Goal: Task Accomplishment & Management: Manage account settings

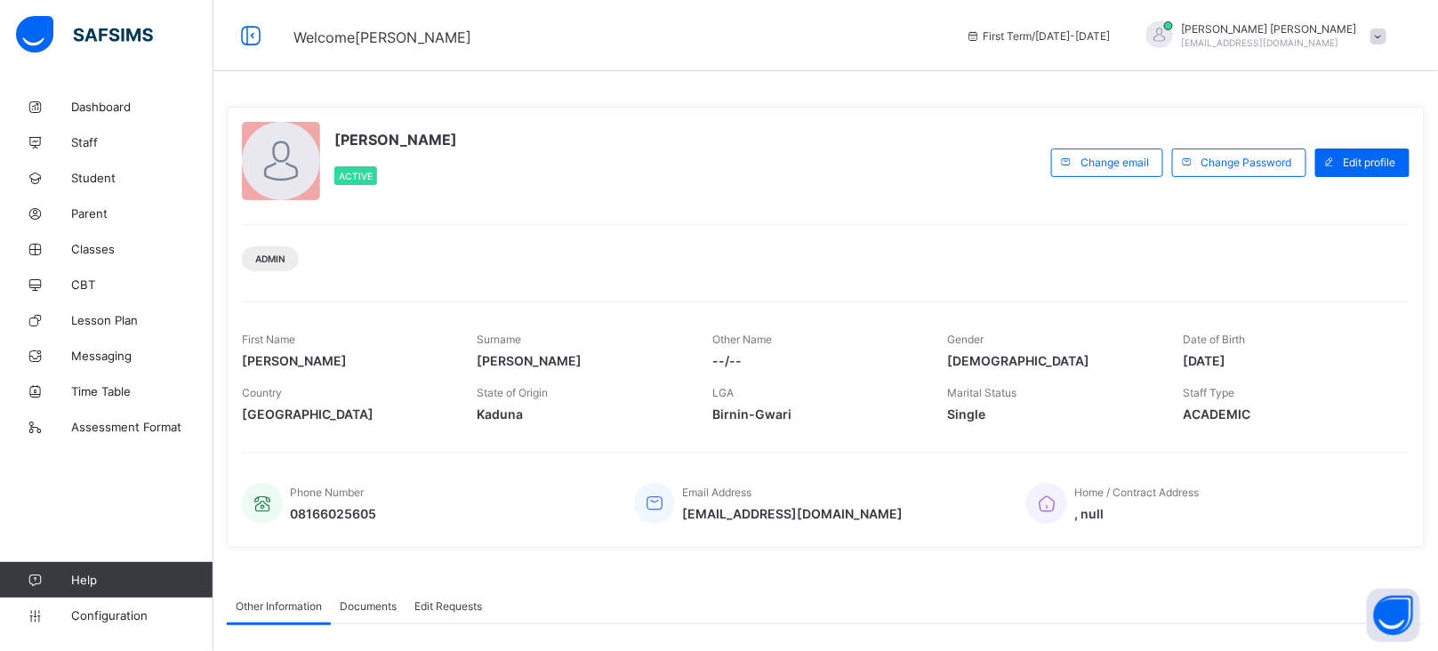
click at [1386, 43] on span at bounding box center [1378, 36] width 16 height 16
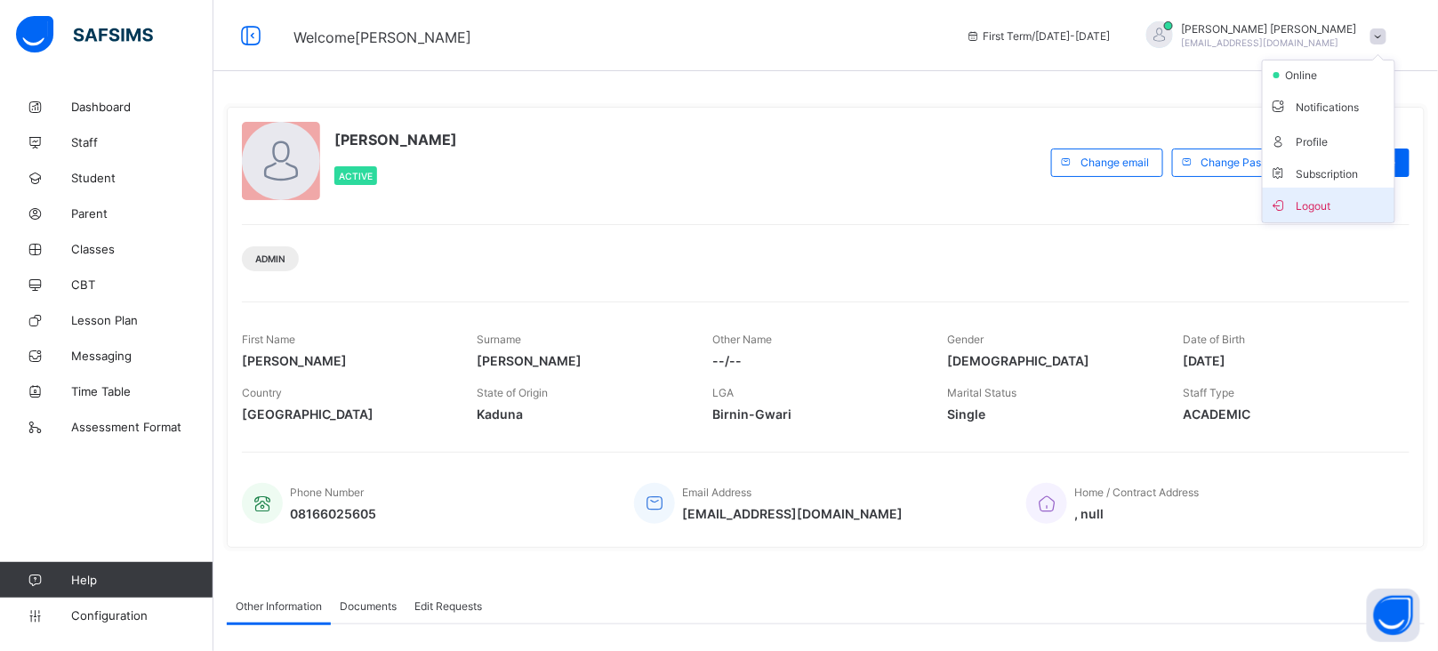
click at [1352, 205] on span "Logout" at bounding box center [1328, 205] width 117 height 20
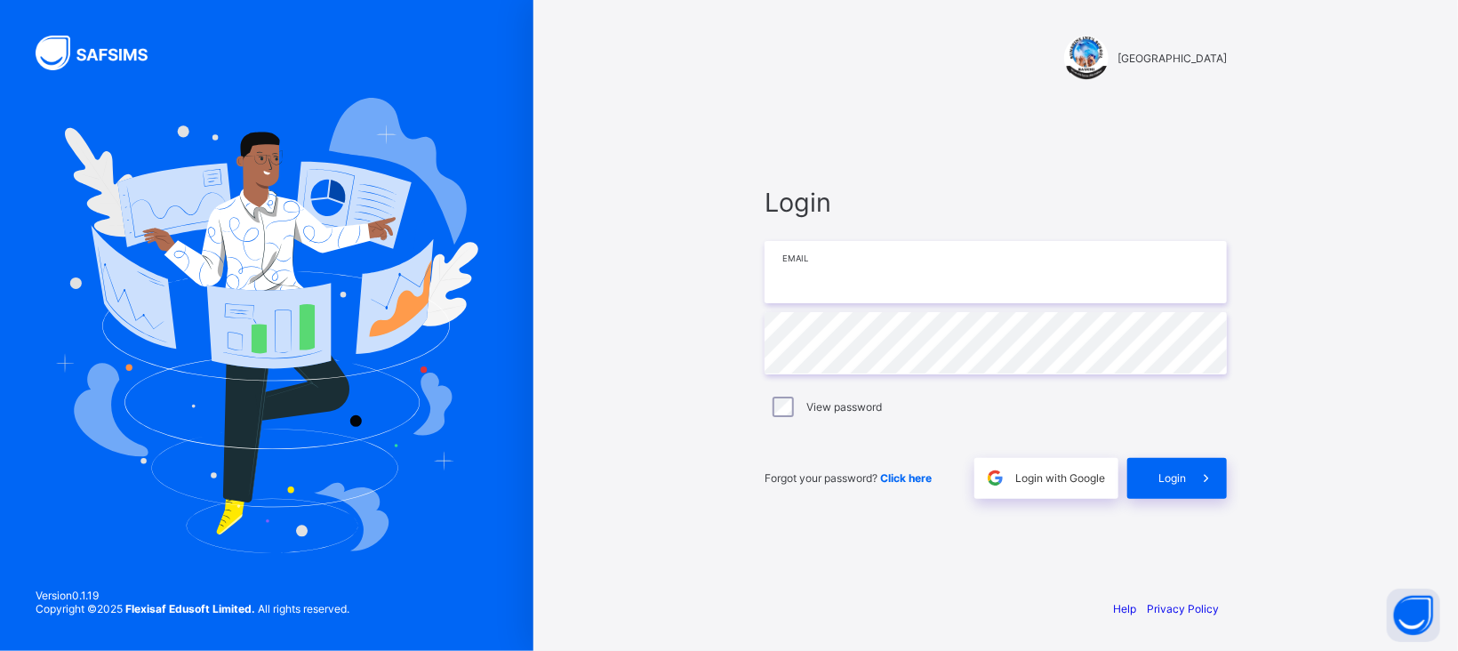
type input "**********"
click at [1192, 476] on span at bounding box center [1206, 478] width 41 height 41
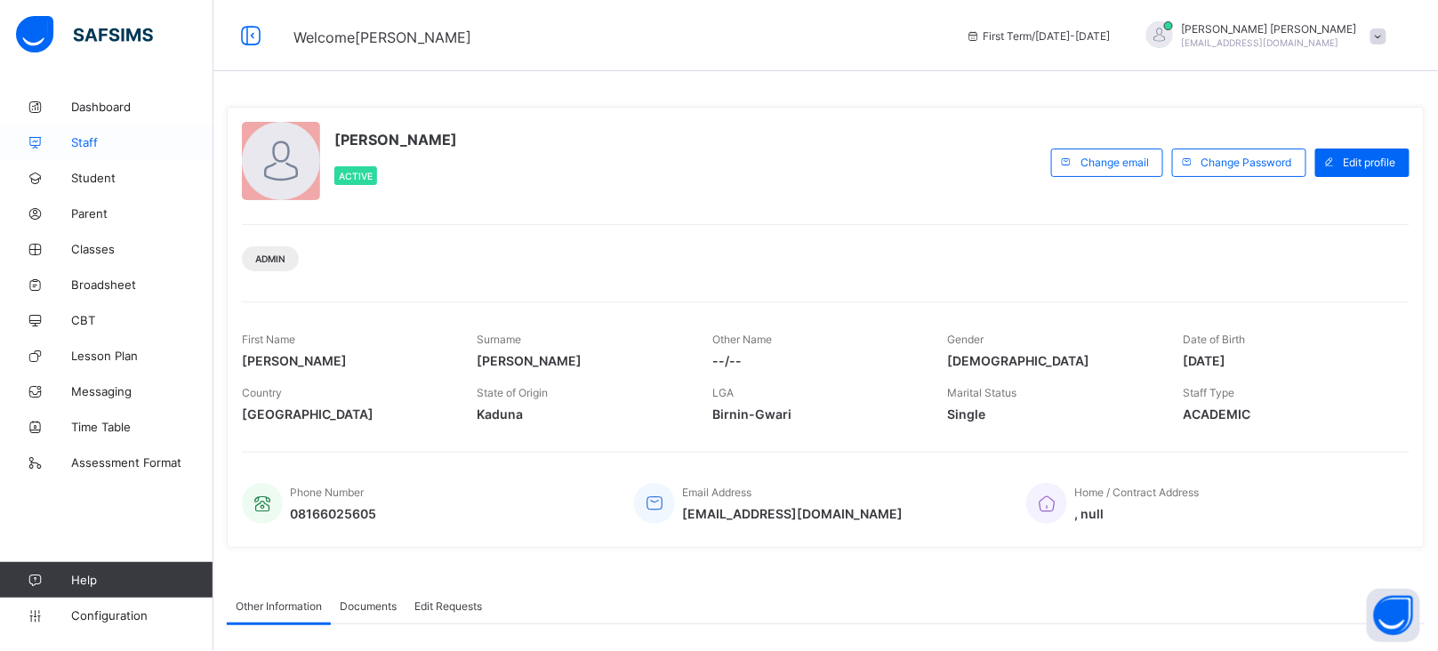
click at [90, 141] on span "Staff" at bounding box center [142, 142] width 142 height 14
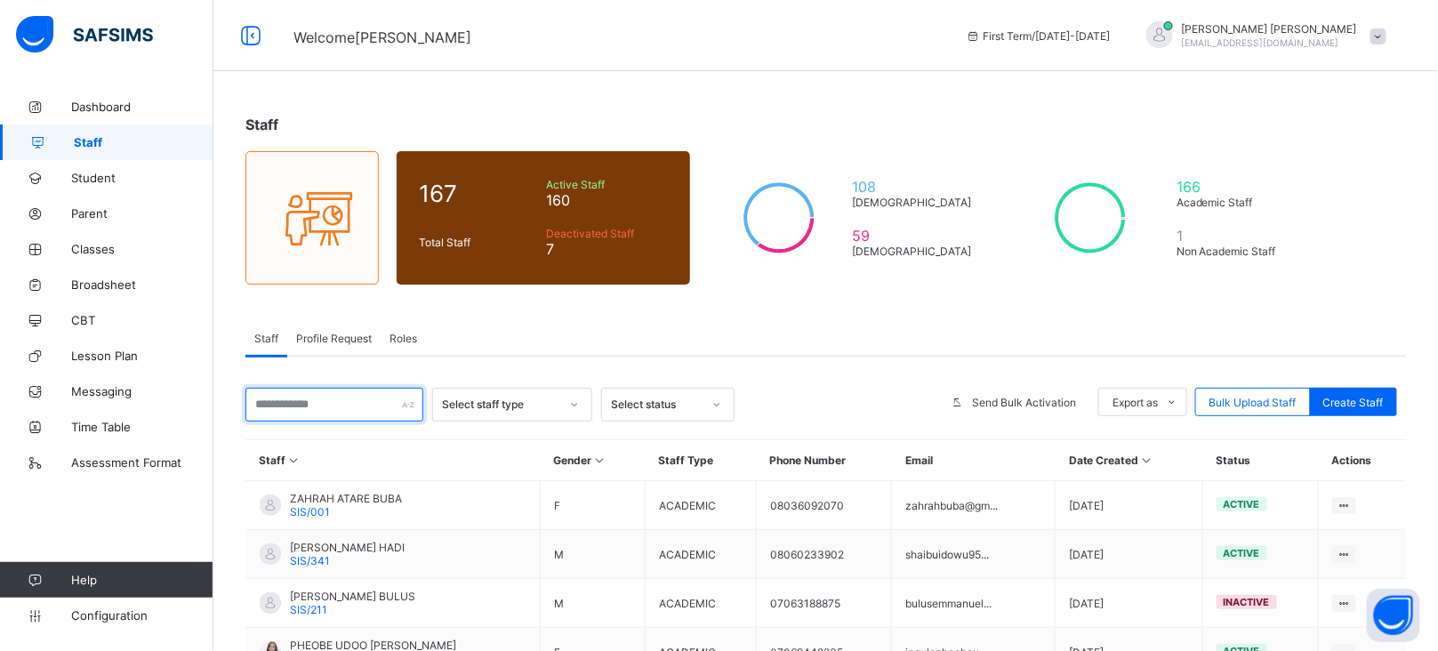
click at [300, 395] on input "text" at bounding box center [334, 405] width 178 height 34
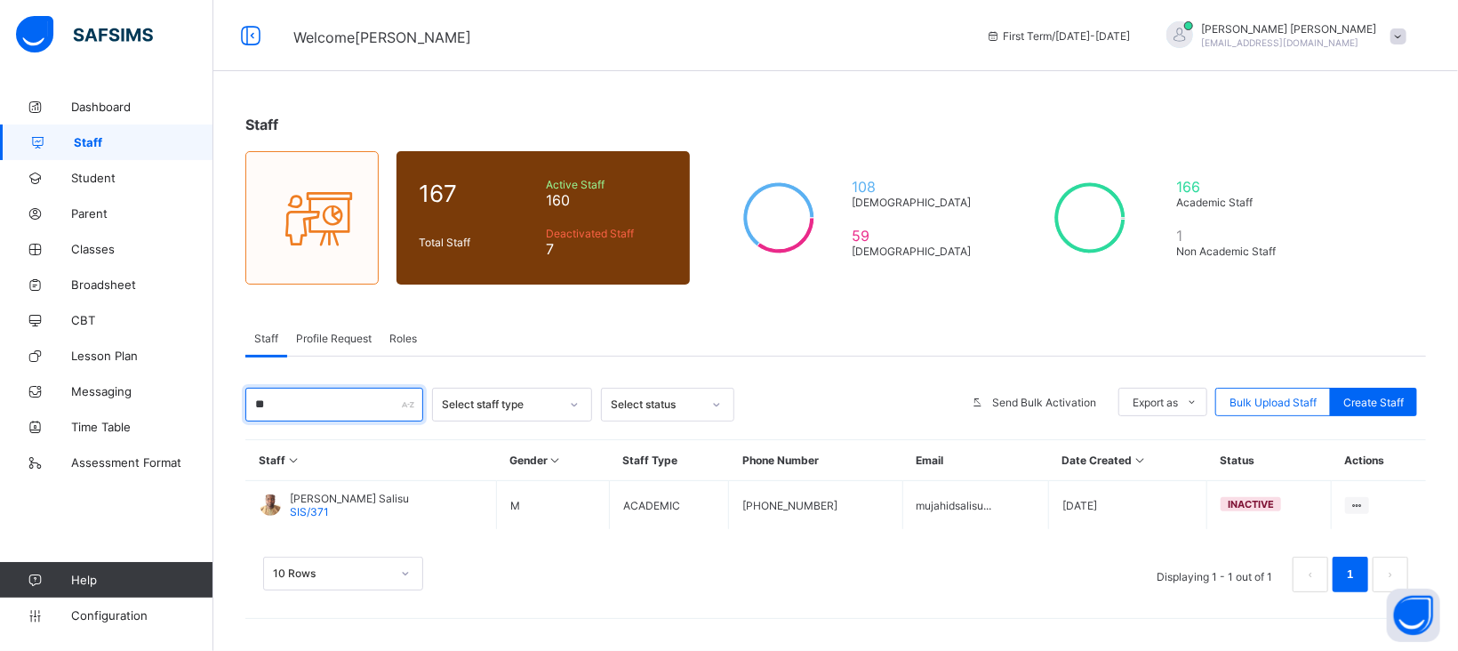
type input "*"
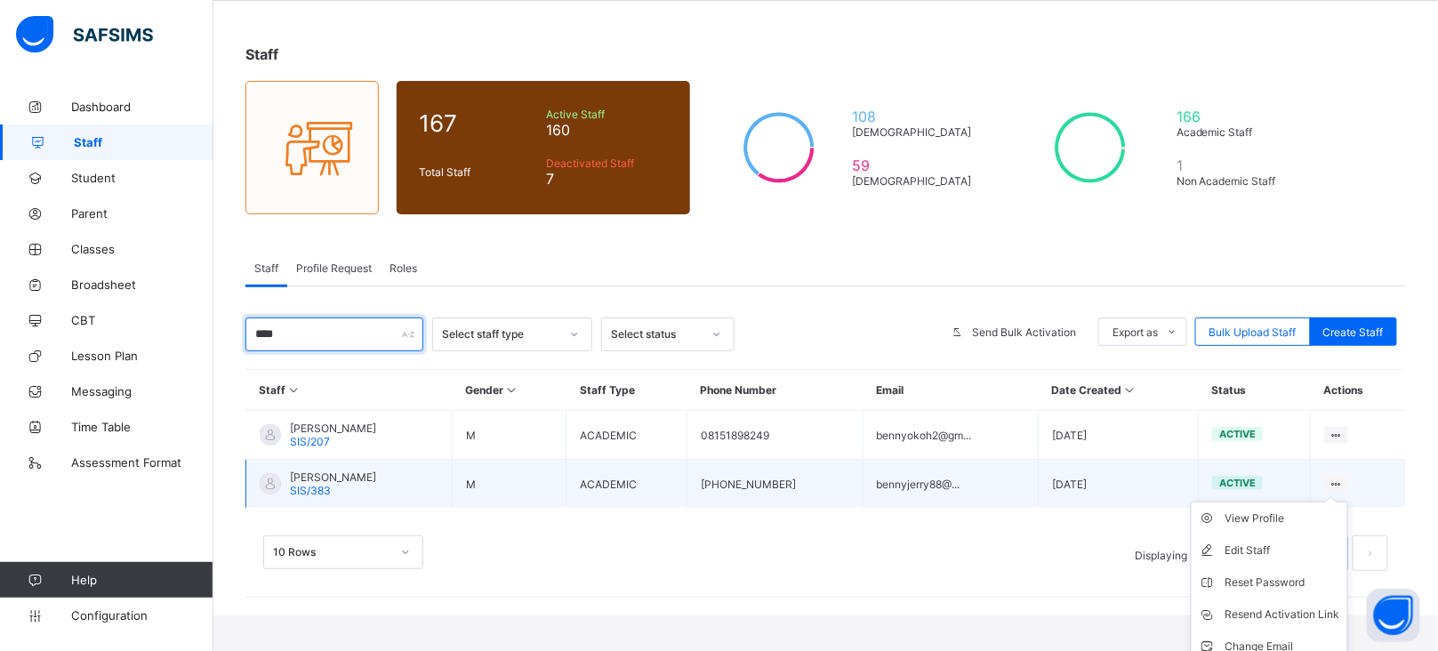
scroll to position [111, 0]
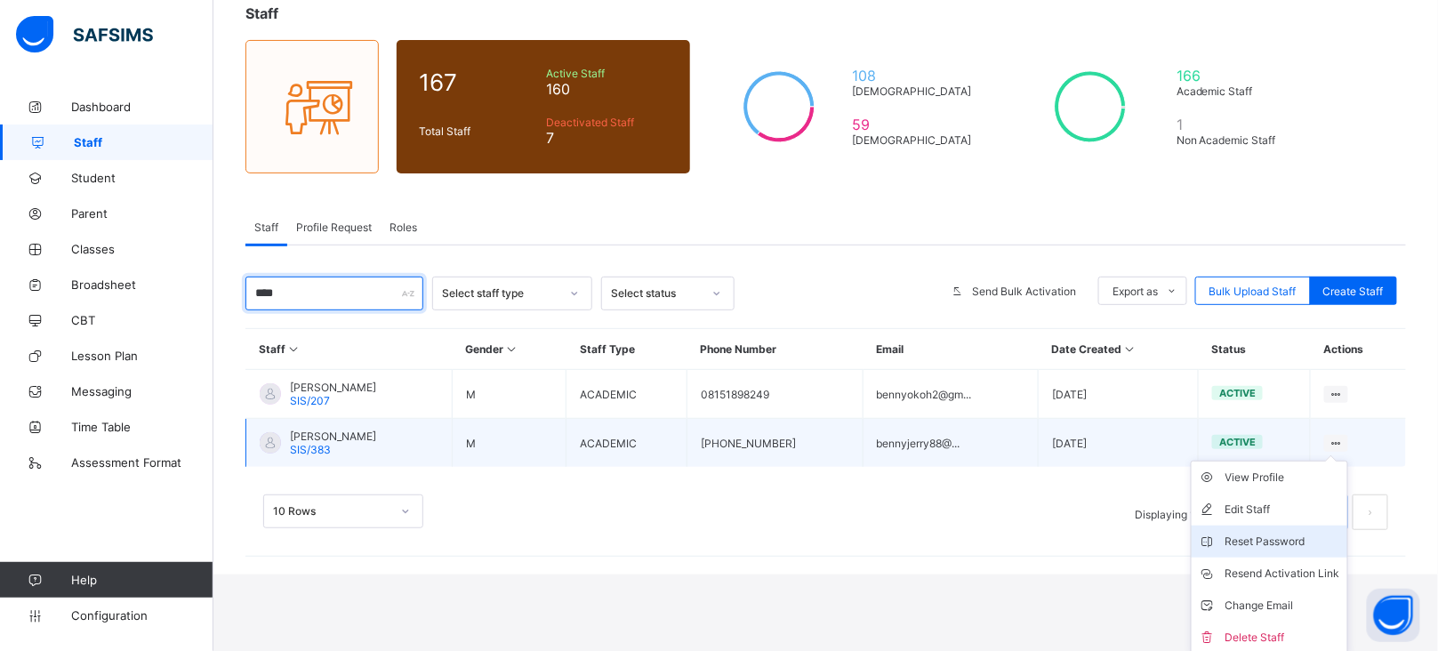
type input "****"
click at [1299, 527] on li "Reset Password" at bounding box center [1269, 541] width 156 height 32
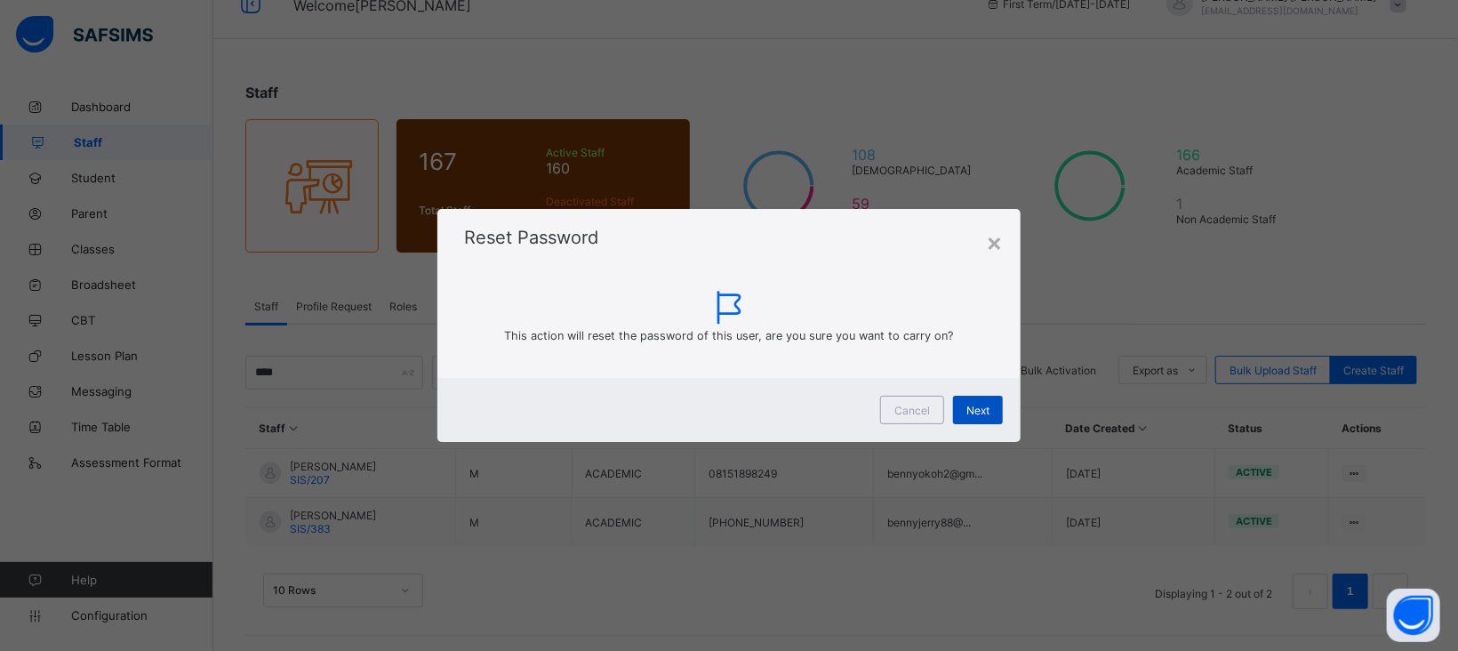
click at [981, 404] on span "Next" at bounding box center [978, 410] width 23 height 13
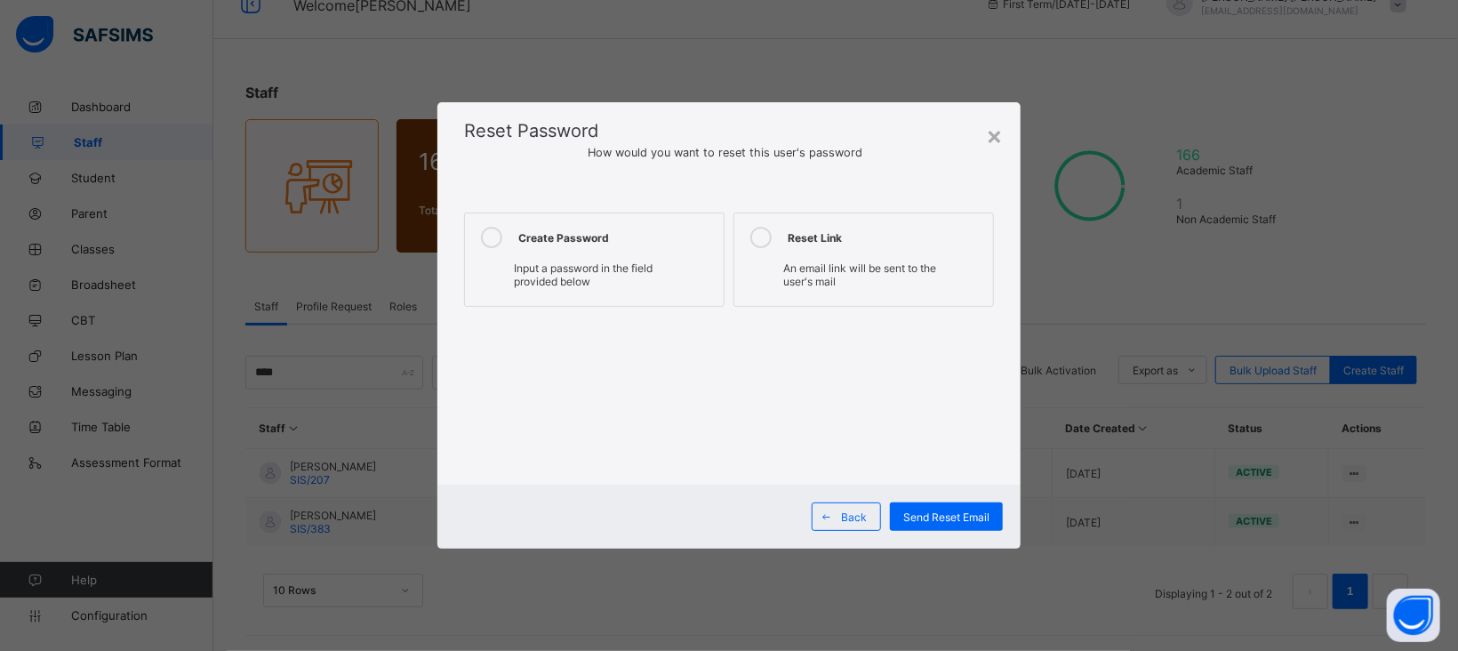
click at [540, 243] on div "Create Password" at bounding box center [616, 237] width 197 height 21
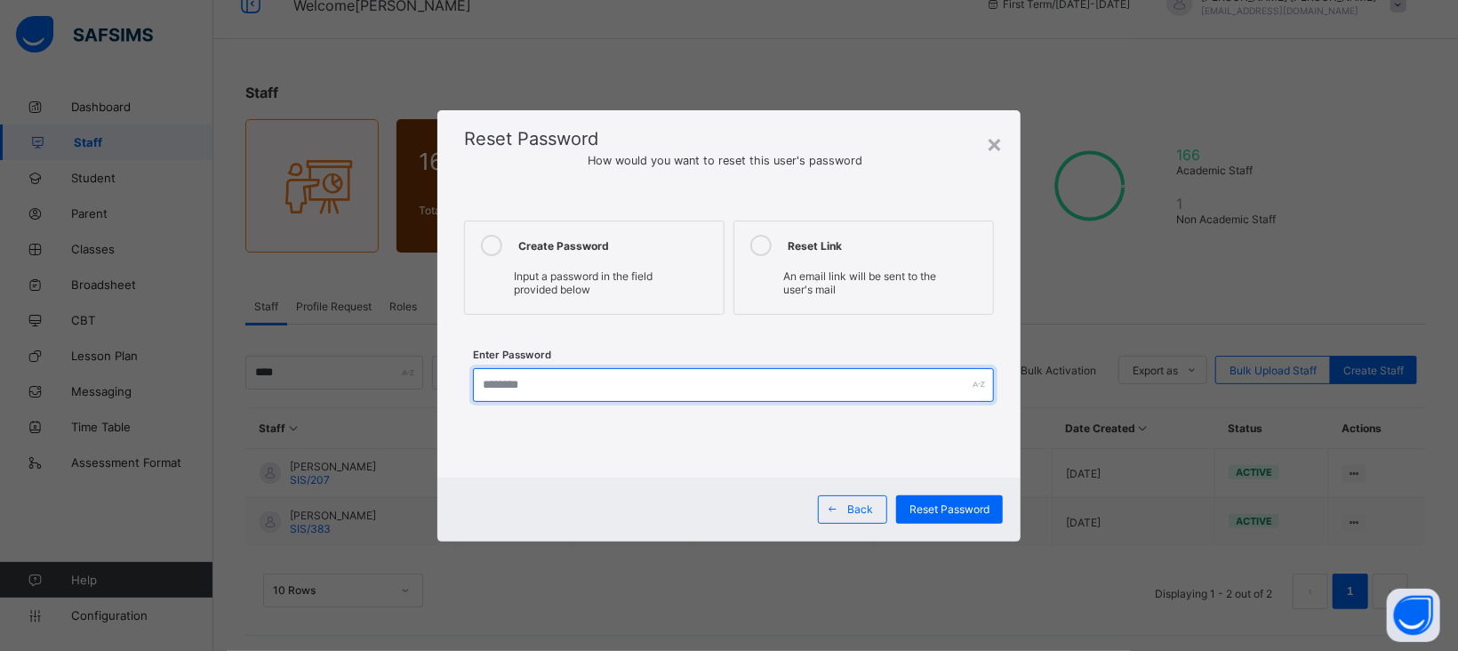
click at [648, 381] on input "text" at bounding box center [733, 385] width 521 height 34
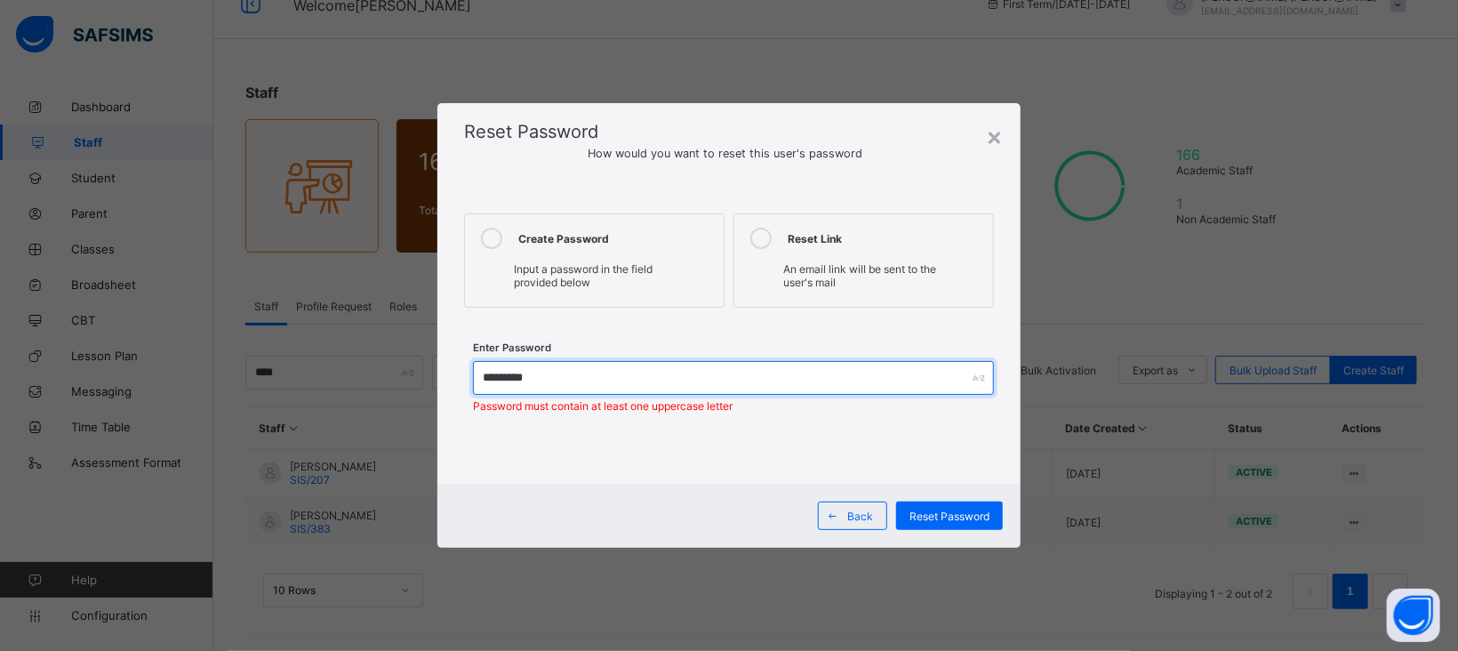
type input "**********"
drag, startPoint x: 590, startPoint y: 381, endPoint x: 431, endPoint y: 386, distance: 159.2
click at [431, 386] on div "**********" at bounding box center [729, 325] width 1458 height 651
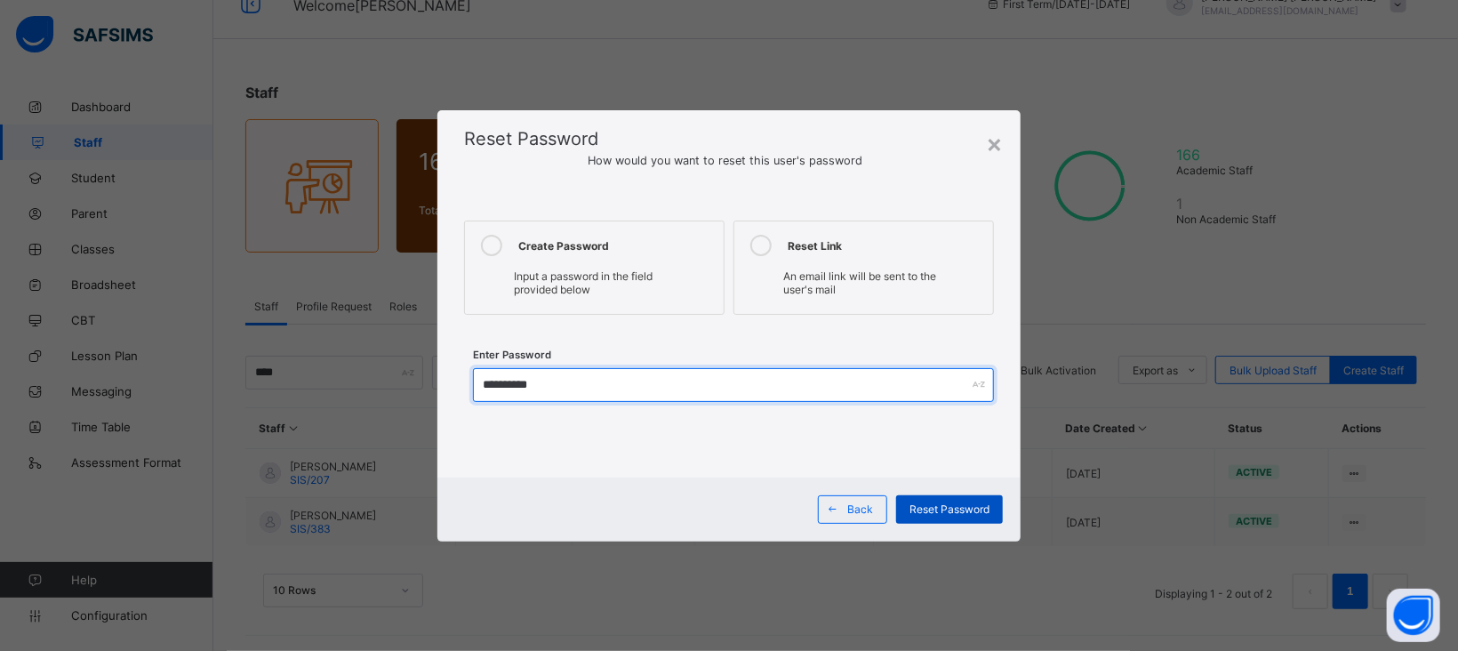
type input "**********"
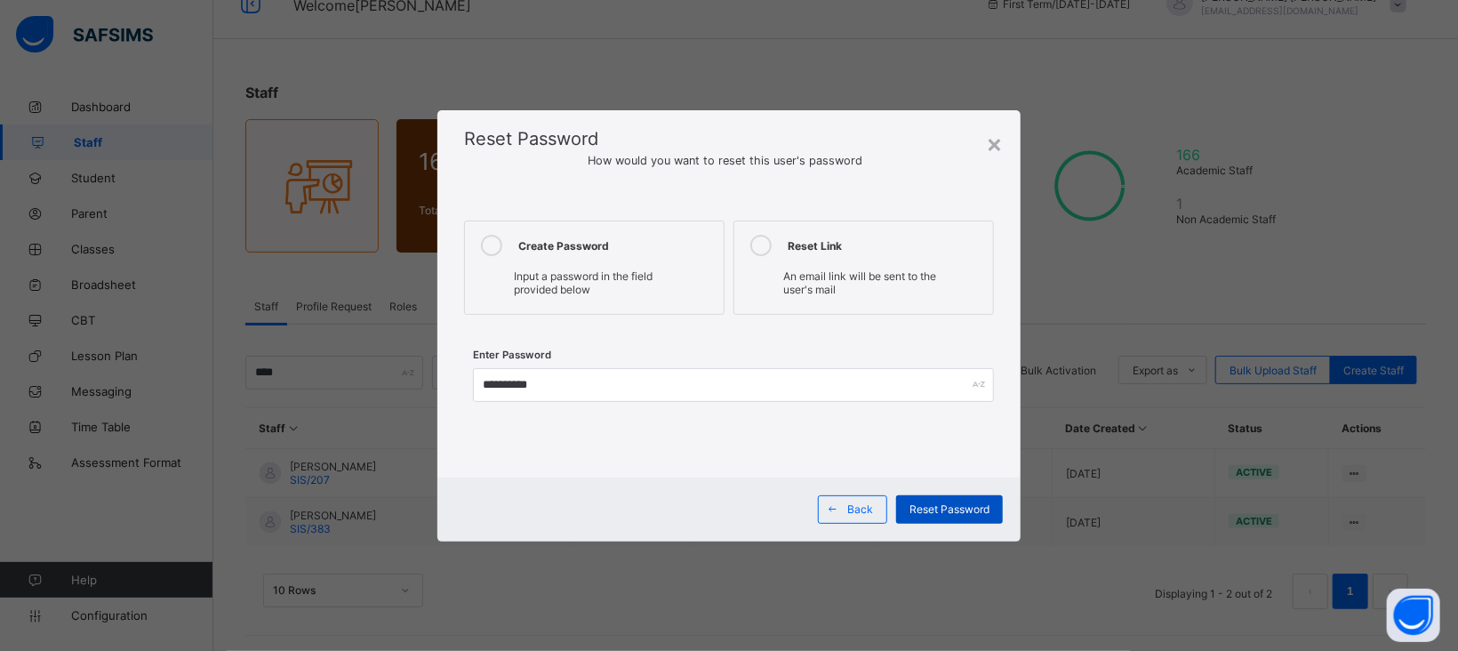
click at [967, 514] on span "Reset Password" at bounding box center [950, 508] width 80 height 13
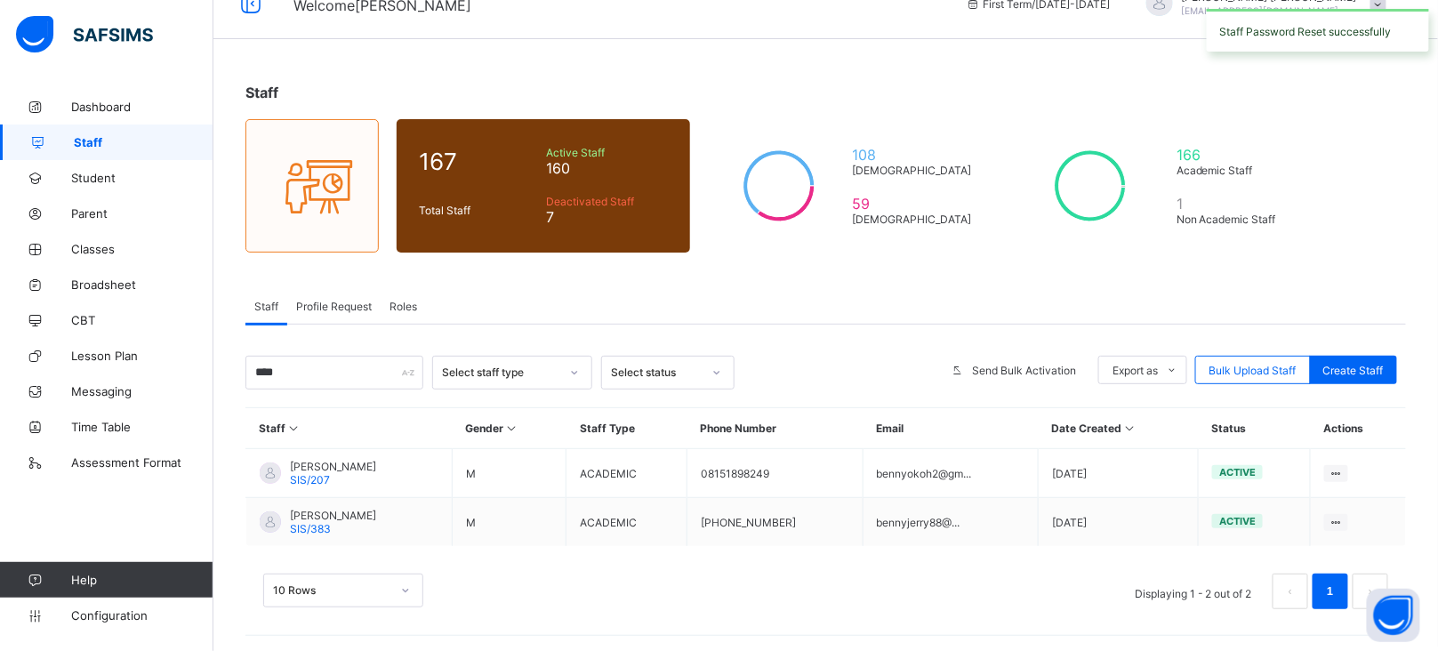
scroll to position [0, 0]
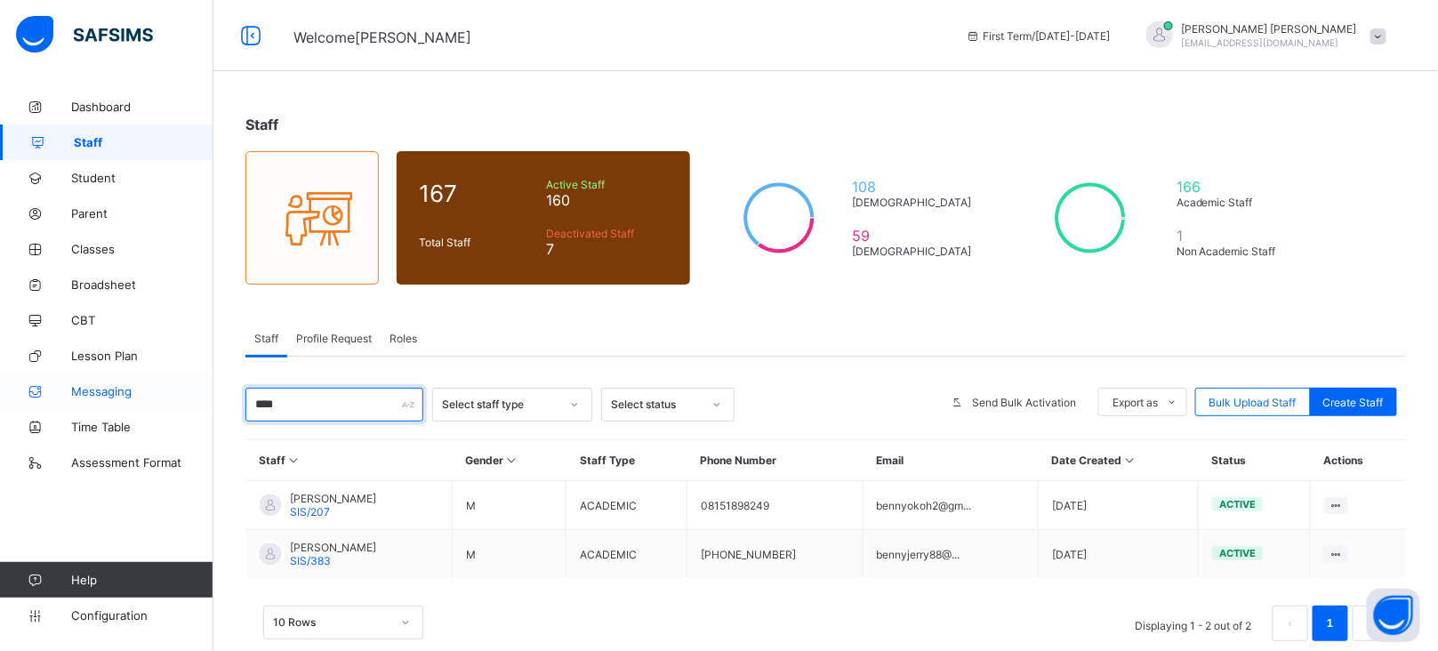
drag, startPoint x: 292, startPoint y: 399, endPoint x: 204, endPoint y: 399, distance: 88.0
click at [204, 399] on div "Welcome [PERSON_NAME] First Term / [DATE]-[DATE] [PERSON_NAME] [EMAIL_ADDRESS][…" at bounding box center [719, 343] width 1438 height 686
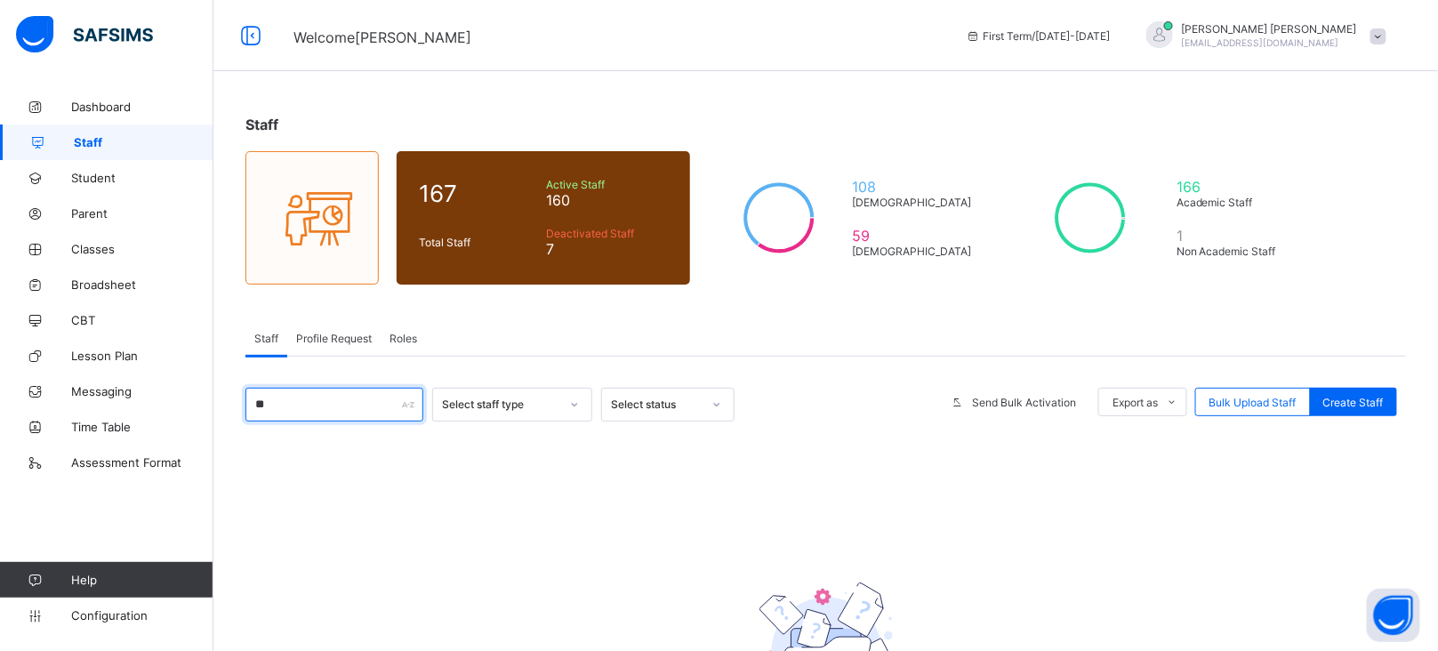
type input "*"
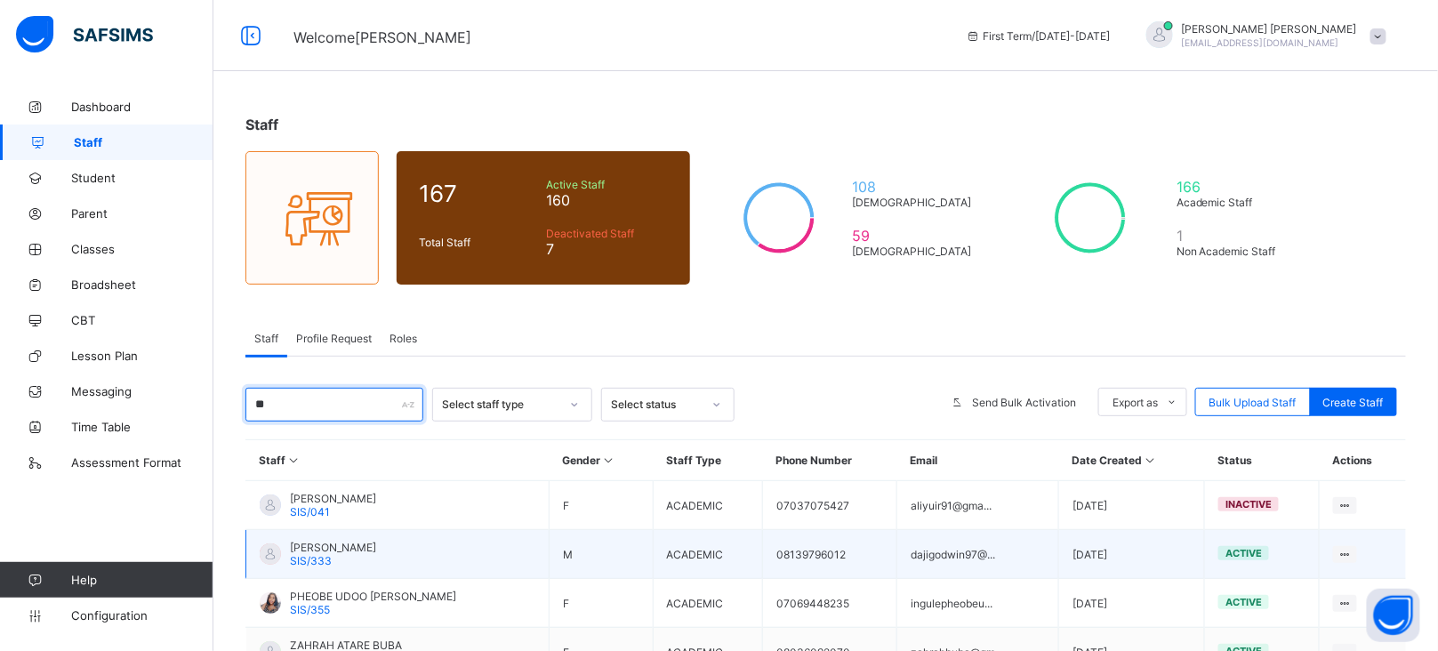
type input "*"
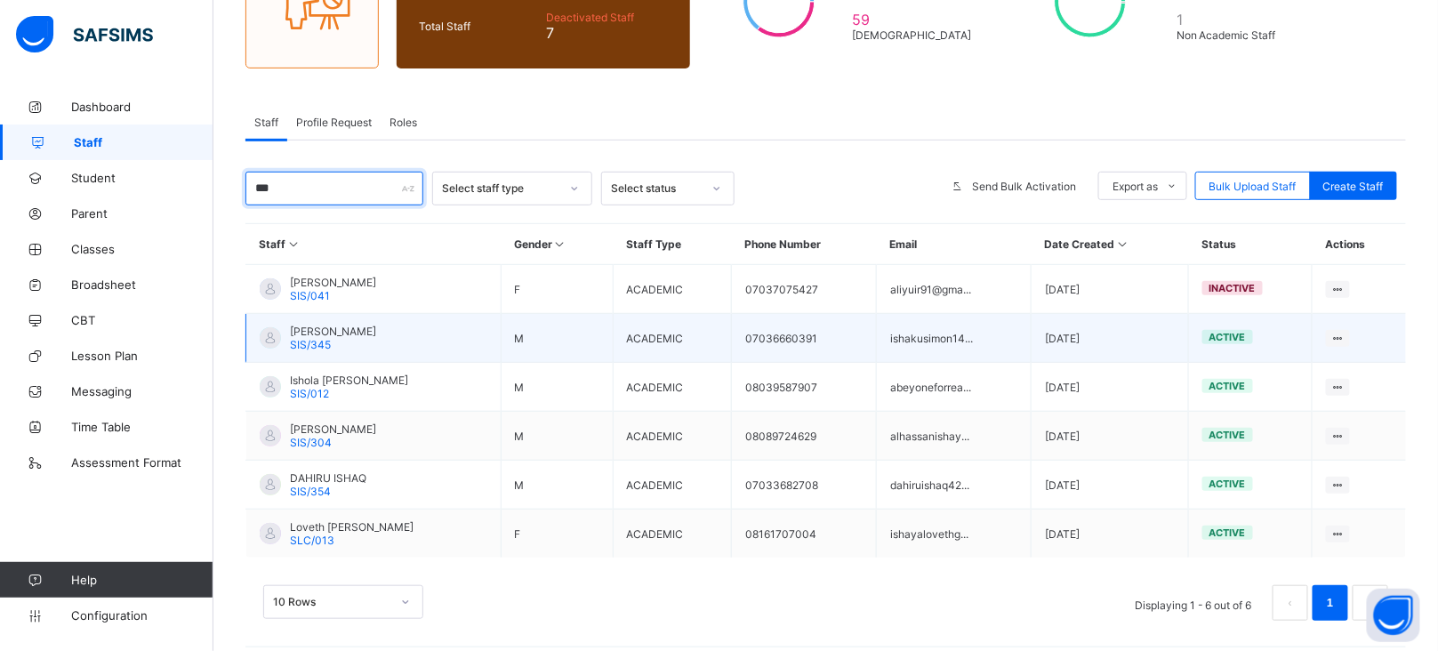
scroll to position [213, 0]
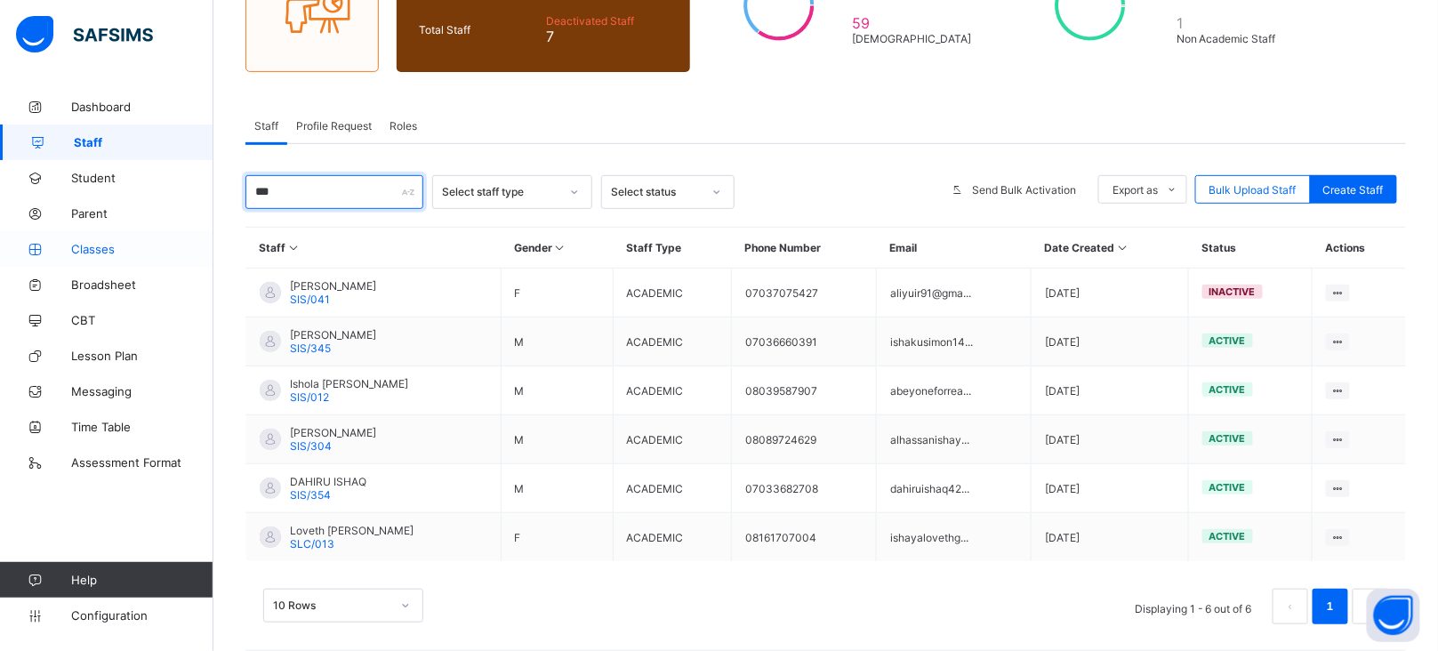
type input "***"
click at [94, 259] on link "Classes" at bounding box center [106, 249] width 213 height 36
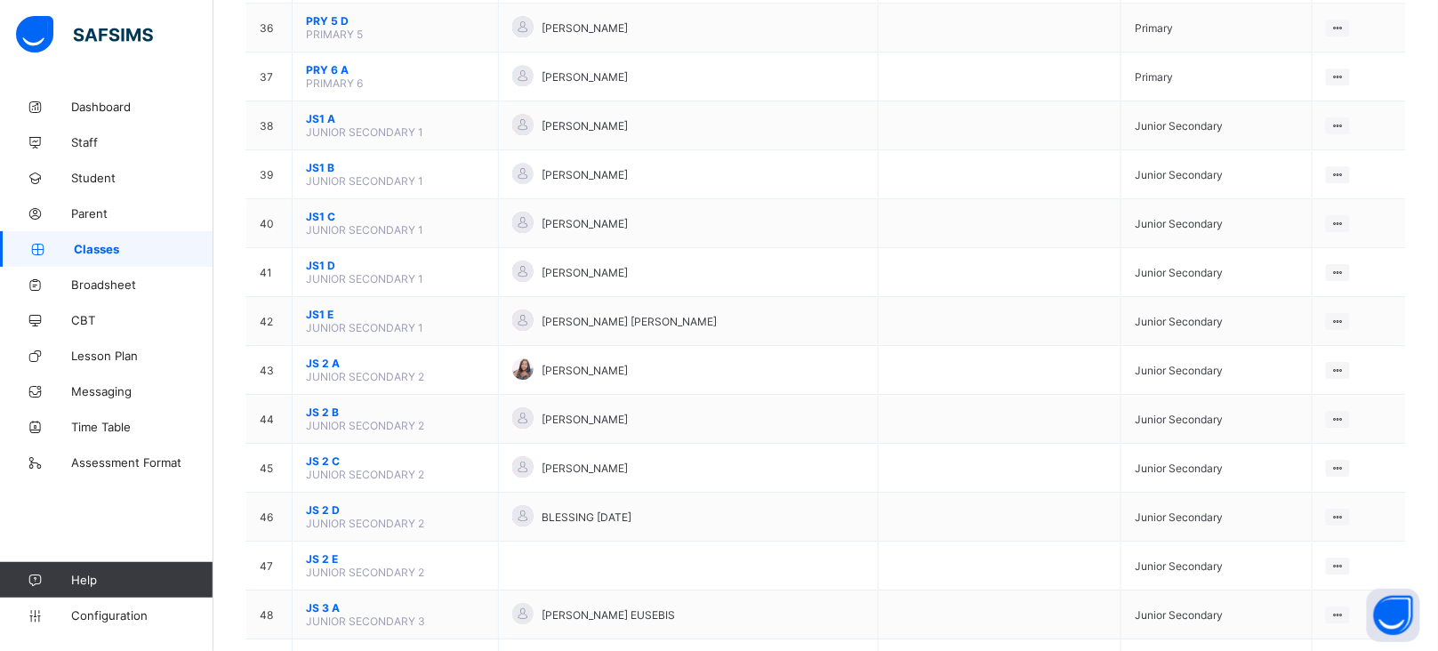
scroll to position [1939, 0]
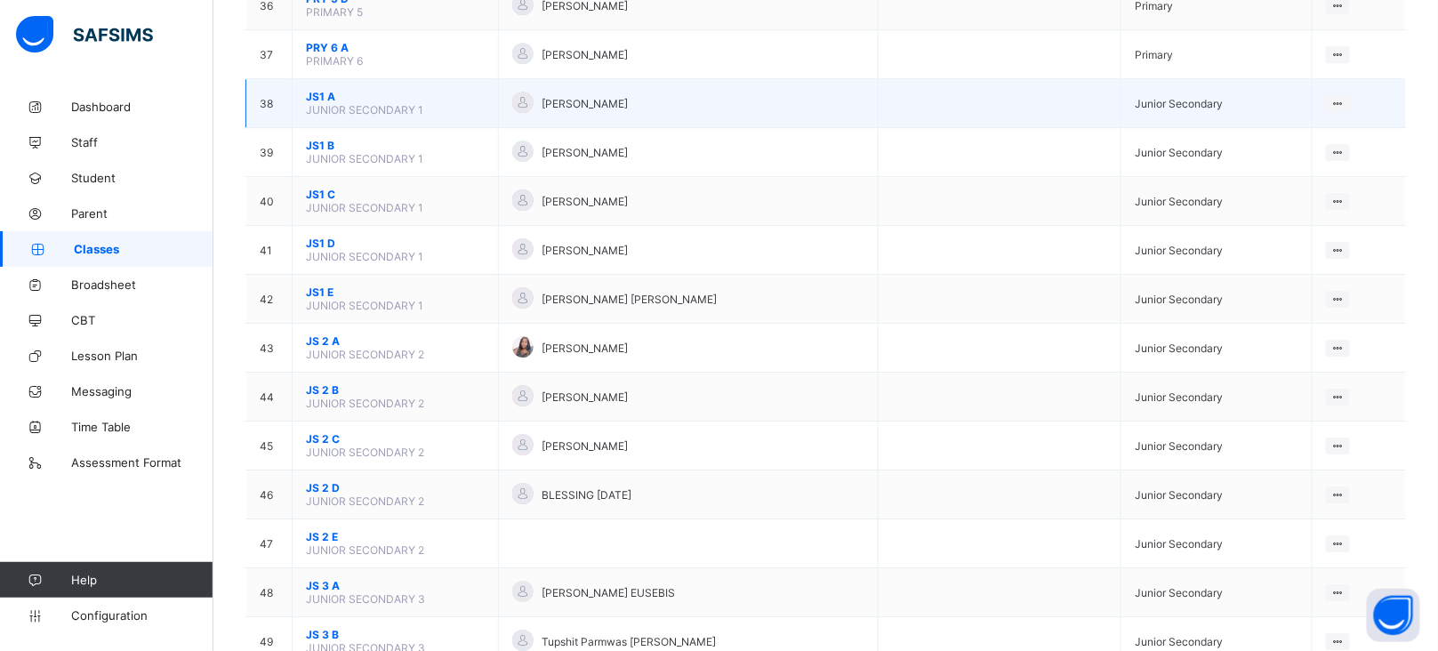
click at [321, 90] on span "JS1 A" at bounding box center [395, 96] width 179 height 13
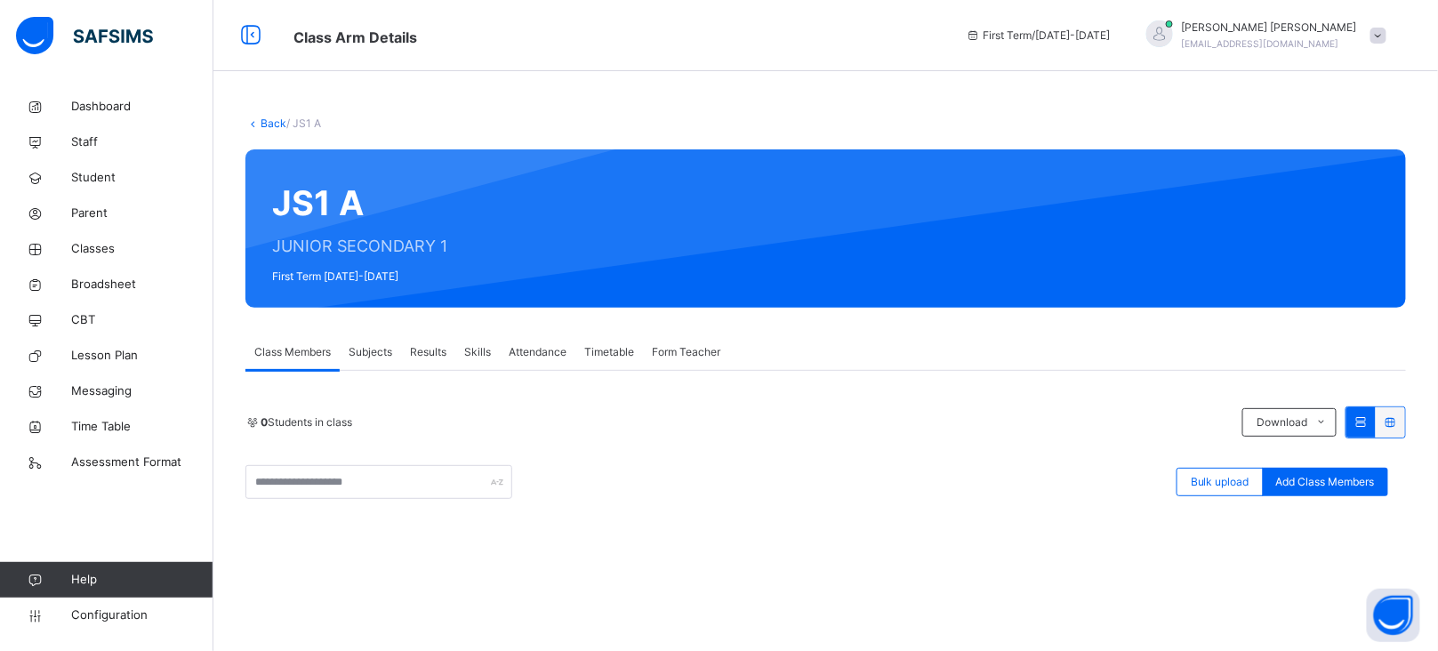
click at [676, 344] on span "Form Teacher" at bounding box center [686, 352] width 68 height 16
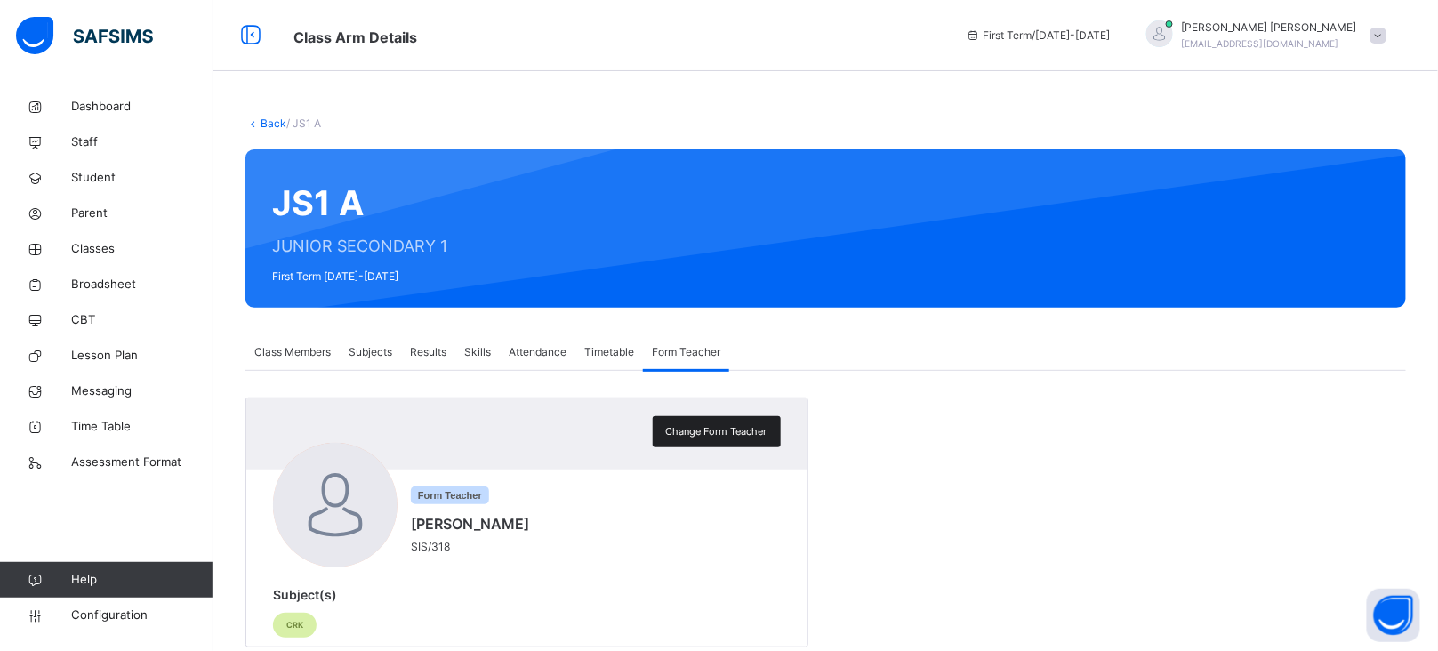
click at [734, 426] on span "Change Form Teacher" at bounding box center [716, 431] width 101 height 15
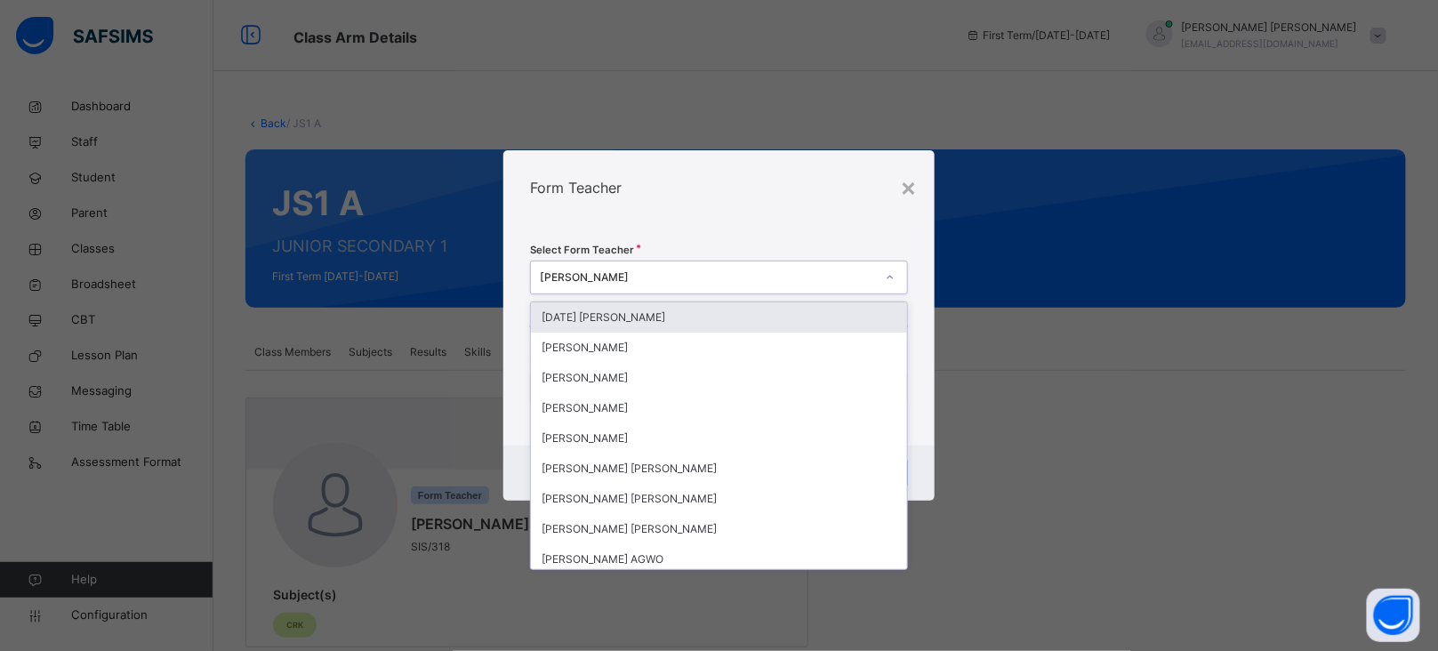
click at [670, 278] on div "[PERSON_NAME]" at bounding box center [707, 277] width 335 height 16
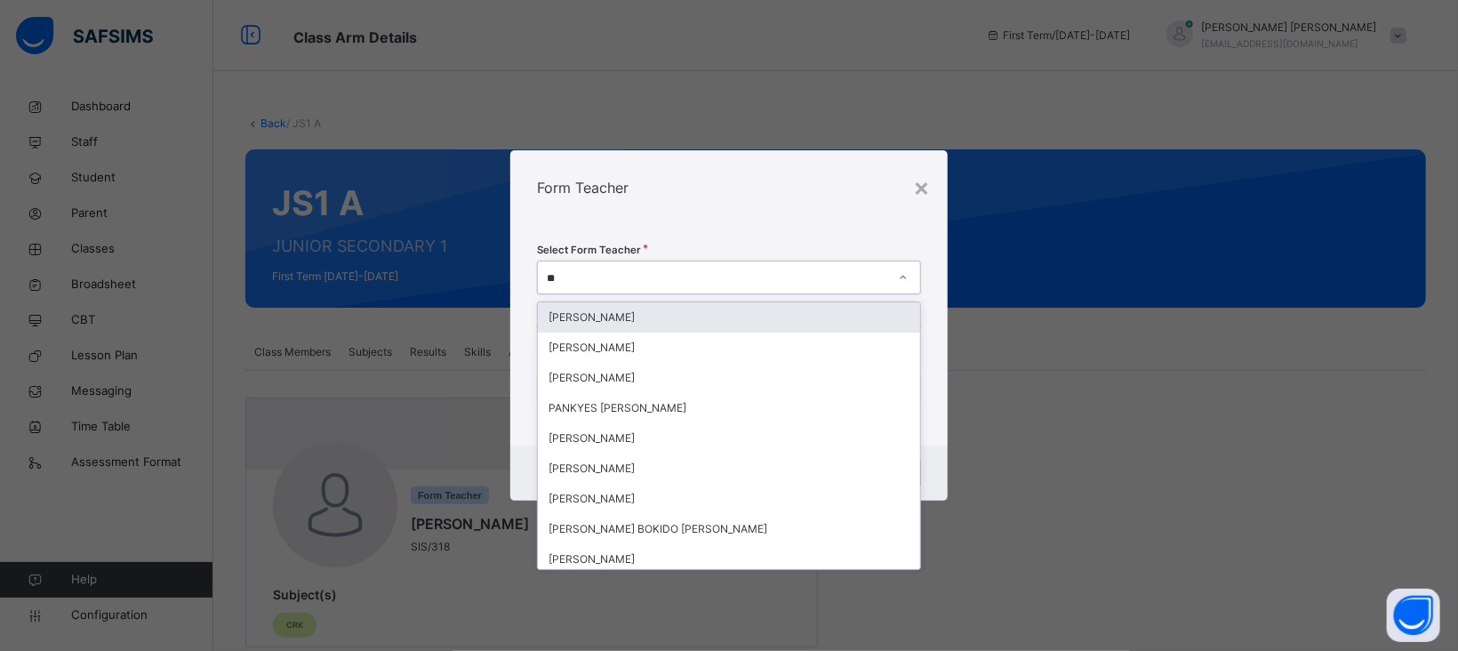
type input "***"
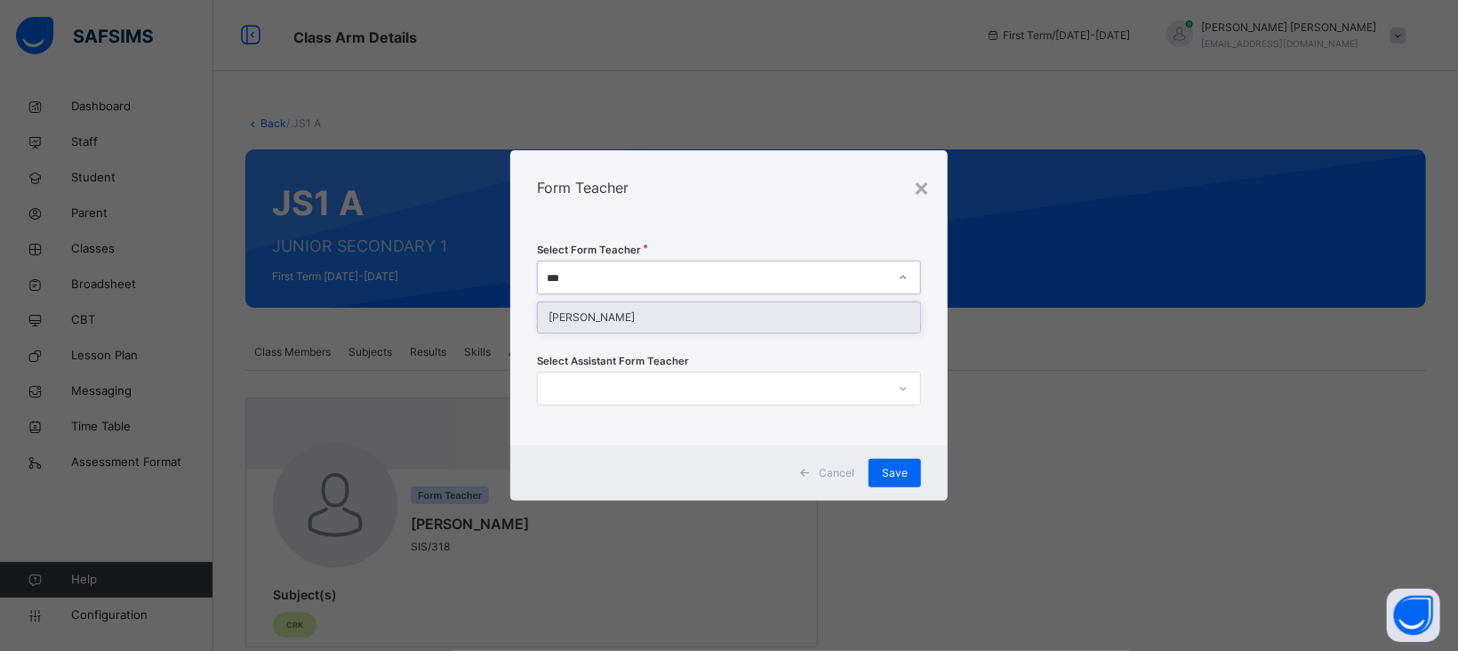
click at [642, 317] on div "[PERSON_NAME]" at bounding box center [729, 317] width 382 height 30
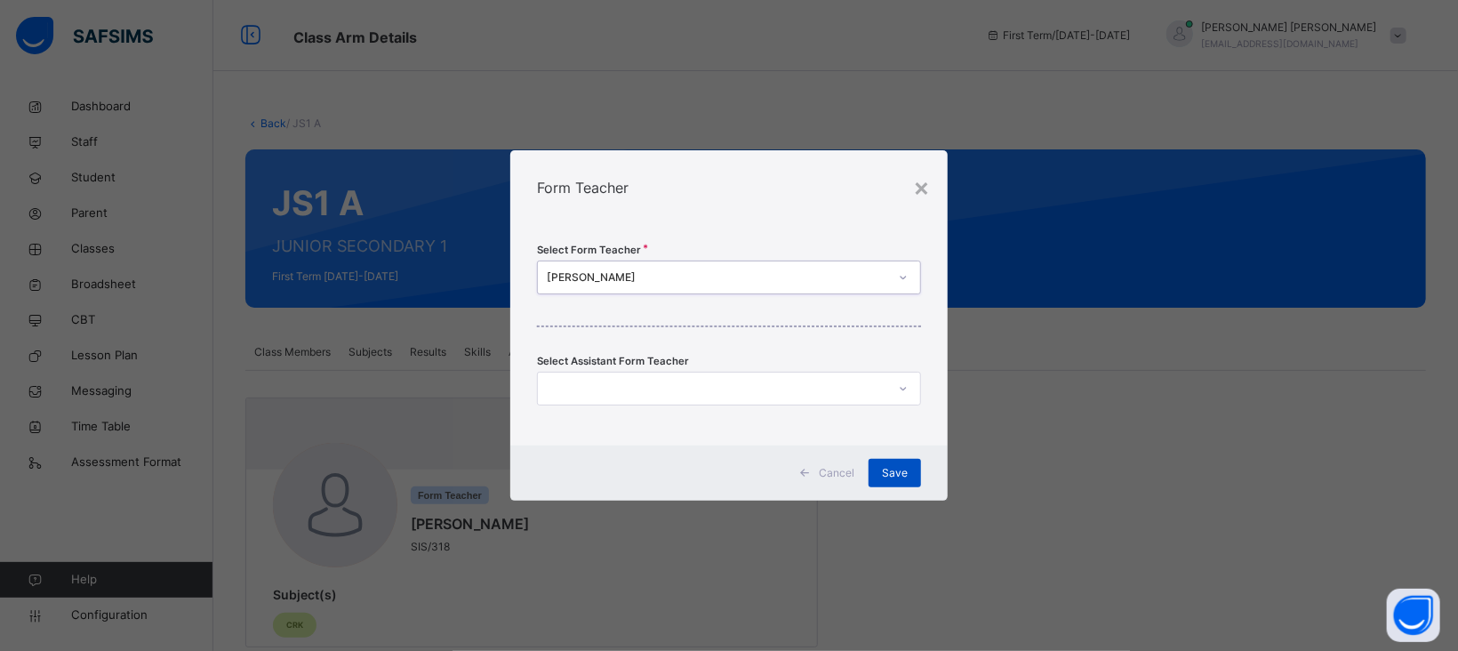
click at [904, 476] on span "Save" at bounding box center [895, 473] width 26 height 16
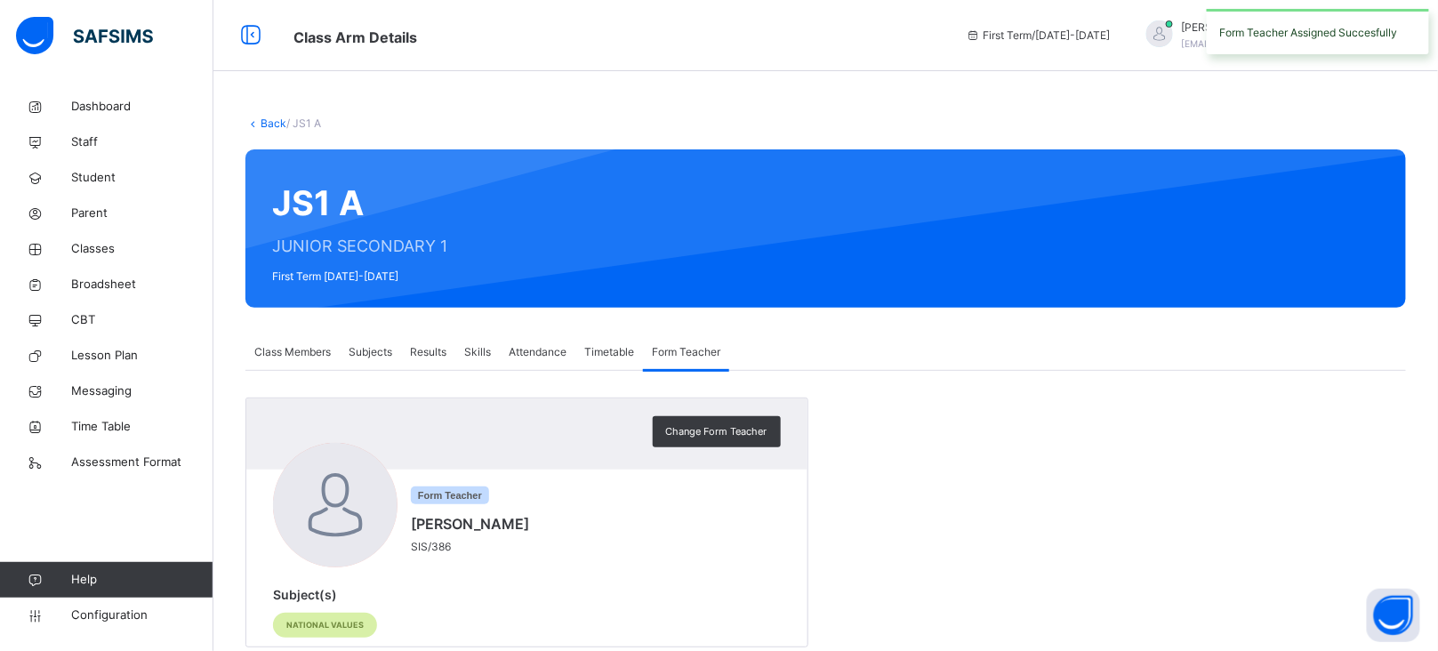
click at [262, 123] on link "Back" at bounding box center [274, 122] width 26 height 13
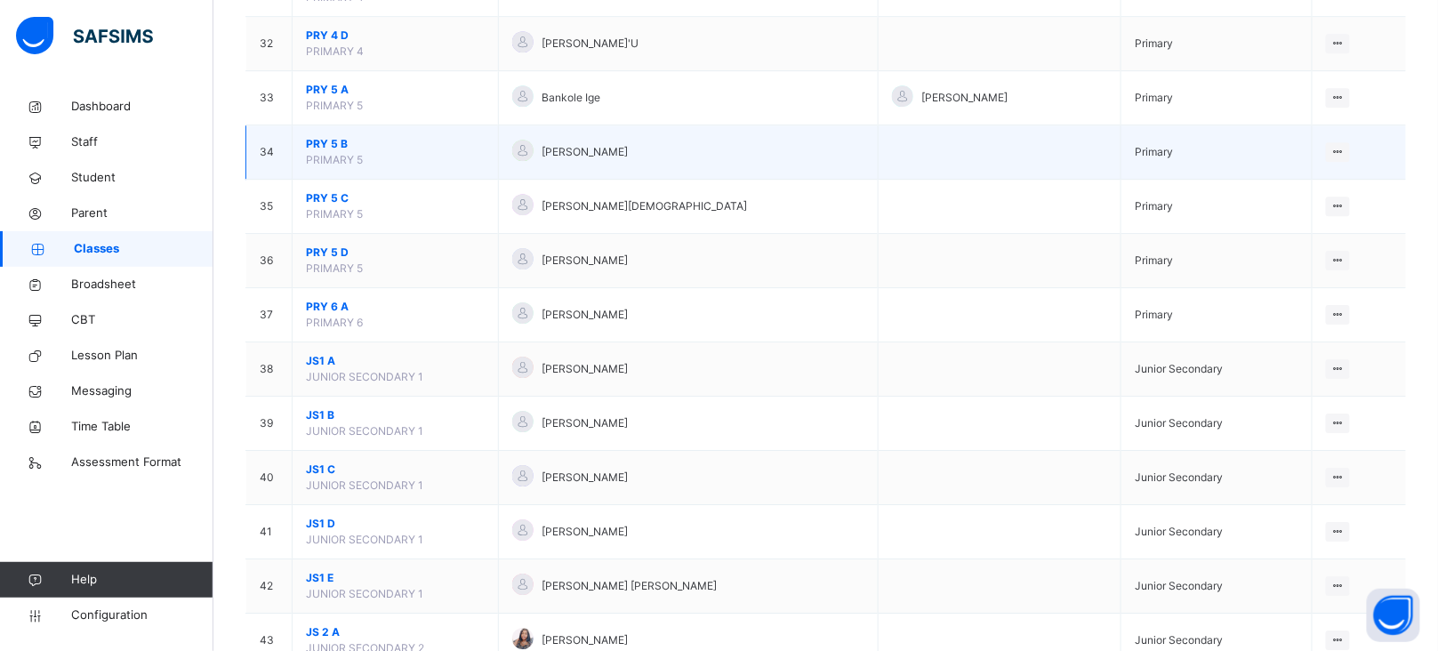
scroll to position [1878, 0]
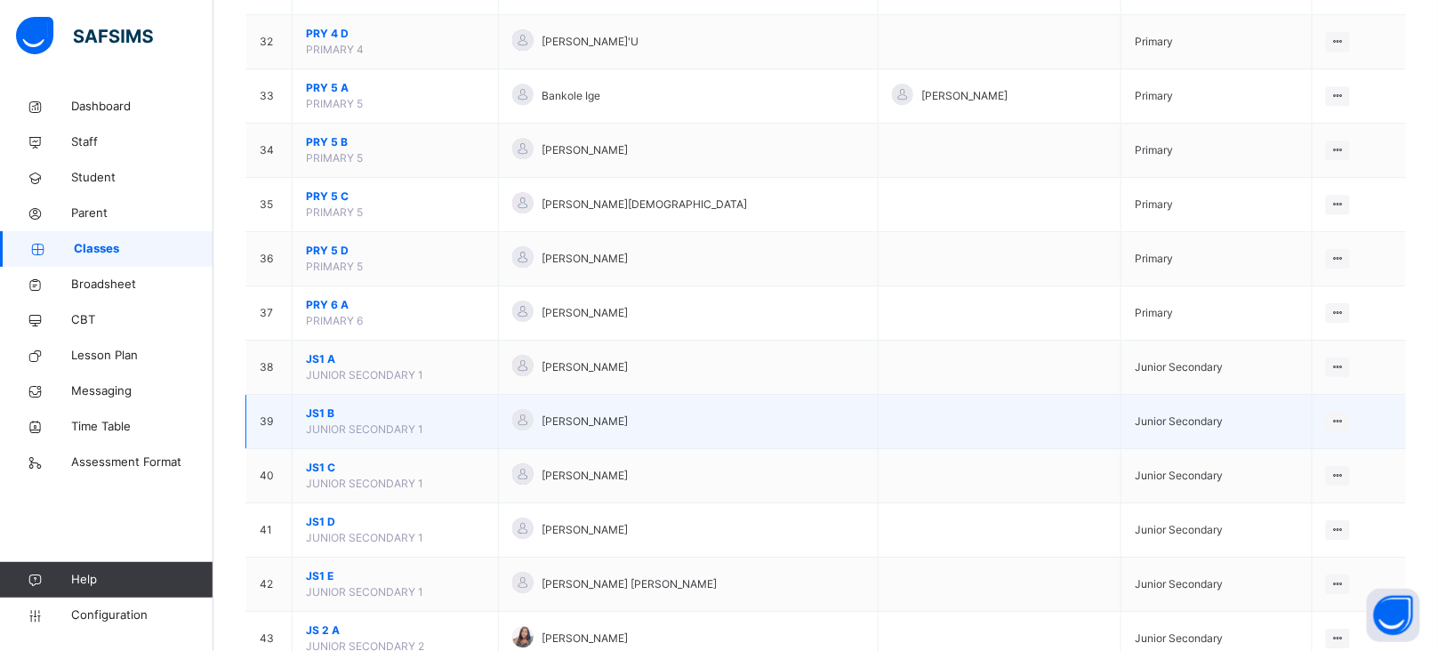
click at [323, 421] on span "JS1 B" at bounding box center [395, 413] width 179 height 16
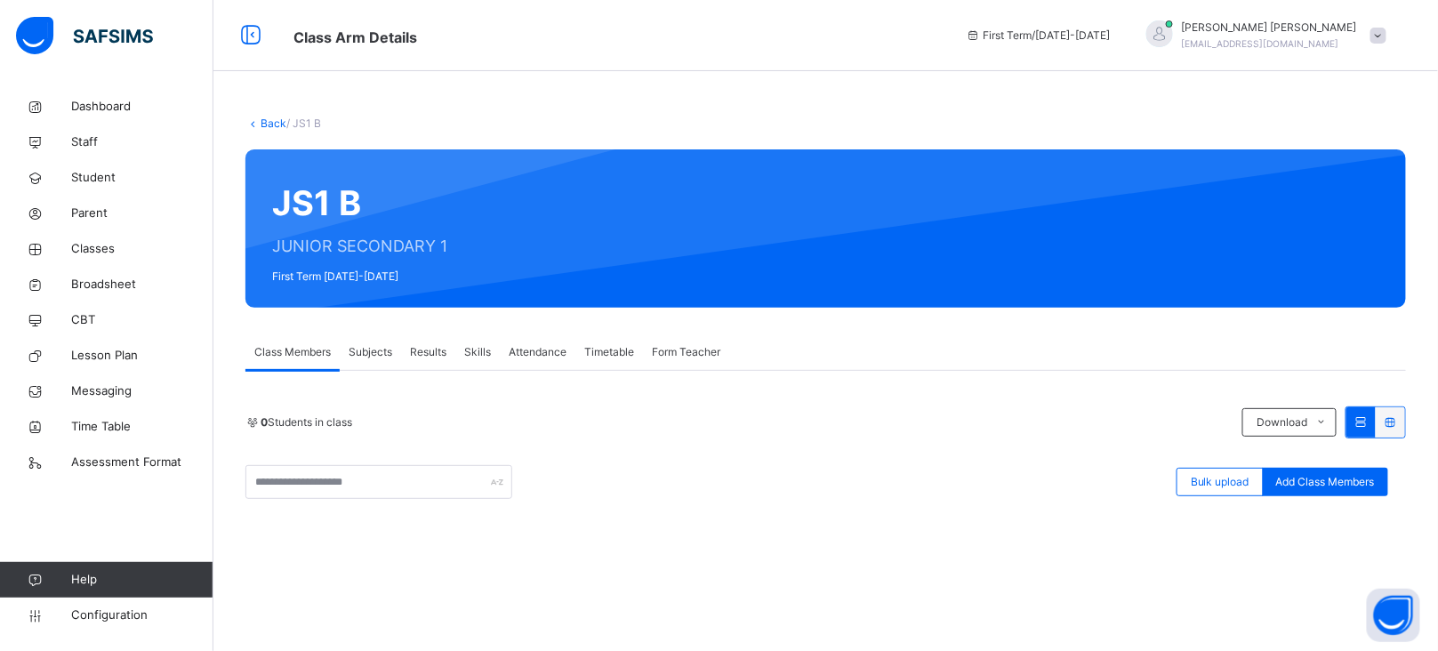
click at [681, 358] on span "Form Teacher" at bounding box center [686, 352] width 68 height 16
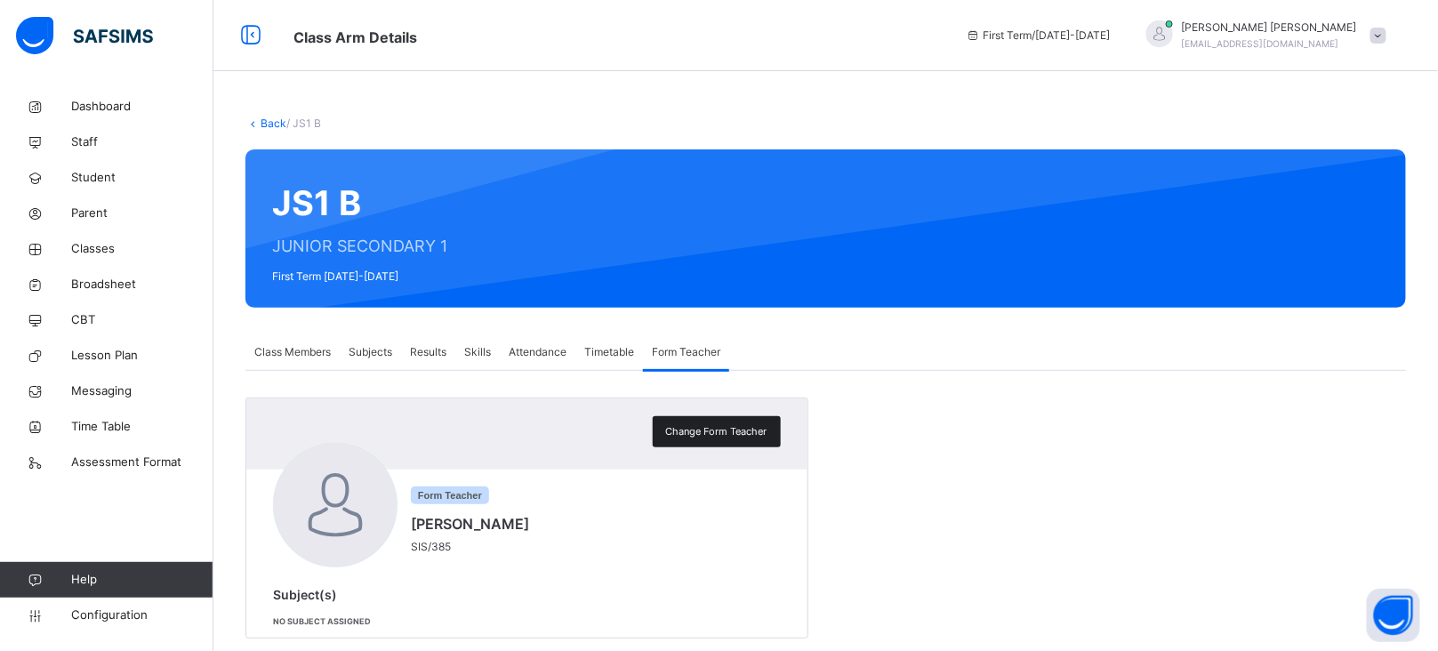
click at [703, 429] on span "Change Form Teacher" at bounding box center [716, 431] width 101 height 15
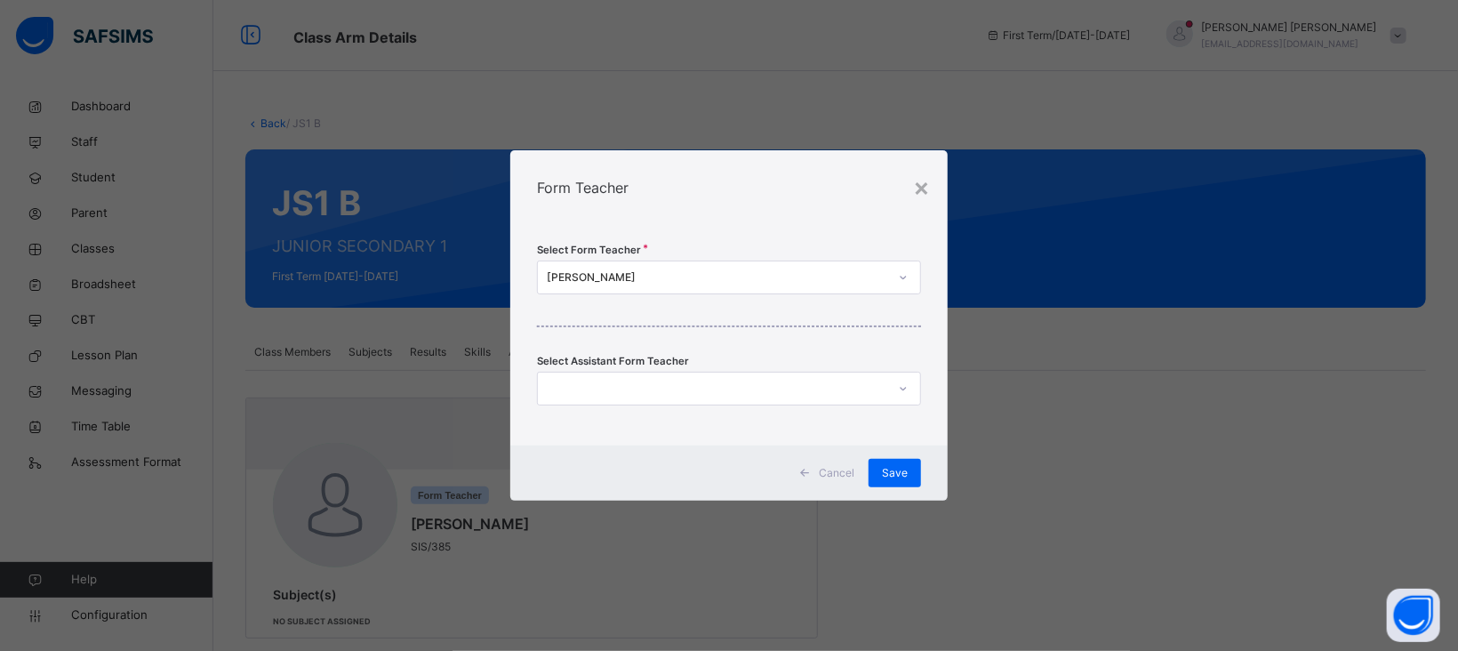
click at [654, 275] on div "[PERSON_NAME]" at bounding box center [717, 277] width 341 height 16
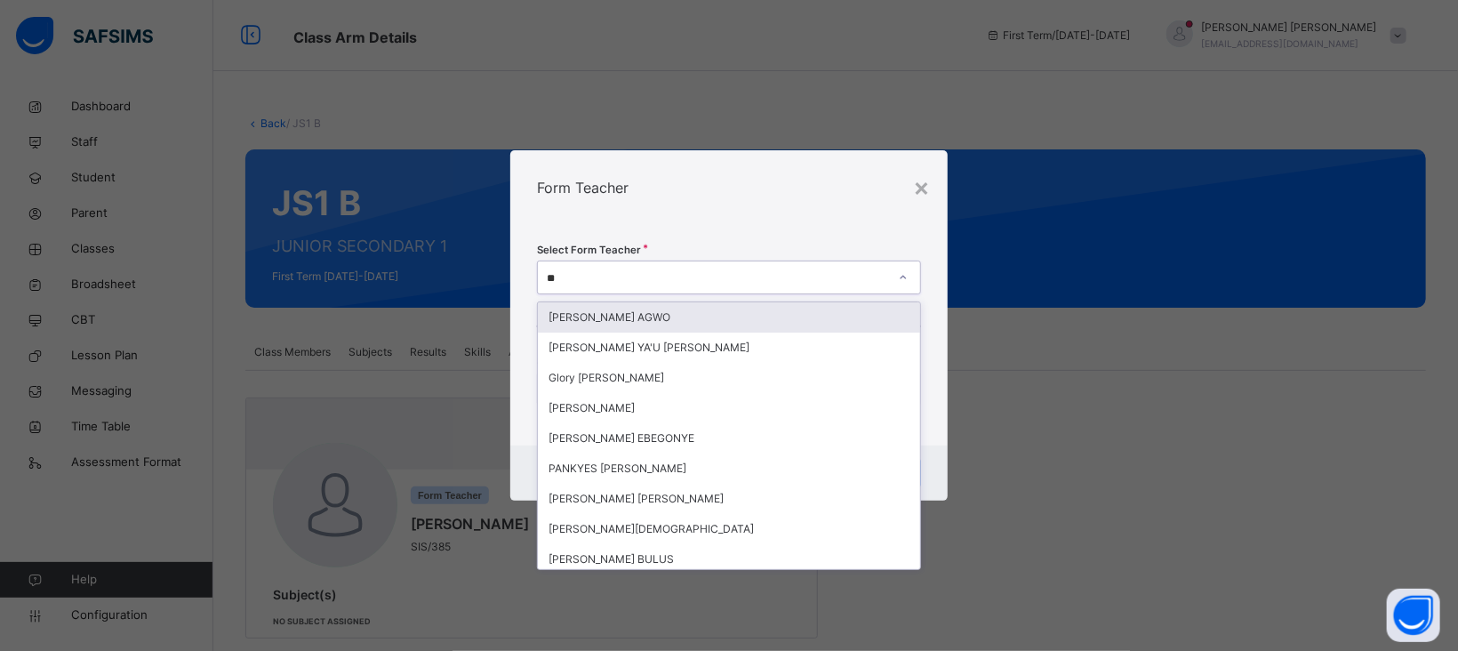
type input "***"
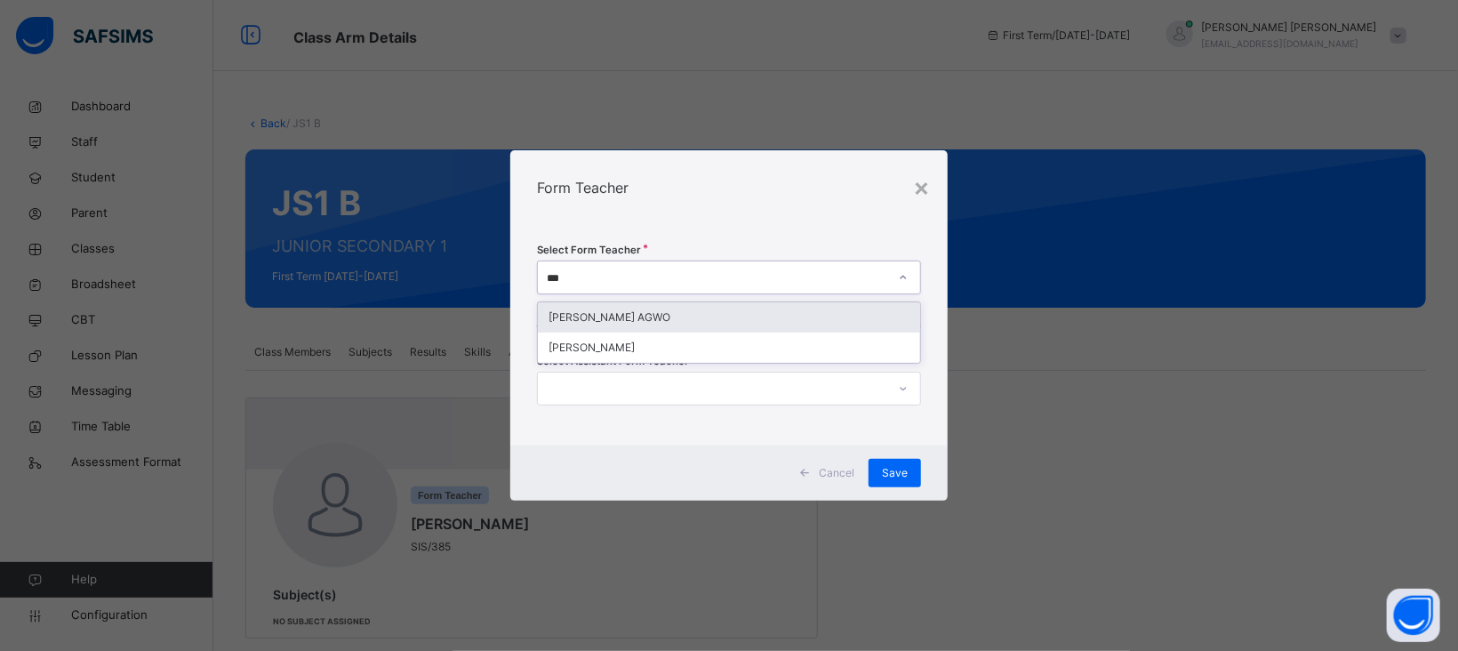
click at [652, 312] on div "[PERSON_NAME] AGWO" at bounding box center [729, 317] width 382 height 30
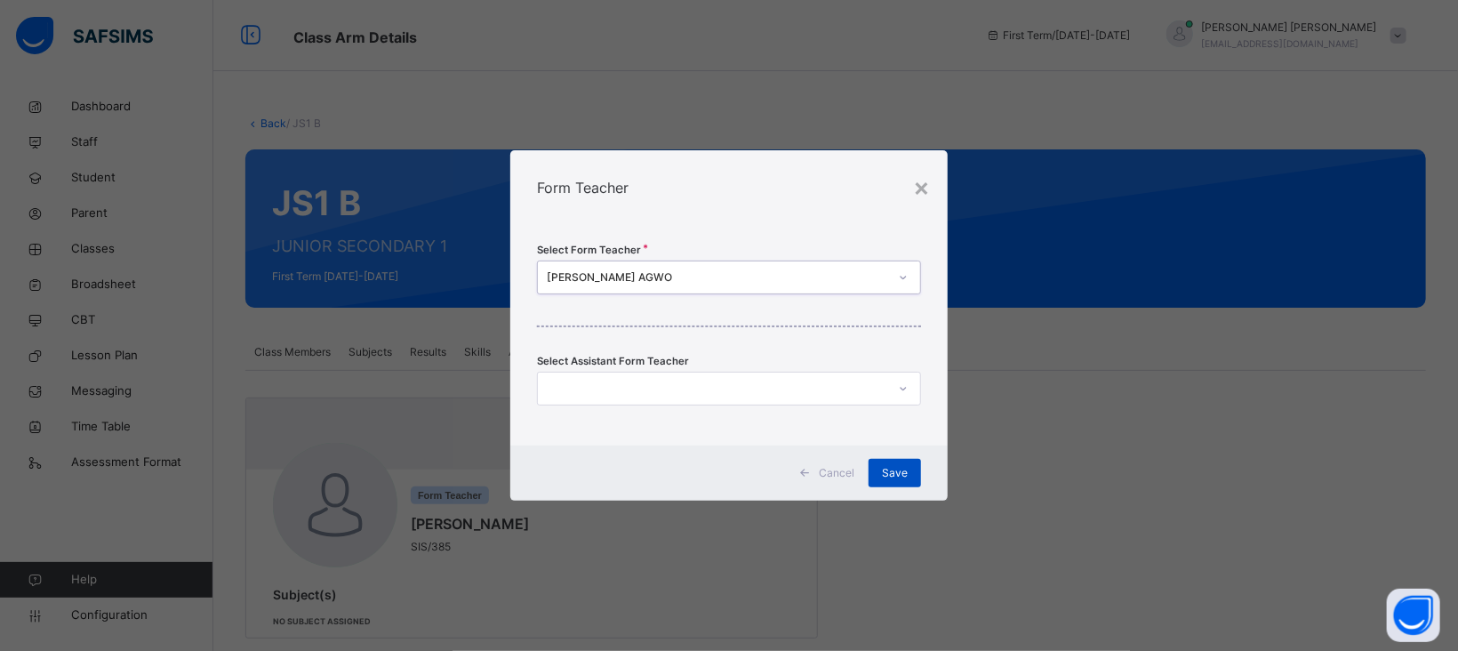
click at [904, 476] on span "Save" at bounding box center [895, 473] width 26 height 16
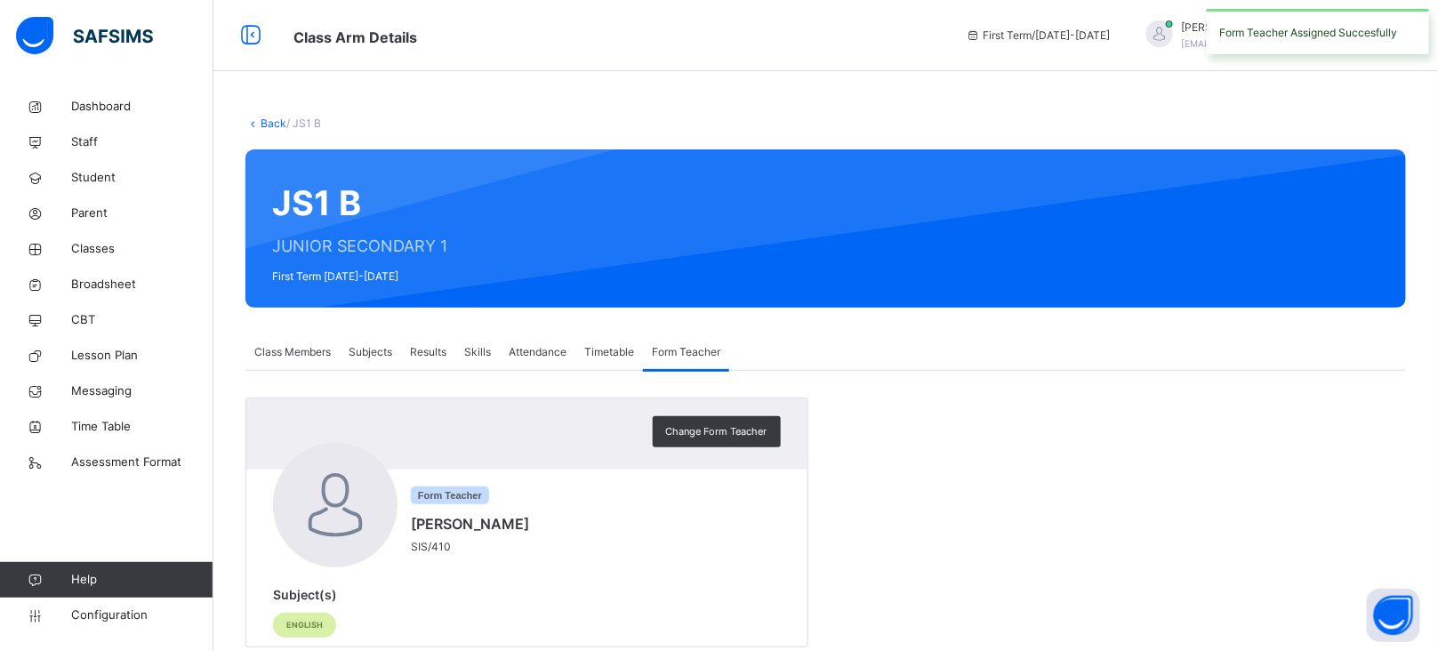
click at [269, 119] on link "Back" at bounding box center [274, 122] width 26 height 13
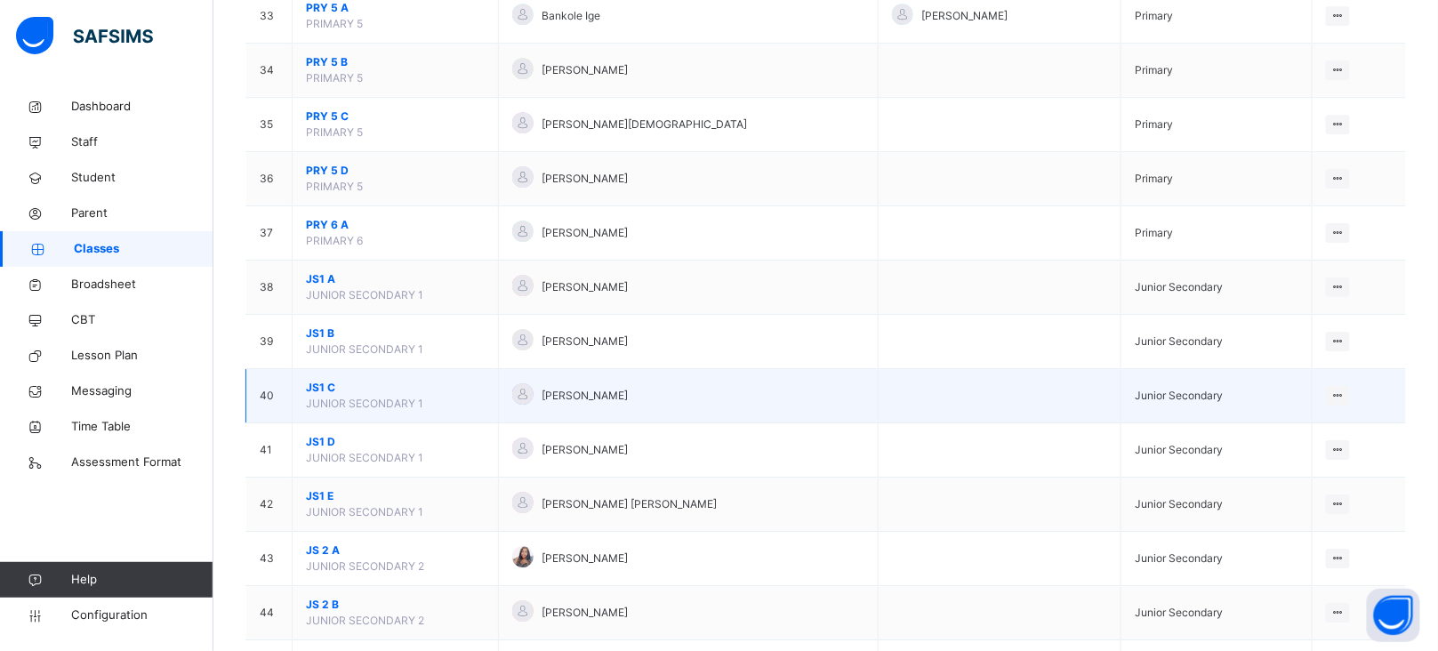
scroll to position [2012, 0]
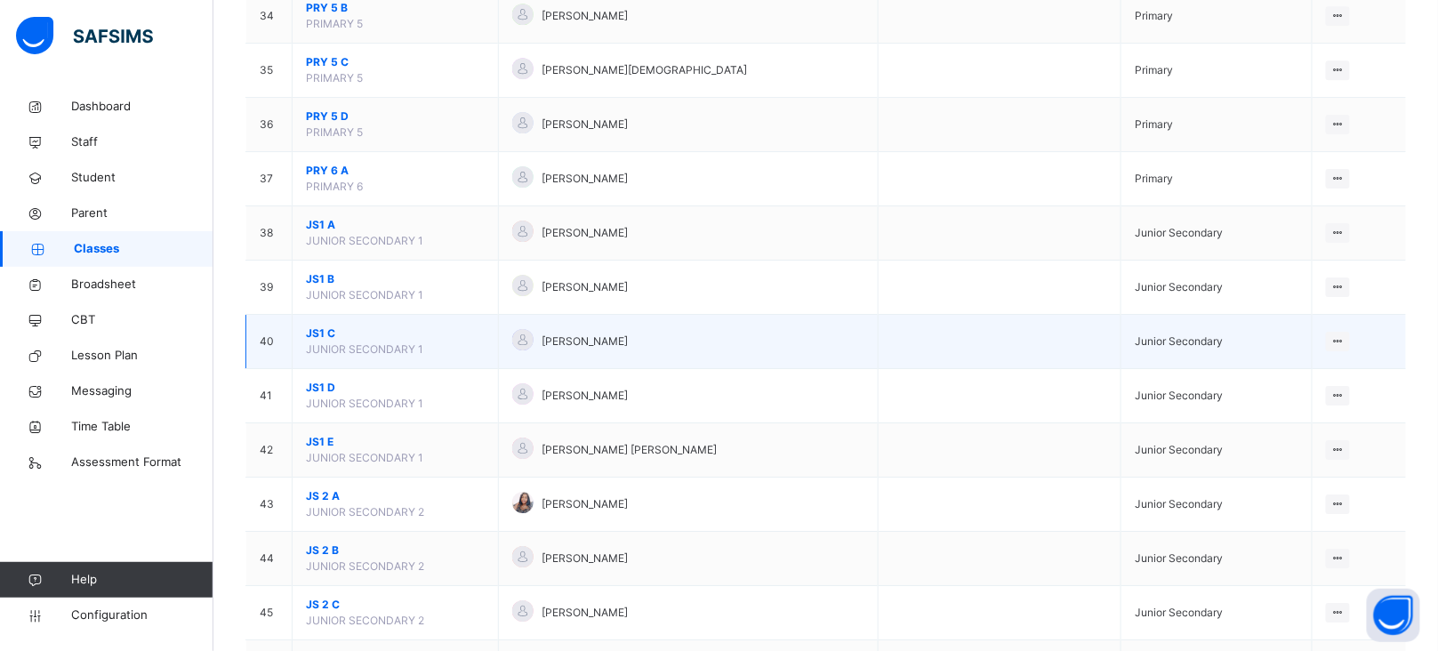
click at [322, 335] on span "JS1 C" at bounding box center [395, 333] width 179 height 16
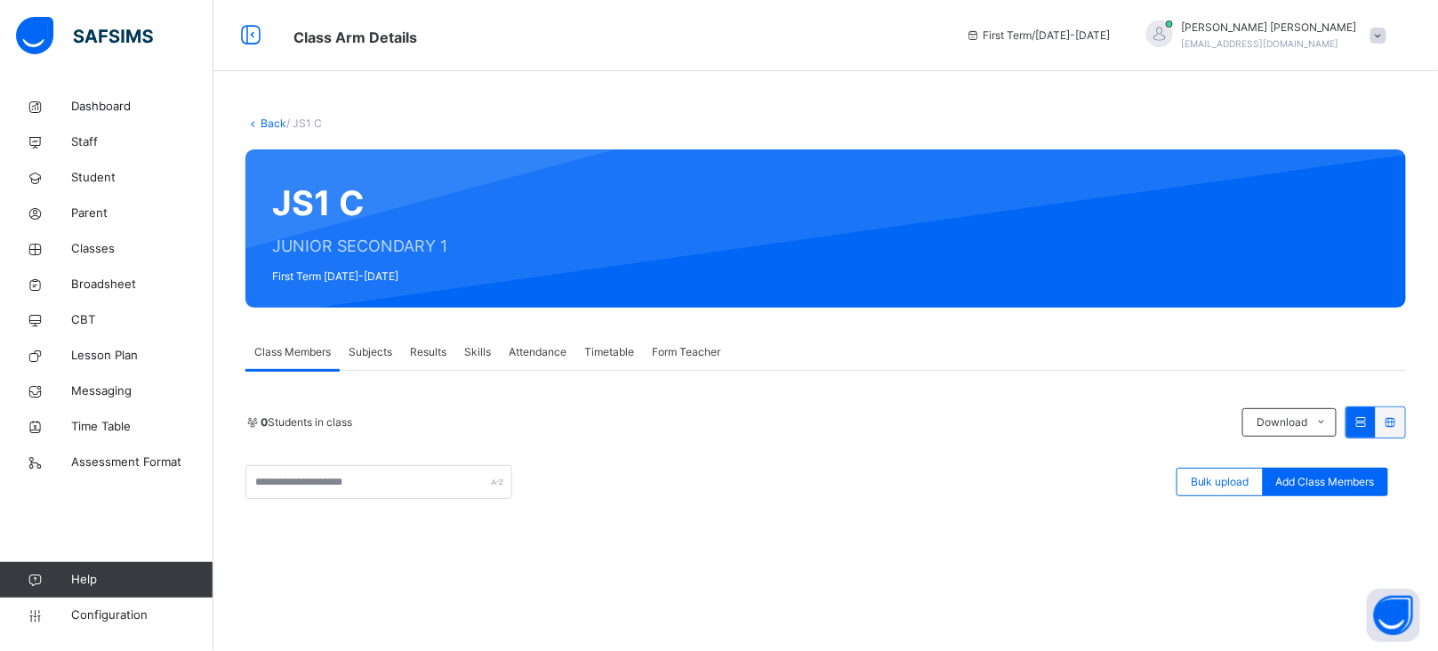
click at [697, 349] on span "Form Teacher" at bounding box center [686, 352] width 68 height 16
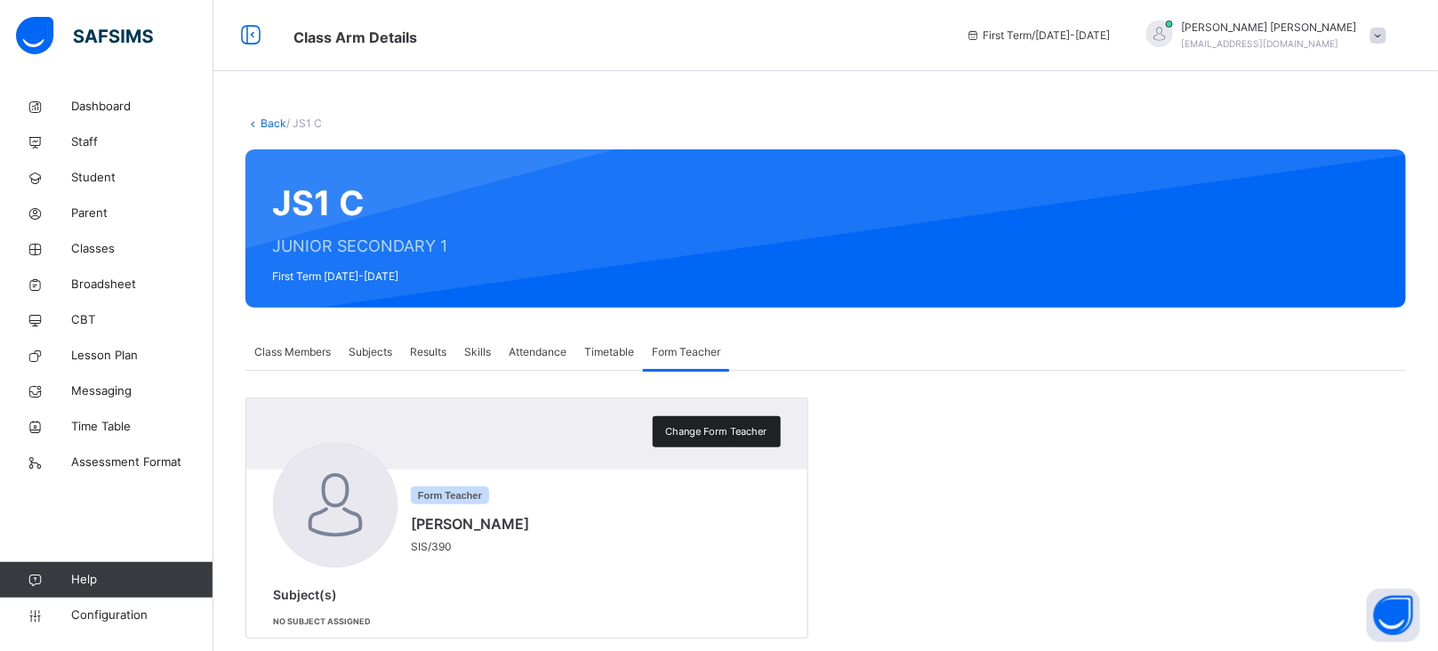
click at [696, 437] on span "Change Form Teacher" at bounding box center [716, 431] width 101 height 15
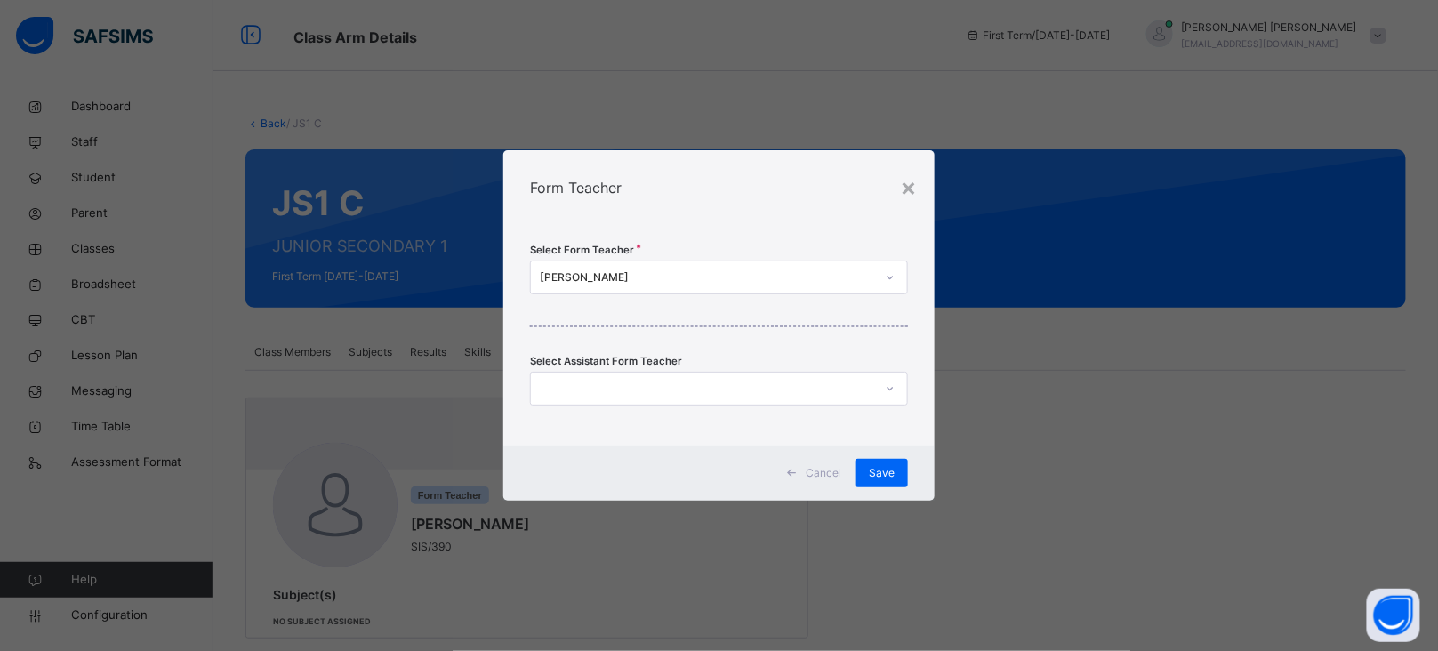
click at [670, 256] on div "Select Form Teacher [PERSON_NAME] Select Assistant Form Teacher" at bounding box center [718, 335] width 431 height 221
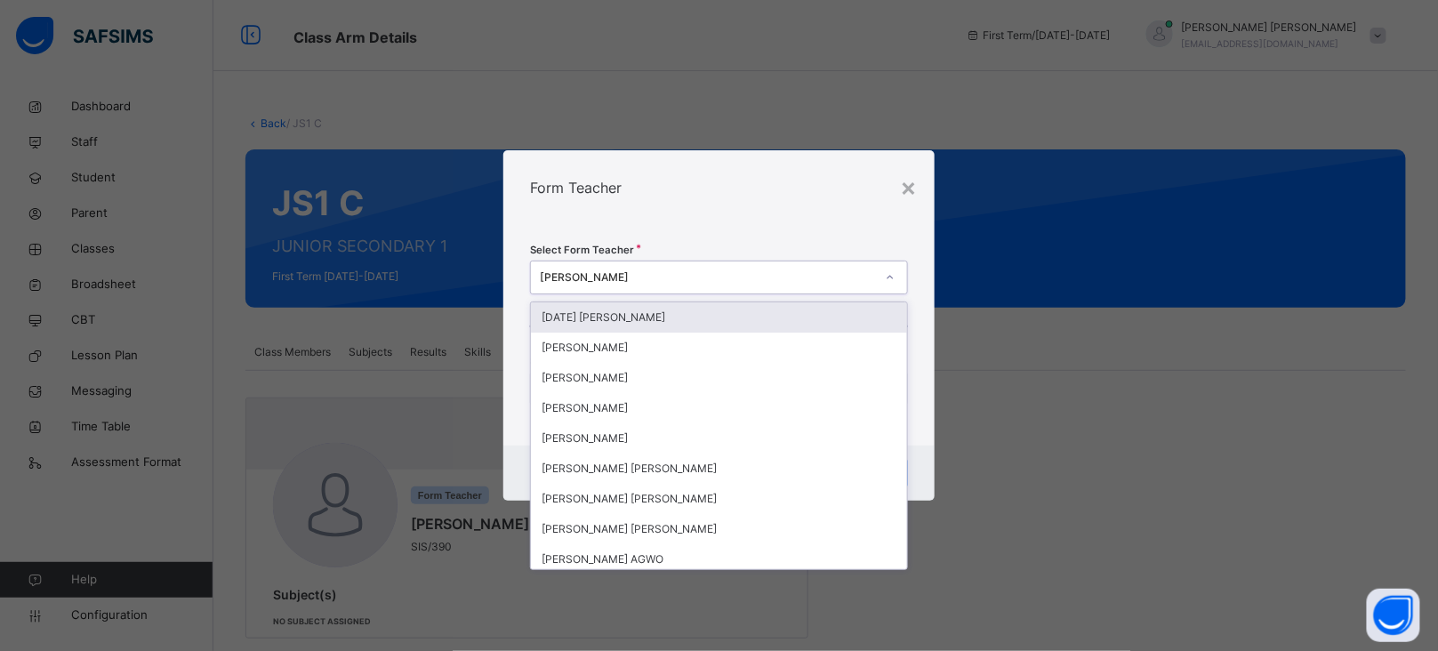
click at [679, 274] on div "[PERSON_NAME]" at bounding box center [707, 277] width 335 height 16
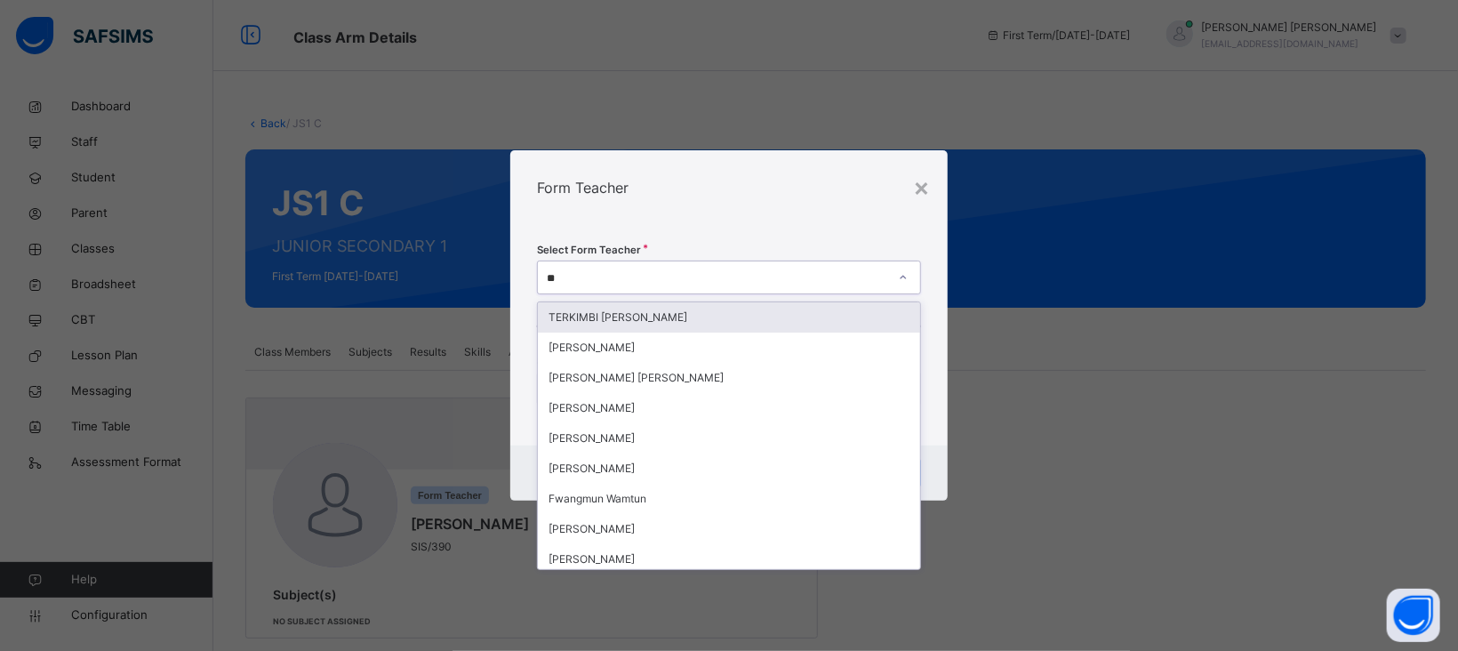
type input "***"
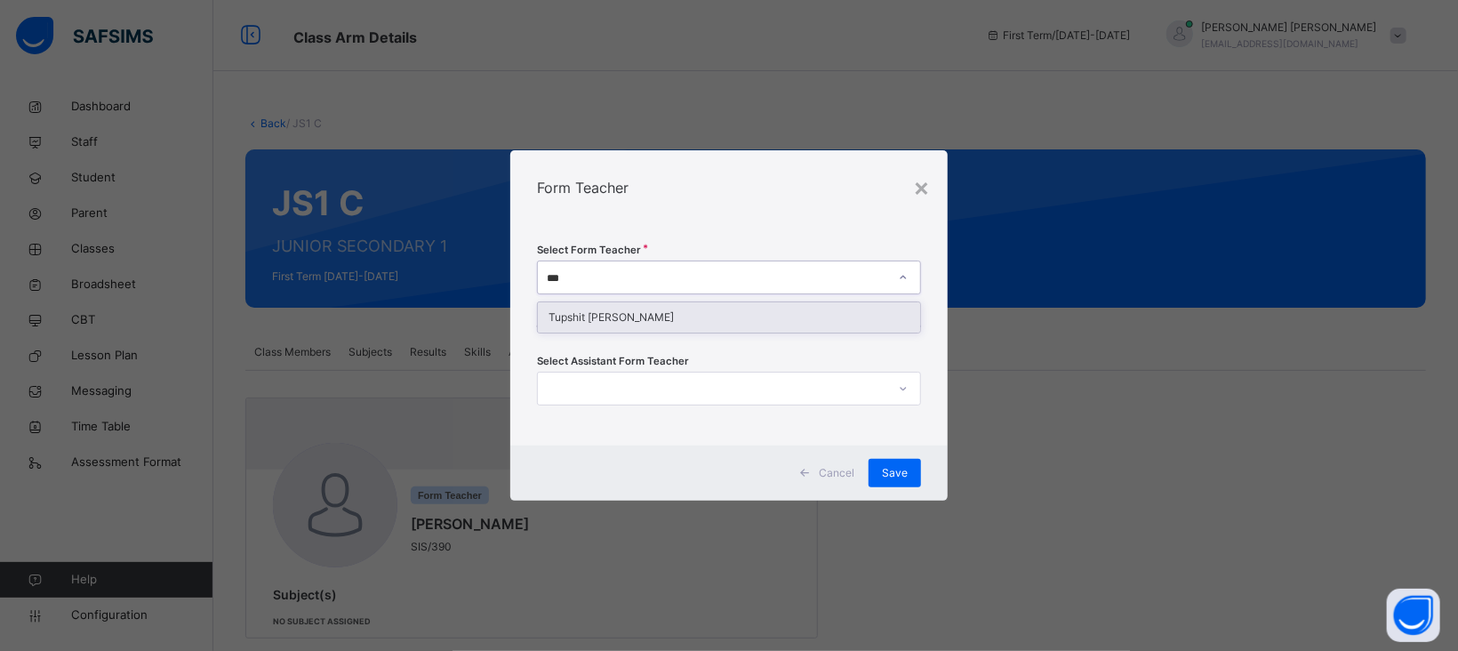
click at [643, 320] on div "Tupshit [PERSON_NAME]" at bounding box center [729, 317] width 382 height 30
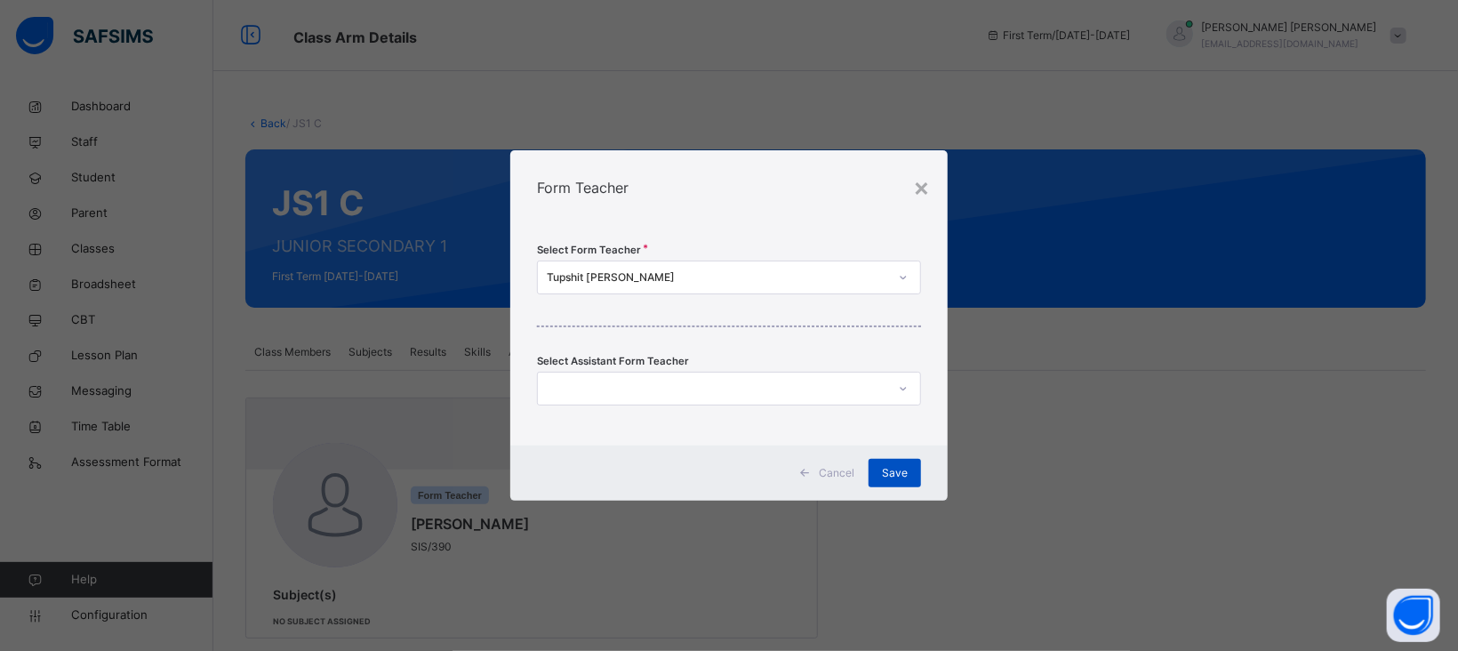
click at [898, 477] on span "Save" at bounding box center [895, 473] width 26 height 16
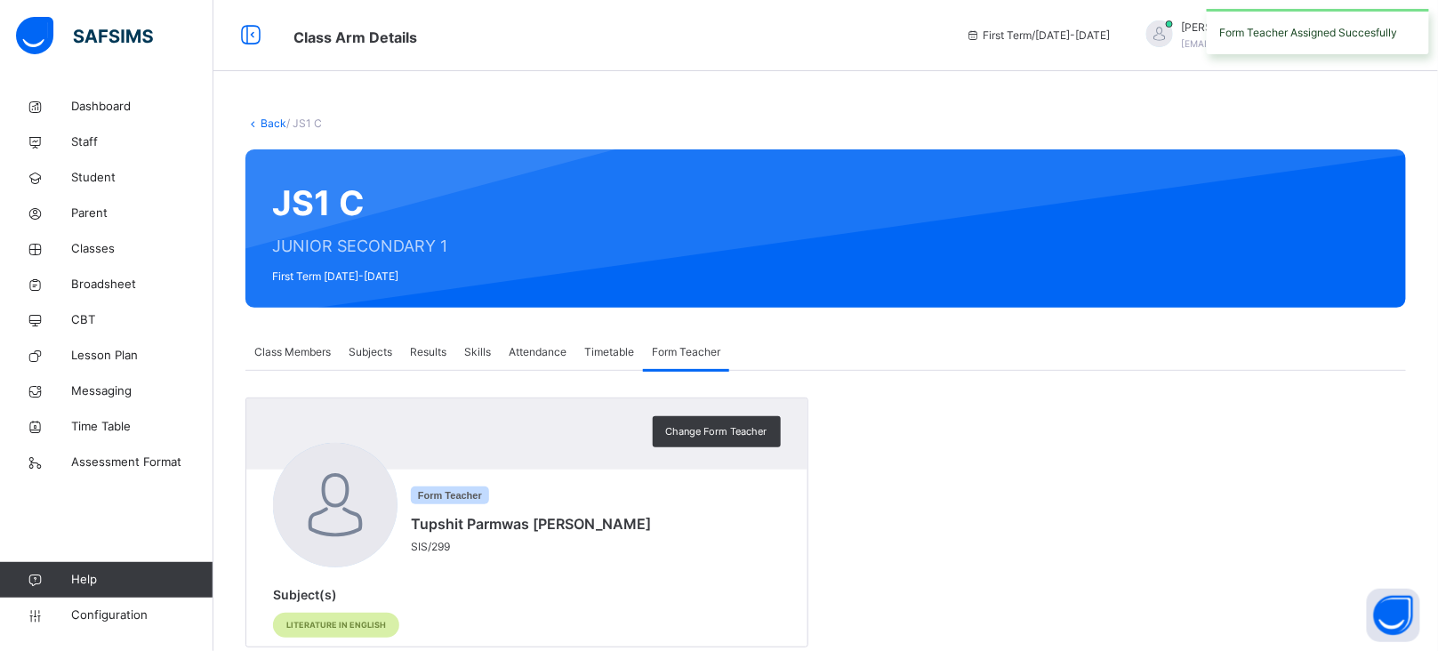
click at [269, 123] on link "Back" at bounding box center [274, 122] width 26 height 13
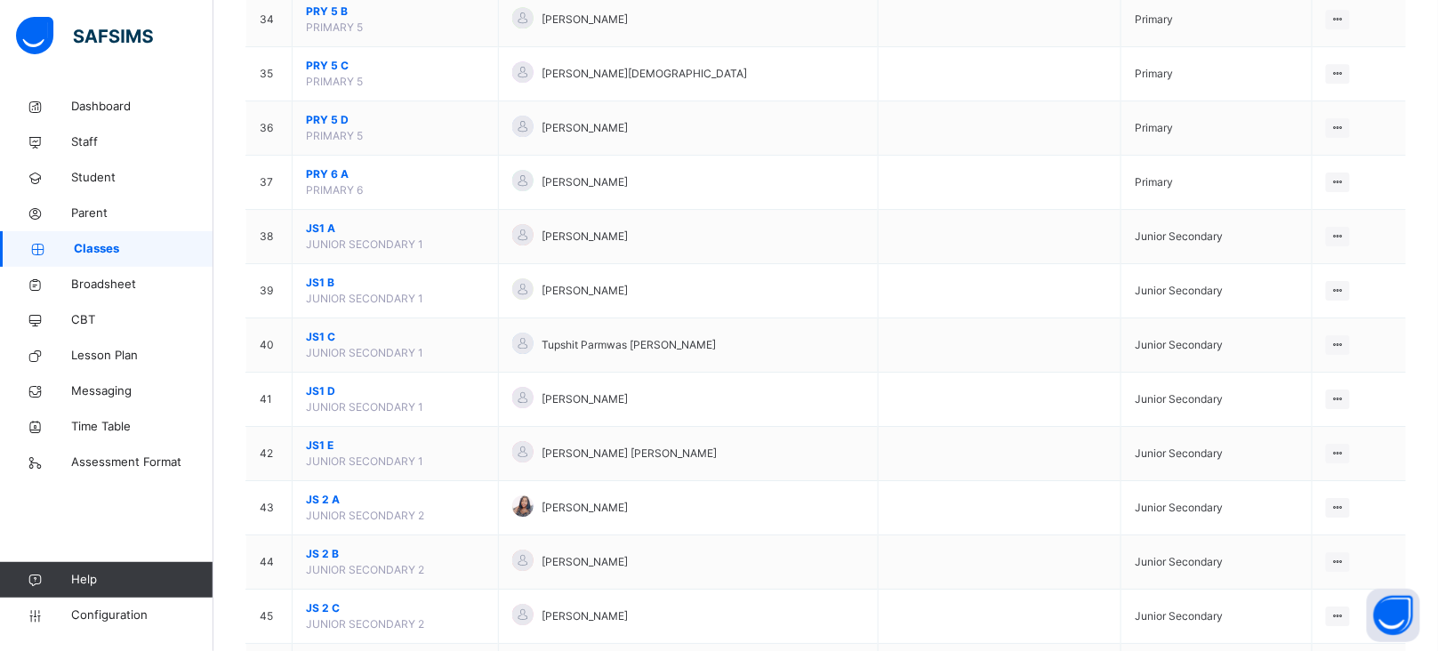
scroll to position [2033, 0]
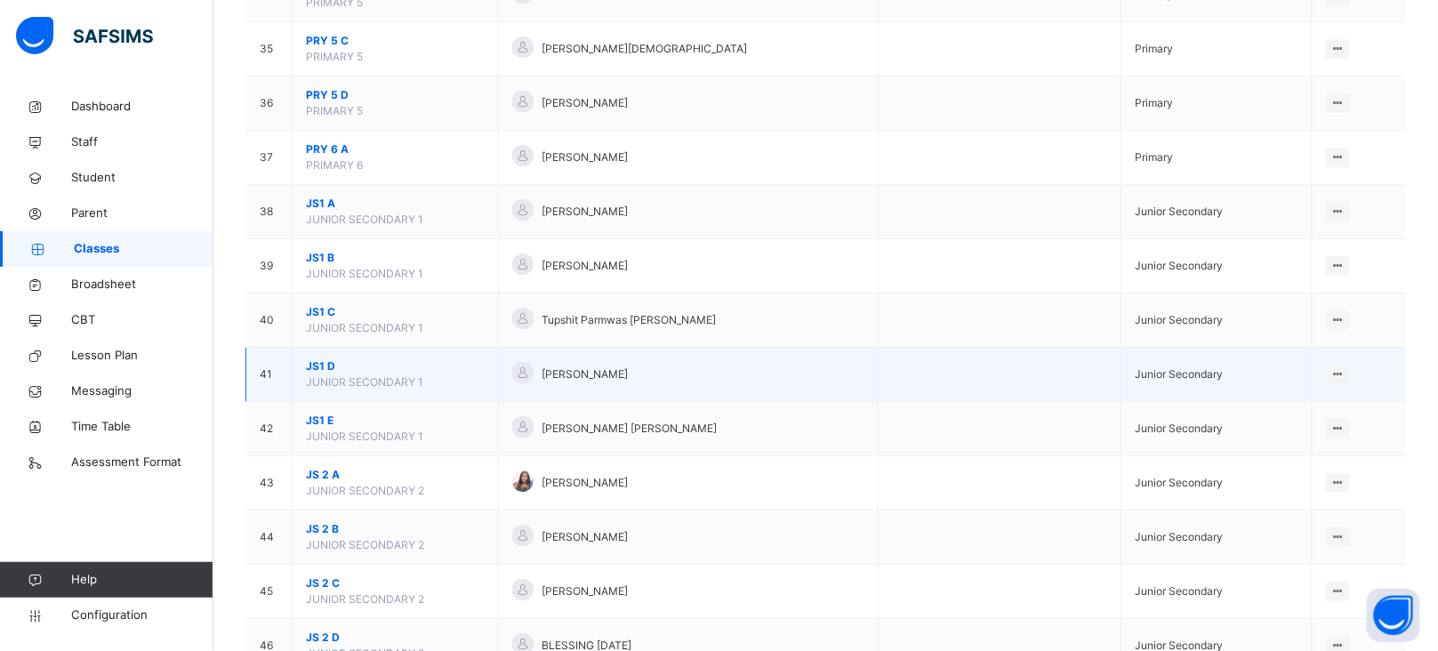
click at [319, 374] on span "JS1 D" at bounding box center [395, 366] width 179 height 16
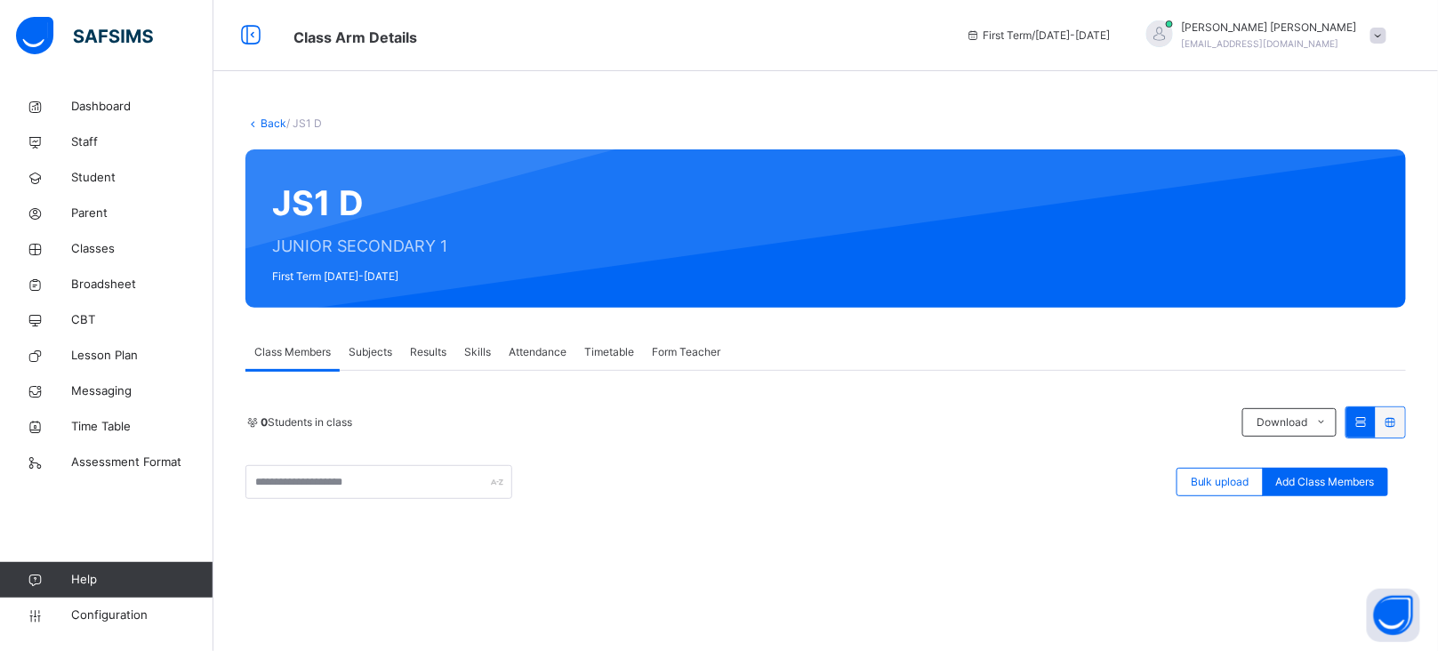
click at [701, 357] on span "Form Teacher" at bounding box center [686, 352] width 68 height 16
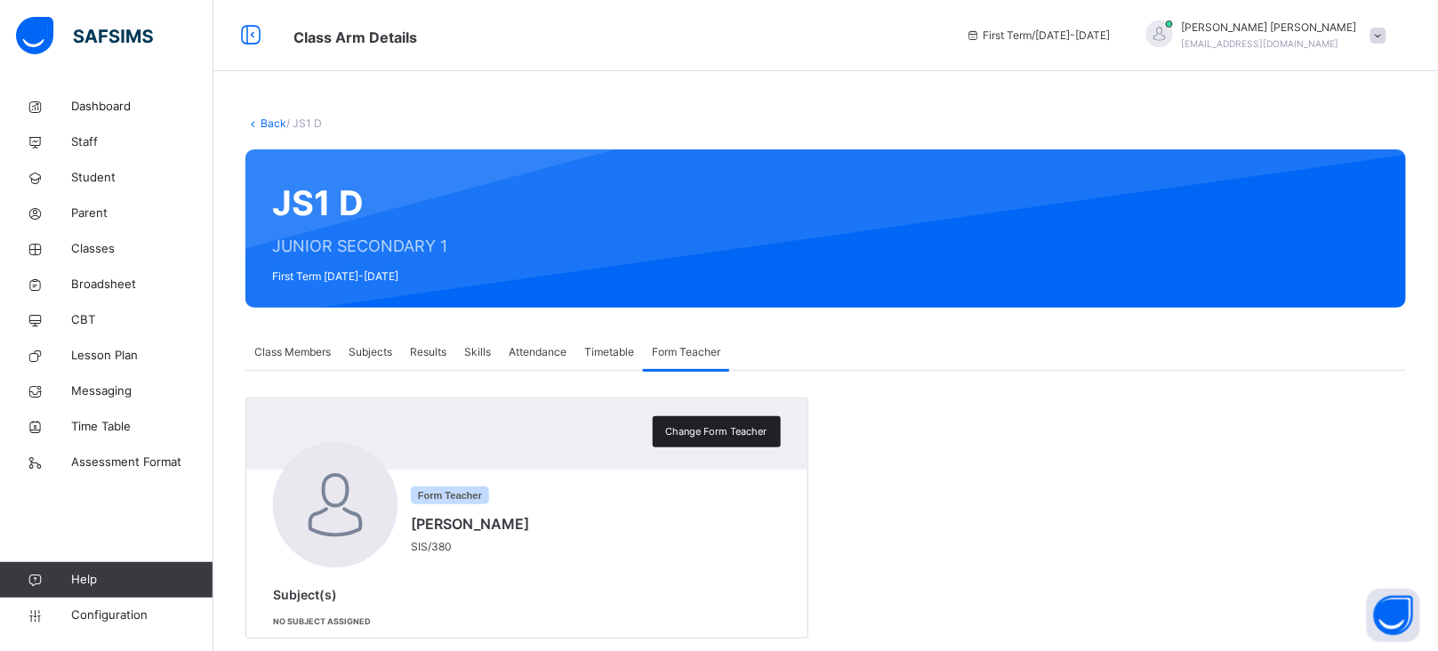
click at [716, 431] on span "Change Form Teacher" at bounding box center [716, 431] width 101 height 15
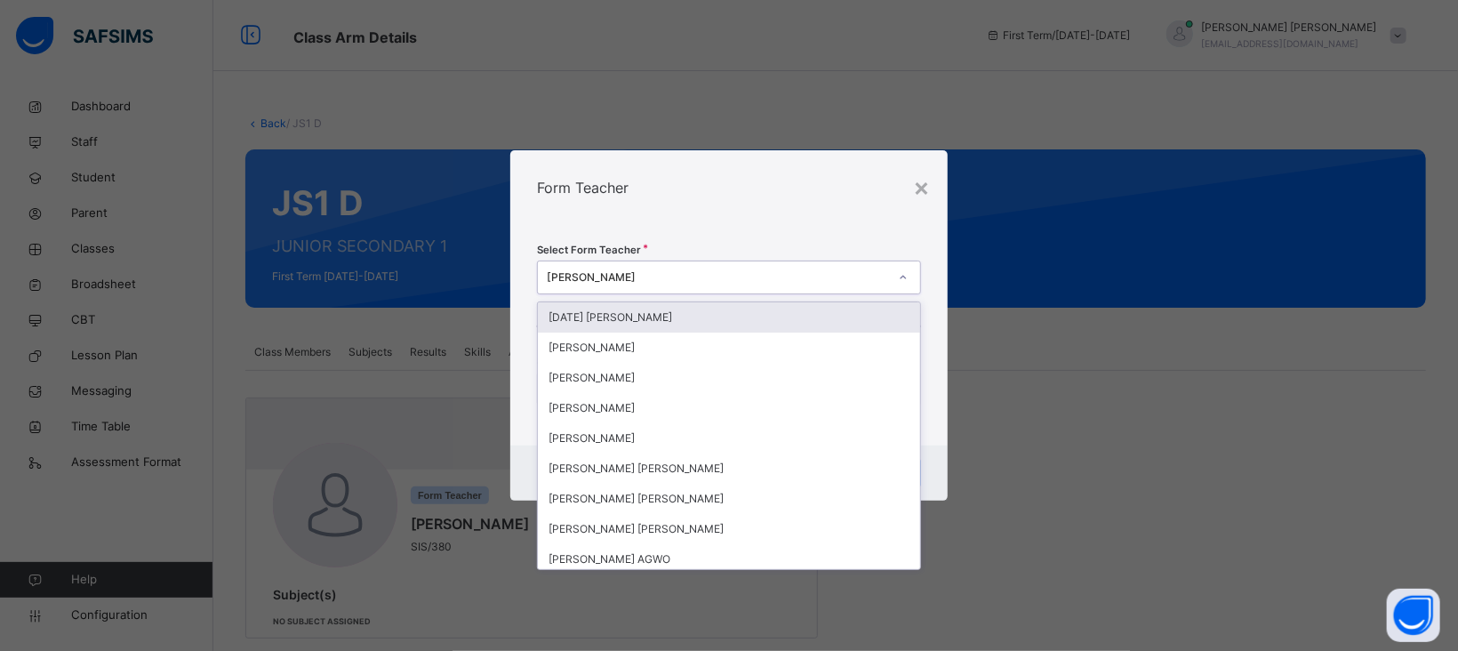
click at [666, 273] on div "[PERSON_NAME]" at bounding box center [717, 277] width 341 height 16
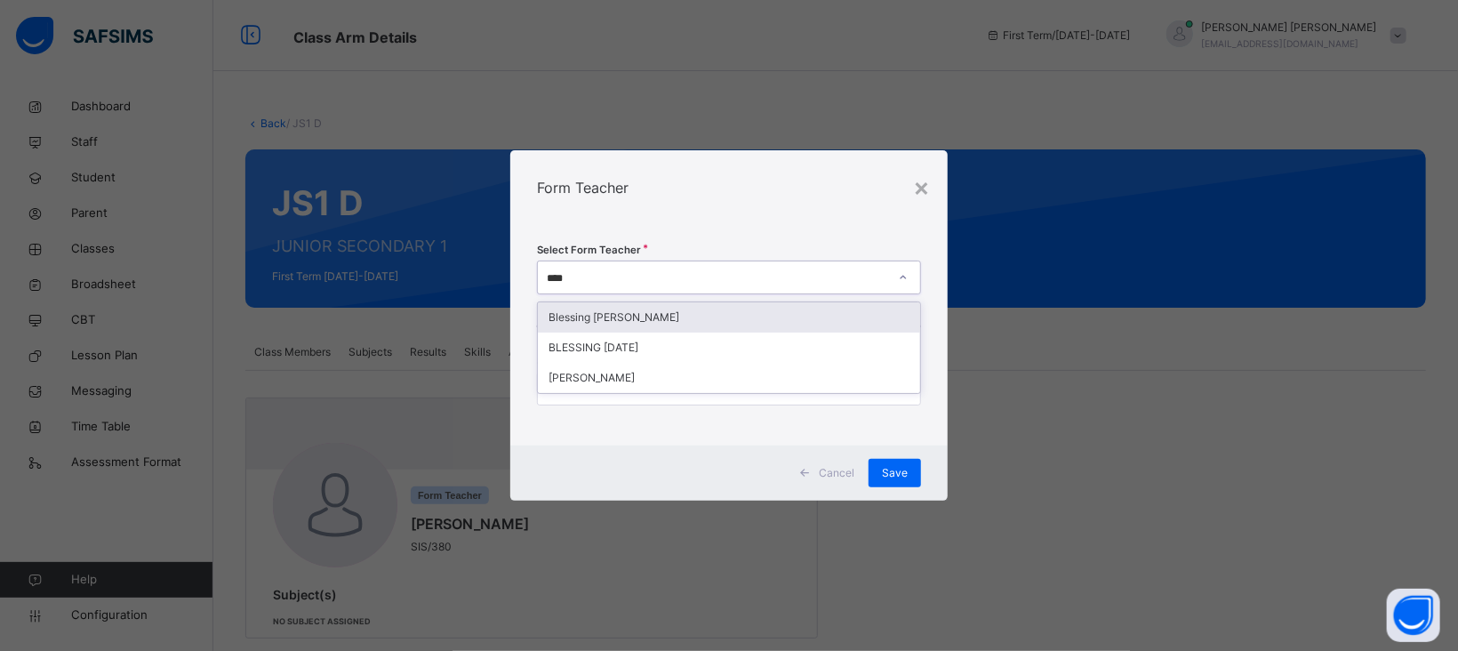
type input "*****"
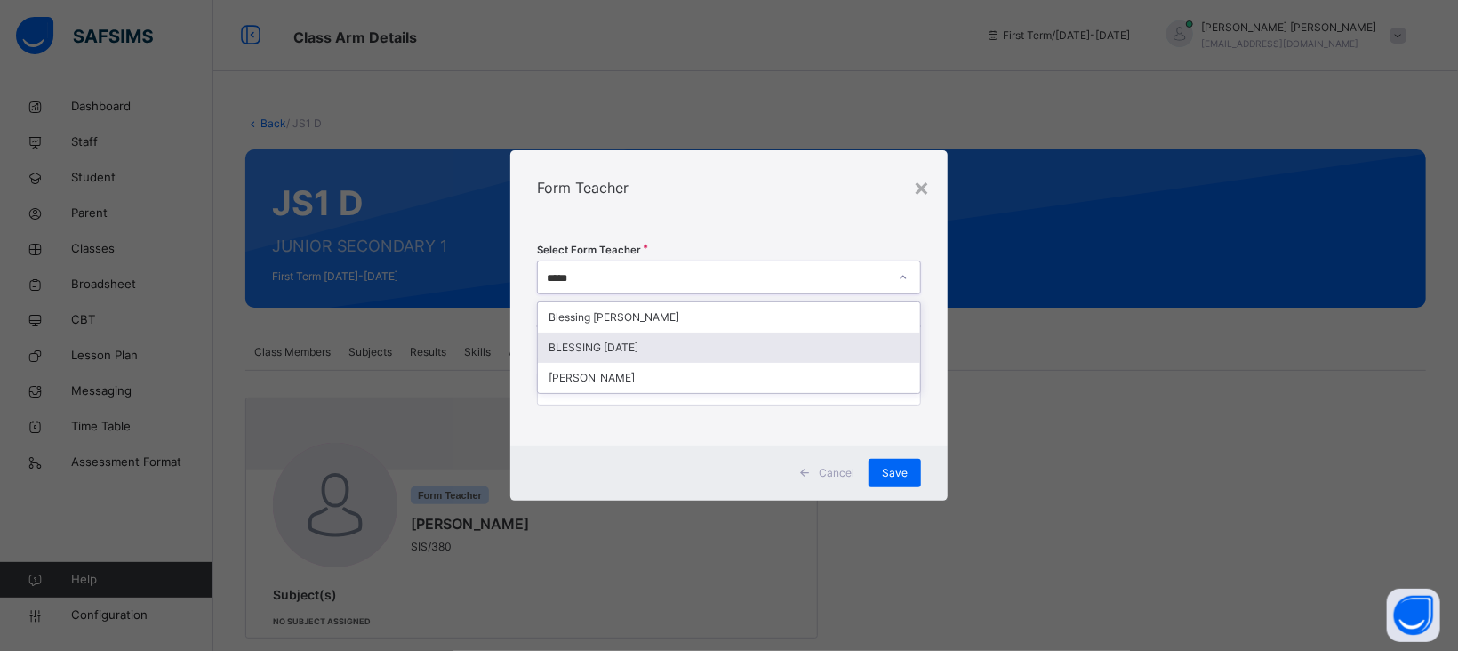
click at [622, 343] on div "BLESSING [DATE]" at bounding box center [729, 348] width 382 height 30
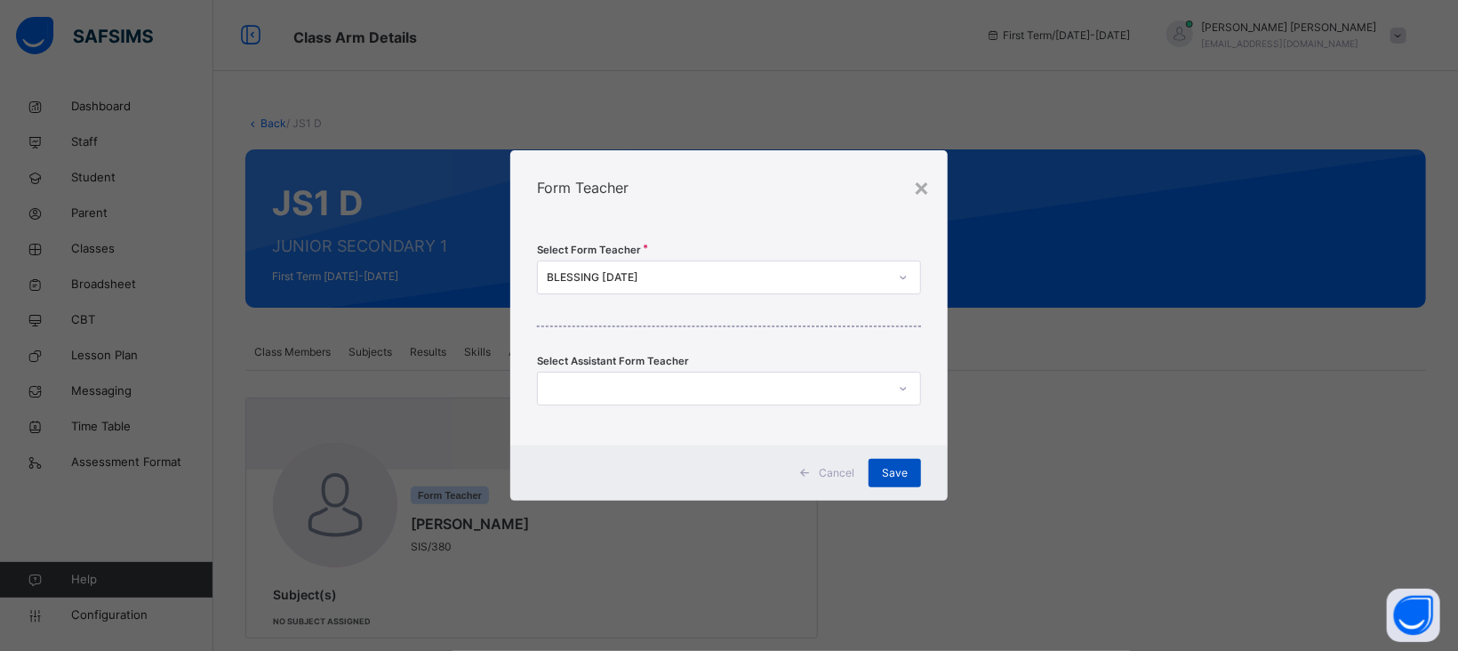
click at [908, 472] on span "Save" at bounding box center [895, 473] width 26 height 16
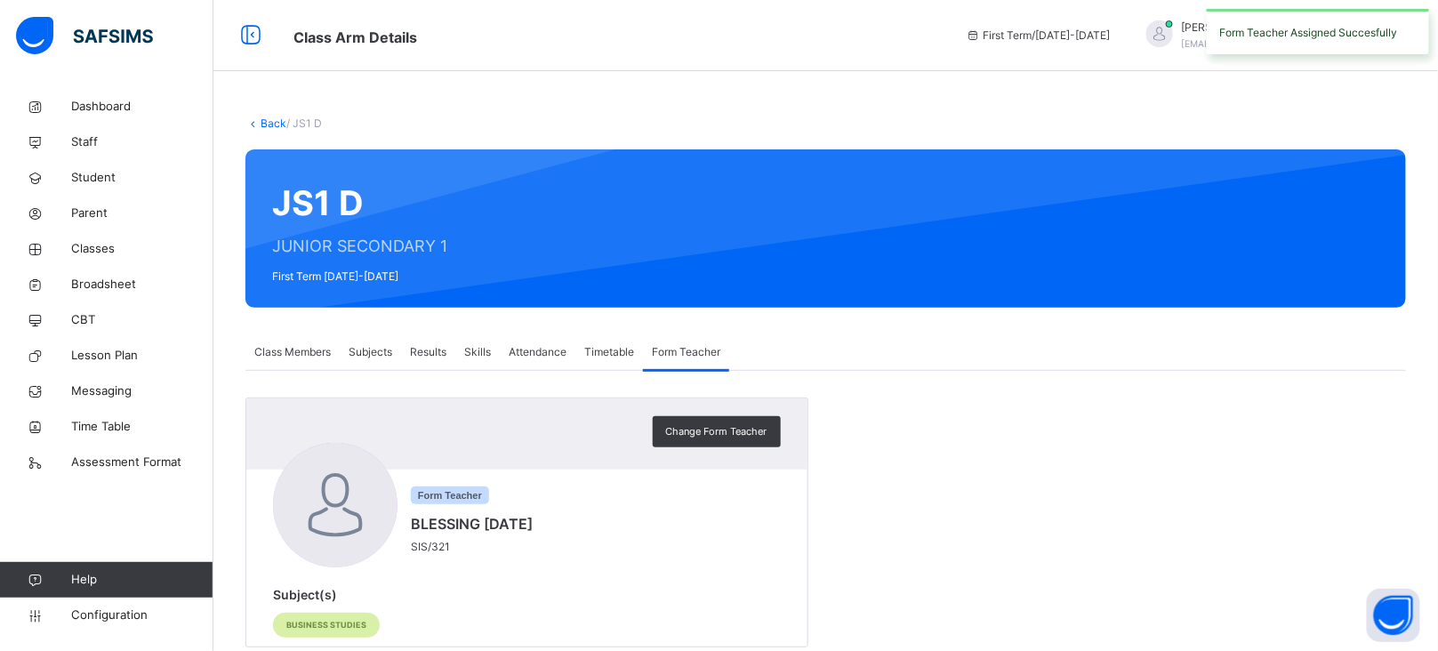
click at [259, 123] on icon at bounding box center [252, 122] width 15 height 13
click at [271, 120] on link "Back" at bounding box center [274, 122] width 26 height 13
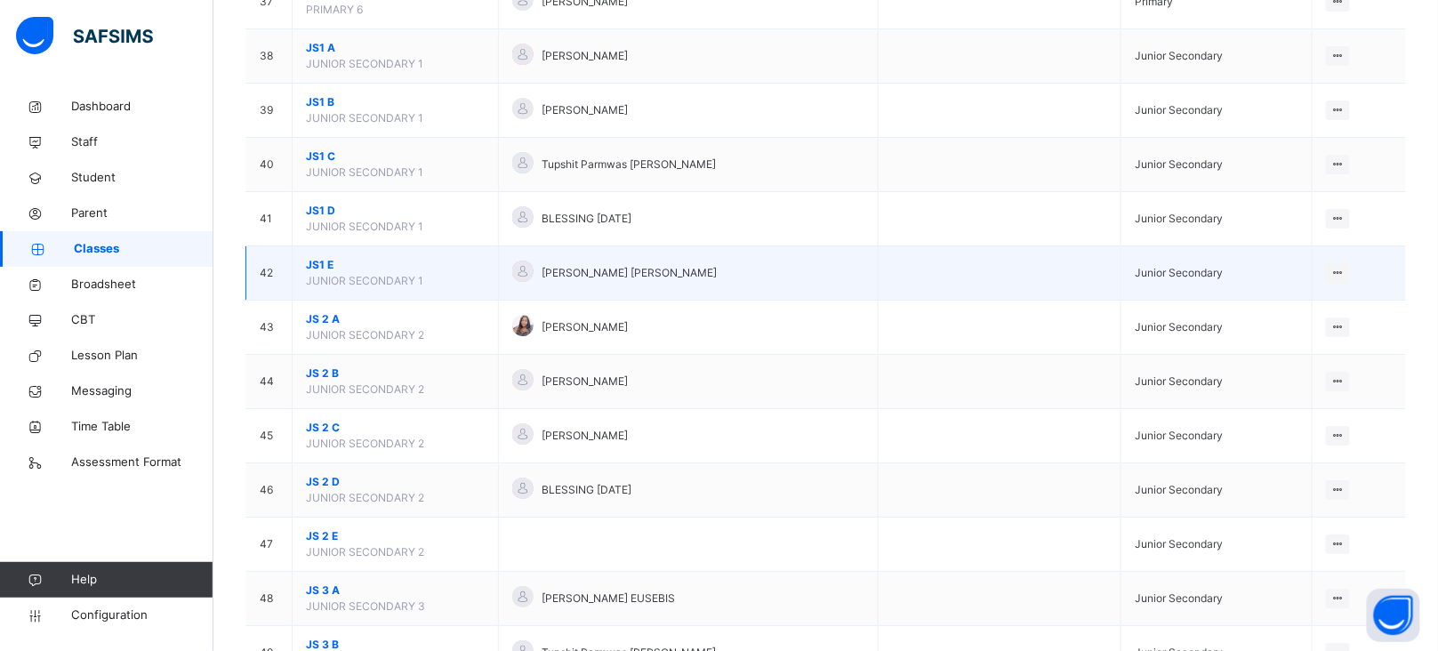
scroll to position [2188, 0]
click at [314, 273] on span "JS1 E" at bounding box center [395, 266] width 179 height 16
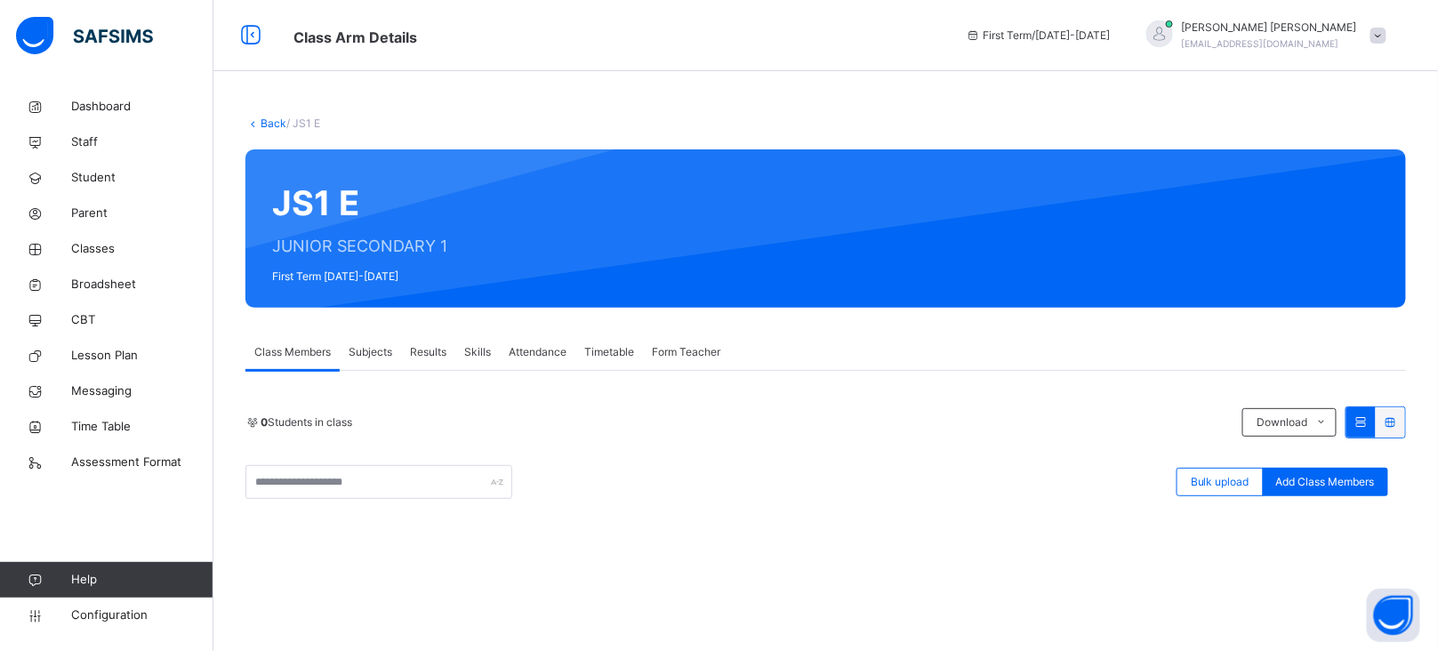
click at [669, 342] on div "Form Teacher" at bounding box center [686, 352] width 86 height 36
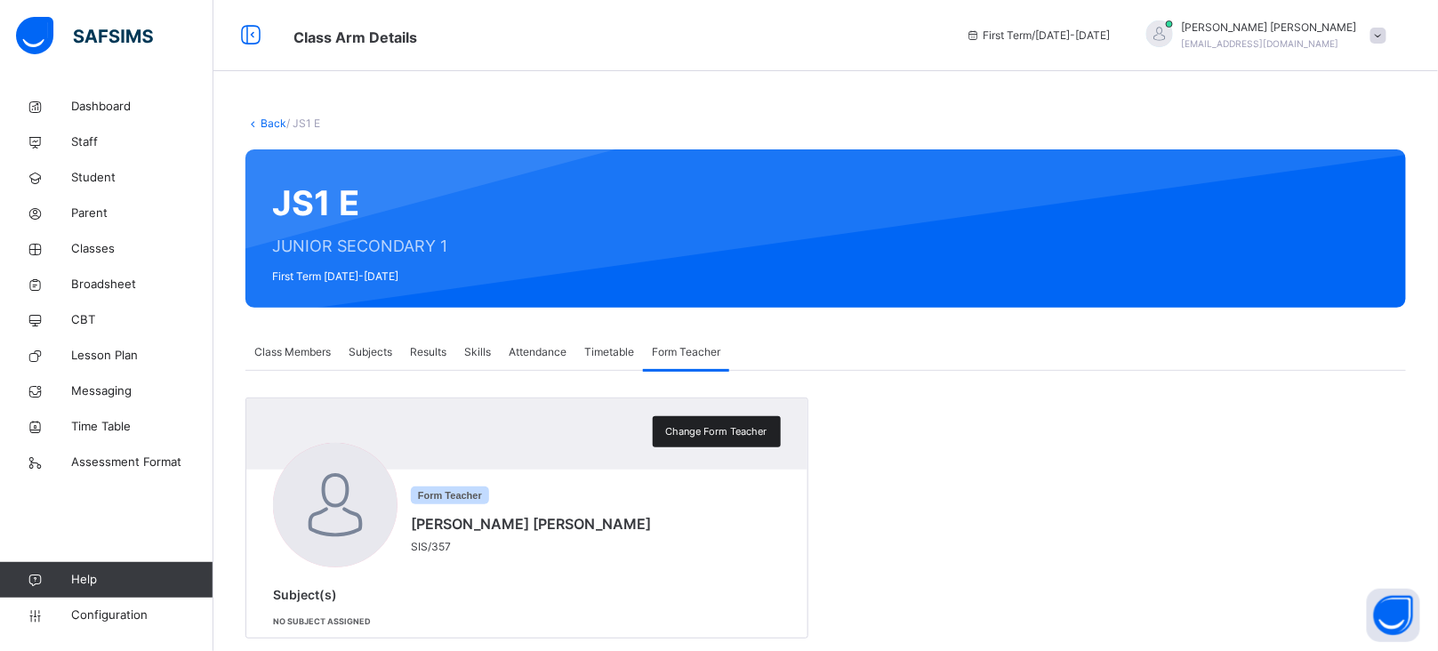
click at [680, 422] on div "Change Form Teacher" at bounding box center [717, 431] width 128 height 31
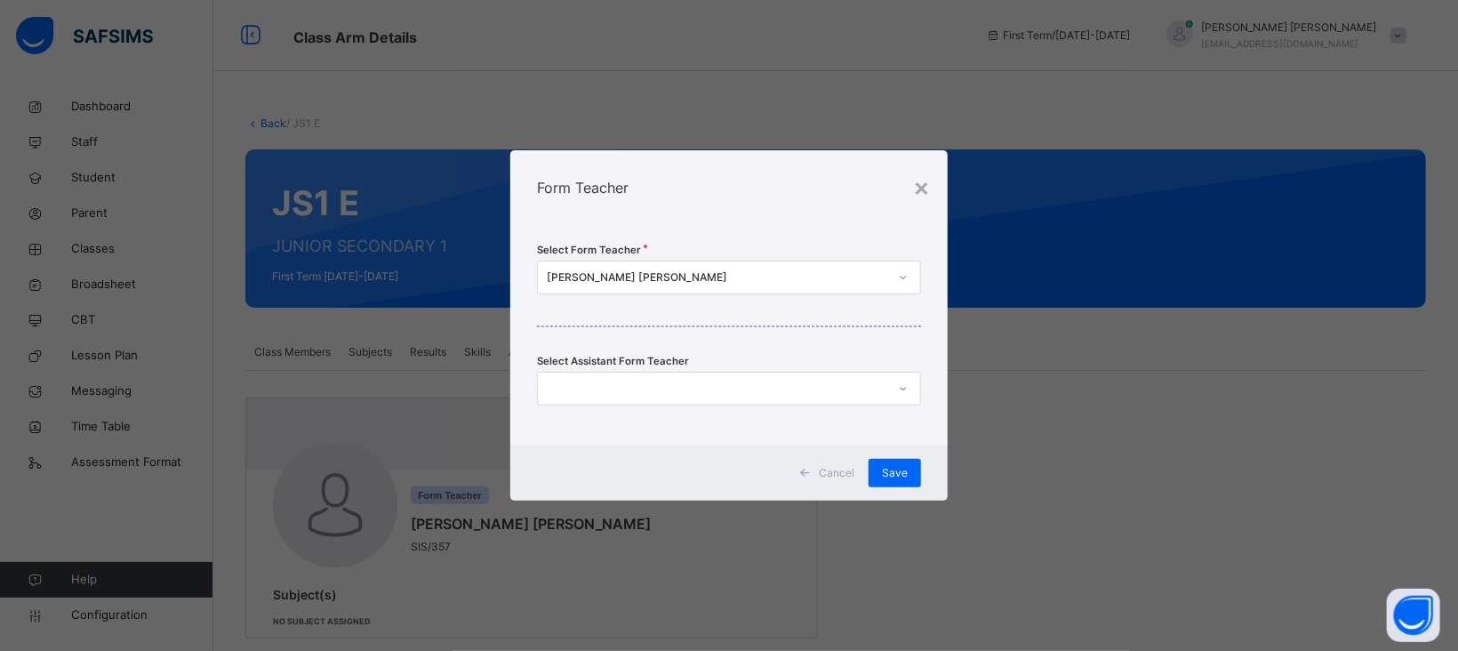
click at [669, 268] on div "[PERSON_NAME] [PERSON_NAME]" at bounding box center [712, 278] width 349 height 28
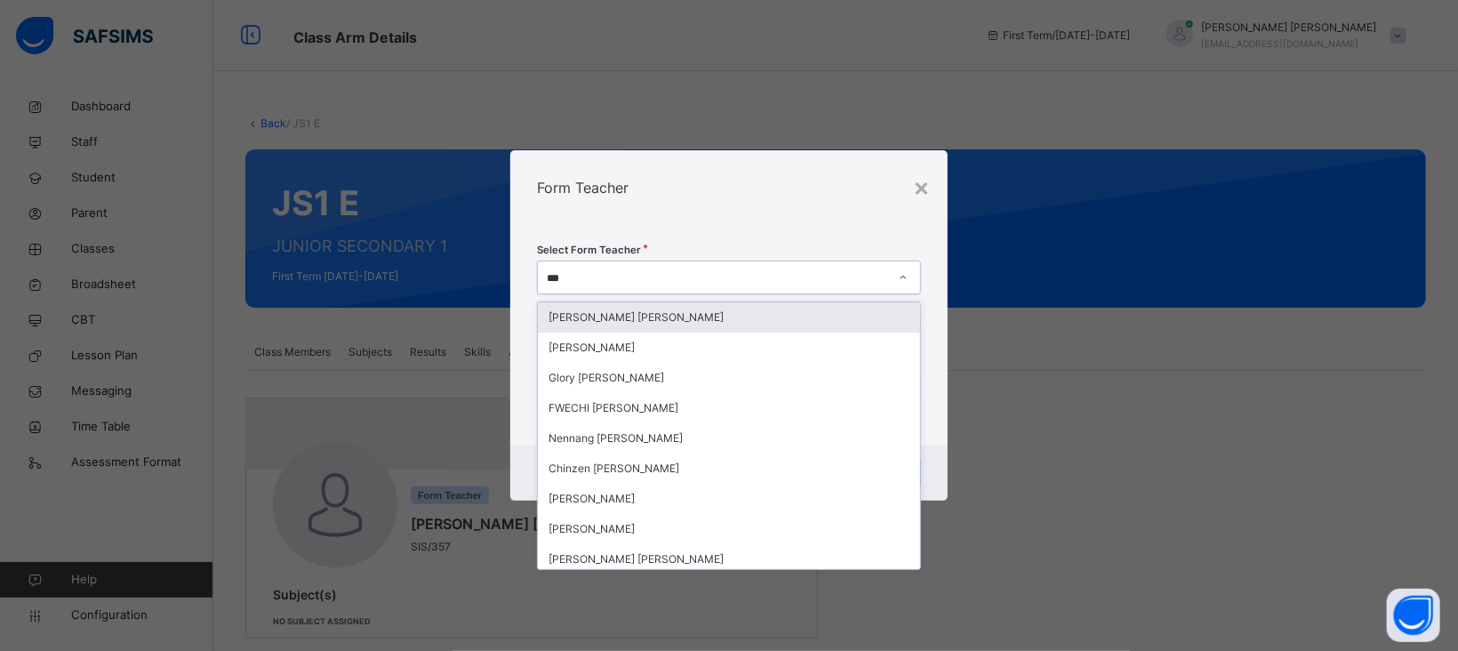
type input "****"
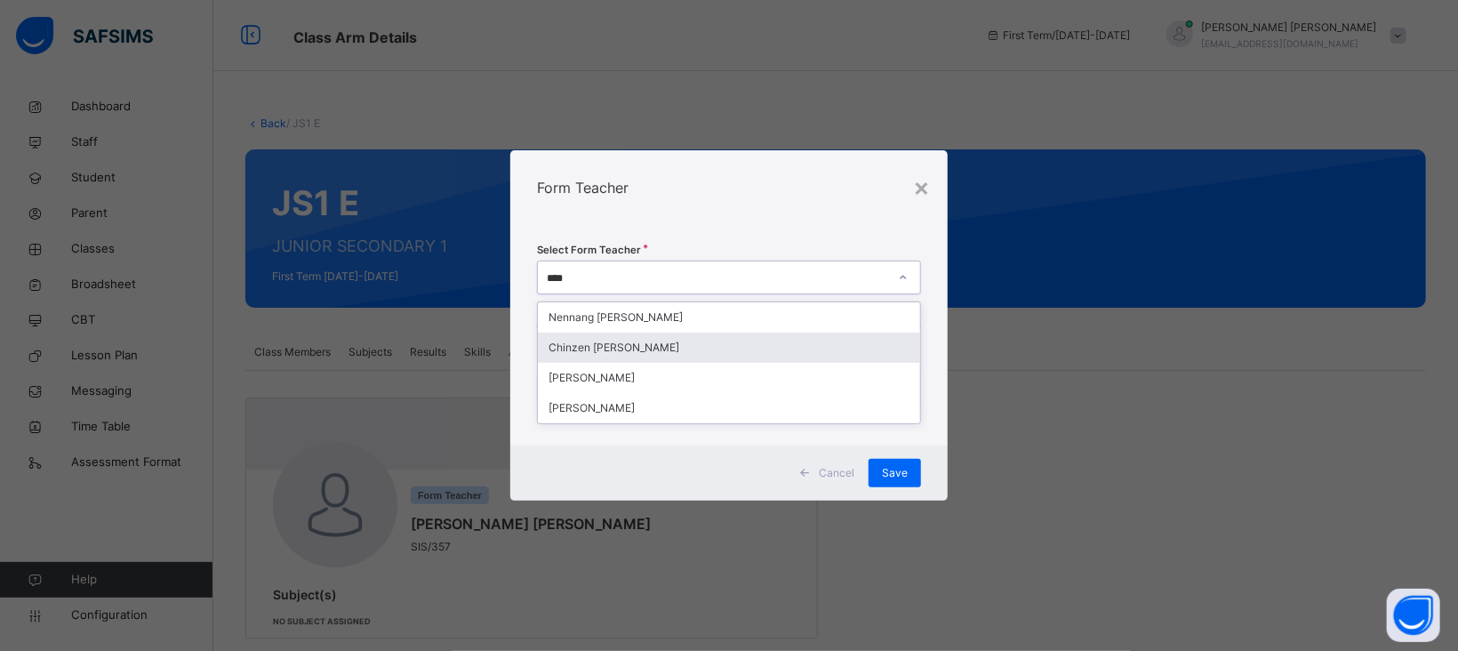
click at [632, 346] on div "Chinzen [PERSON_NAME]" at bounding box center [729, 348] width 382 height 30
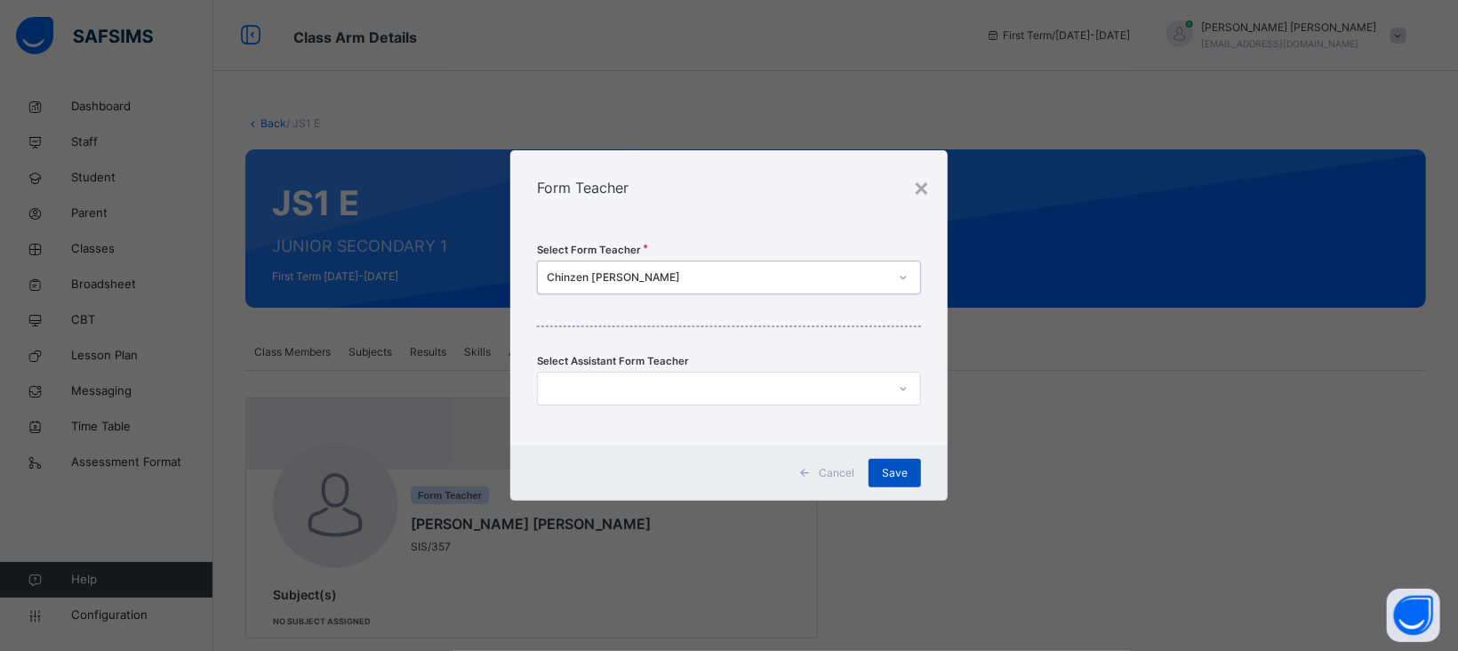
click at [906, 485] on div "Save" at bounding box center [895, 473] width 52 height 28
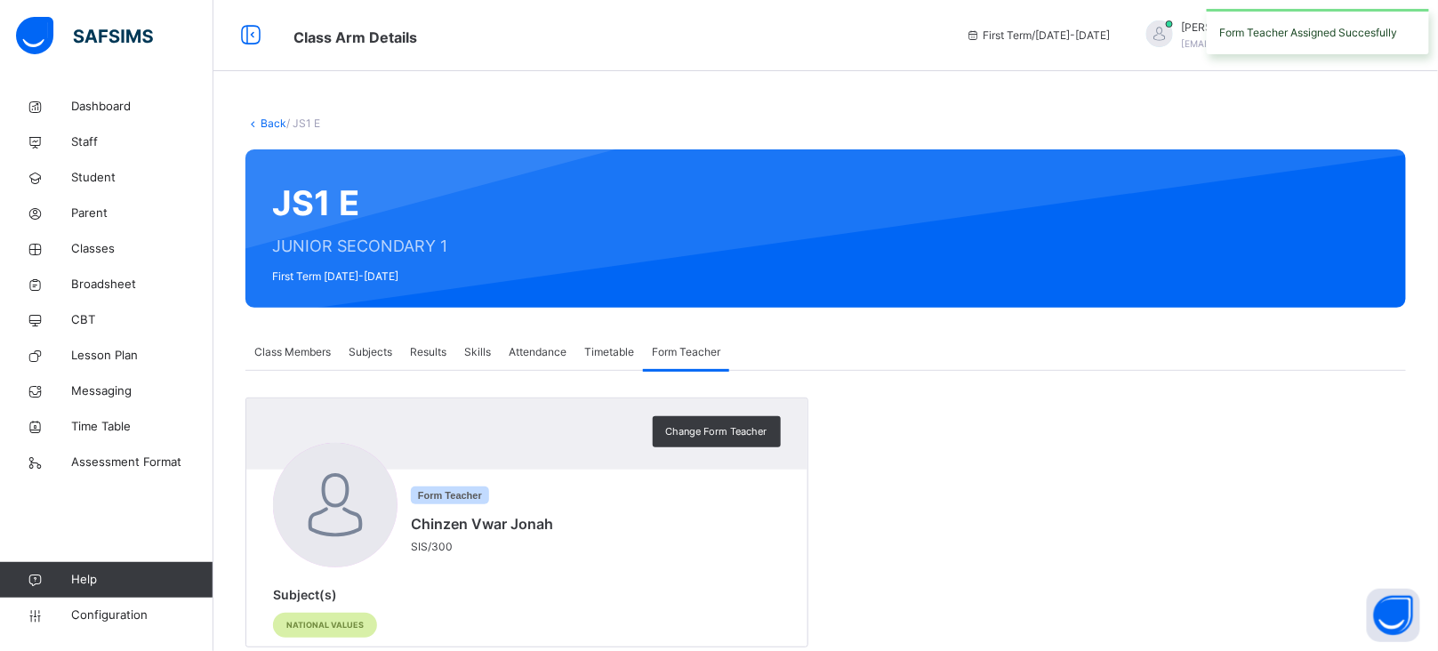
click at [269, 120] on link "Back" at bounding box center [274, 122] width 26 height 13
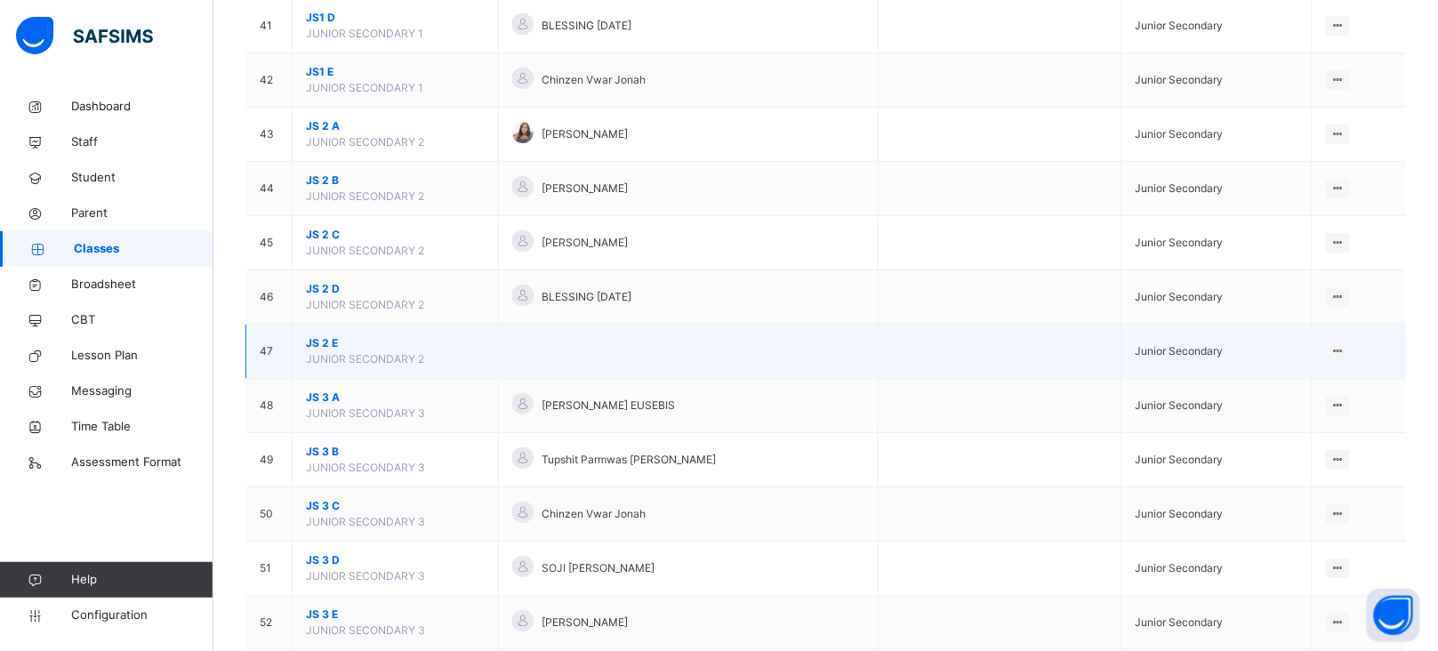
scroll to position [2365, 0]
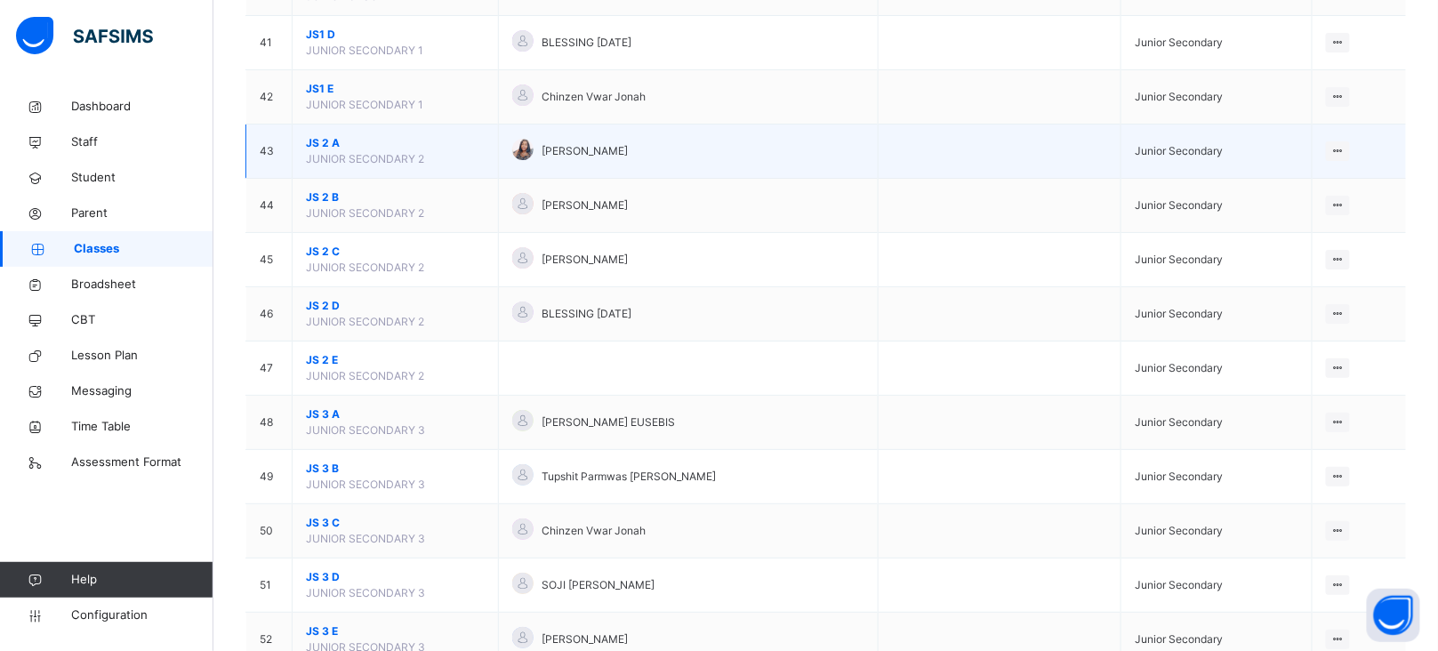
click at [319, 148] on span "JS 2 A" at bounding box center [395, 143] width 179 height 16
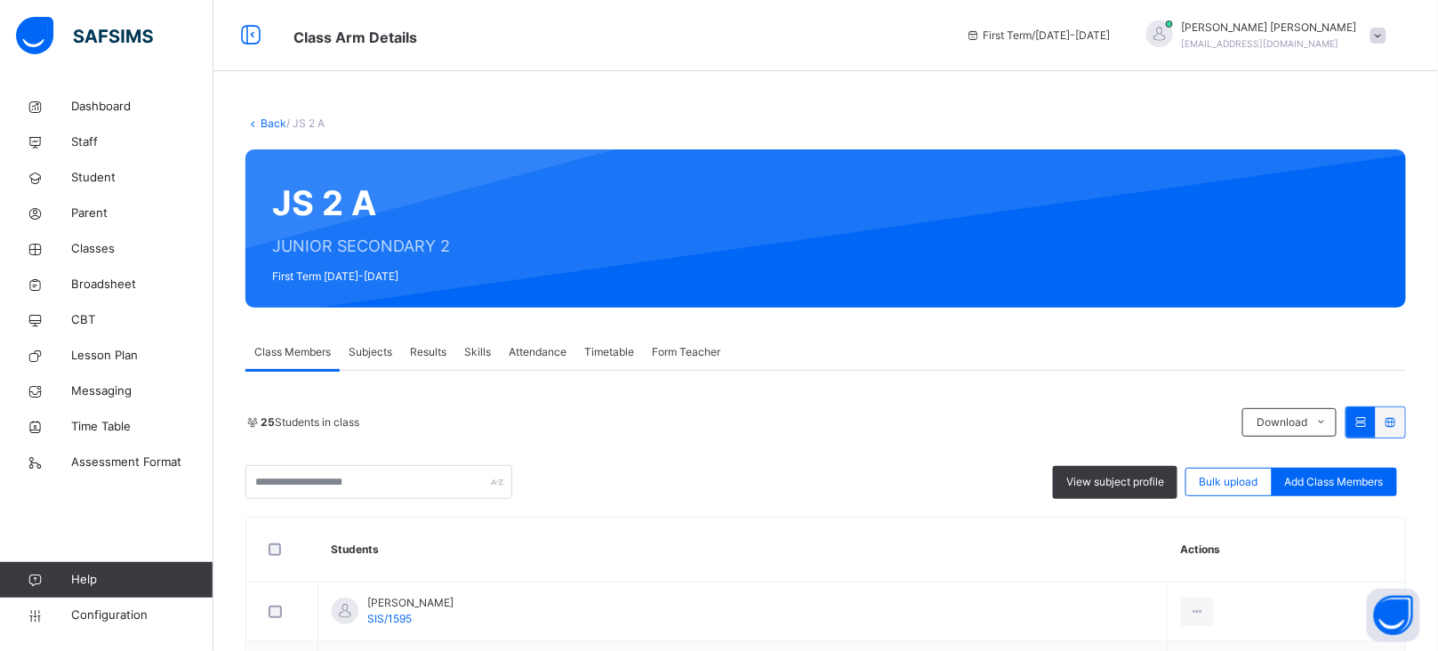
click at [675, 357] on span "Form Teacher" at bounding box center [686, 352] width 68 height 16
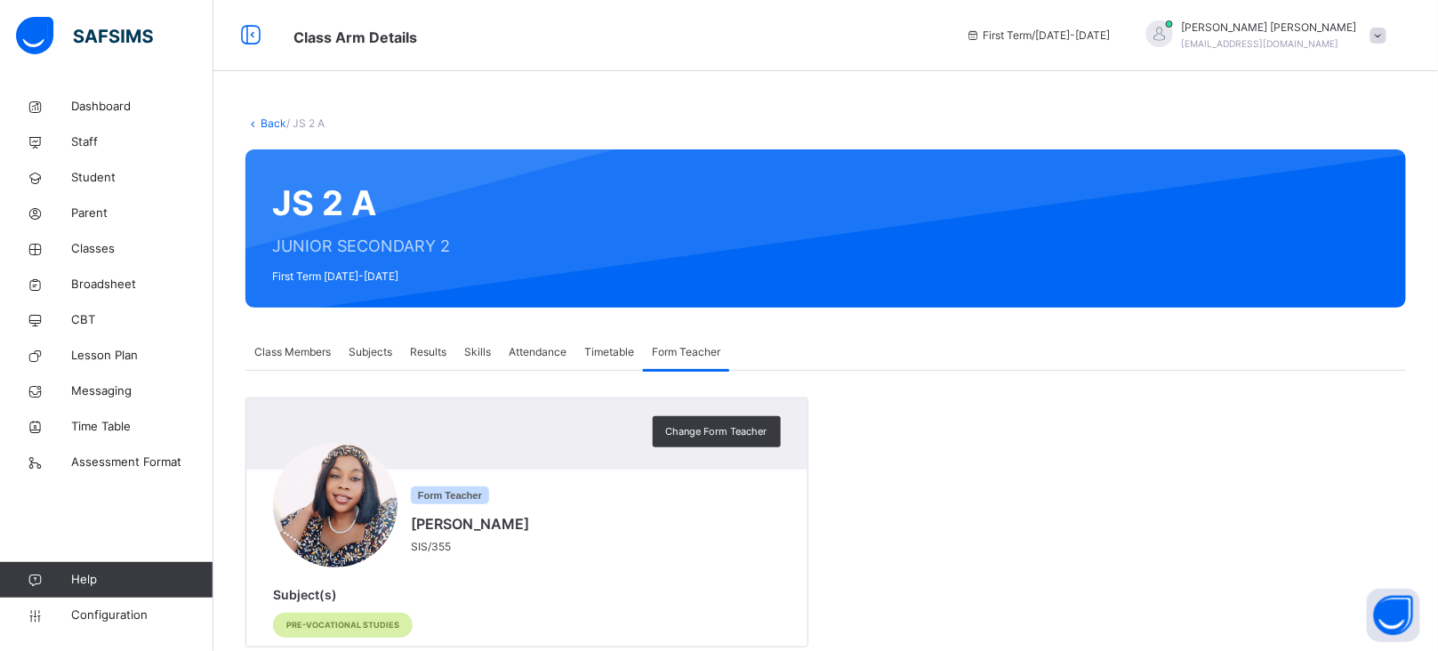
click at [722, 431] on span "Change Form Teacher" at bounding box center [716, 431] width 101 height 15
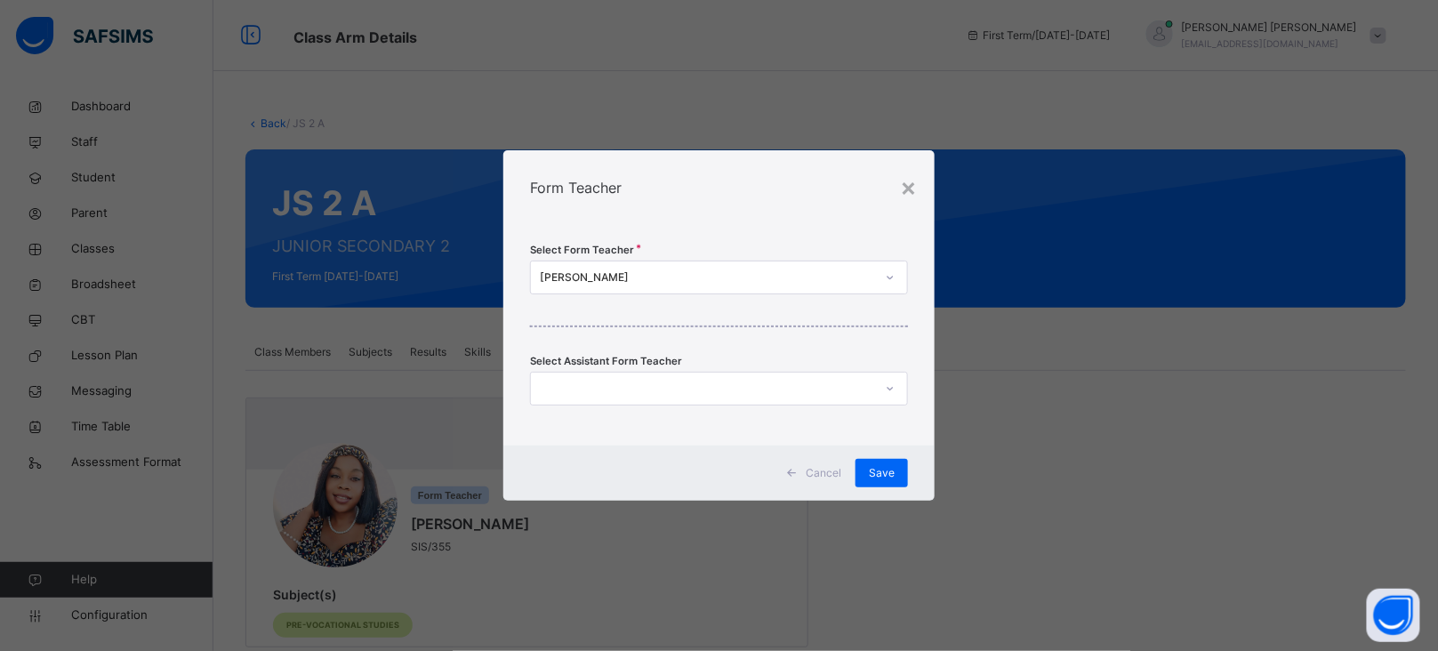
click at [622, 272] on div "[PERSON_NAME]" at bounding box center [707, 277] width 335 height 16
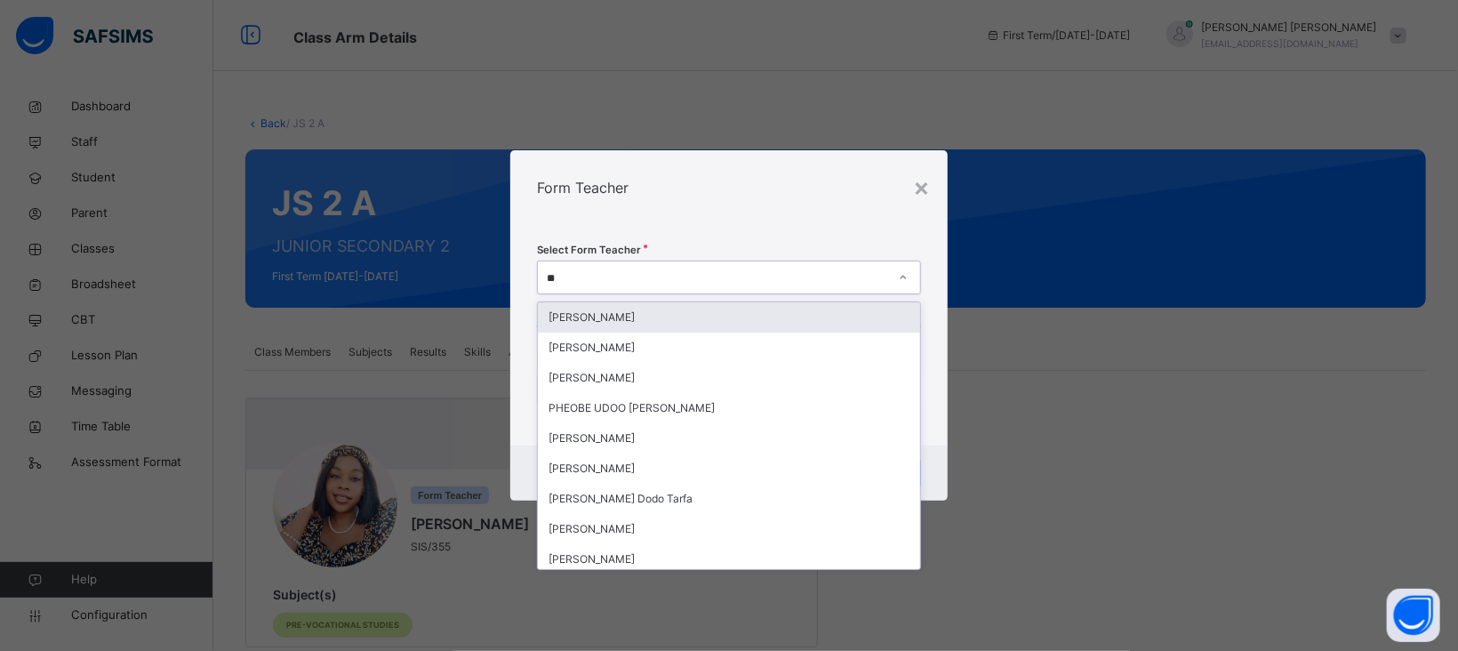
type input "***"
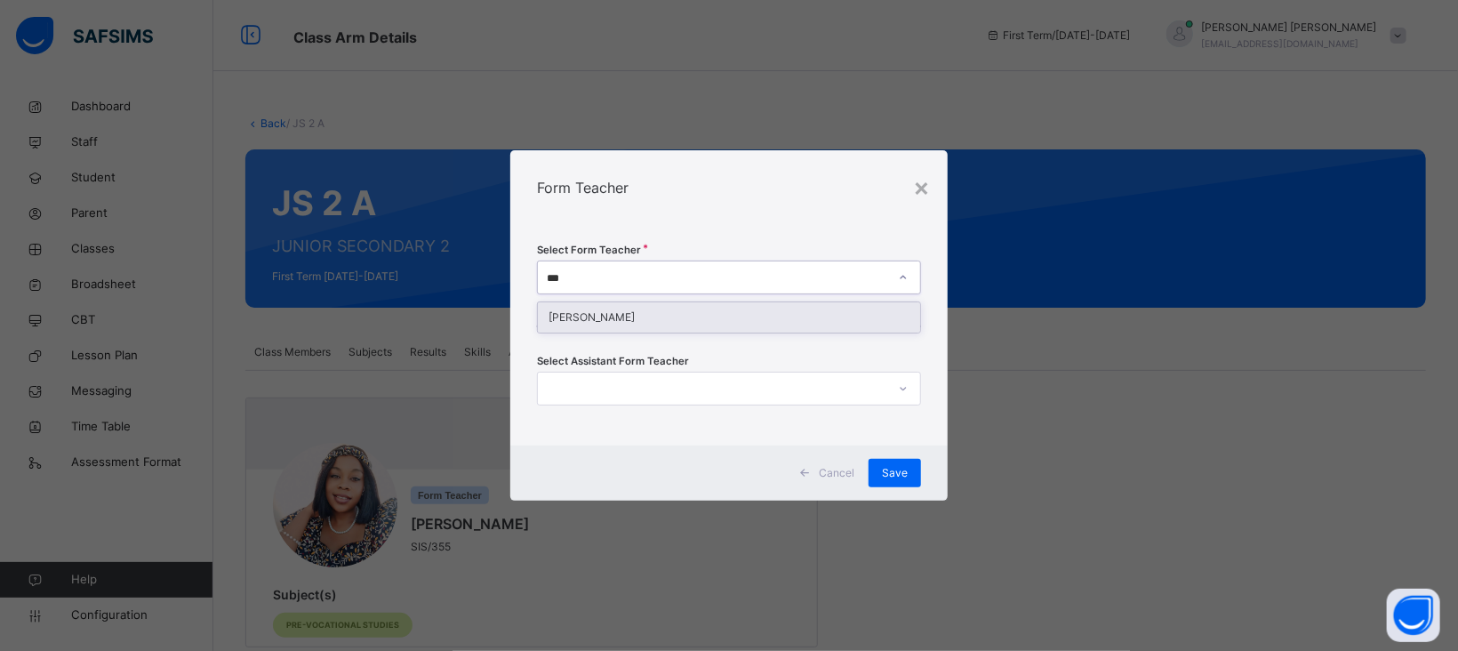
click at [657, 317] on div "[PERSON_NAME]" at bounding box center [729, 317] width 382 height 30
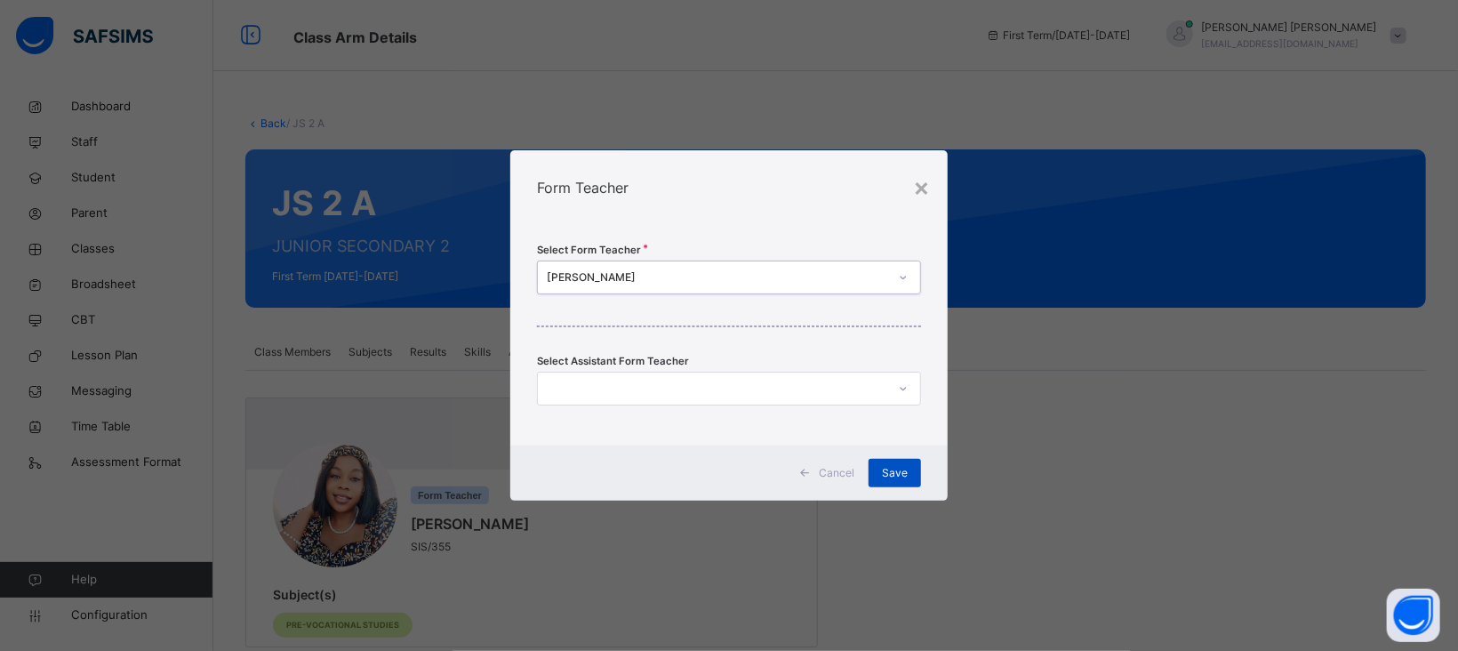
click at [903, 479] on span "Save" at bounding box center [895, 473] width 26 height 16
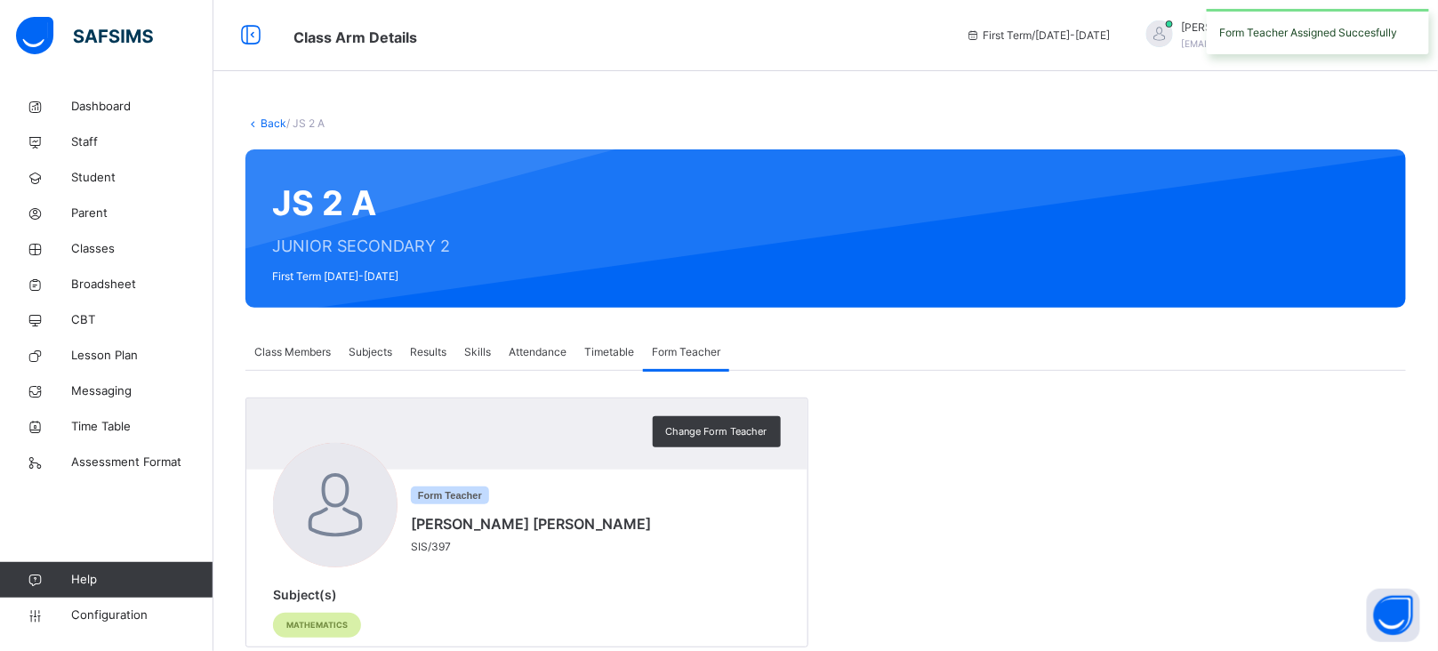
click at [269, 119] on link "Back" at bounding box center [274, 122] width 26 height 13
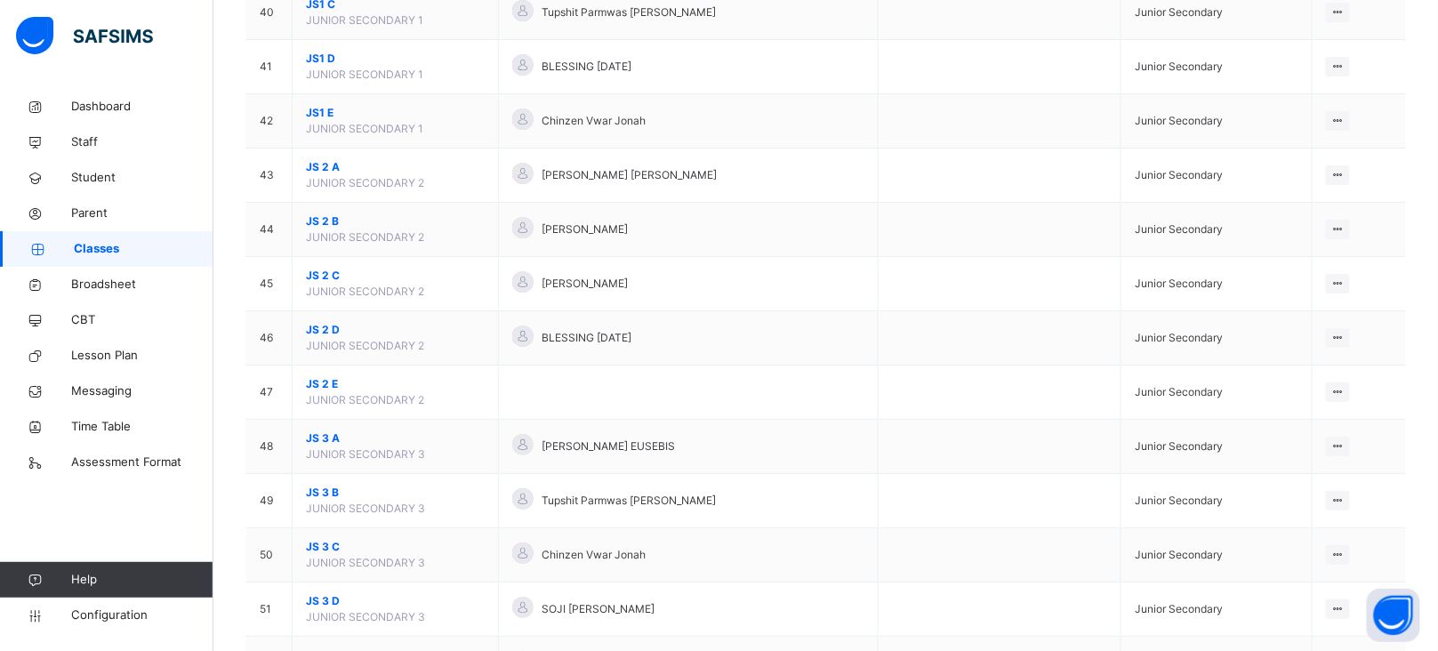
scroll to position [2344, 0]
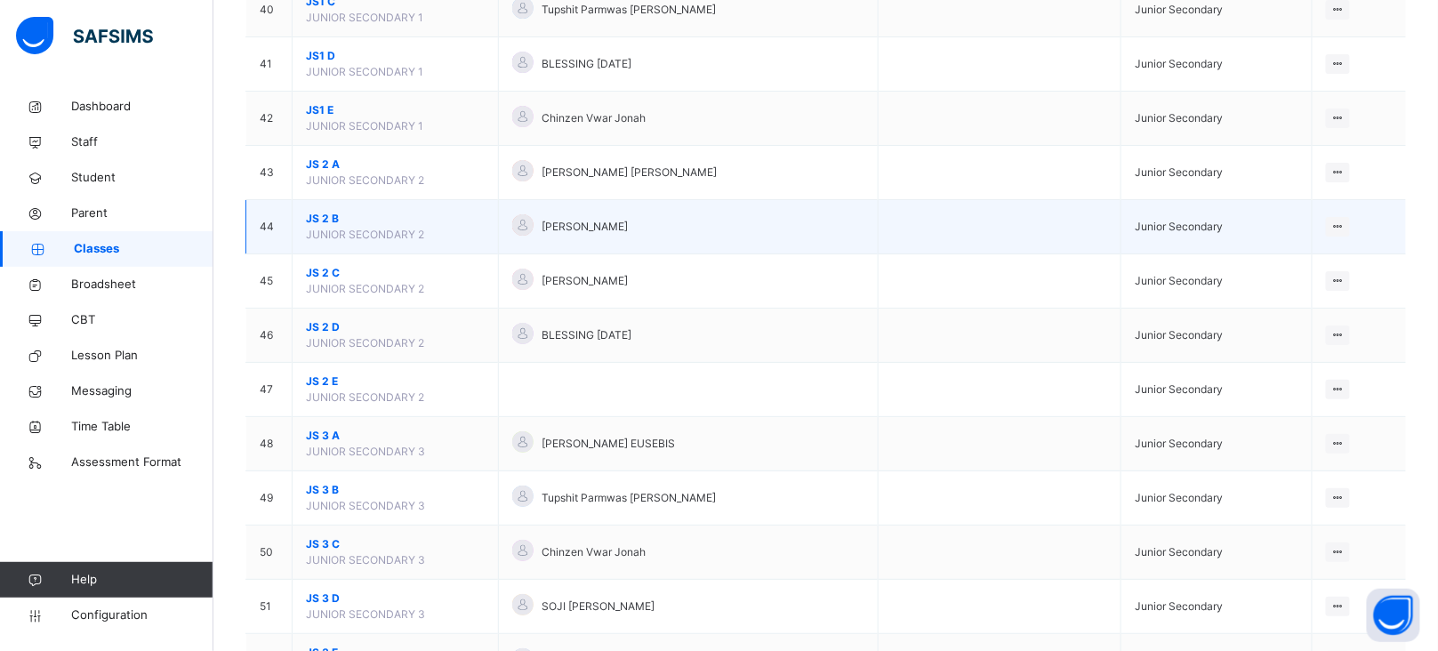
click at [323, 221] on span "JS 2 B" at bounding box center [395, 219] width 179 height 16
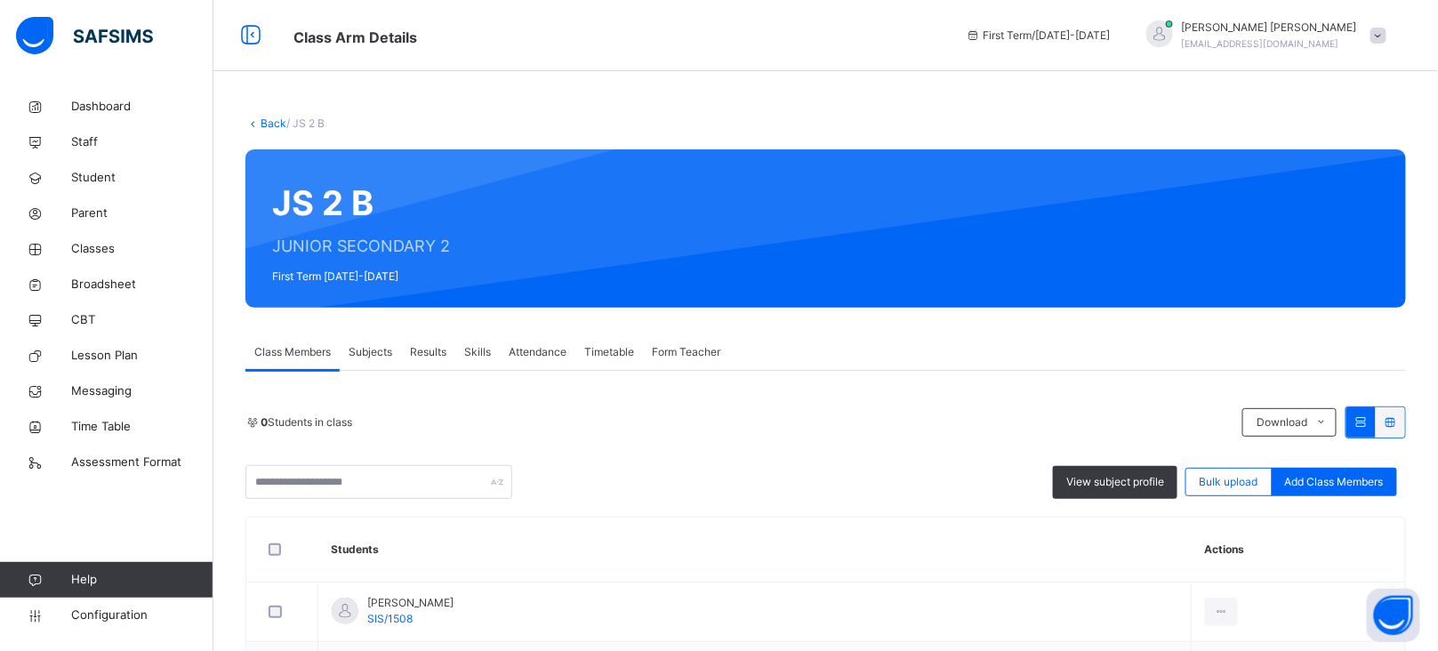
click at [703, 359] on span "Form Teacher" at bounding box center [686, 352] width 68 height 16
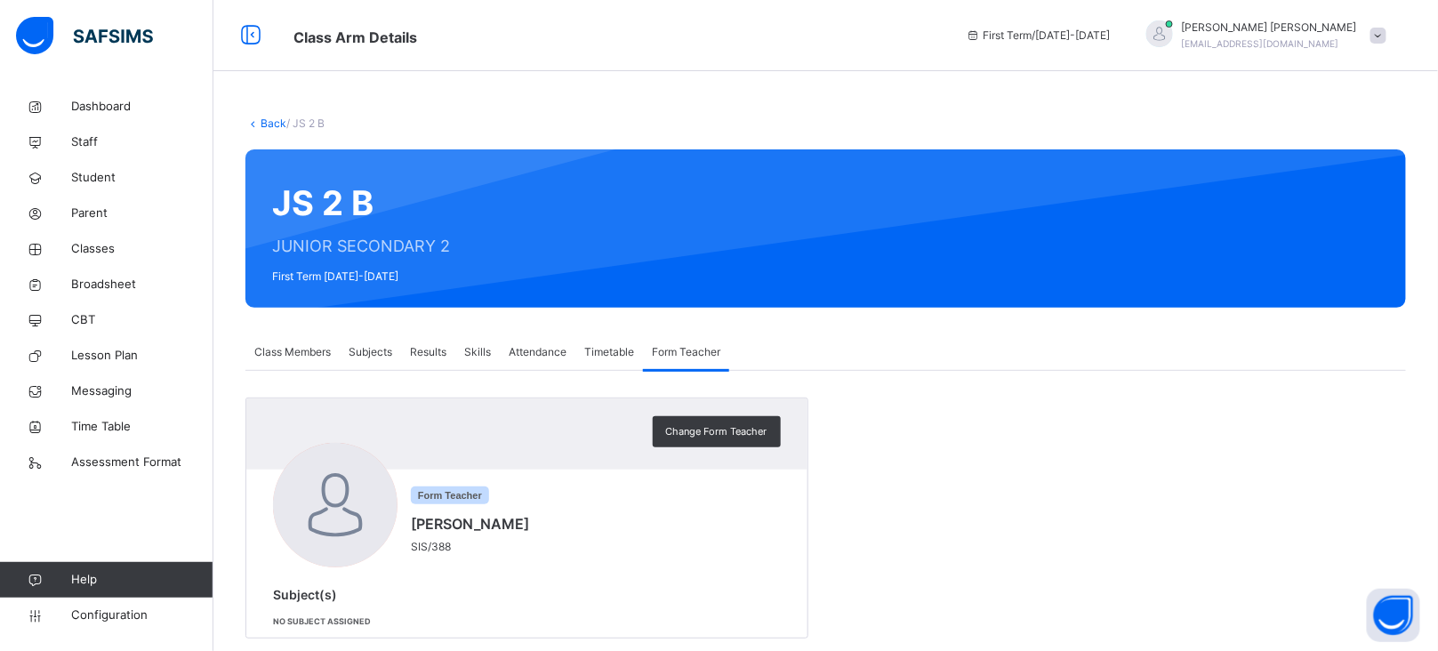
click at [739, 434] on div "Class Members Subjects Results Skills Attendance Timetable Form Teacher Form Te…" at bounding box center [825, 486] width 1160 height 304
click at [777, 437] on div "Change Form Teacher" at bounding box center [717, 431] width 128 height 31
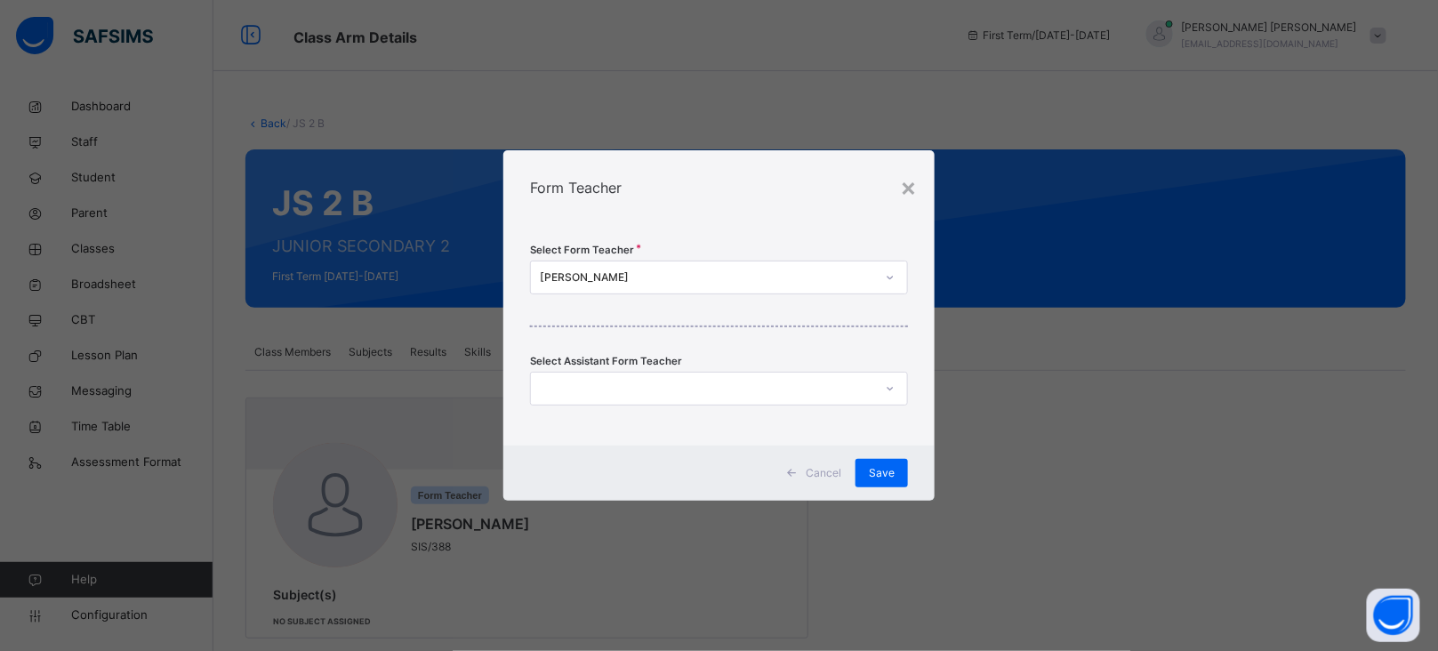
click at [714, 274] on div "[PERSON_NAME]" at bounding box center [707, 277] width 335 height 16
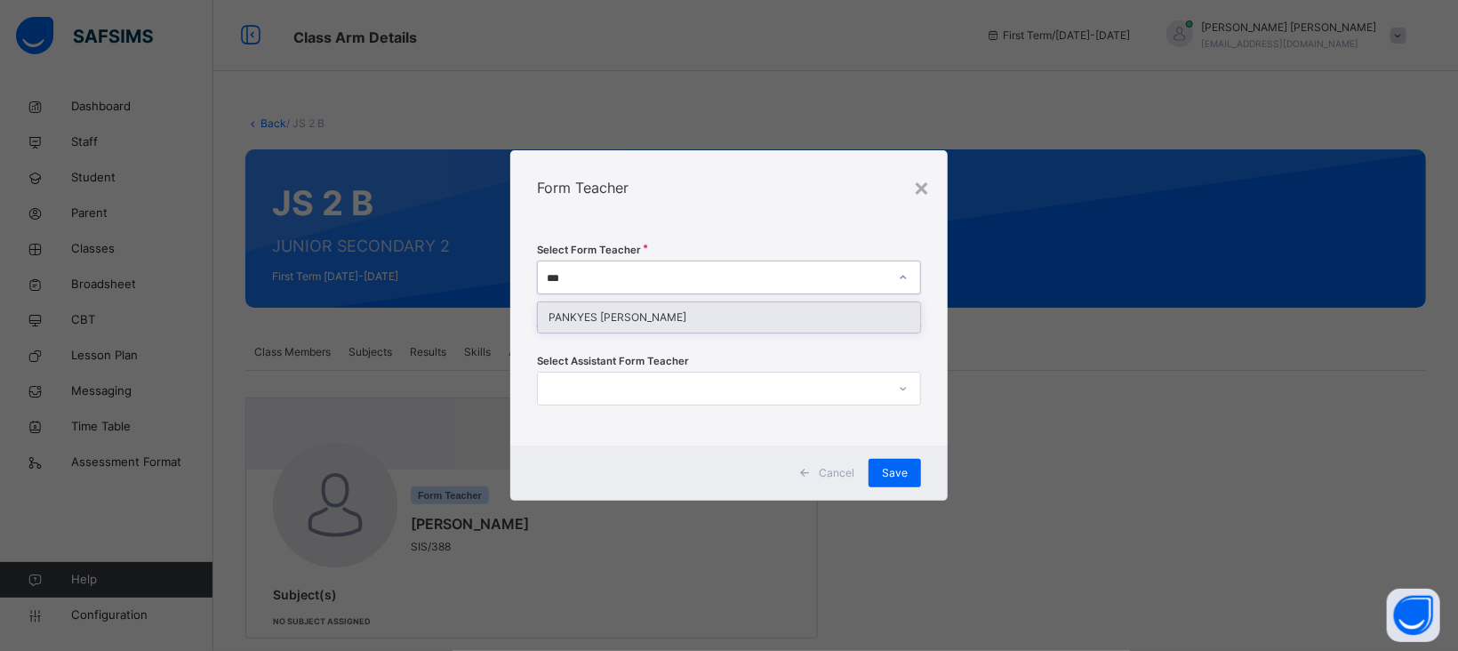
type input "****"
click at [670, 310] on div "PANKYES [PERSON_NAME]" at bounding box center [729, 317] width 382 height 30
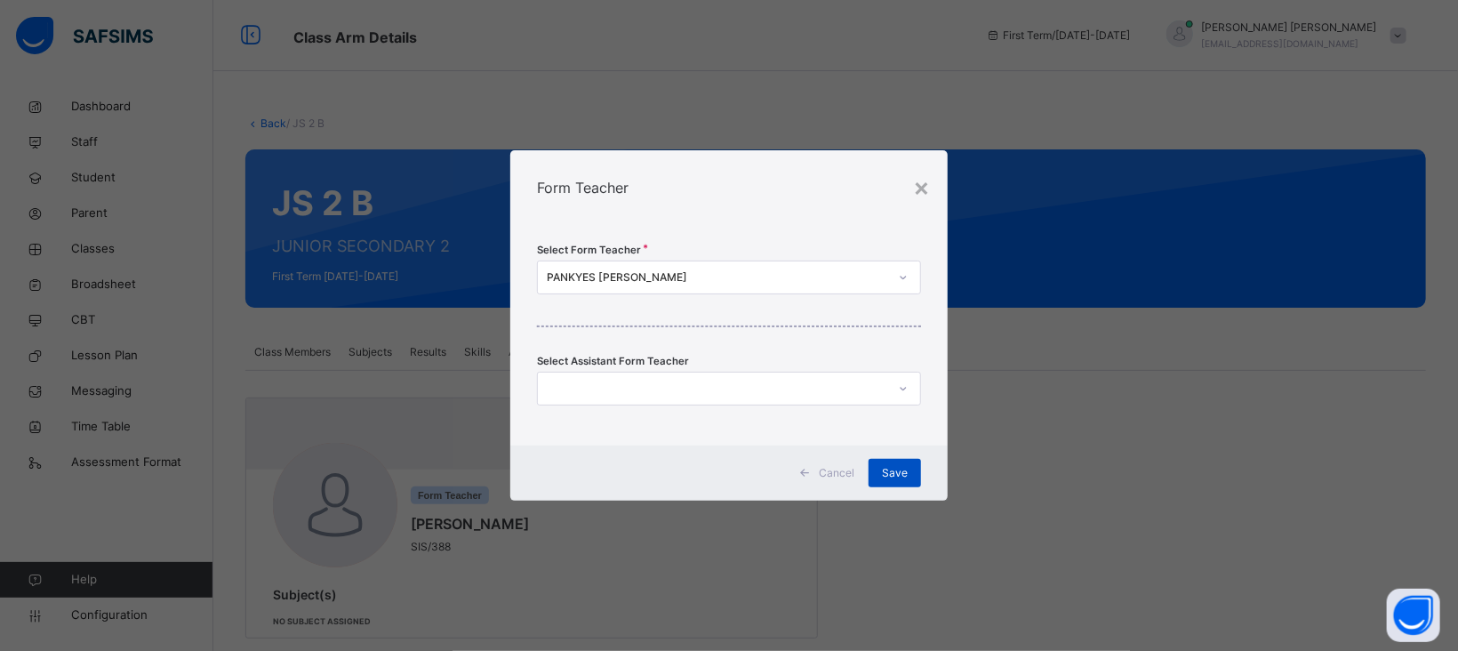
click at [886, 481] on div "Save" at bounding box center [895, 473] width 52 height 28
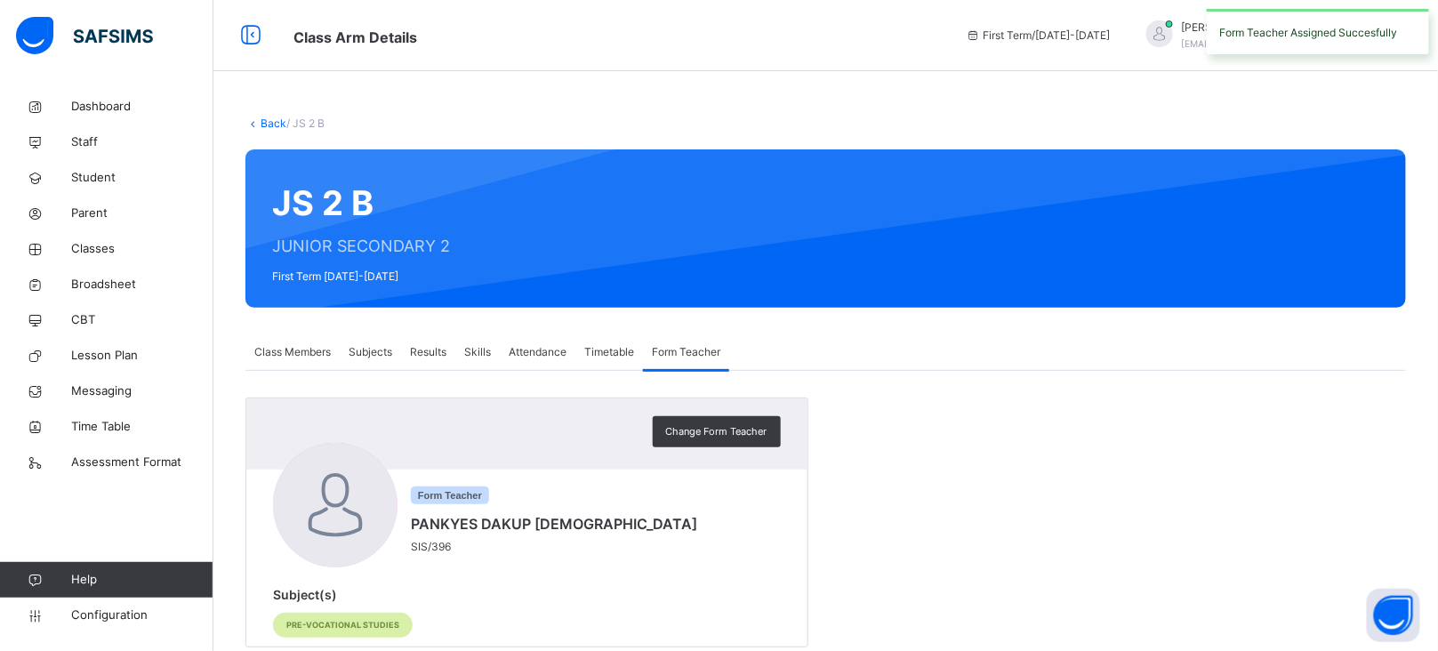
click at [271, 124] on link "Back" at bounding box center [274, 122] width 26 height 13
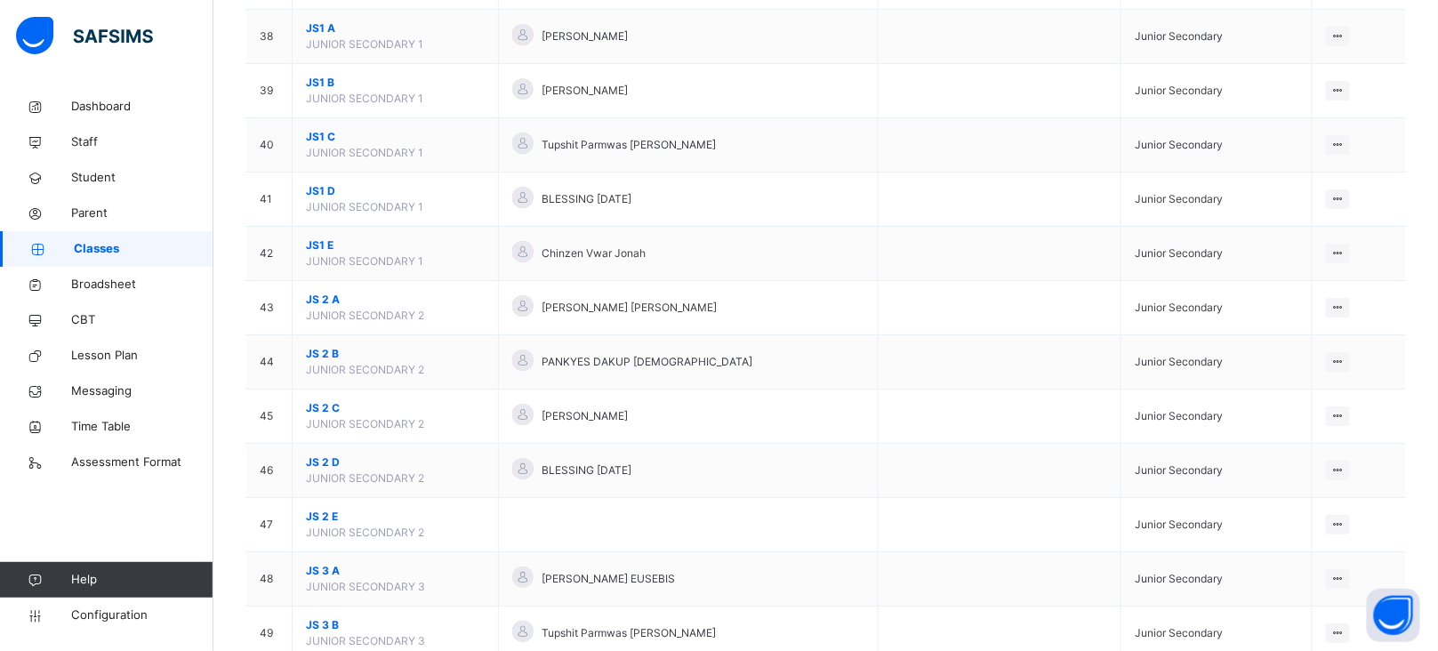
scroll to position [2211, 0]
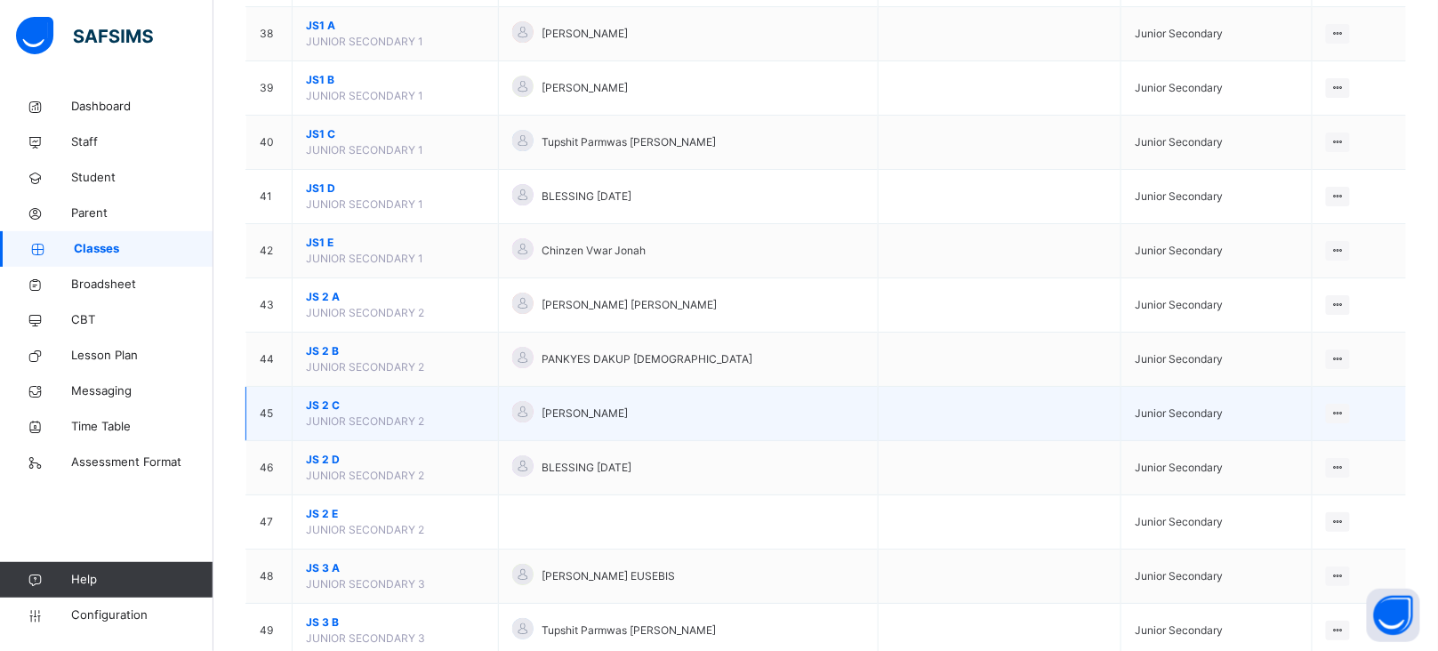
click at [327, 405] on span "JS 2 C" at bounding box center [395, 405] width 179 height 16
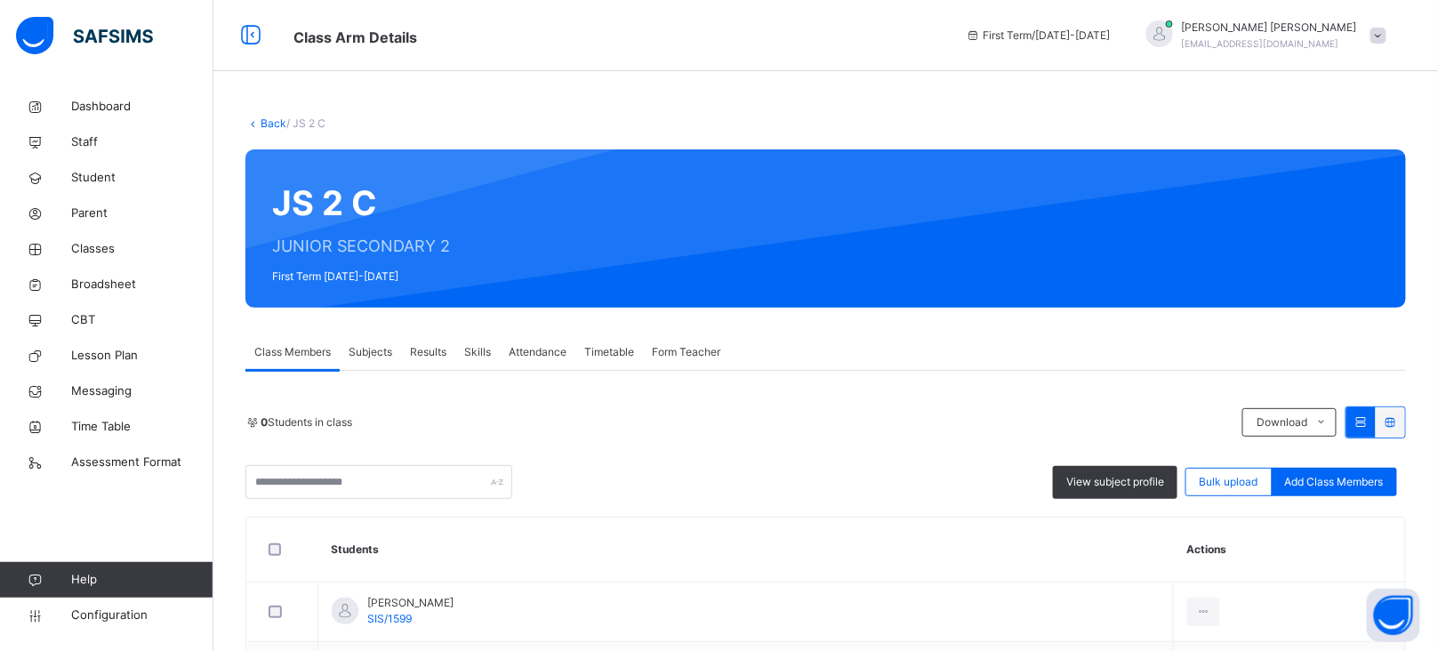
click at [684, 354] on span "Form Teacher" at bounding box center [686, 352] width 68 height 16
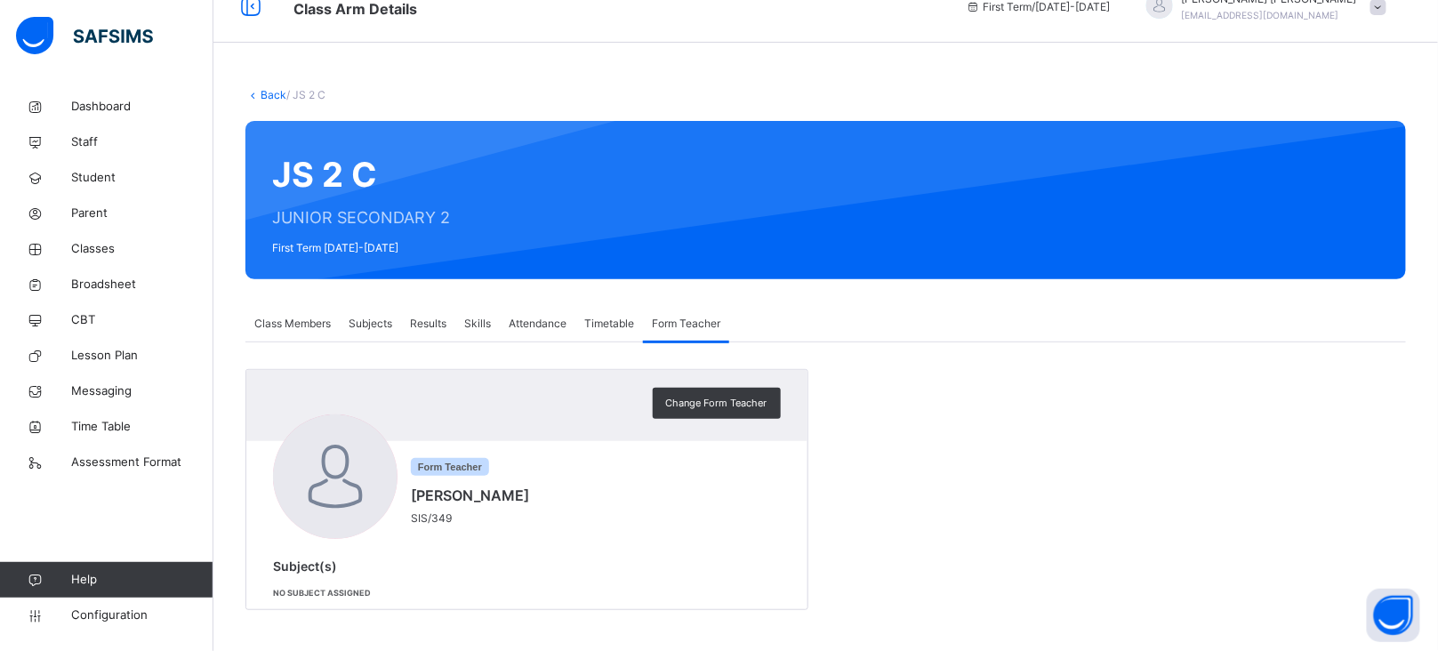
scroll to position [4, 0]
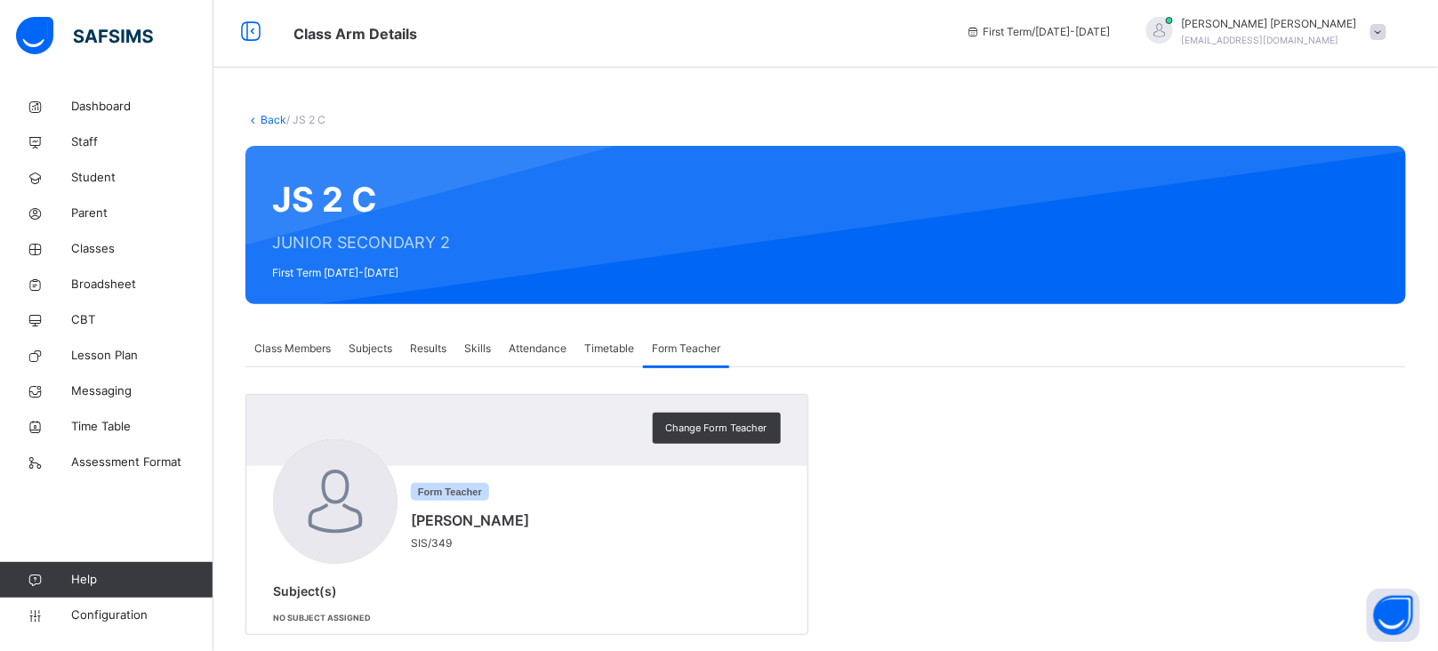
click at [724, 433] on span "Change Form Teacher" at bounding box center [716, 428] width 101 height 15
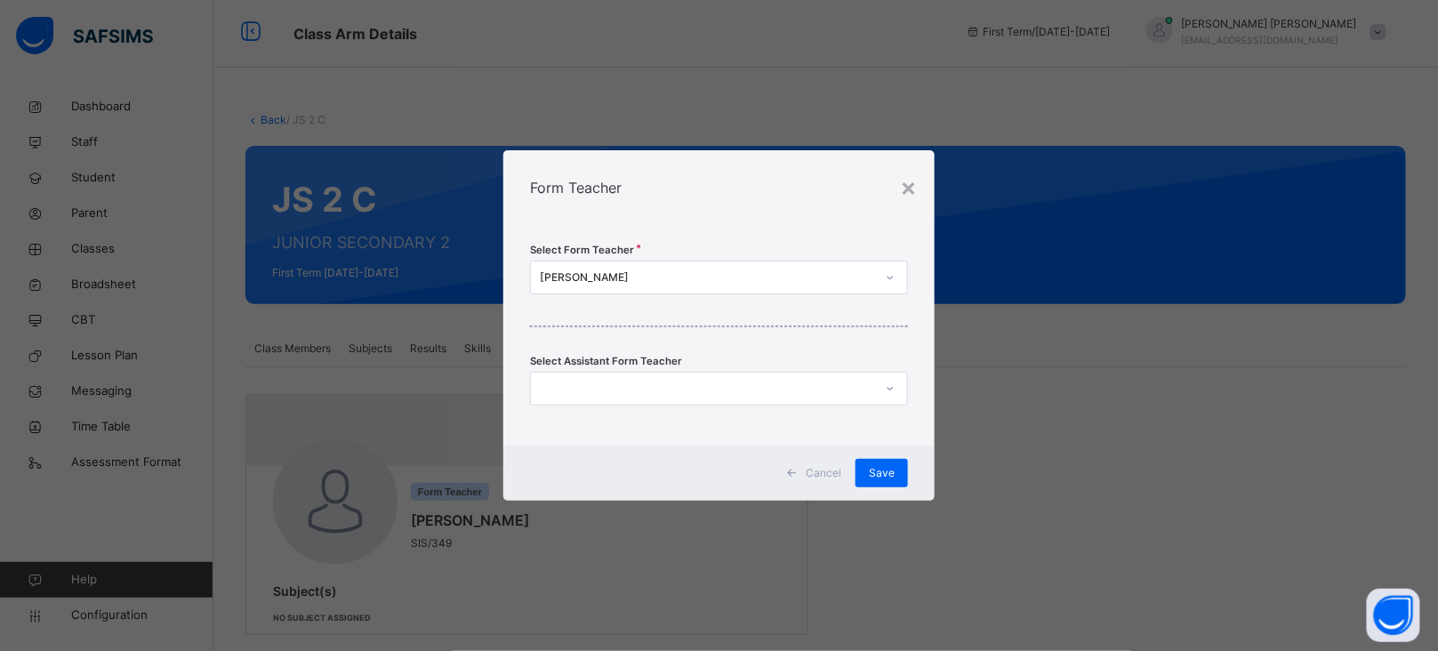
scroll to position [0, 0]
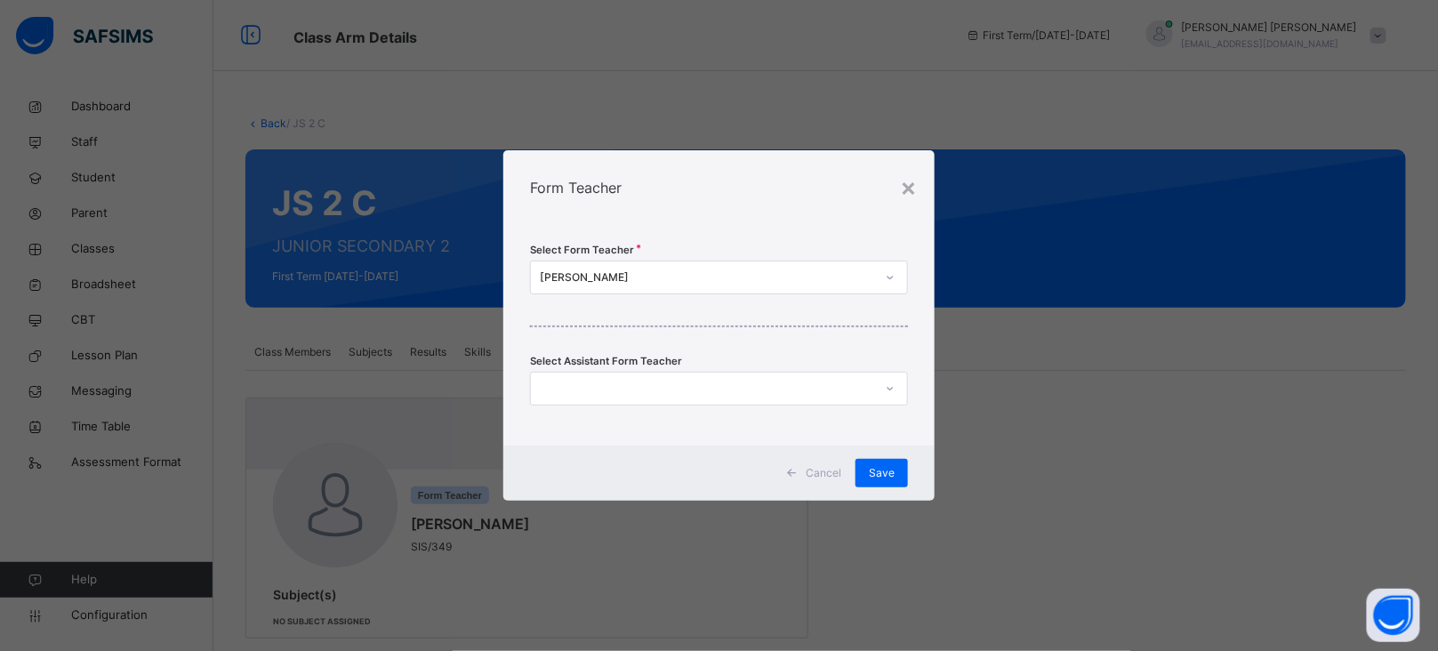
click at [633, 277] on div "[PERSON_NAME]" at bounding box center [707, 277] width 335 height 16
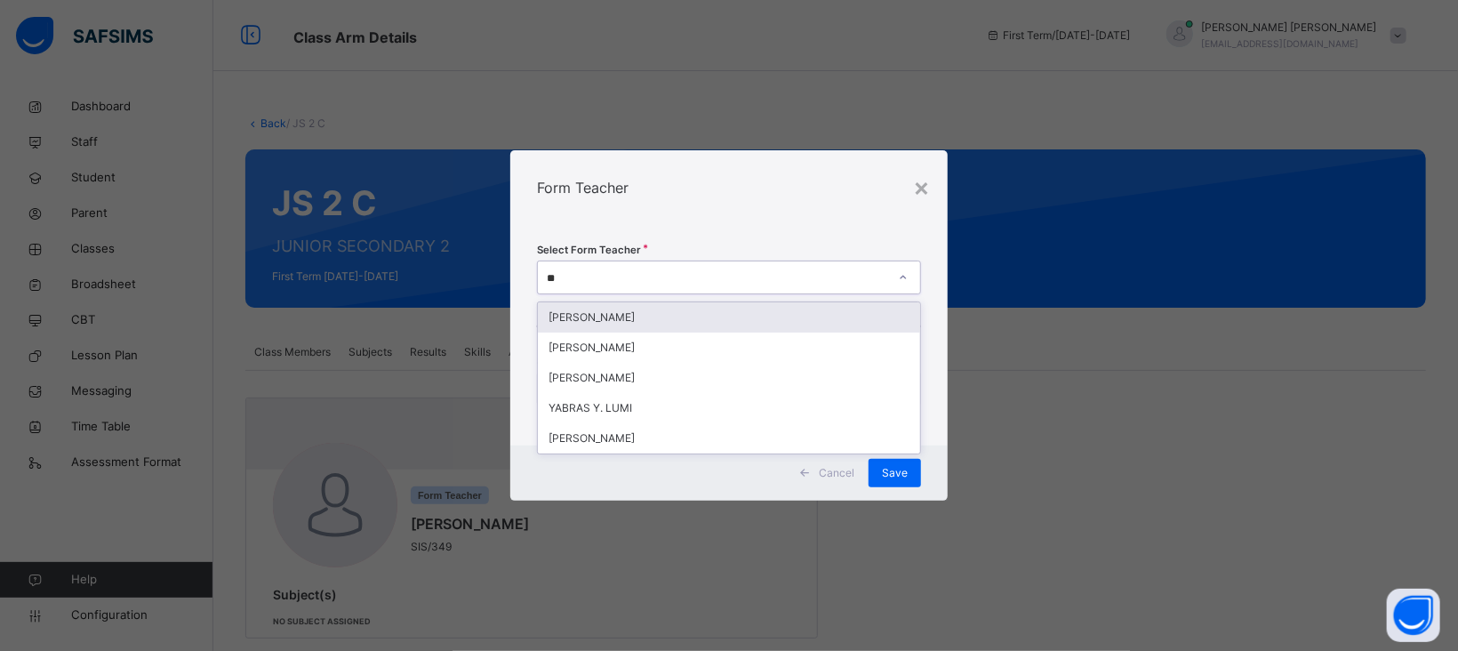
type input "*"
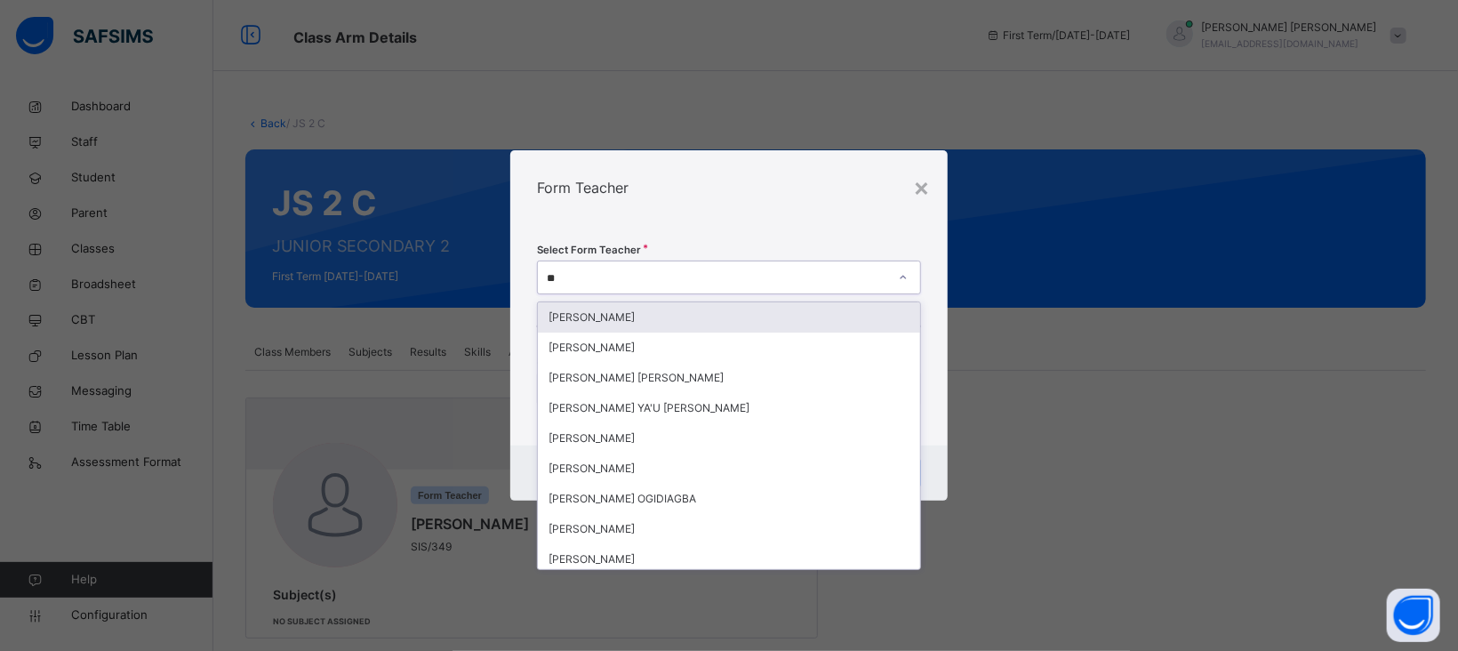
type input "***"
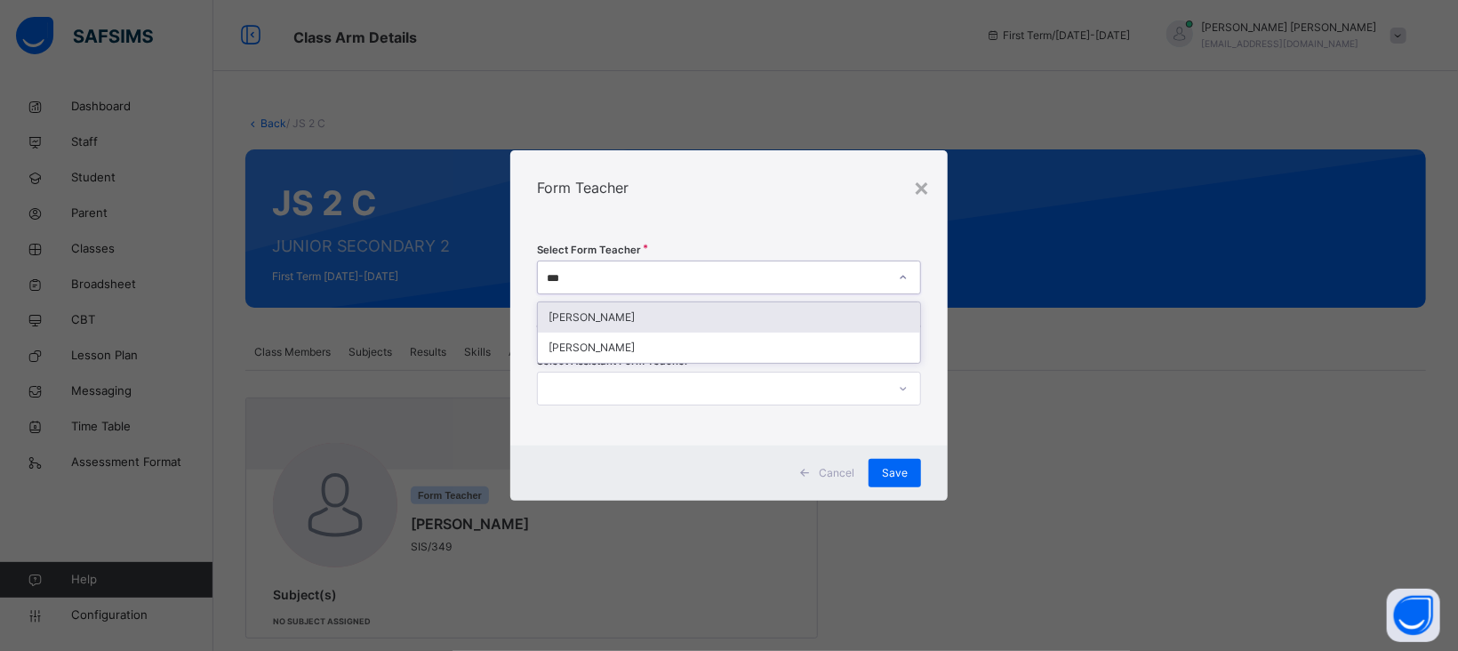
click at [620, 317] on div "[PERSON_NAME]" at bounding box center [729, 317] width 382 height 30
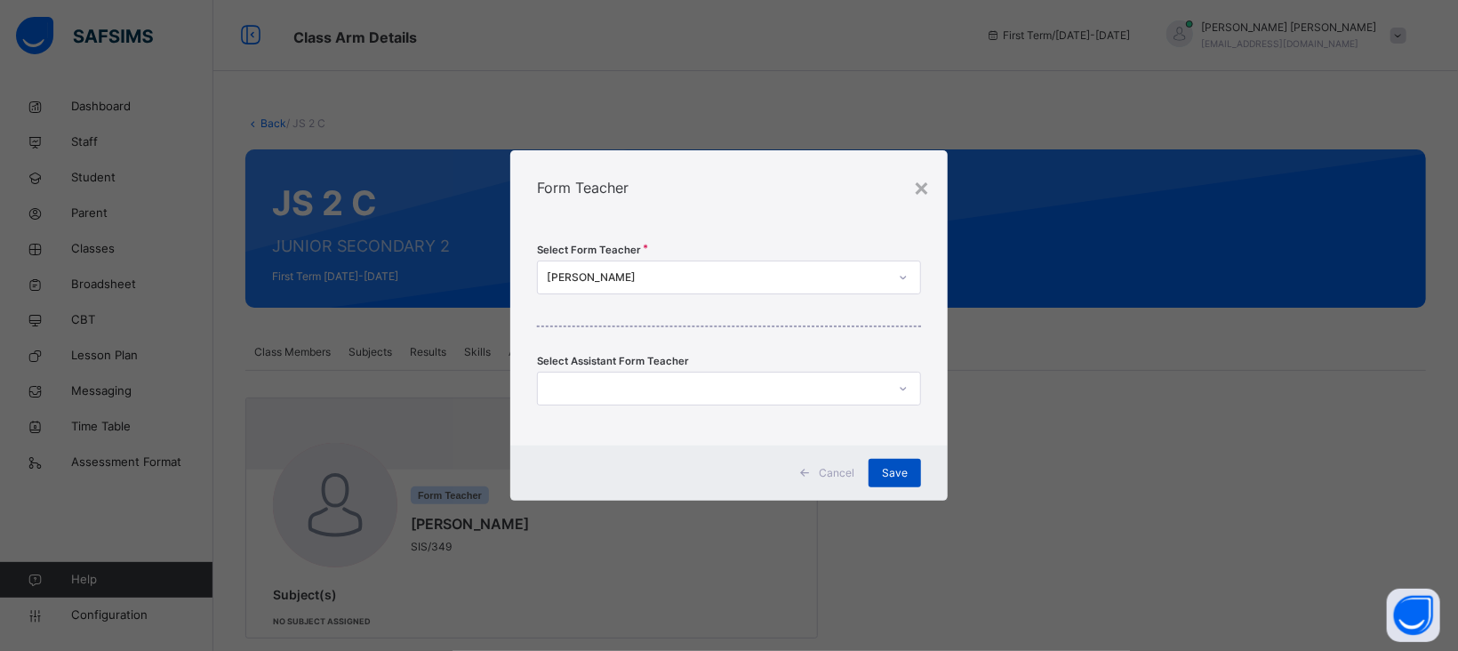
click at [902, 469] on span "Save" at bounding box center [895, 473] width 26 height 16
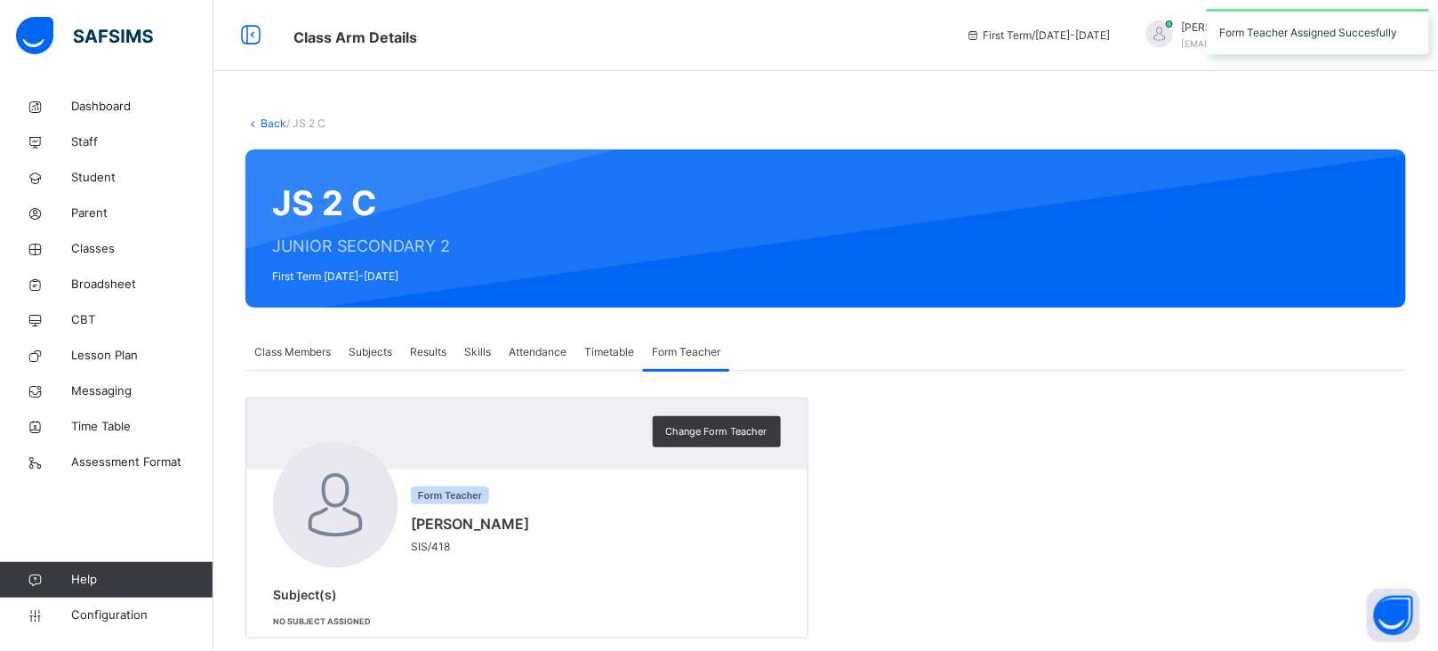
click at [263, 117] on link "Back" at bounding box center [274, 122] width 26 height 13
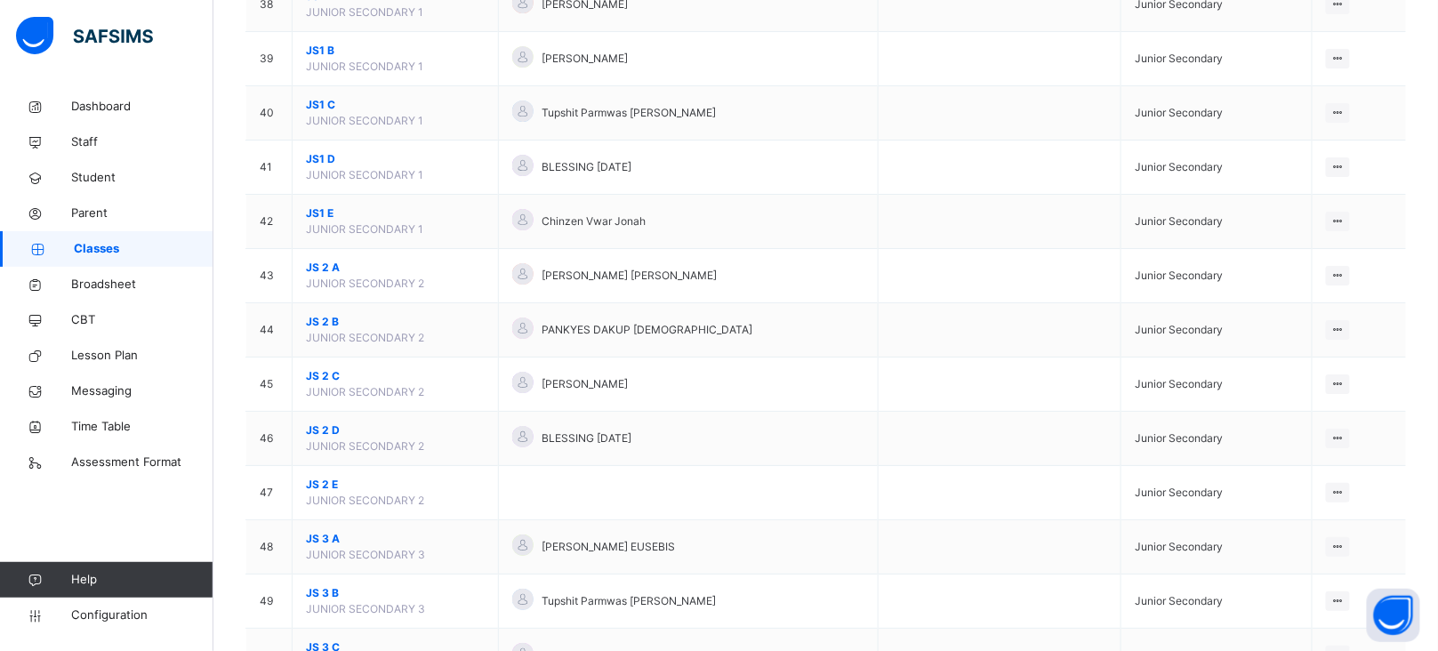
scroll to position [2251, 0]
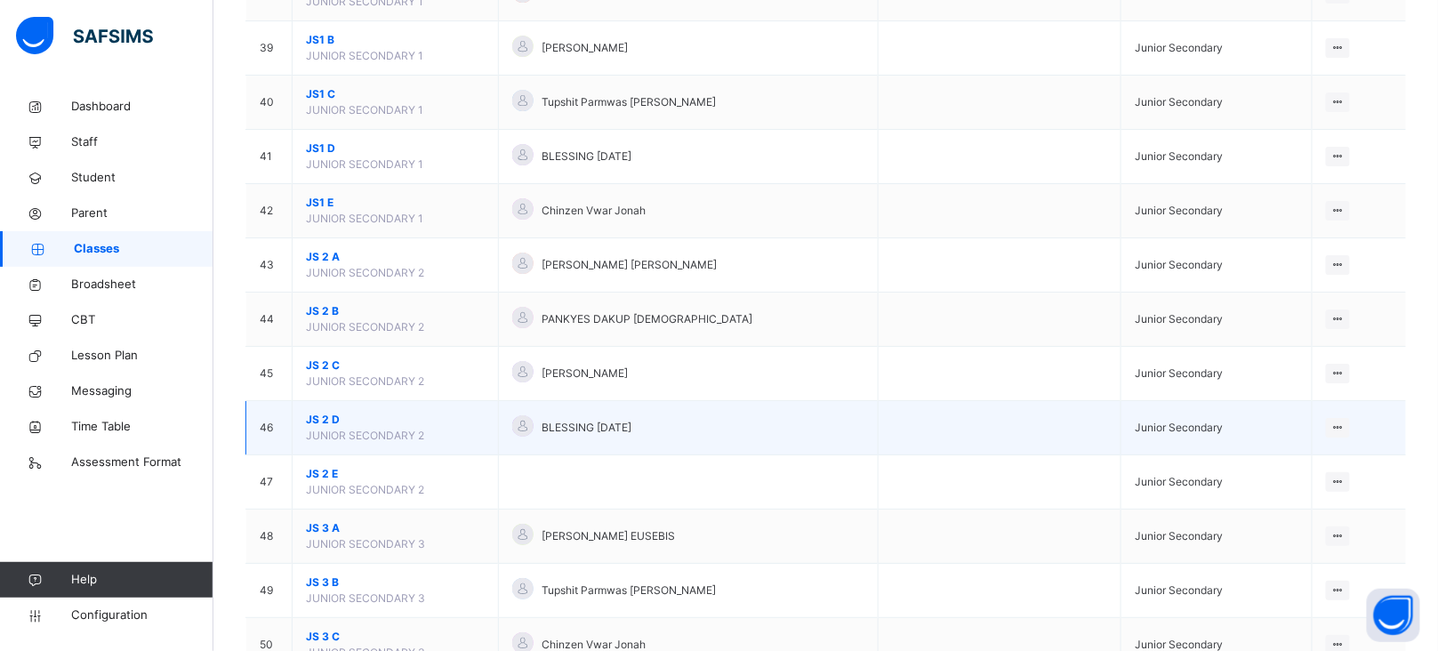
click at [326, 427] on span "JS 2 D" at bounding box center [395, 420] width 179 height 16
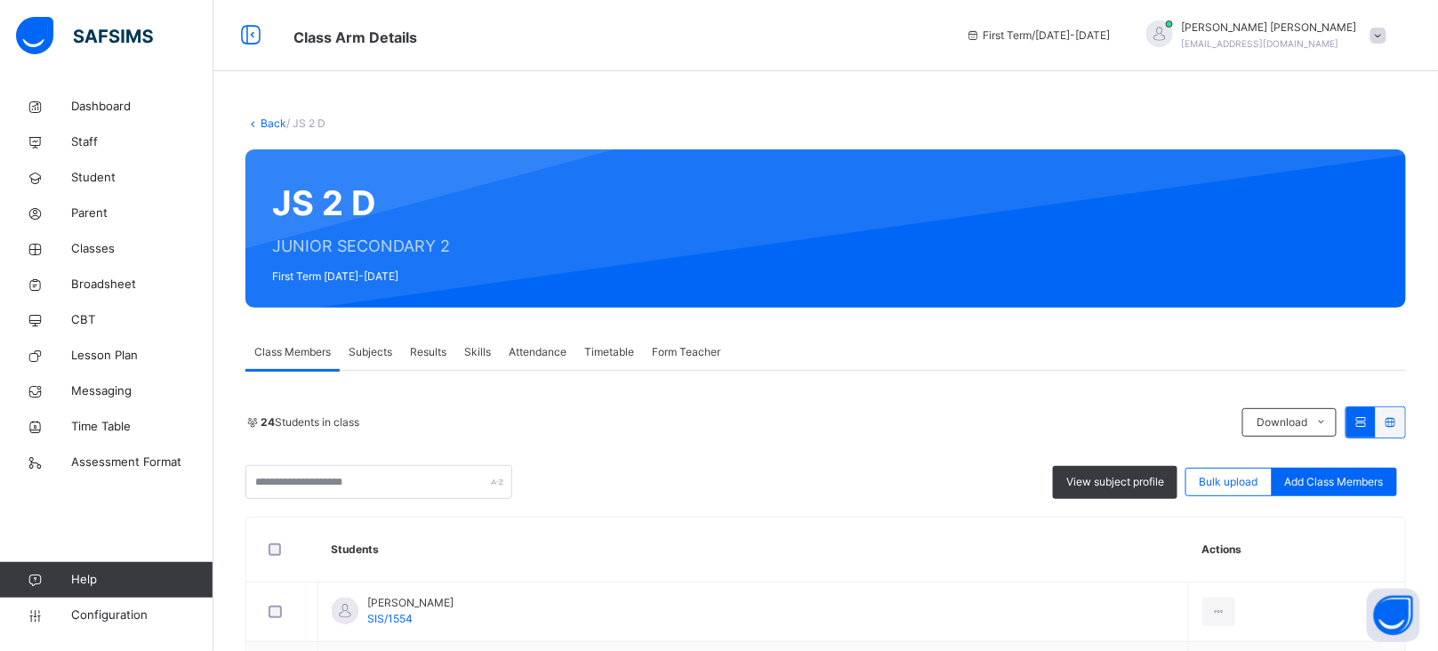
click at [689, 348] on span "Form Teacher" at bounding box center [686, 352] width 68 height 16
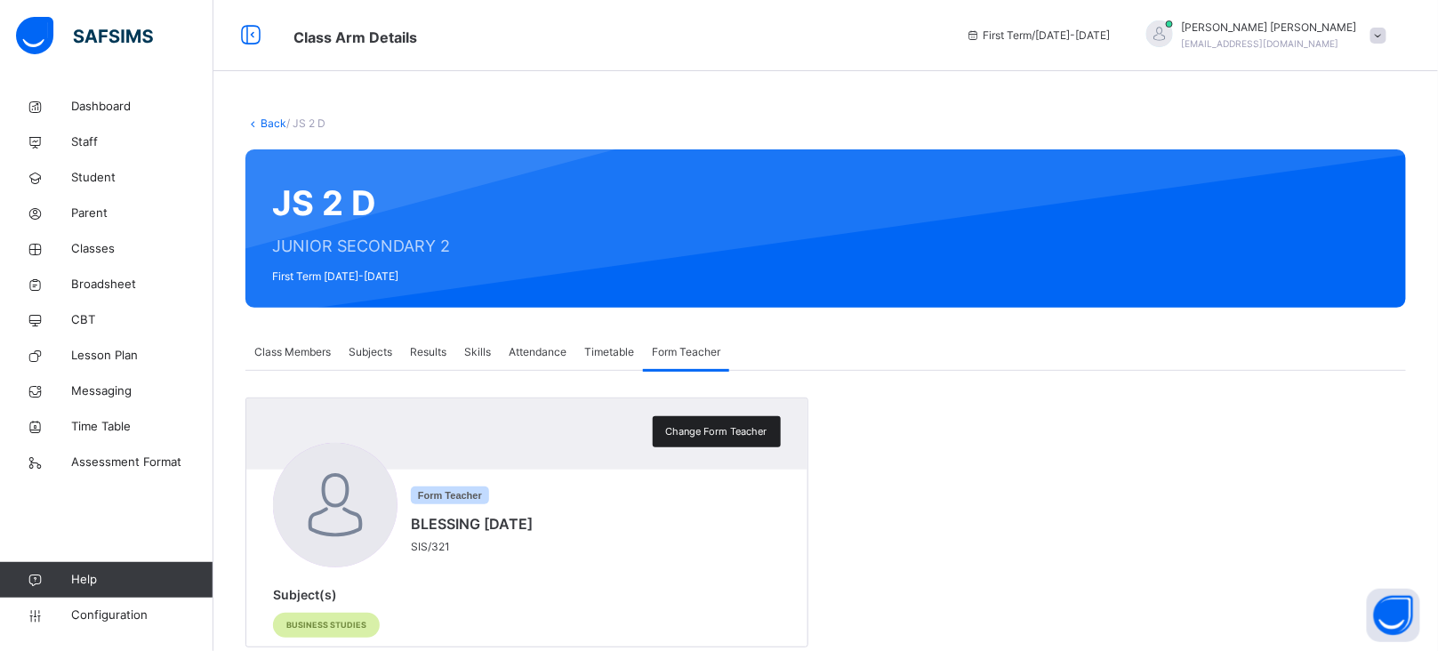
click at [739, 434] on span "Change Form Teacher" at bounding box center [716, 431] width 101 height 15
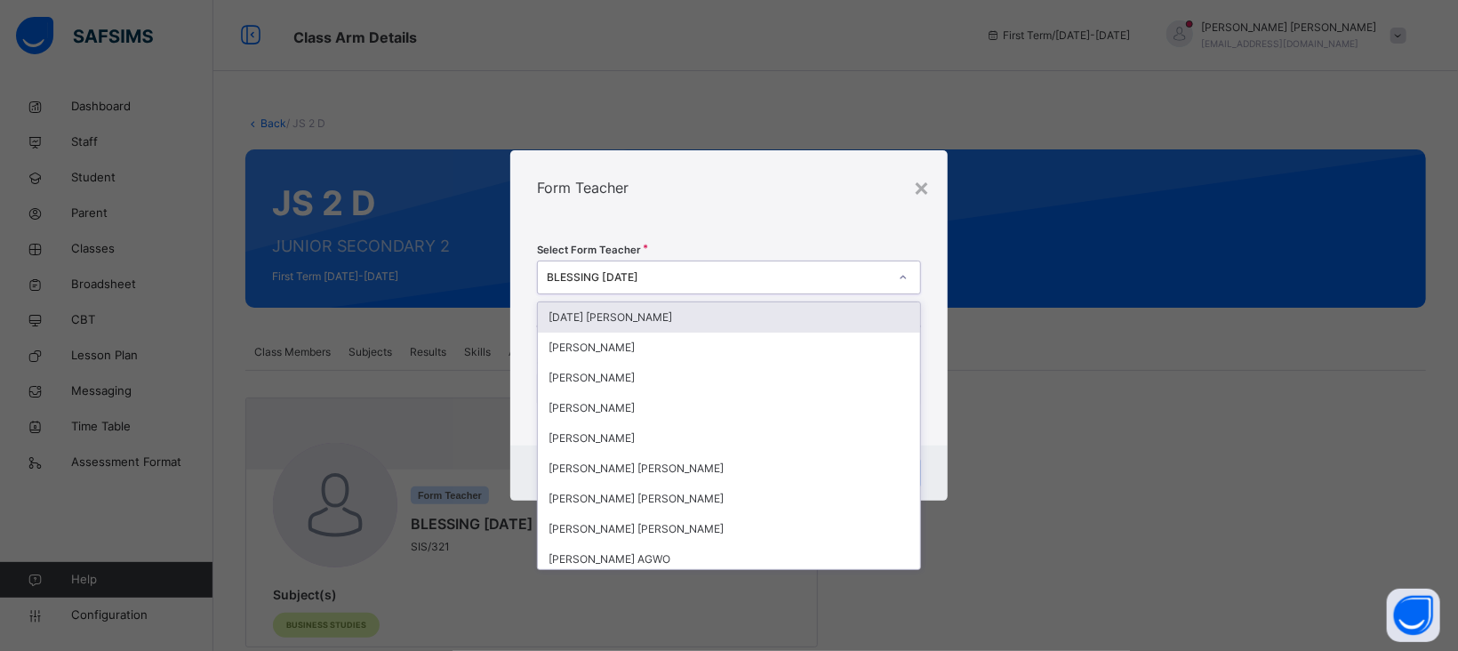
click at [654, 273] on div "BLESSING [DATE]" at bounding box center [717, 277] width 341 height 16
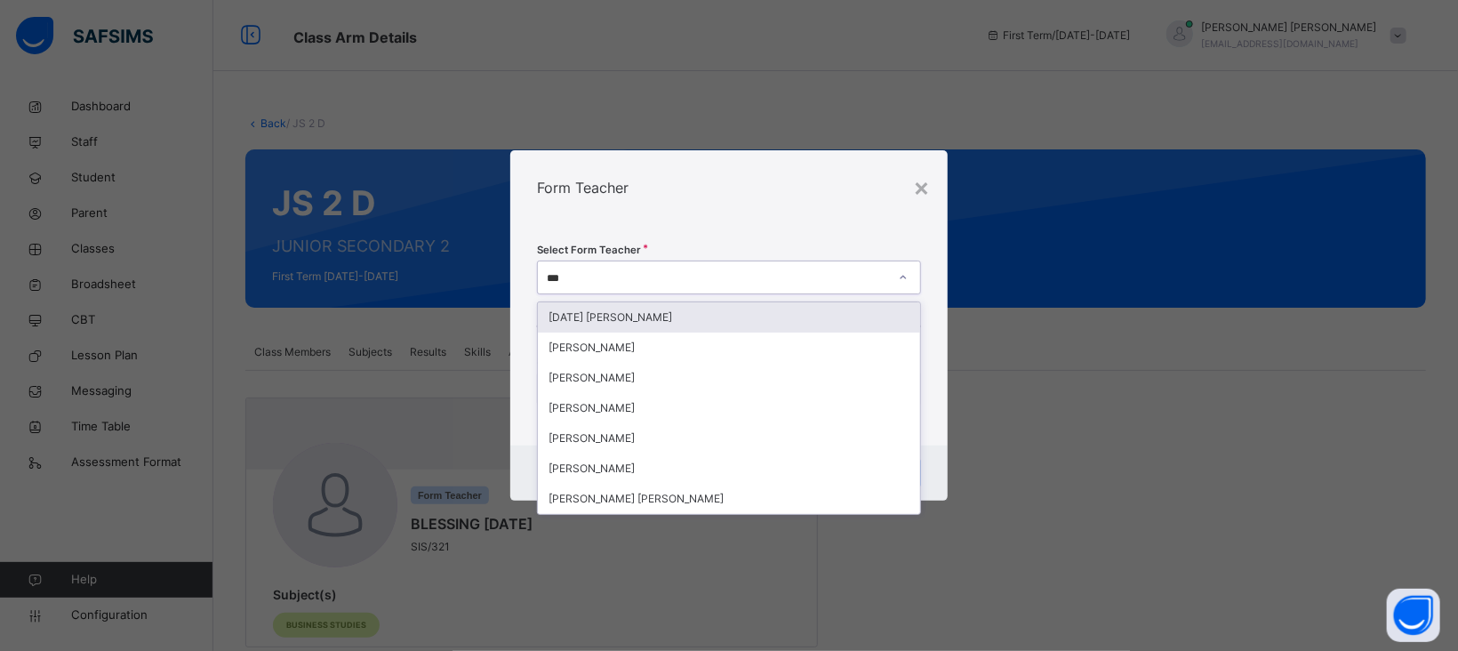
type input "****"
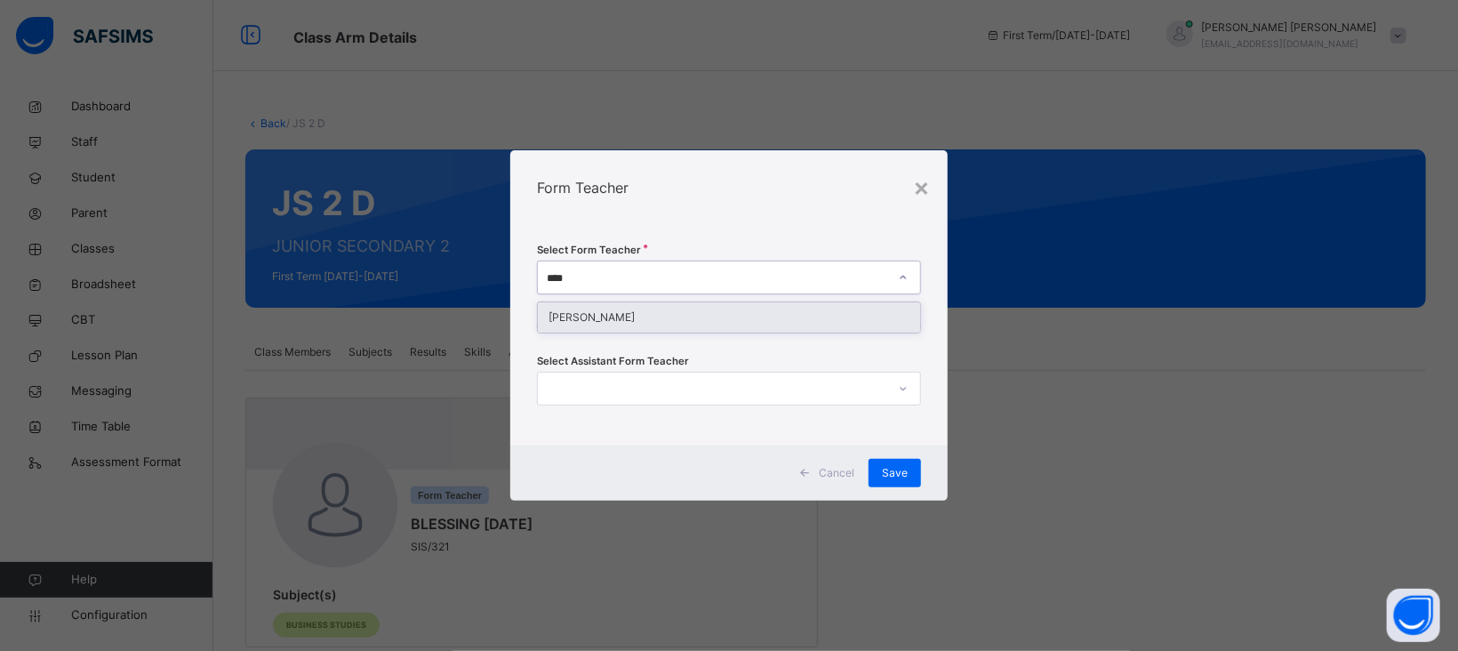
click at [652, 317] on div "[PERSON_NAME]" at bounding box center [729, 317] width 382 height 30
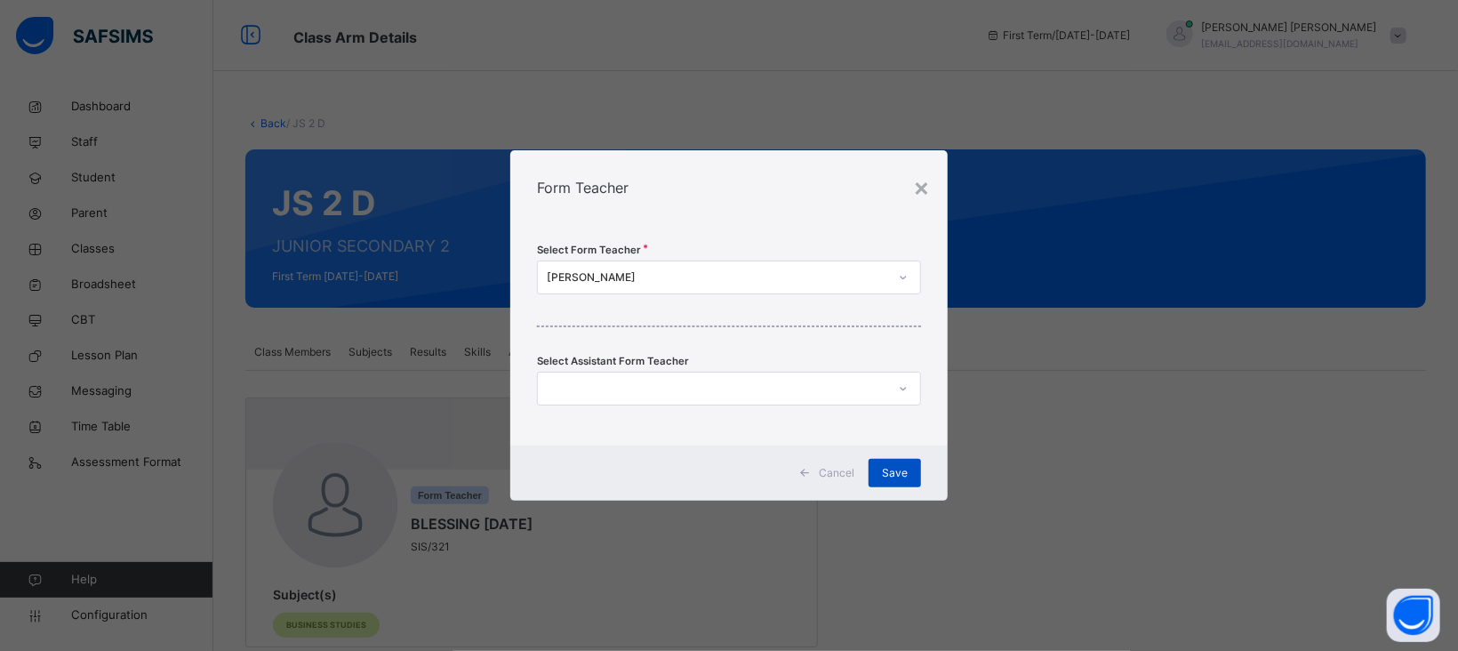
click at [905, 477] on span "Save" at bounding box center [895, 473] width 26 height 16
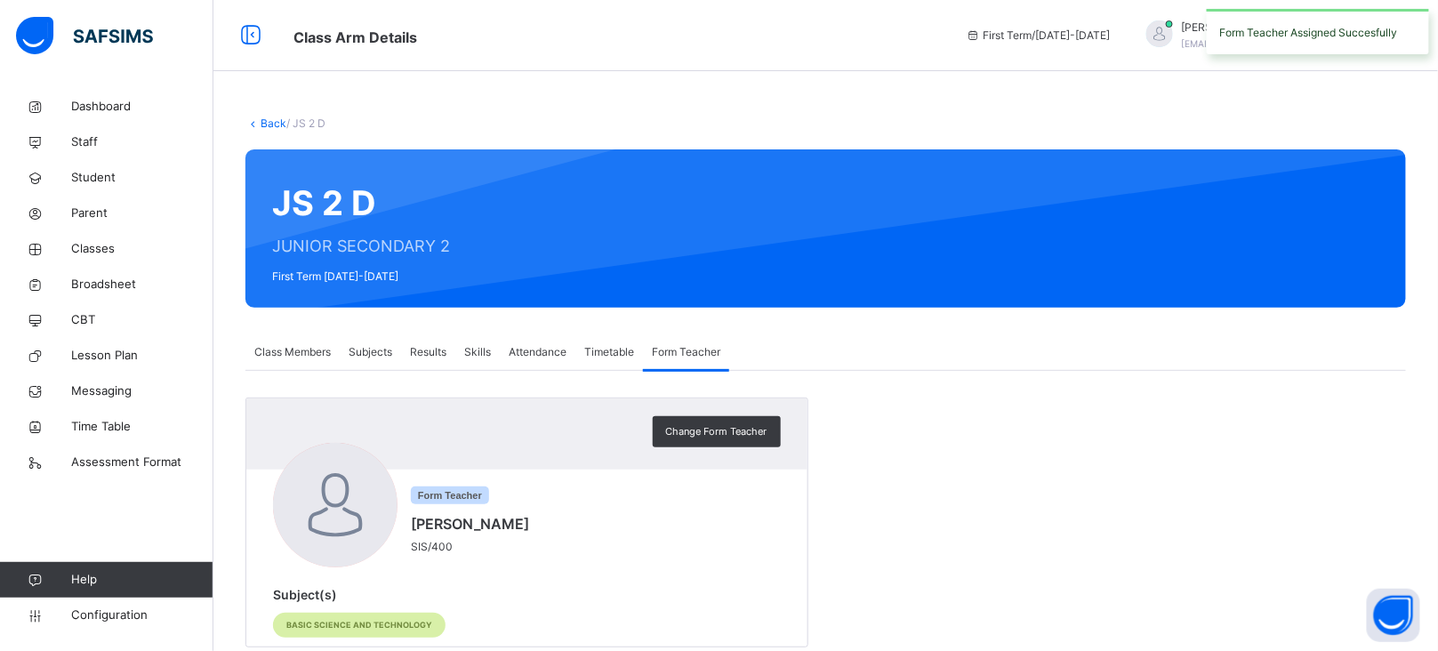
click at [270, 124] on link "Back" at bounding box center [274, 122] width 26 height 13
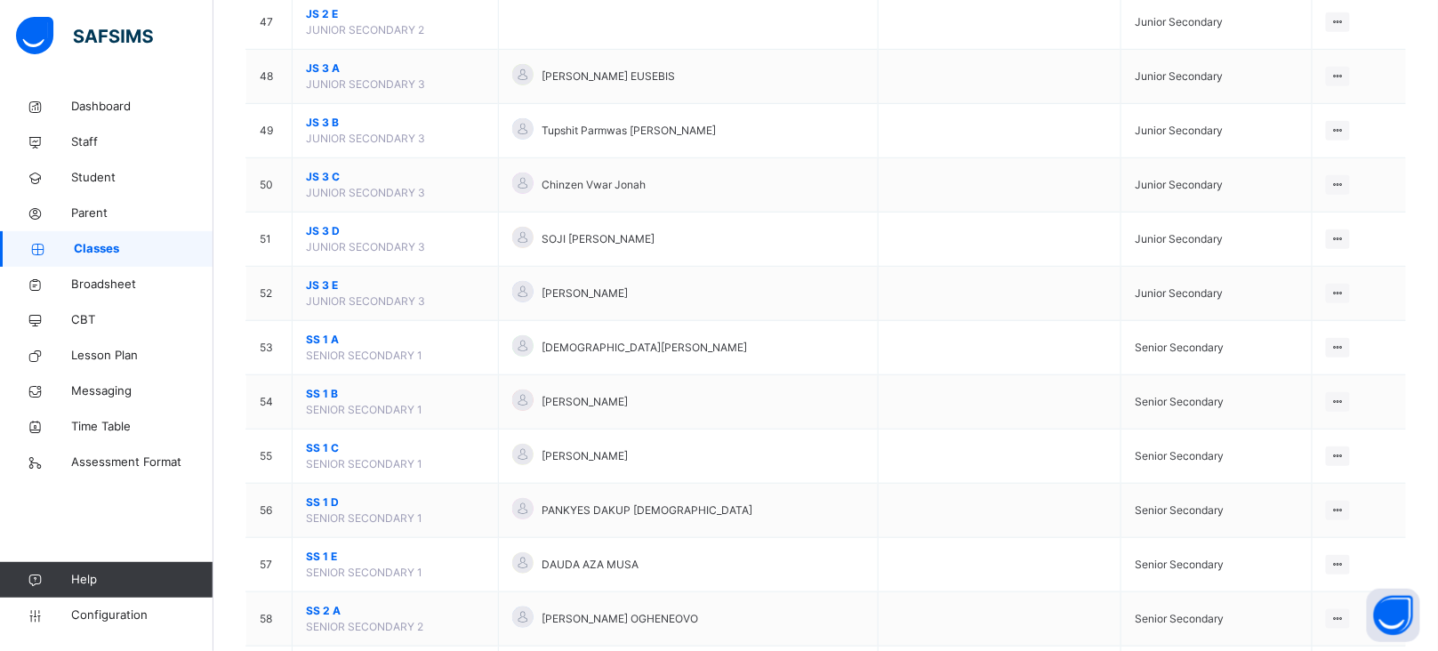
scroll to position [2378, 0]
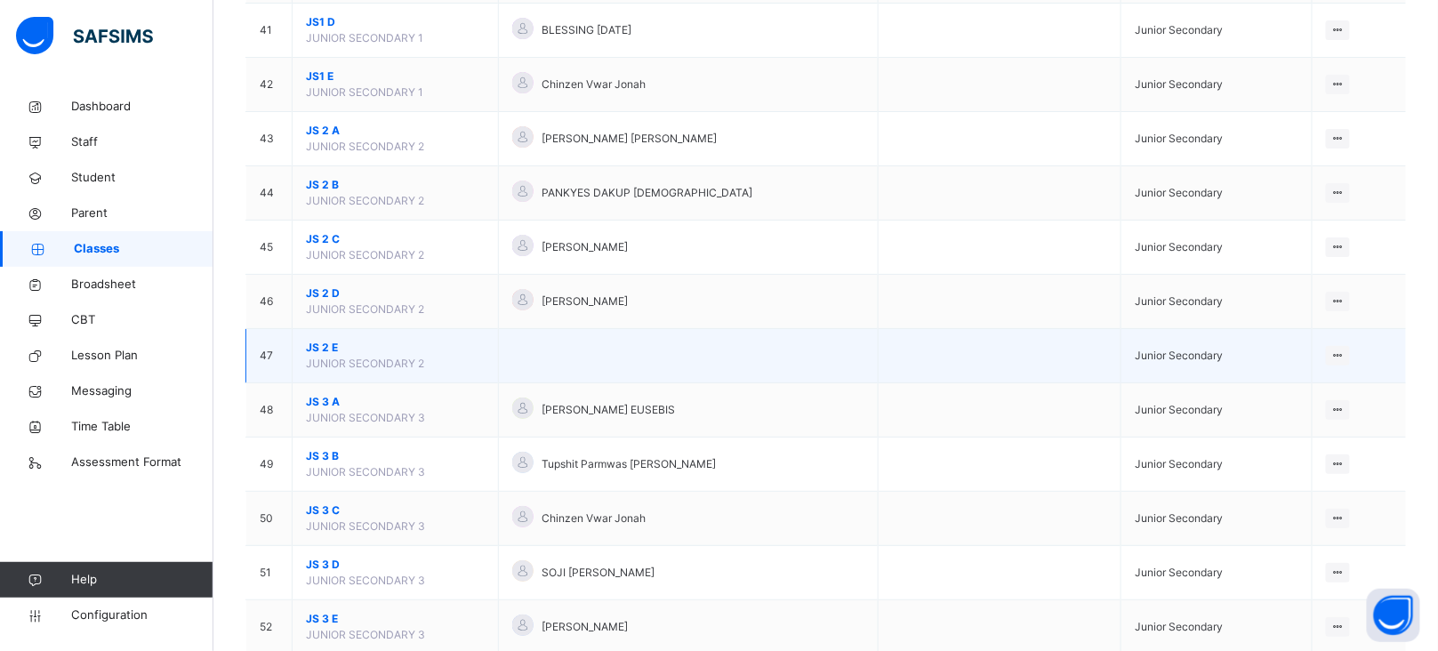
click at [325, 352] on span "JS 2 E" at bounding box center [395, 348] width 179 height 16
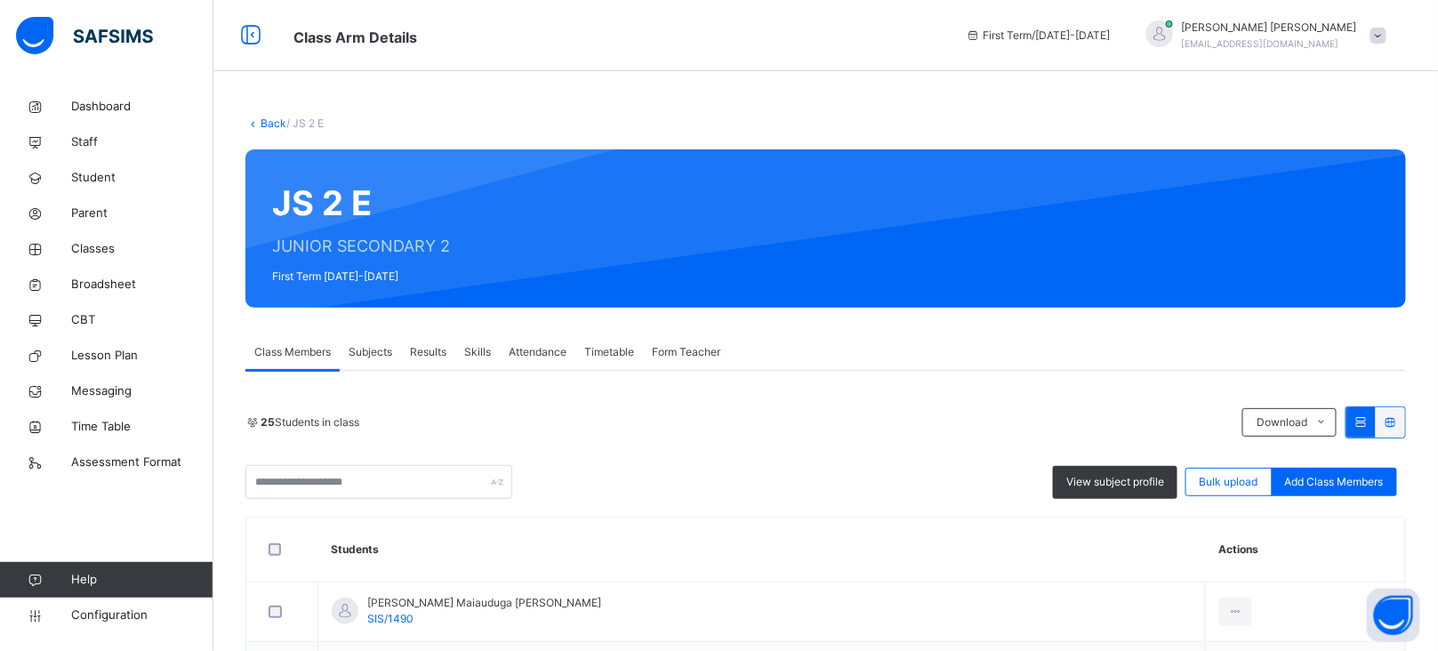
click at [675, 338] on div "Form Teacher" at bounding box center [686, 352] width 86 height 36
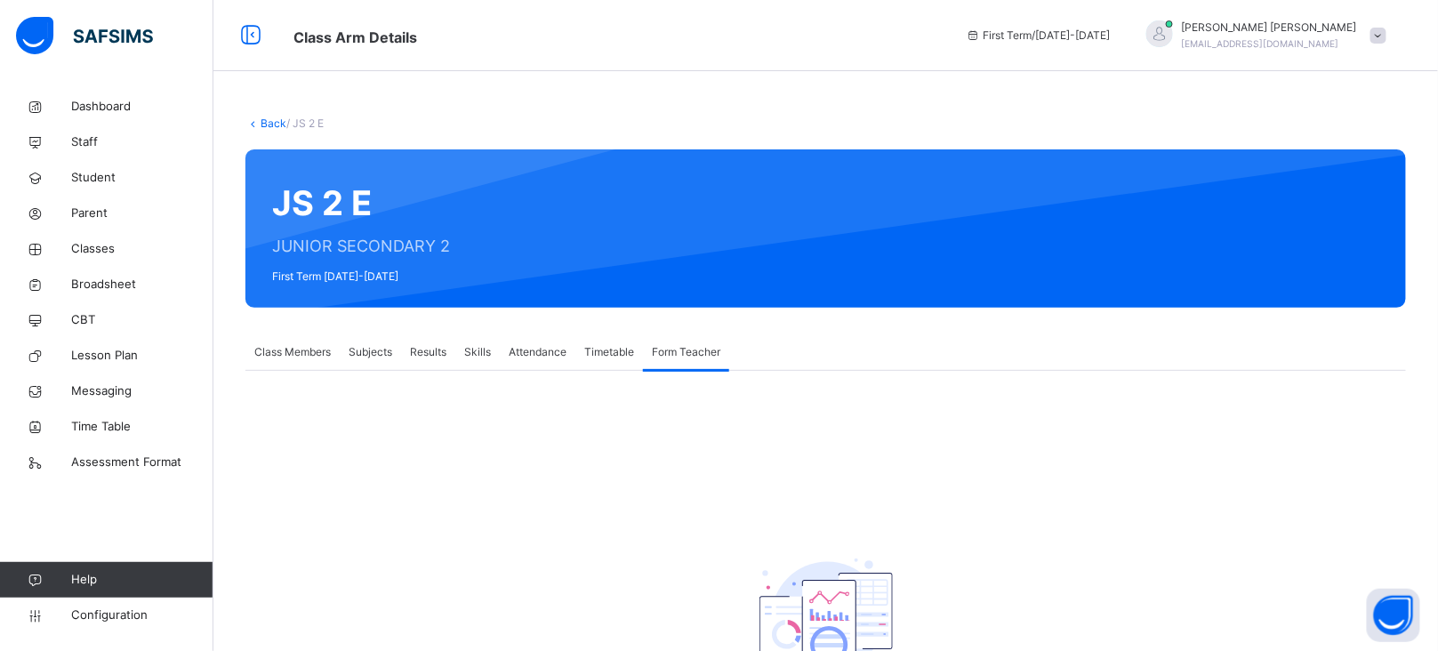
click at [678, 349] on span "Form Teacher" at bounding box center [686, 352] width 68 height 16
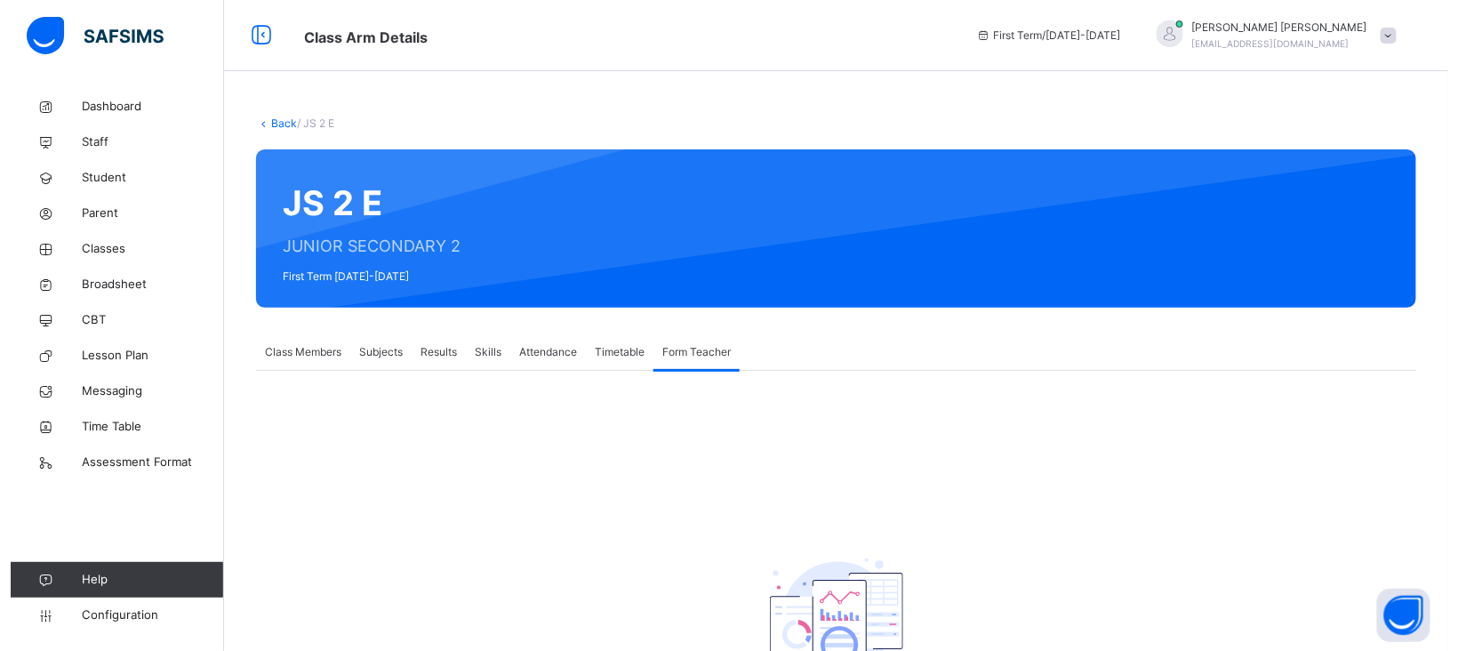
scroll to position [182, 0]
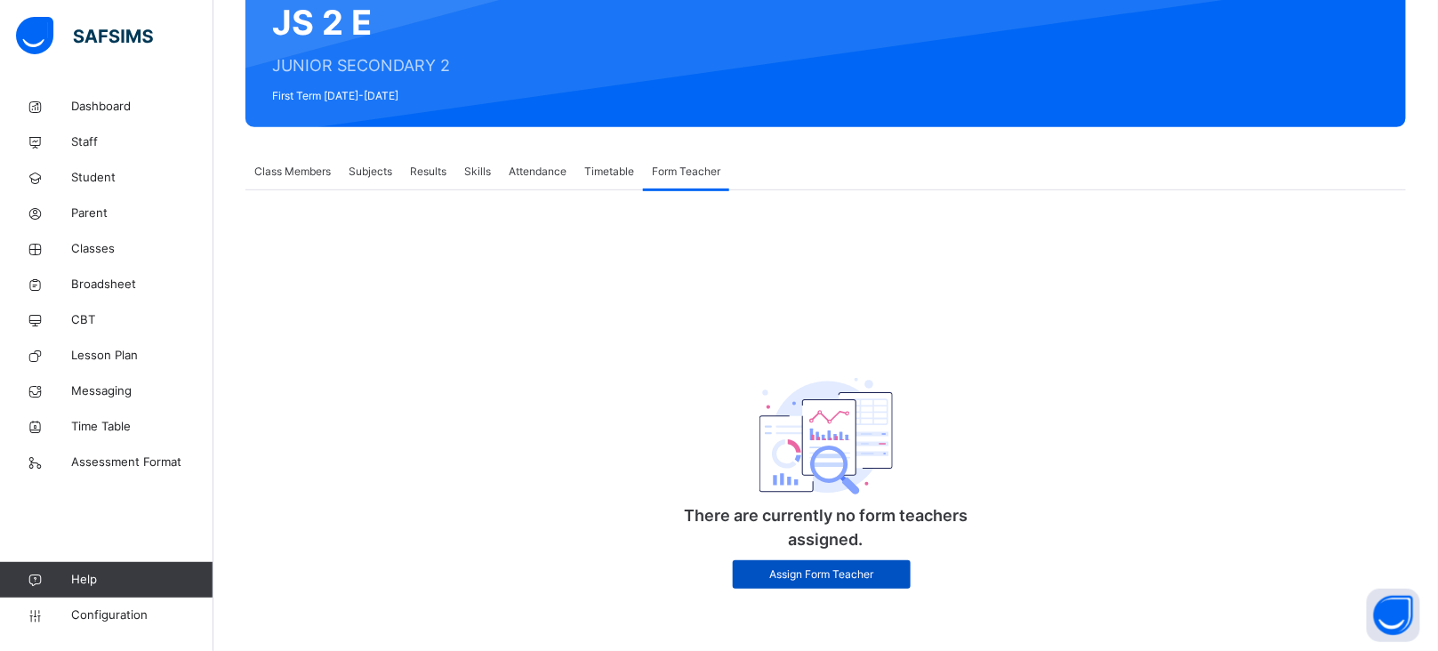
click at [824, 573] on span "Assign Form Teacher" at bounding box center [821, 574] width 151 height 16
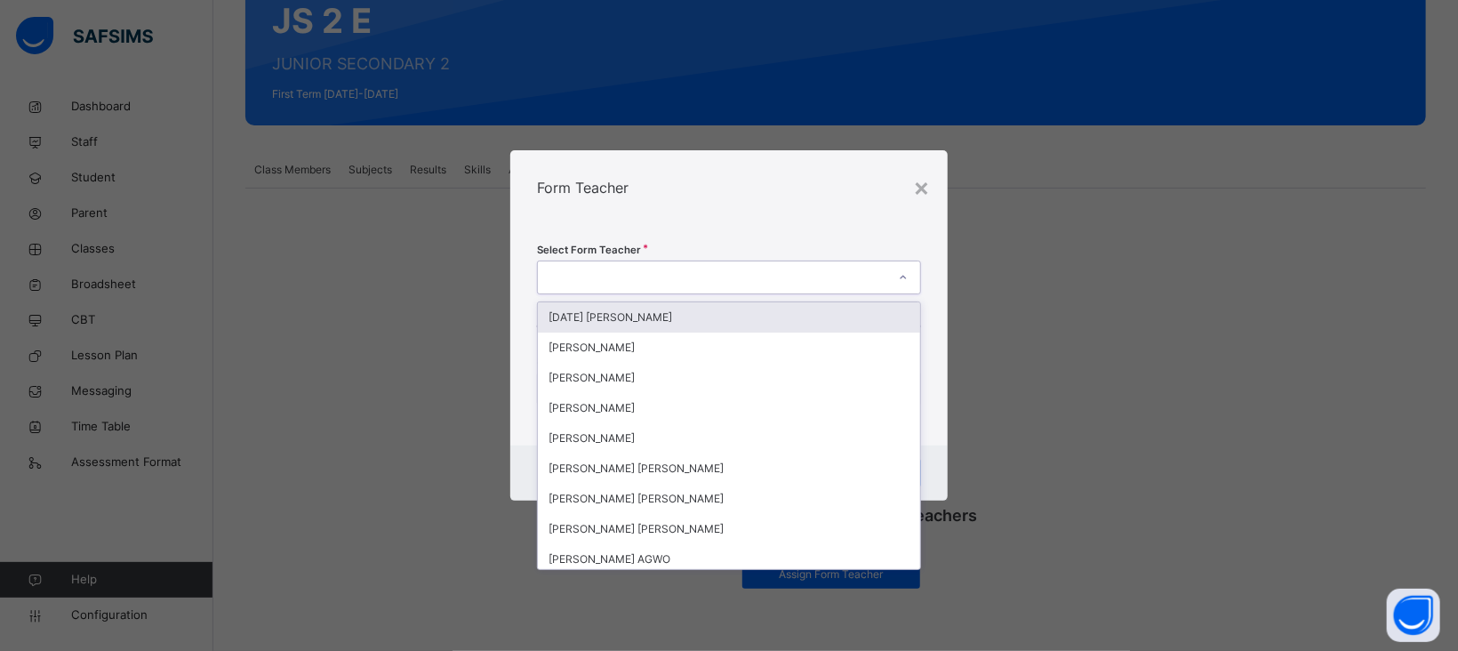
click at [629, 267] on div at bounding box center [712, 278] width 349 height 28
type input "***"
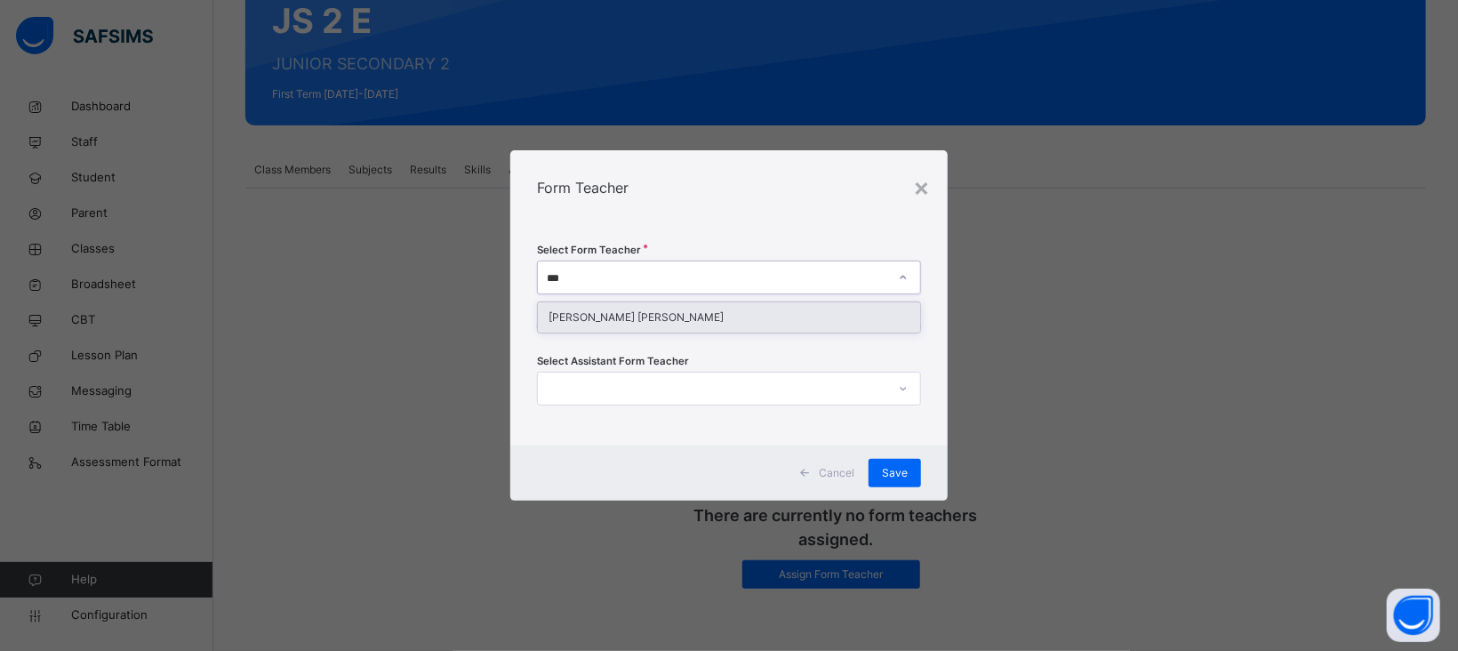
click at [613, 315] on div "[PERSON_NAME] [PERSON_NAME]" at bounding box center [729, 317] width 382 height 30
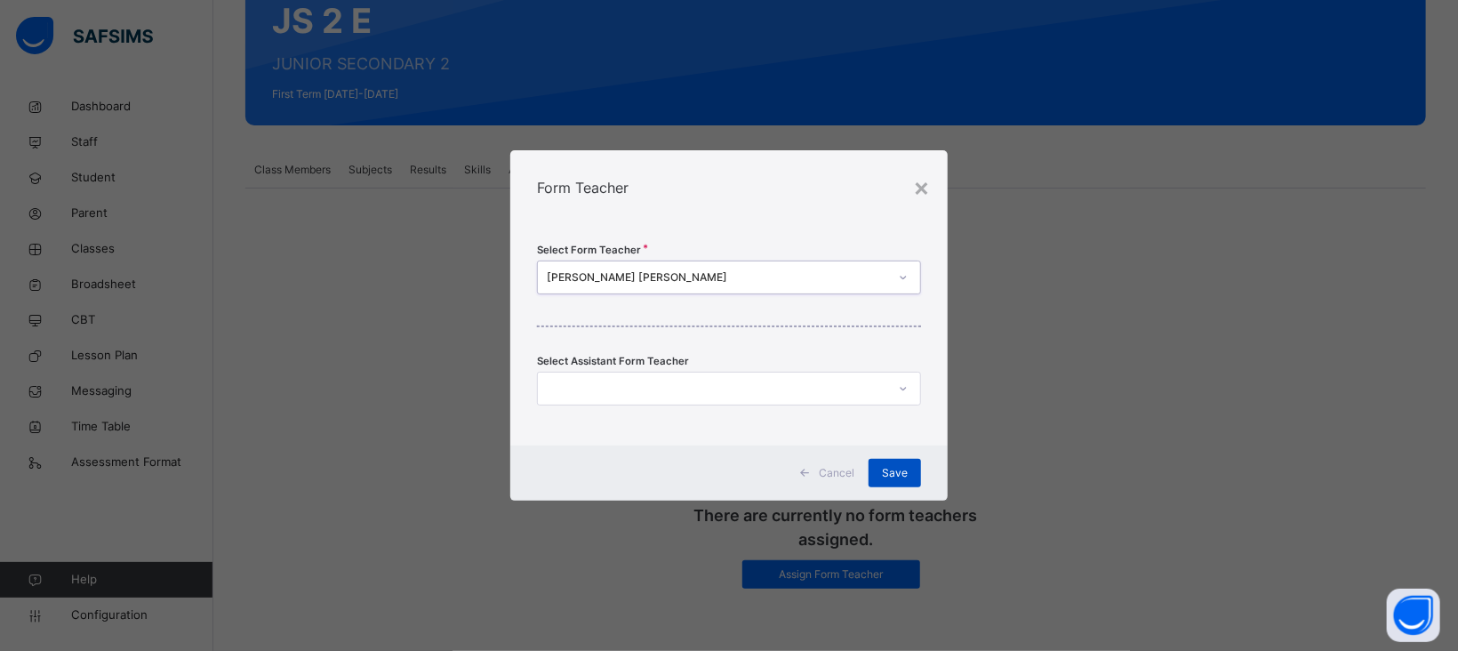
click at [894, 466] on span "Save" at bounding box center [895, 473] width 26 height 16
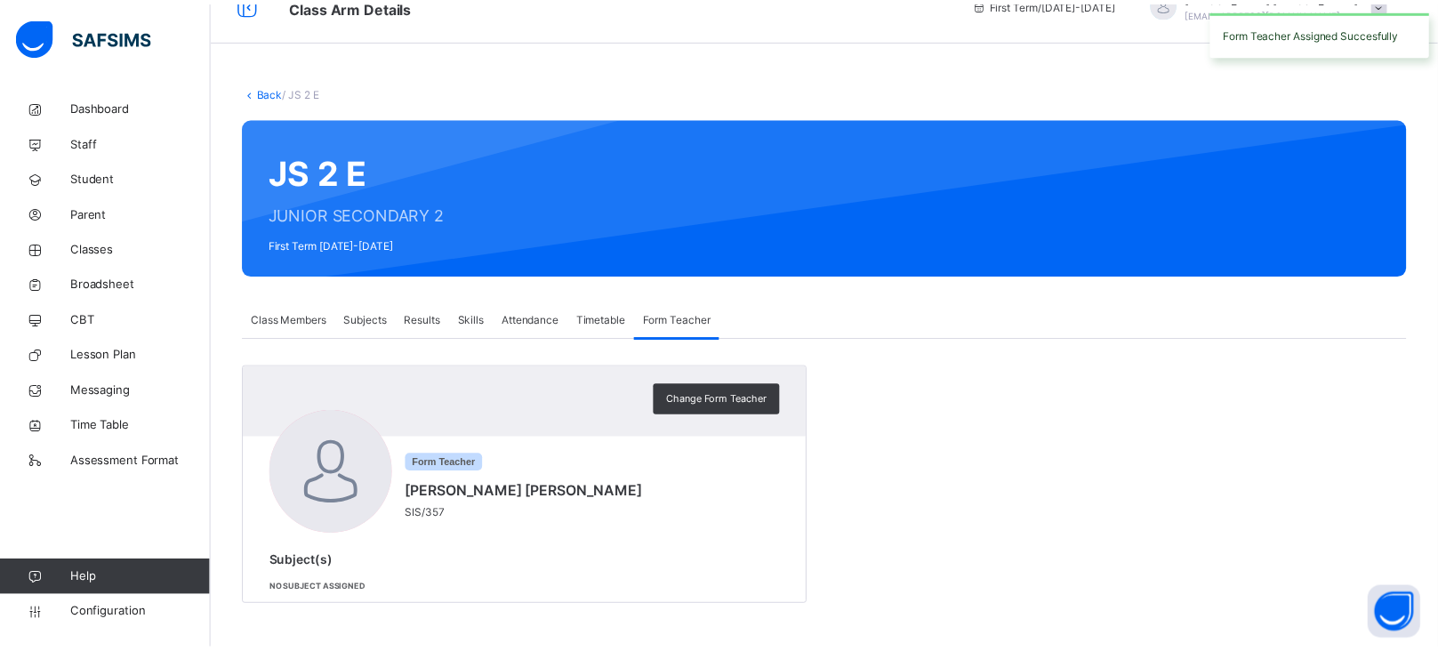
scroll to position [32, 0]
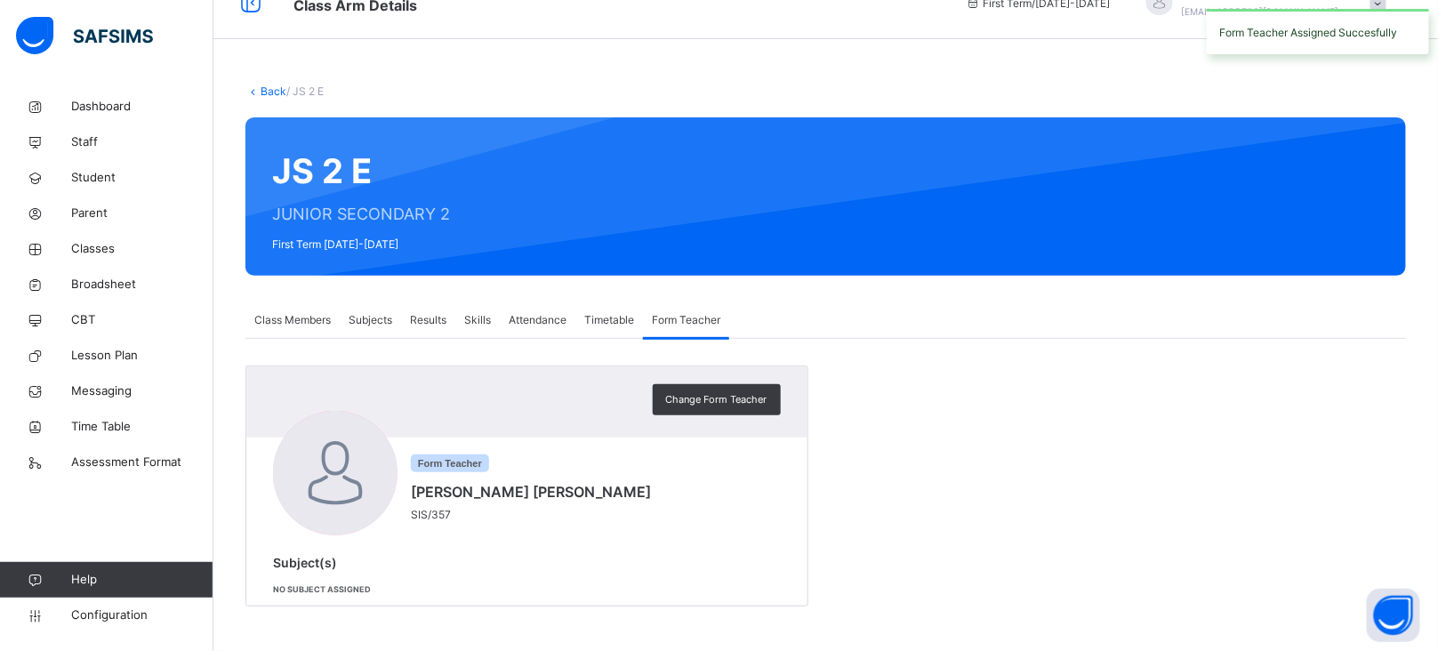
click at [367, 317] on span "Subjects" at bounding box center [371, 320] width 44 height 16
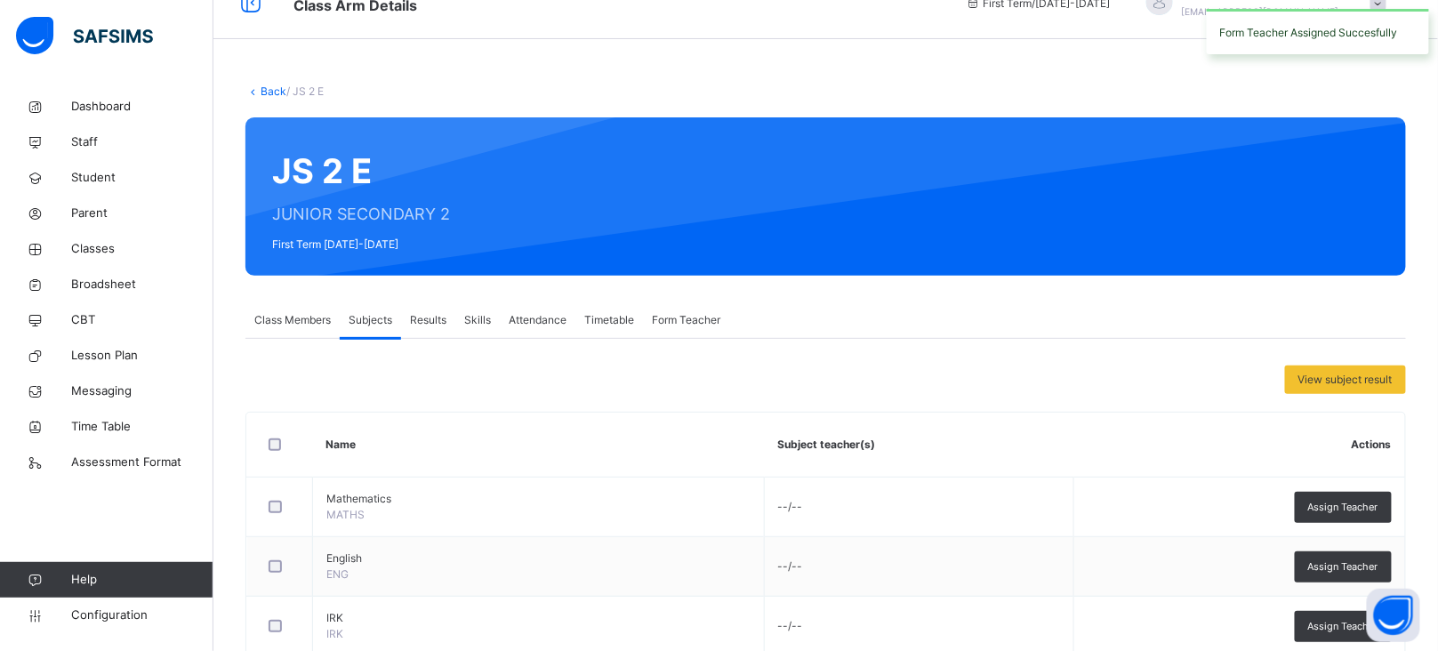
scroll to position [182, 0]
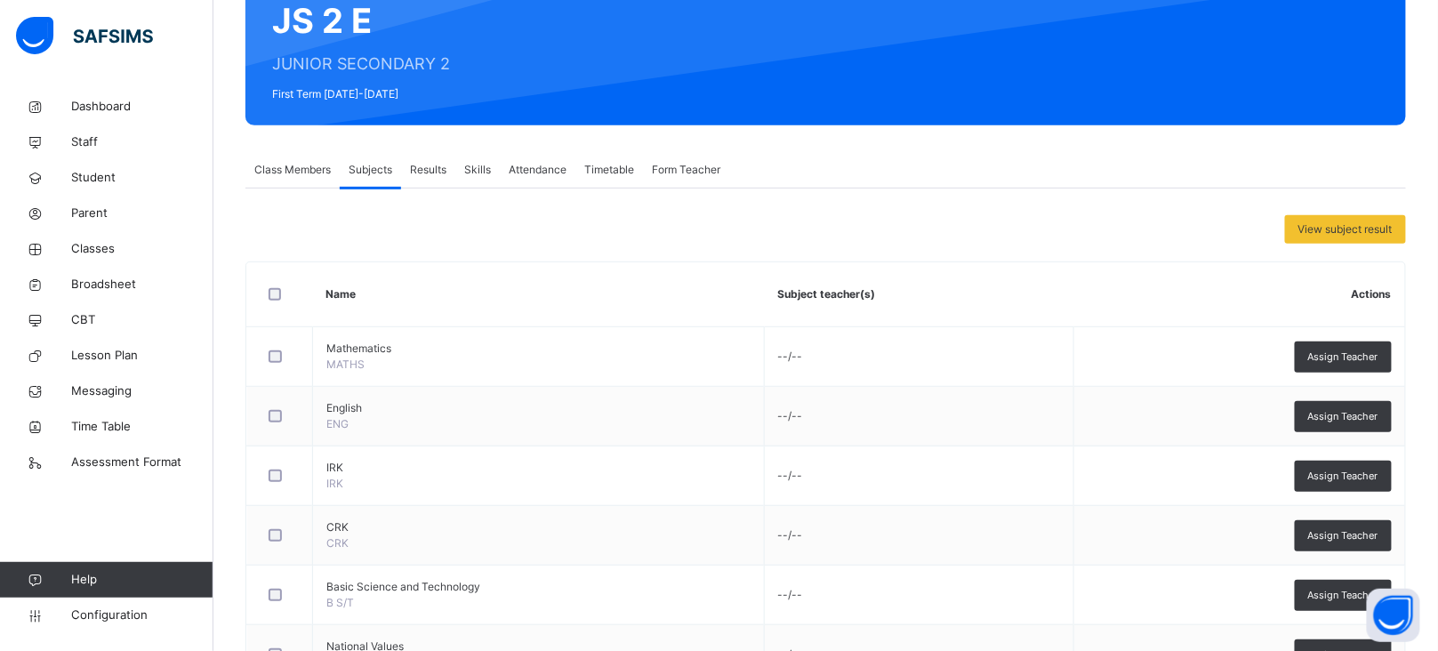
click at [676, 156] on div "Form Teacher" at bounding box center [686, 170] width 86 height 36
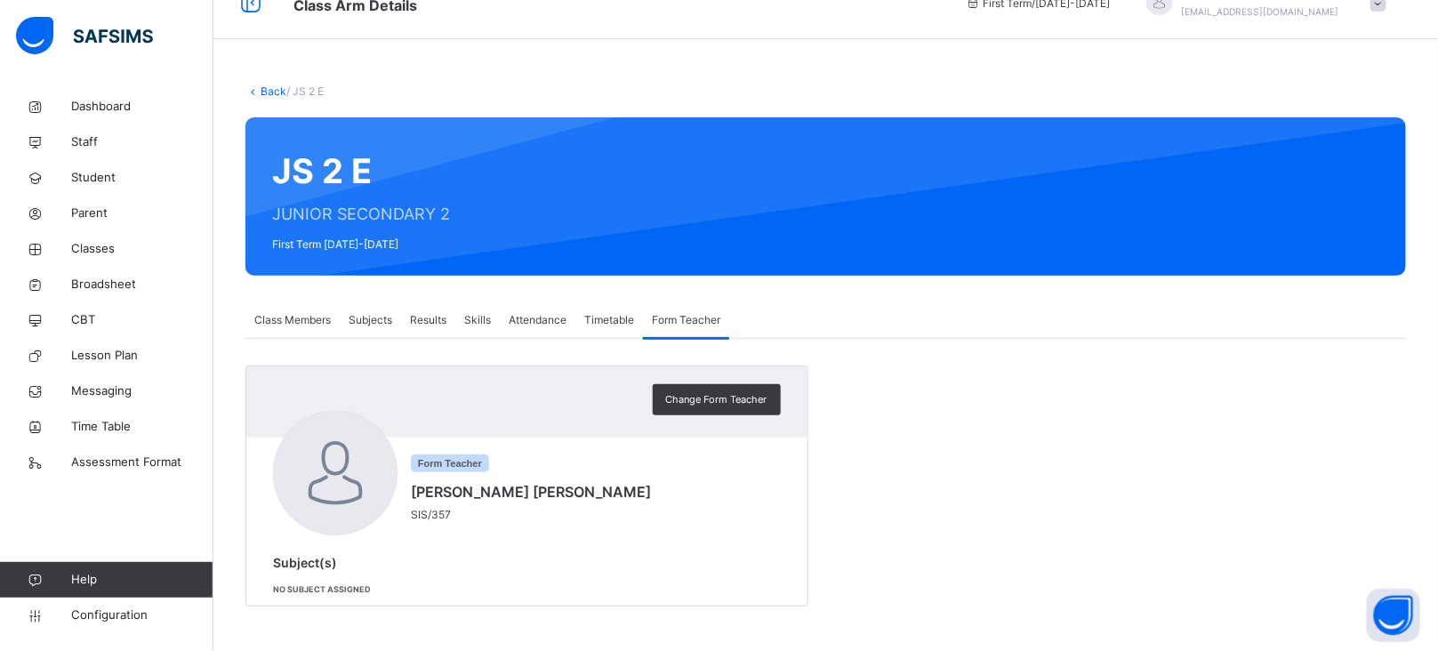
click at [270, 92] on link "Back" at bounding box center [274, 90] width 26 height 13
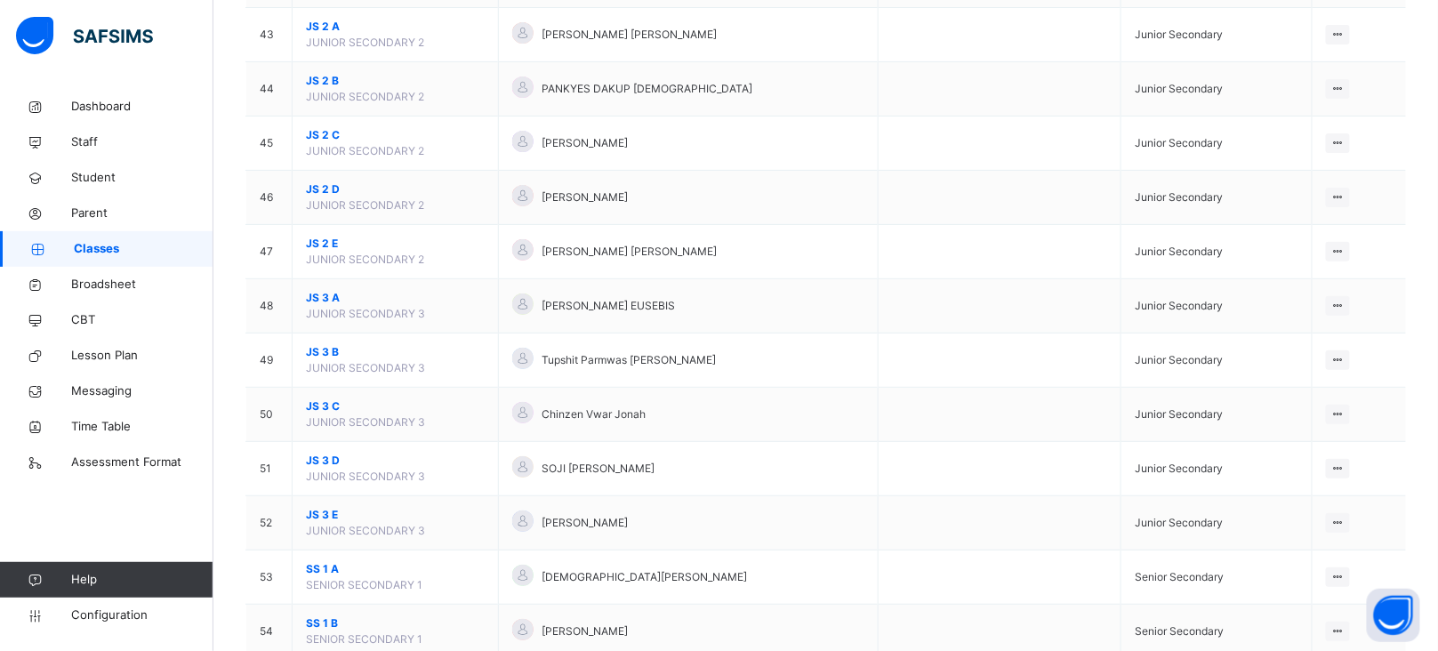
scroll to position [2483, 0]
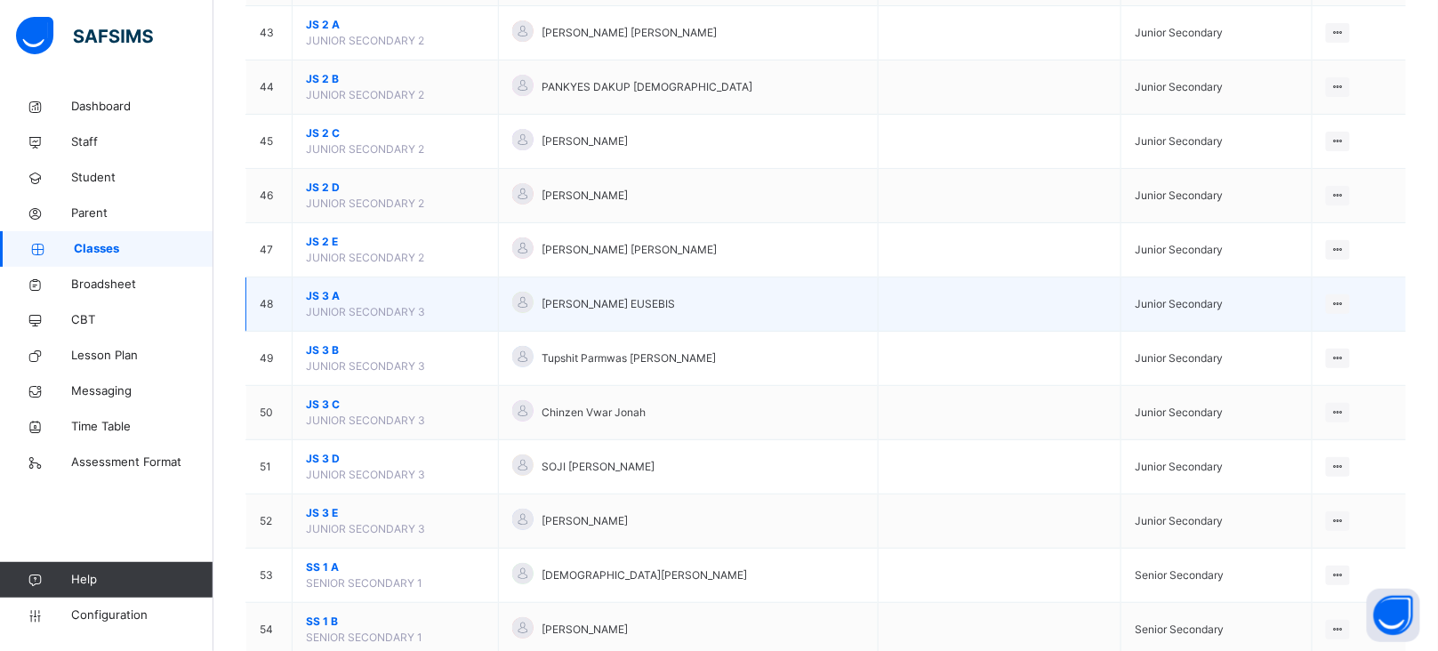
click at [326, 304] on span "JS 3 A" at bounding box center [395, 296] width 179 height 16
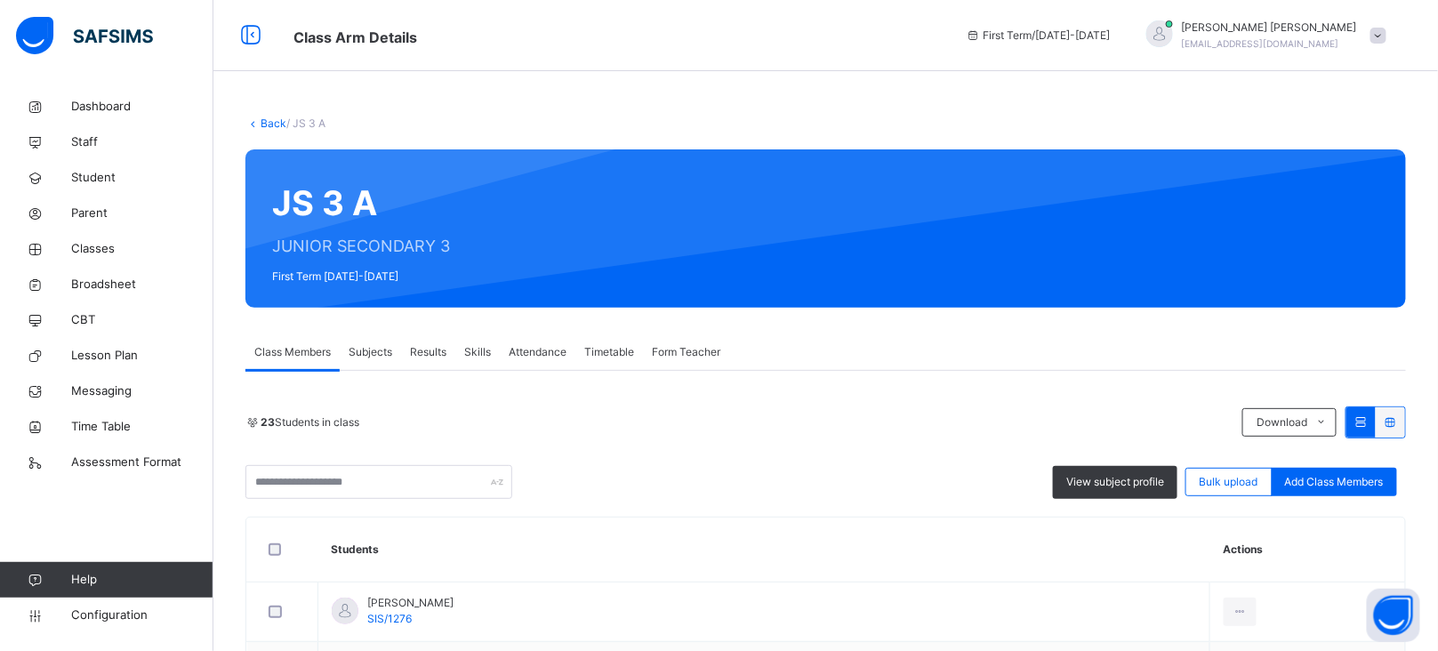
click at [712, 351] on span "Form Teacher" at bounding box center [686, 352] width 68 height 16
click at [693, 354] on span "Form Teacher" at bounding box center [686, 352] width 68 height 16
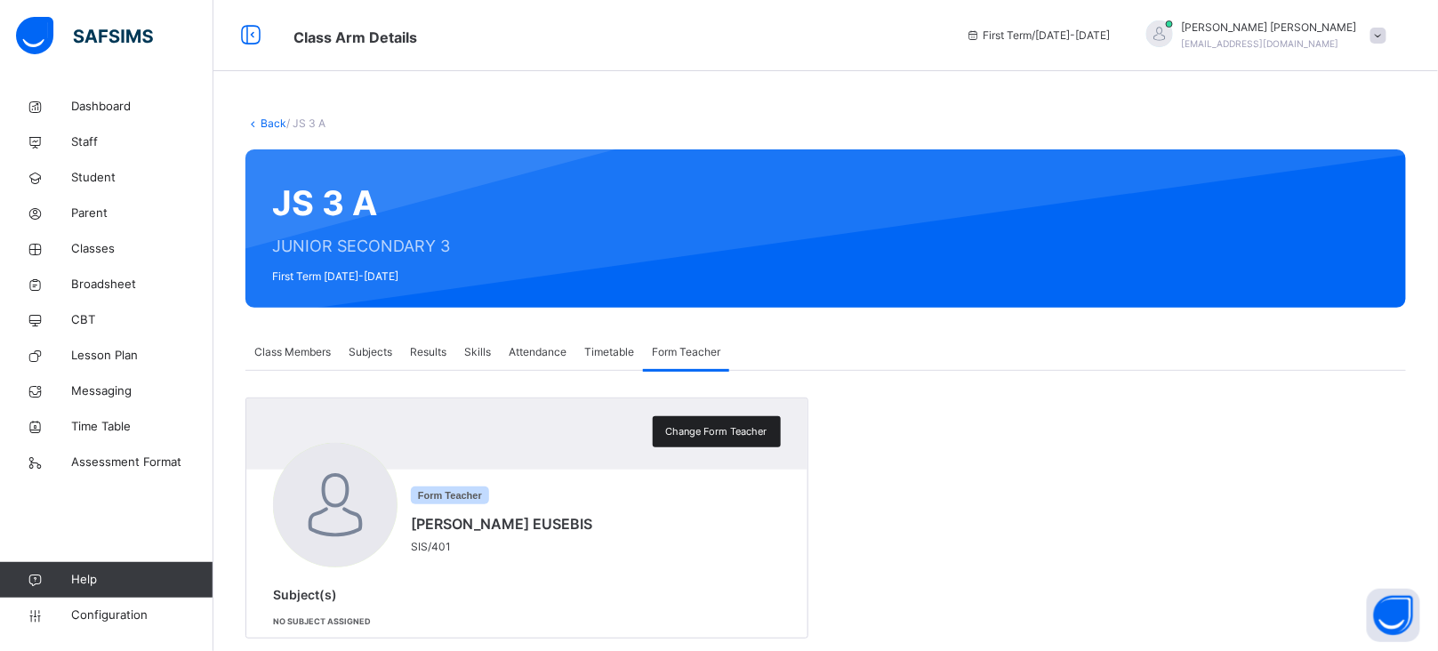
click at [717, 433] on span "Change Form Teacher" at bounding box center [716, 431] width 101 height 15
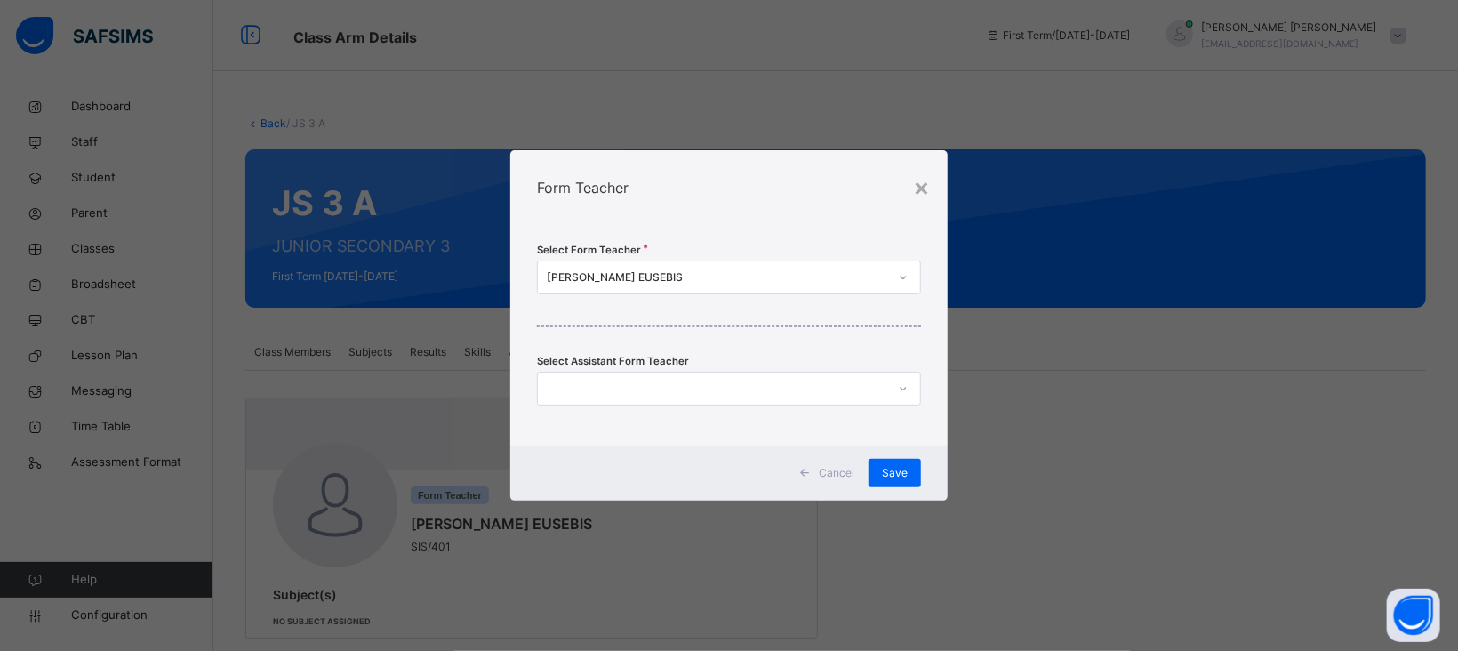
click at [673, 275] on div "[PERSON_NAME] EUSEBIS" at bounding box center [717, 277] width 341 height 16
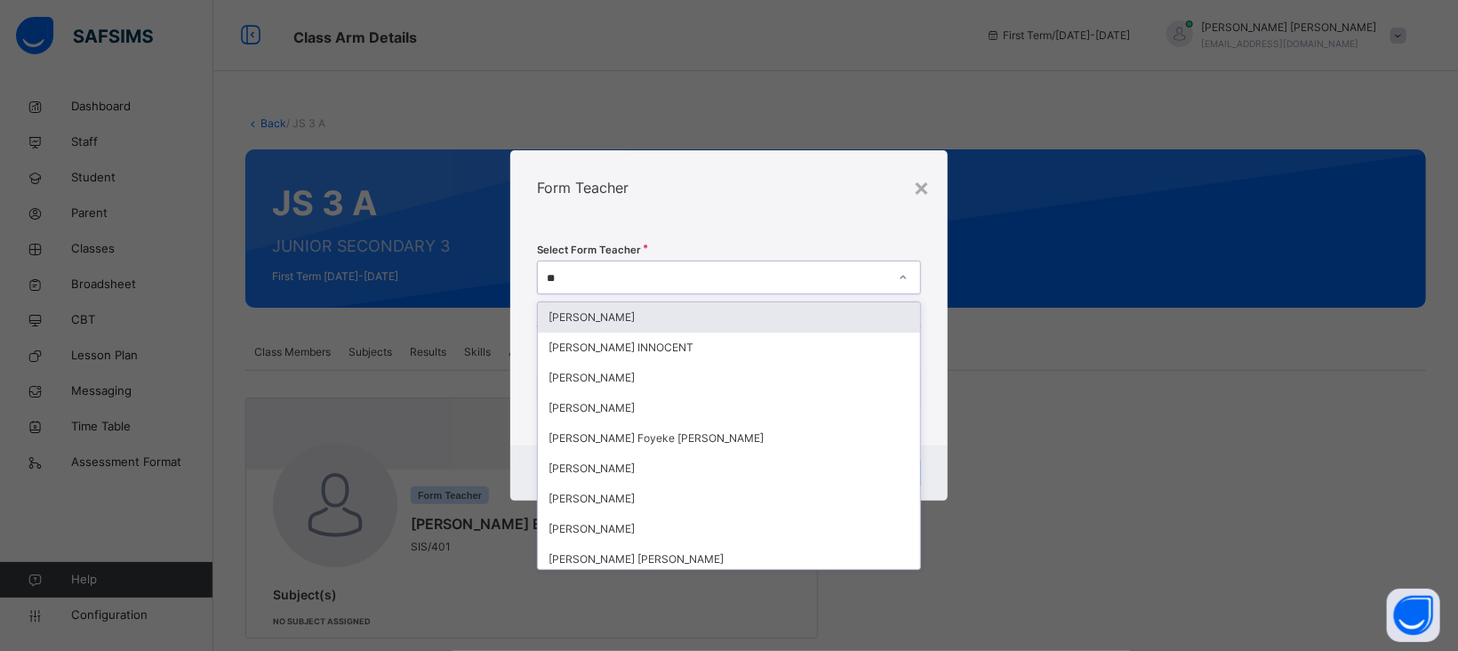
type input "***"
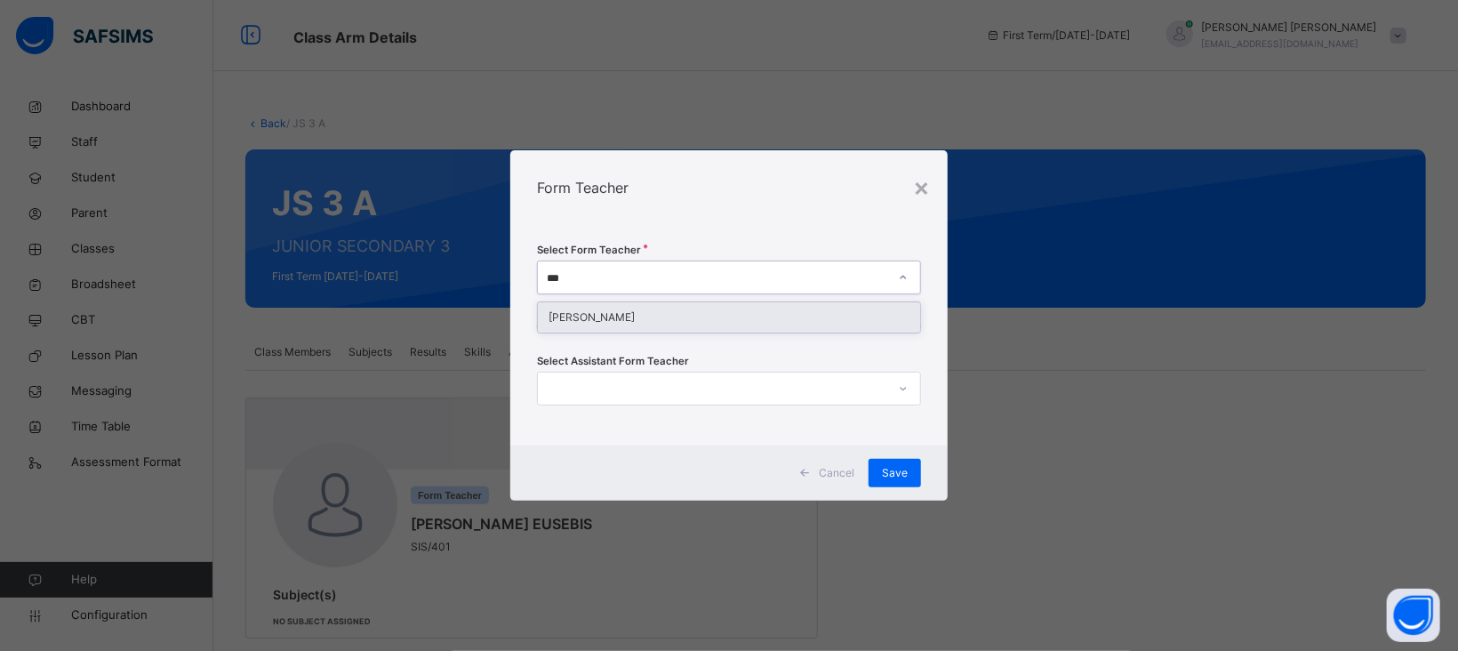
click at [637, 317] on div "[PERSON_NAME]" at bounding box center [729, 317] width 382 height 30
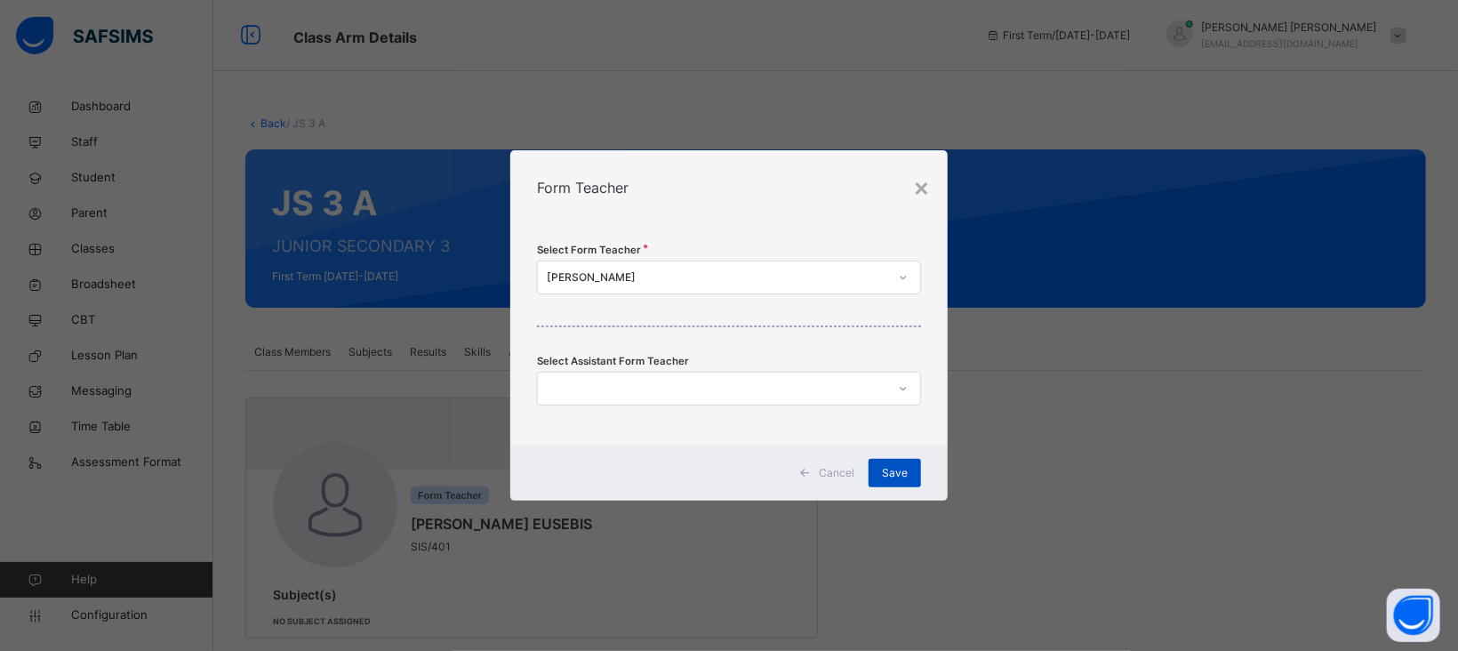
click at [892, 465] on span "Save" at bounding box center [895, 473] width 26 height 16
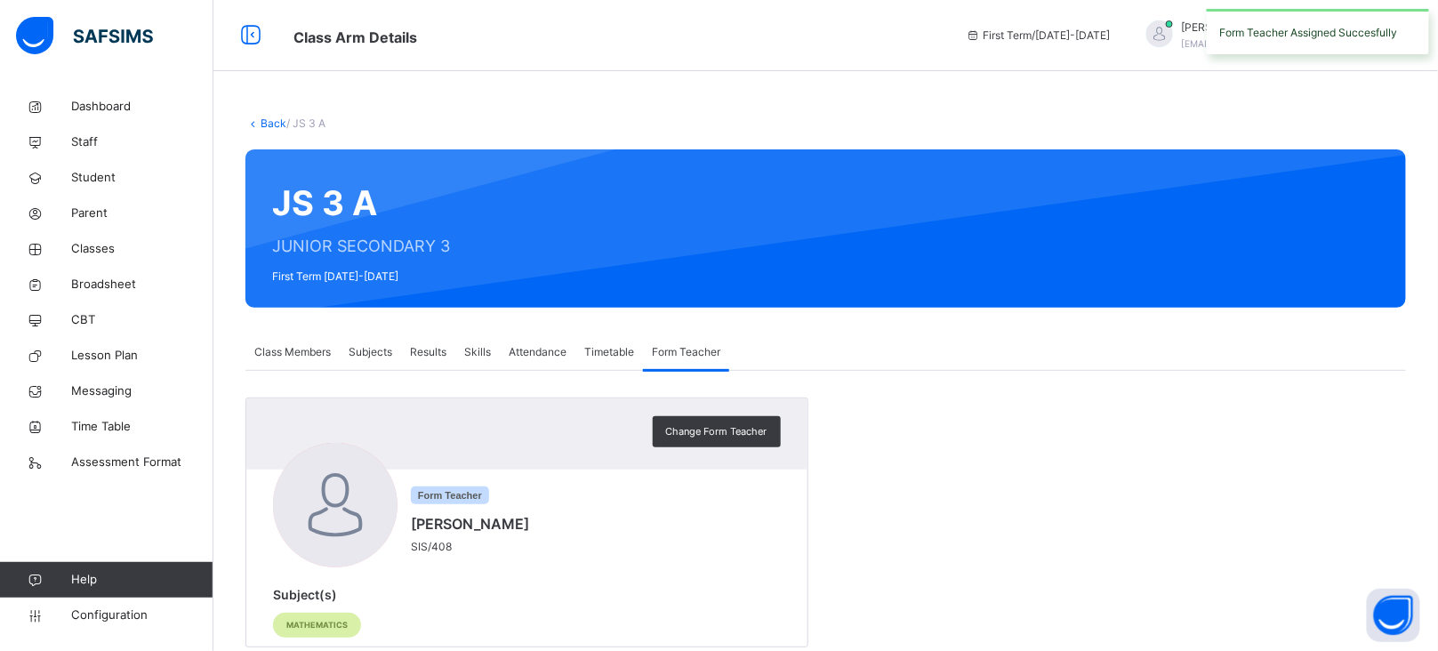
click at [264, 125] on link "Back" at bounding box center [274, 122] width 26 height 13
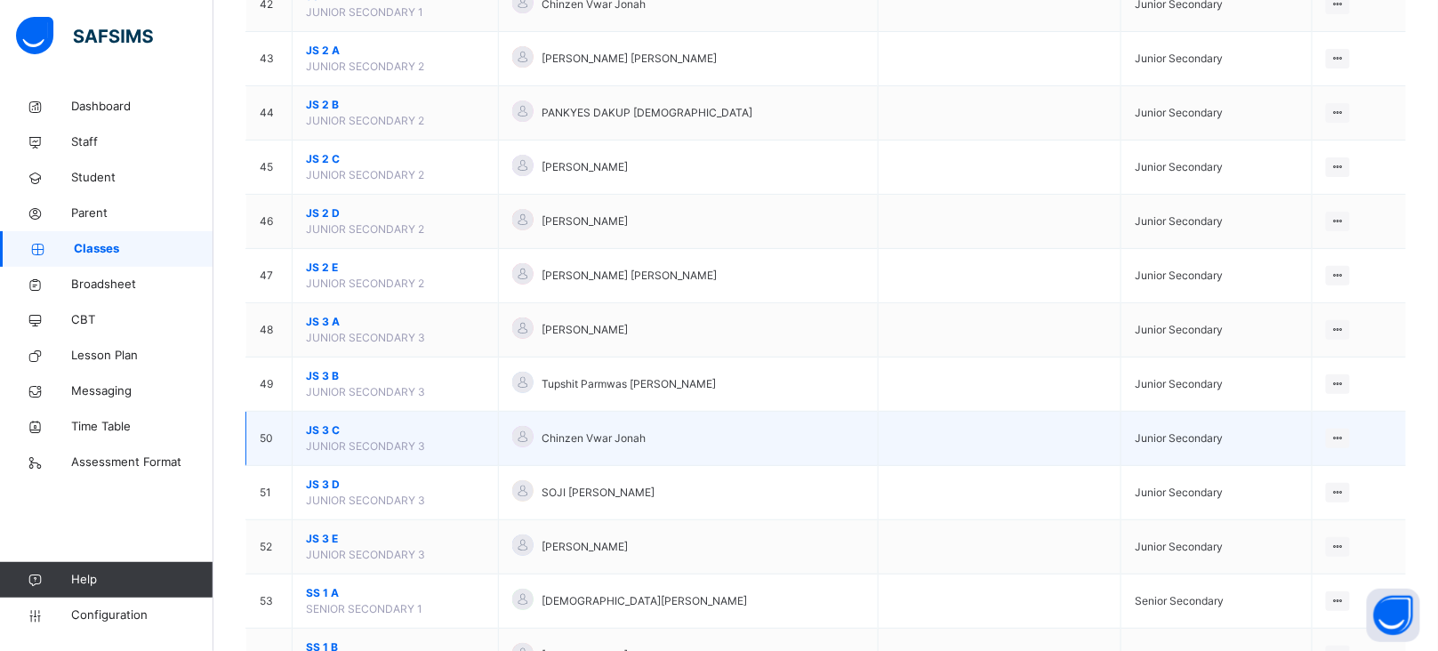
scroll to position [2421, 0]
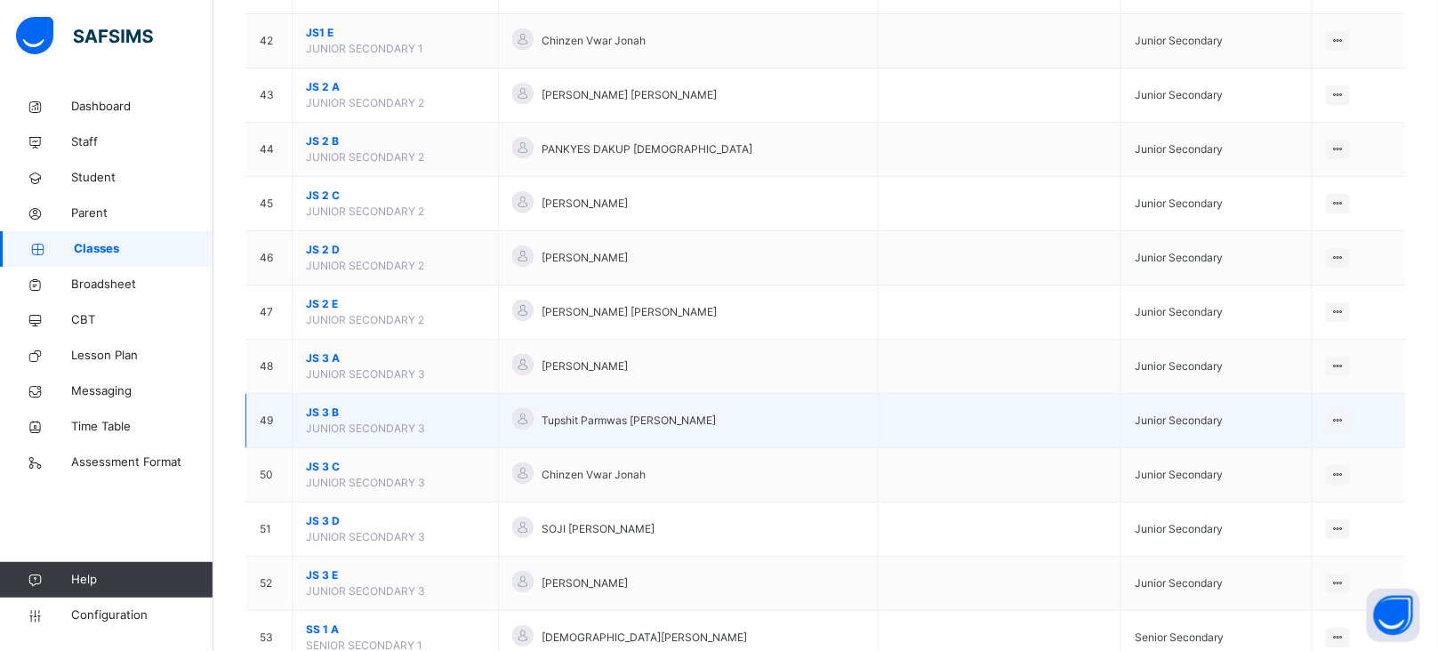
click at [317, 419] on span "JS 3 B" at bounding box center [395, 413] width 179 height 16
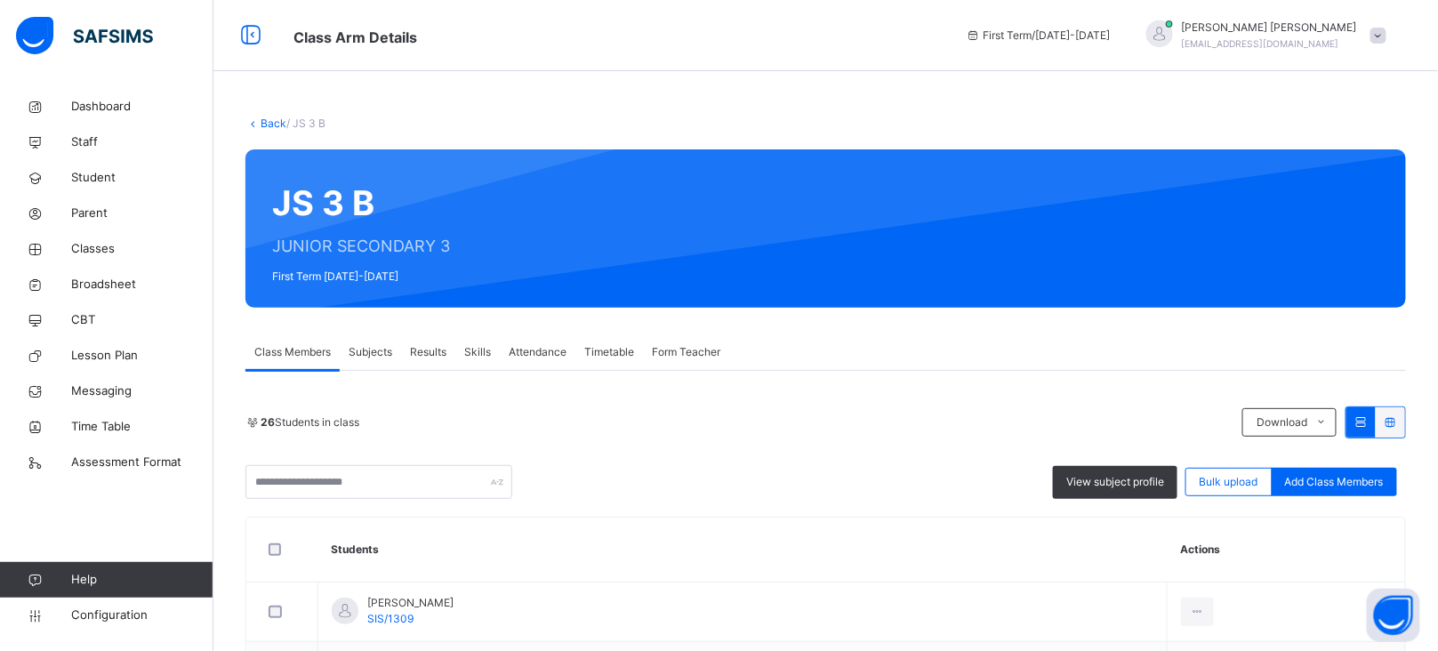
click at [690, 347] on span "Form Teacher" at bounding box center [686, 352] width 68 height 16
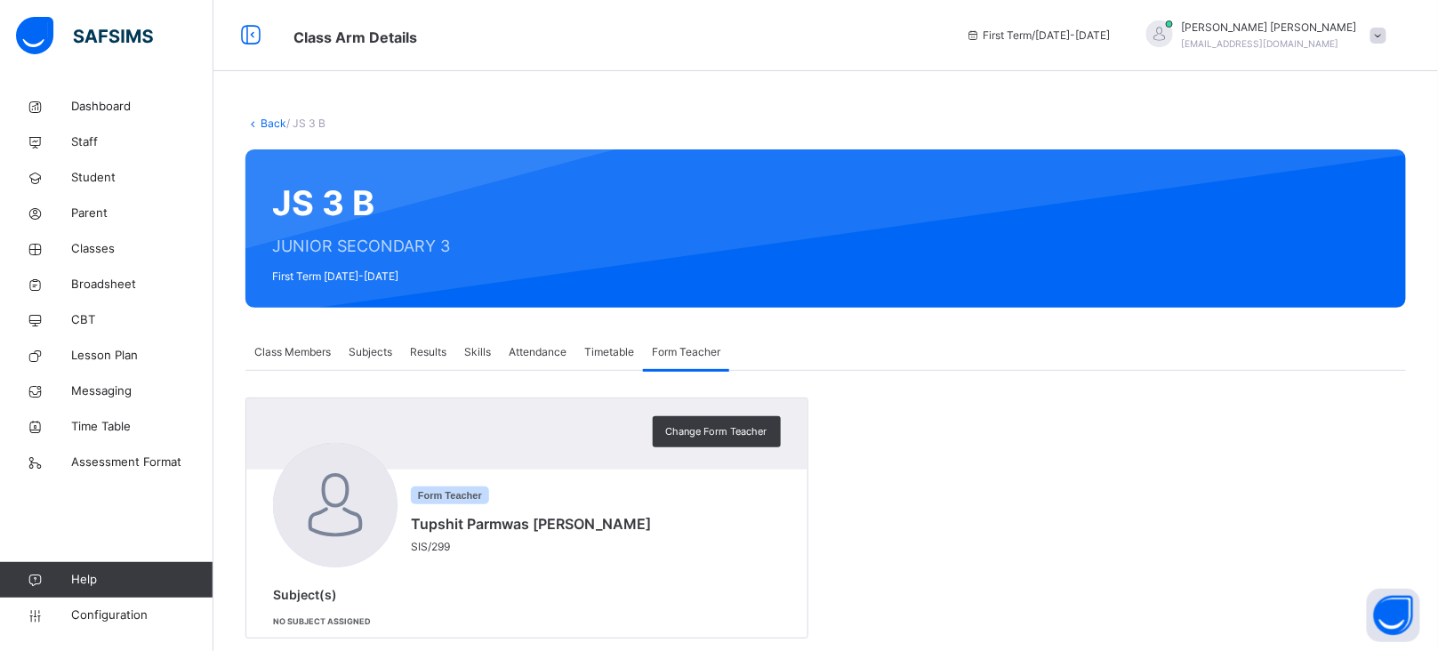
click at [702, 433] on span "Change Form Teacher" at bounding box center [716, 431] width 101 height 15
click at [0, 0] on div "Tupshit Parmwas [PERSON_NAME]" at bounding box center [0, 0] width 0 height 0
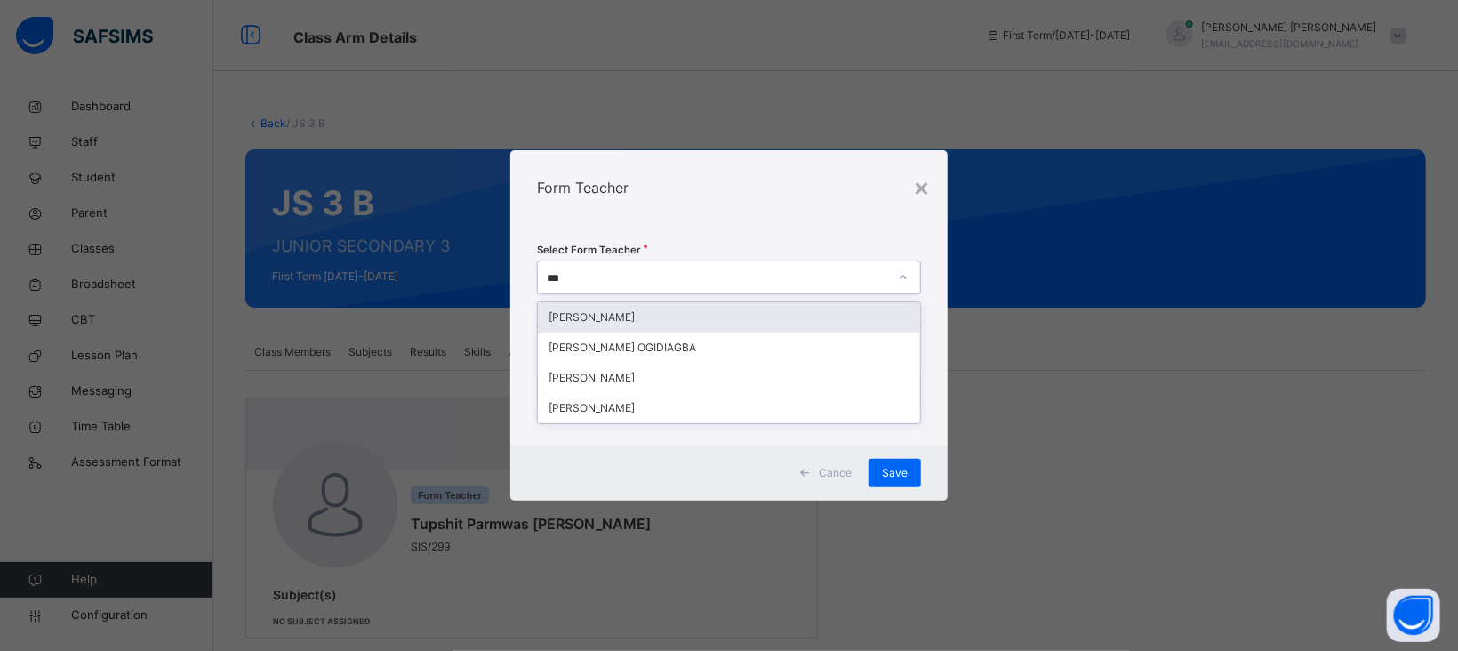
type input "****"
click at [606, 317] on div "[PERSON_NAME]" at bounding box center [729, 317] width 382 height 30
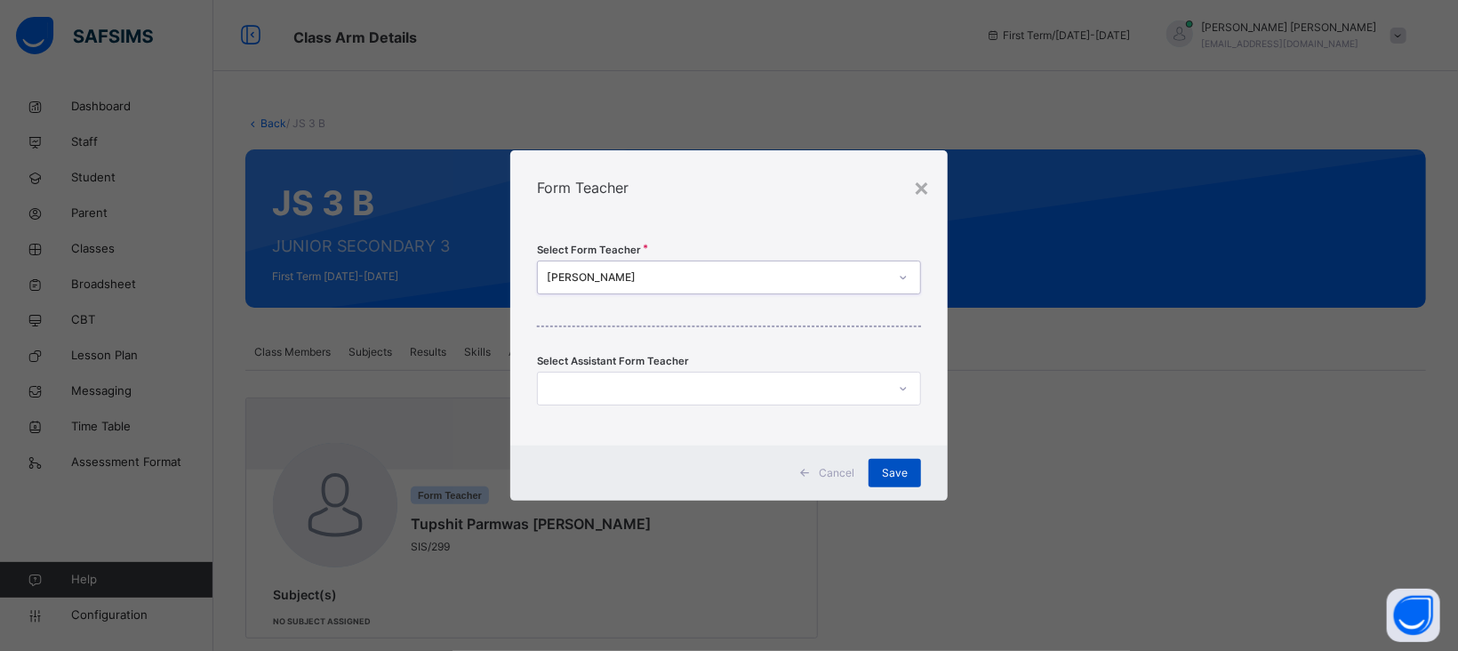
click at [893, 481] on div "Save" at bounding box center [895, 473] width 52 height 28
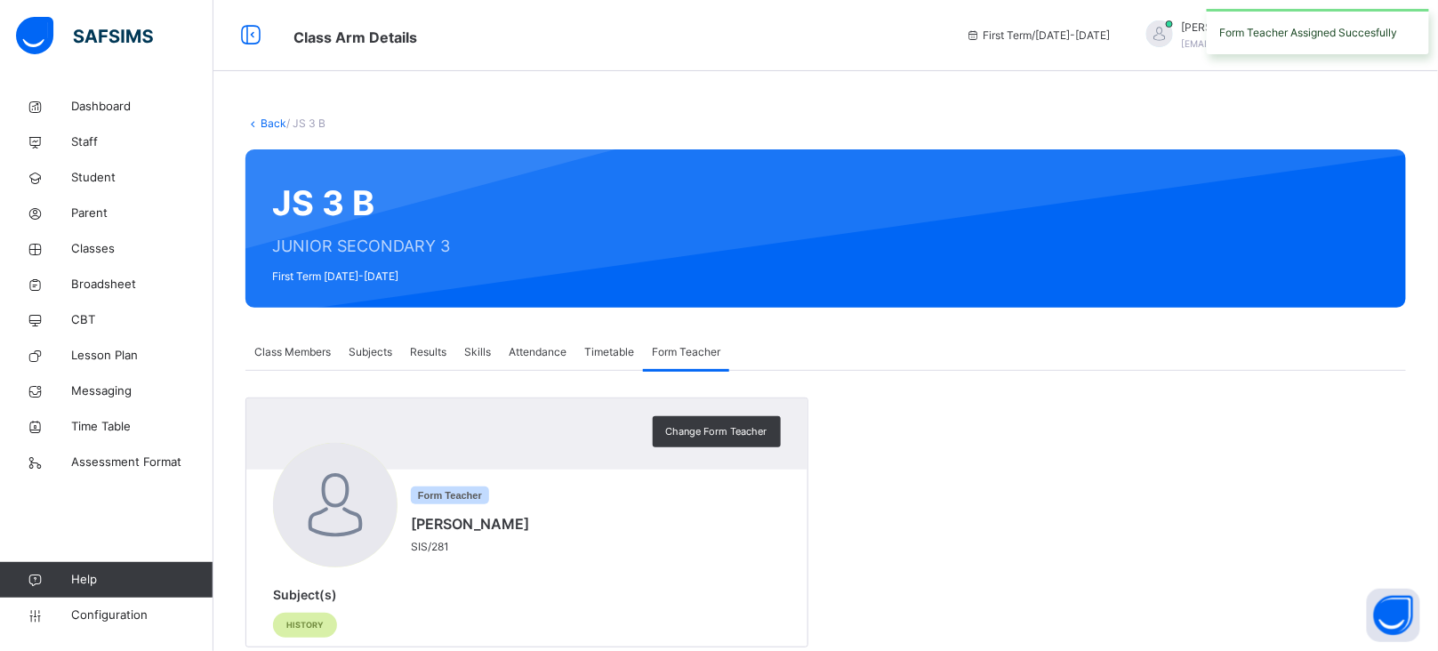
click at [271, 120] on link "Back" at bounding box center [274, 122] width 26 height 13
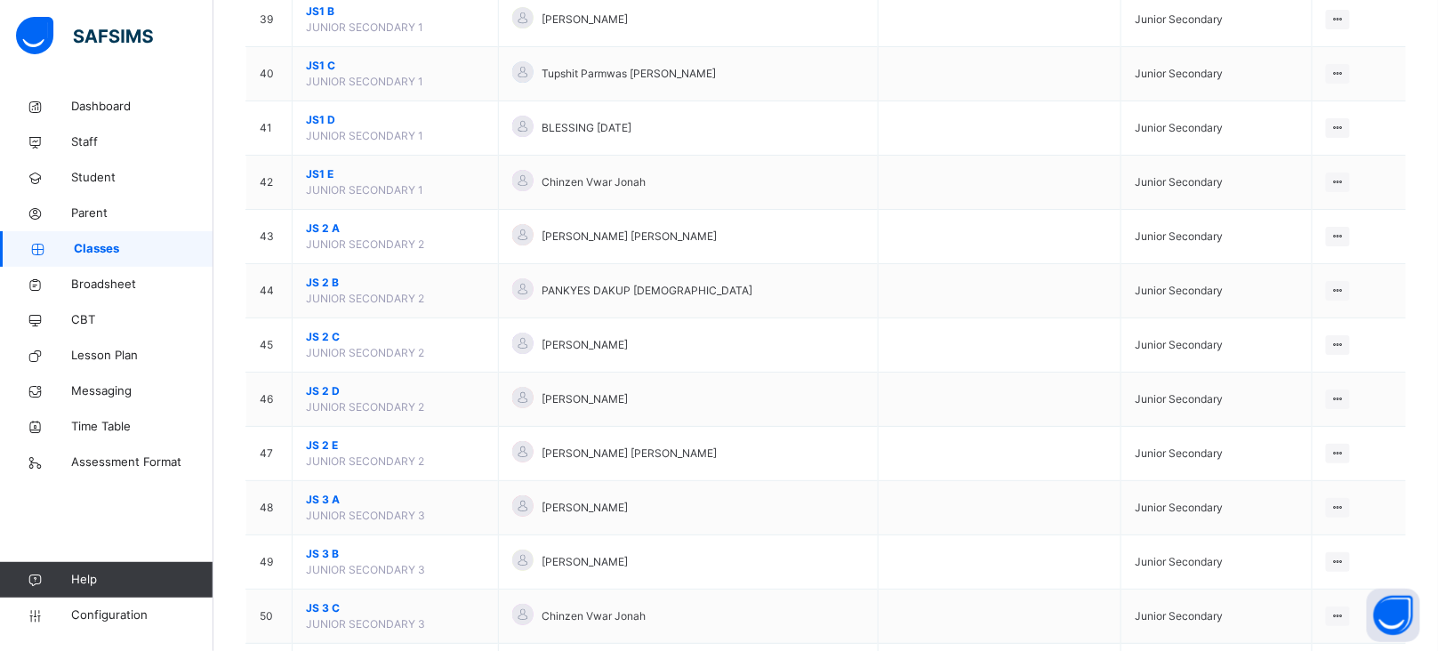
scroll to position [2501, 0]
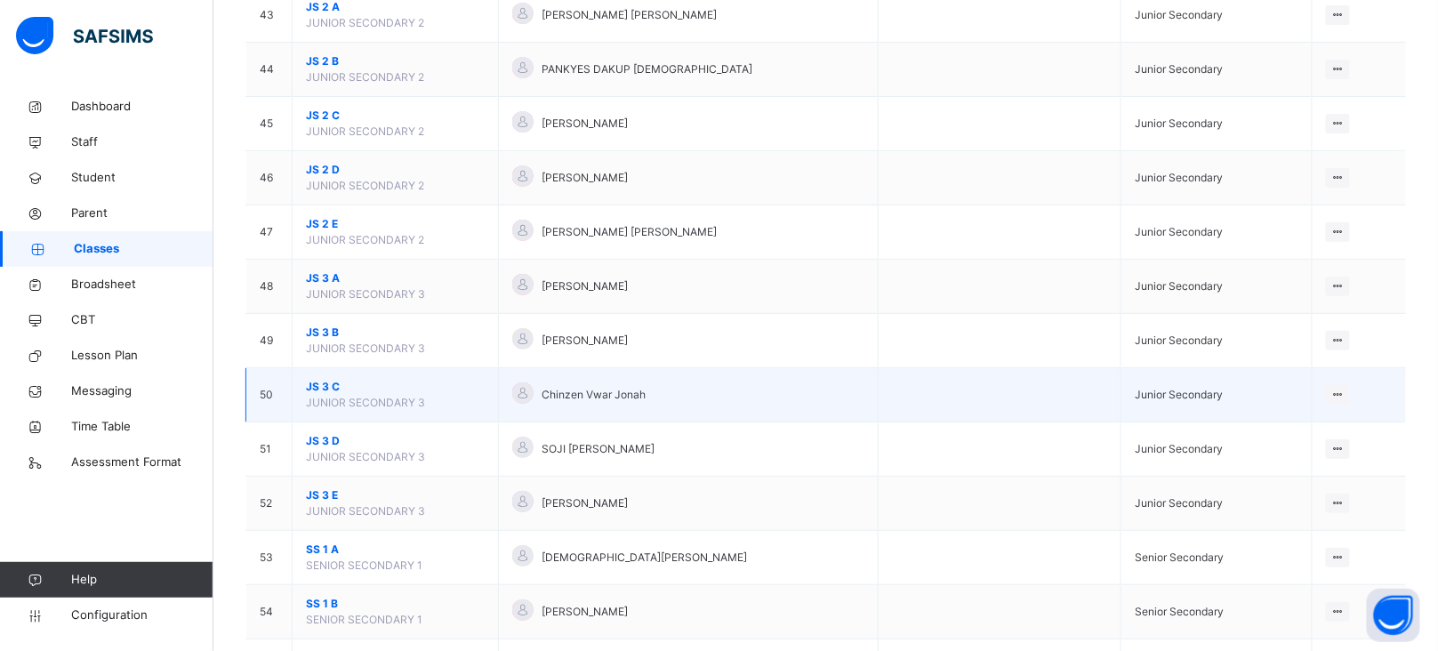
click at [330, 395] on span "JS 3 C" at bounding box center [395, 387] width 179 height 16
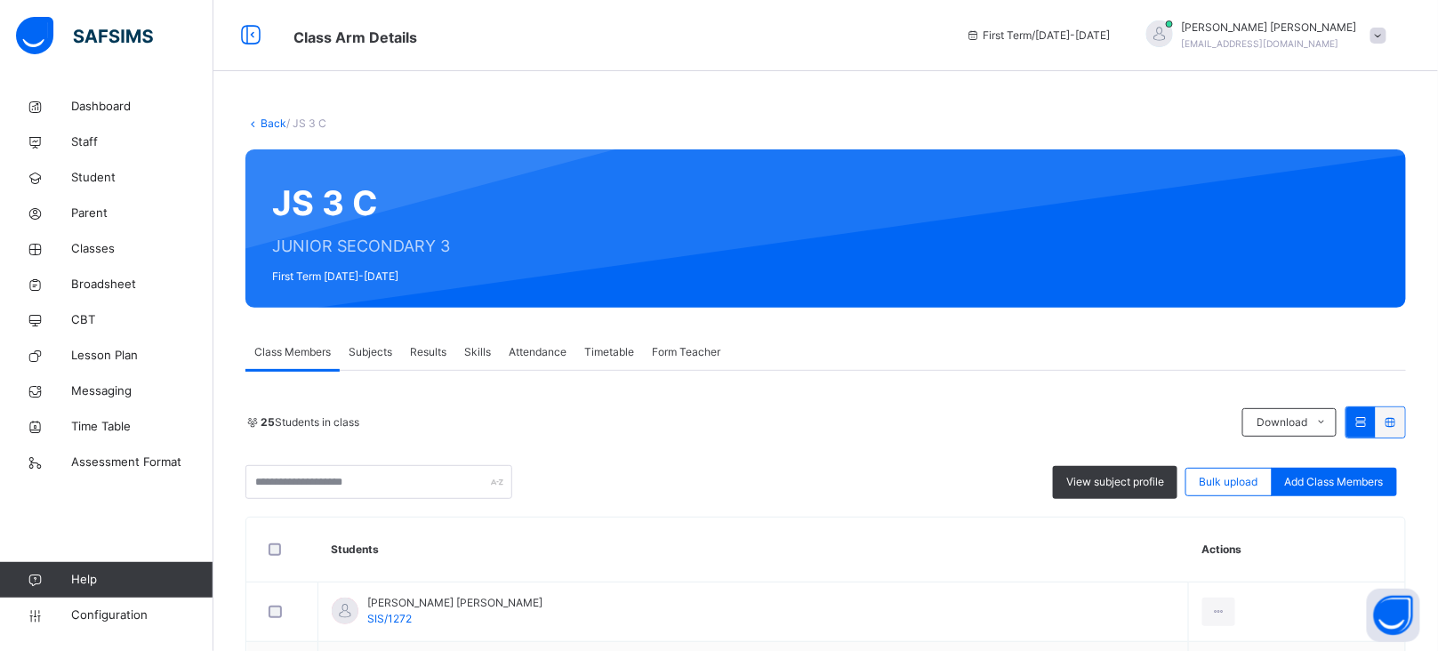
click at [682, 362] on div "Form Teacher" at bounding box center [686, 352] width 86 height 36
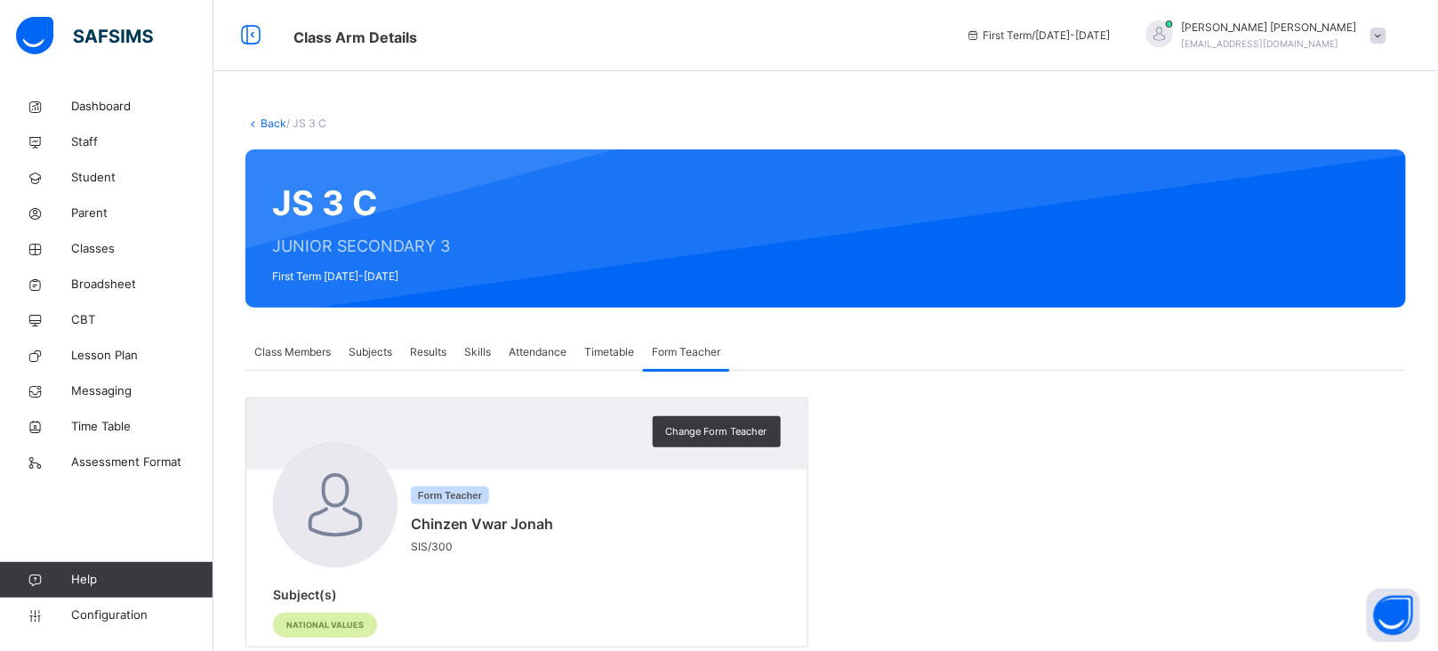
click at [721, 424] on span "Change Form Teacher" at bounding box center [716, 431] width 101 height 15
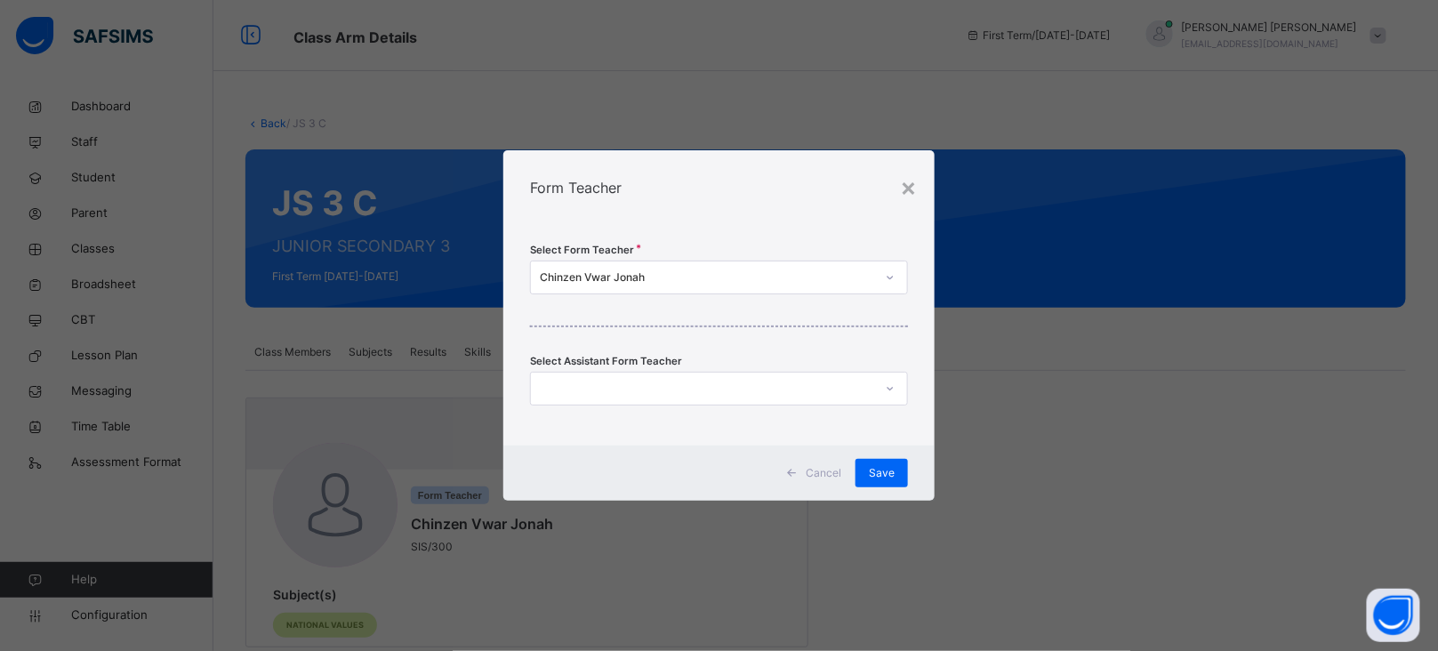
scroll to position [41, 0]
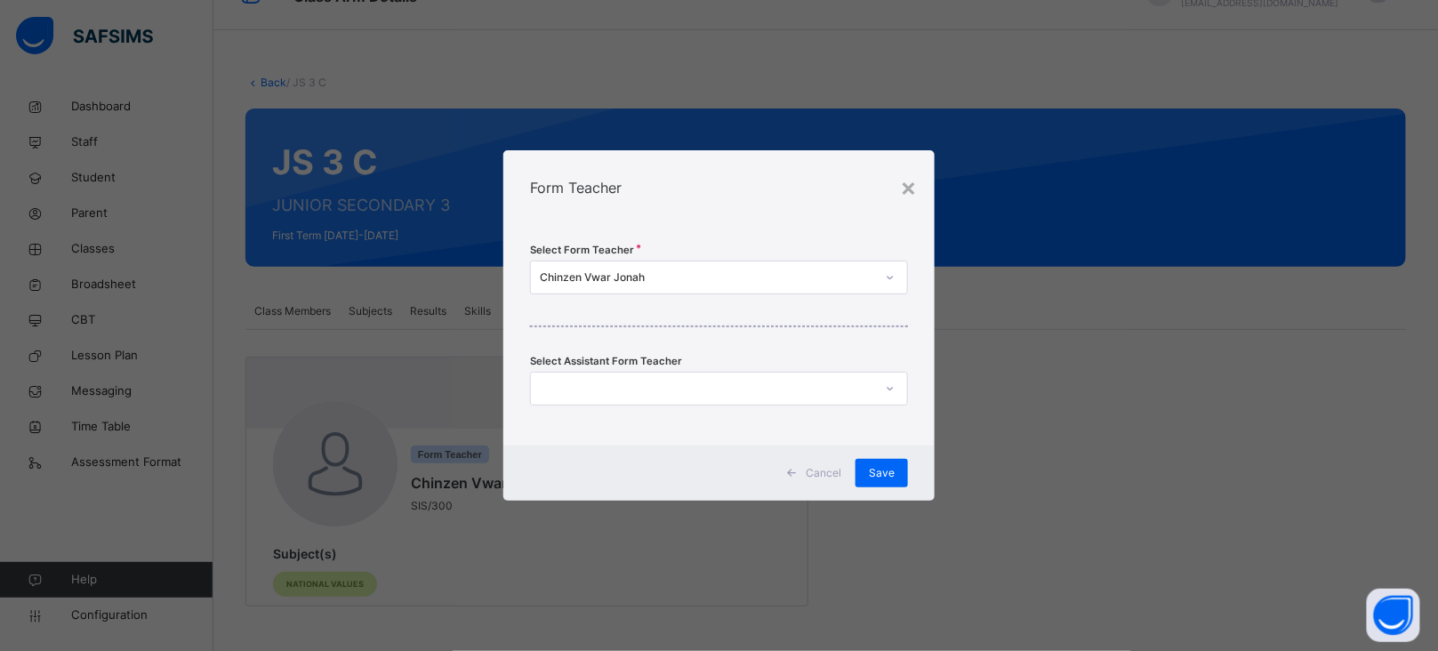
click at [641, 277] on div "Chinzen Vwar Jonah" at bounding box center [707, 277] width 335 height 16
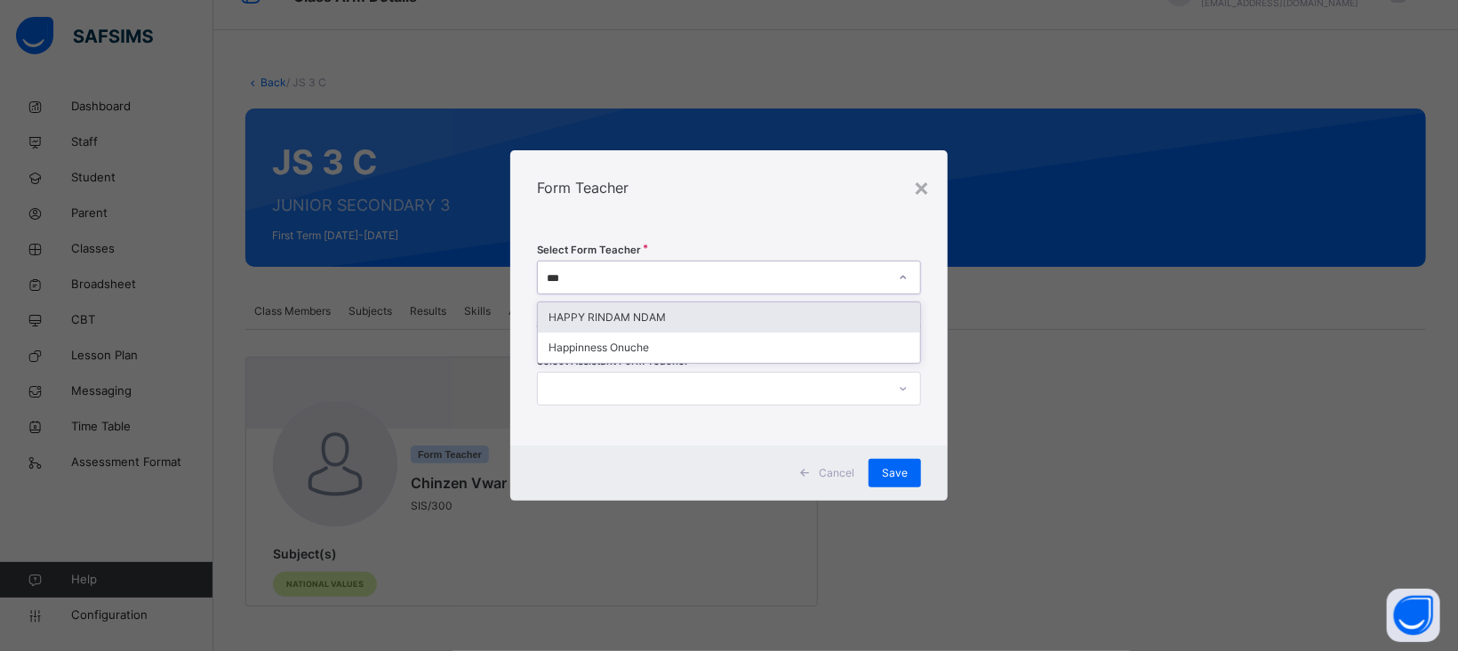
type input "****"
click at [647, 317] on div "HAPPY RINDAM NDAM" at bounding box center [729, 317] width 382 height 30
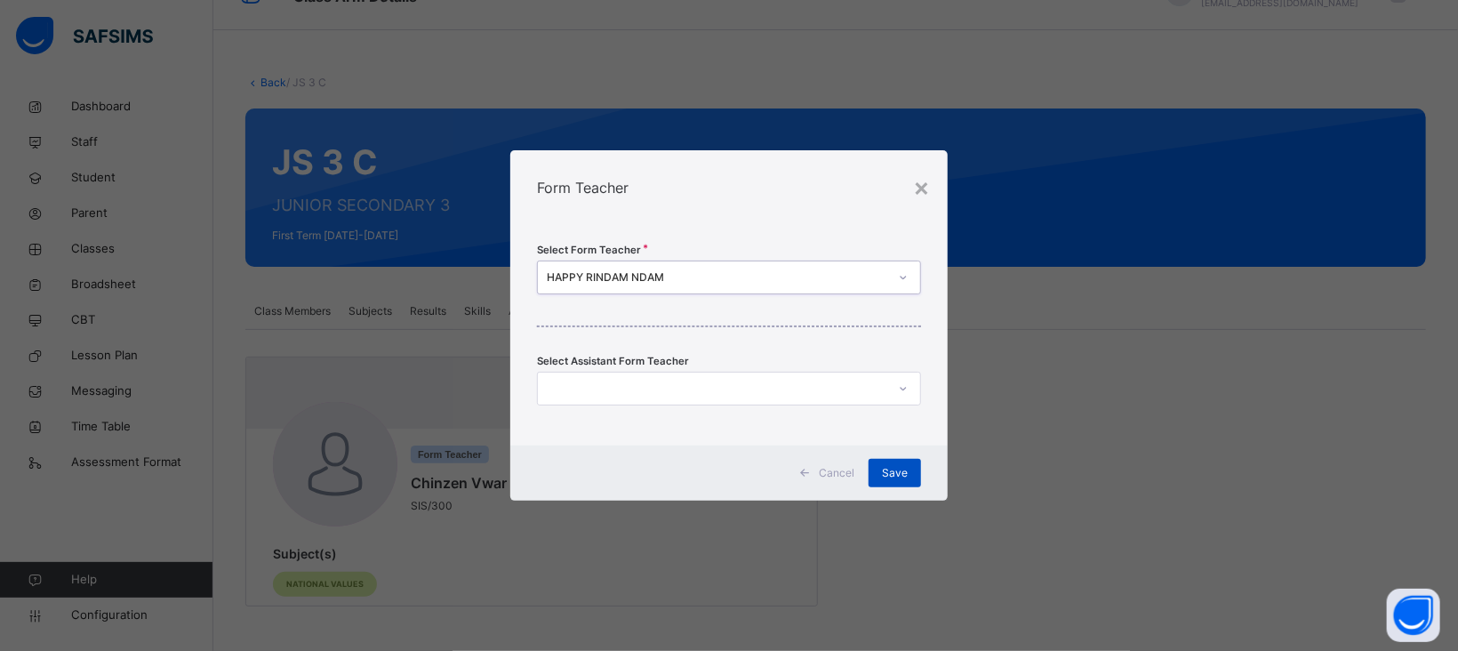
click at [910, 483] on div "Save" at bounding box center [895, 473] width 52 height 28
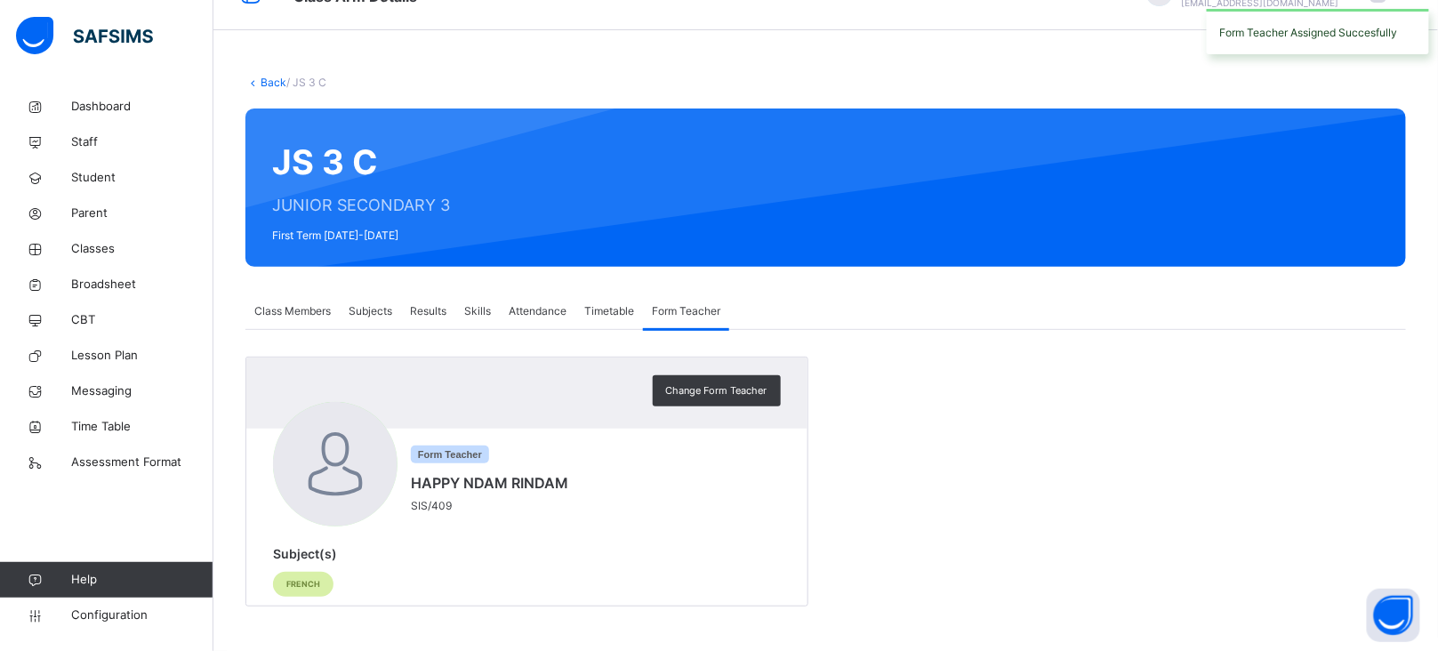
click at [271, 81] on link "Back" at bounding box center [274, 82] width 26 height 13
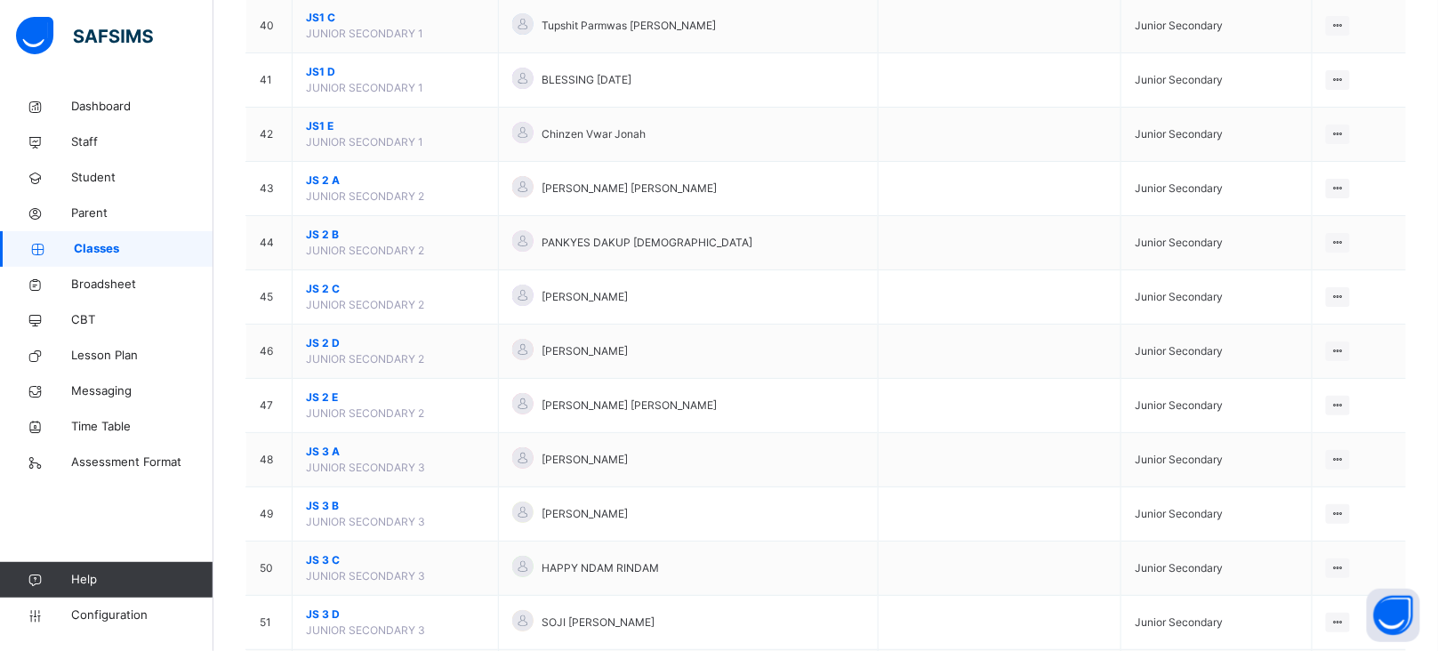
scroll to position [2479, 0]
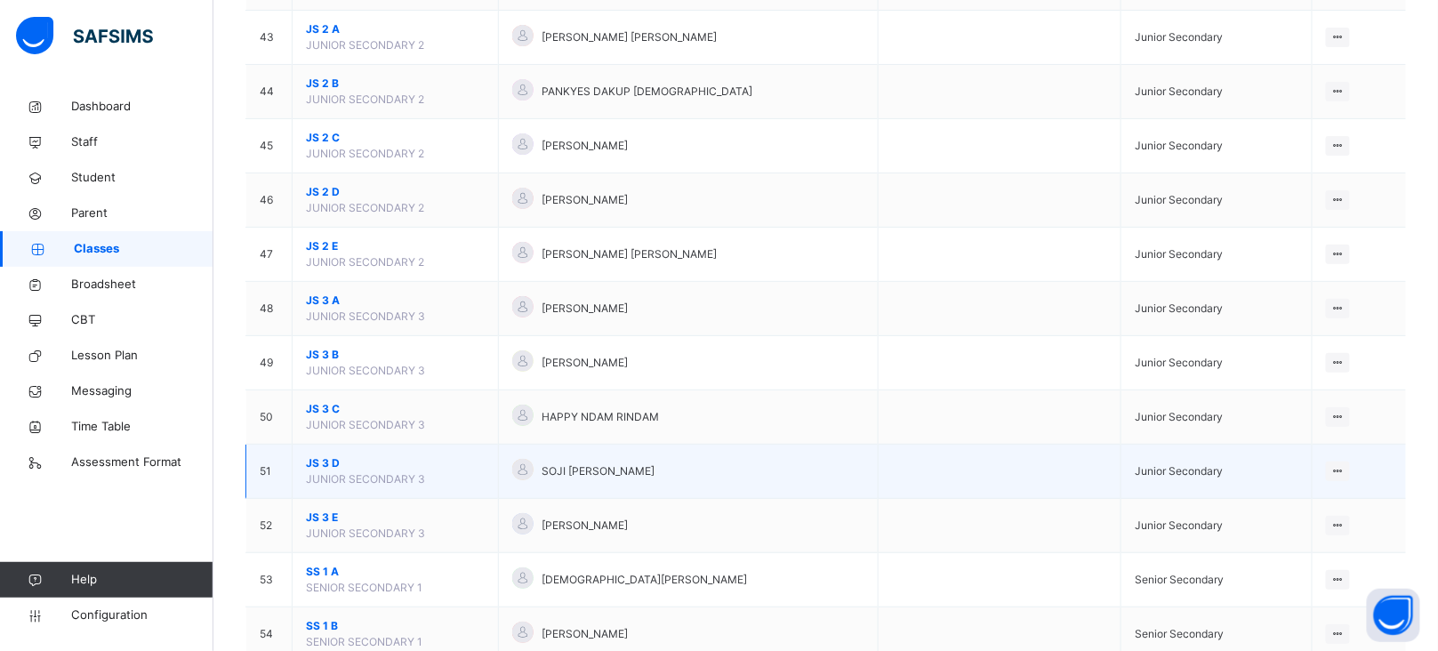
click at [319, 471] on span "JS 3 D" at bounding box center [395, 463] width 179 height 16
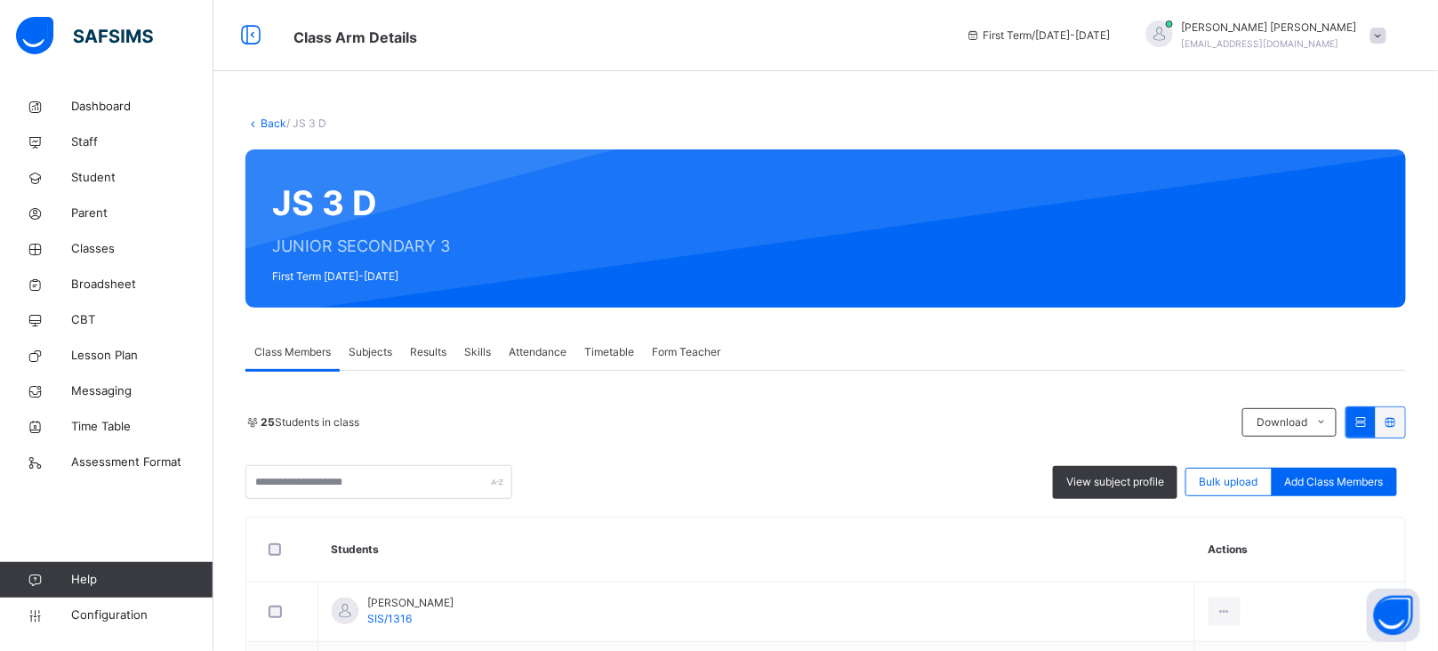
click at [680, 353] on span "Form Teacher" at bounding box center [686, 352] width 68 height 16
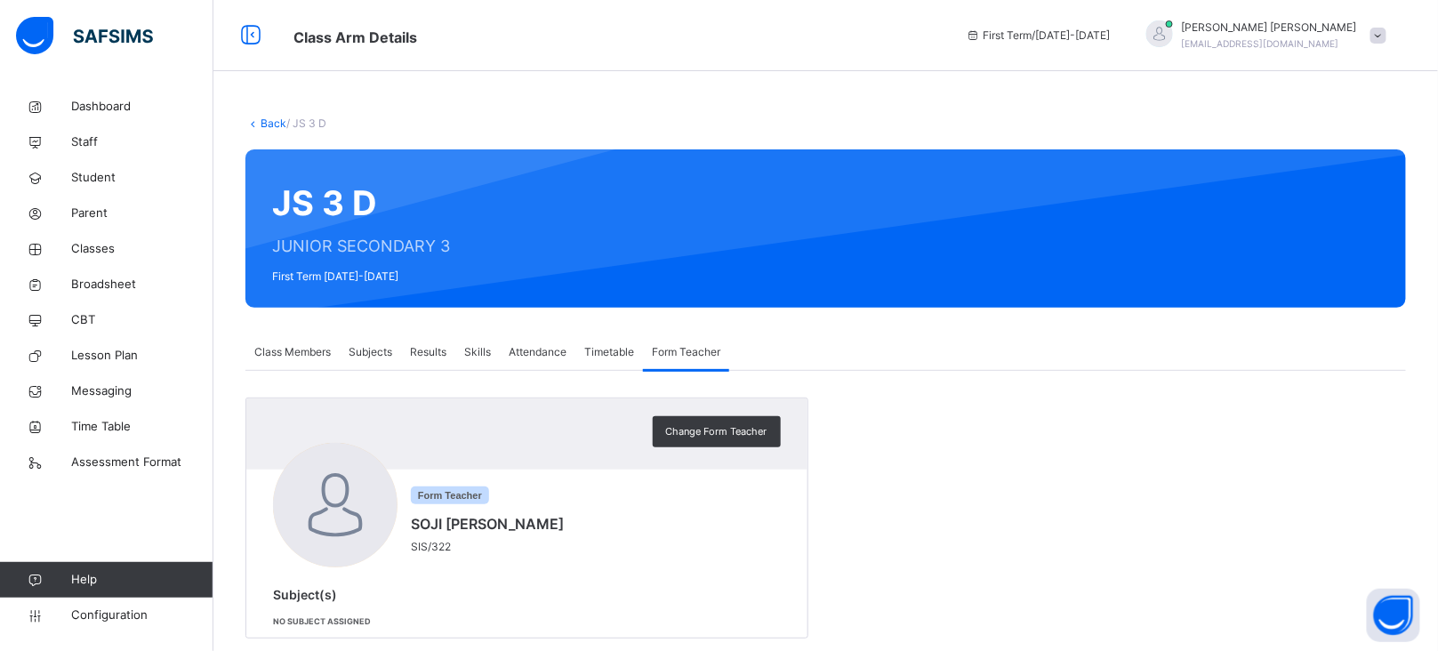
click at [711, 437] on span "Change Form Teacher" at bounding box center [716, 431] width 101 height 15
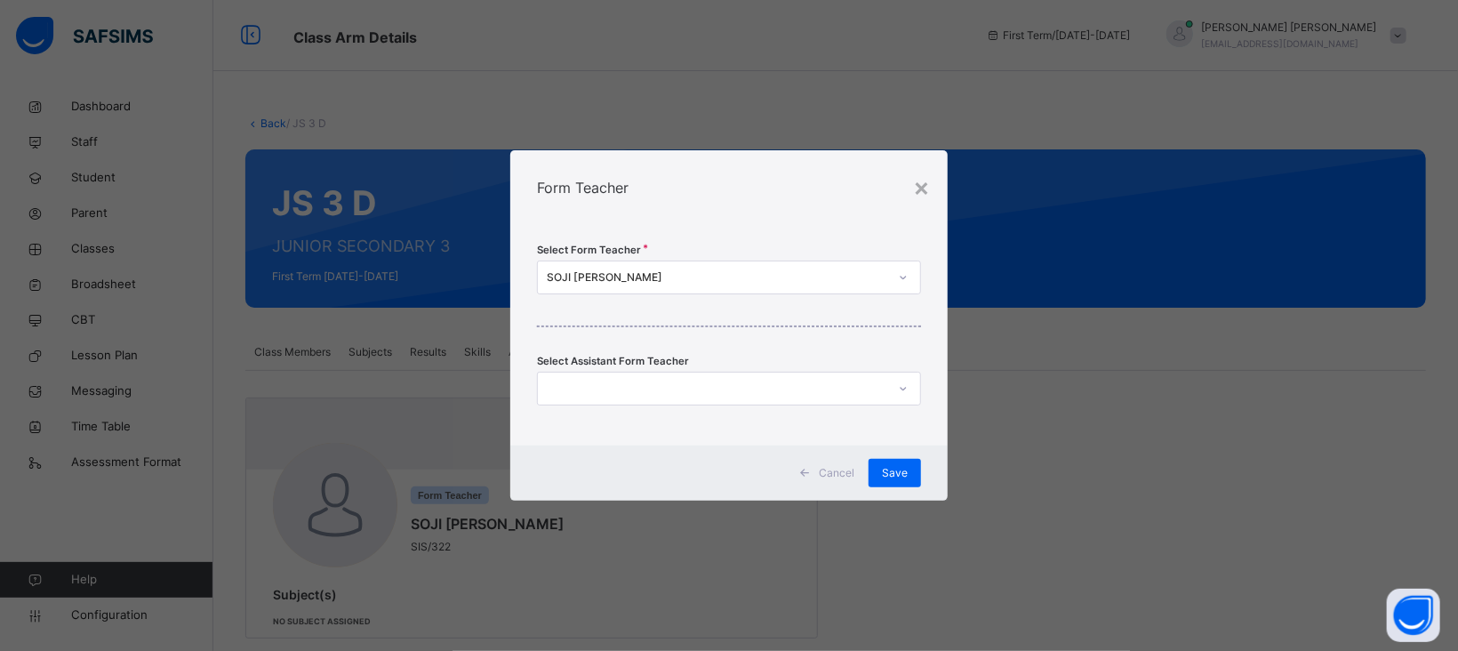
click at [631, 272] on div "SOJI [PERSON_NAME]" at bounding box center [717, 277] width 341 height 16
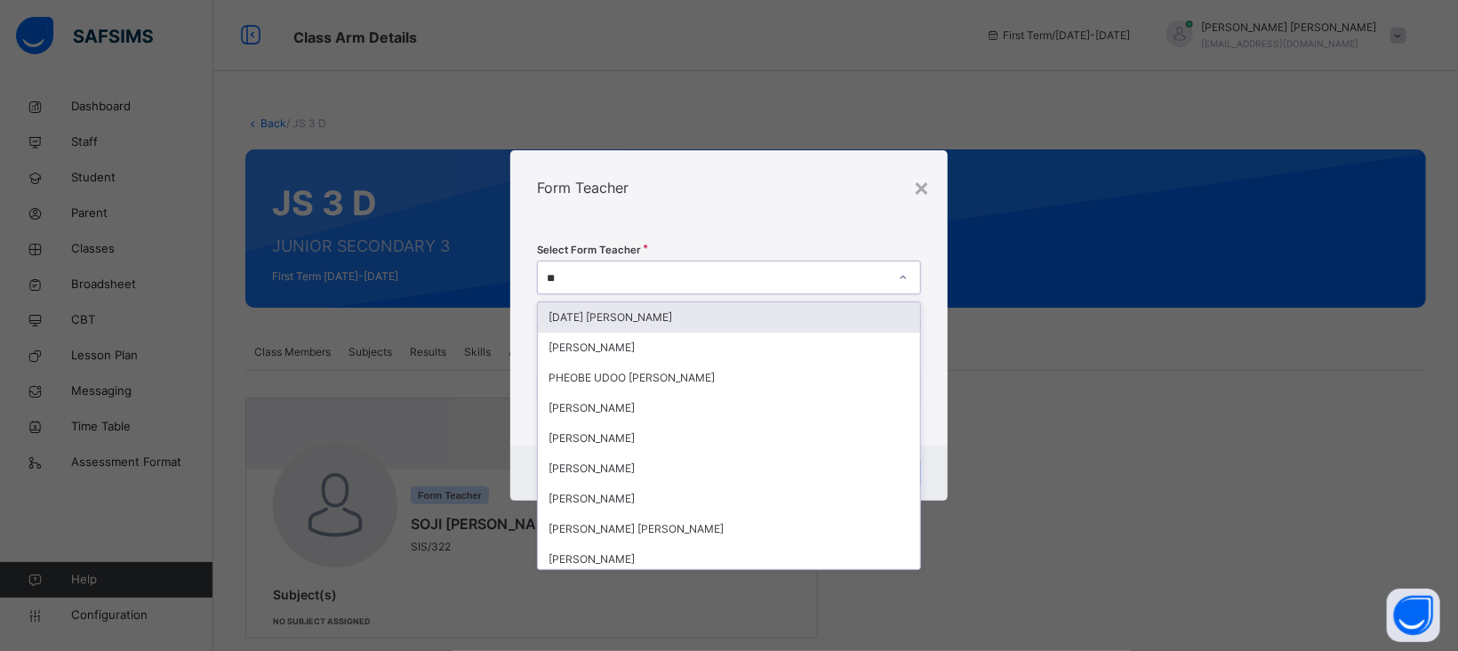
type input "***"
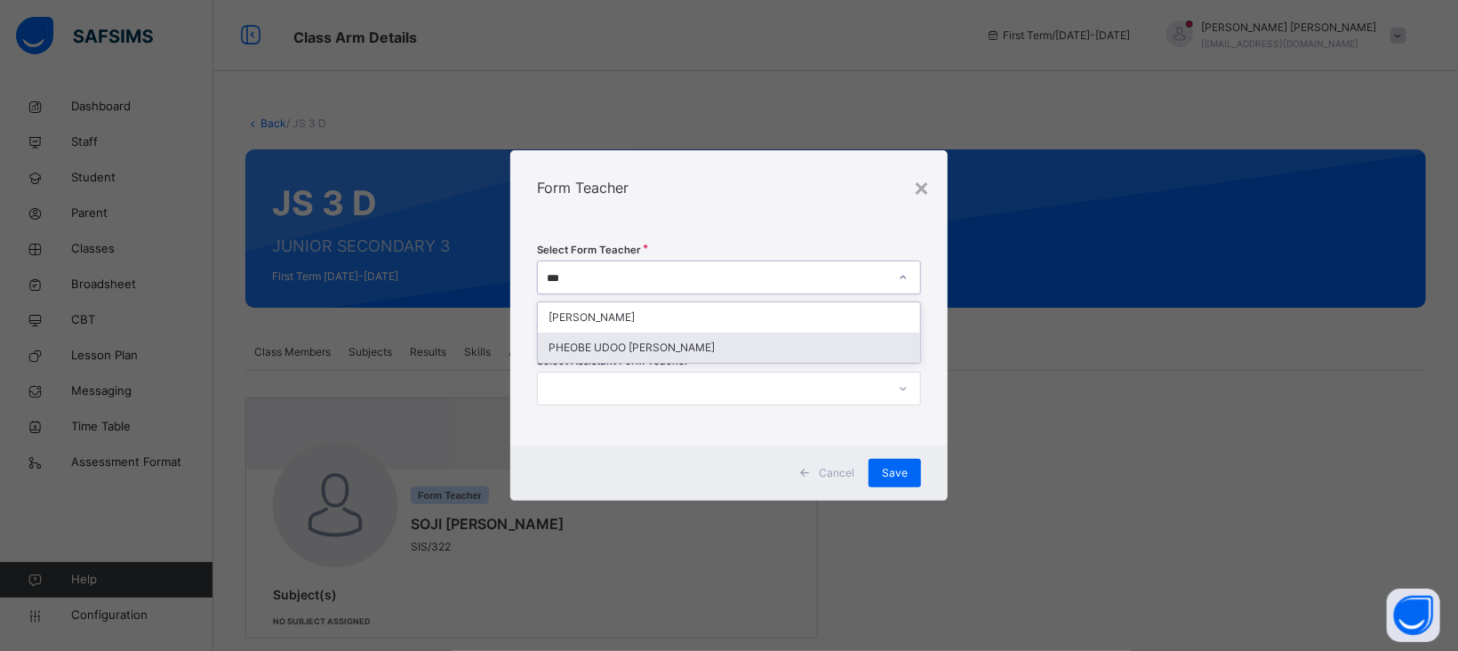
click at [636, 344] on div "PHEOBE UDOO [PERSON_NAME]" at bounding box center [729, 348] width 382 height 30
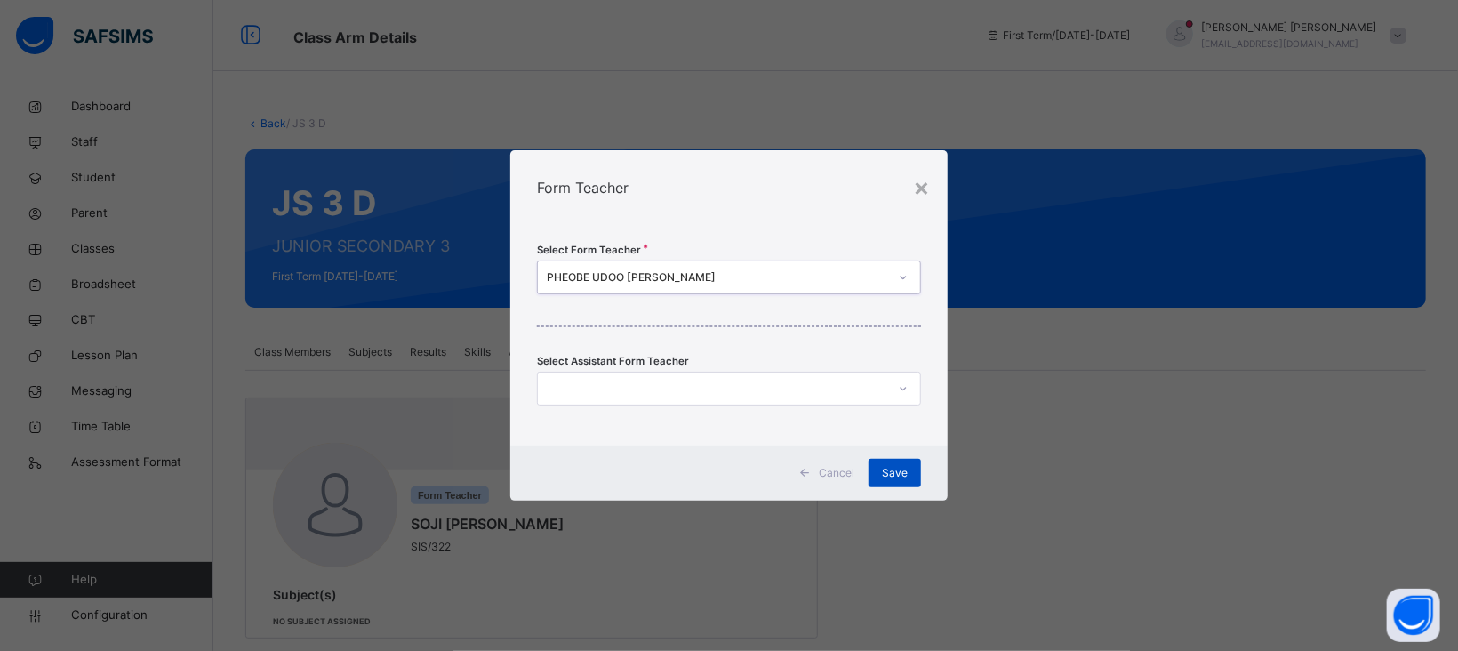
click at [908, 477] on span "Save" at bounding box center [895, 473] width 26 height 16
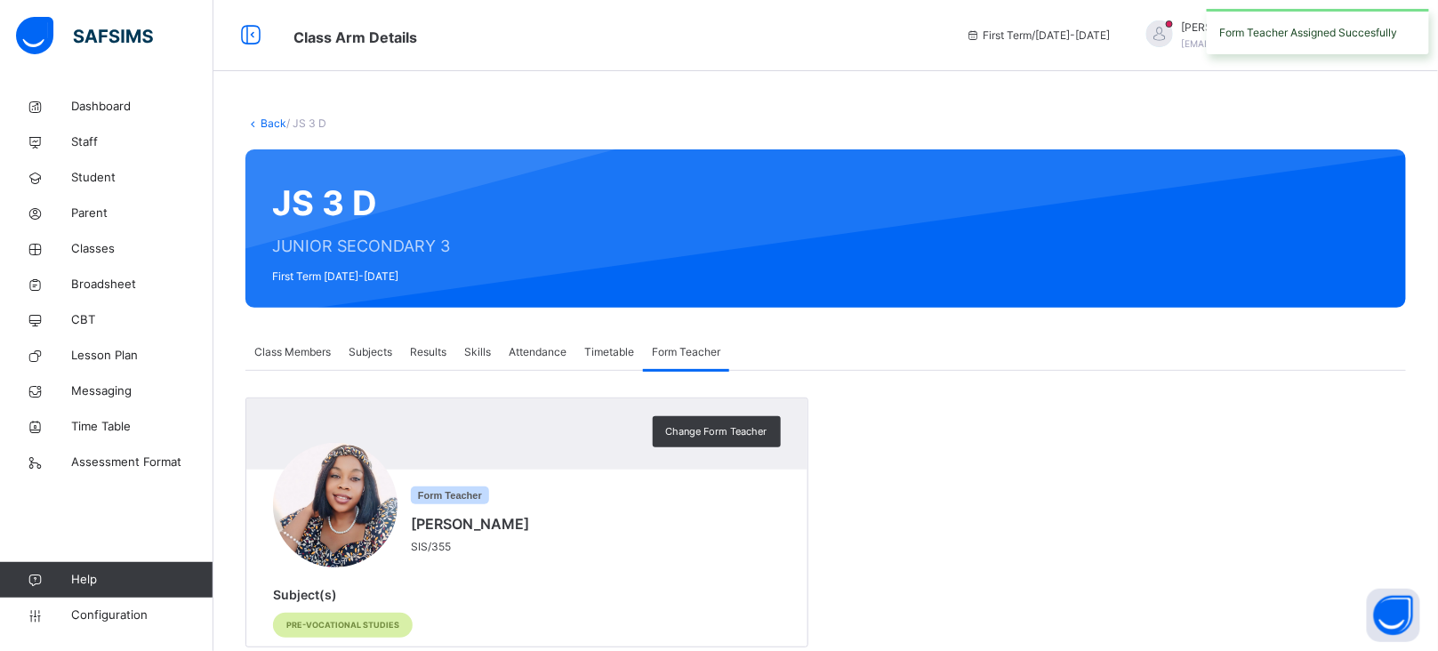
click at [269, 122] on link "Back" at bounding box center [274, 122] width 26 height 13
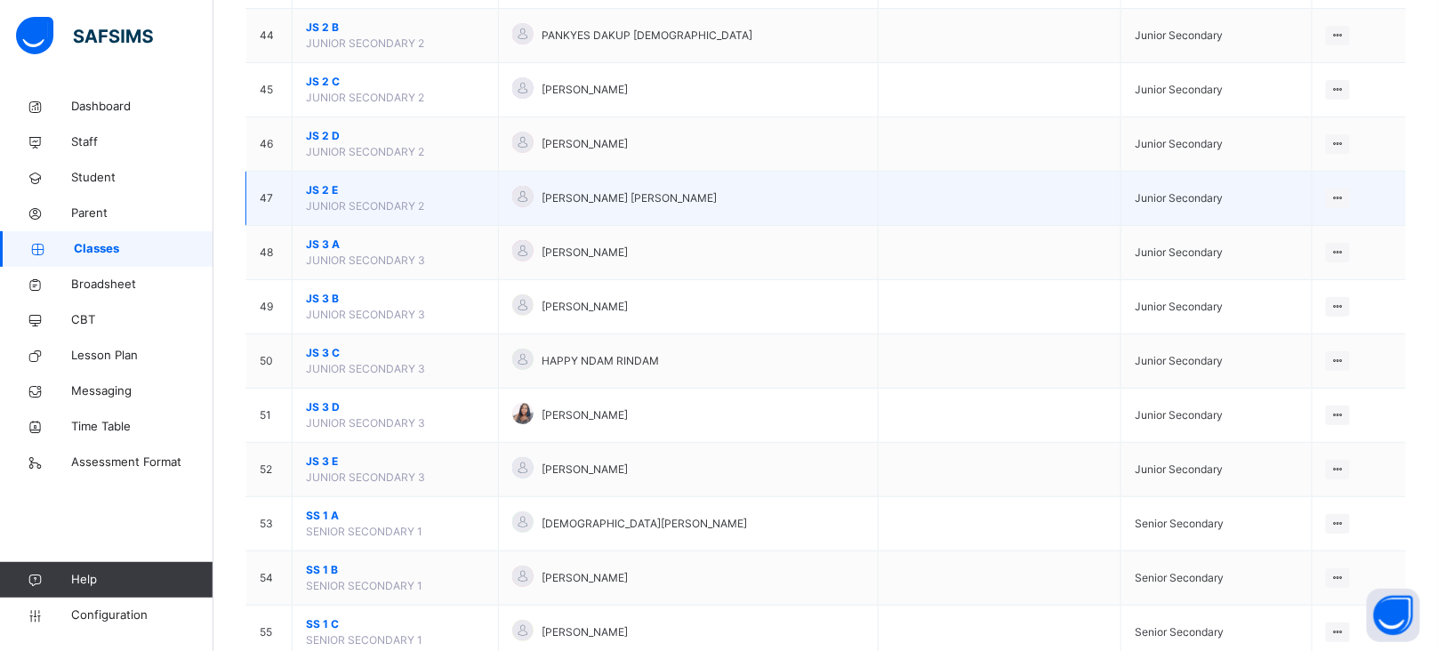
scroll to position [2543, 0]
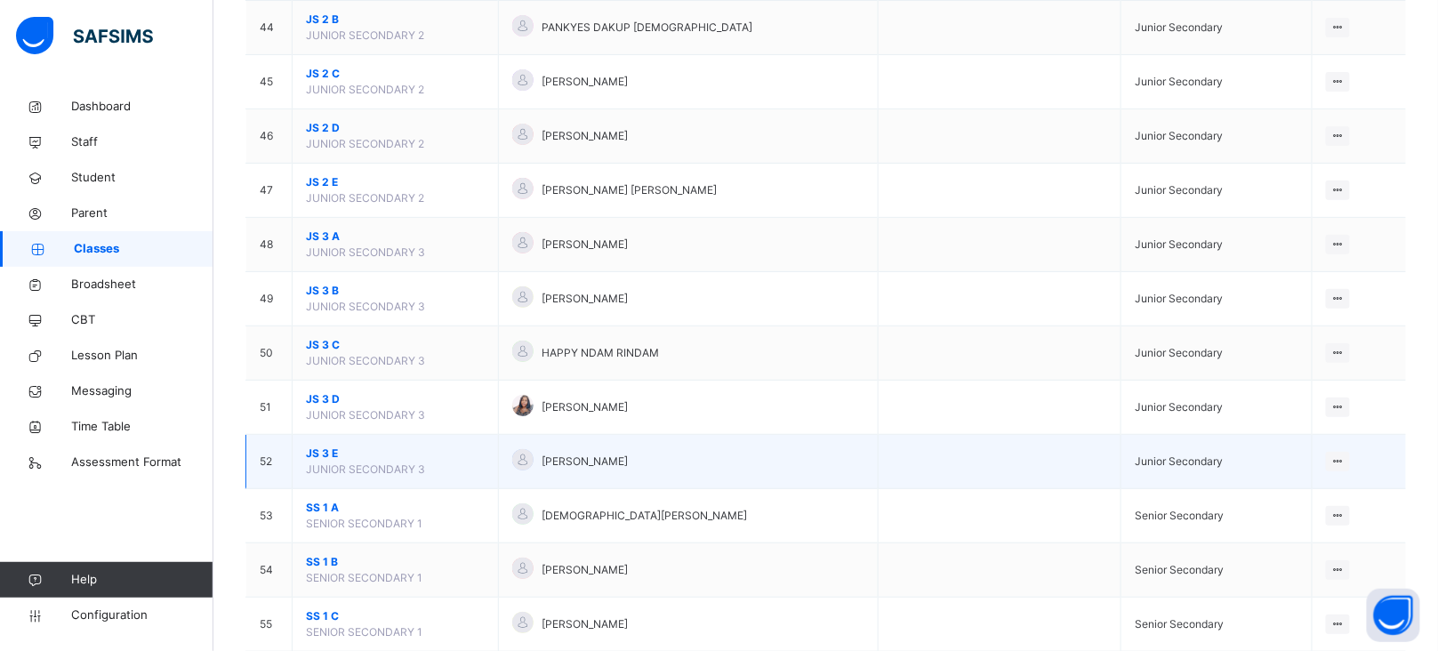
click at [326, 461] on span "JS 3 E" at bounding box center [395, 453] width 179 height 16
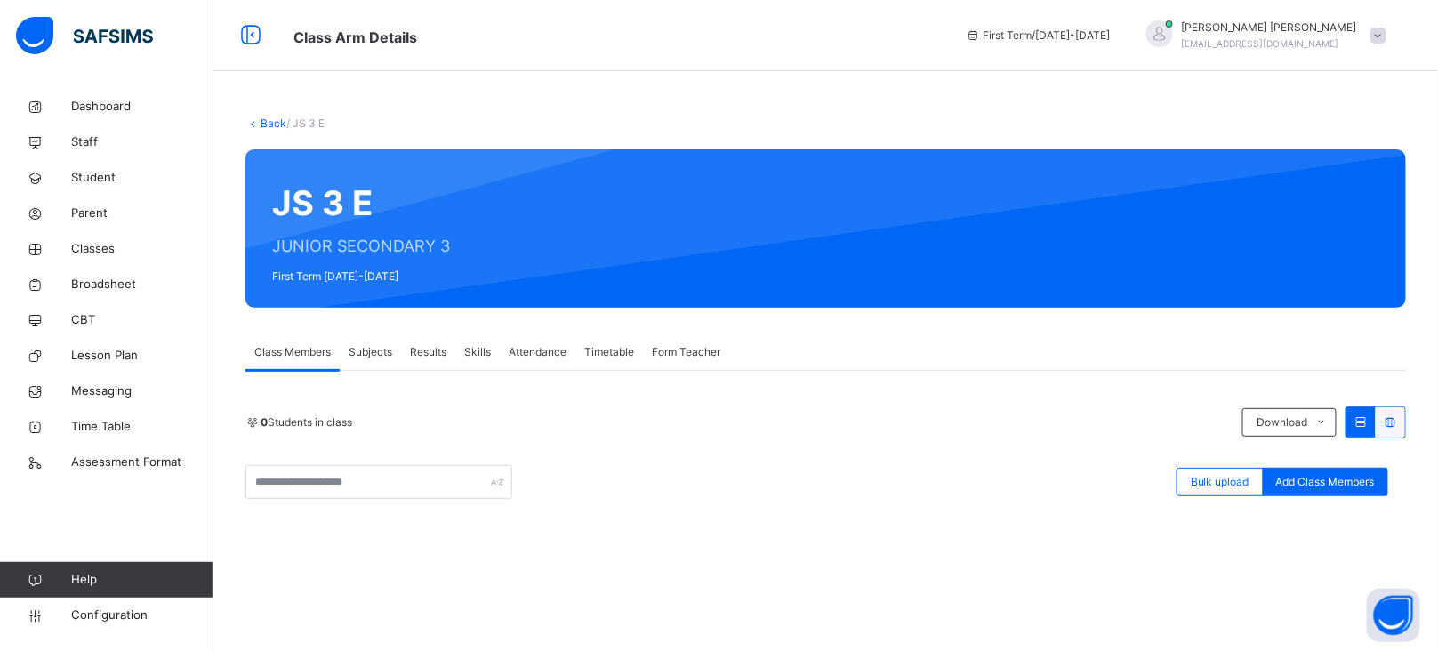
click at [686, 346] on span "Form Teacher" at bounding box center [686, 352] width 68 height 16
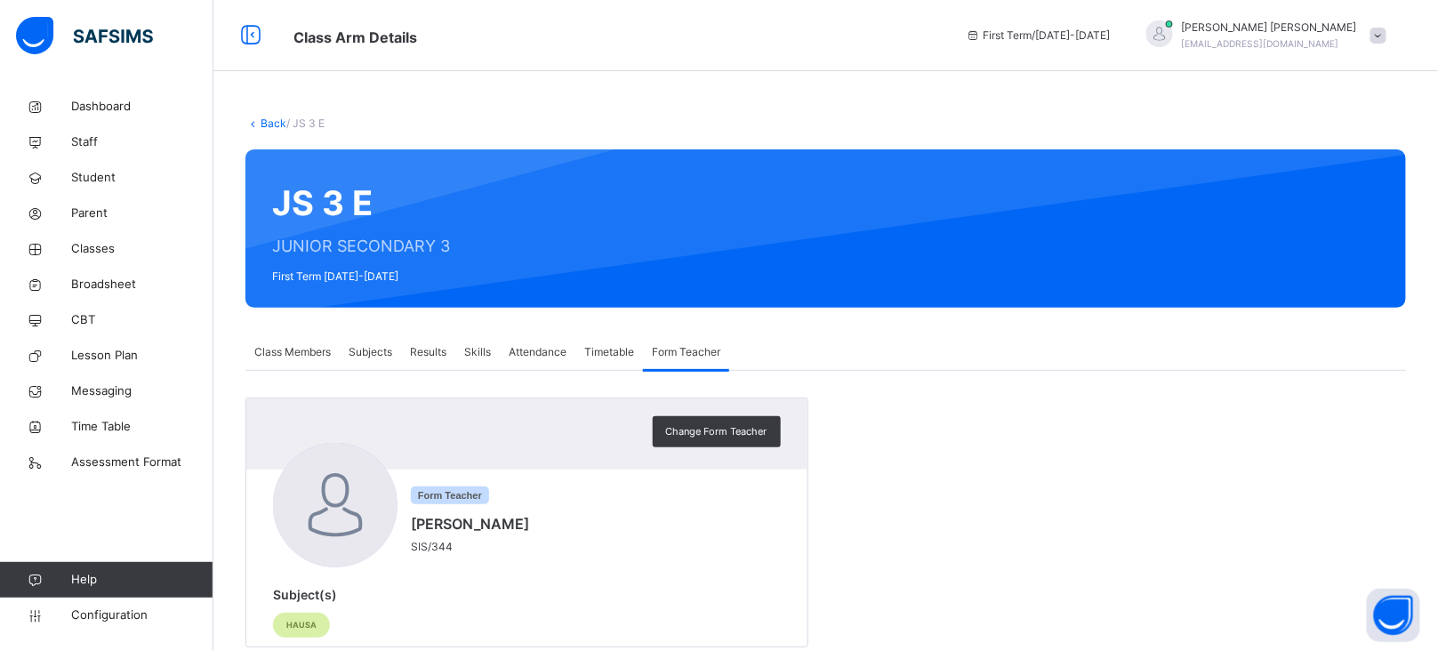
scroll to position [41, 0]
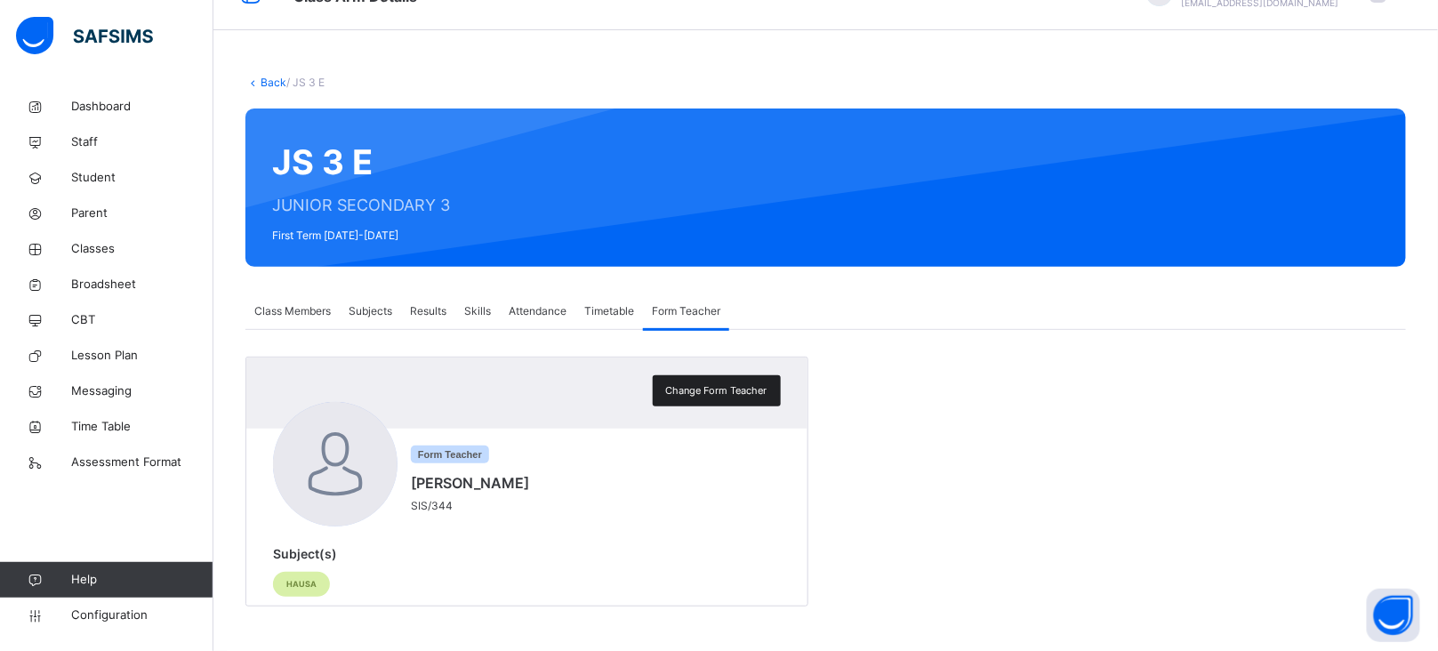
click at [746, 390] on span "Change Form Teacher" at bounding box center [716, 390] width 101 height 15
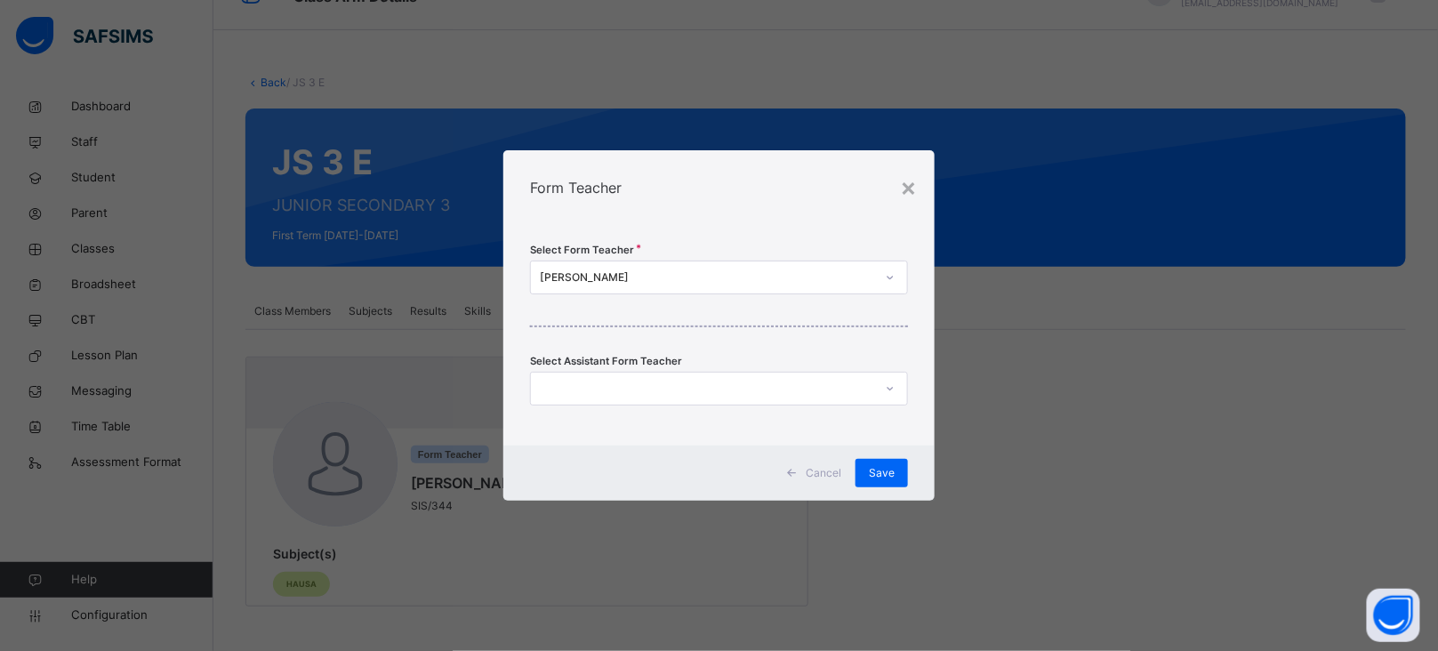
click at [828, 269] on div "[PERSON_NAME]" at bounding box center [707, 277] width 335 height 16
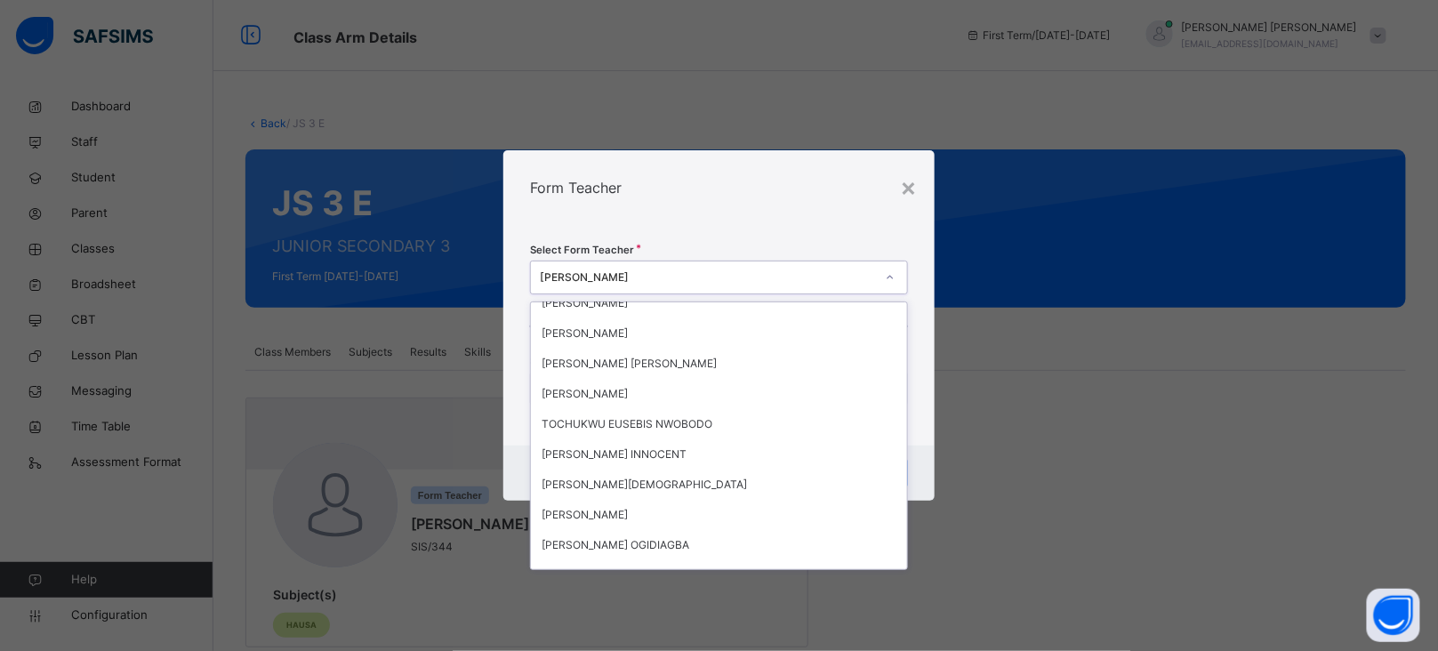
scroll to position [0, 0]
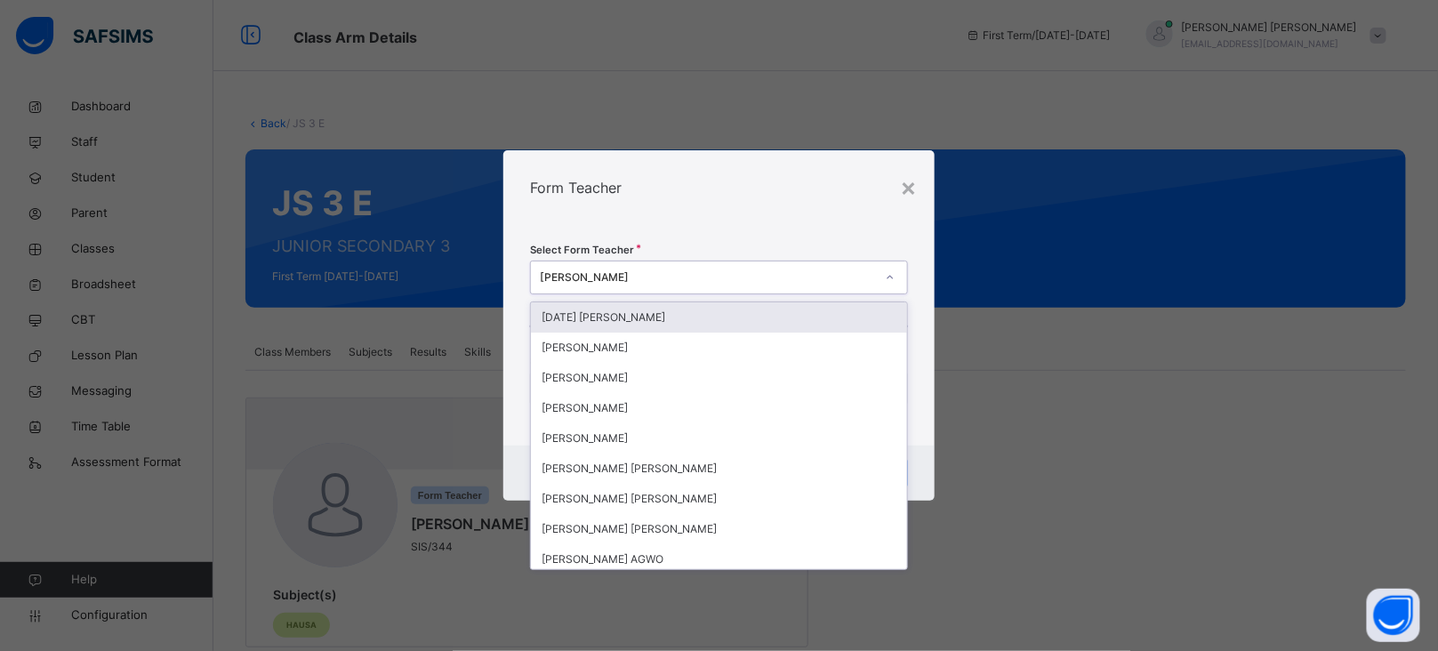
click at [792, 199] on div "Form Teacher" at bounding box center [718, 187] width 431 height 75
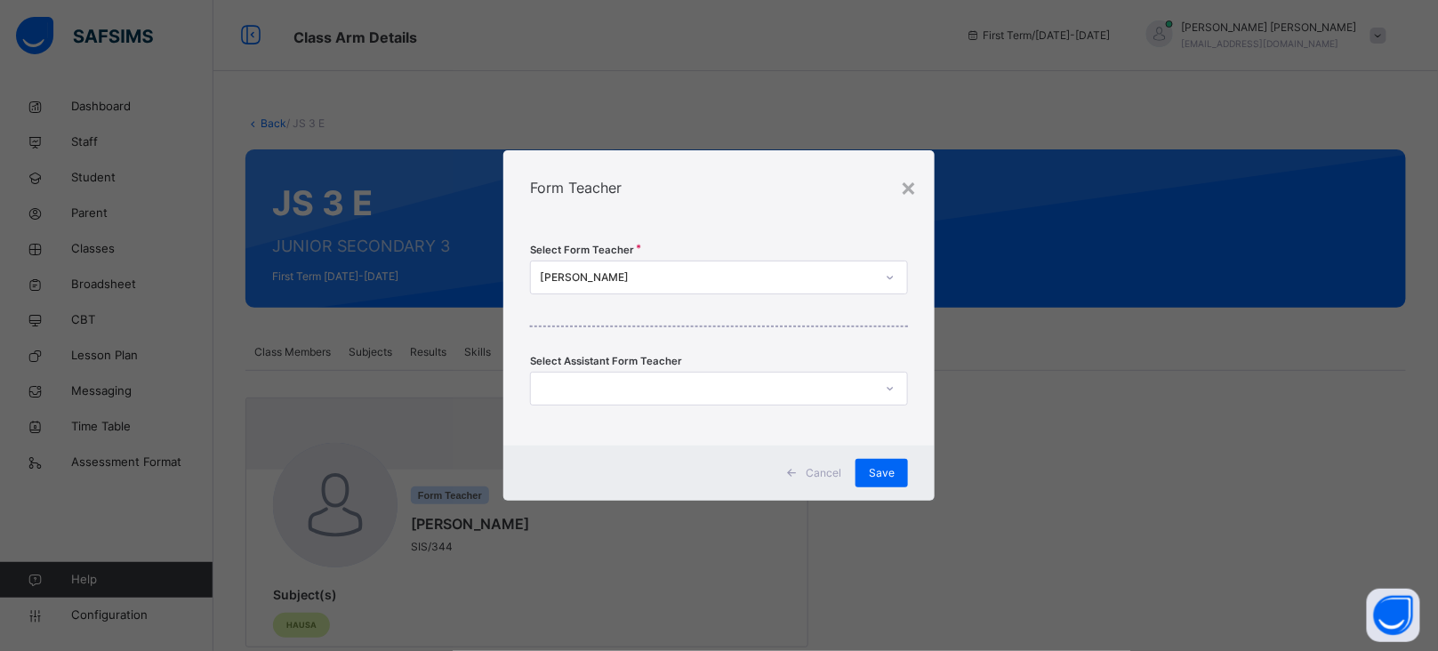
click at [662, 279] on div "[PERSON_NAME]" at bounding box center [707, 277] width 335 height 16
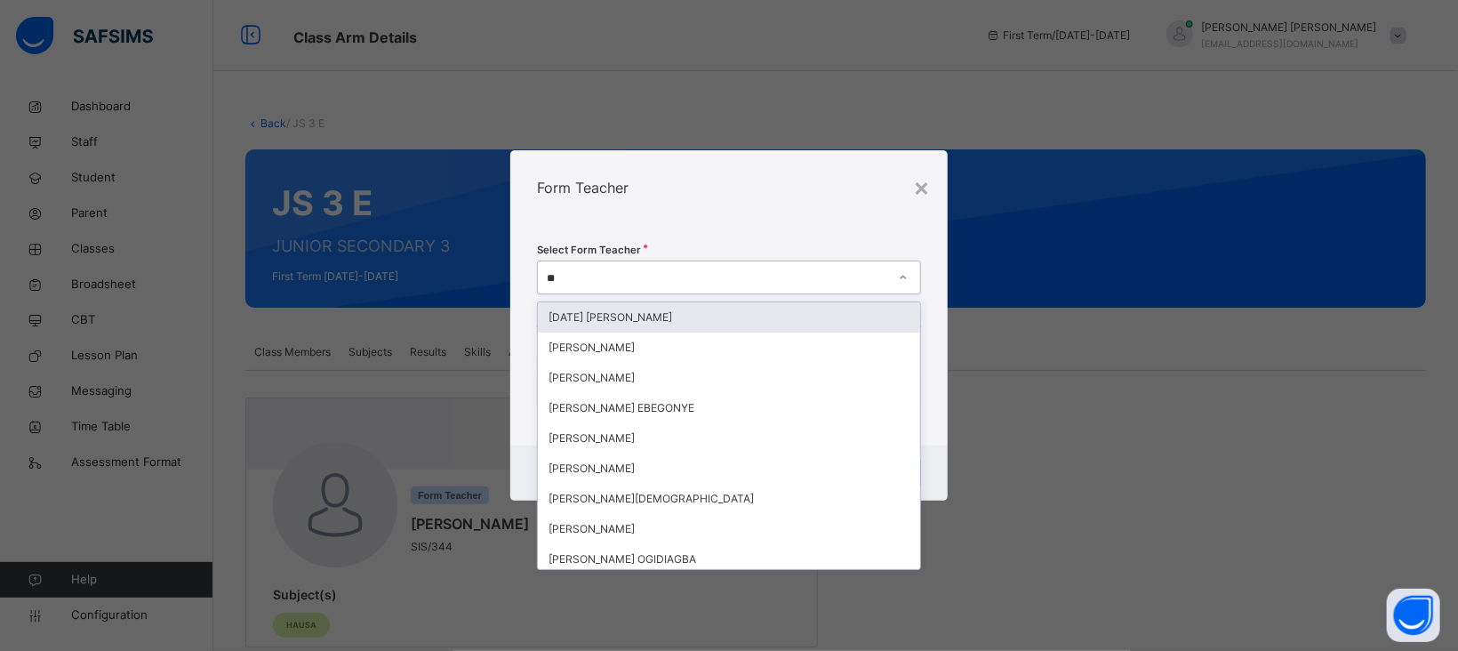
type input "***"
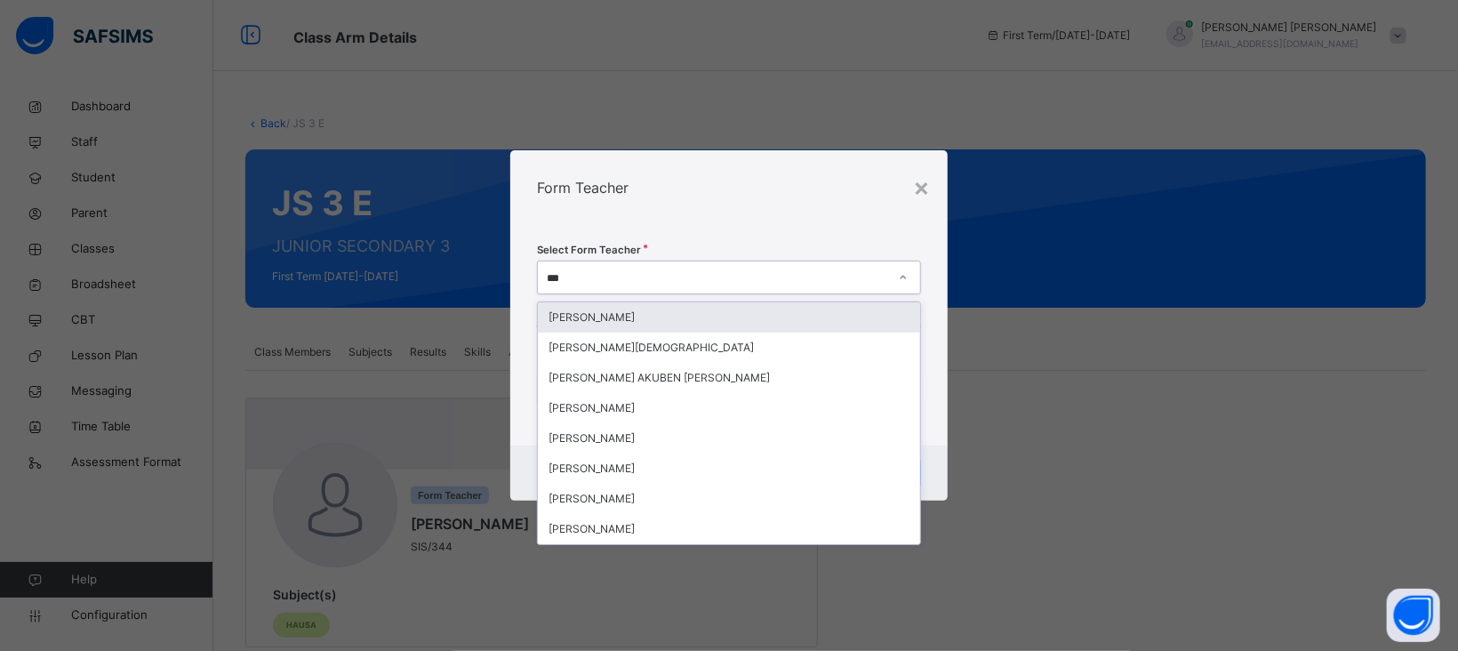
click at [627, 316] on div "[PERSON_NAME]" at bounding box center [729, 317] width 382 height 30
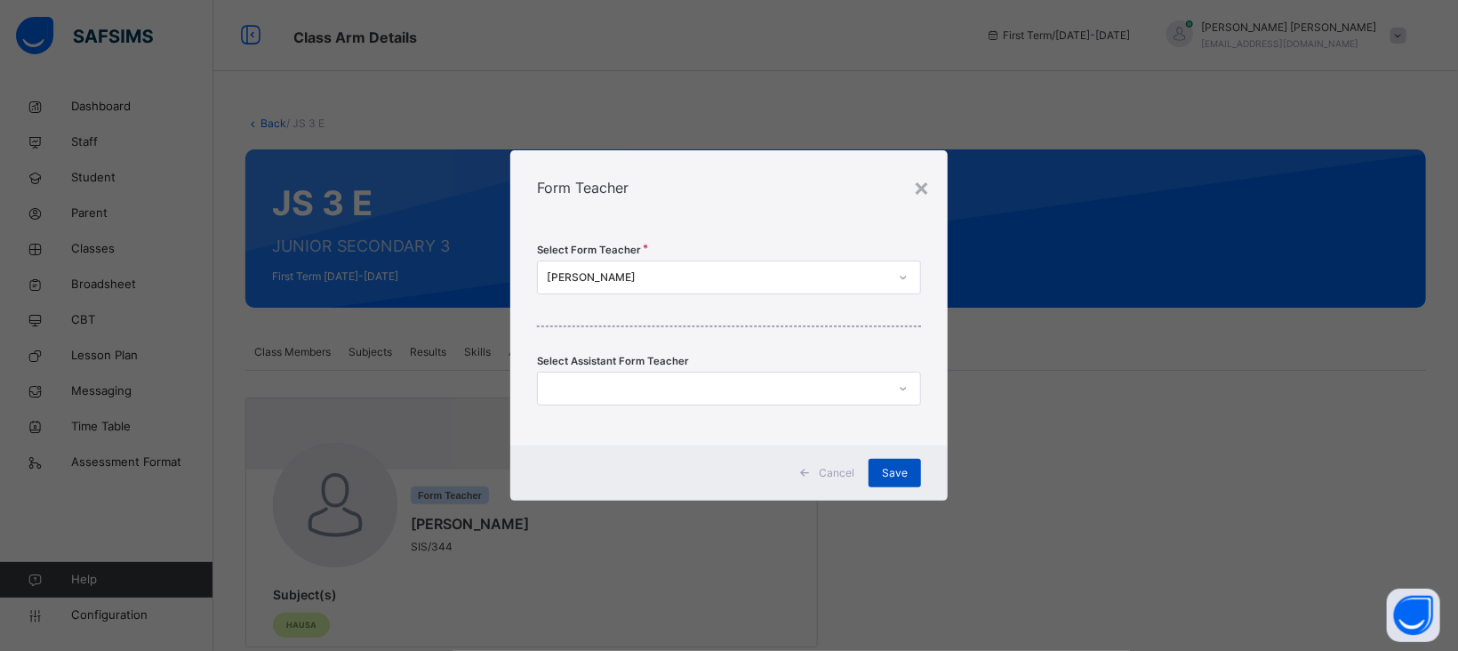
click at [894, 469] on span "Save" at bounding box center [895, 473] width 26 height 16
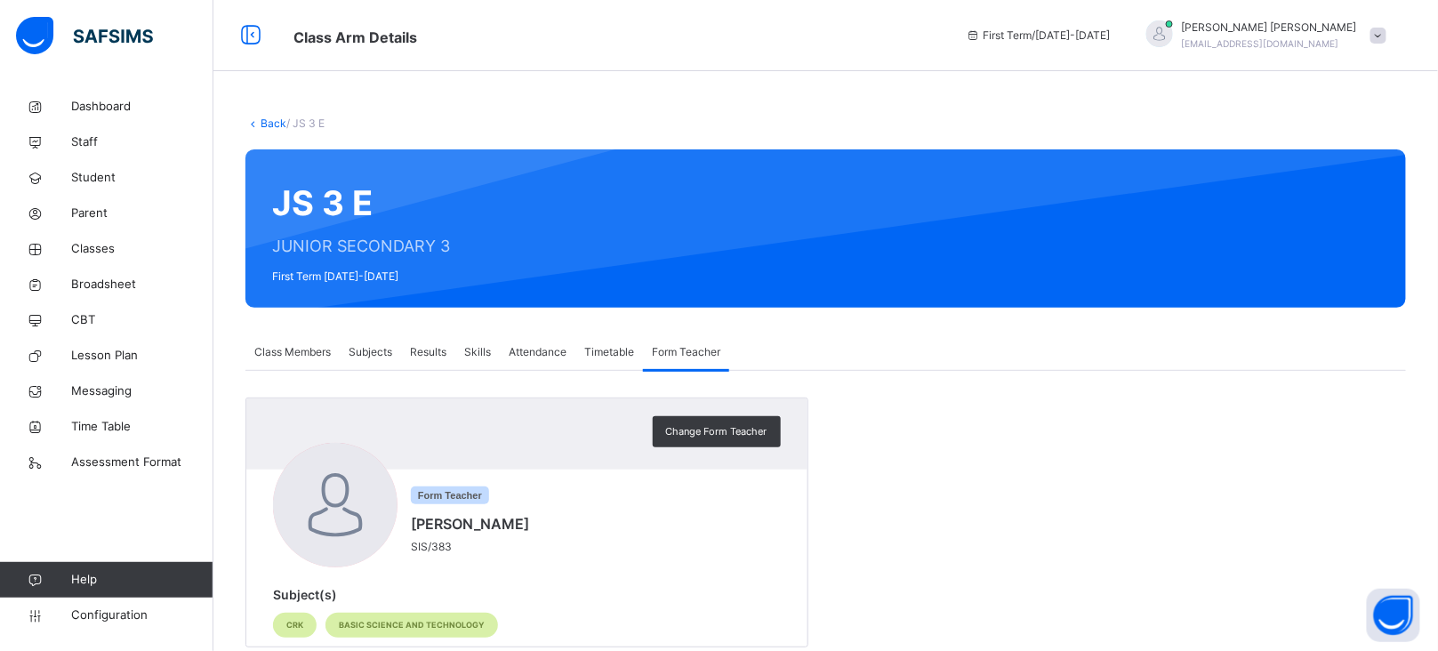
click at [274, 114] on div "Back / JS 3 E JS 3 E JUNIOR SECONDARY 3 First Term [DATE]-[DATE] Class Members …" at bounding box center [825, 390] width 1224 height 603
click at [305, 354] on span "Class Members" at bounding box center [292, 352] width 76 height 16
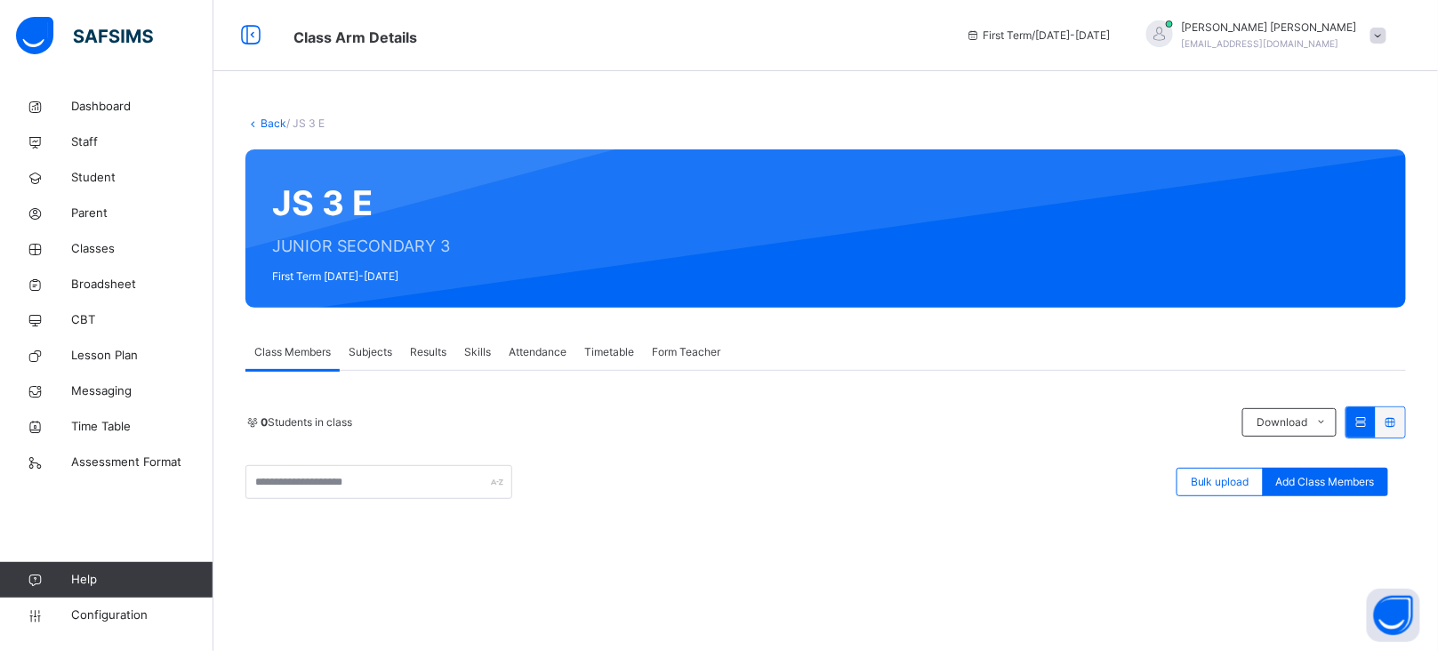
click at [269, 124] on link "Back" at bounding box center [274, 122] width 26 height 13
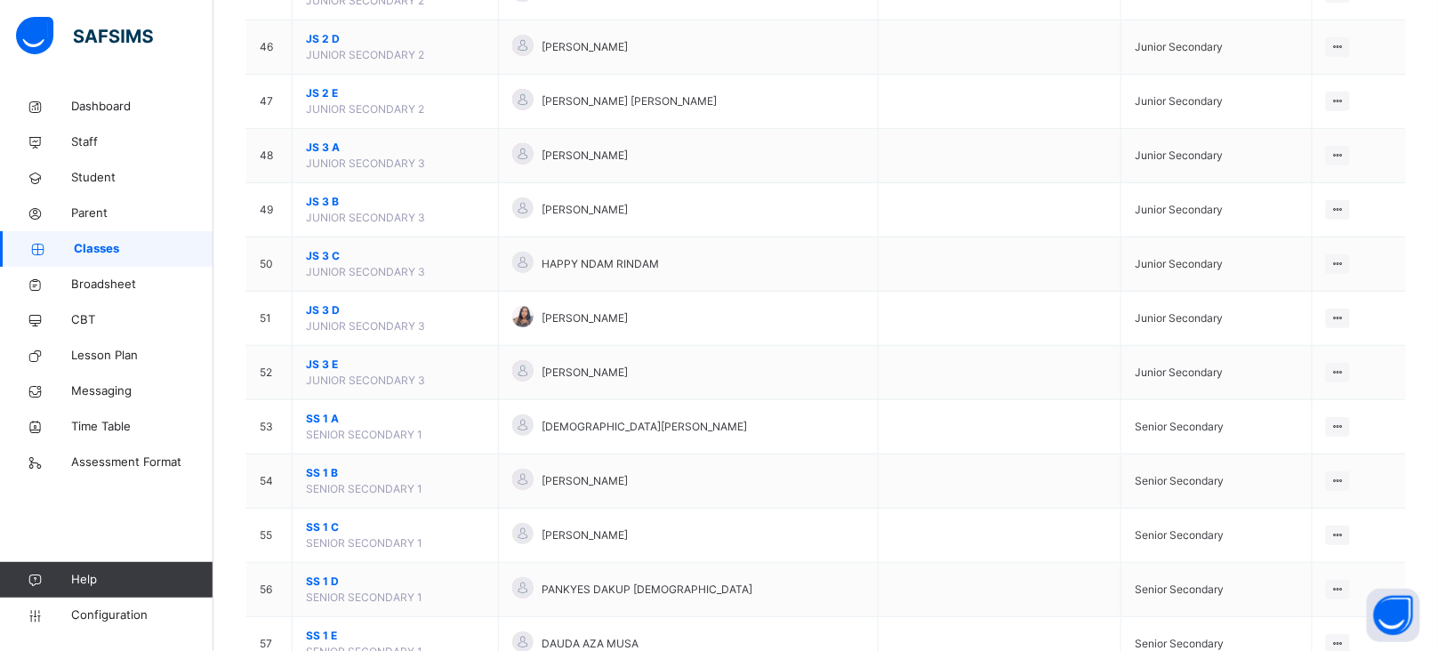
scroll to position [2629, 0]
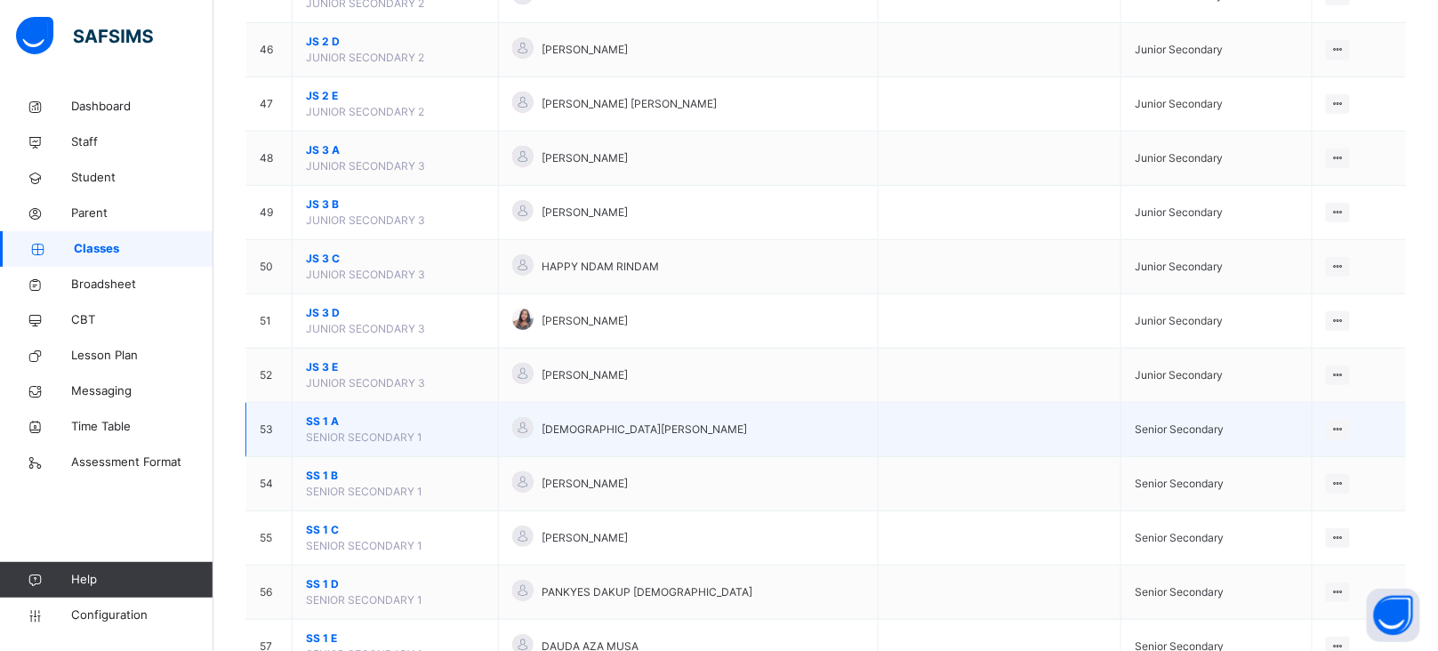
click at [309, 428] on span "SS 1 A" at bounding box center [395, 421] width 179 height 16
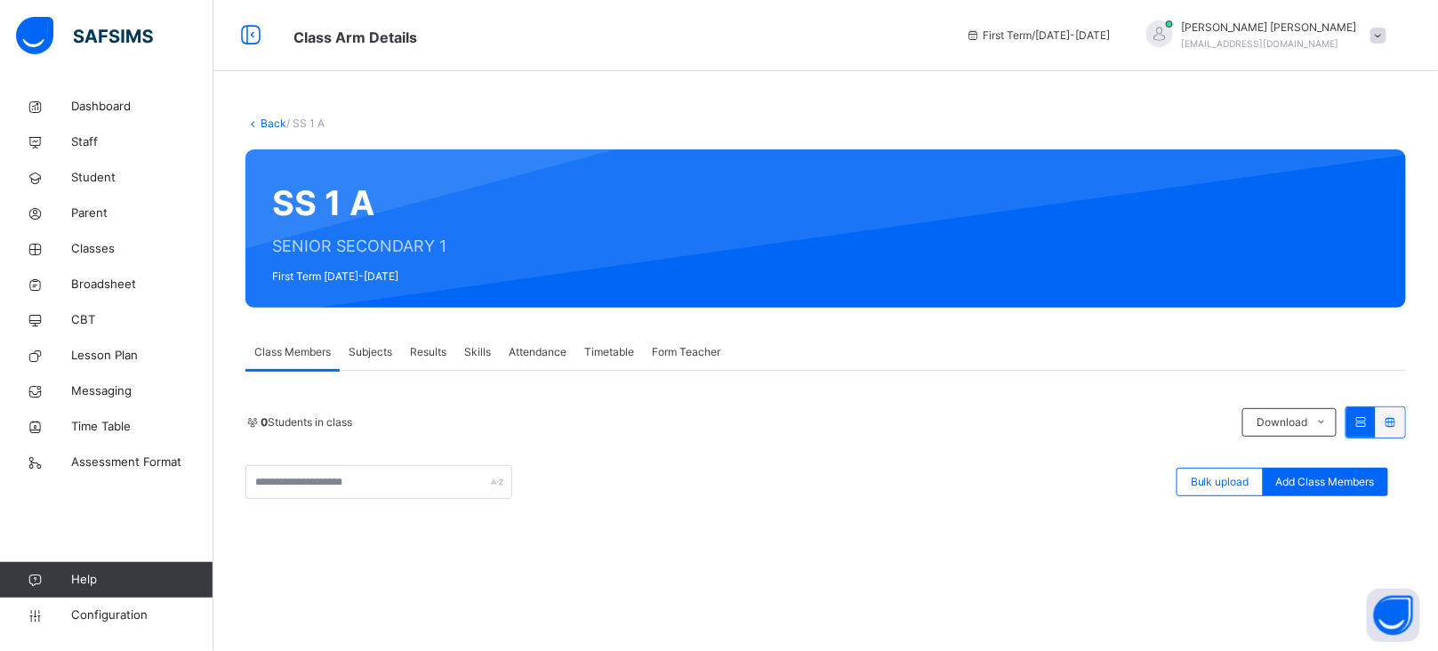
click at [701, 341] on div "Form Teacher" at bounding box center [686, 352] width 86 height 36
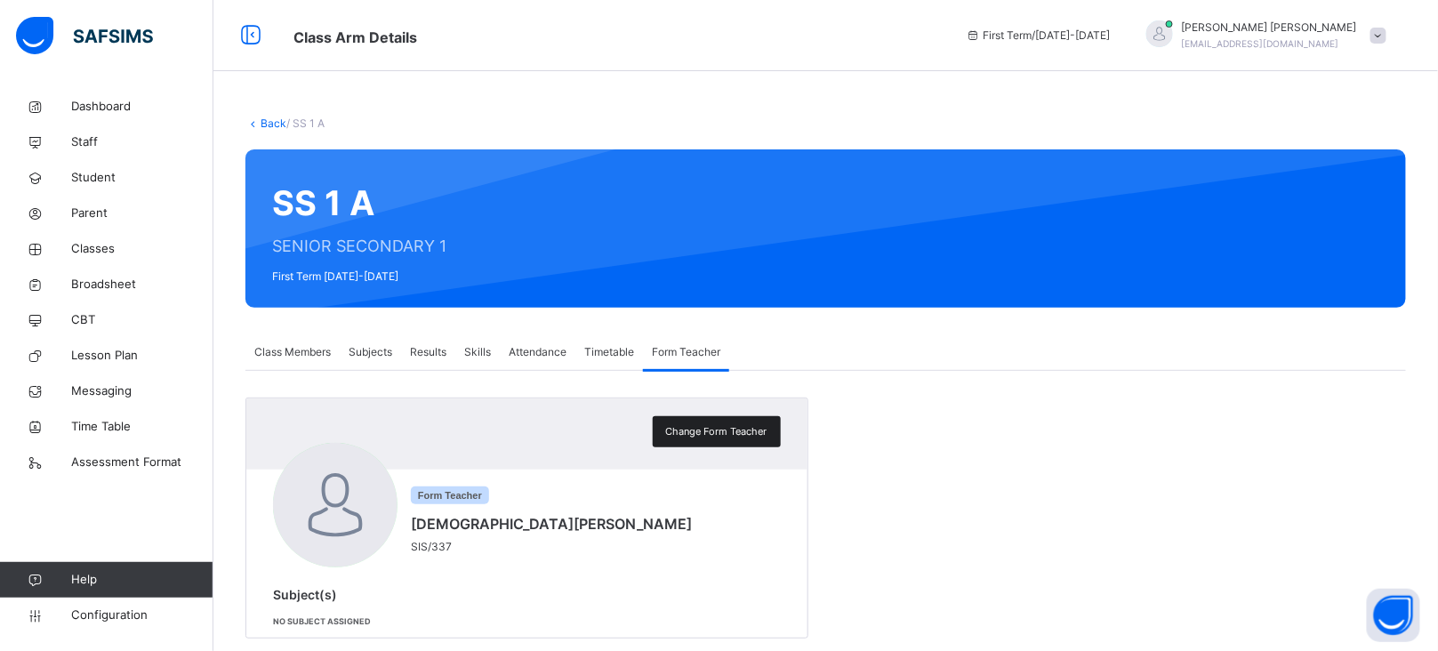
click at [723, 435] on span "Change Form Teacher" at bounding box center [716, 431] width 101 height 15
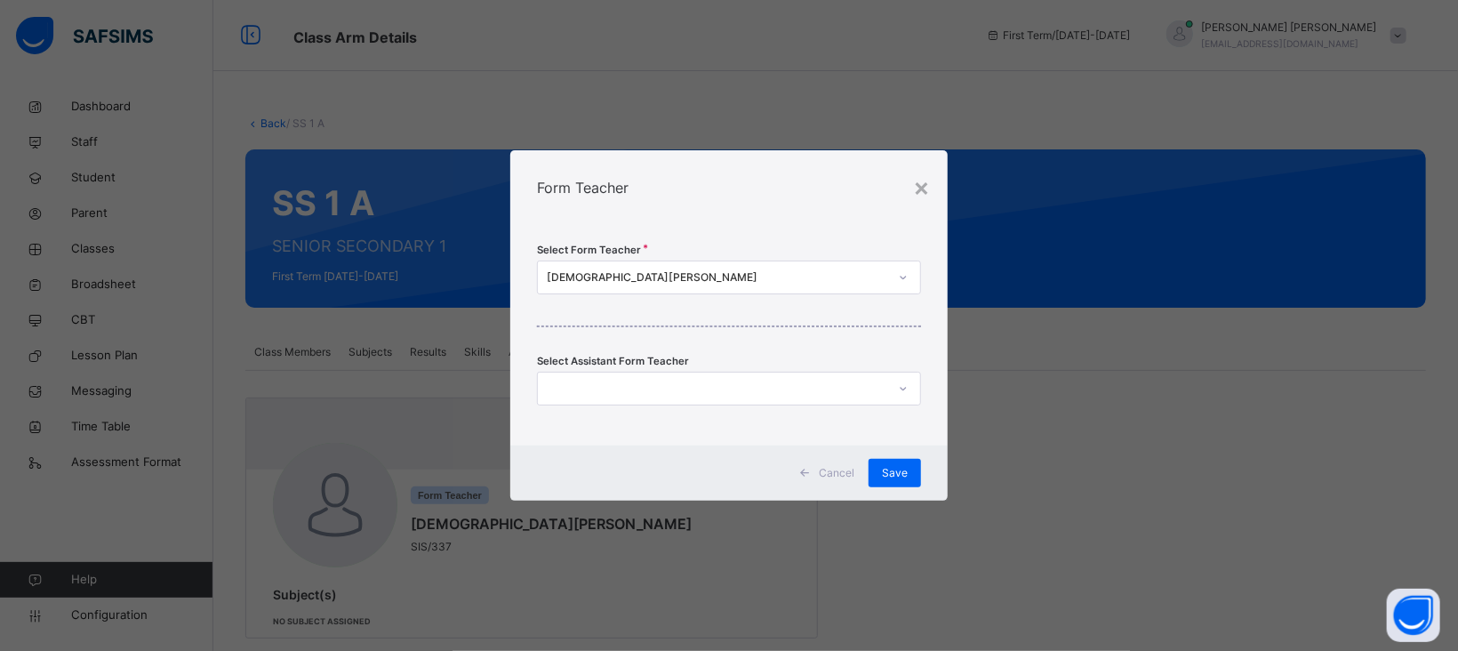
click at [676, 277] on div "[DEMOGRAPHIC_DATA][PERSON_NAME]" at bounding box center [717, 277] width 341 height 16
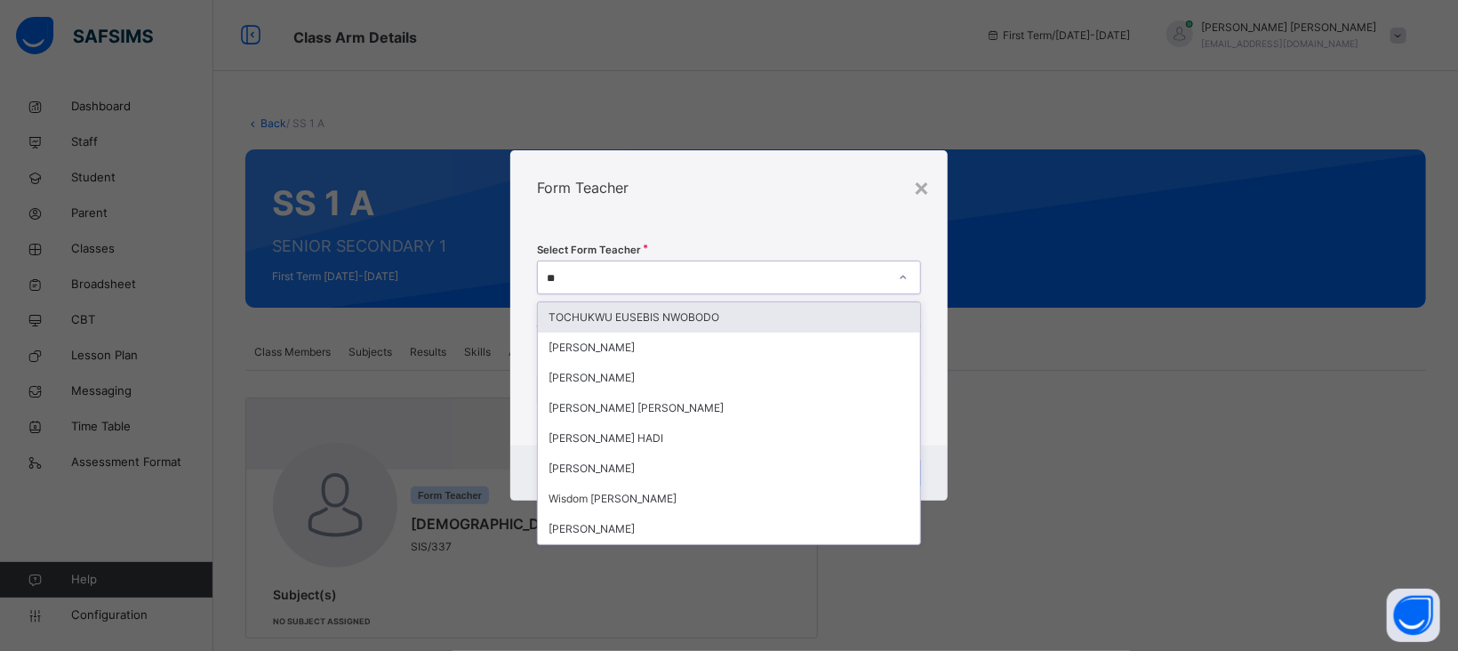
type input "***"
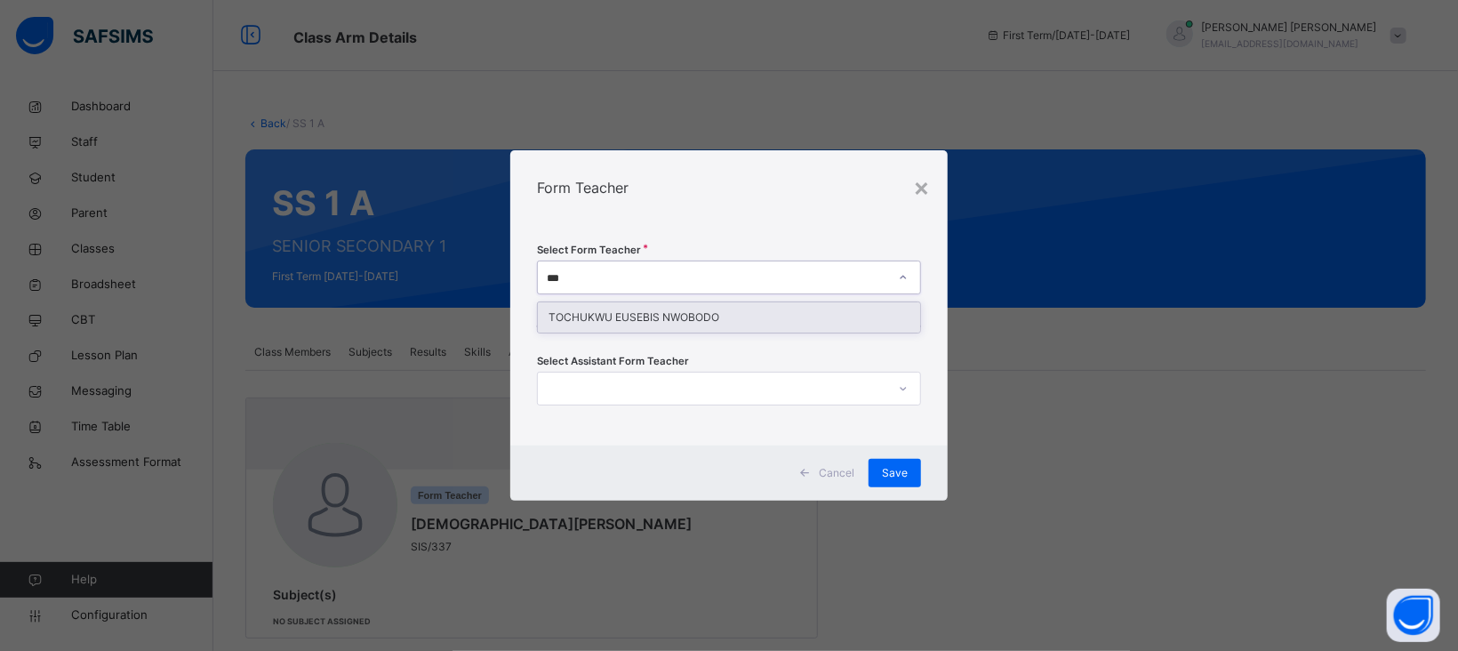
click at [668, 319] on div "TOCHUKWU EUSEBIS NWOBODO" at bounding box center [729, 317] width 382 height 30
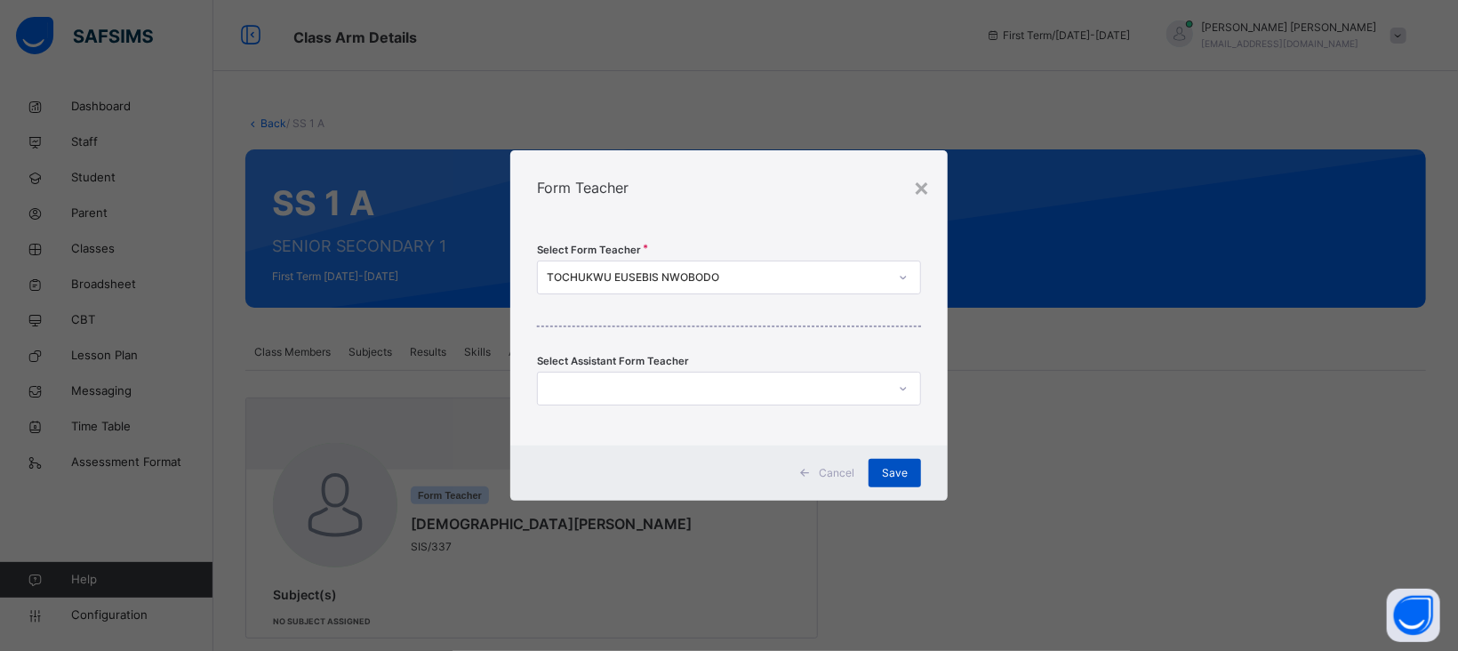
click at [916, 482] on div "Save" at bounding box center [895, 473] width 52 height 28
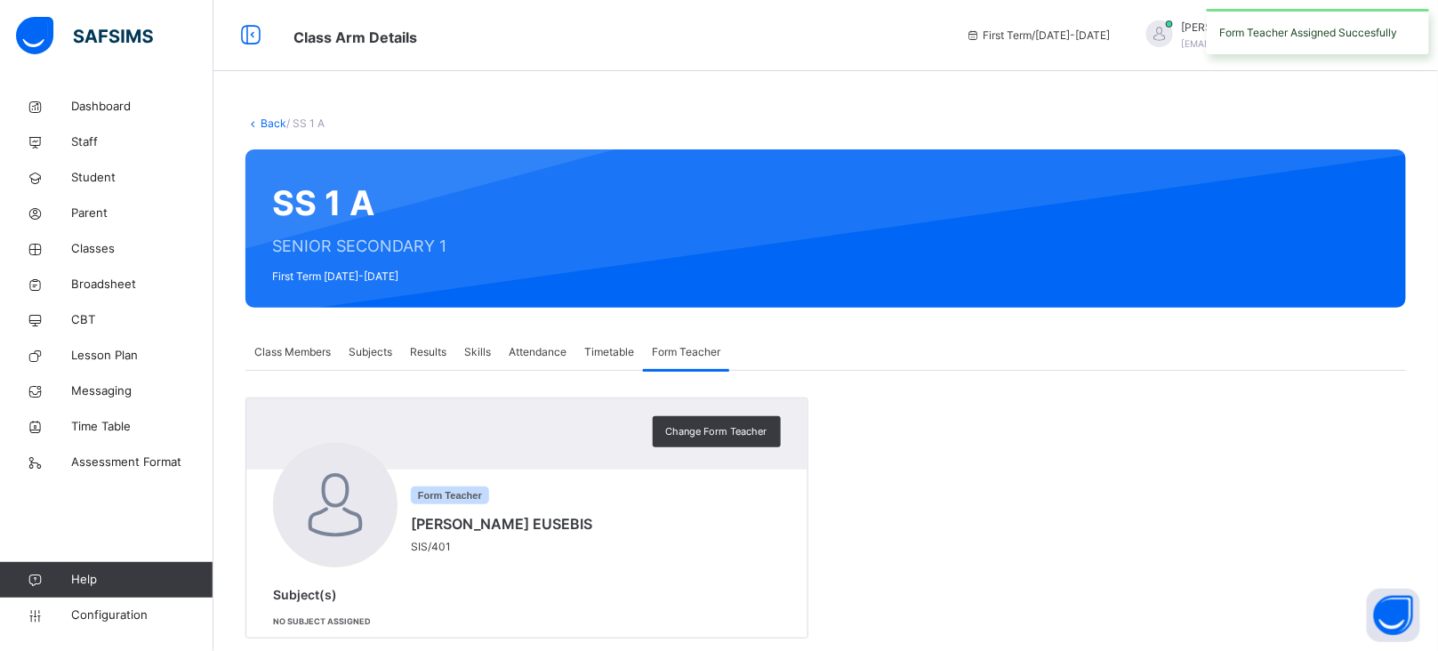
click at [268, 125] on link "Back" at bounding box center [274, 122] width 26 height 13
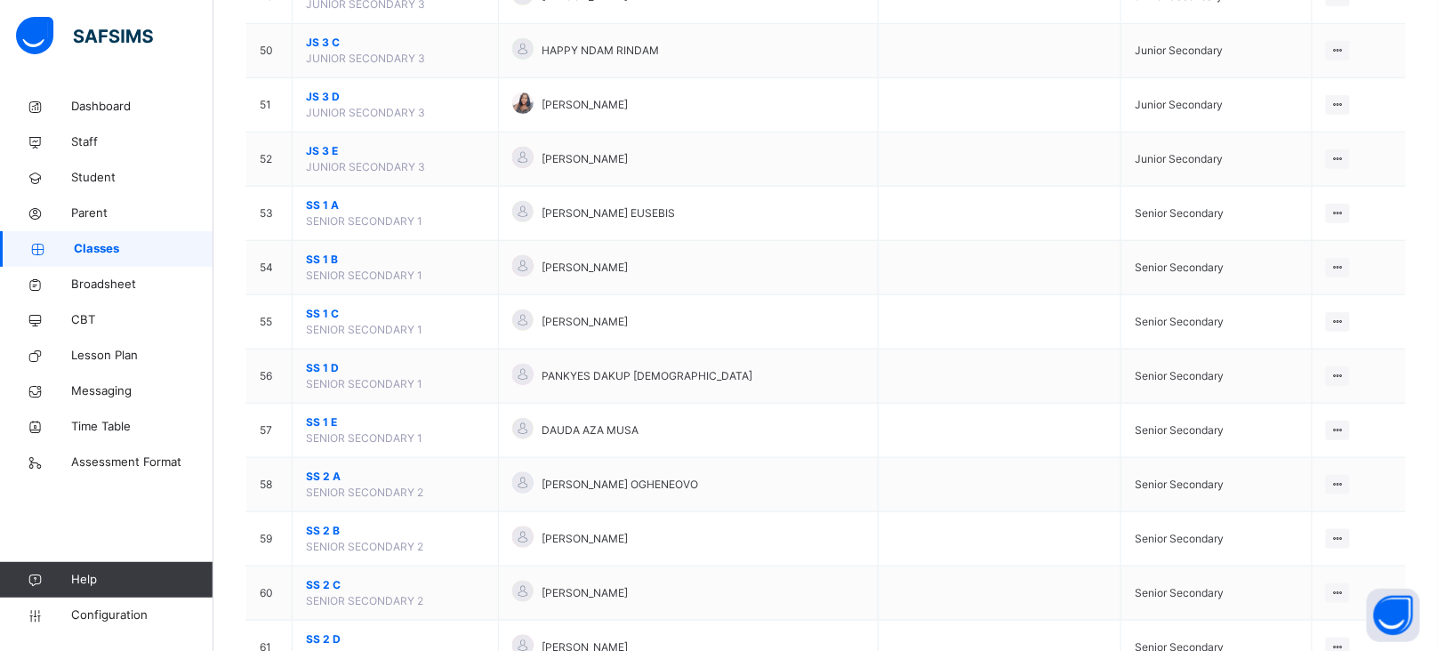
scroll to position [2860, 0]
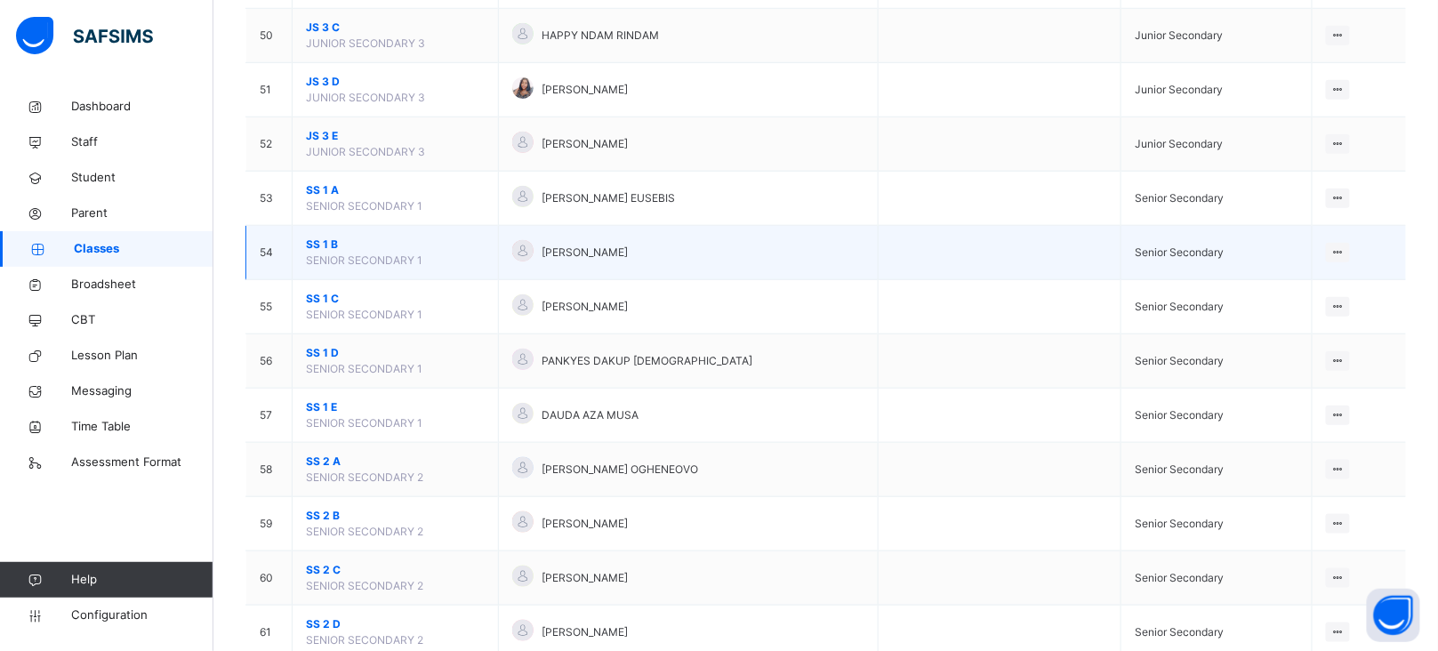
click at [323, 246] on span "SS 1 B" at bounding box center [395, 245] width 179 height 16
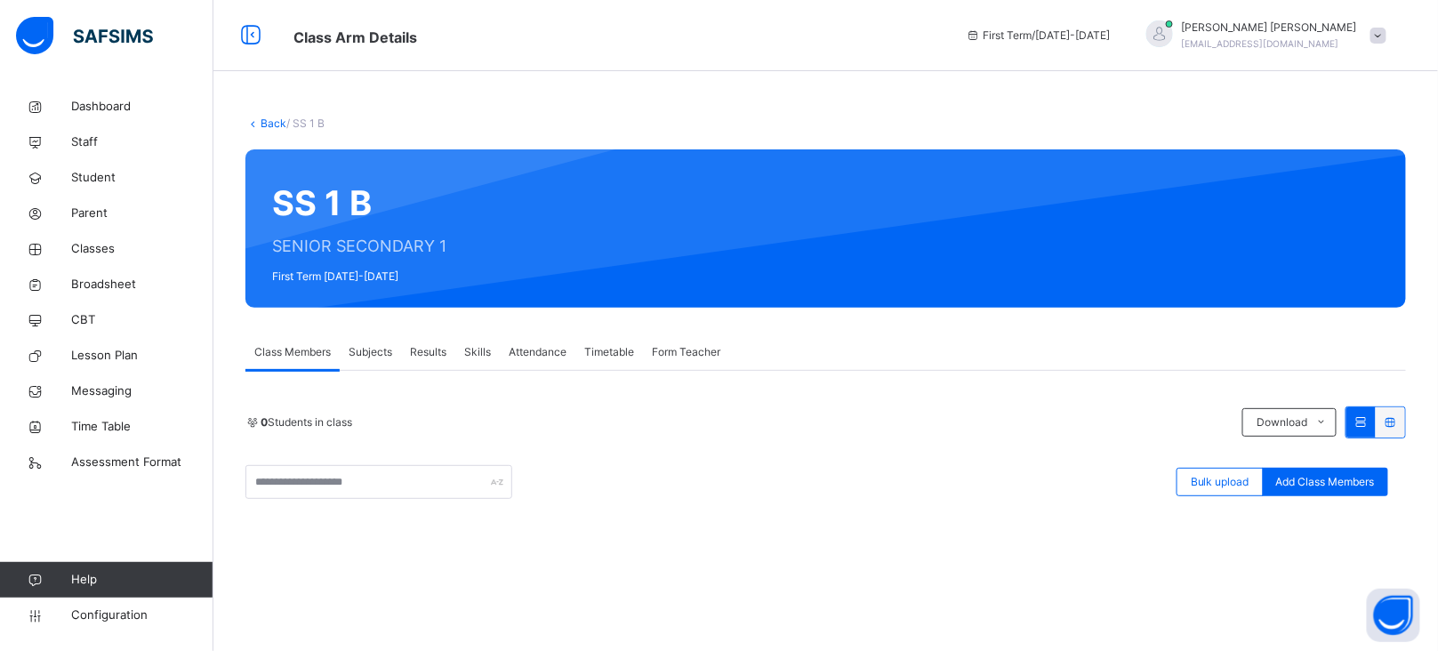
click at [673, 349] on span "Form Teacher" at bounding box center [686, 352] width 68 height 16
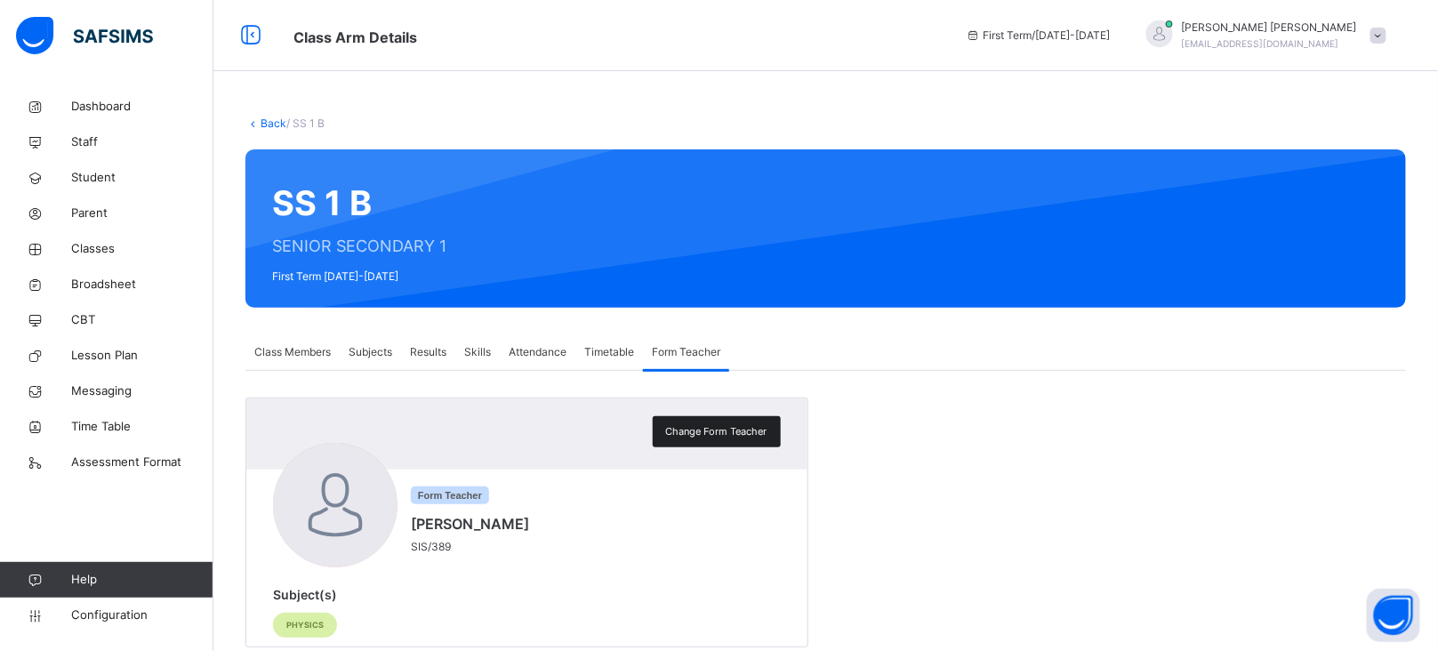
click at [722, 432] on span "Change Form Teacher" at bounding box center [716, 431] width 101 height 15
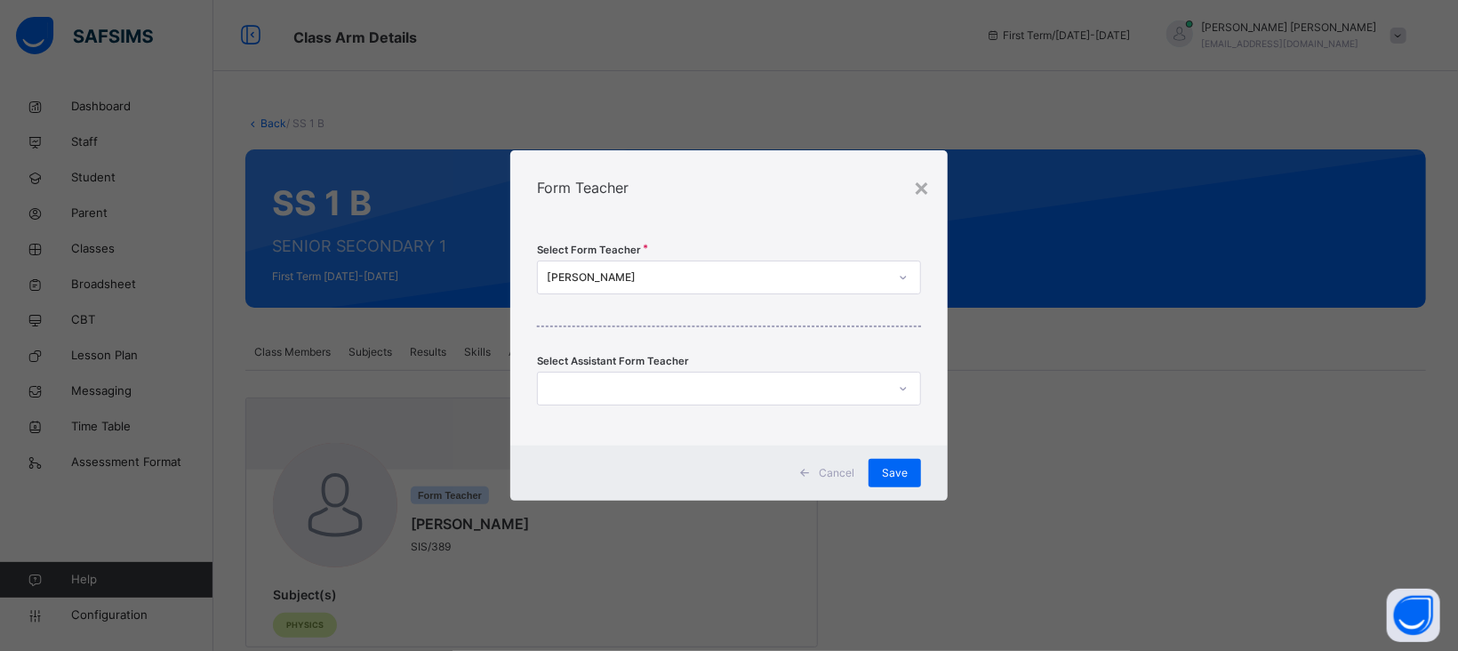
click at [679, 271] on div "[PERSON_NAME]" at bounding box center [717, 277] width 341 height 16
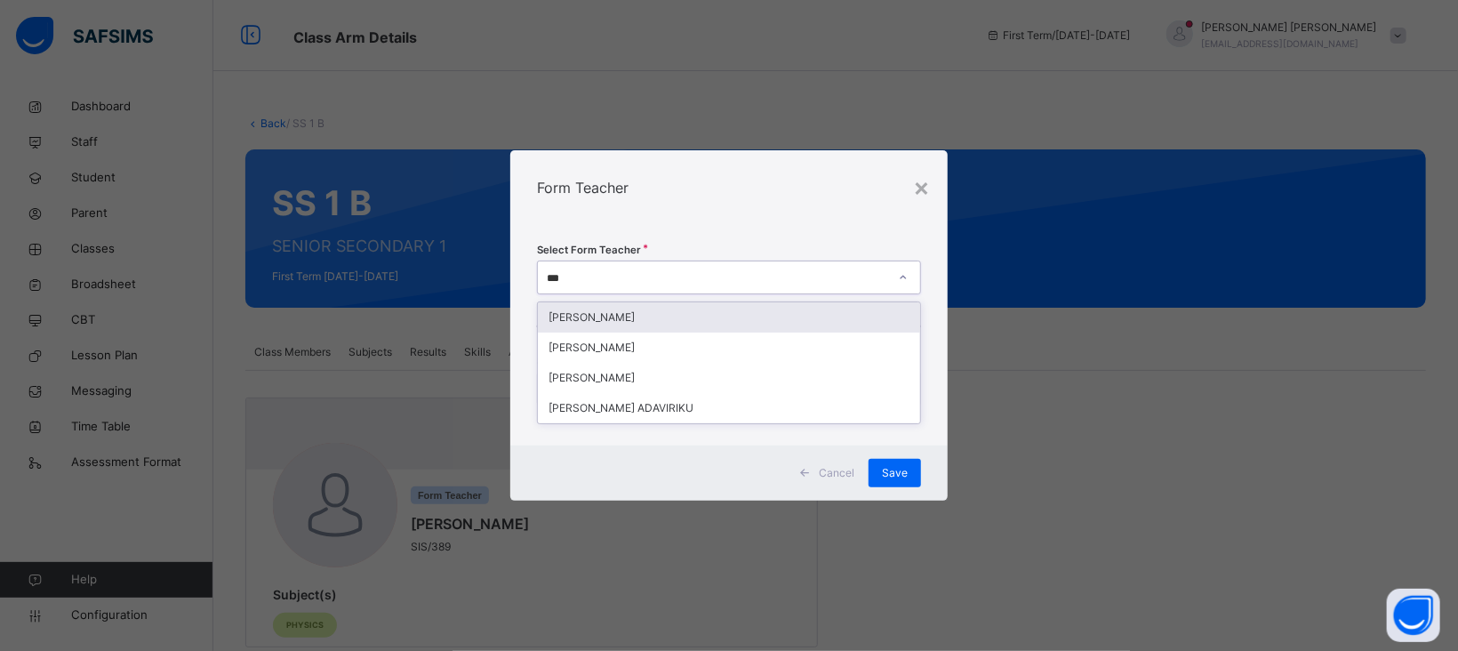
type input "****"
click at [647, 317] on div "[PERSON_NAME]" at bounding box center [729, 317] width 382 height 30
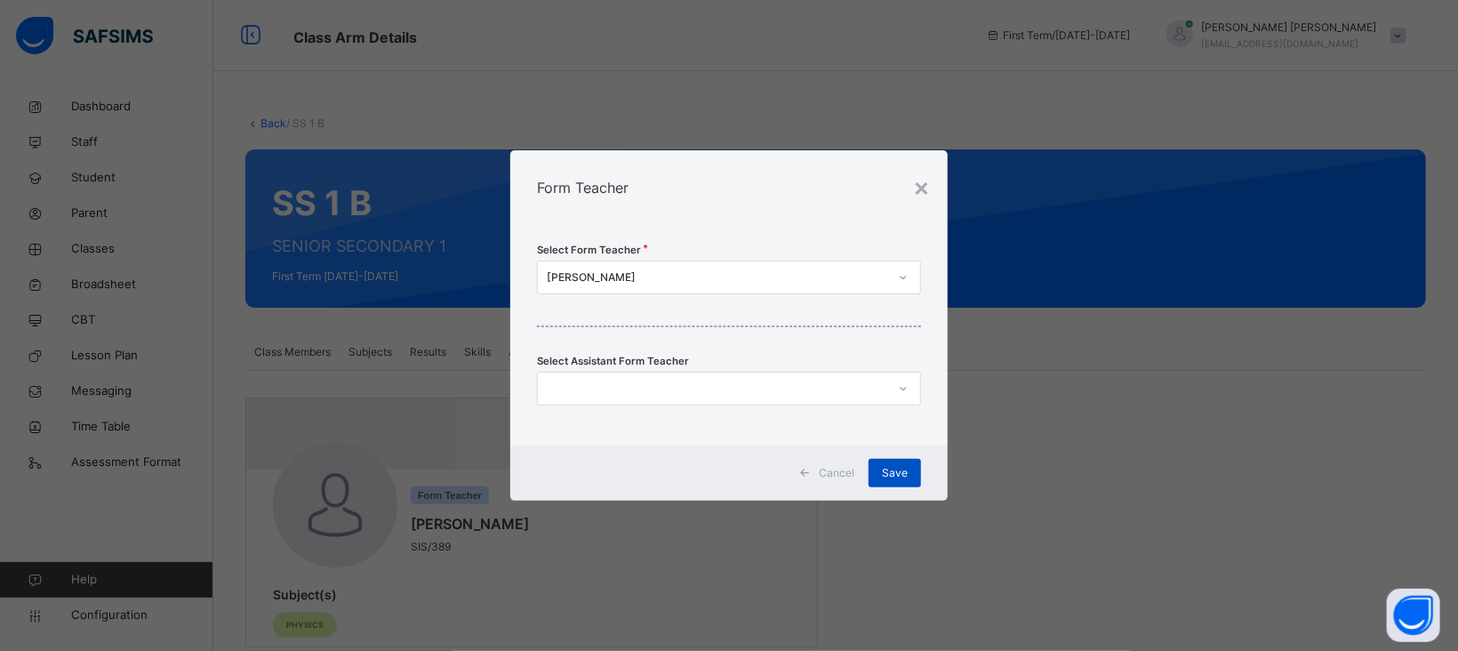
click at [893, 474] on span "Save" at bounding box center [895, 473] width 26 height 16
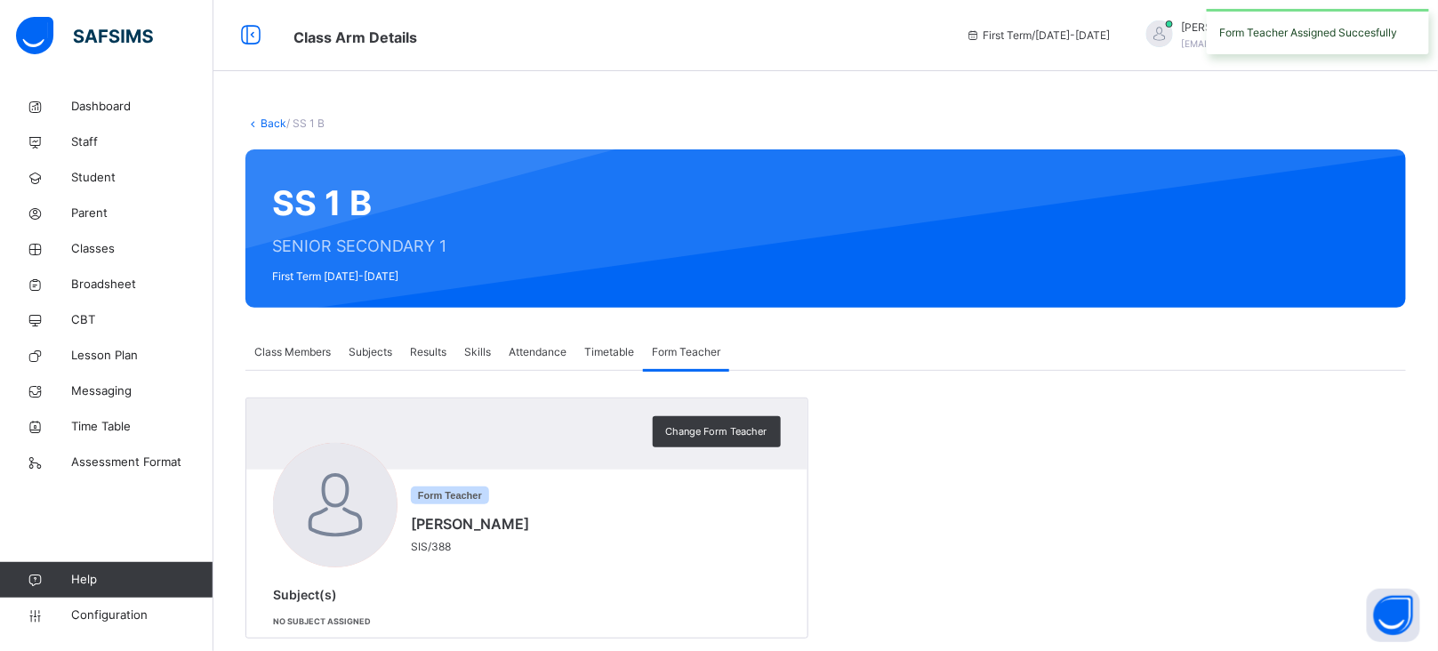
click at [269, 127] on link "Back" at bounding box center [274, 122] width 26 height 13
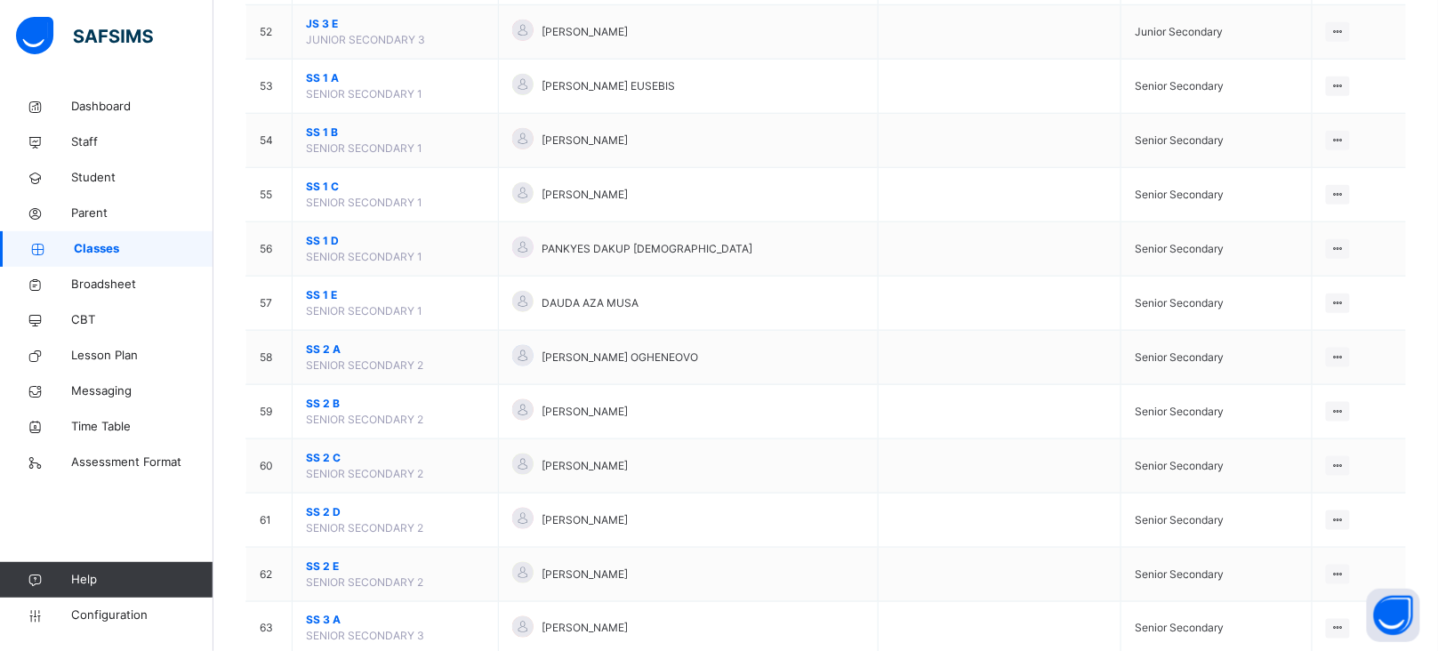
scroll to position [2974, 0]
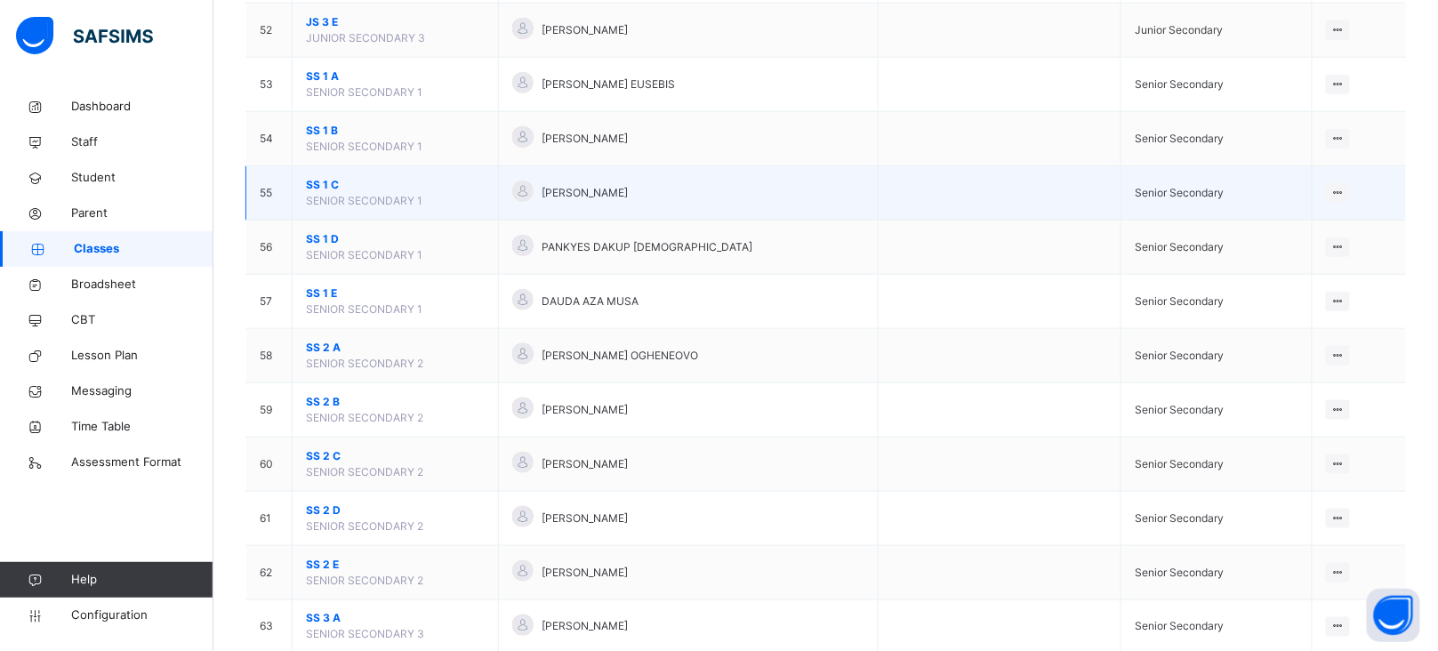
click at [329, 189] on span "SS 1 C" at bounding box center [395, 185] width 179 height 16
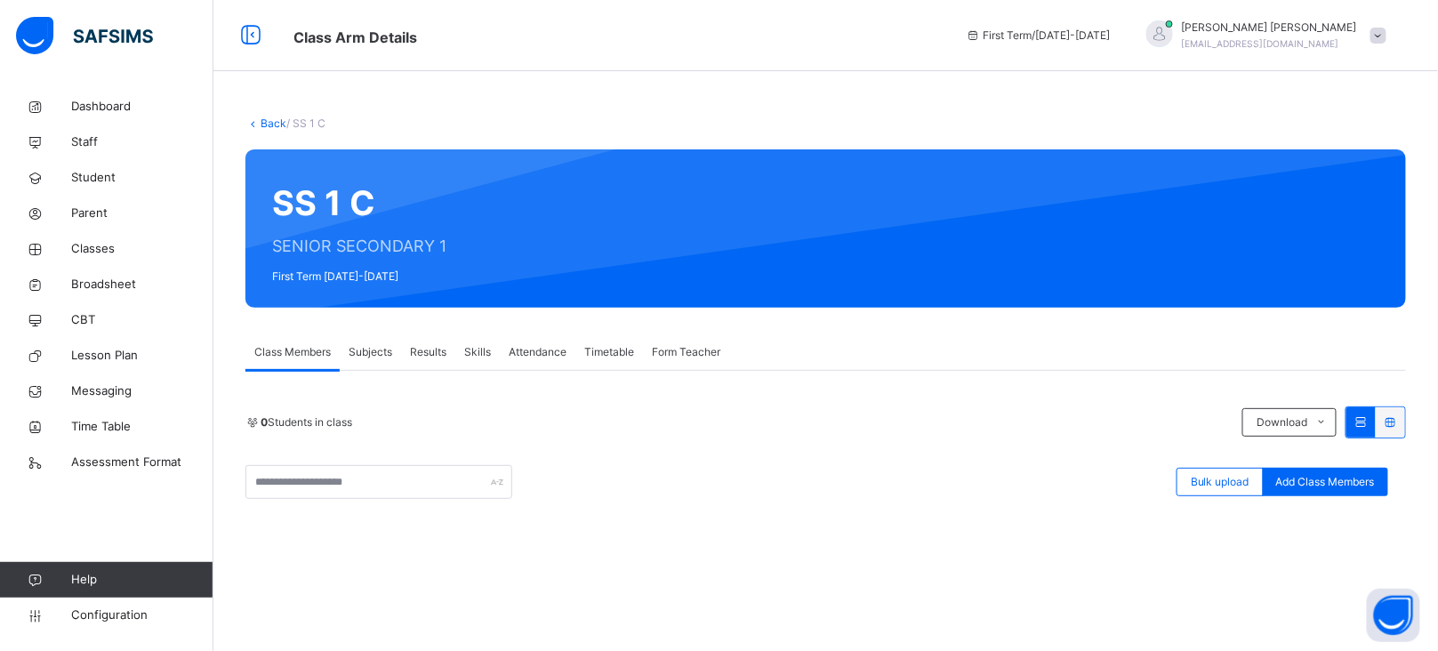
click at [675, 352] on span "Form Teacher" at bounding box center [686, 352] width 68 height 16
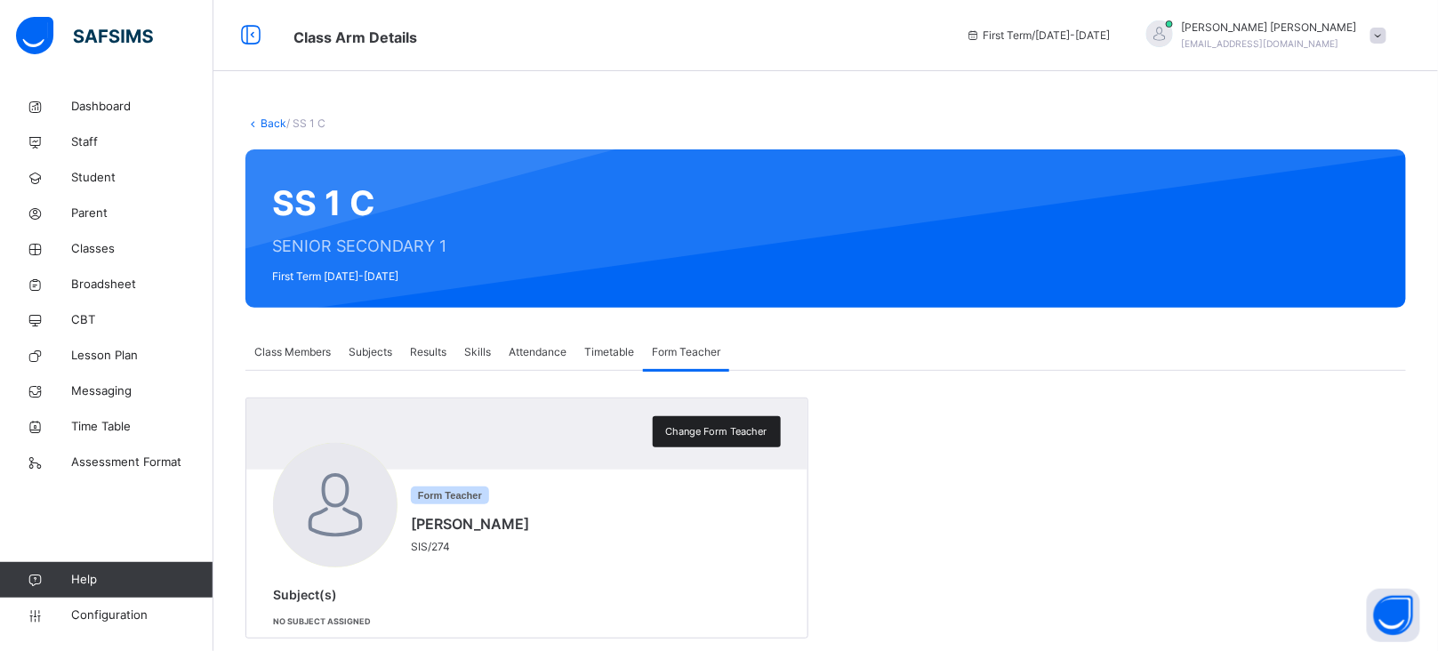
click at [696, 429] on span "Change Form Teacher" at bounding box center [716, 431] width 101 height 15
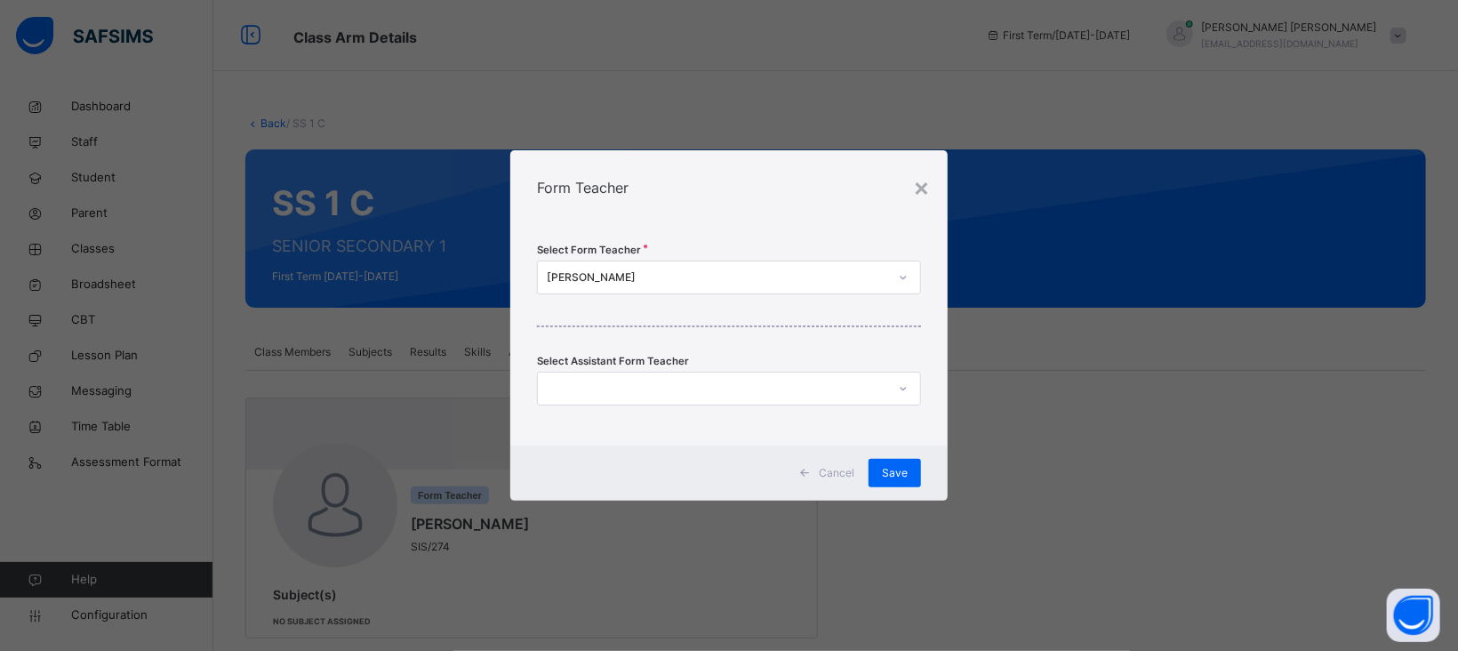
click at [611, 282] on div "[PERSON_NAME]" at bounding box center [717, 277] width 341 height 16
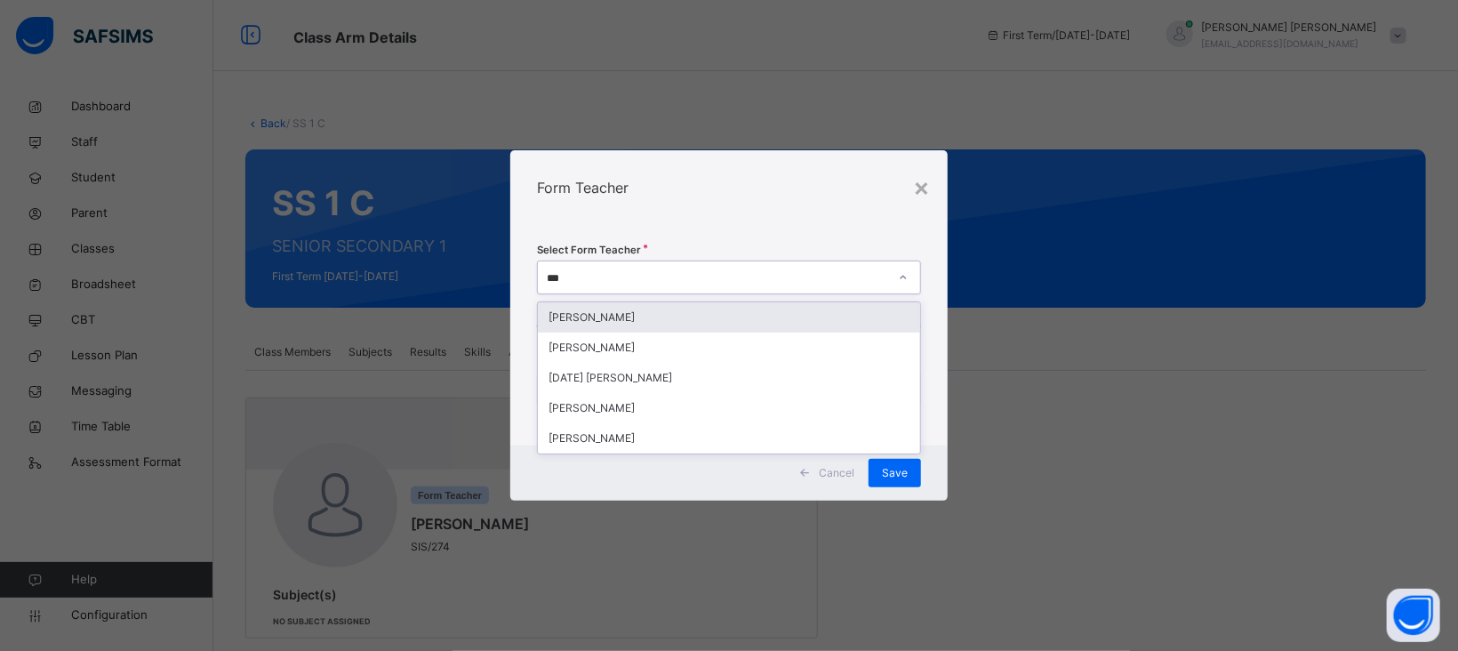
type input "****"
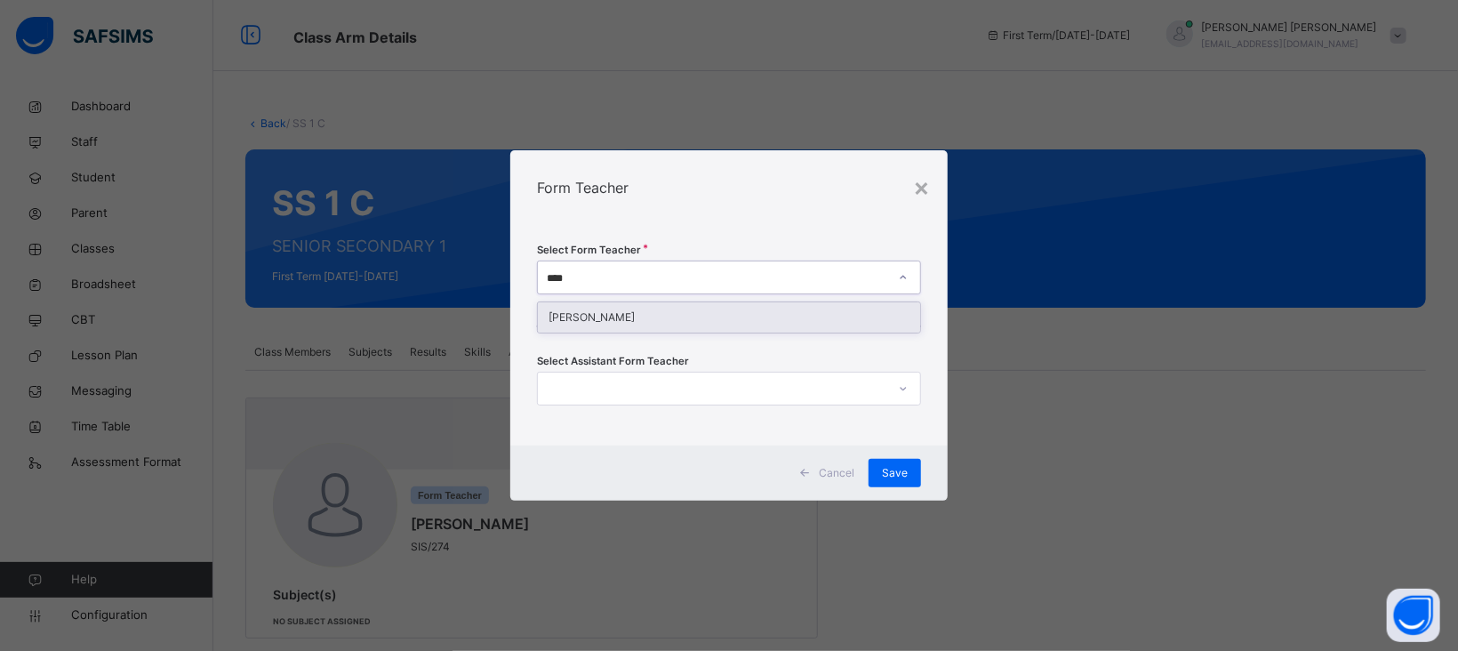
click at [617, 322] on div "[PERSON_NAME]" at bounding box center [729, 317] width 382 height 30
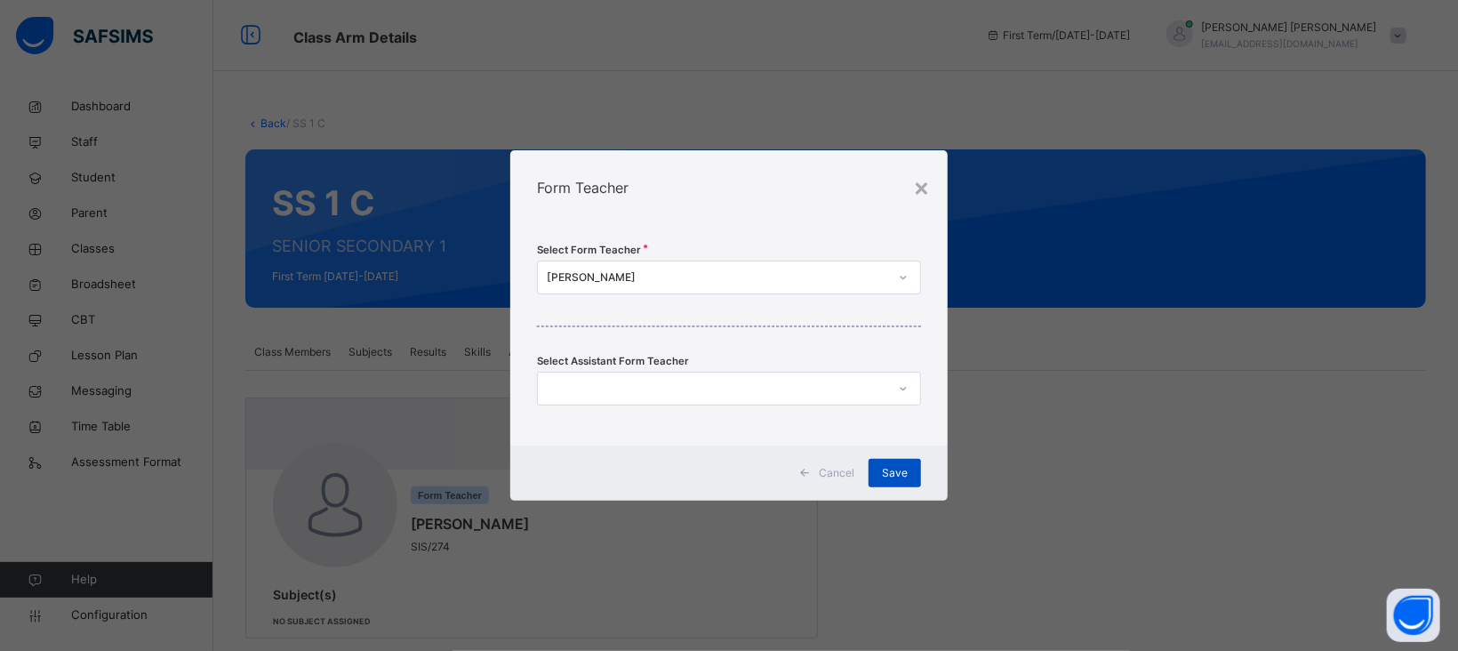
click at [895, 471] on span "Save" at bounding box center [895, 473] width 26 height 16
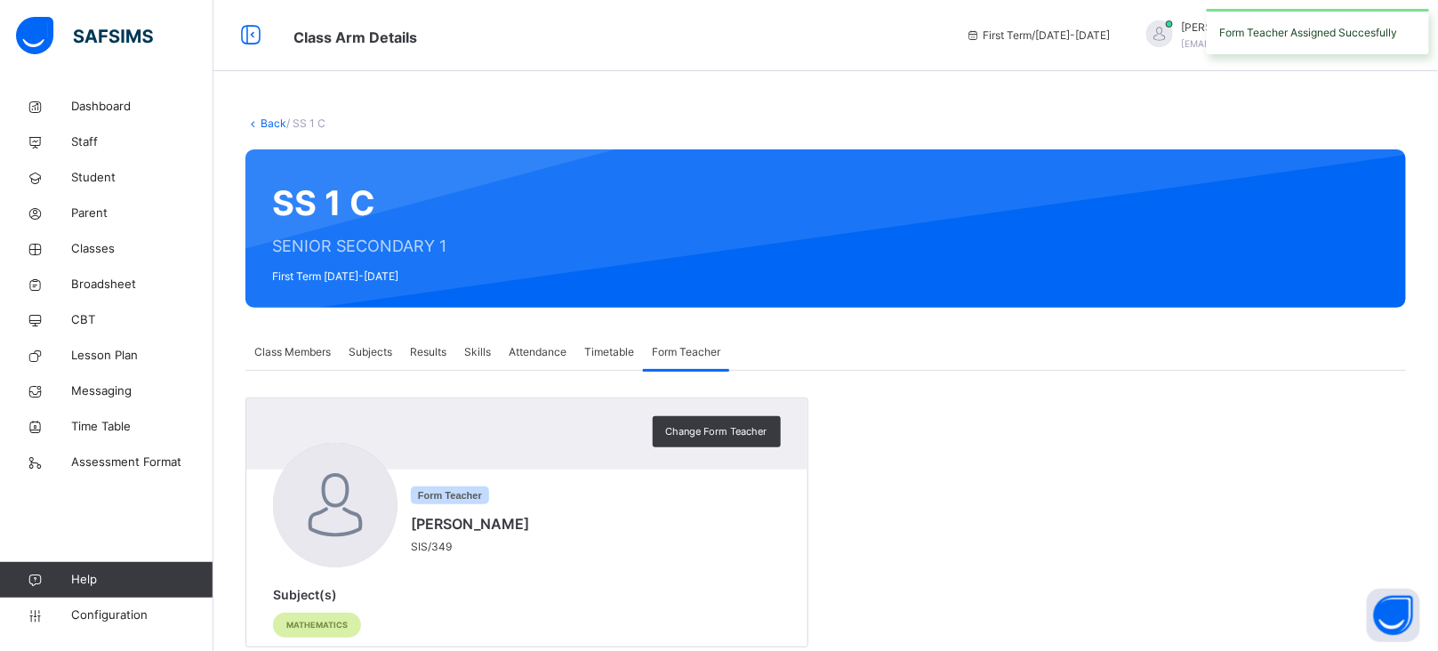
click at [265, 124] on link "Back" at bounding box center [274, 122] width 26 height 13
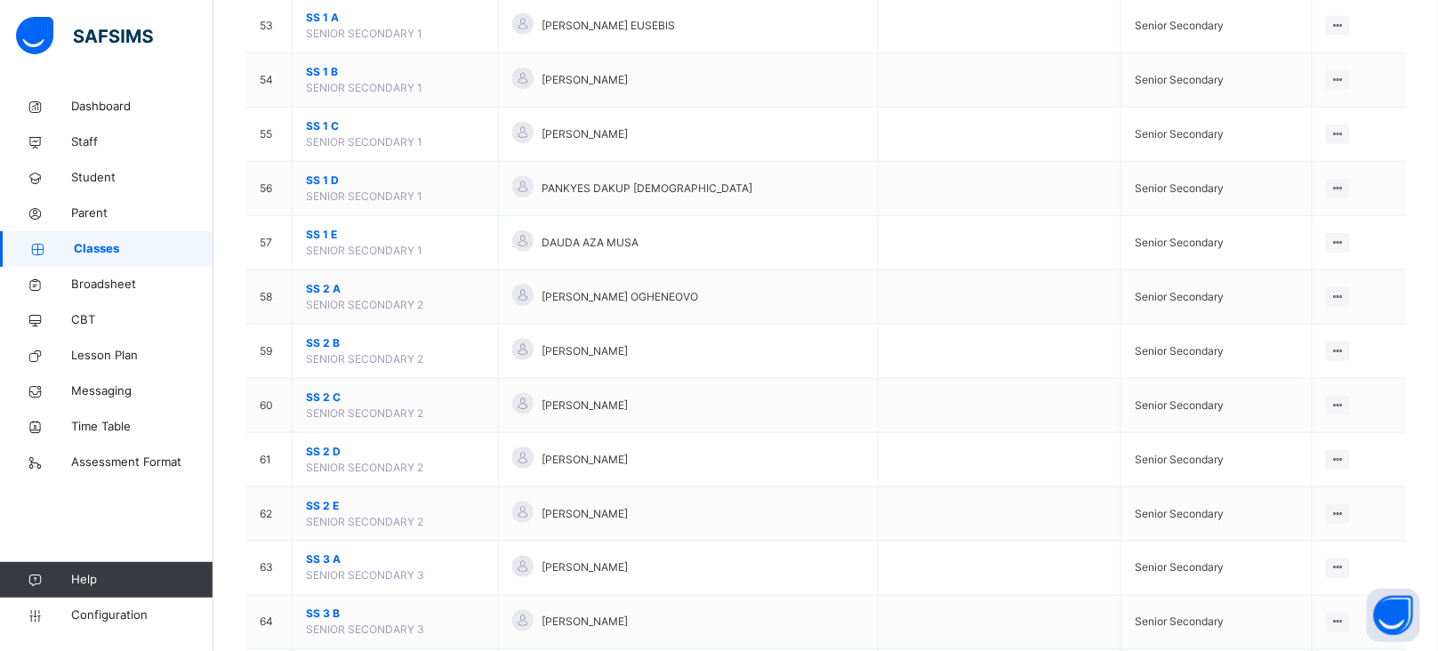
scroll to position [3034, 0]
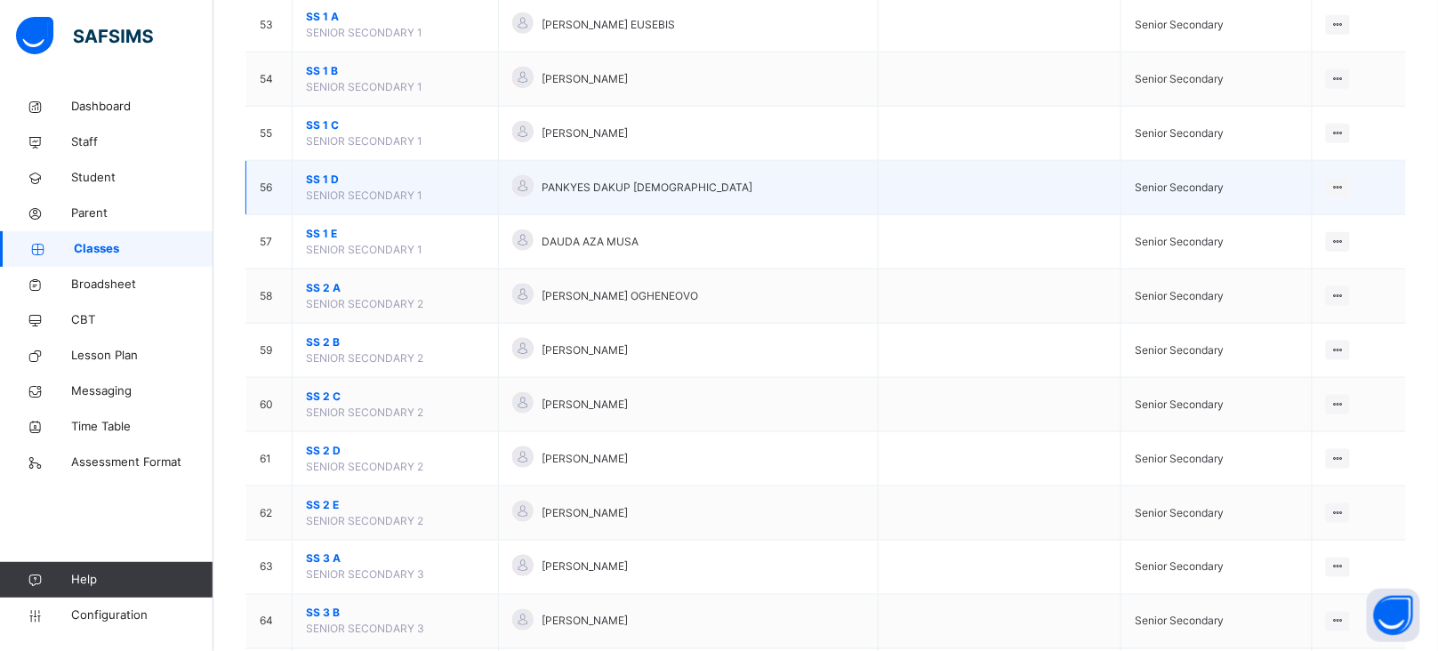
click at [319, 188] on span "SS 1 D" at bounding box center [395, 180] width 179 height 16
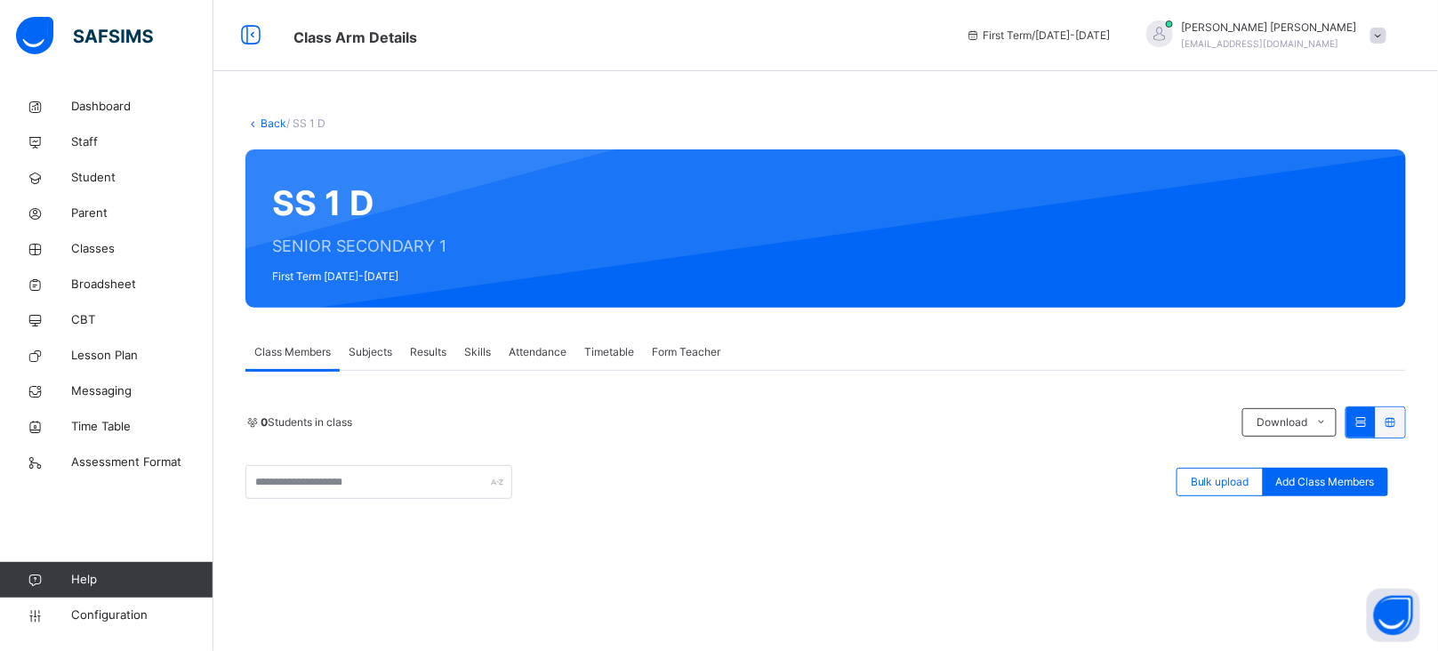
click at [670, 357] on span "Form Teacher" at bounding box center [686, 352] width 68 height 16
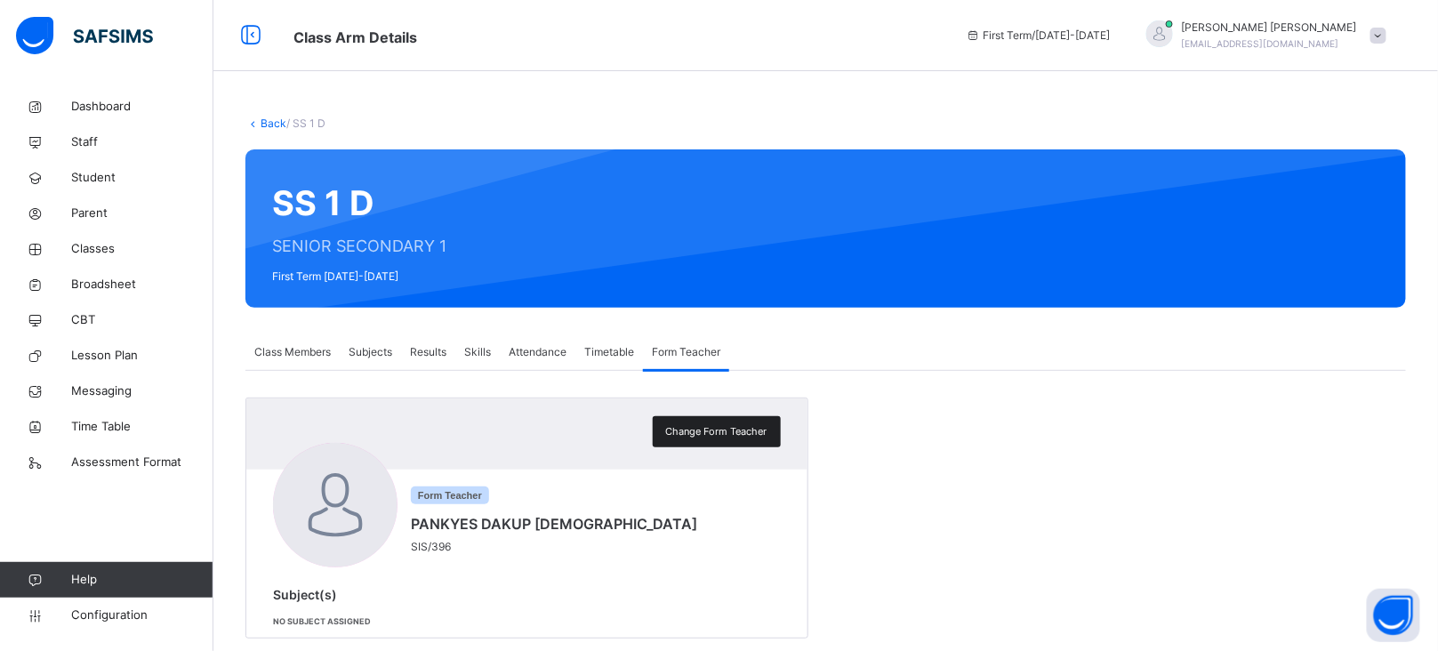
click at [727, 428] on span "Change Form Teacher" at bounding box center [716, 431] width 101 height 15
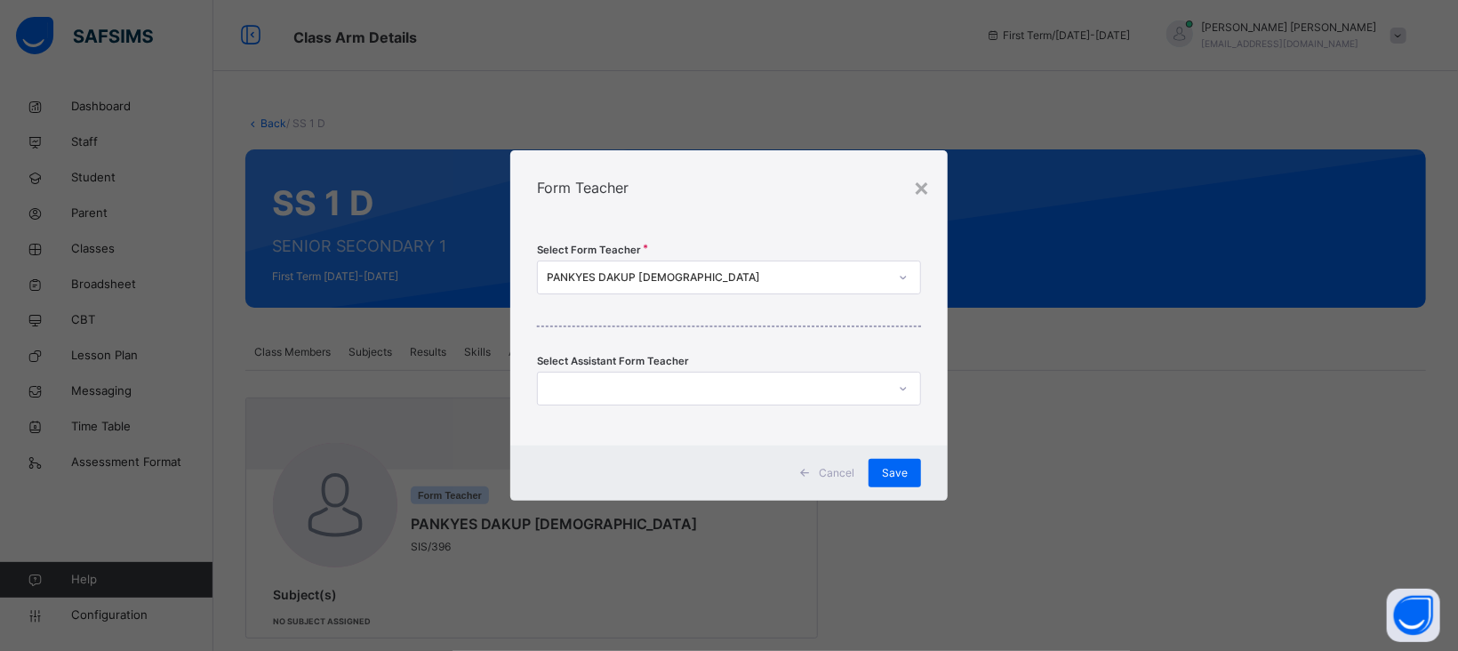
click at [652, 267] on div "PANKYES DAKUP [DEMOGRAPHIC_DATA]" at bounding box center [712, 278] width 349 height 28
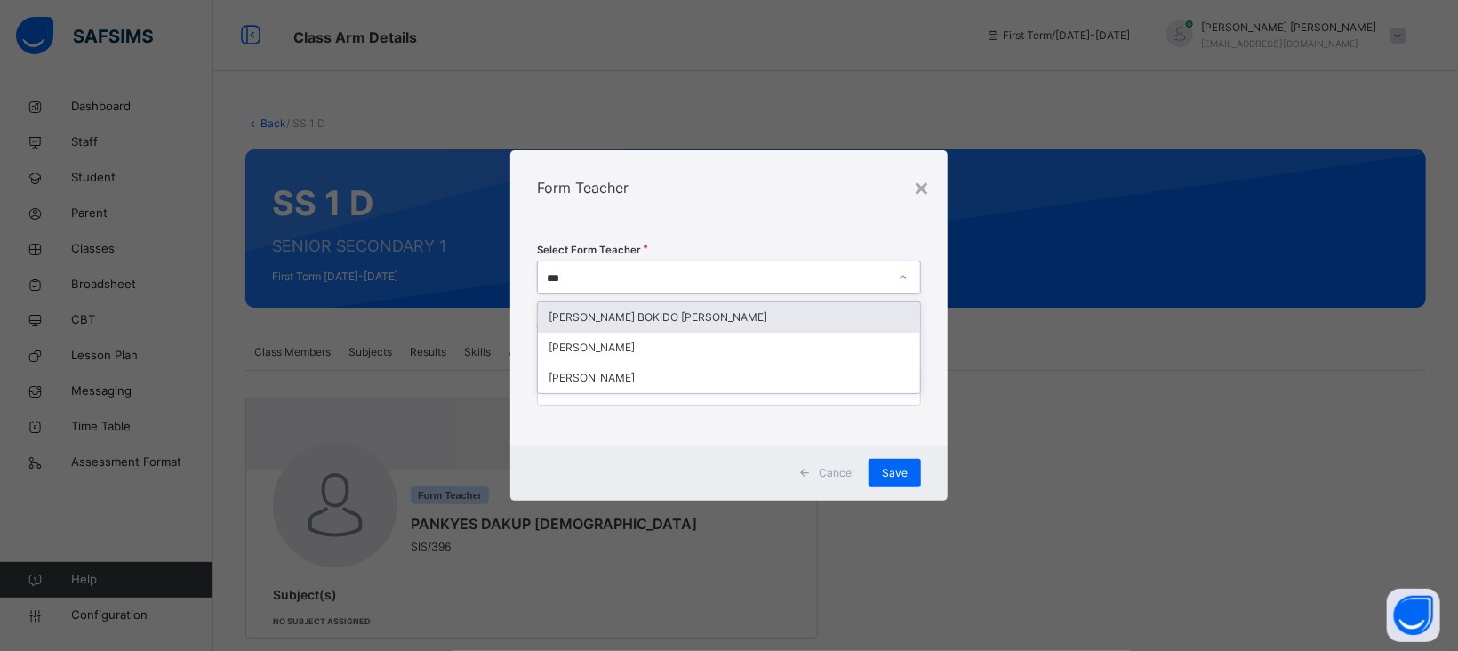
type input "****"
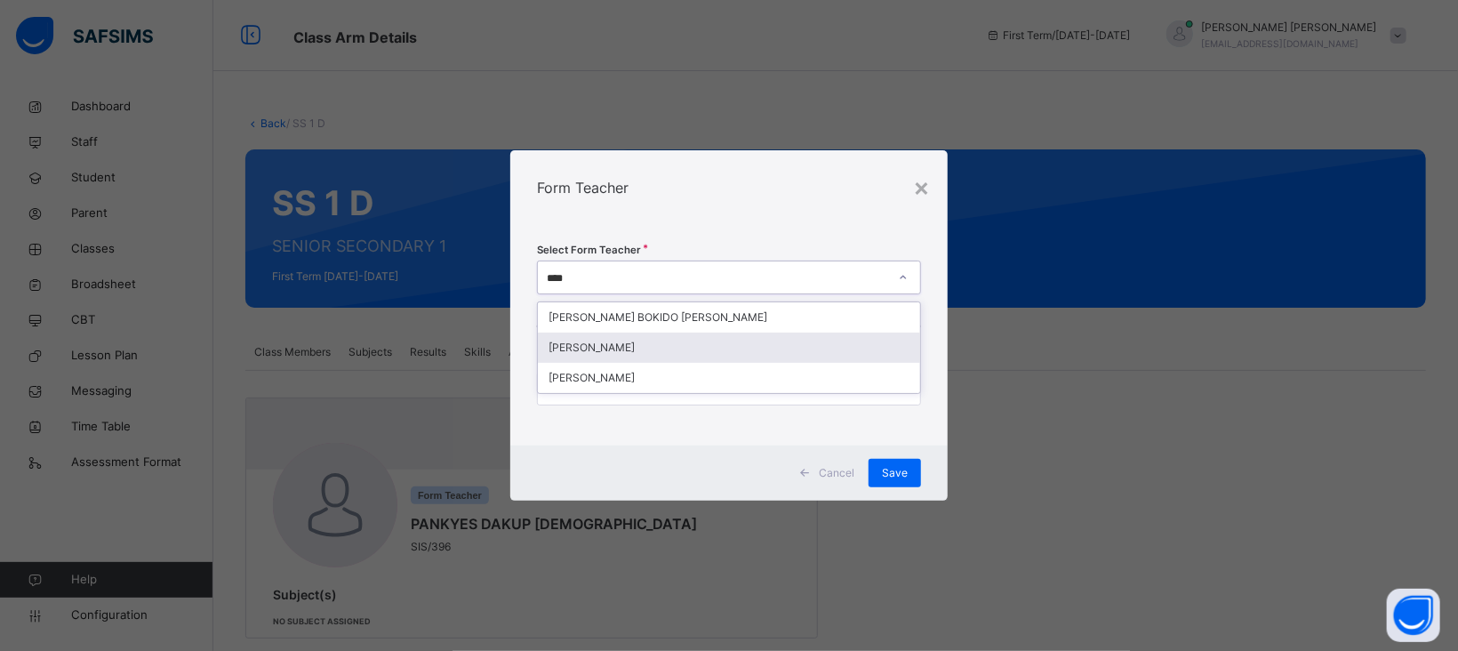
click at [633, 351] on div "[PERSON_NAME]" at bounding box center [729, 348] width 382 height 30
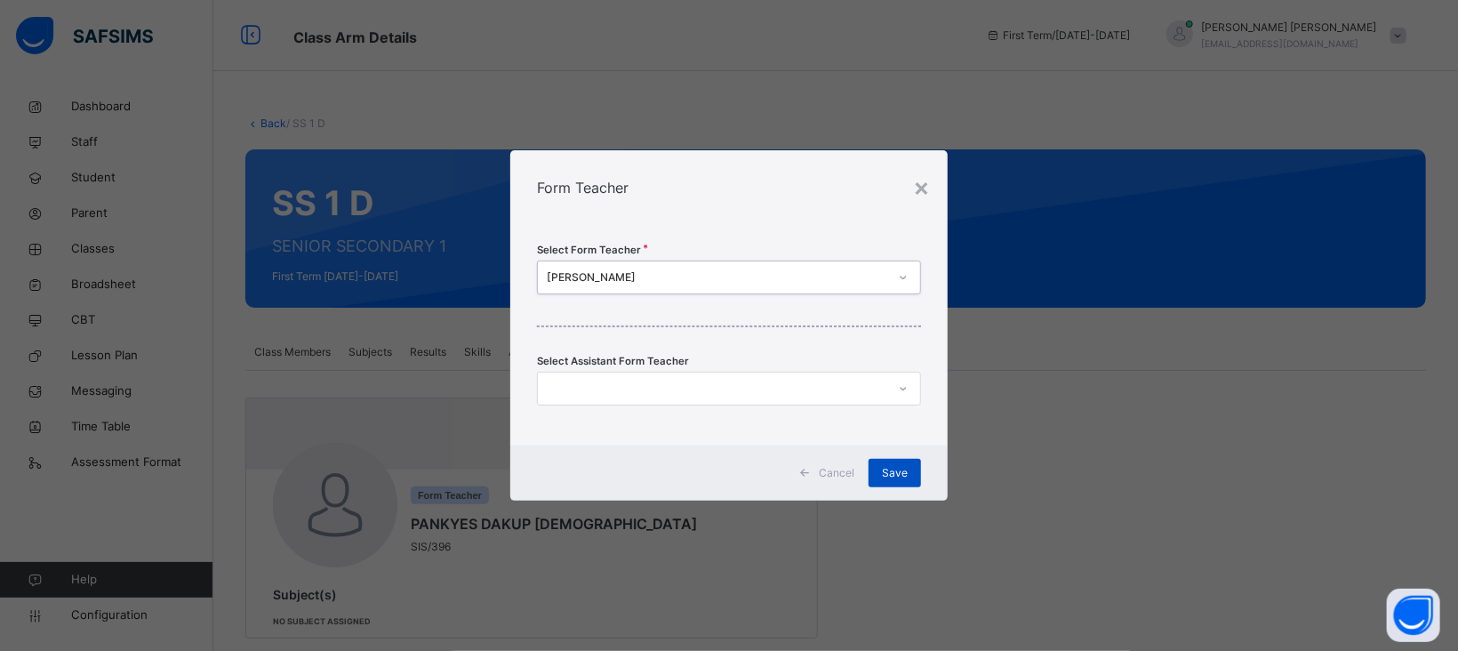
click at [897, 482] on div "Save" at bounding box center [895, 473] width 52 height 28
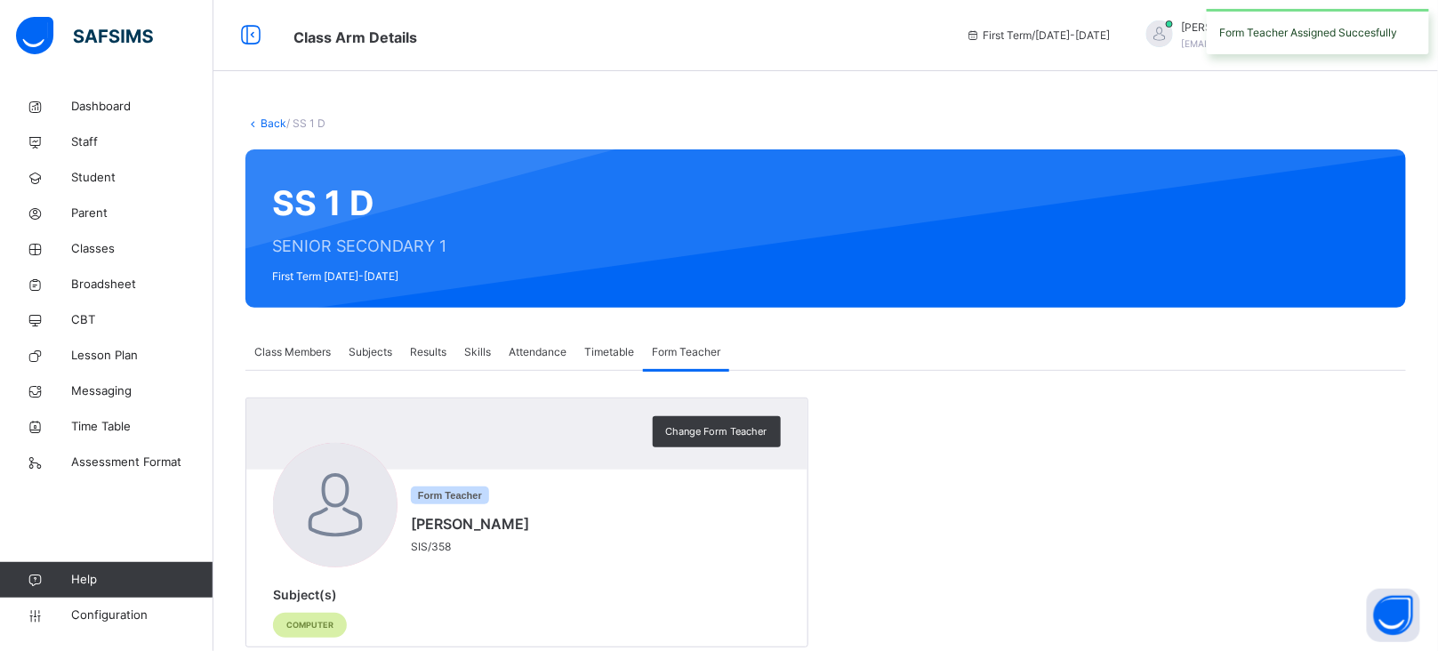
click at [271, 123] on link "Back" at bounding box center [274, 122] width 26 height 13
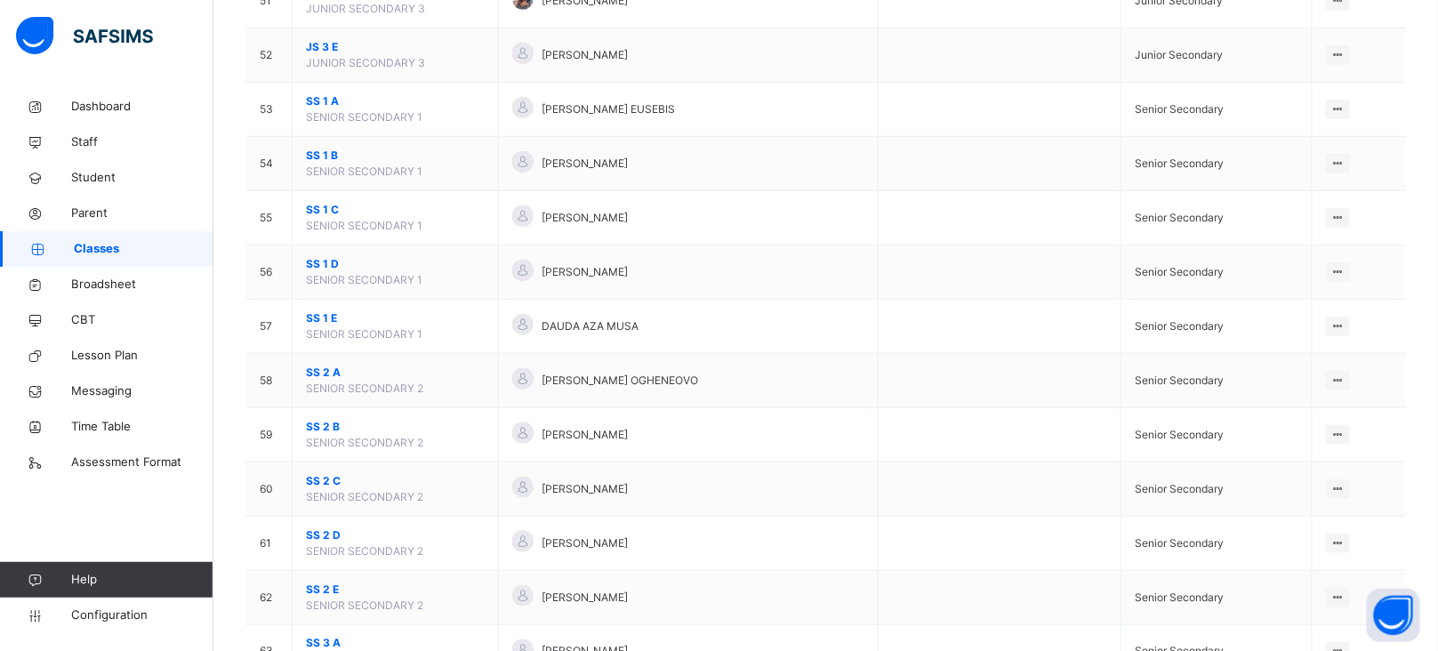
scroll to position [2948, 0]
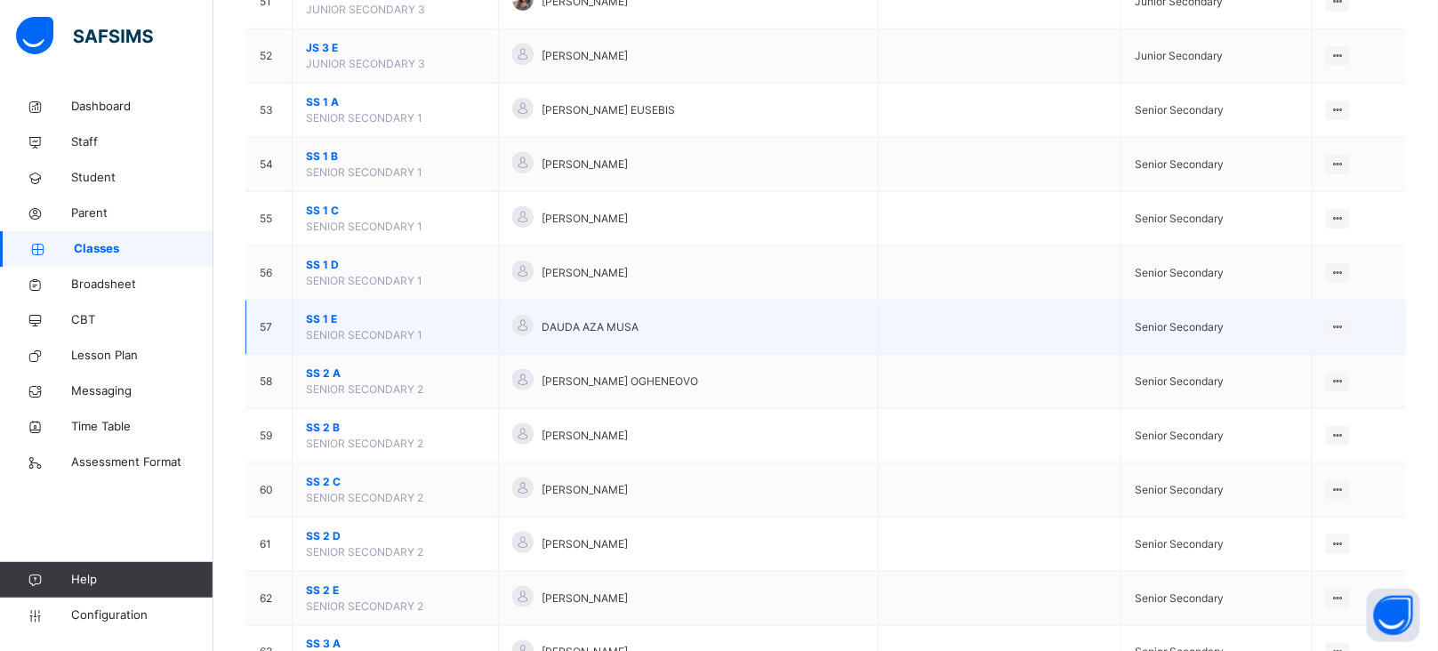
click at [317, 327] on span "SS 1 E" at bounding box center [395, 319] width 179 height 16
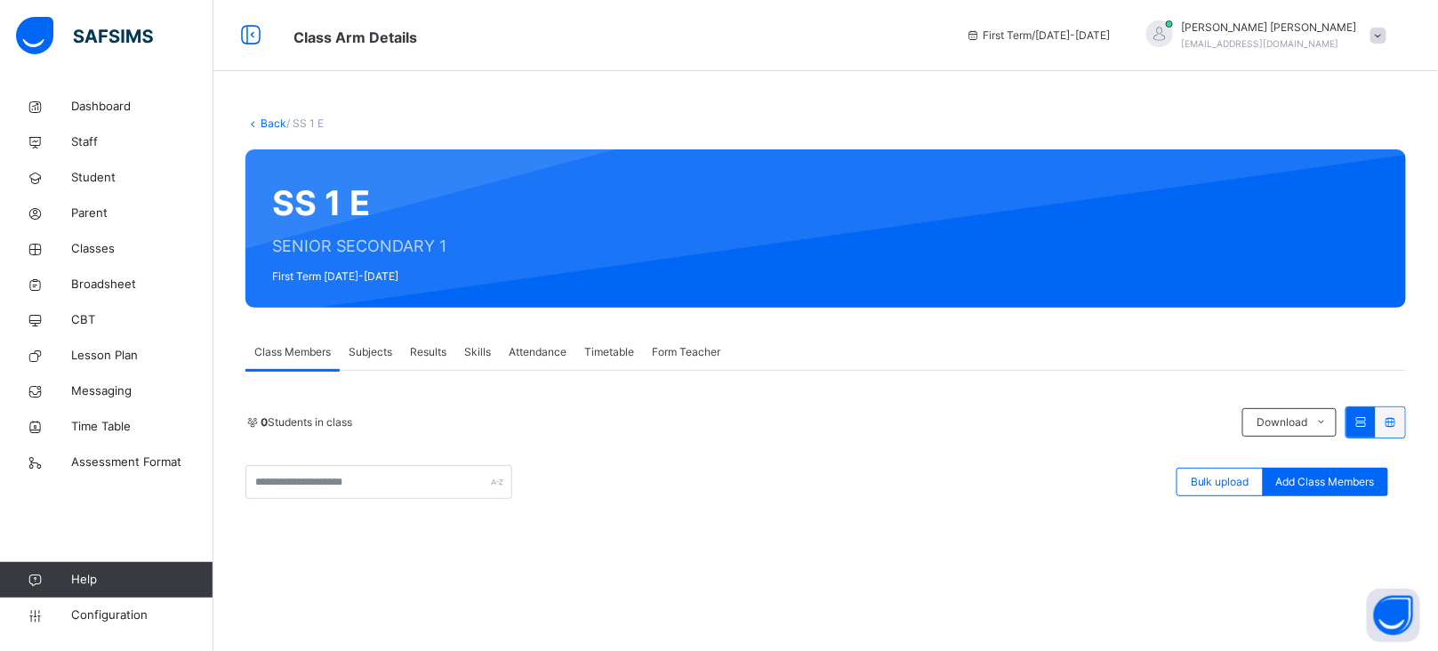
click at [696, 352] on span "Form Teacher" at bounding box center [686, 352] width 68 height 16
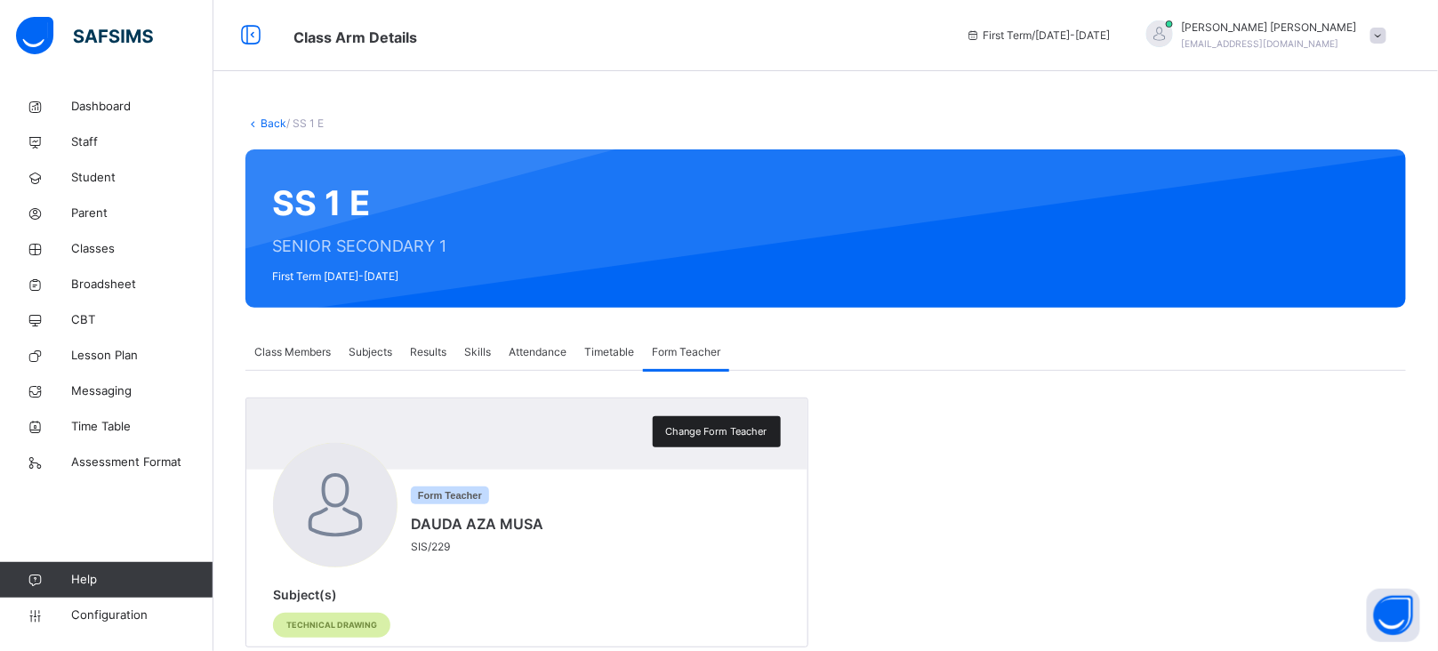
click at [703, 432] on span "Change Form Teacher" at bounding box center [716, 431] width 101 height 15
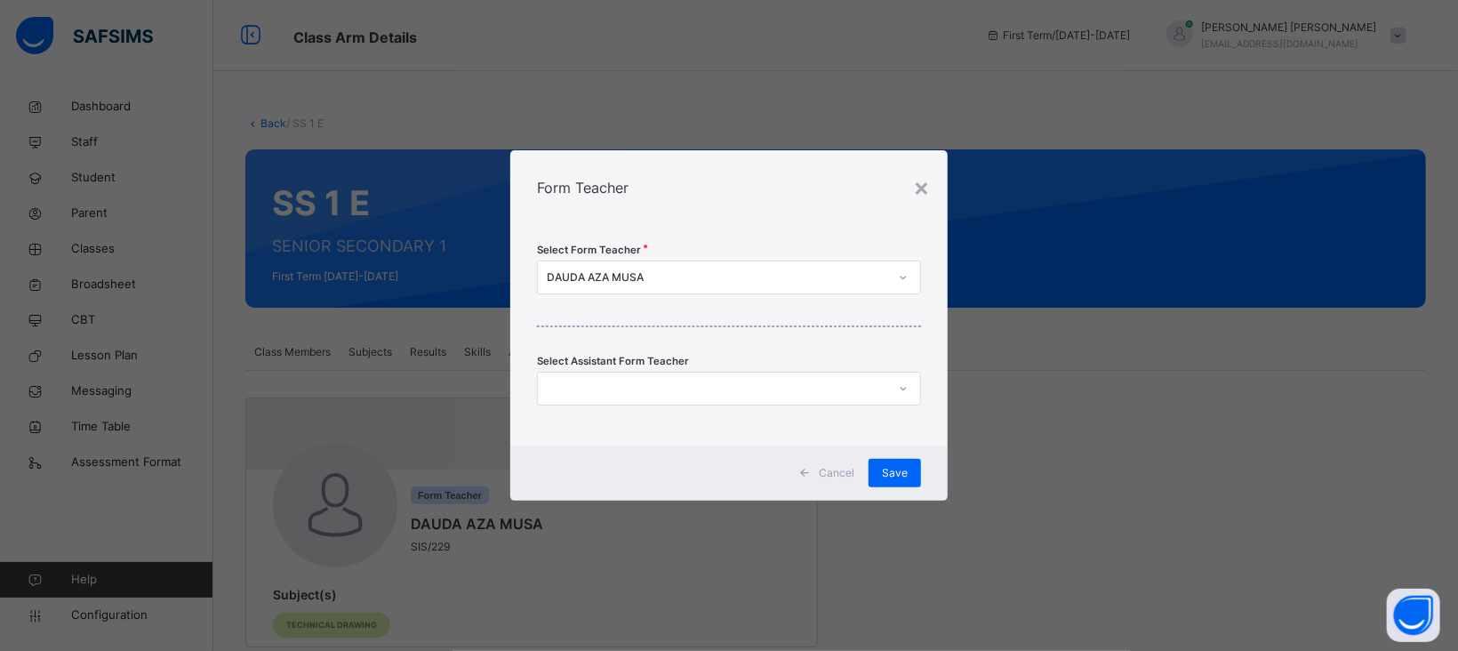
click at [630, 278] on div "DAUDA AZA MUSA" at bounding box center [717, 277] width 341 height 16
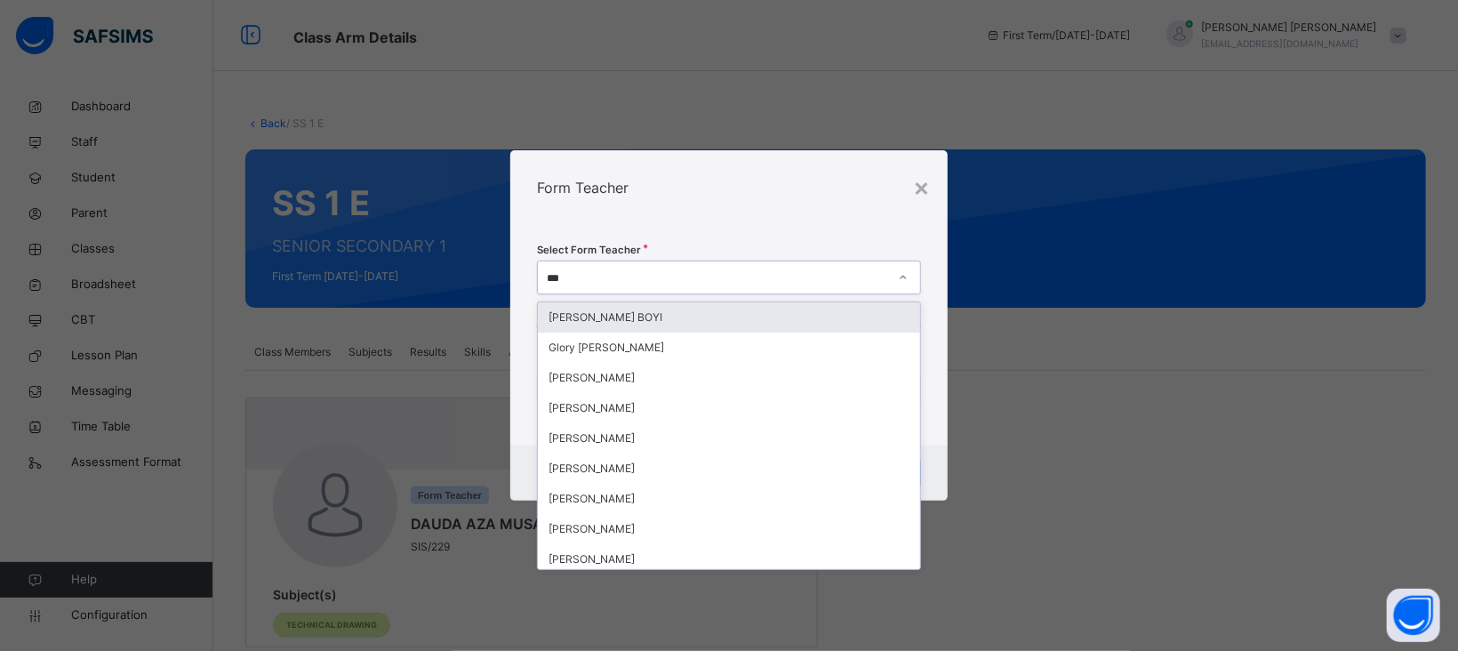
type input "****"
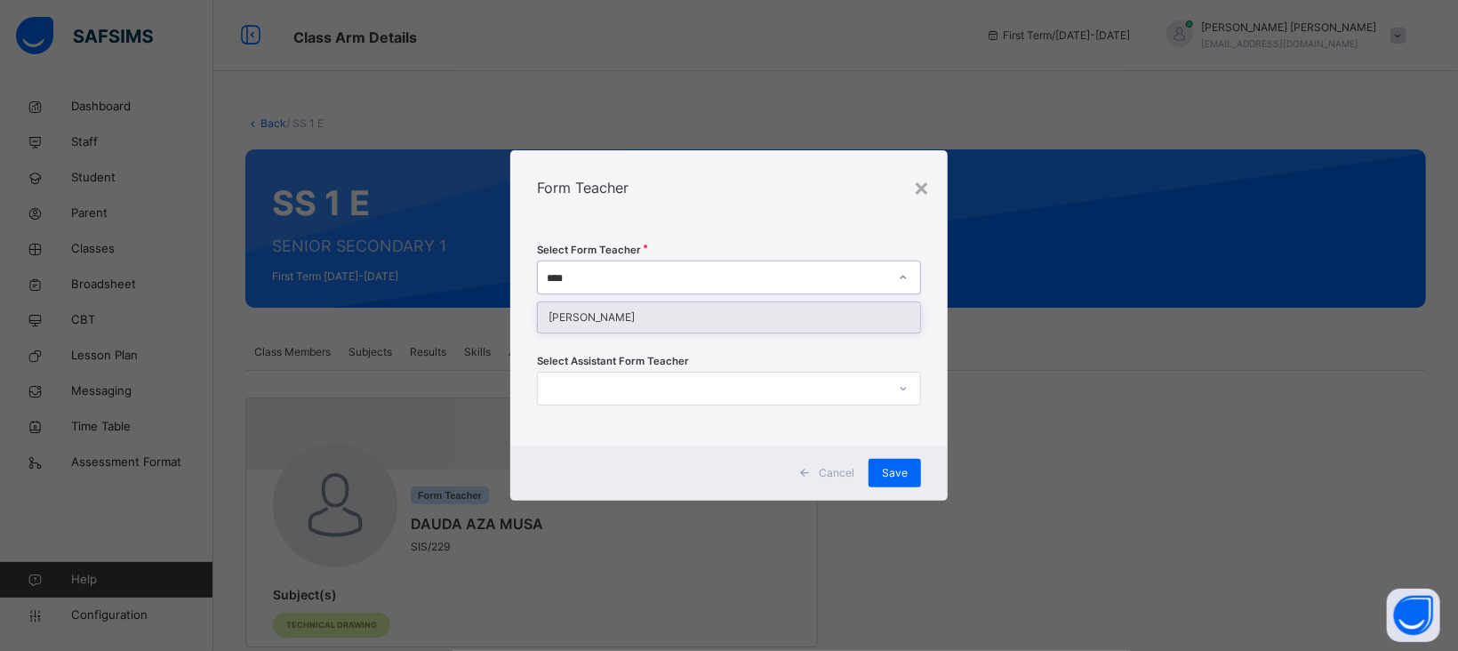
click at [631, 320] on div "[PERSON_NAME]" at bounding box center [729, 317] width 382 height 30
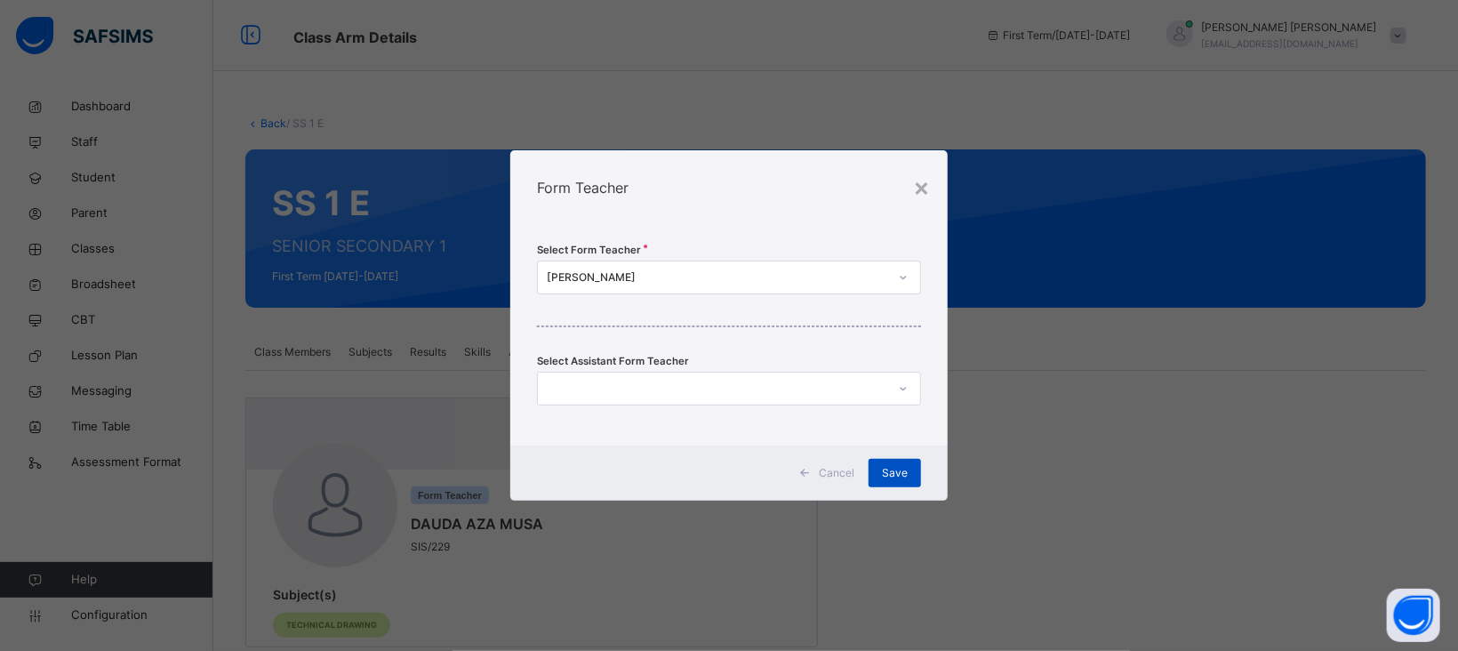
click at [895, 471] on span "Save" at bounding box center [895, 473] width 26 height 16
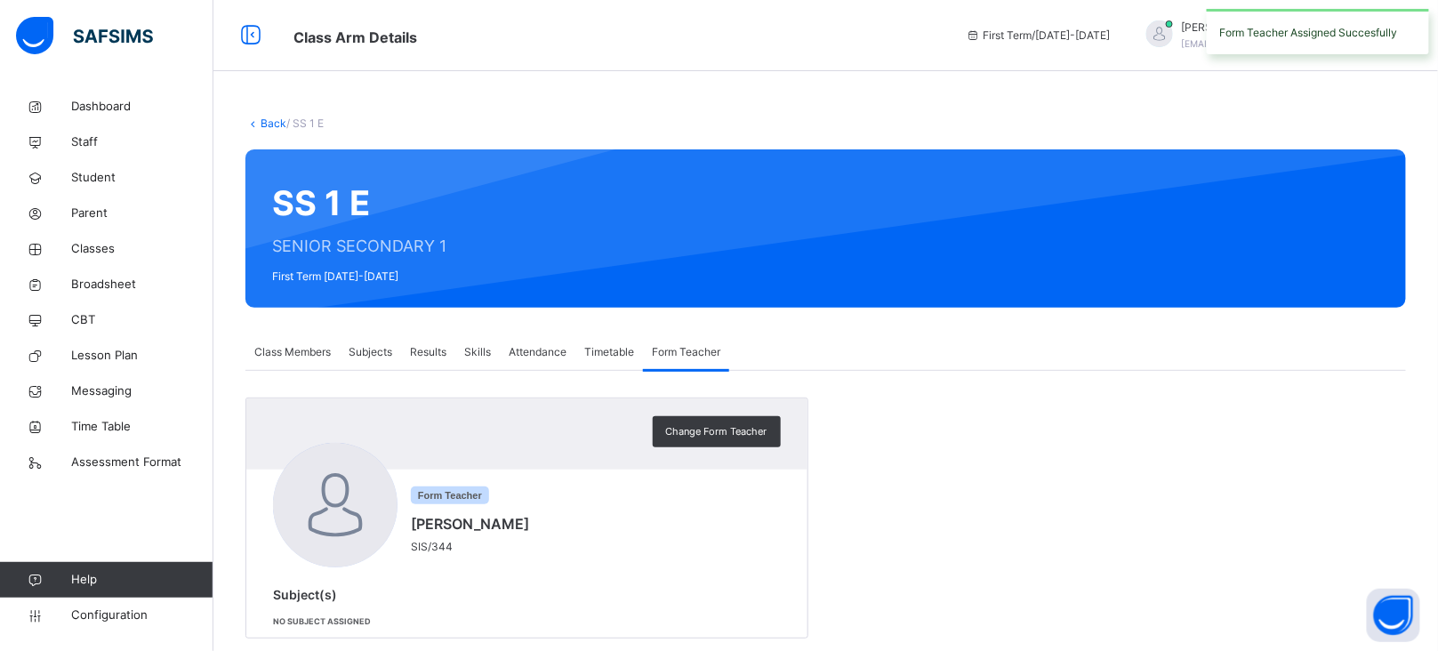
click at [269, 124] on link "Back" at bounding box center [274, 122] width 26 height 13
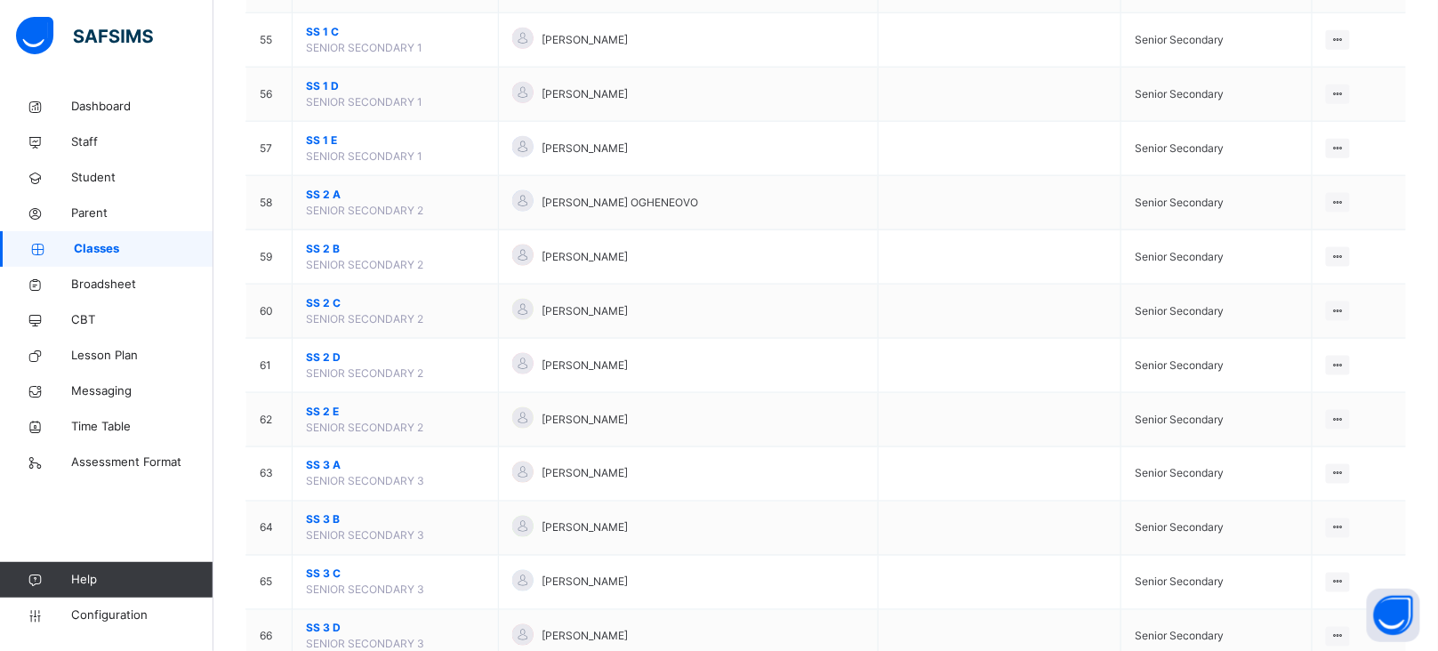
scroll to position [3161, 0]
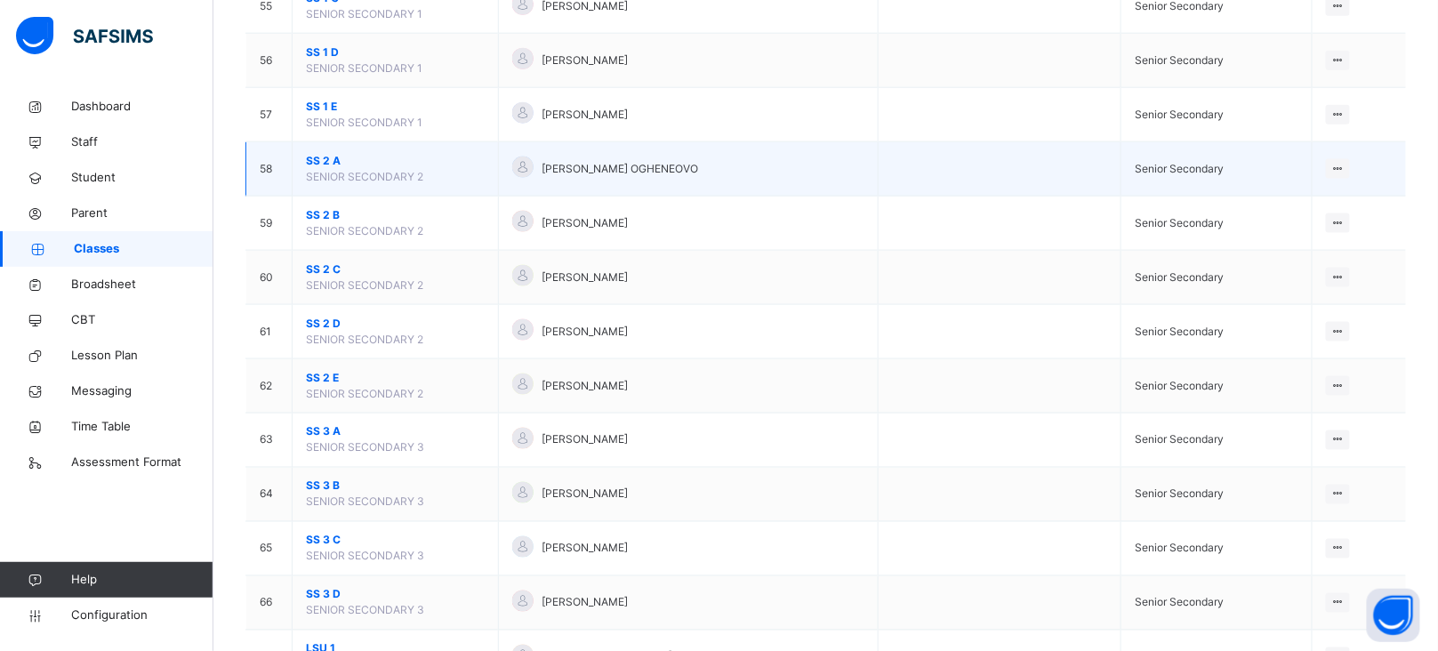
click at [326, 169] on span "SS 2 A" at bounding box center [395, 161] width 179 height 16
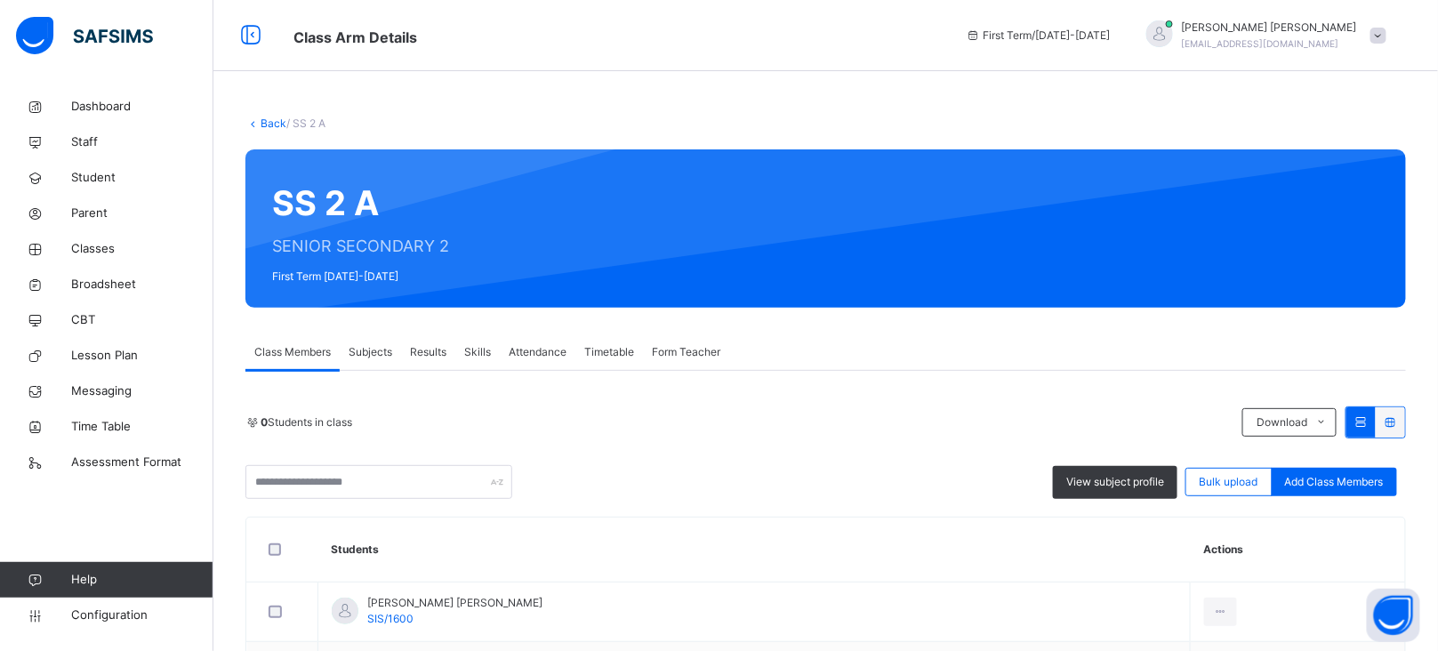
click at [666, 351] on span "Form Teacher" at bounding box center [686, 352] width 68 height 16
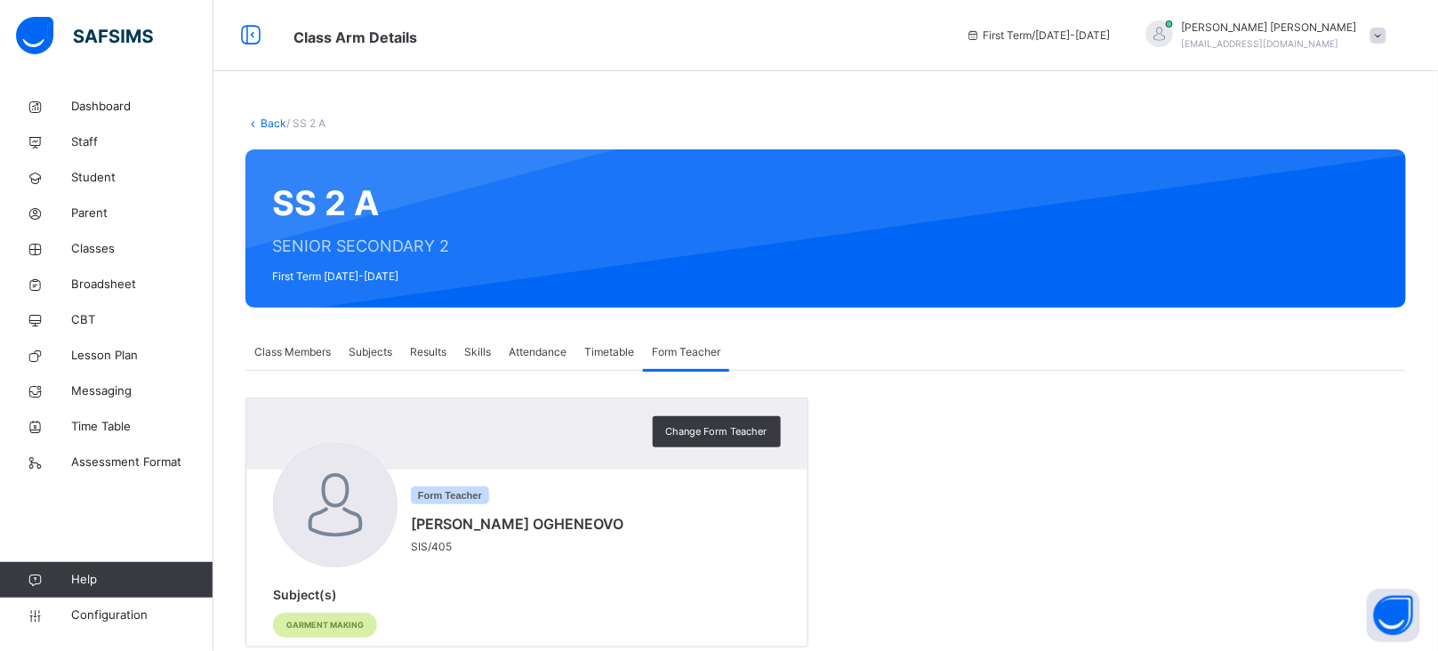
click at [687, 426] on span "Change Form Teacher" at bounding box center [716, 431] width 101 height 15
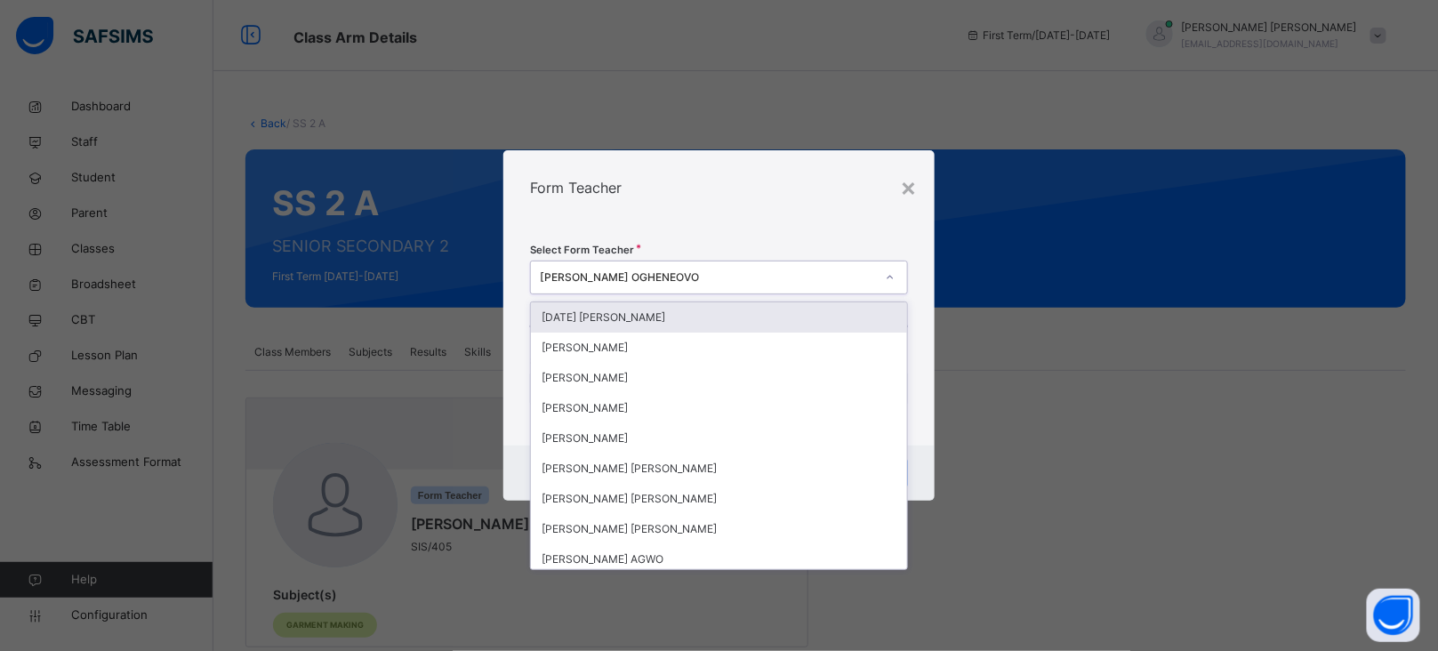
click at [605, 268] on div "[PERSON_NAME] OGHENEOVO" at bounding box center [702, 278] width 342 height 28
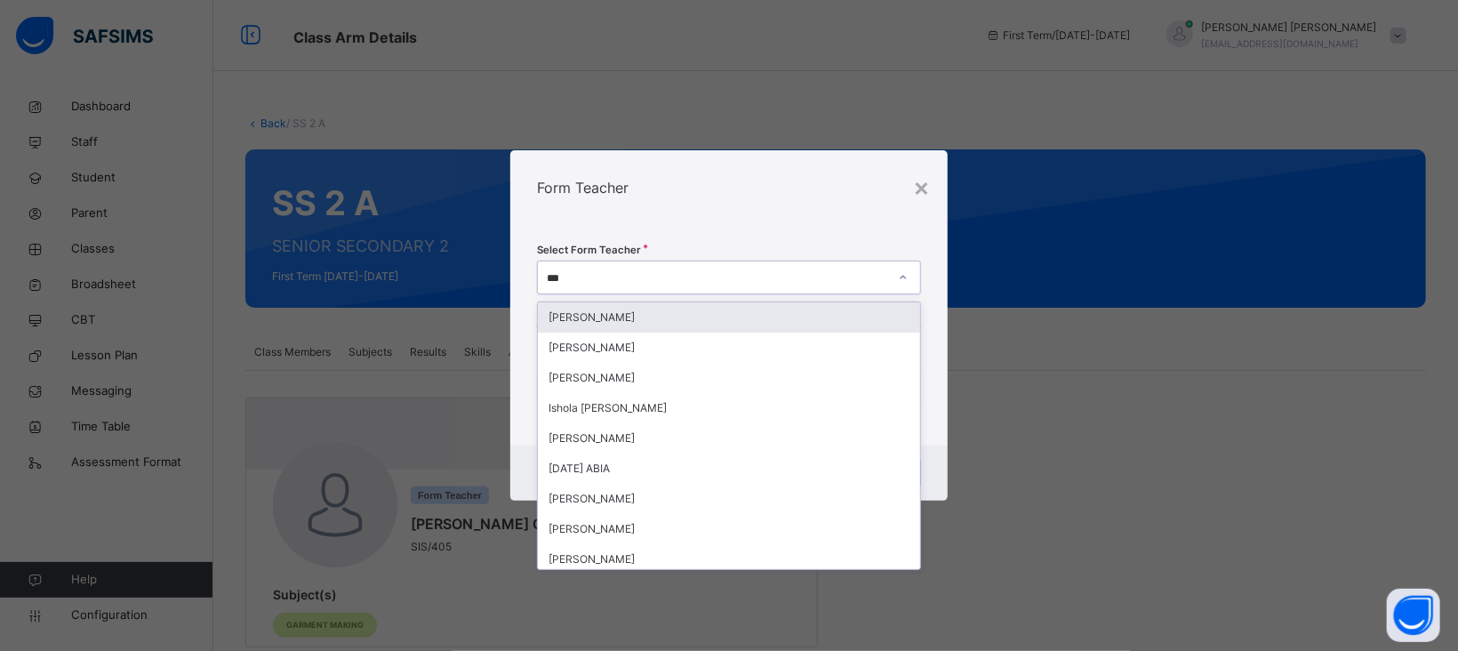
type input "****"
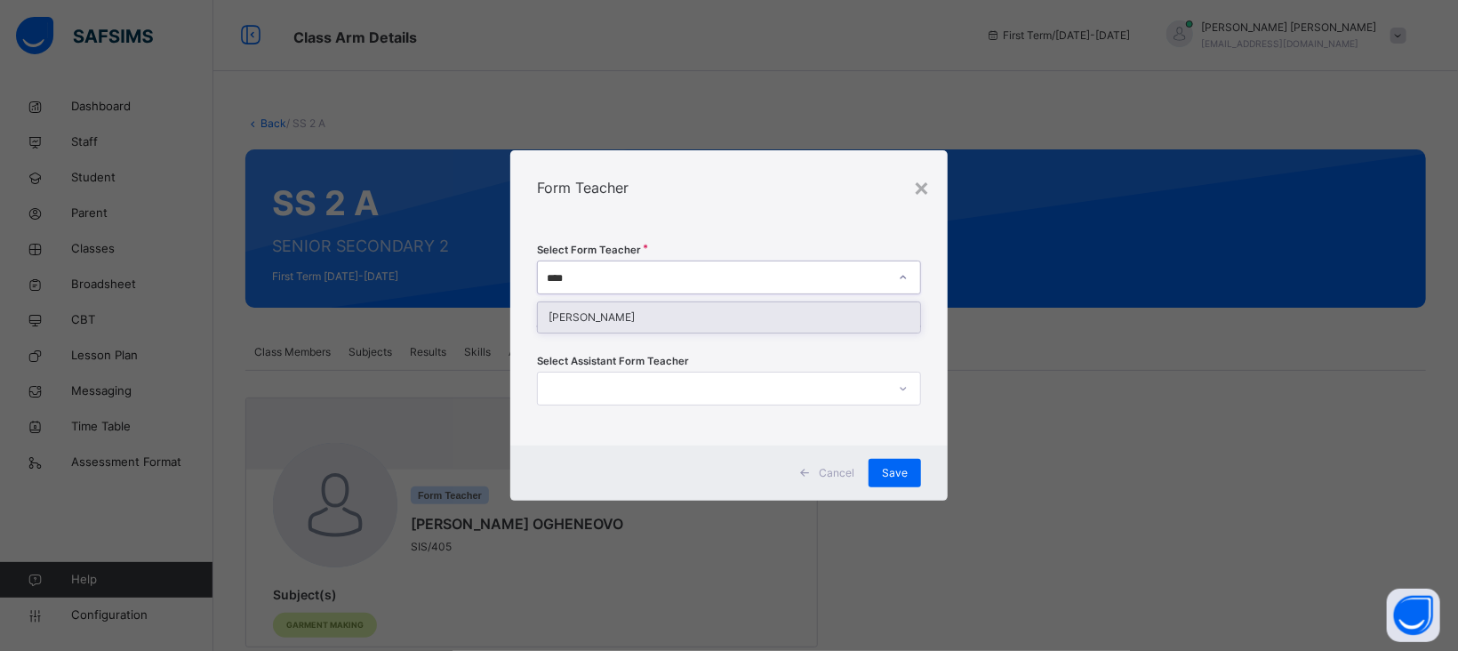
click at [623, 321] on div "[PERSON_NAME]" at bounding box center [729, 317] width 382 height 30
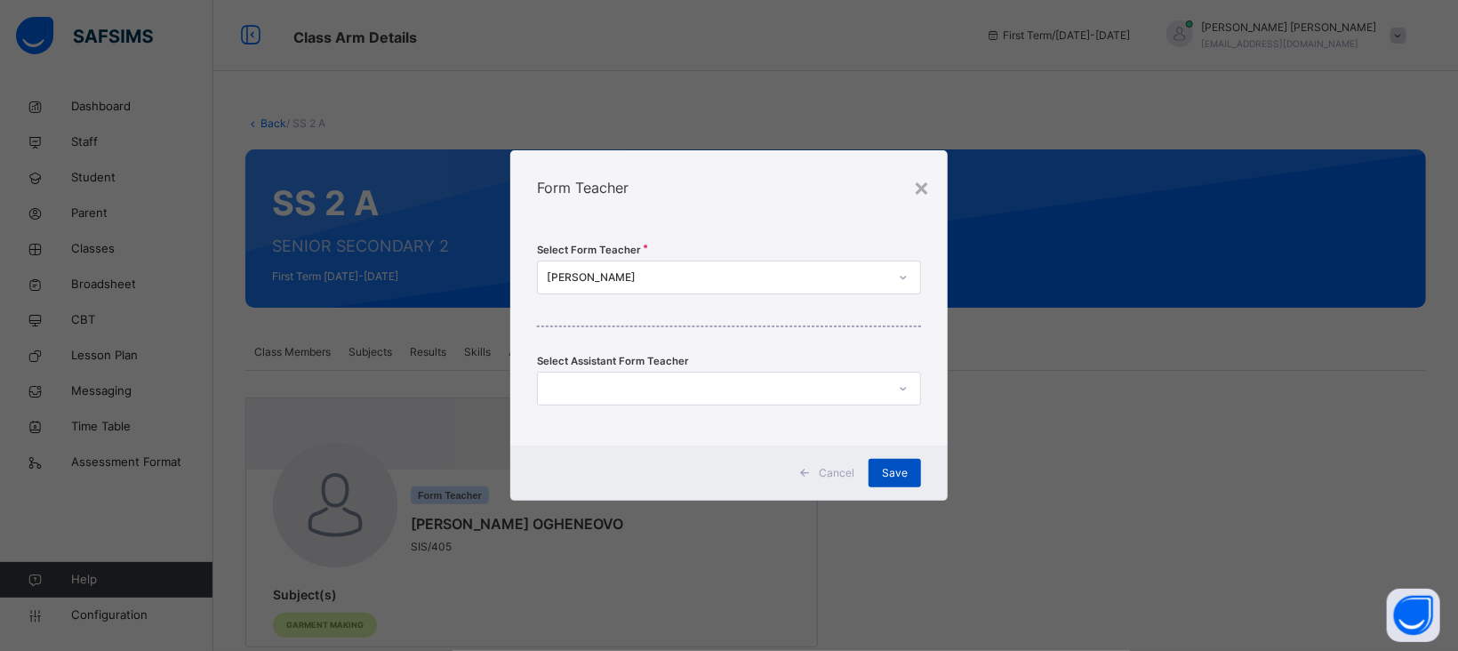
click at [903, 469] on span "Save" at bounding box center [895, 473] width 26 height 16
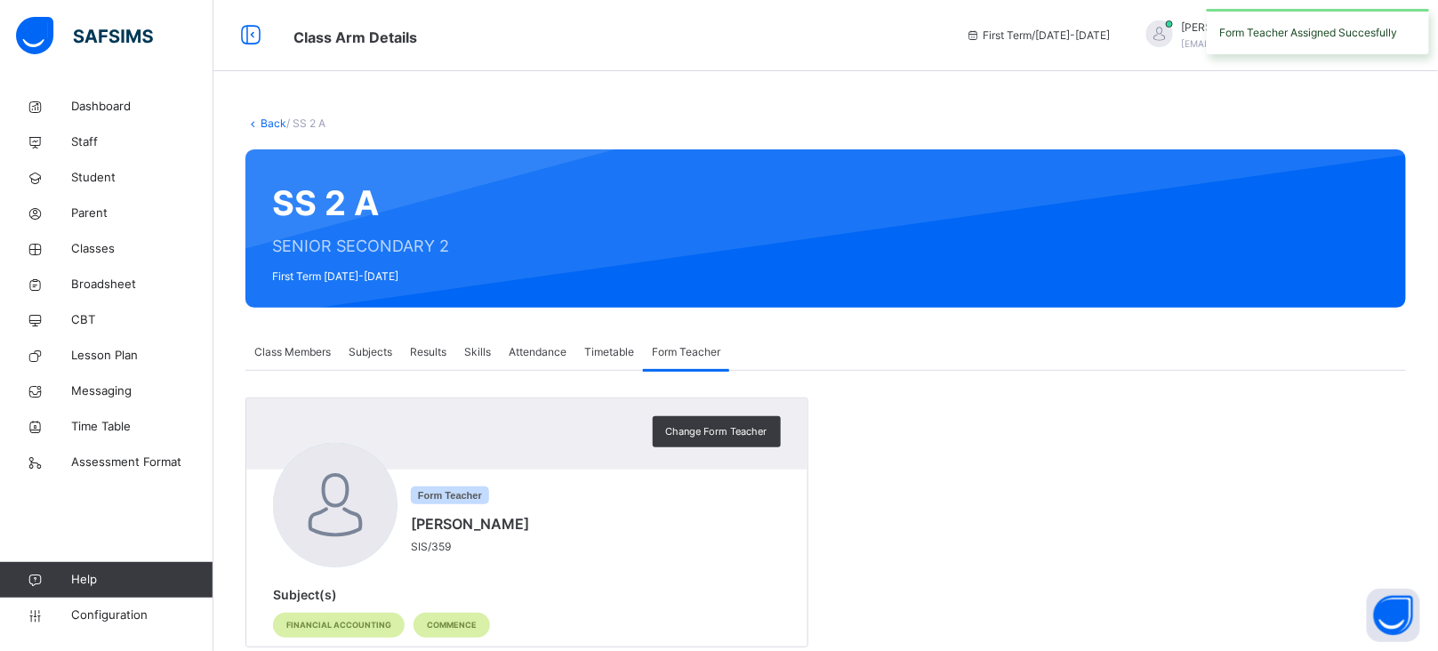
click at [271, 119] on link "Back" at bounding box center [274, 122] width 26 height 13
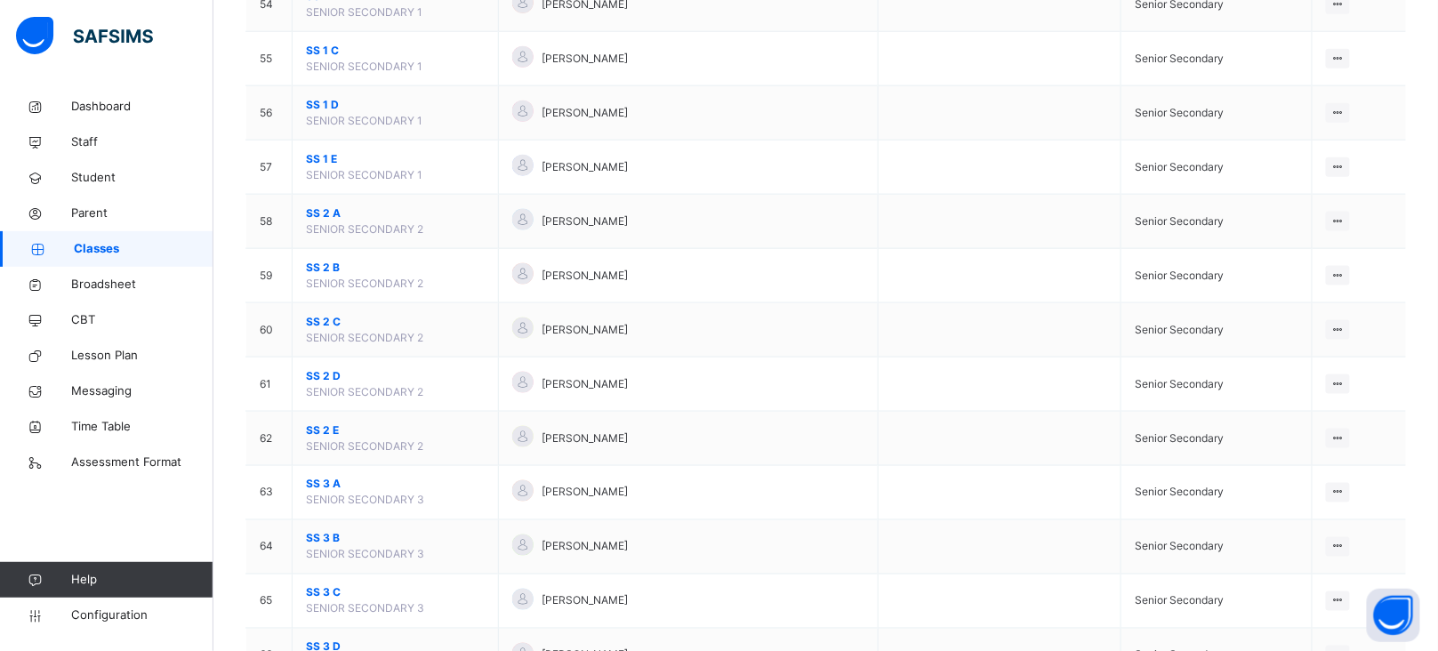
scroll to position [3127, 0]
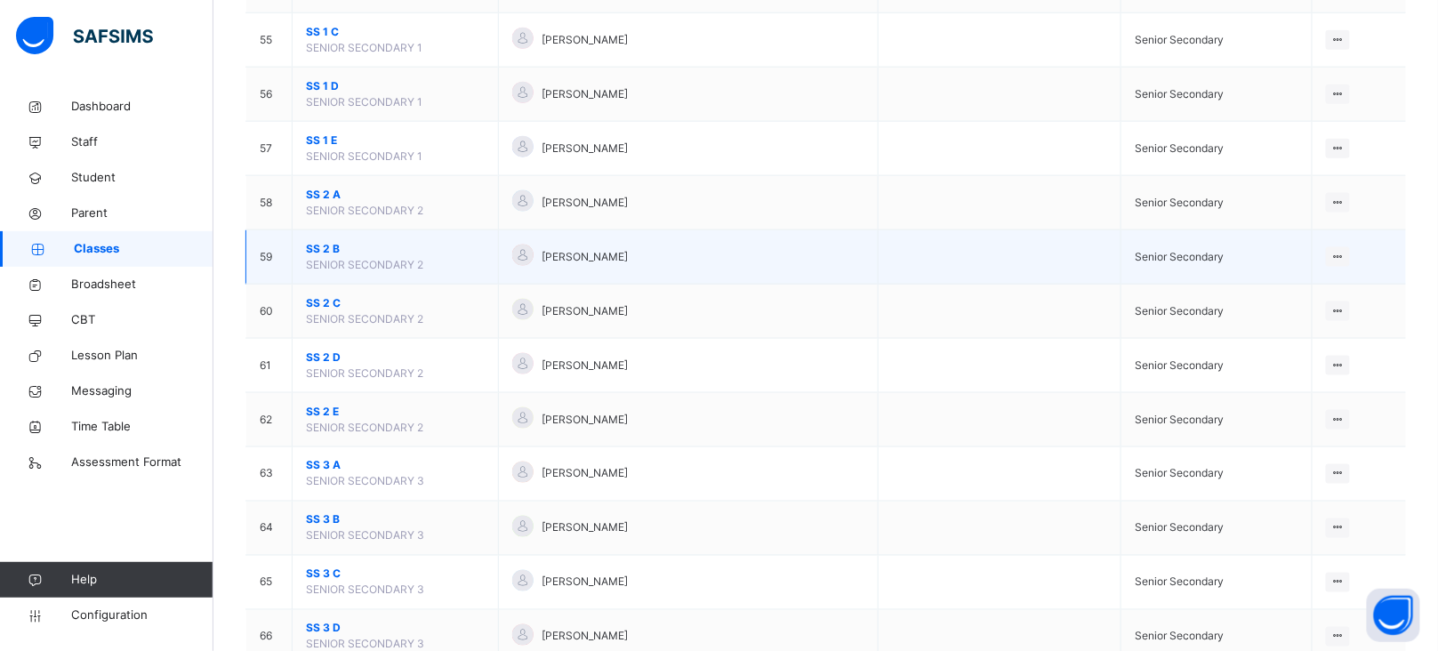
click at [316, 252] on span "SS 2 B" at bounding box center [395, 249] width 179 height 16
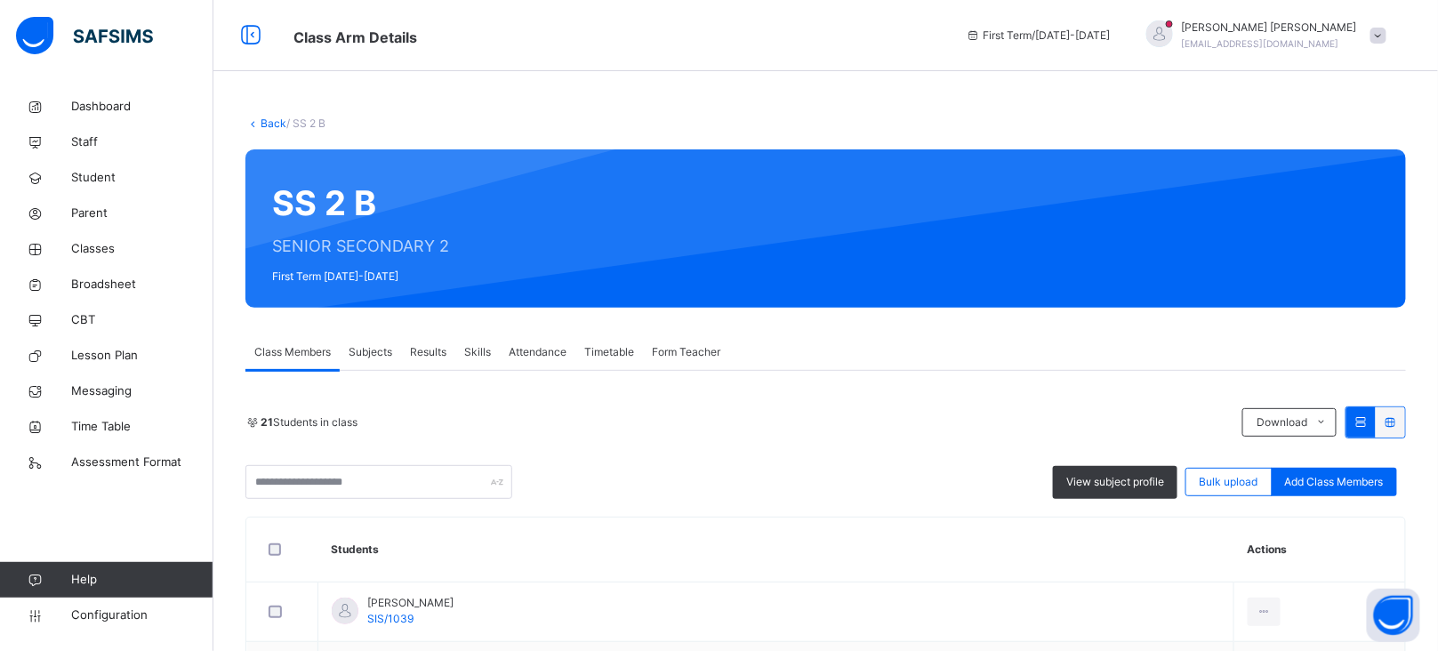
click at [685, 357] on span "Form Teacher" at bounding box center [686, 352] width 68 height 16
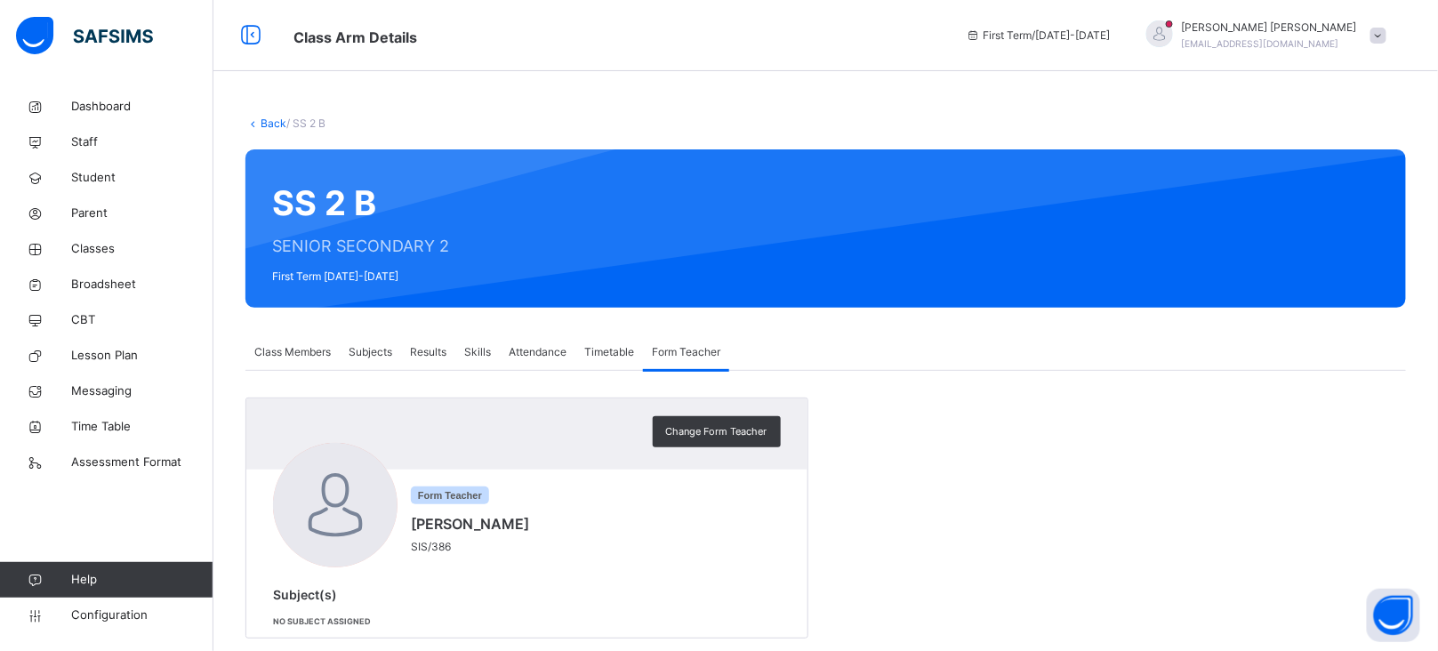
click at [719, 431] on span "Change Form Teacher" at bounding box center [716, 431] width 101 height 15
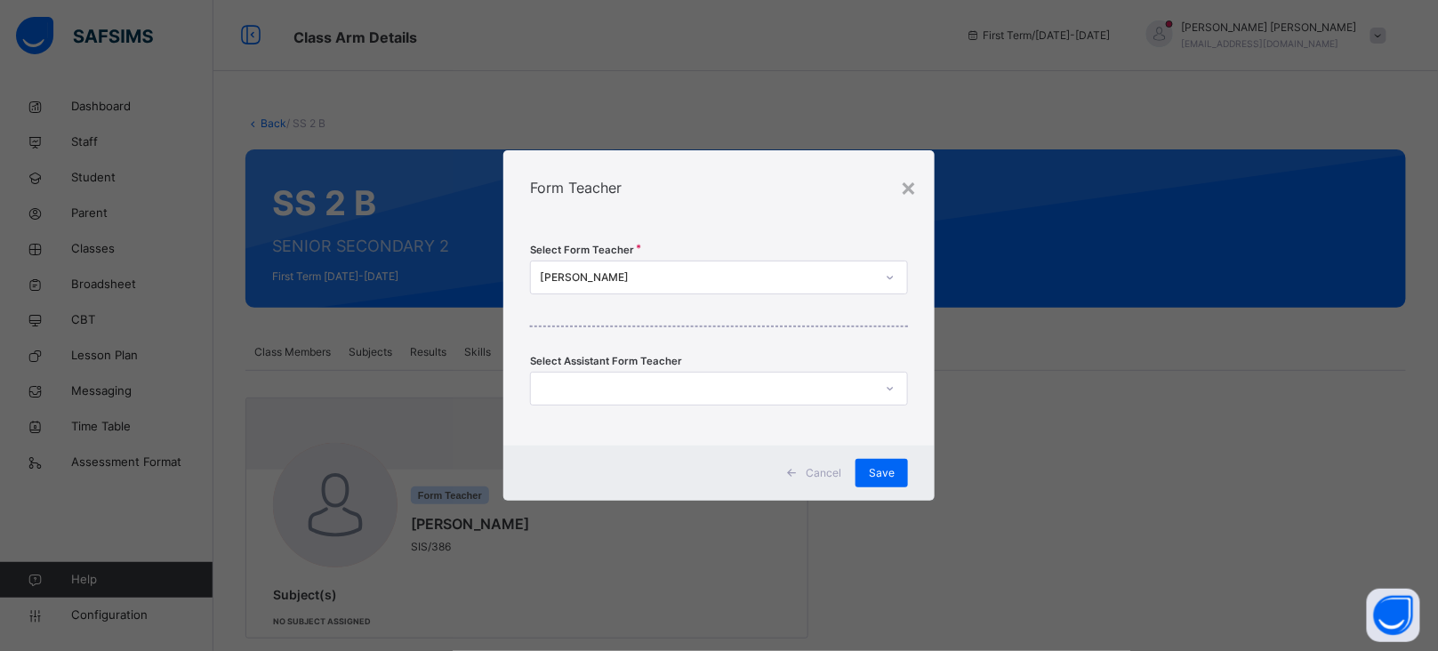
click at [629, 261] on div "[PERSON_NAME]" at bounding box center [719, 278] width 378 height 34
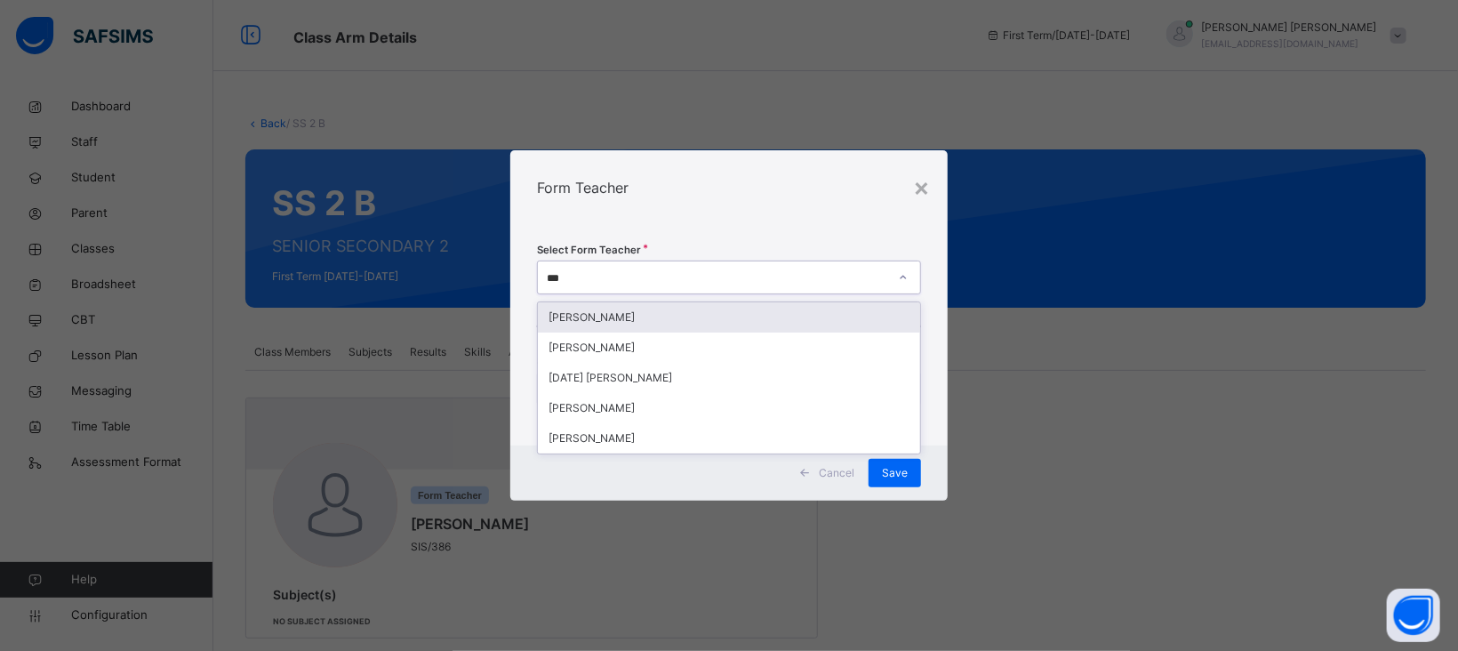
type input "****"
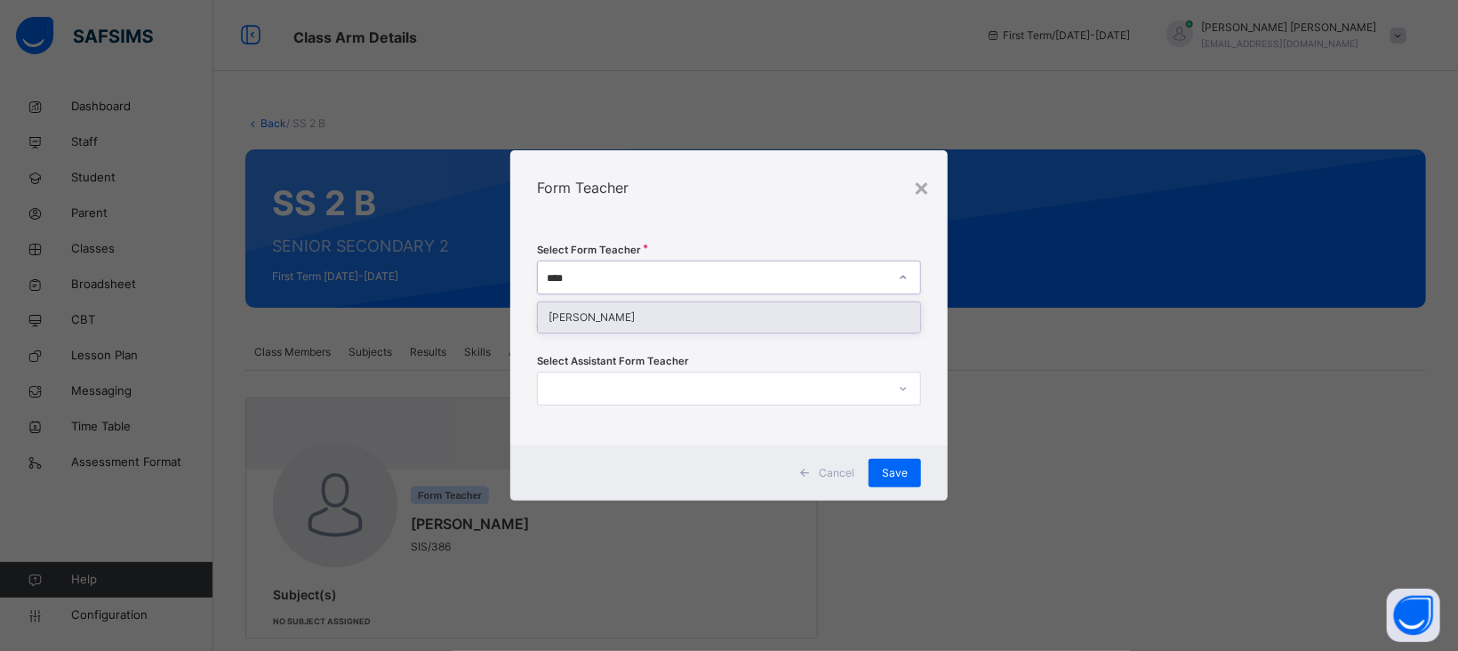
click at [666, 319] on div "[PERSON_NAME]" at bounding box center [729, 317] width 382 height 30
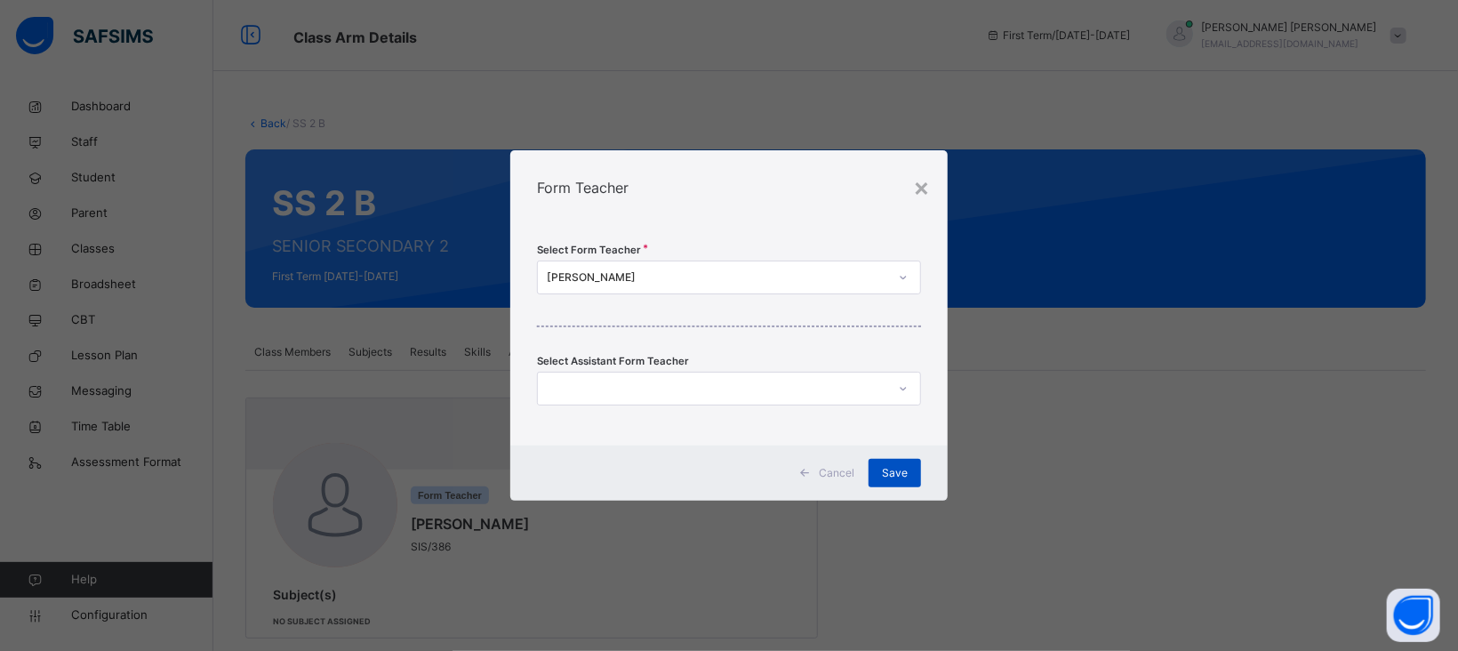
click at [904, 476] on span "Save" at bounding box center [895, 473] width 26 height 16
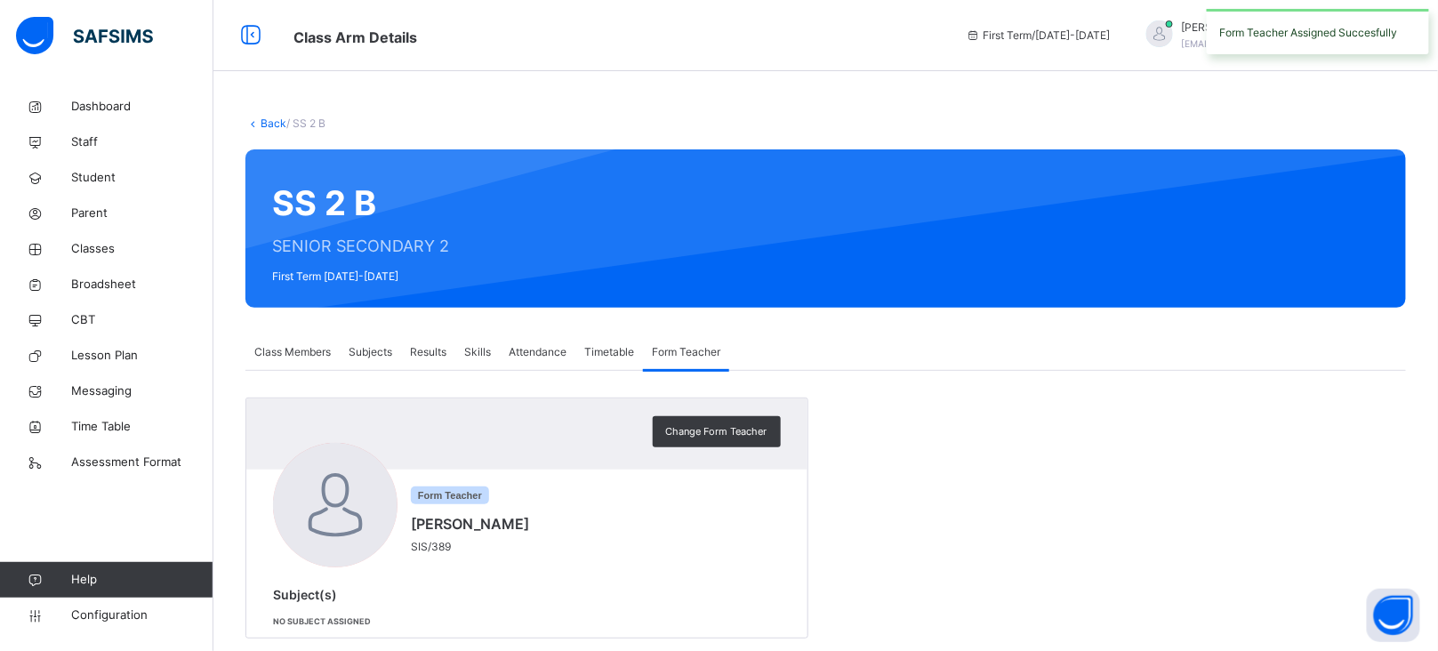
click at [271, 124] on link "Back" at bounding box center [274, 122] width 26 height 13
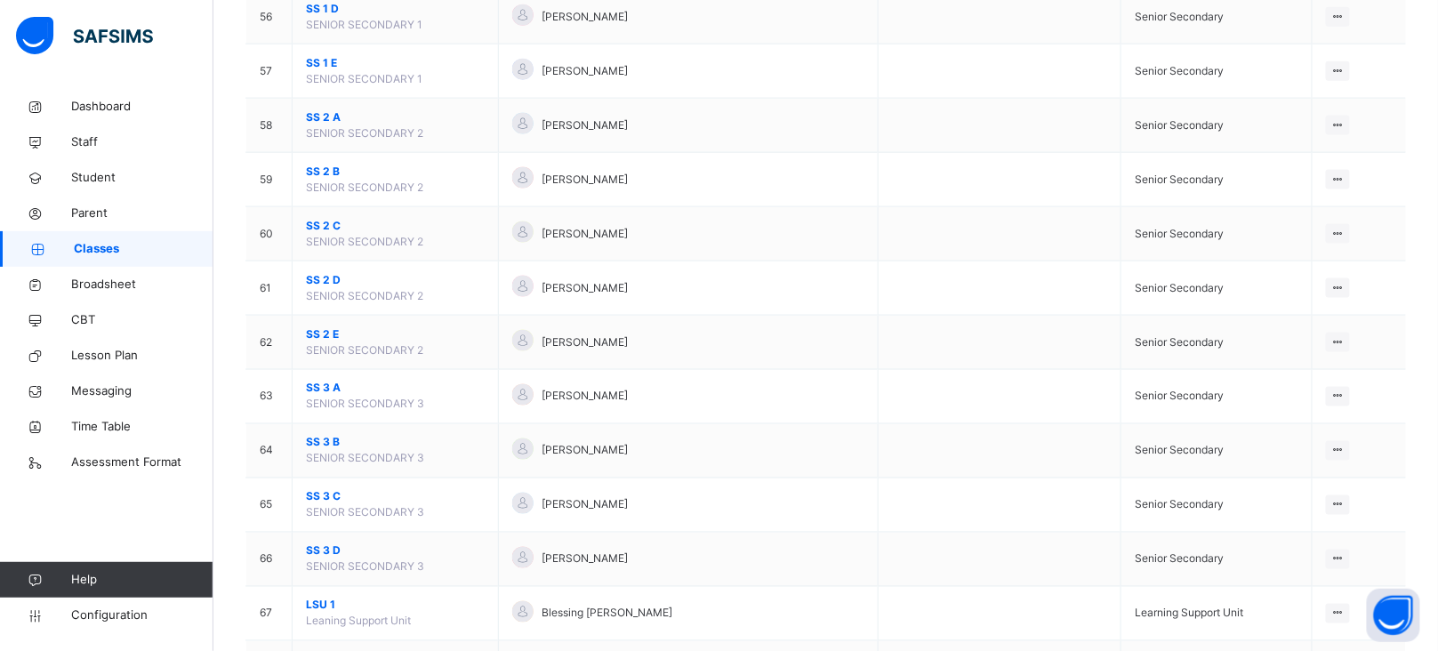
scroll to position [3180, 0]
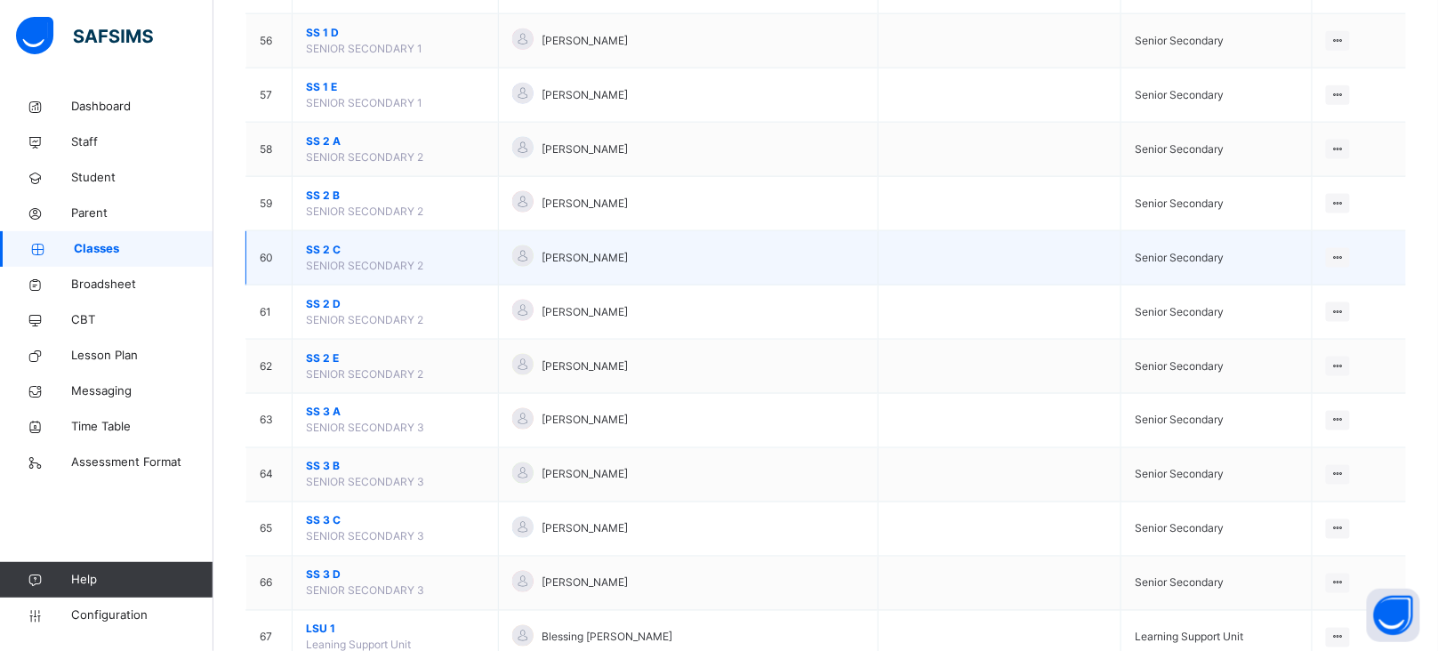
click at [323, 258] on span "SS 2 C" at bounding box center [395, 250] width 179 height 16
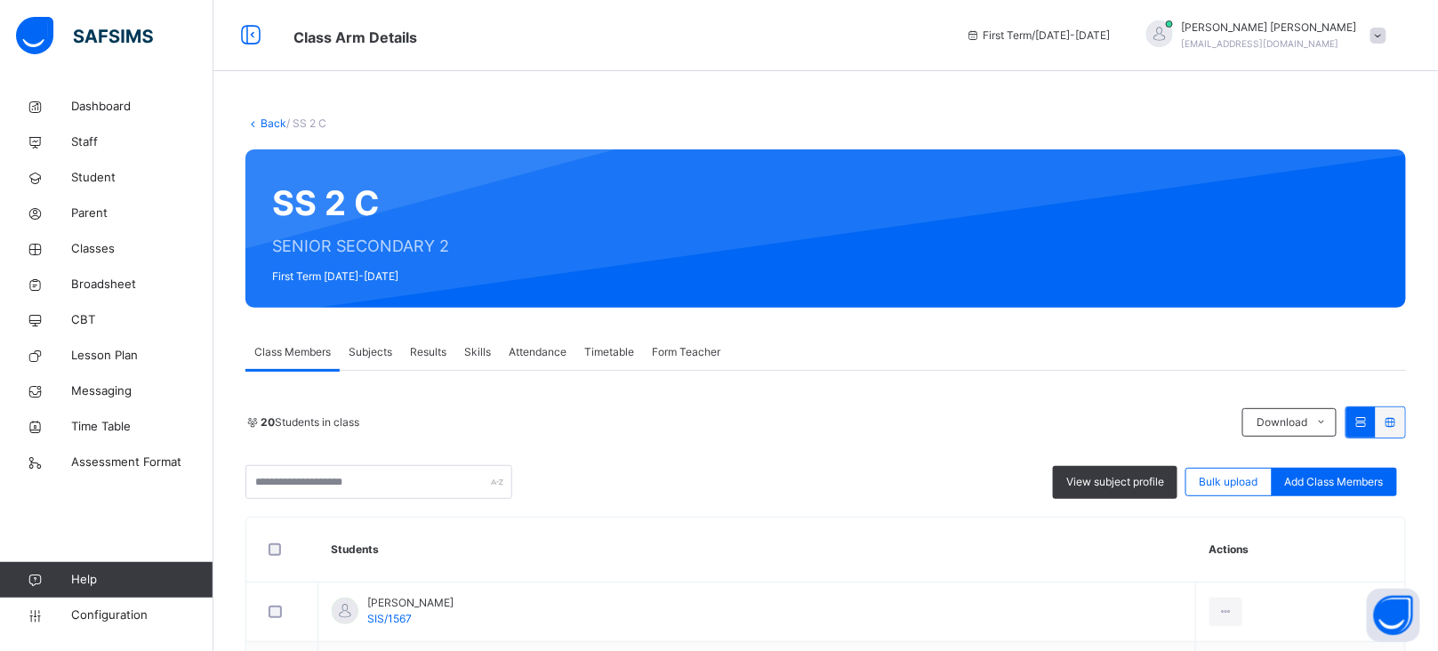
click at [694, 347] on span "Form Teacher" at bounding box center [686, 352] width 68 height 16
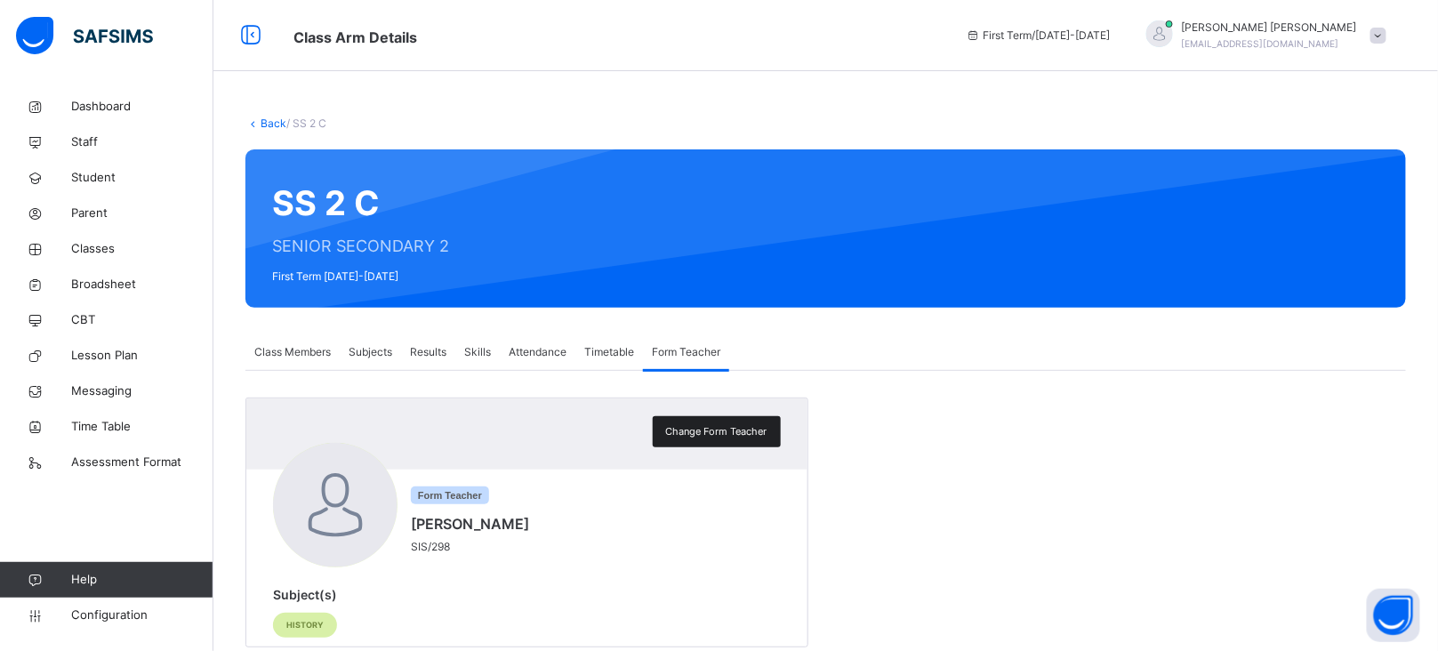
click at [726, 431] on span "Change Form Teacher" at bounding box center [716, 431] width 101 height 15
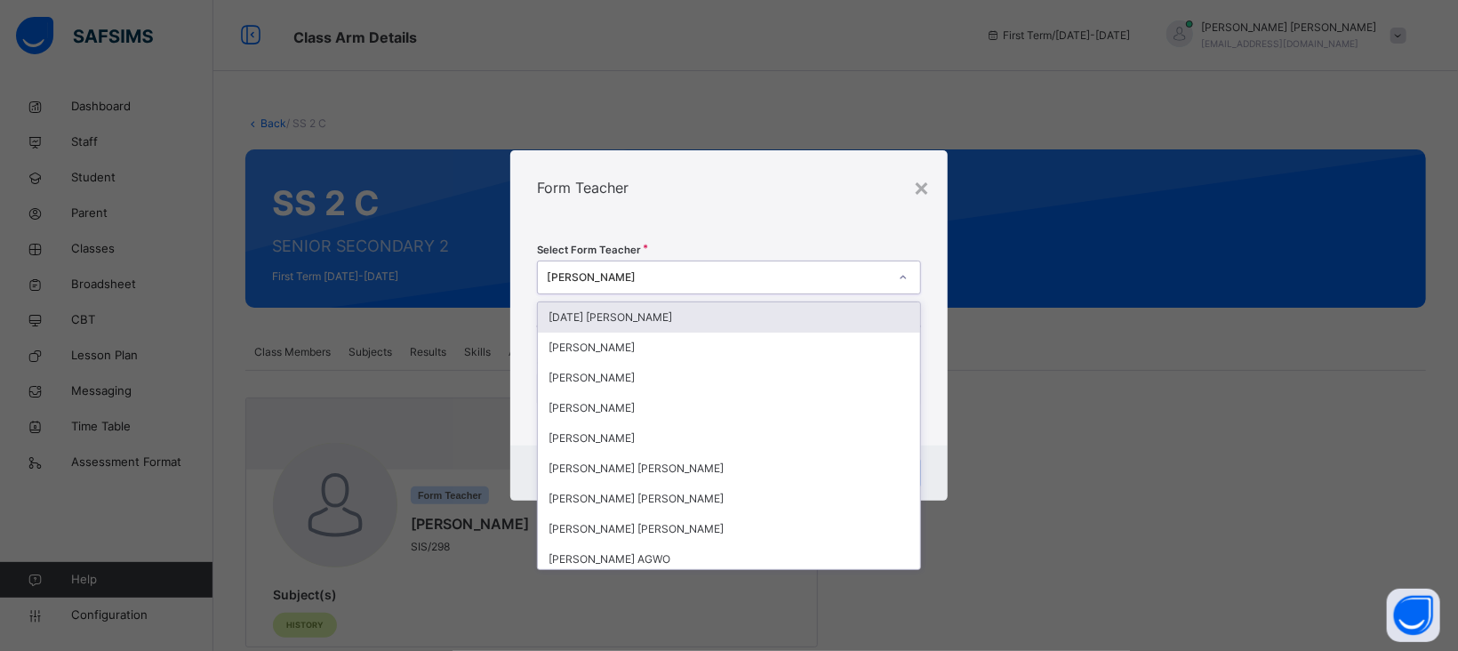
click at [674, 269] on div "[PERSON_NAME]" at bounding box center [717, 277] width 341 height 16
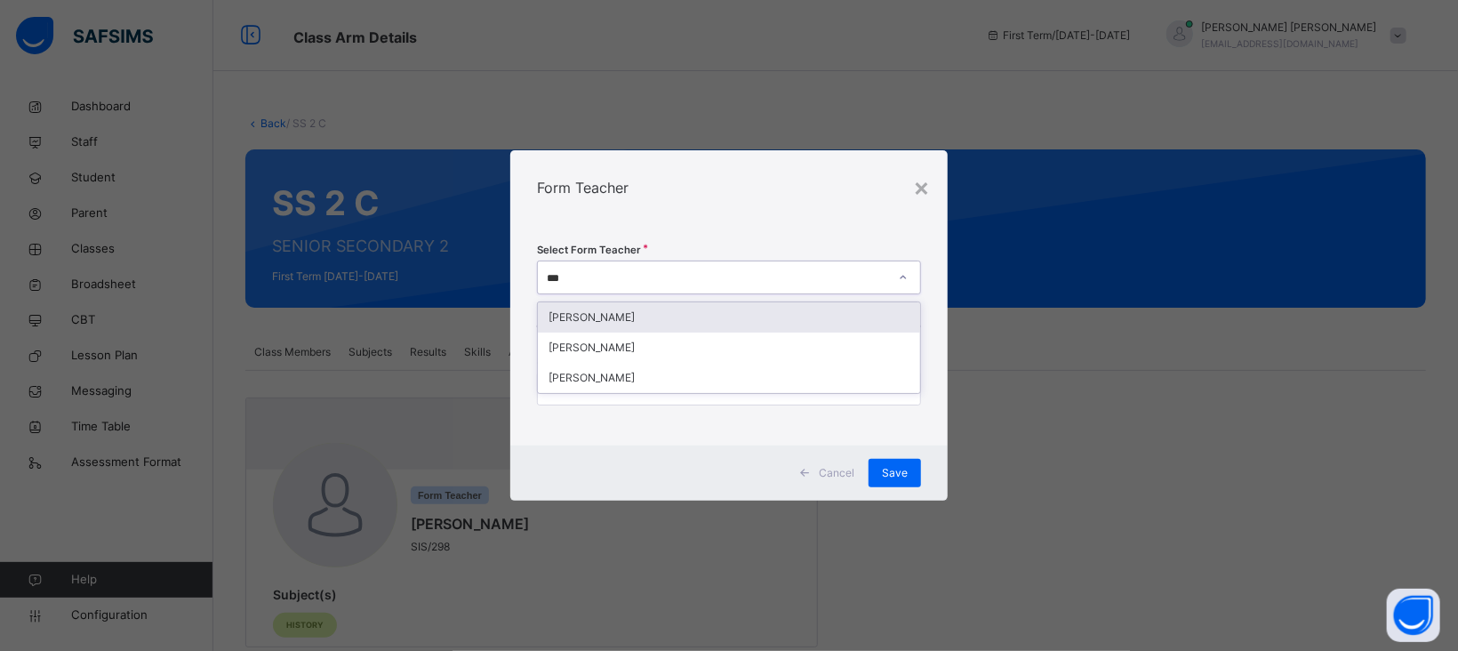
type input "****"
click at [598, 321] on div "[PERSON_NAME]" at bounding box center [729, 317] width 382 height 30
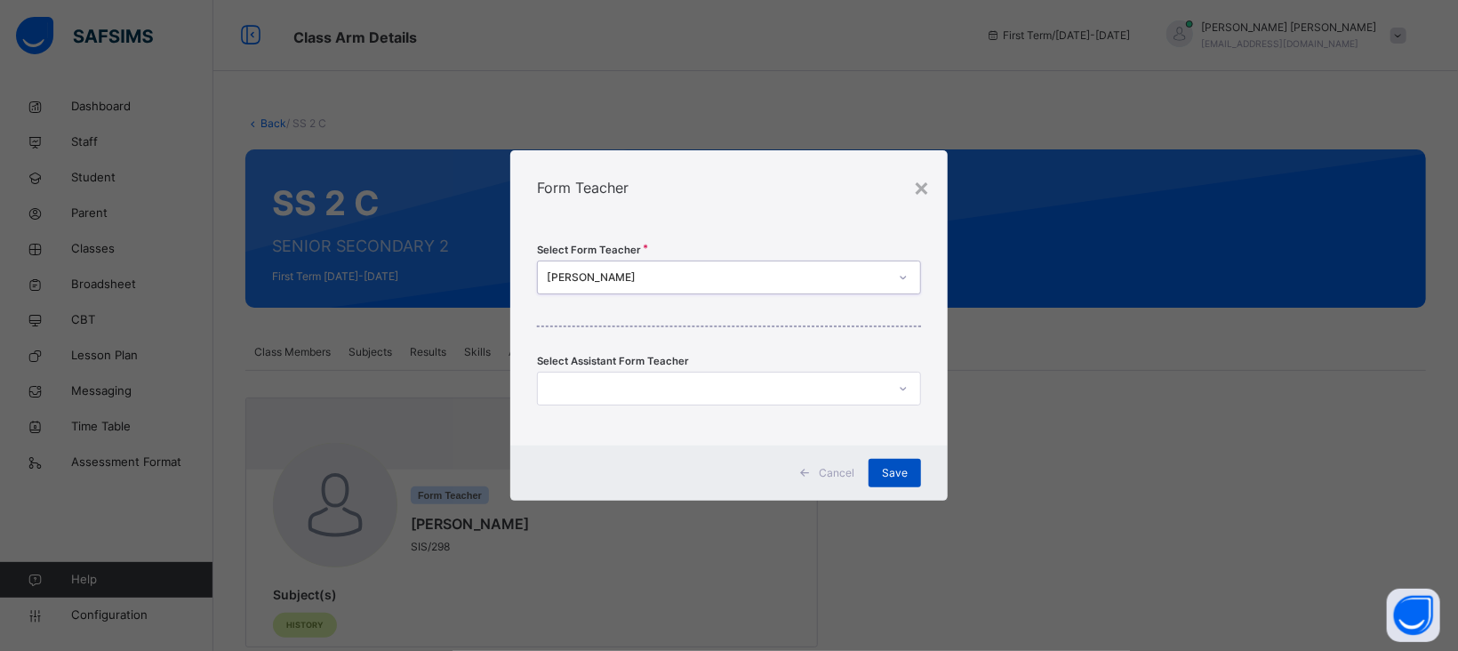
click at [899, 476] on span "Save" at bounding box center [895, 473] width 26 height 16
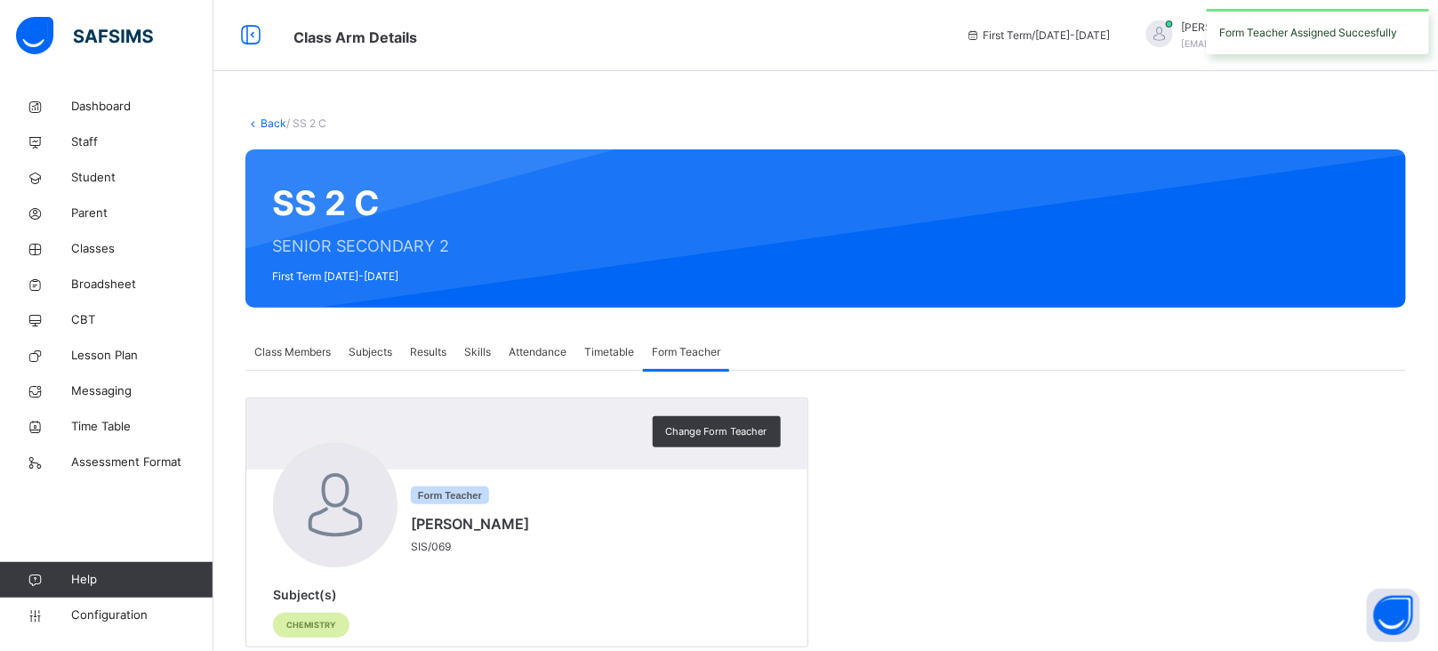
click at [266, 124] on link "Back" at bounding box center [274, 122] width 26 height 13
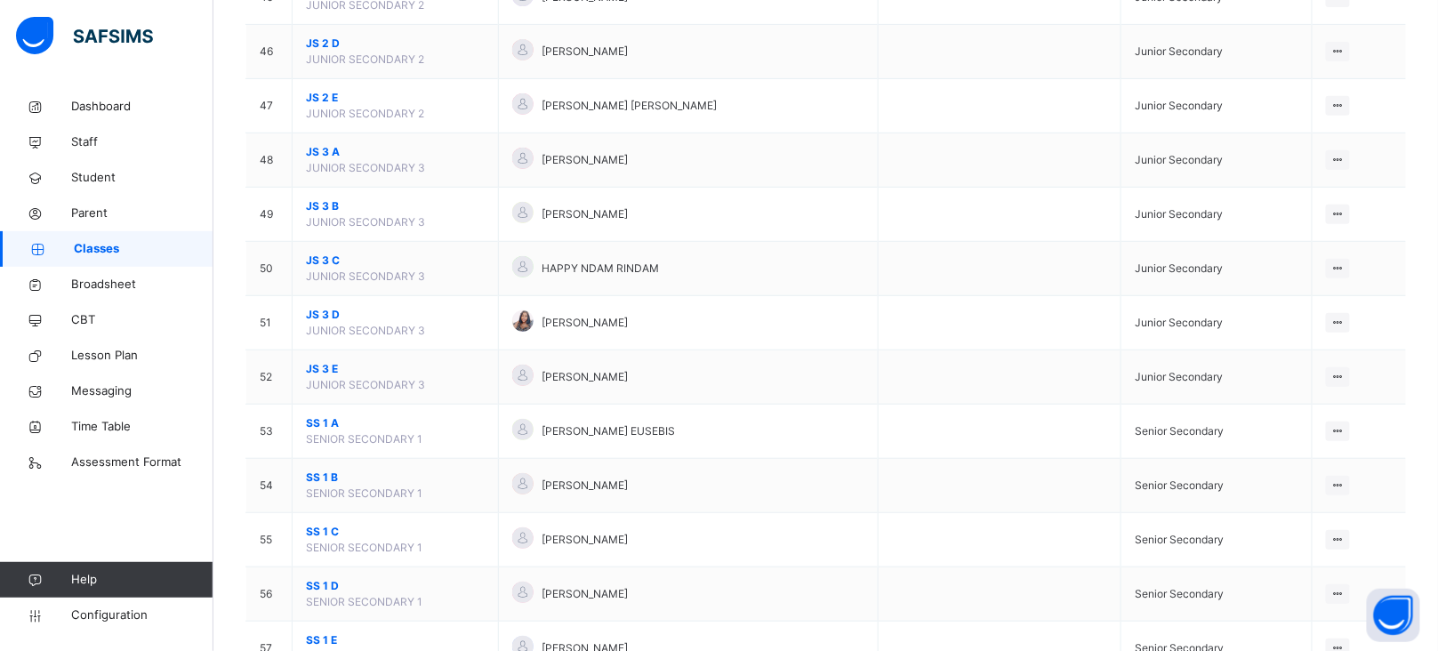
scroll to position [3305, 0]
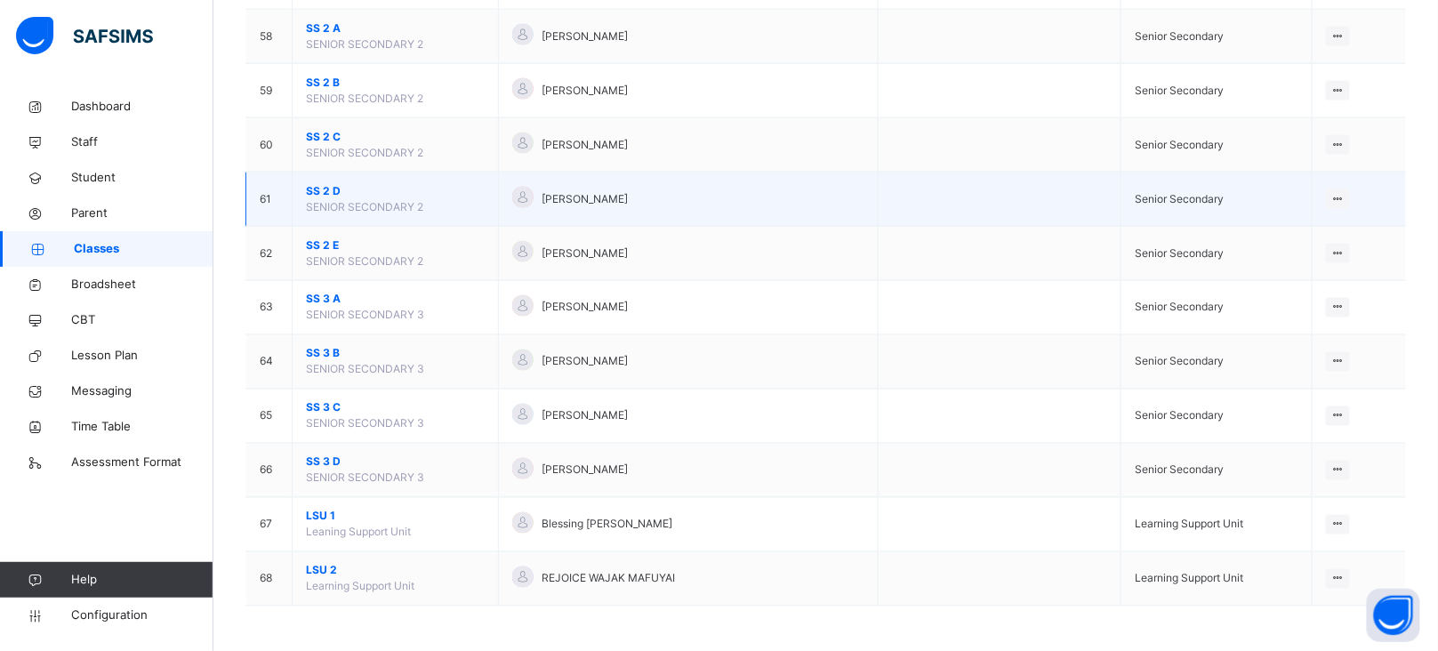
click at [323, 192] on span "SS 2 D" at bounding box center [395, 191] width 179 height 16
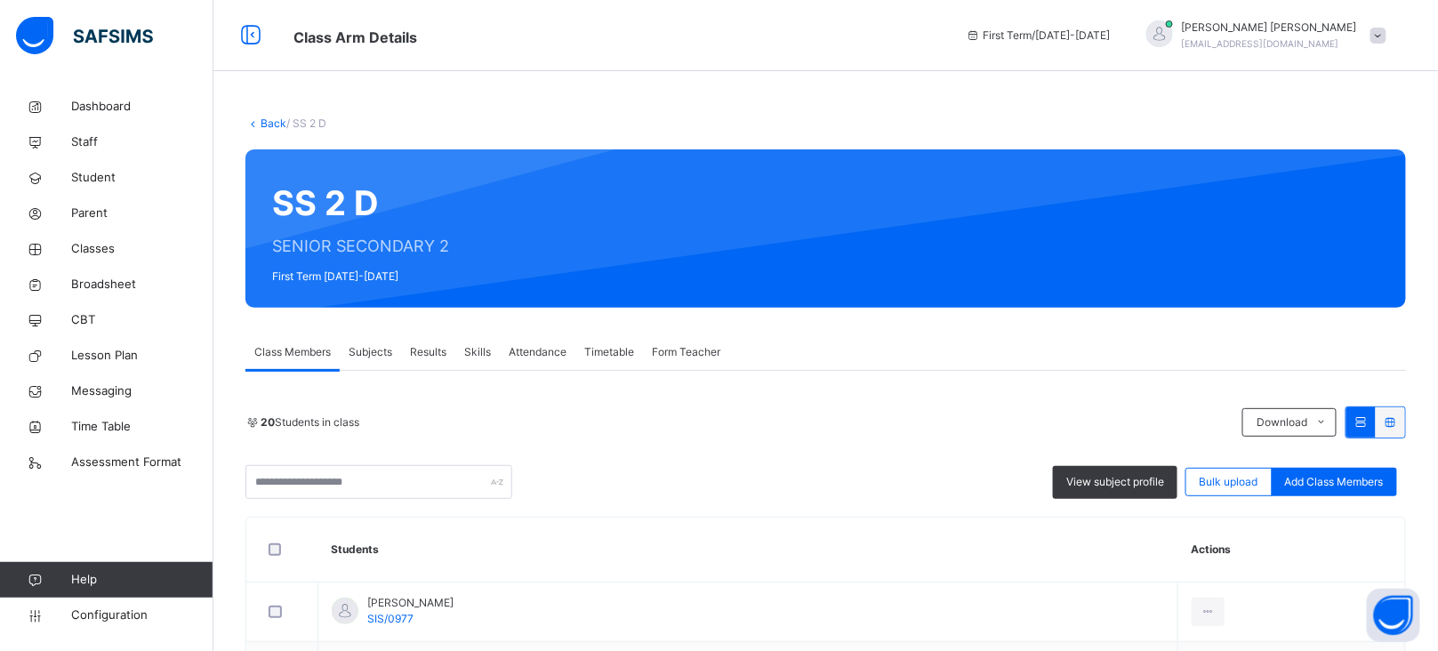
click at [692, 352] on span "Form Teacher" at bounding box center [686, 352] width 68 height 16
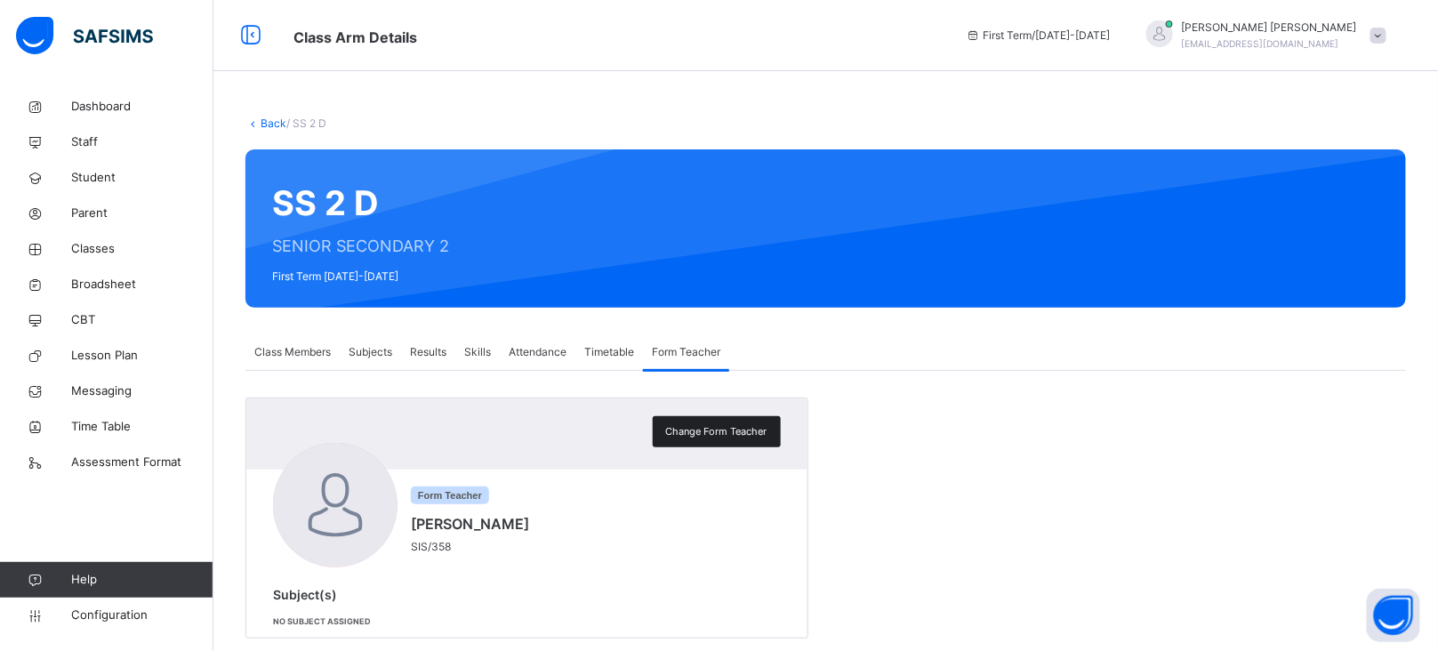
click at [725, 429] on span "Change Form Teacher" at bounding box center [716, 431] width 101 height 15
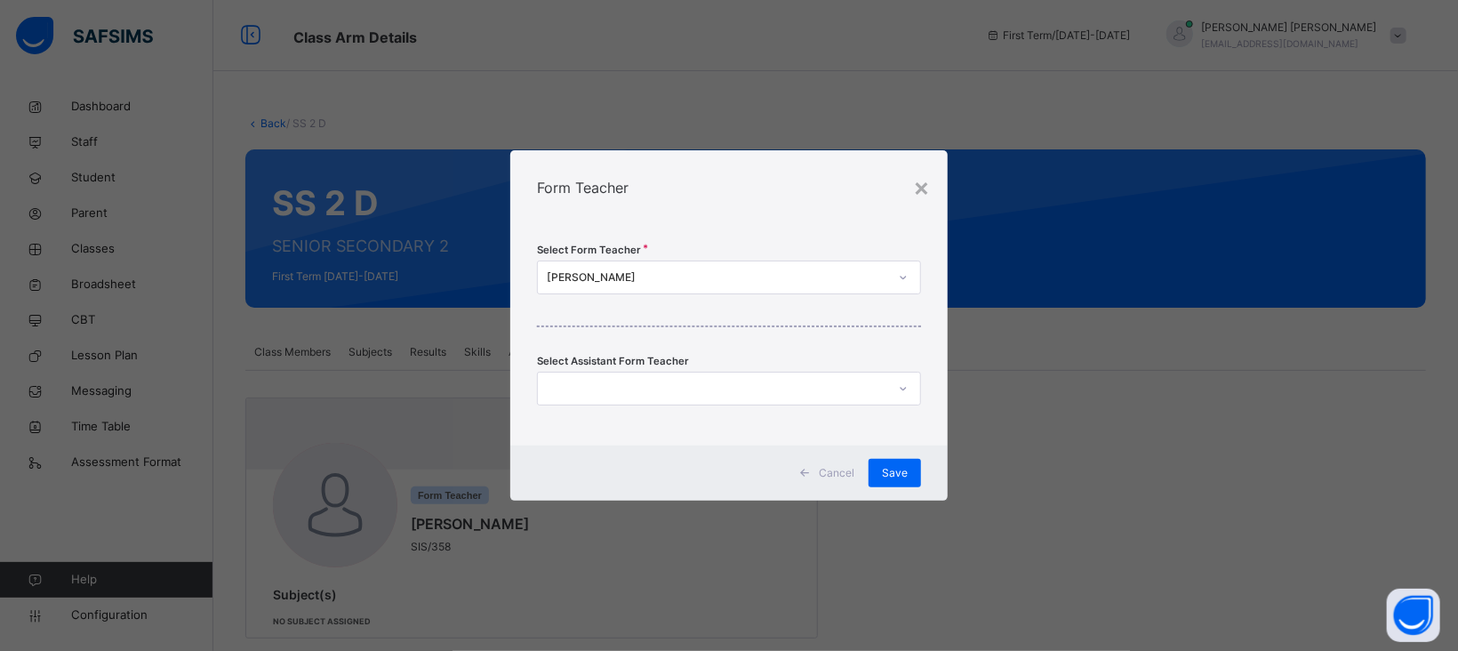
click at [682, 273] on div "[PERSON_NAME]" at bounding box center [717, 277] width 341 height 16
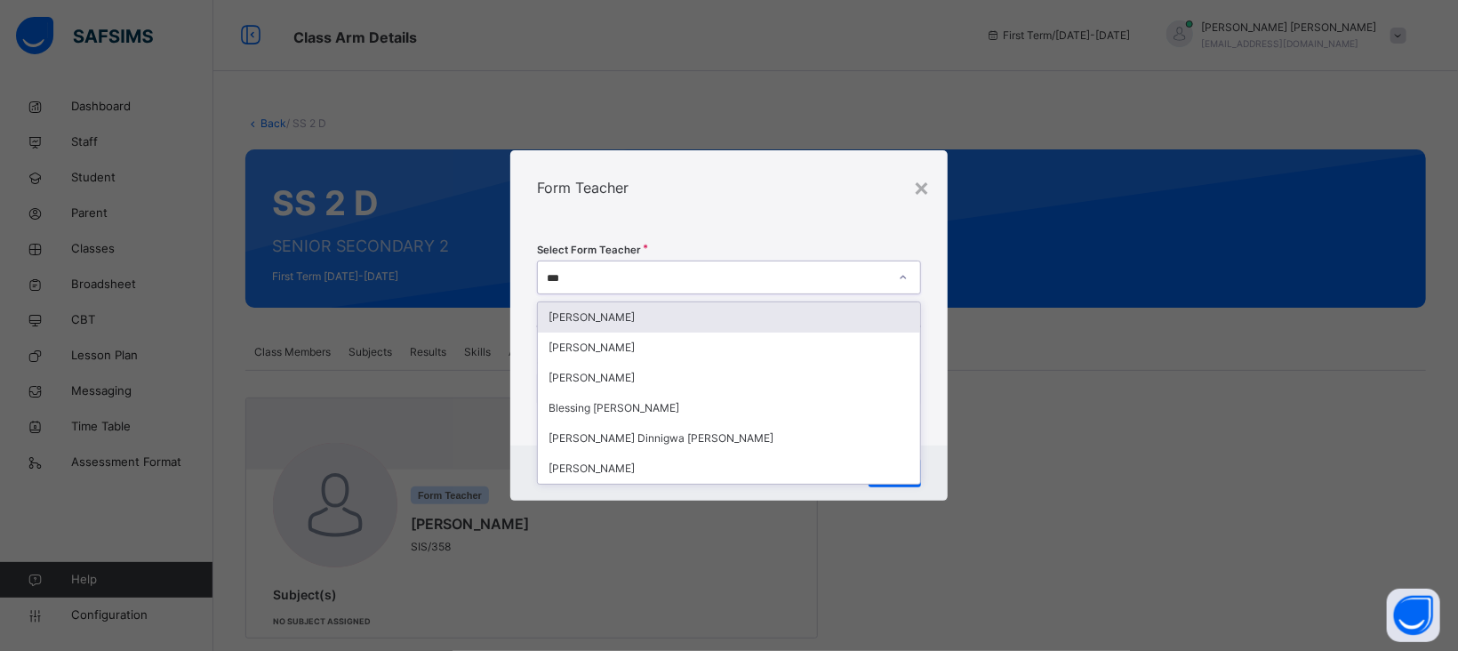
type input "****"
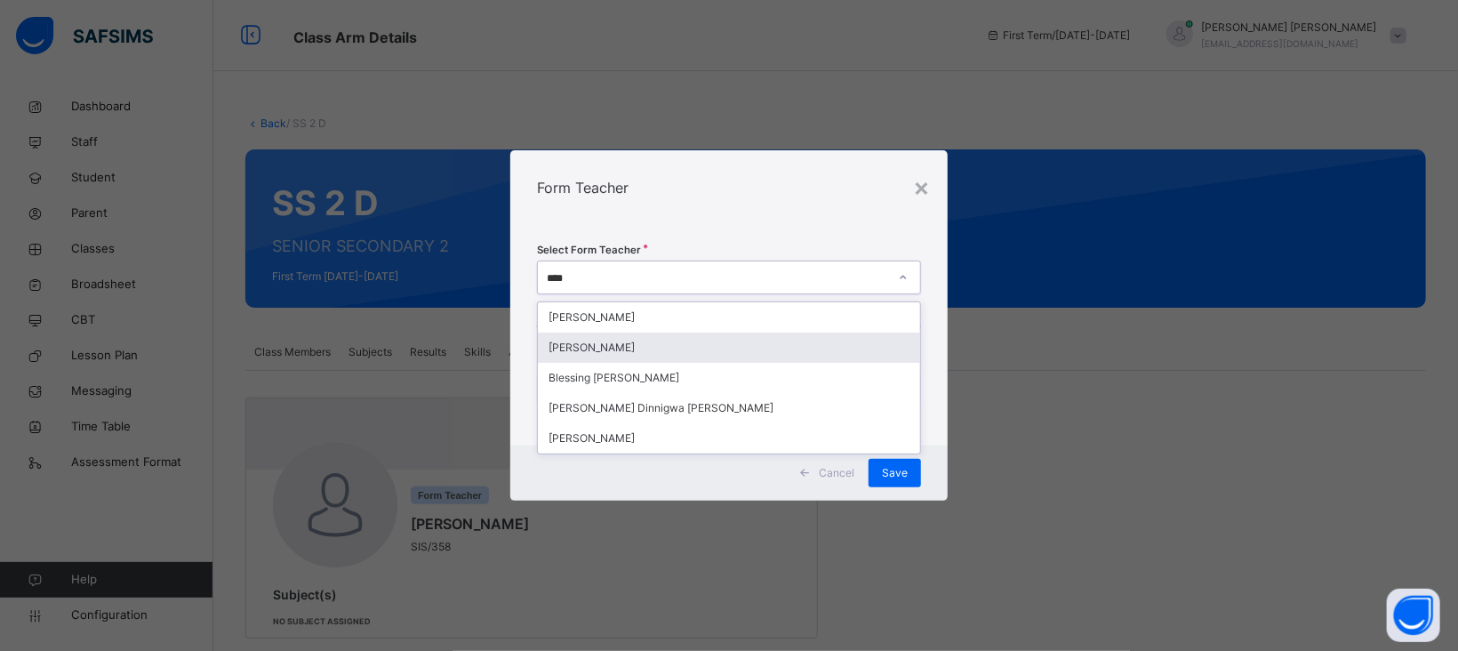
click at [618, 351] on div "[PERSON_NAME]" at bounding box center [729, 348] width 382 height 30
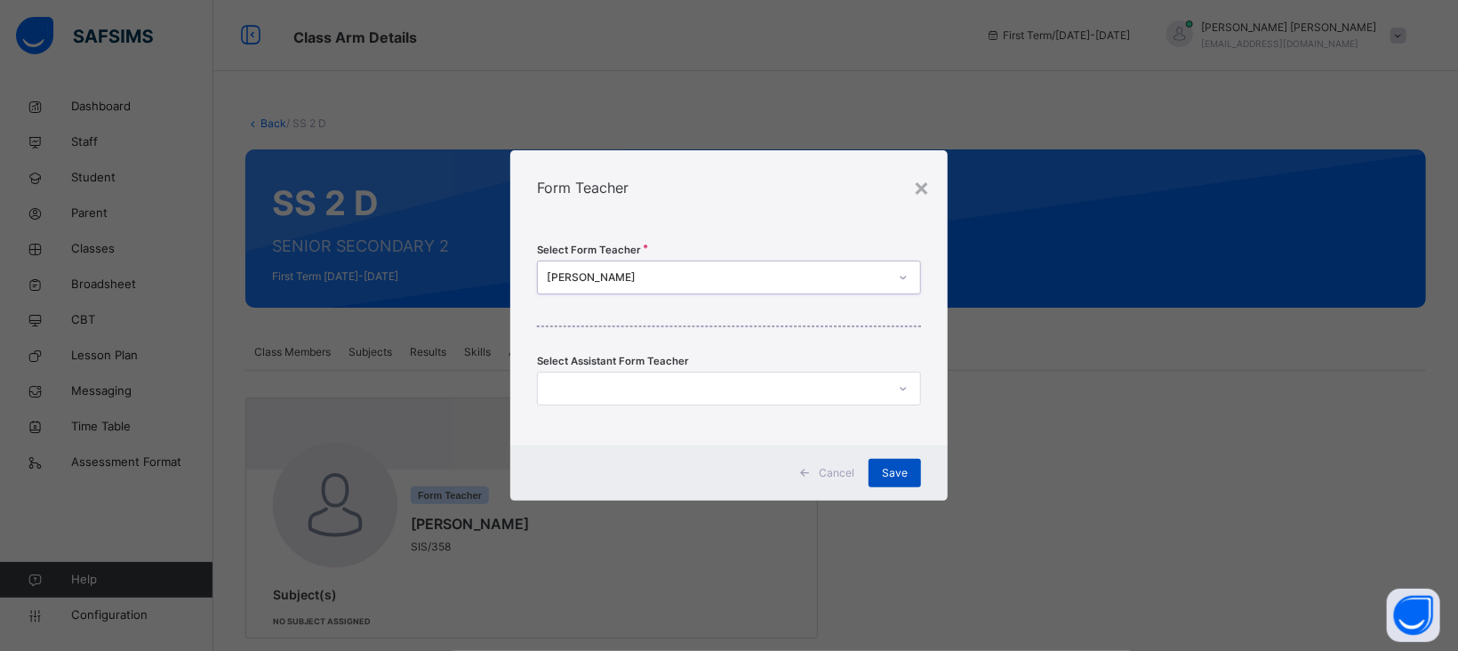
click at [906, 472] on span "Save" at bounding box center [895, 473] width 26 height 16
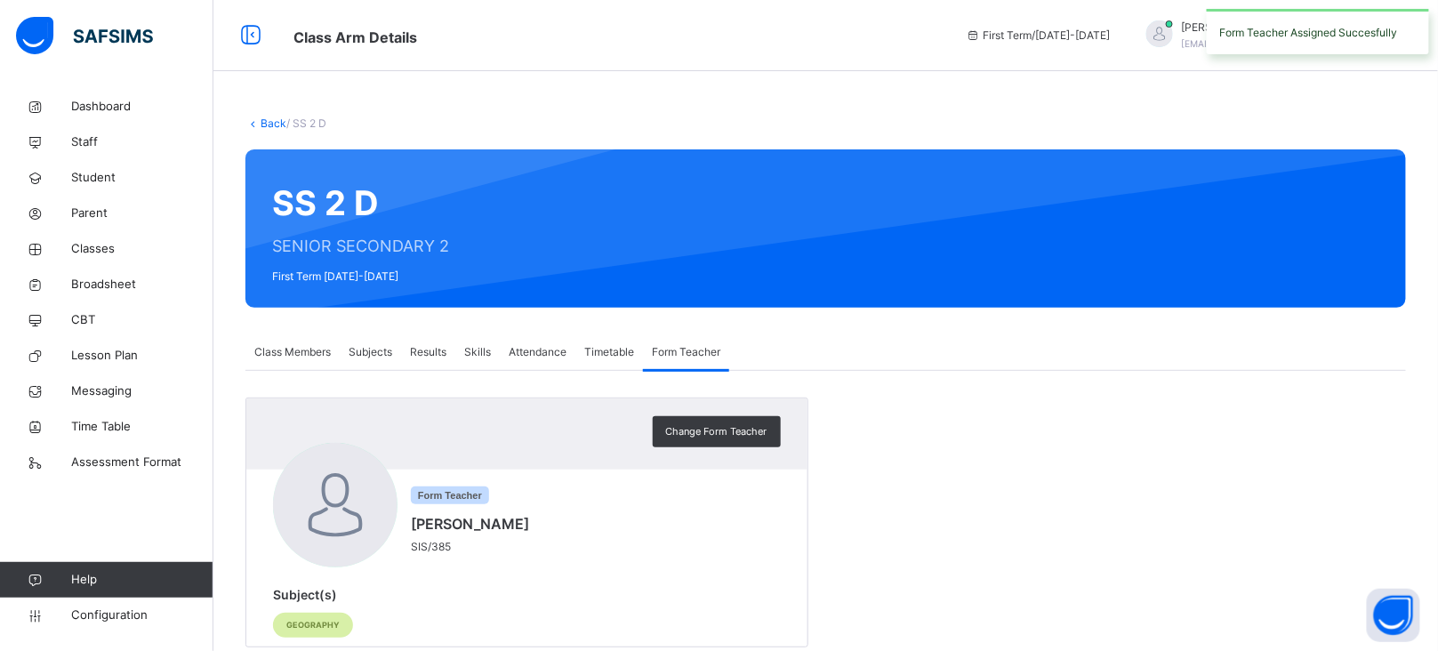
click at [268, 122] on link "Back" at bounding box center [274, 122] width 26 height 13
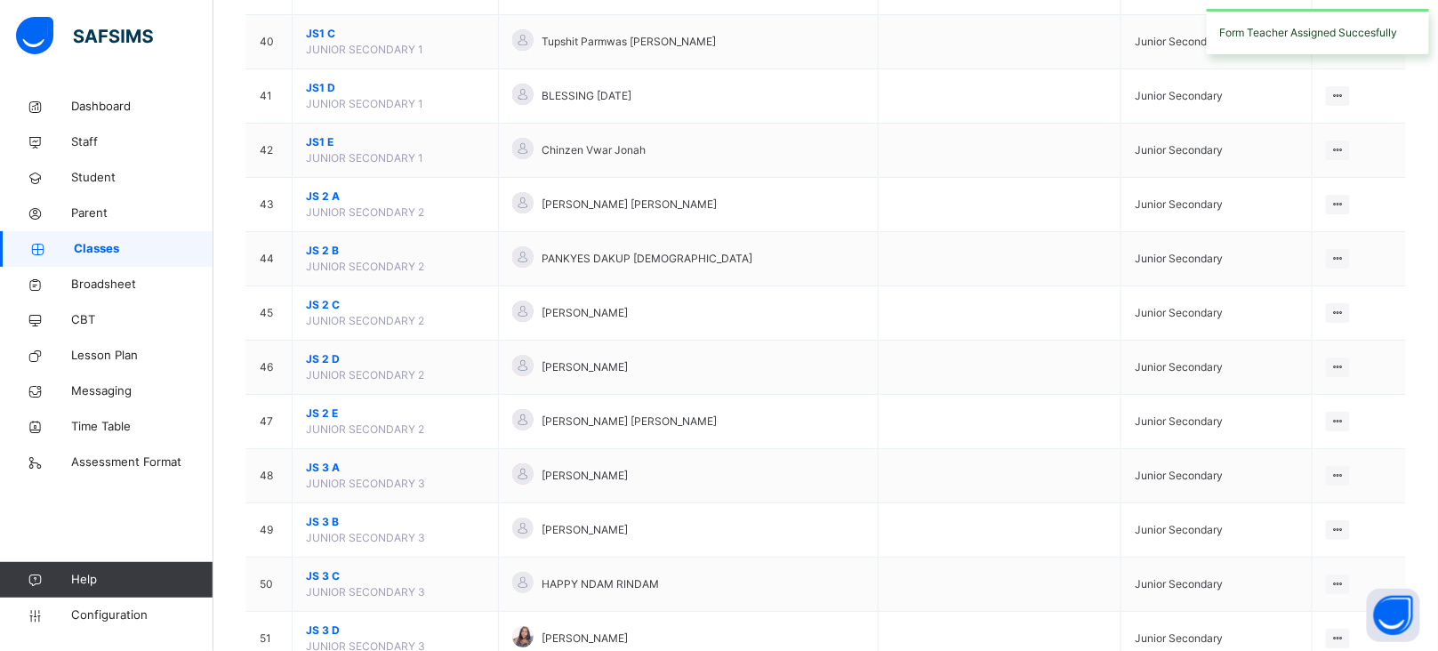
scroll to position [3303, 0]
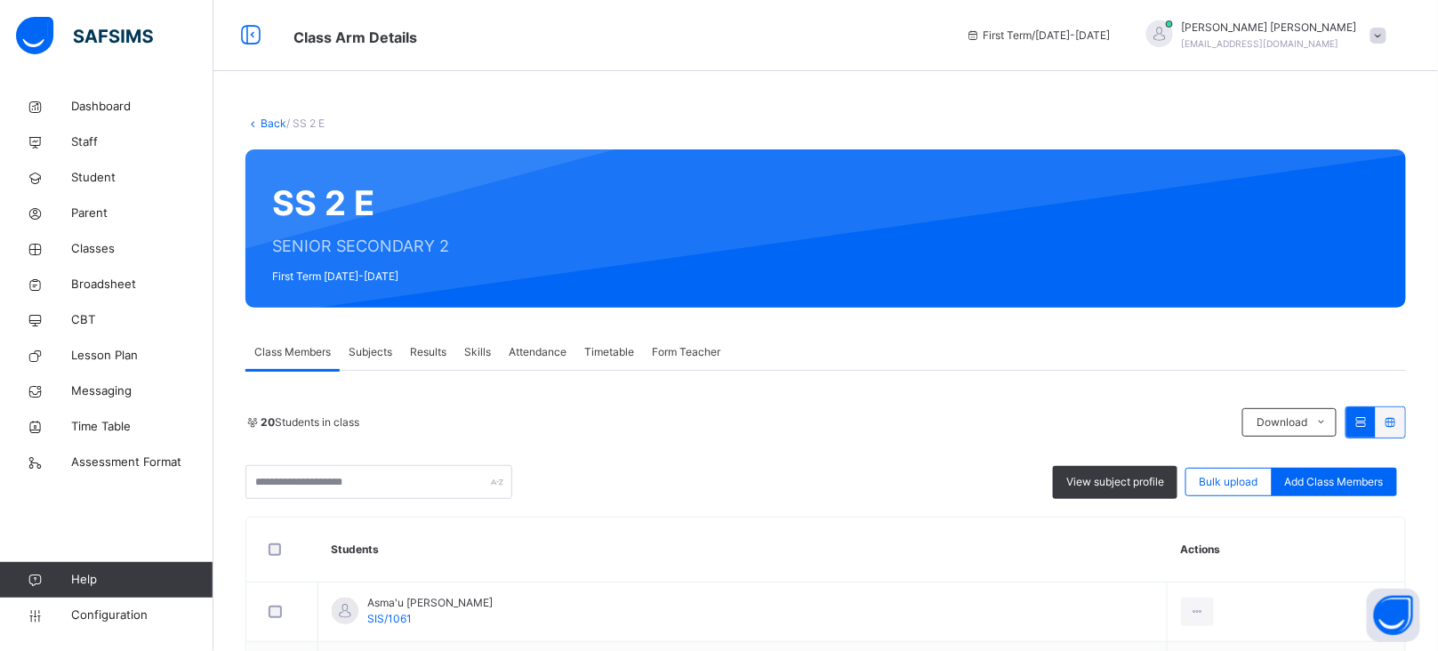
click at [695, 349] on span "Form Teacher" at bounding box center [686, 352] width 68 height 16
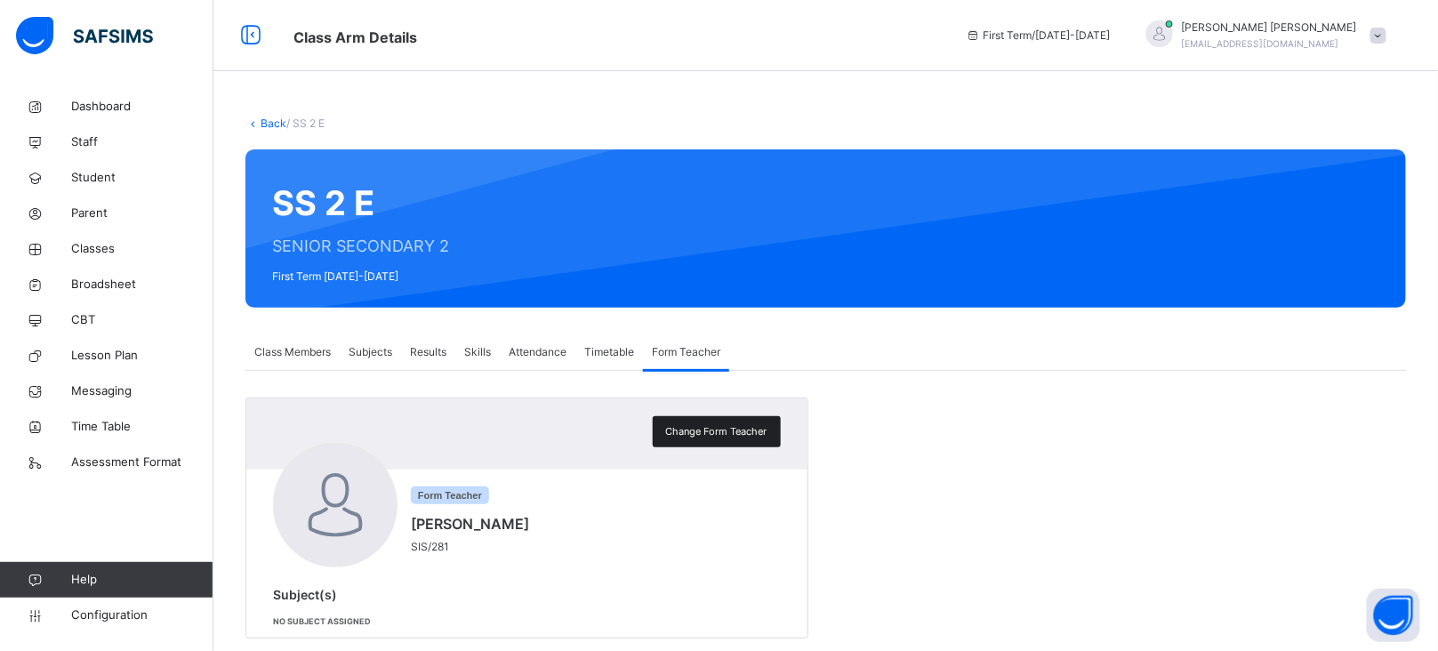
click at [698, 427] on span "Change Form Teacher" at bounding box center [716, 431] width 101 height 15
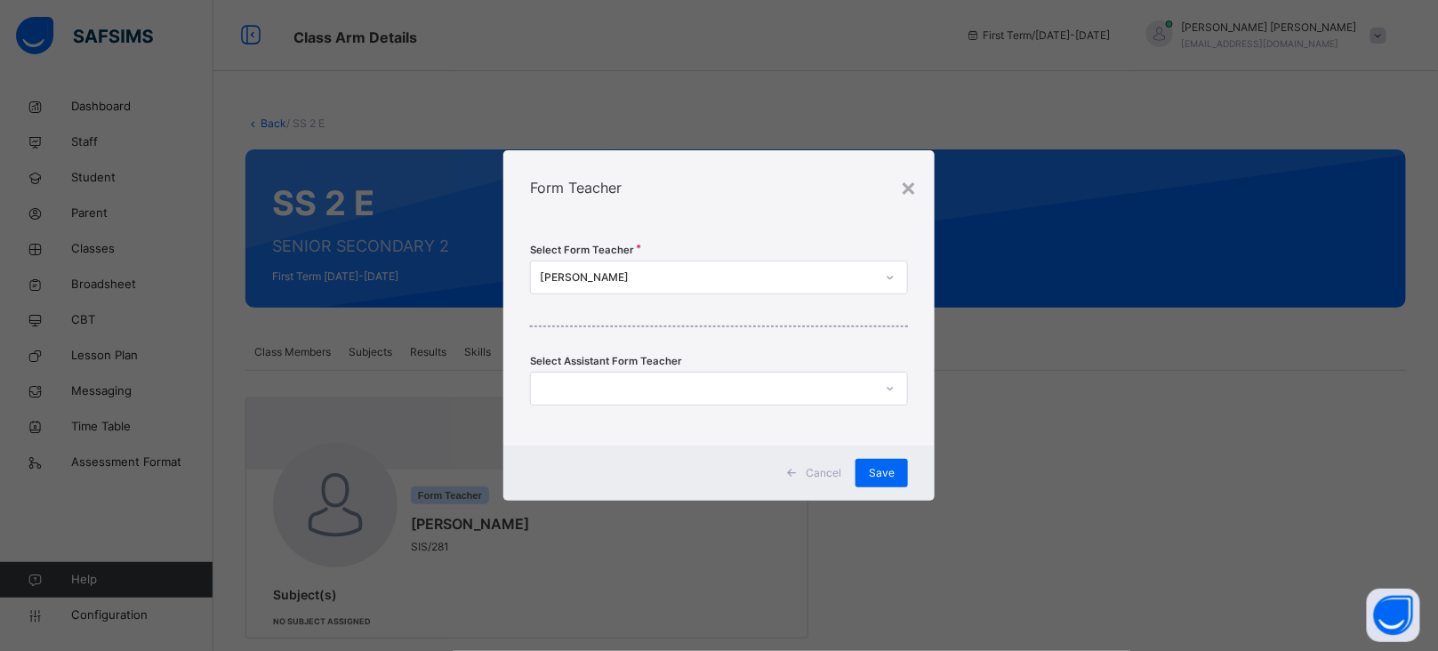
click at [639, 282] on div "[PERSON_NAME]" at bounding box center [707, 277] width 335 height 16
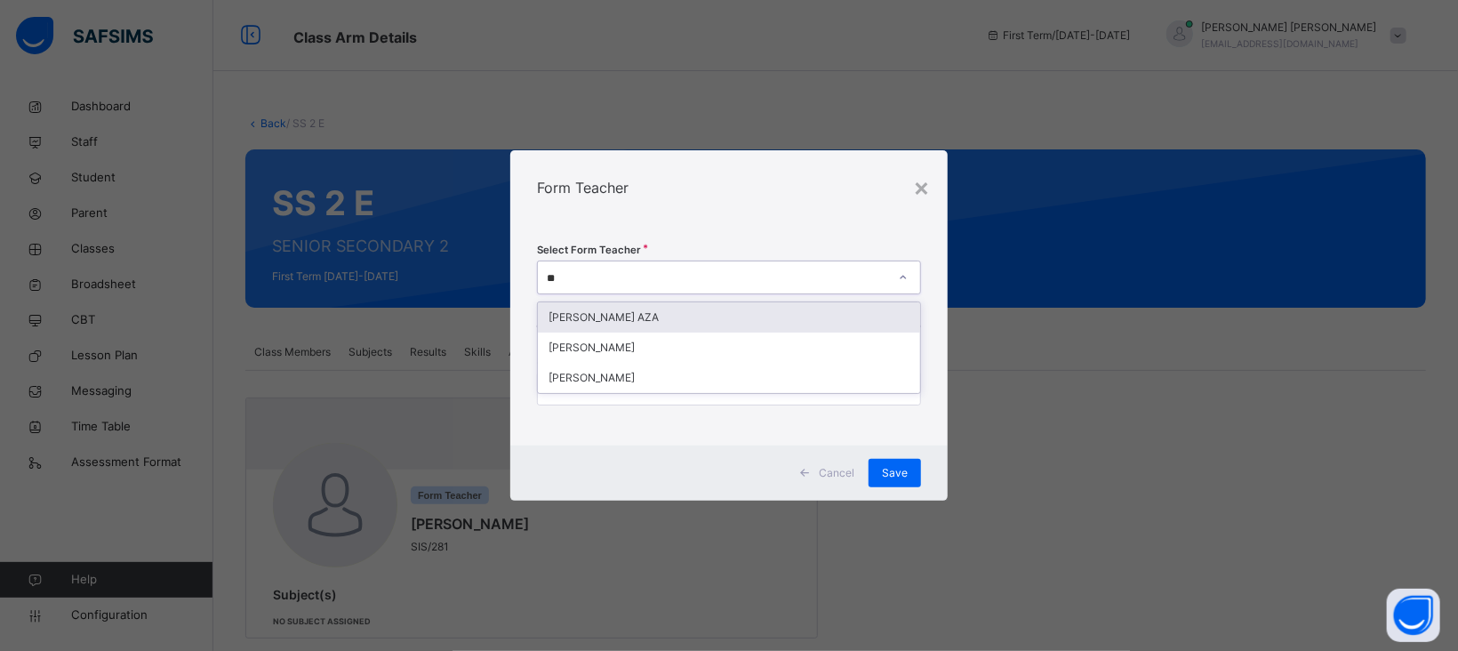
type input "***"
click at [630, 312] on div "[PERSON_NAME] AZA" at bounding box center [729, 317] width 382 height 30
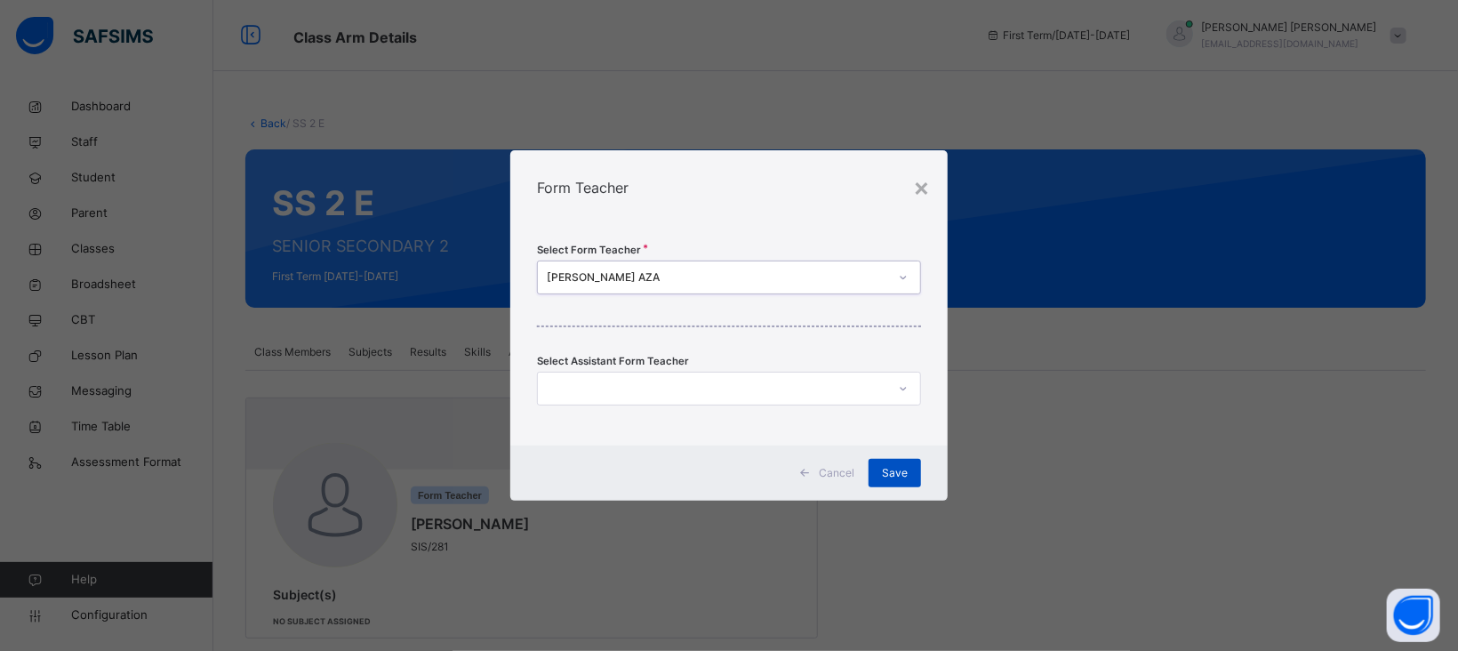
click at [893, 469] on span "Save" at bounding box center [895, 473] width 26 height 16
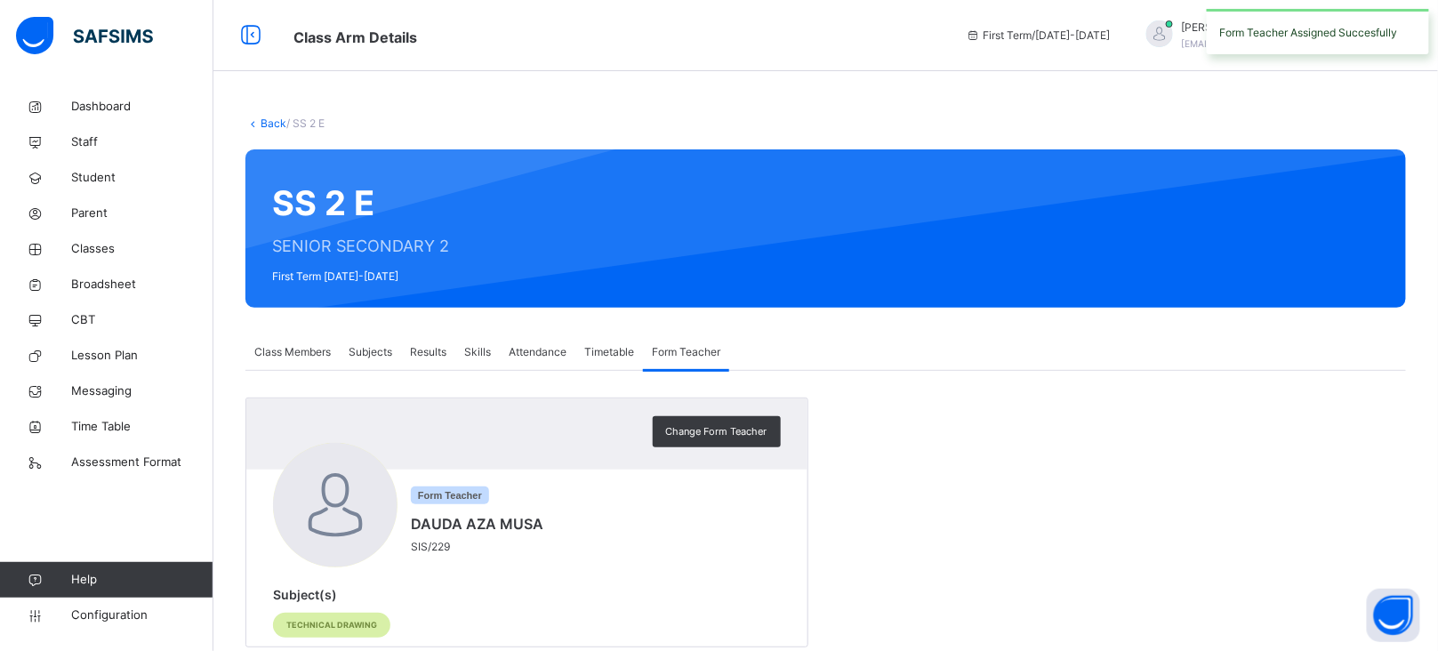
click at [273, 119] on link "Back" at bounding box center [274, 122] width 26 height 13
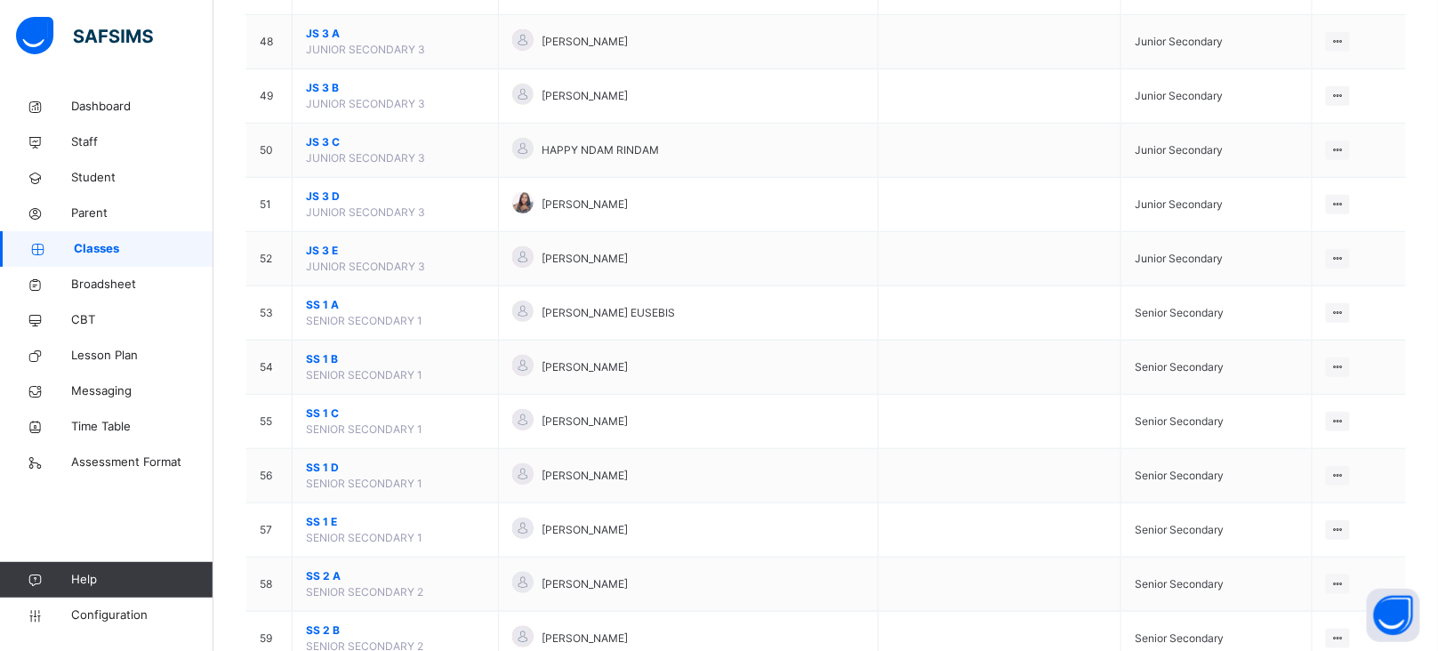
scroll to position [3305, 0]
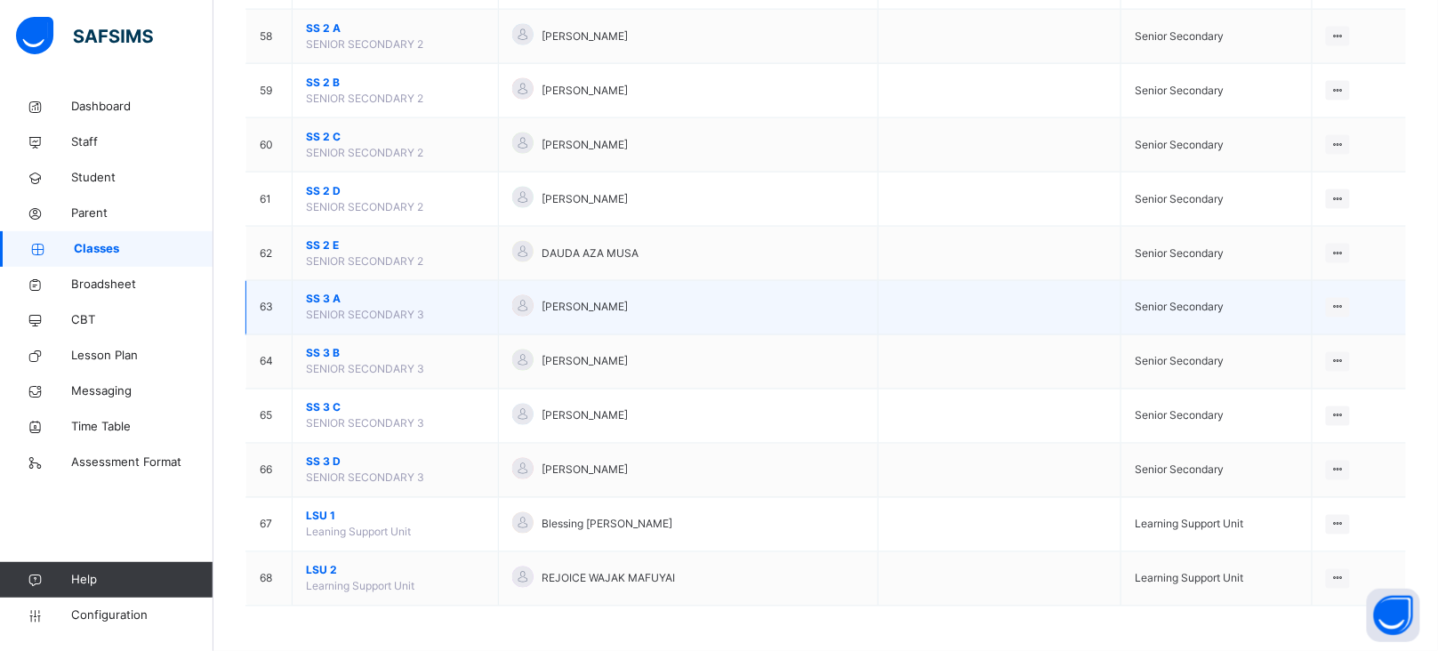
click at [319, 298] on span "SS 3 A" at bounding box center [395, 300] width 179 height 16
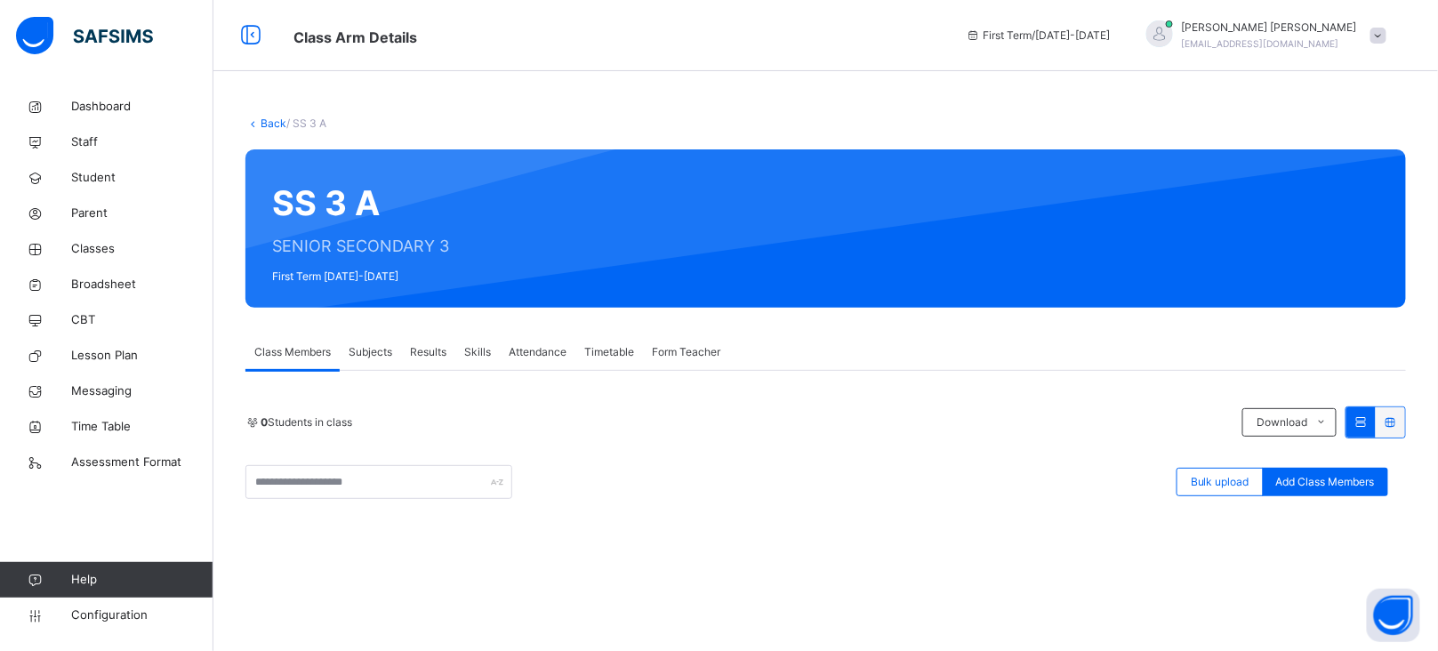
click at [680, 357] on span "Form Teacher" at bounding box center [686, 352] width 68 height 16
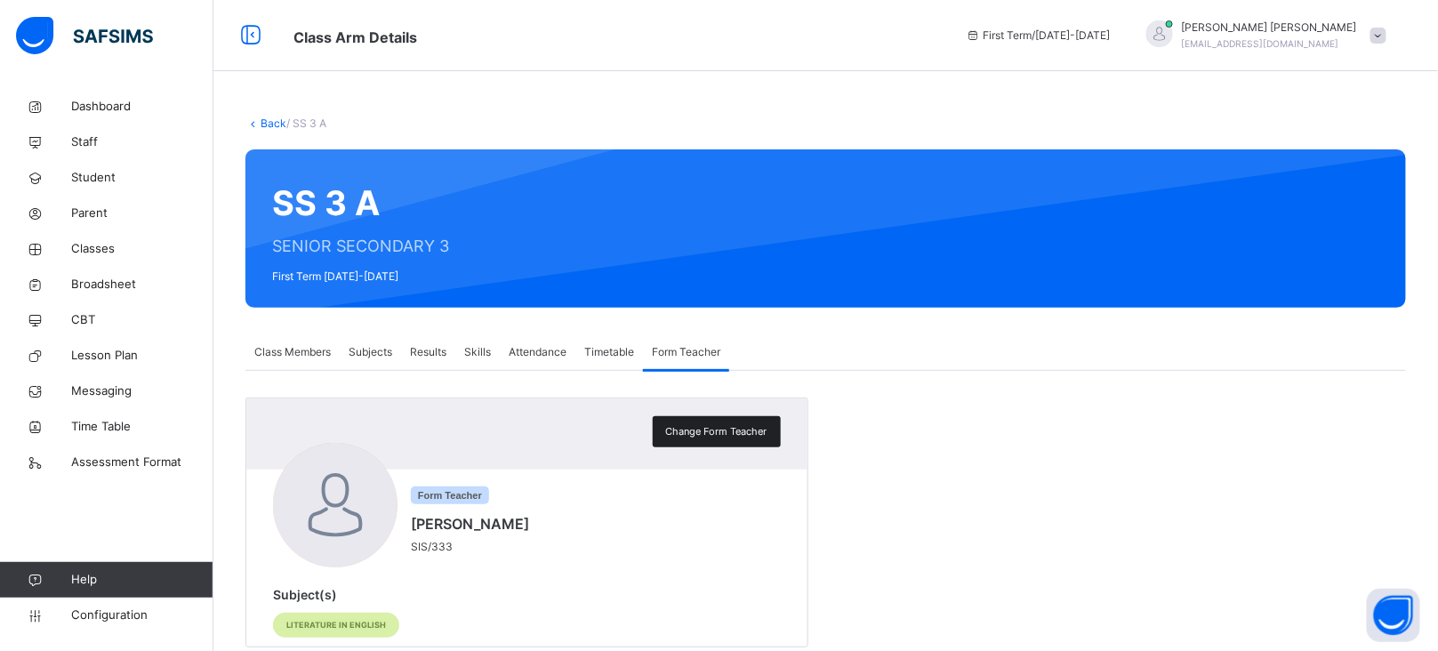
click at [692, 426] on span "Change Form Teacher" at bounding box center [716, 431] width 101 height 15
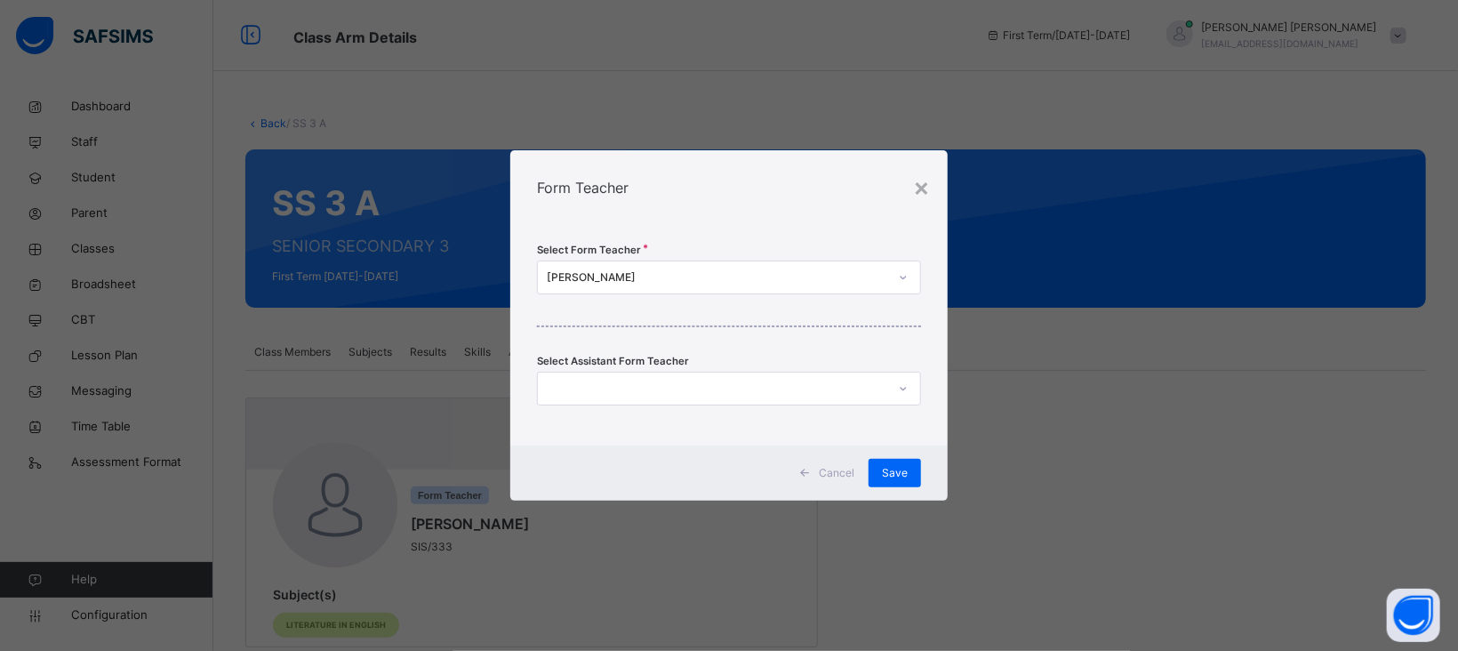
click at [598, 271] on div "[PERSON_NAME]" at bounding box center [717, 277] width 341 height 16
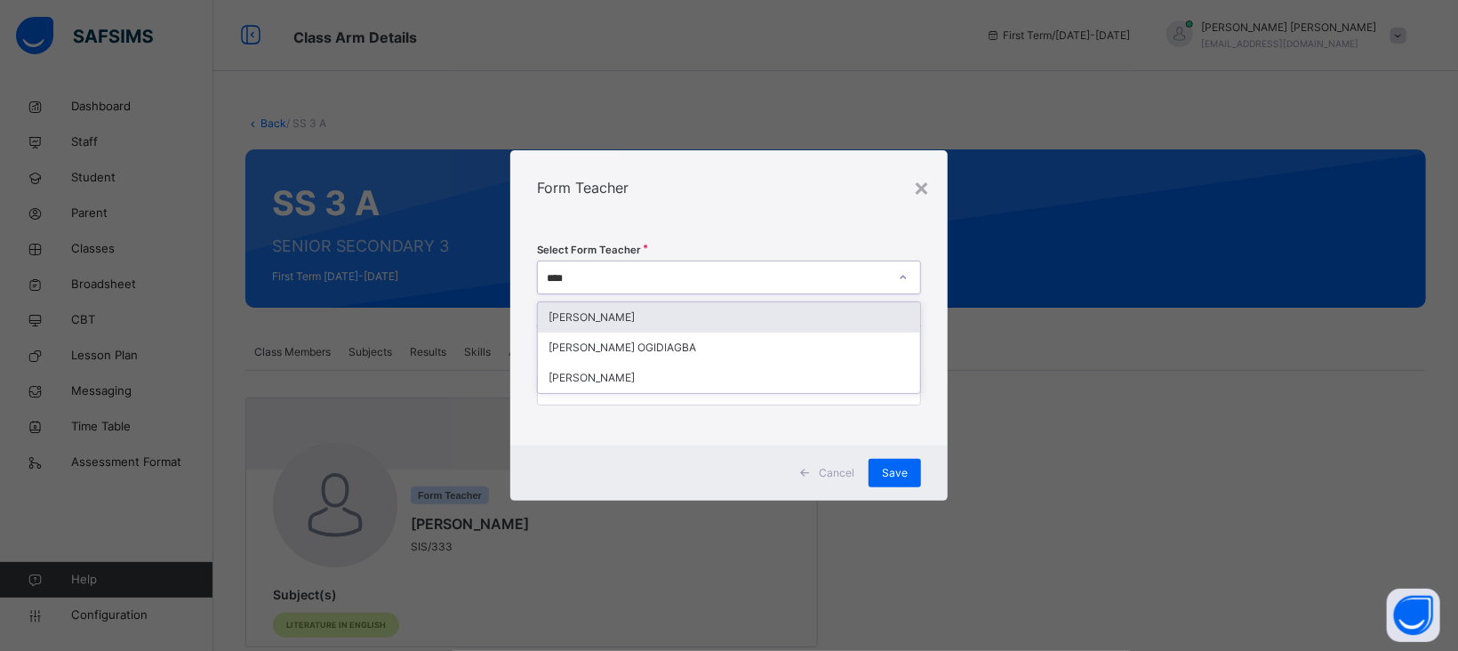
type input "*****"
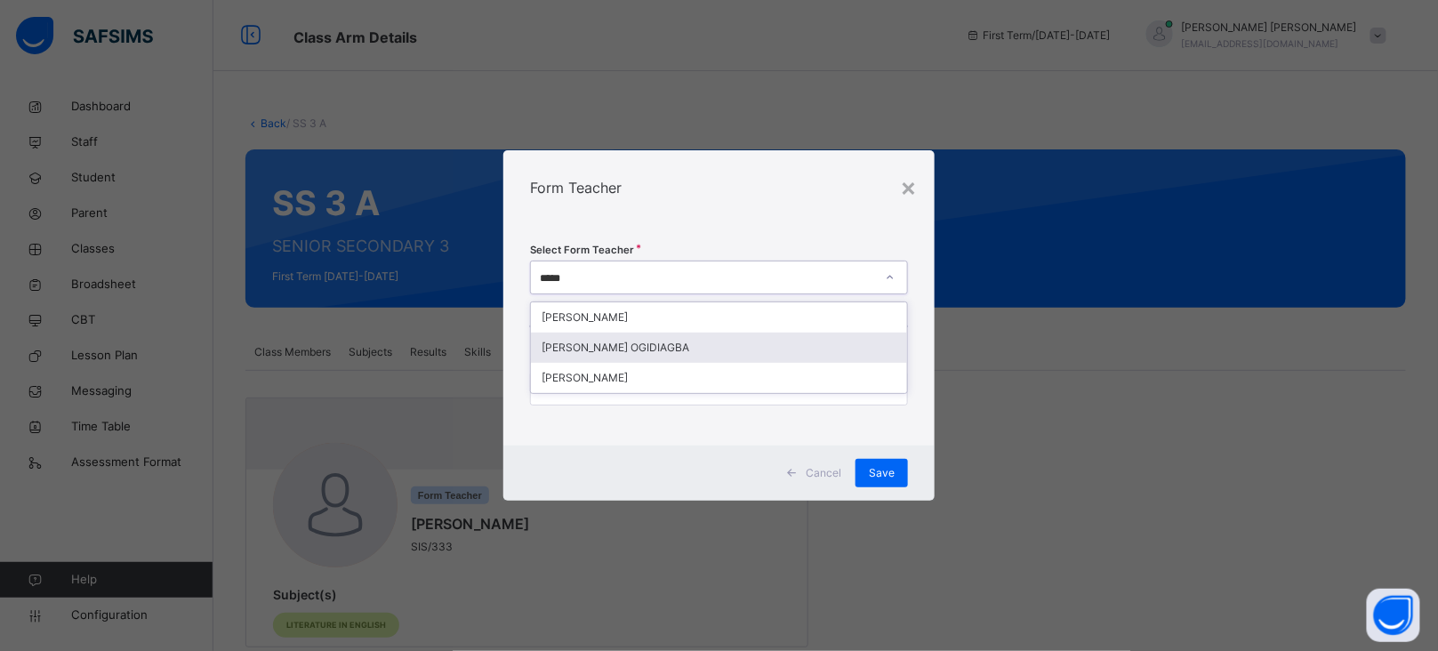
click at [670, 352] on div "[PERSON_NAME] OGIDIAGBA" at bounding box center [719, 348] width 376 height 30
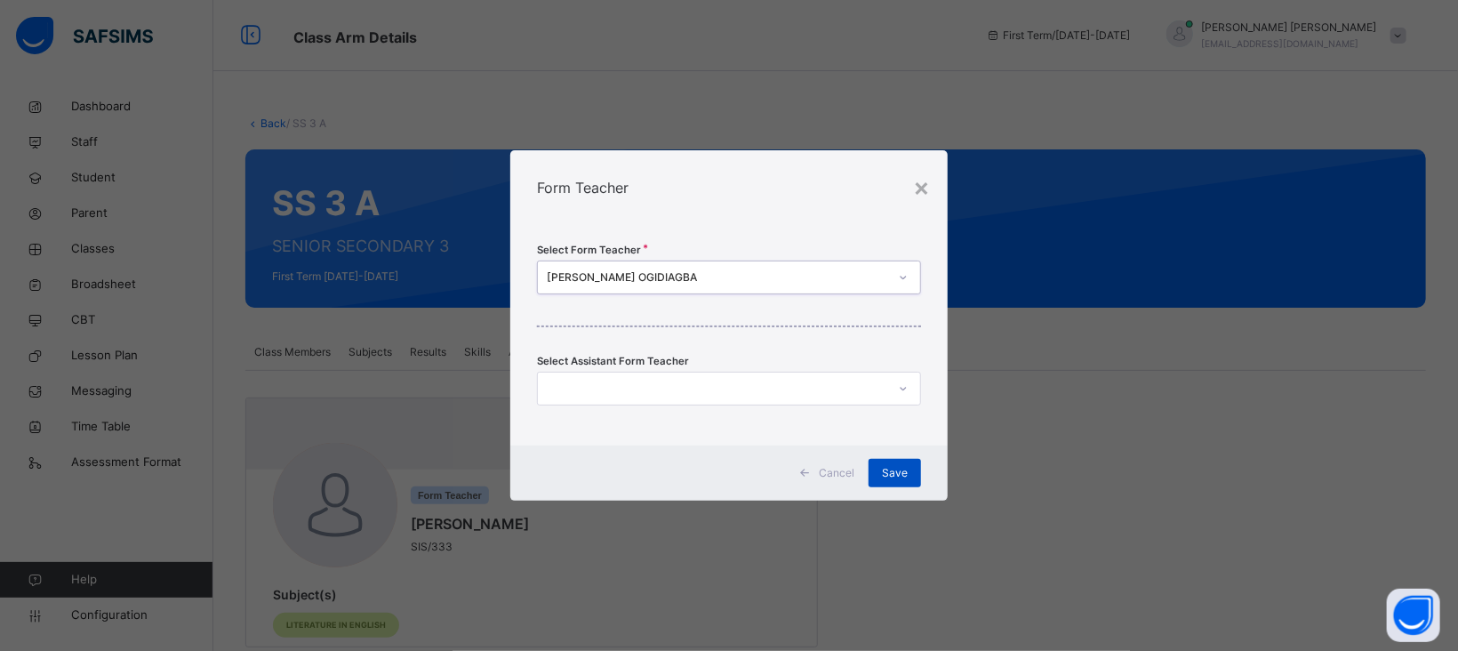
click at [897, 477] on span "Save" at bounding box center [895, 473] width 26 height 16
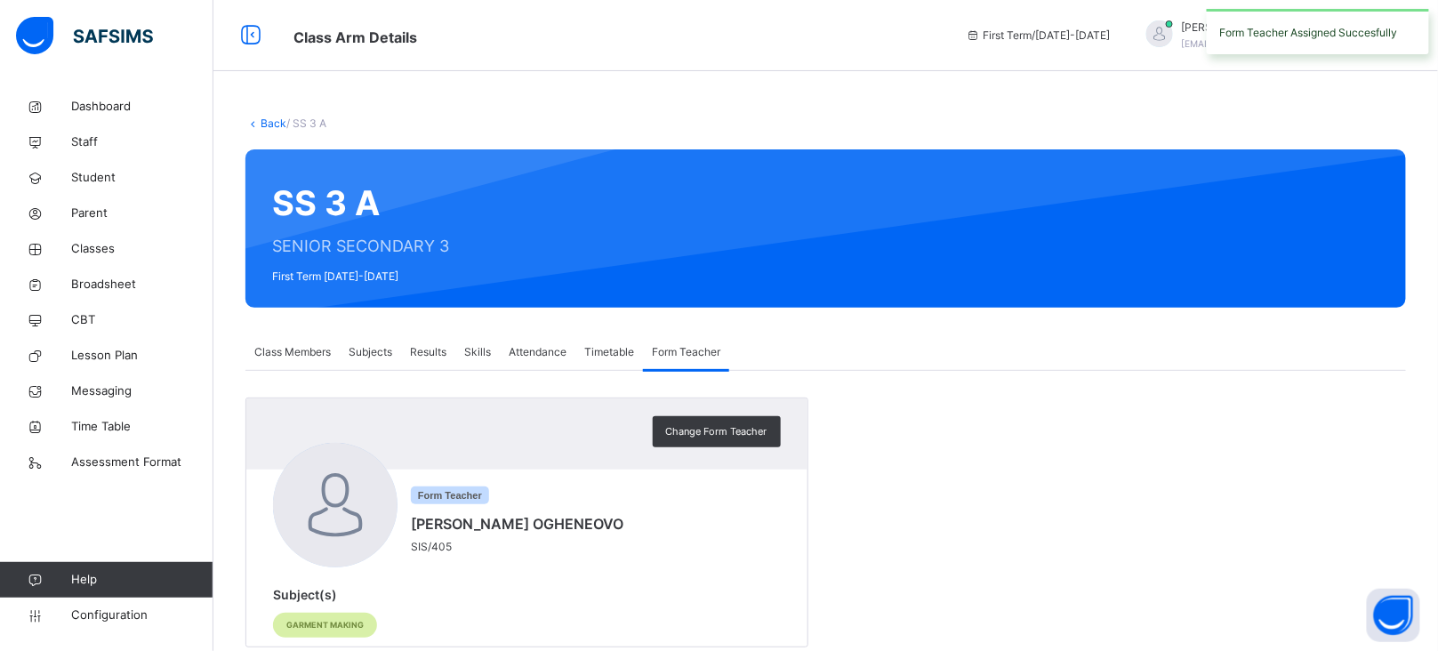
click at [269, 119] on link "Back" at bounding box center [274, 122] width 26 height 13
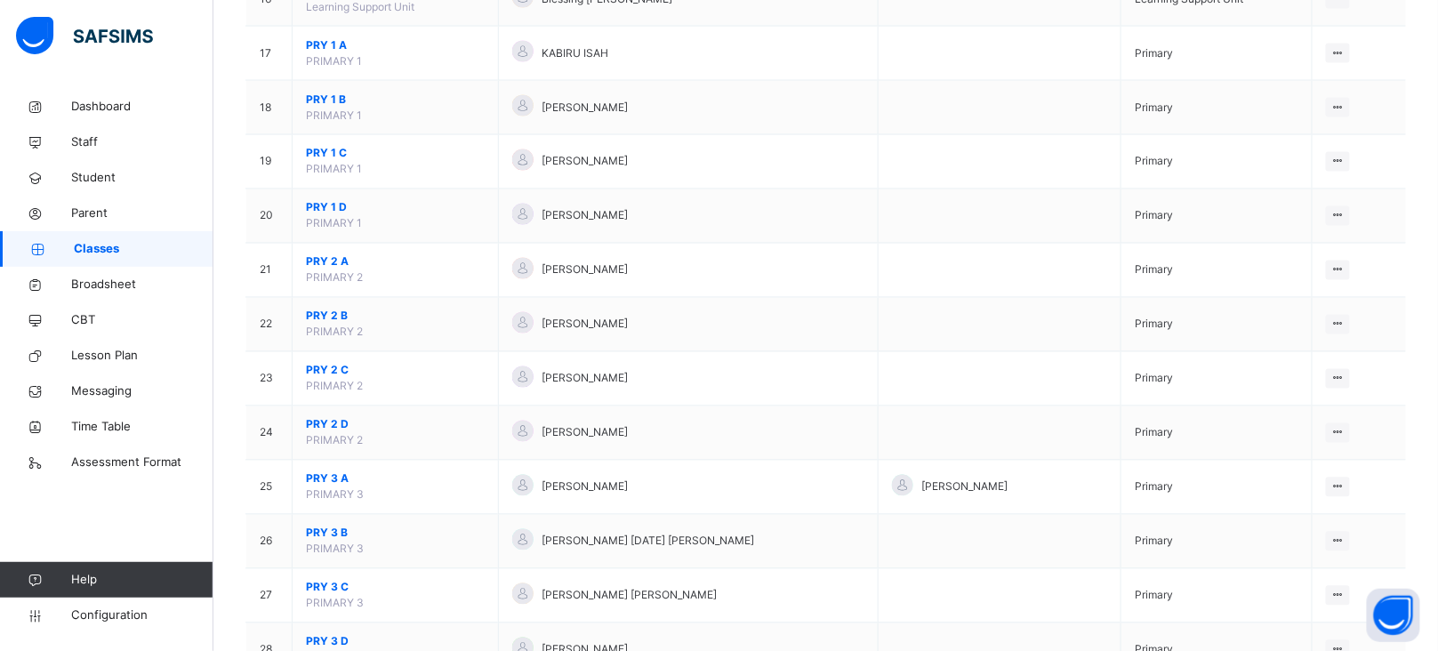
scroll to position [3305, 0]
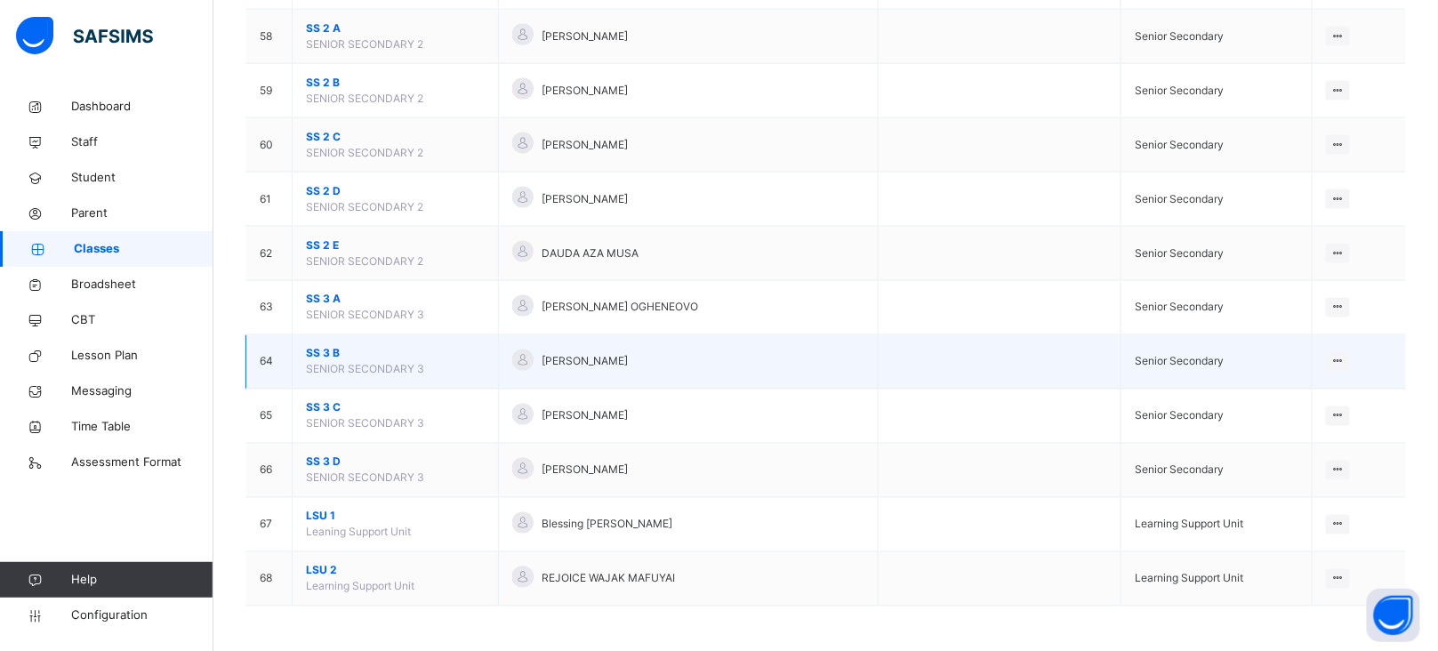
click at [322, 353] on span "SS 3 B" at bounding box center [395, 354] width 179 height 16
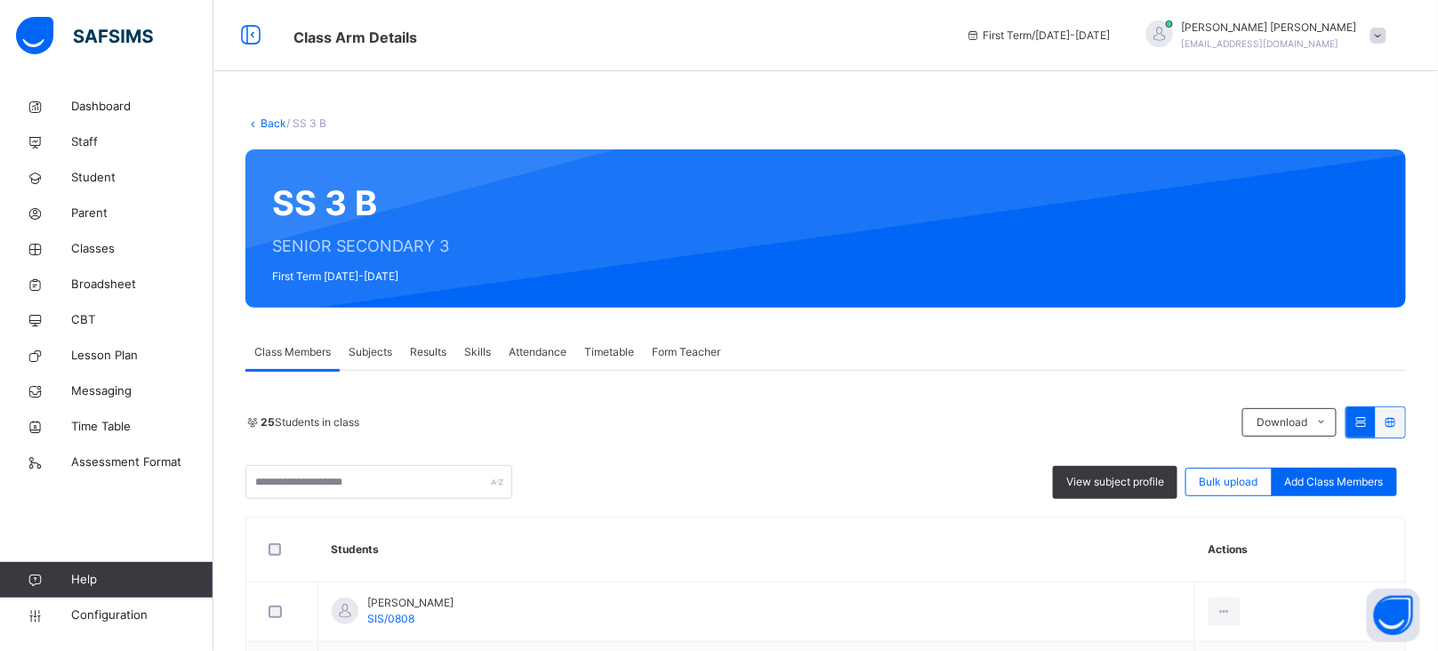
click at [681, 346] on span "Form Teacher" at bounding box center [686, 352] width 68 height 16
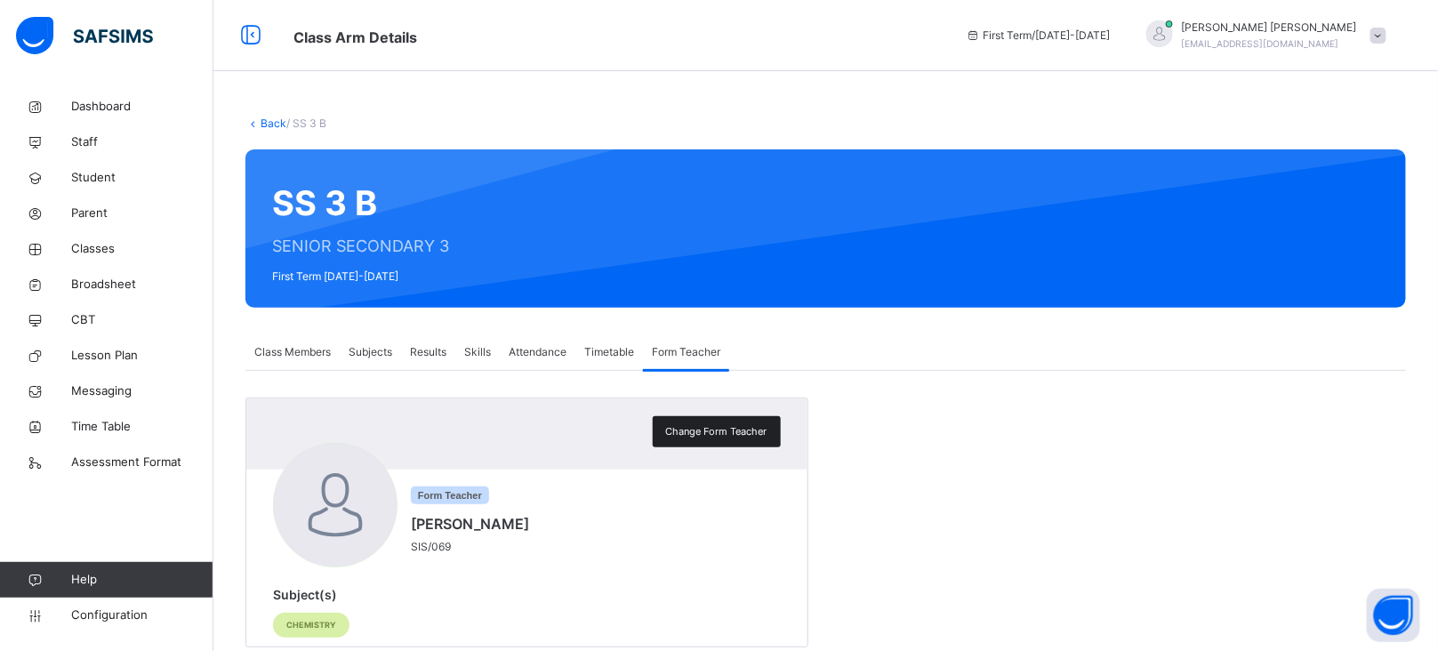
click at [701, 435] on span "Change Form Teacher" at bounding box center [716, 431] width 101 height 15
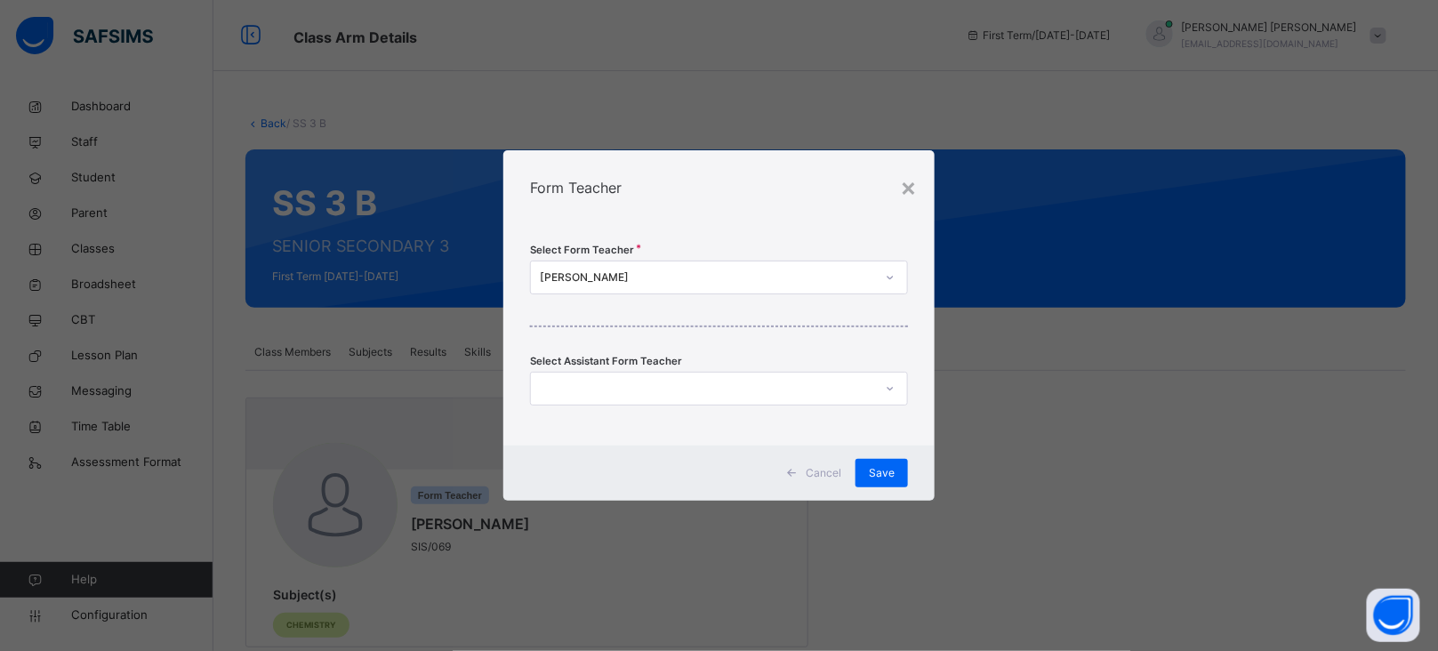
click at [625, 274] on div "[PERSON_NAME]" at bounding box center [707, 277] width 335 height 16
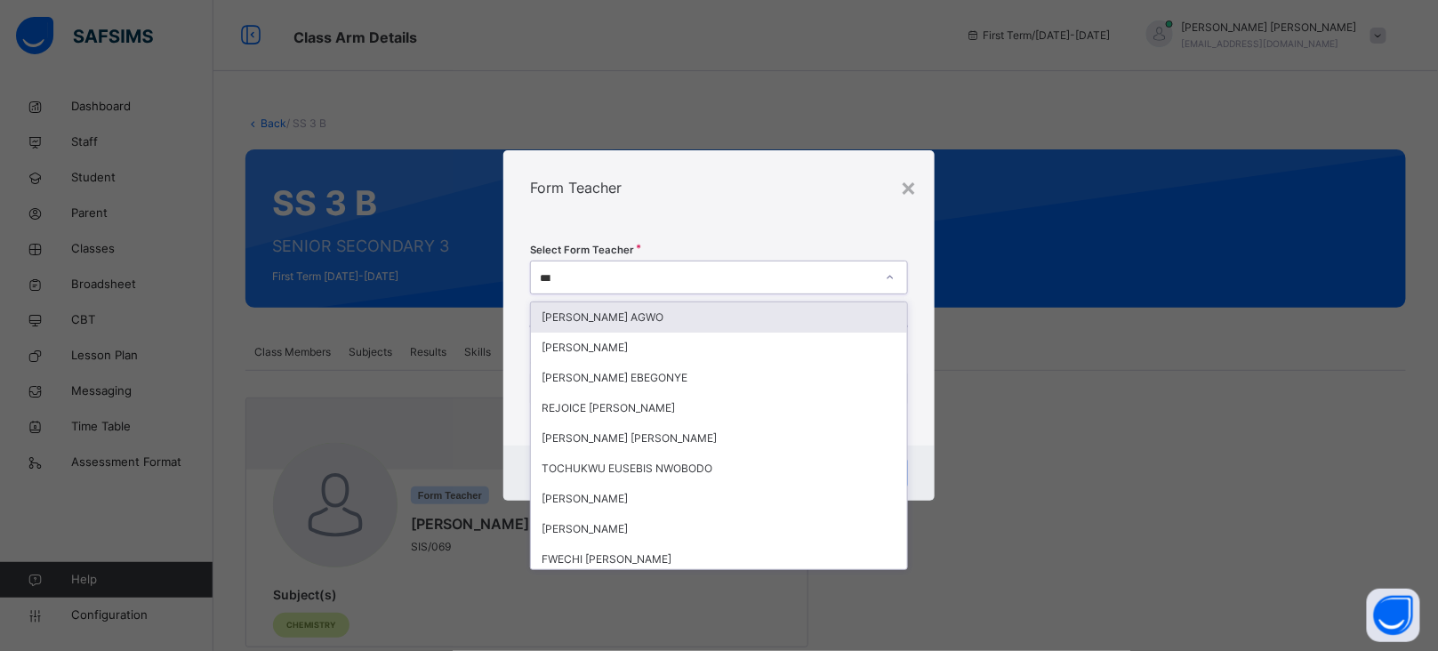
type input "****"
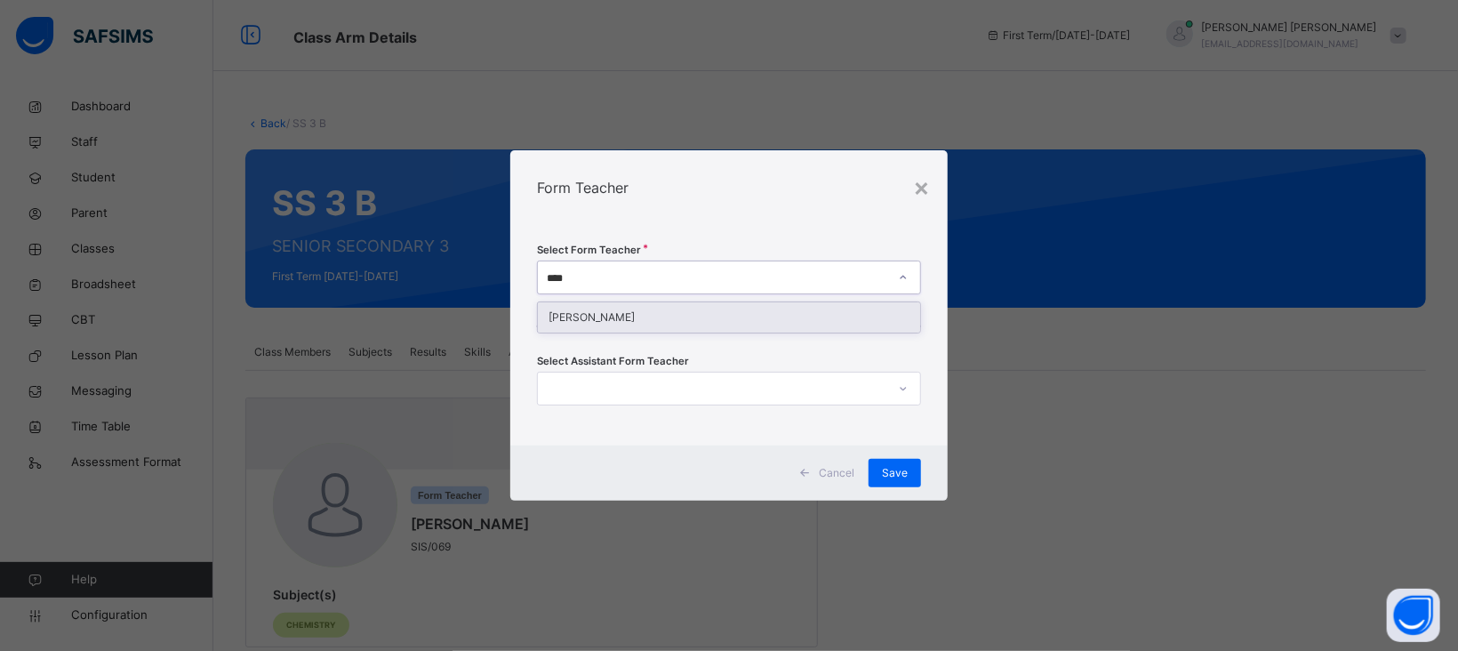
click at [652, 317] on div "[PERSON_NAME]" at bounding box center [729, 317] width 382 height 30
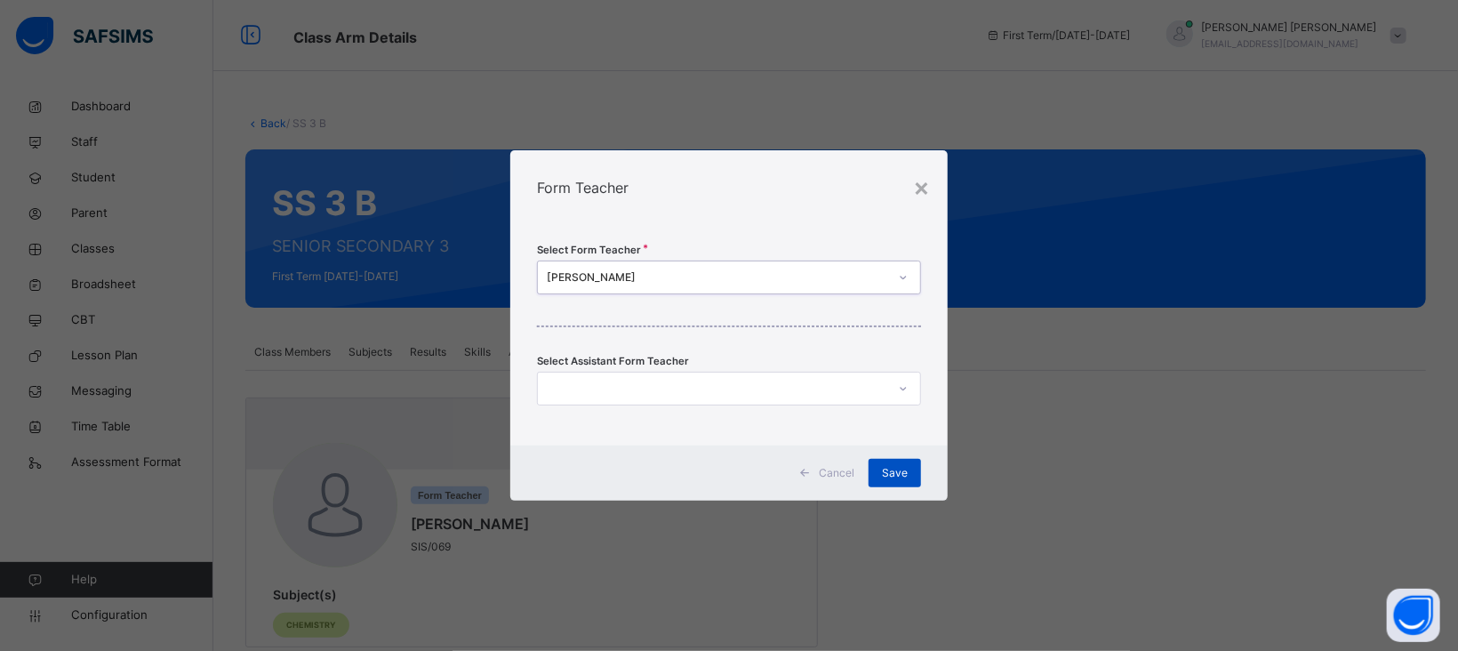
click at [894, 469] on span "Save" at bounding box center [895, 473] width 26 height 16
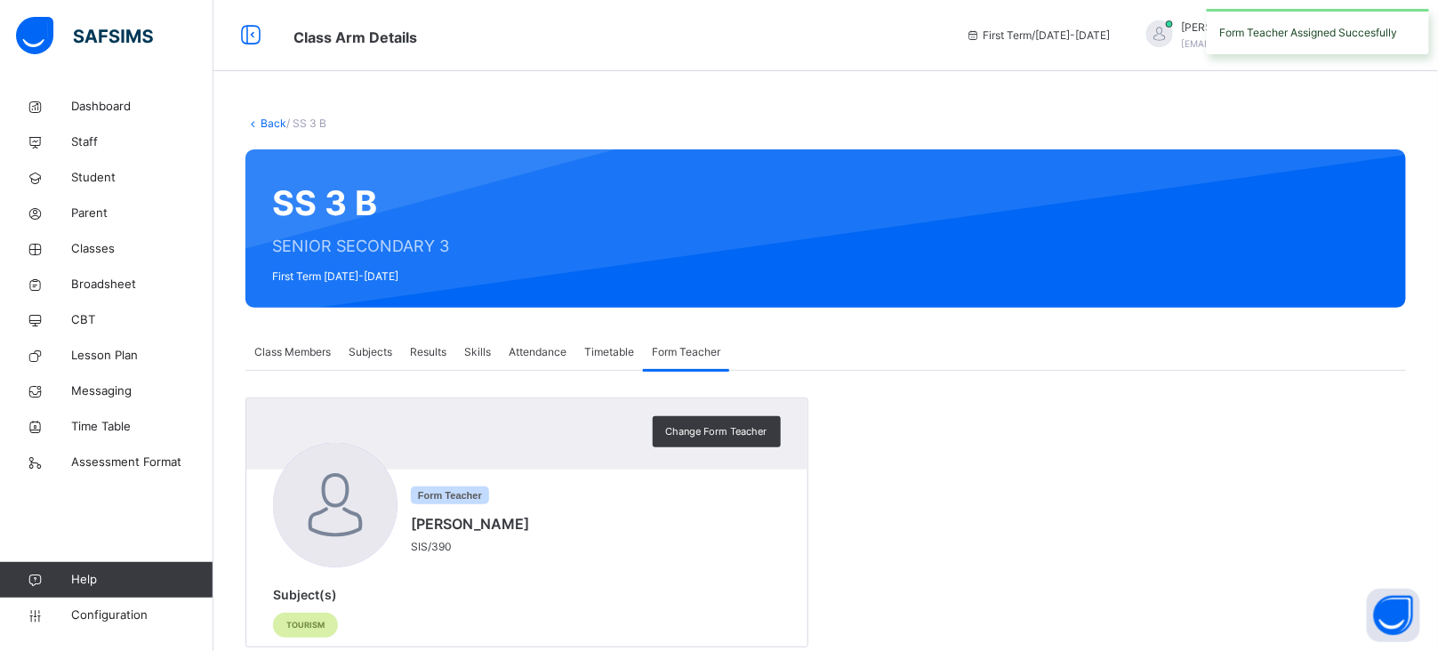
click at [271, 123] on link "Back" at bounding box center [274, 122] width 26 height 13
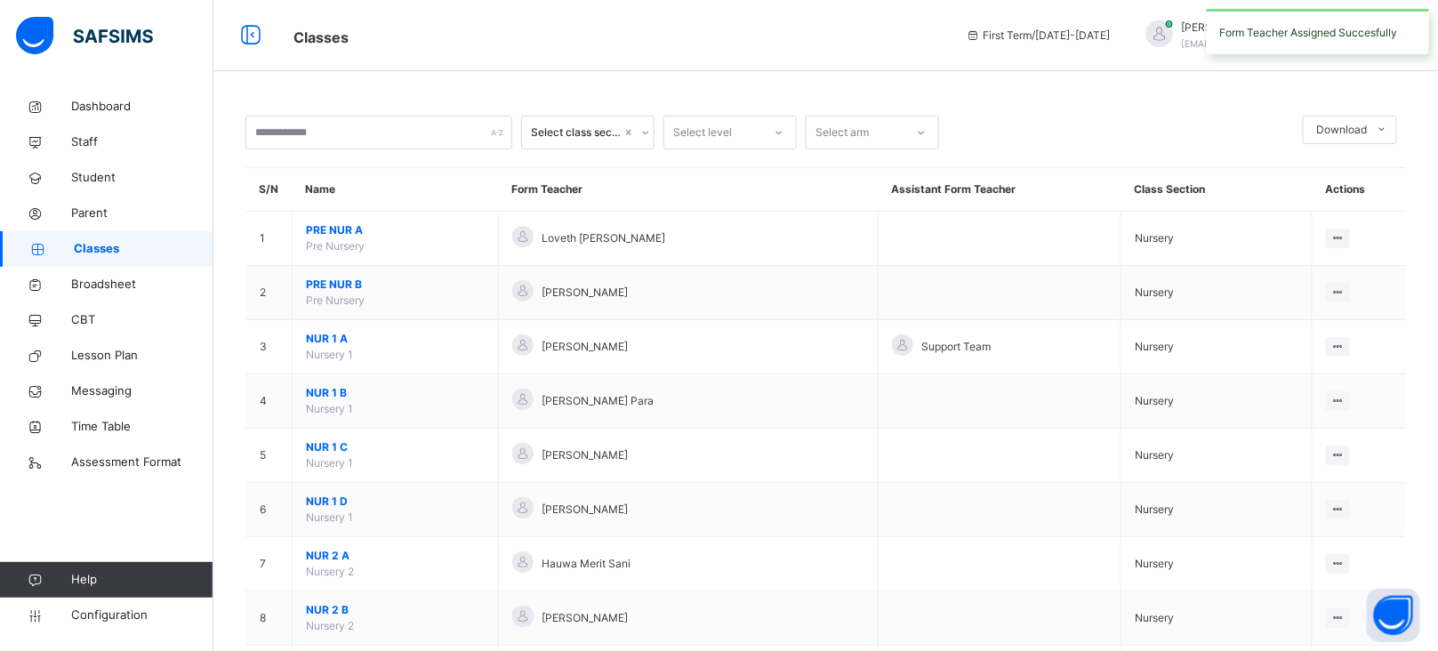
scroll to position [3305, 0]
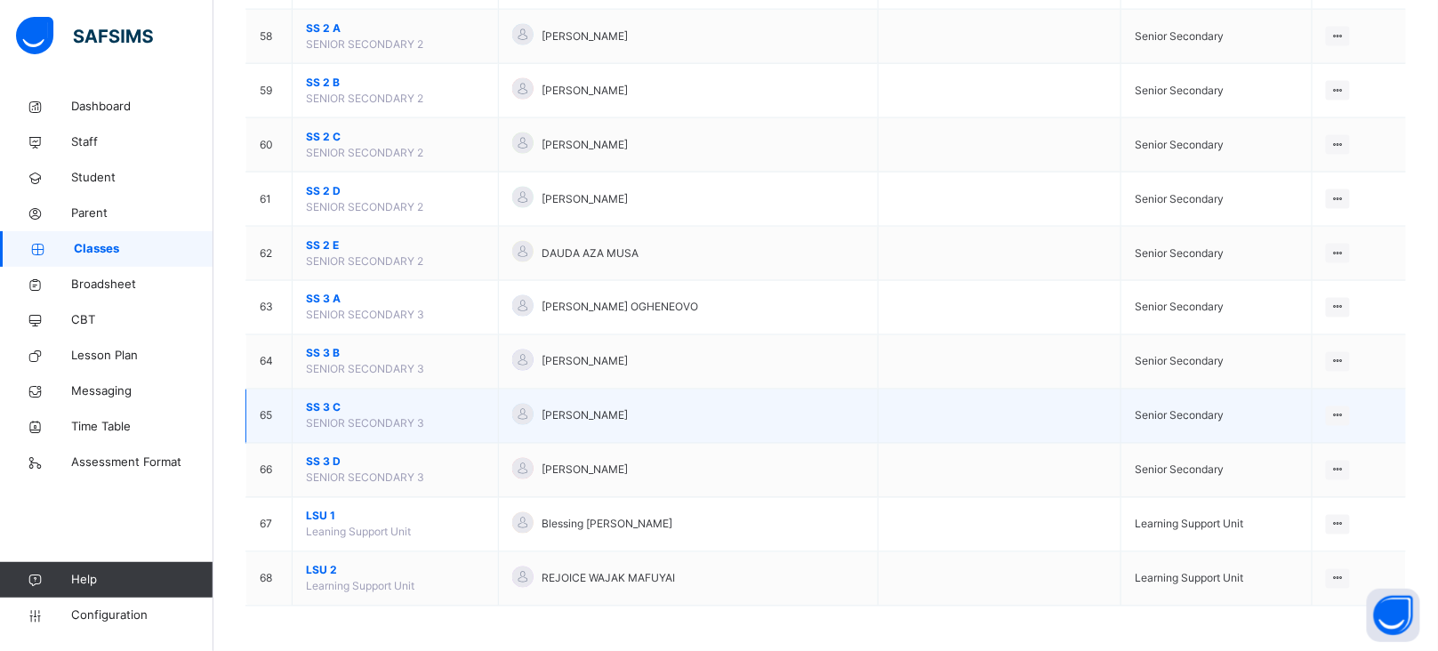
click at [322, 407] on span "SS 3 C" at bounding box center [395, 408] width 179 height 16
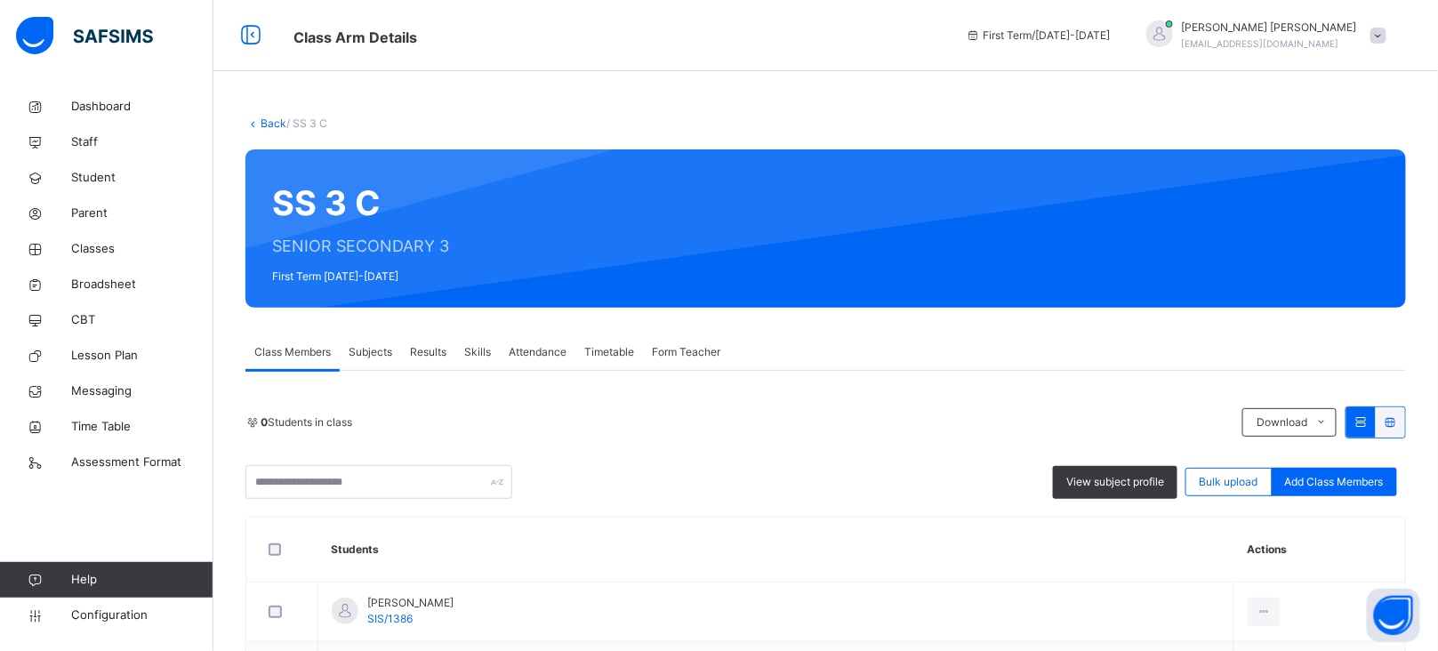
click at [695, 352] on span "Form Teacher" at bounding box center [686, 352] width 68 height 16
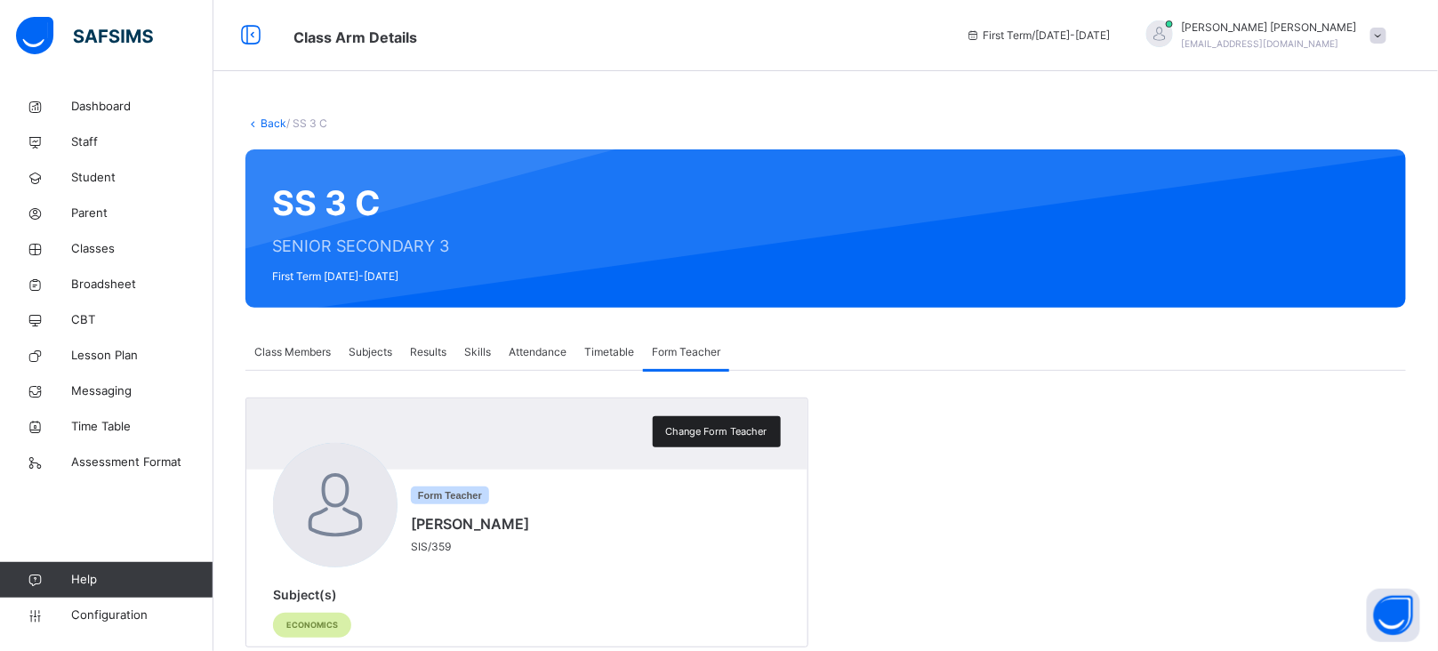
click at [728, 431] on span "Change Form Teacher" at bounding box center [716, 431] width 101 height 15
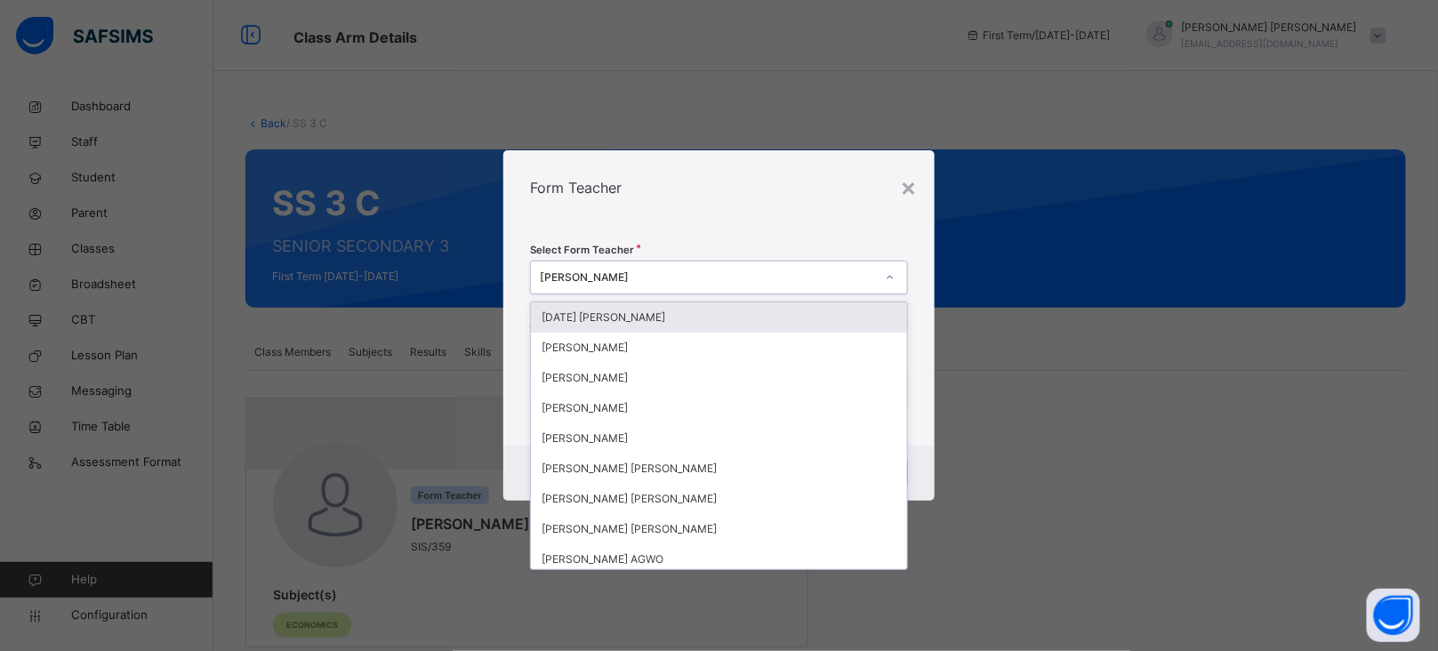
click at [654, 273] on div "[PERSON_NAME]" at bounding box center [707, 277] width 335 height 16
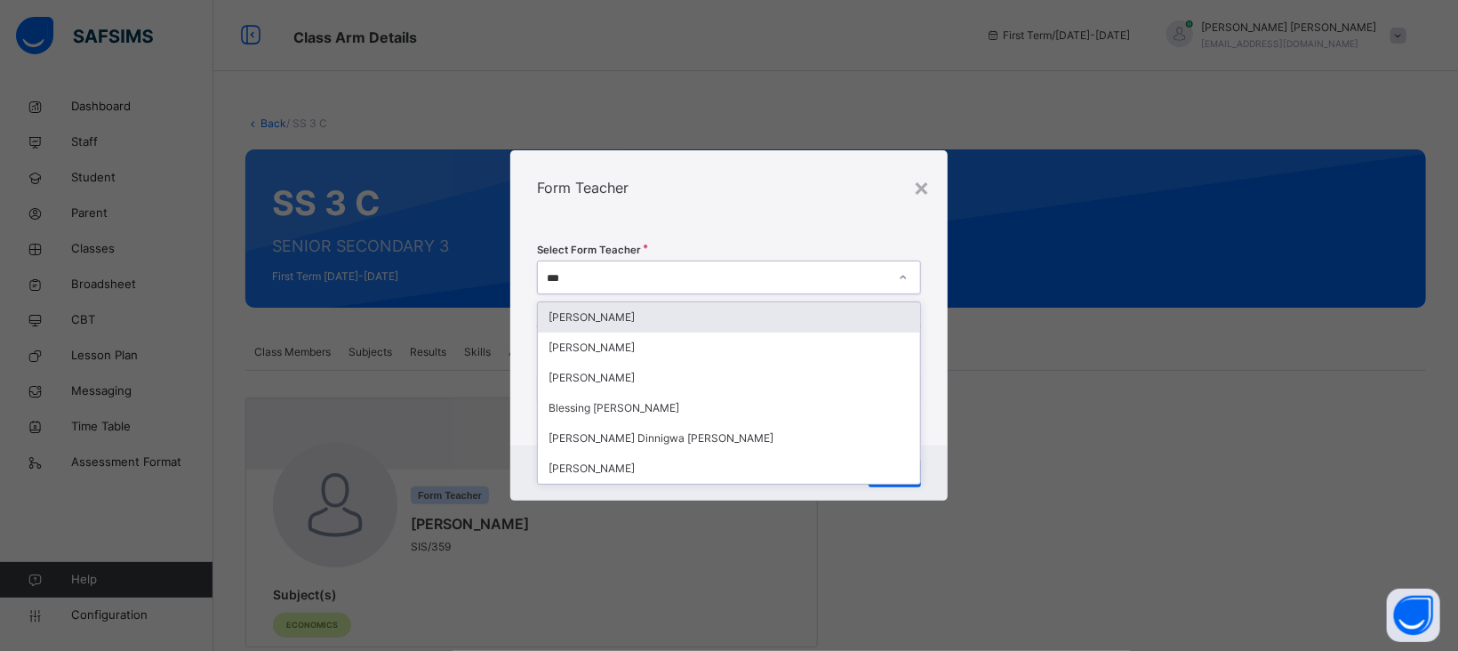
type input "****"
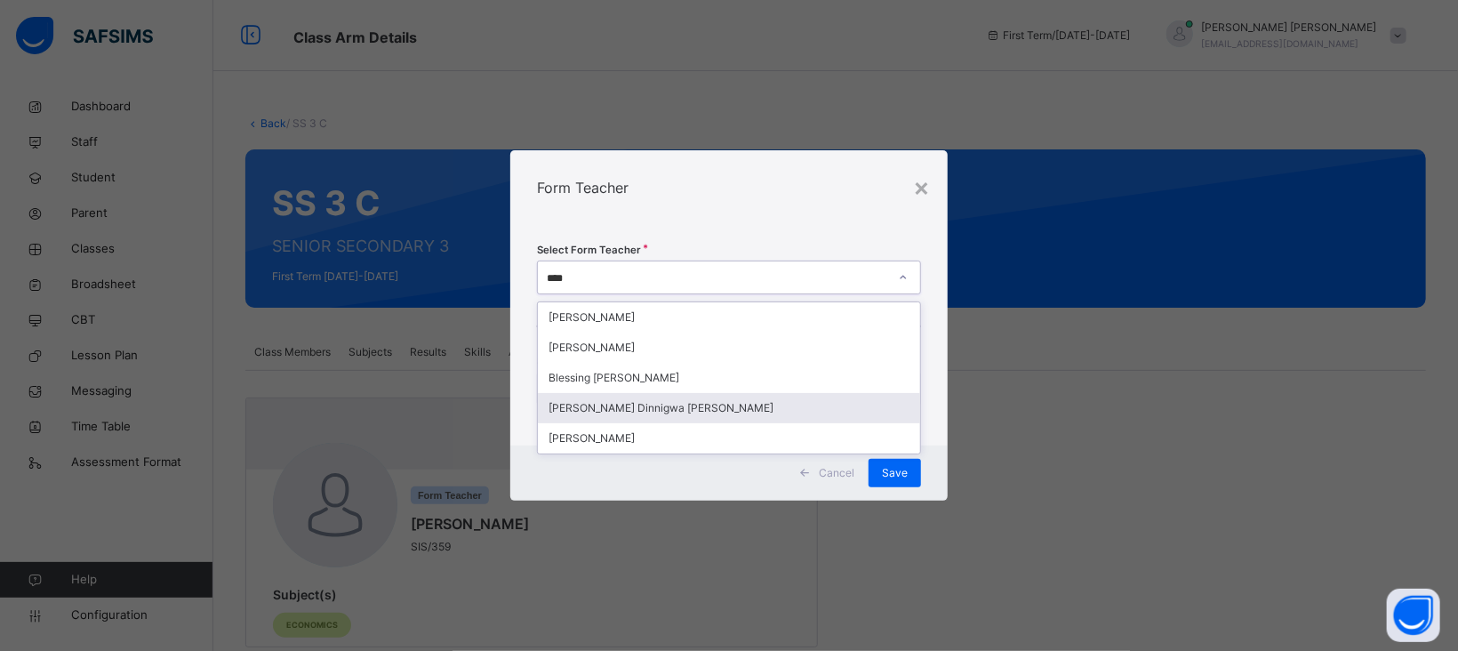
click at [629, 408] on div "[PERSON_NAME] Dinnigwa [PERSON_NAME]" at bounding box center [729, 408] width 382 height 30
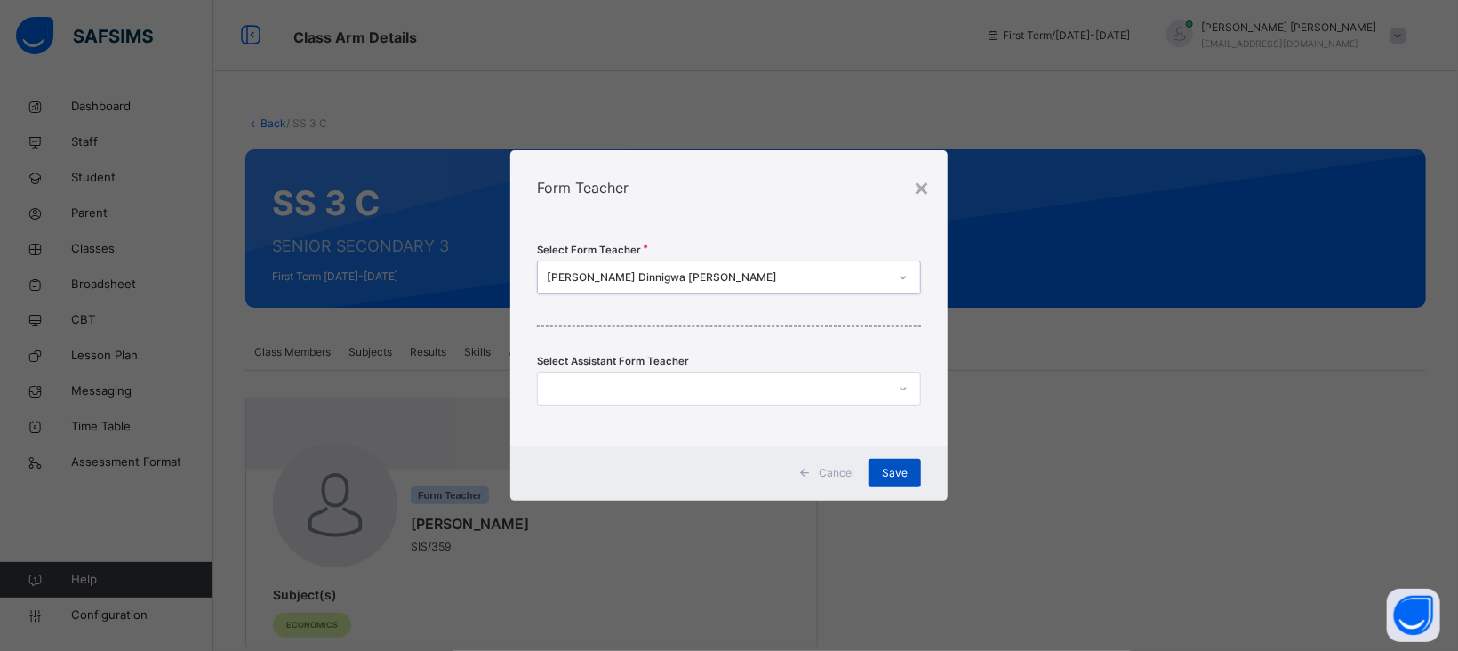
click at [910, 479] on div "Save" at bounding box center [895, 473] width 52 height 28
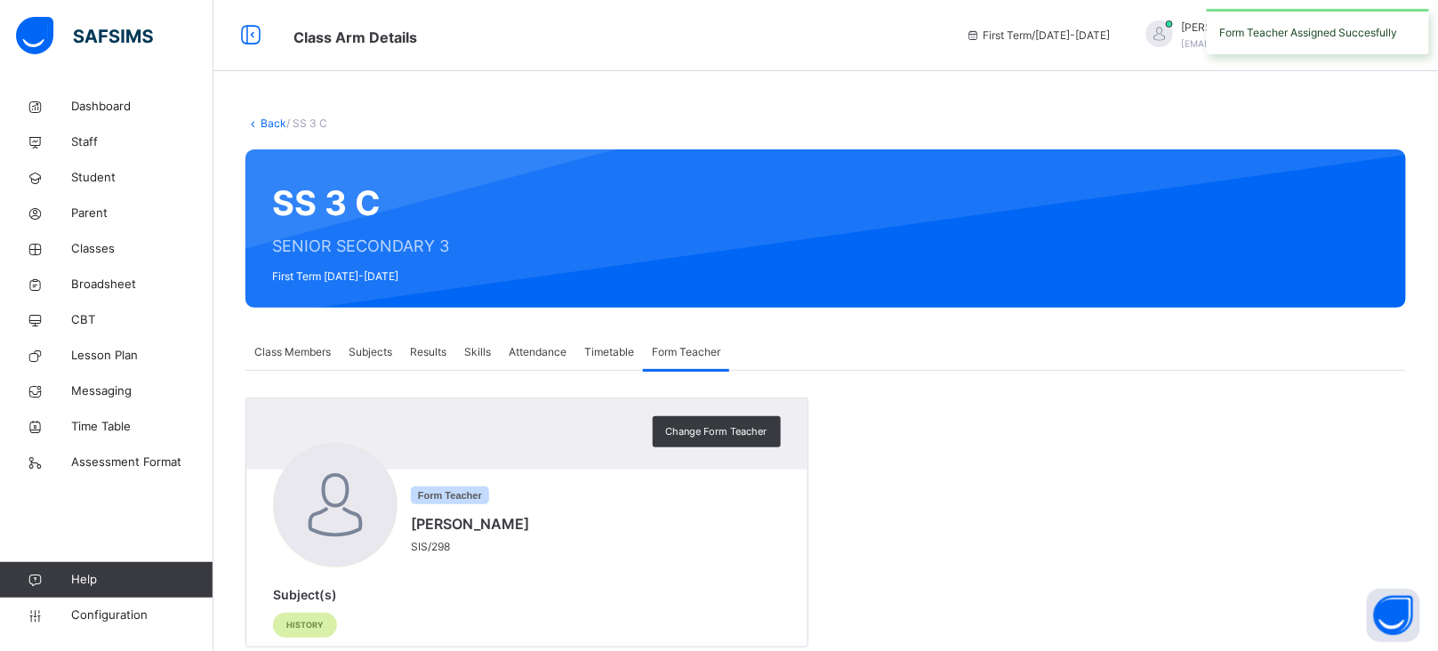
click at [269, 122] on link "Back" at bounding box center [274, 122] width 26 height 13
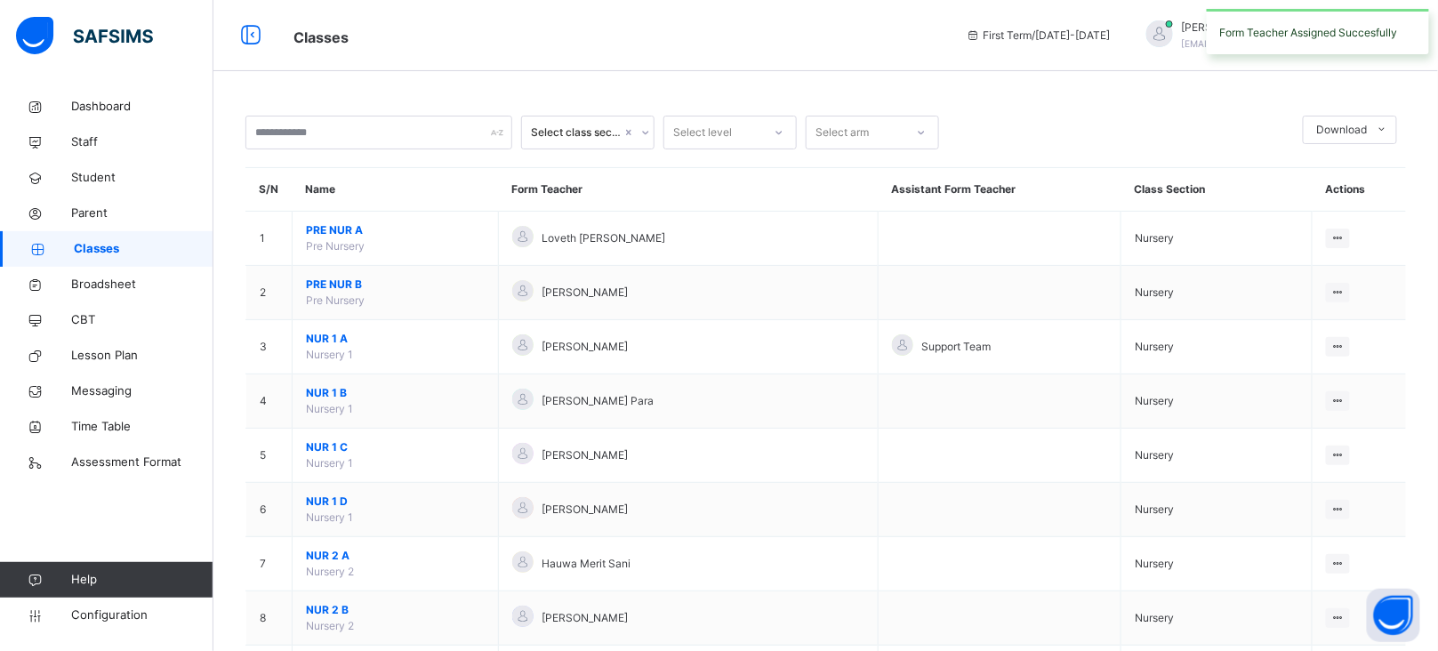
scroll to position [3305, 0]
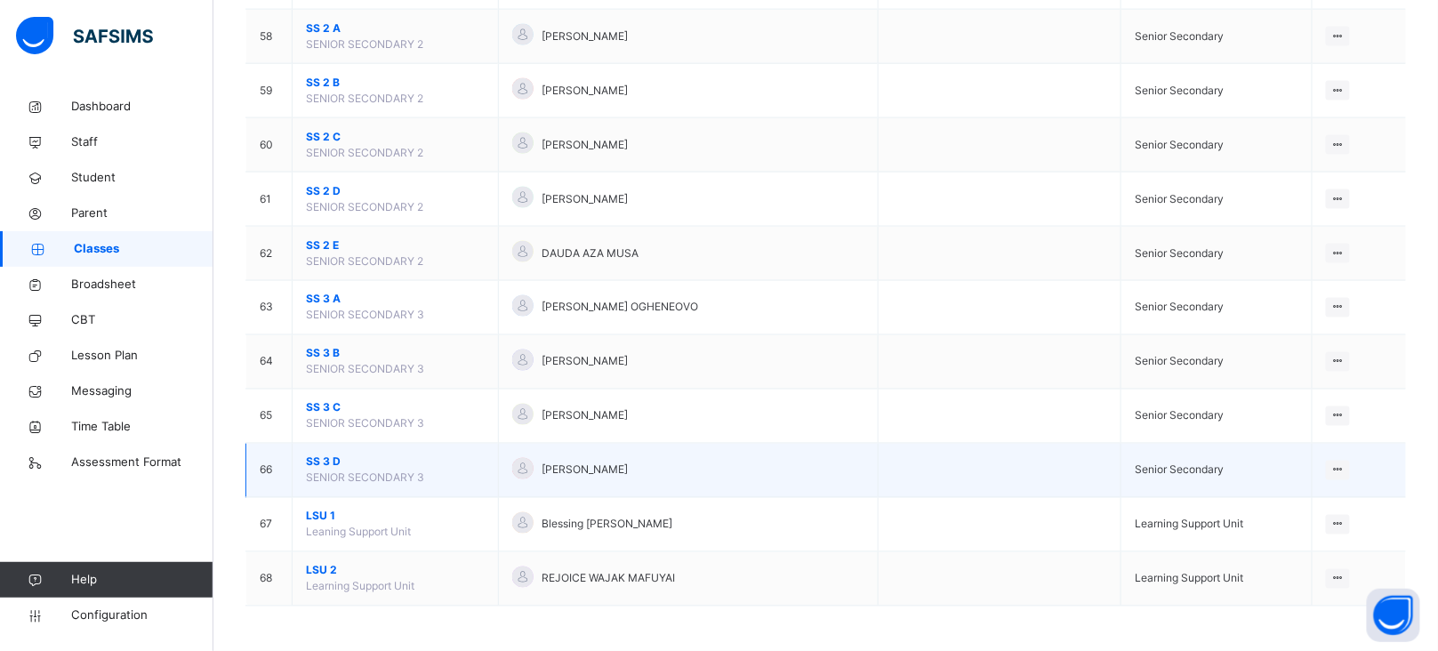
click at [319, 461] on span "SS 3 D" at bounding box center [395, 462] width 179 height 16
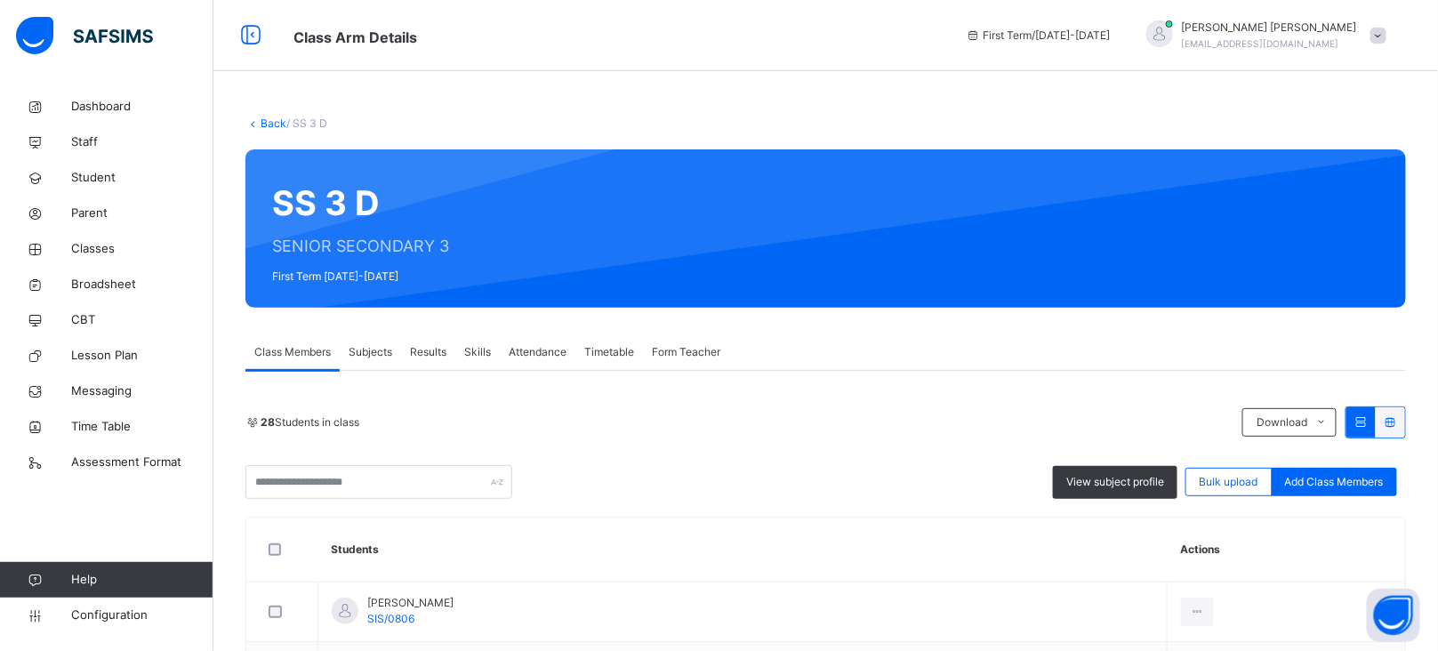
click at [681, 341] on div "Form Teacher" at bounding box center [686, 352] width 86 height 36
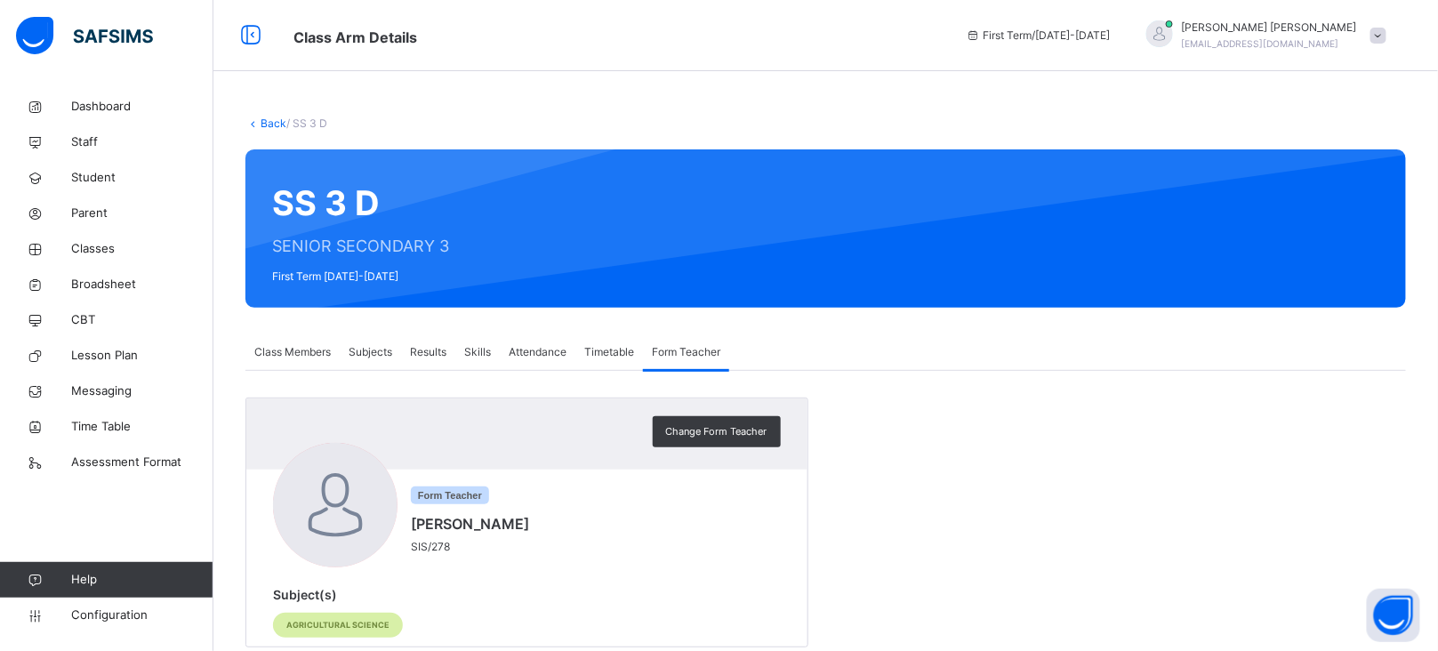
click at [698, 433] on span "Change Form Teacher" at bounding box center [716, 431] width 101 height 15
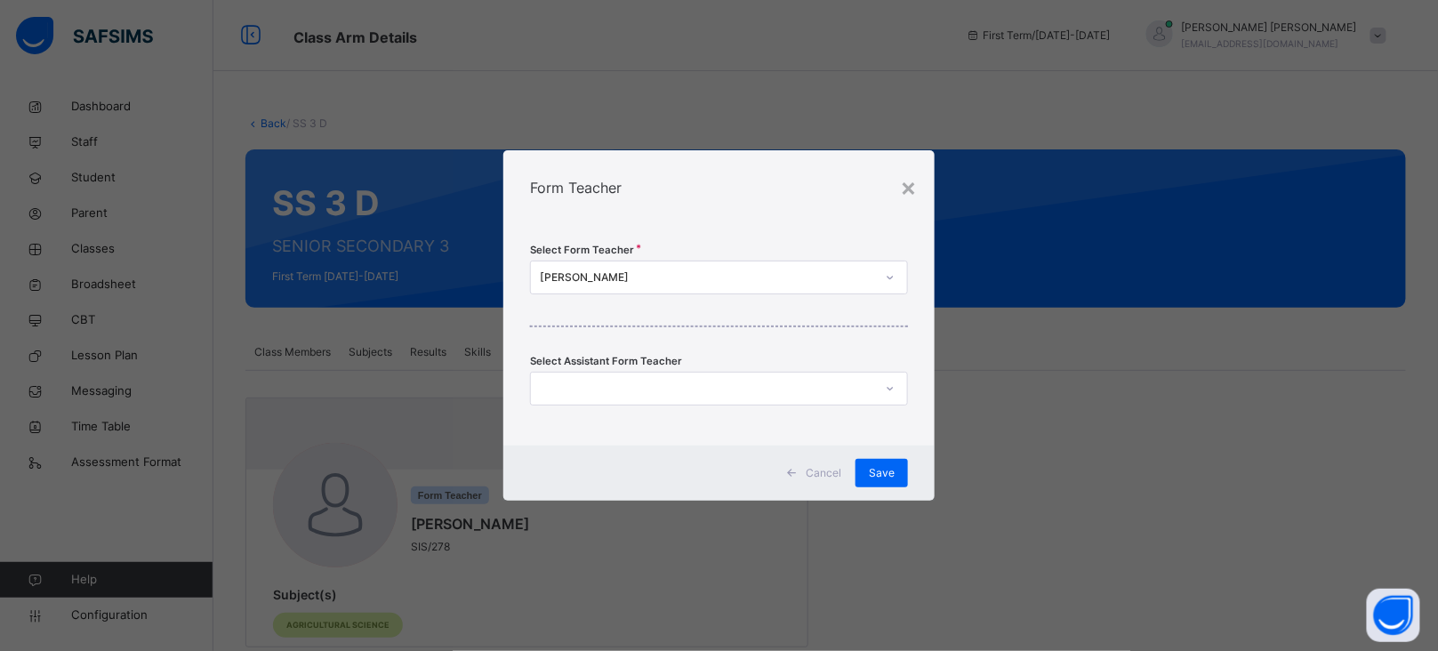
click at [601, 277] on div "[PERSON_NAME]" at bounding box center [707, 277] width 335 height 16
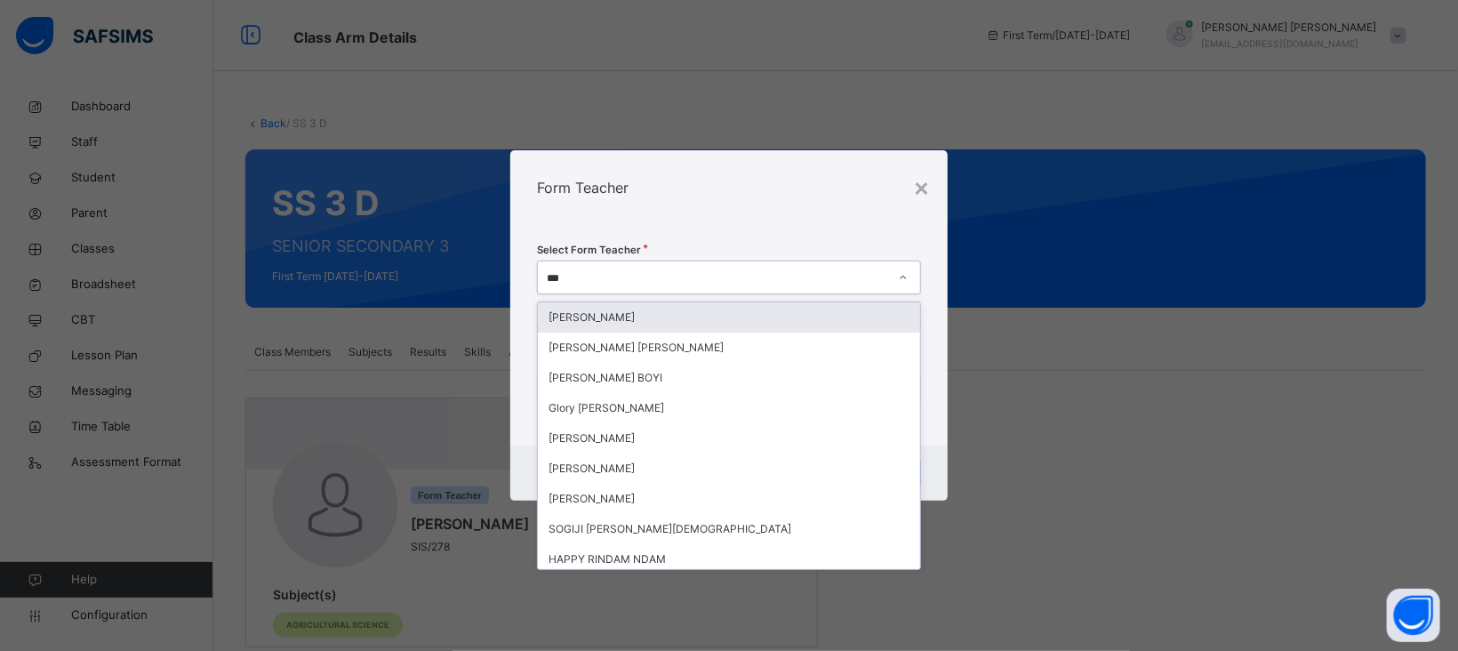
type input "****"
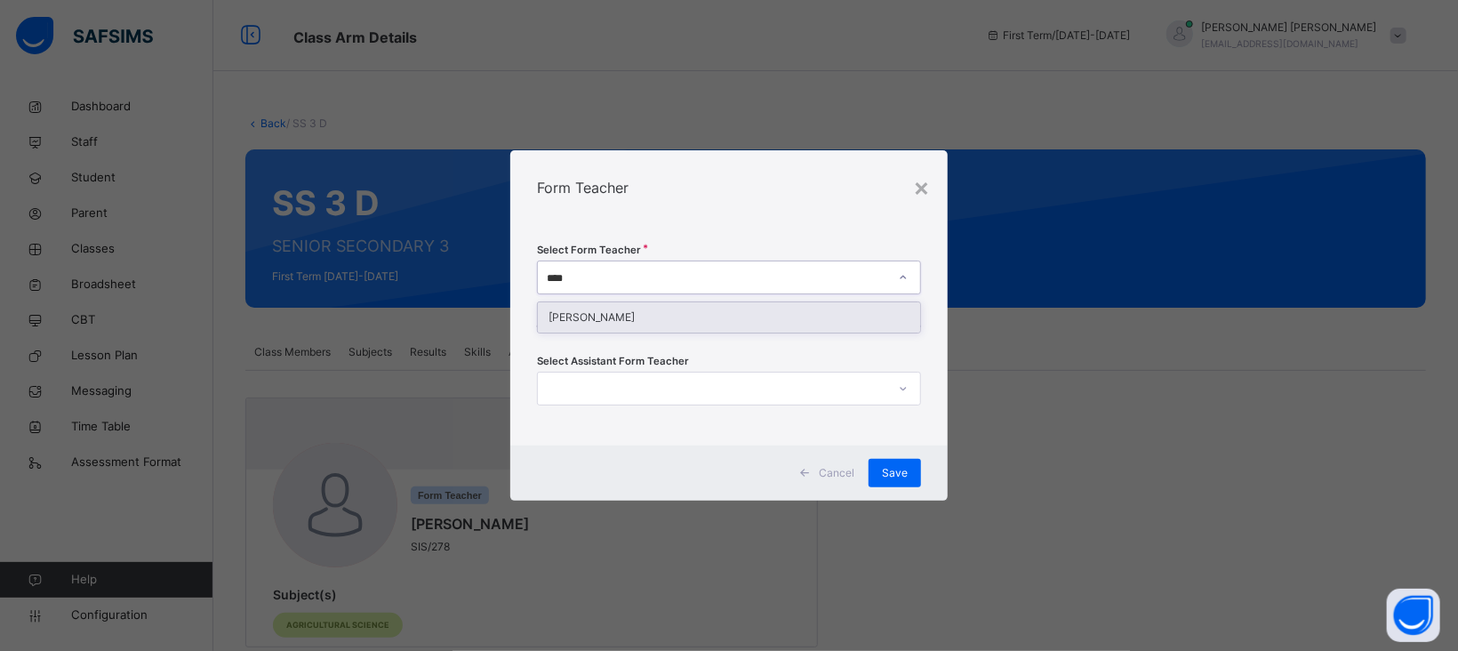
click at [627, 316] on div "[PERSON_NAME]" at bounding box center [729, 317] width 382 height 30
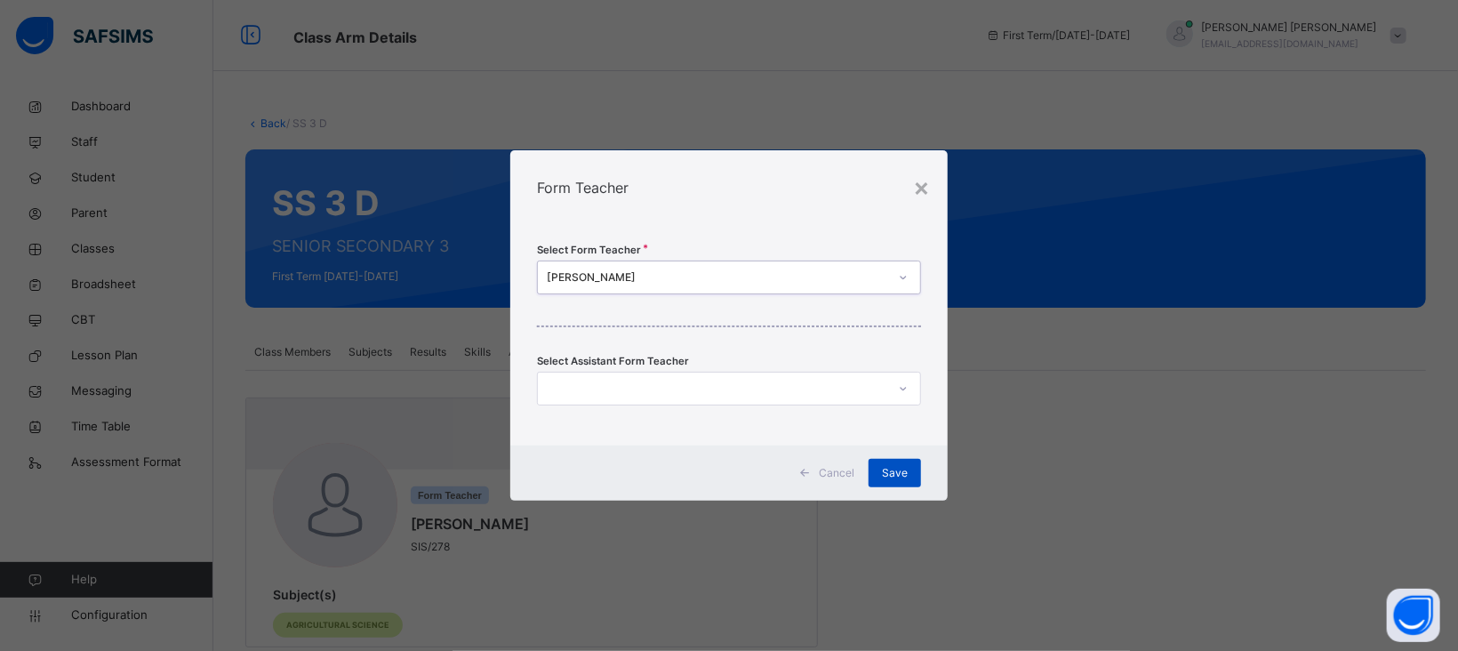
click at [897, 465] on span "Save" at bounding box center [895, 473] width 26 height 16
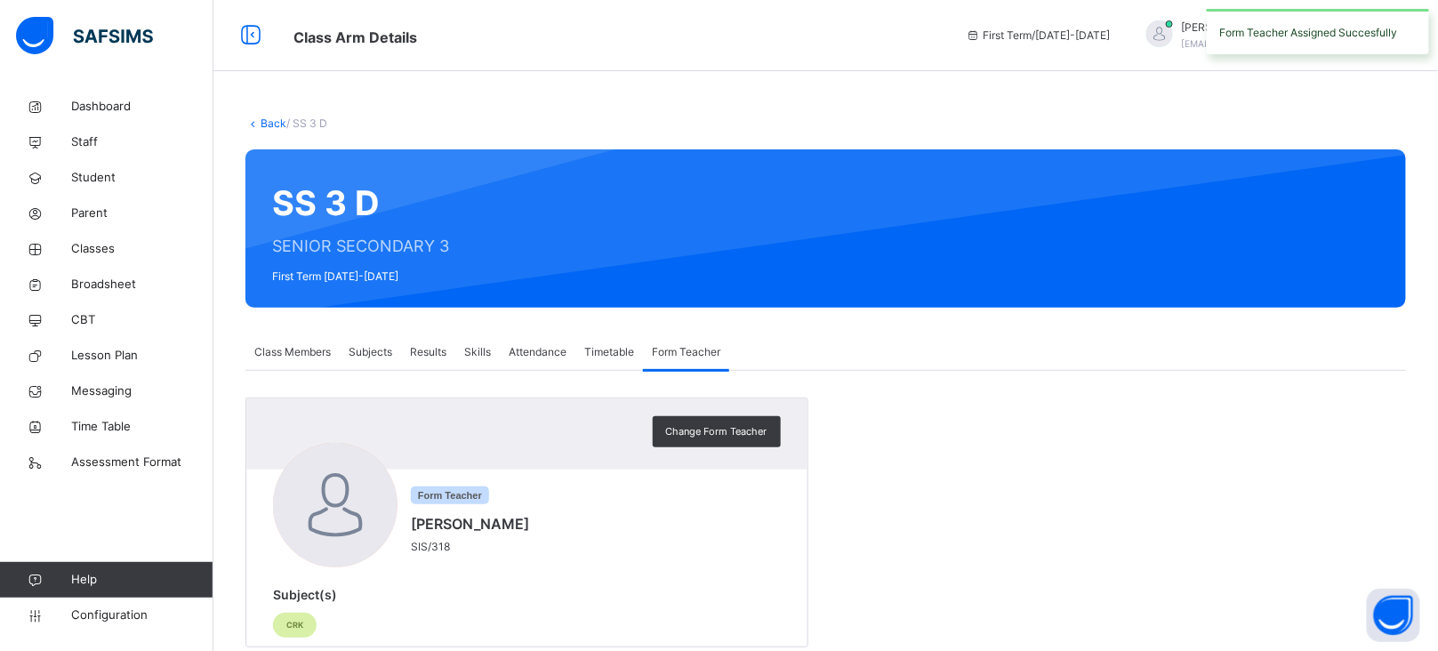
click at [268, 124] on link "Back" at bounding box center [274, 122] width 26 height 13
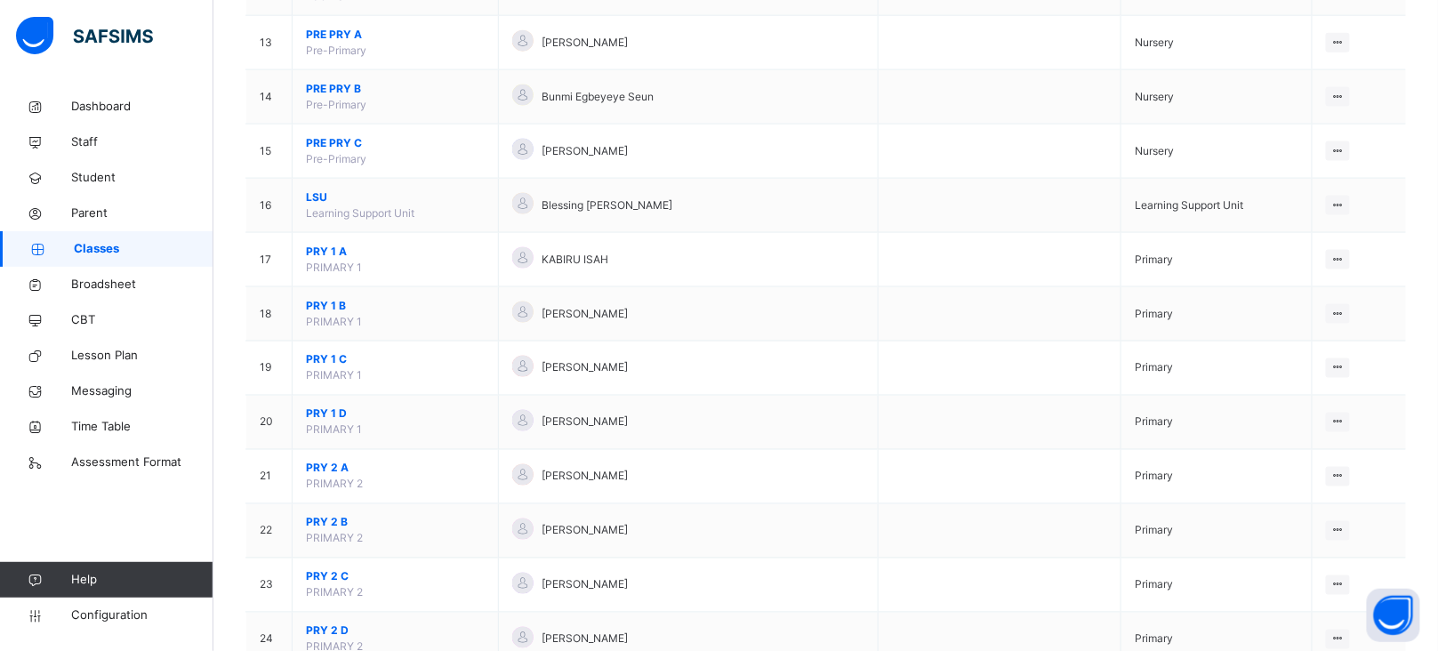
scroll to position [871, 0]
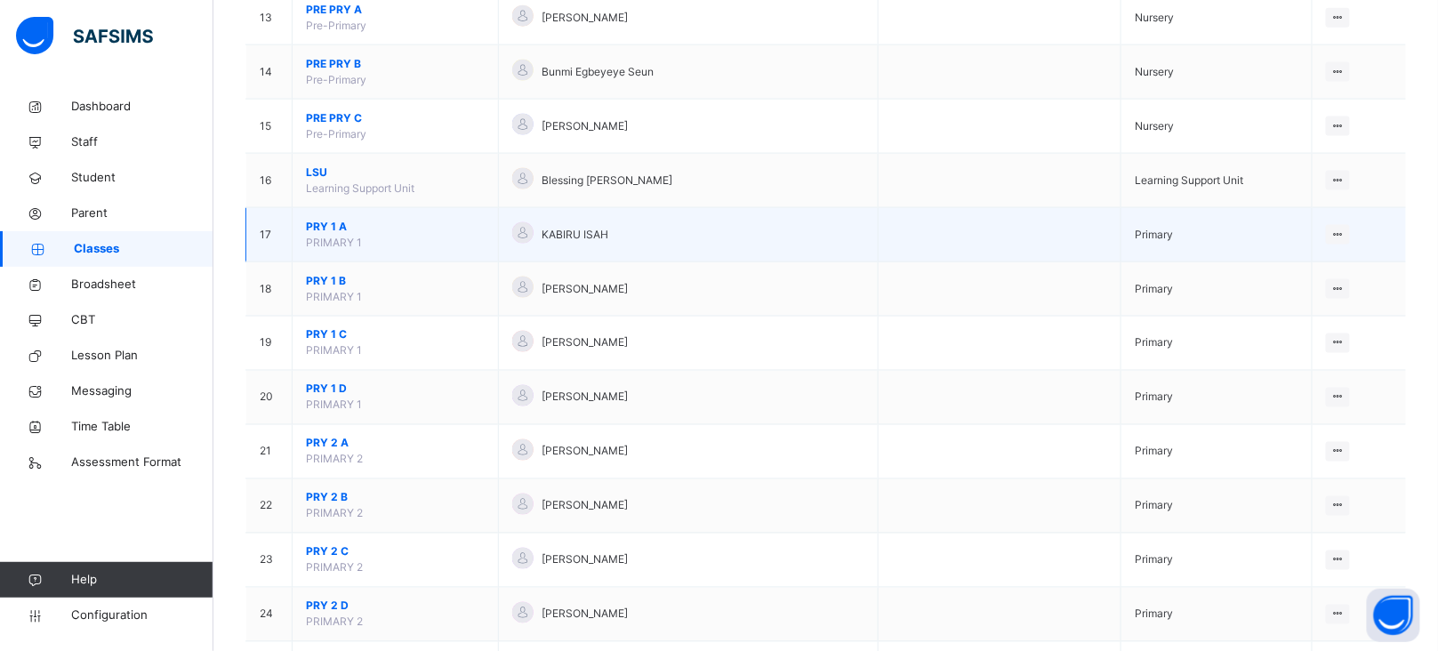
click at [322, 227] on span "PRY 1 A" at bounding box center [395, 227] width 179 height 16
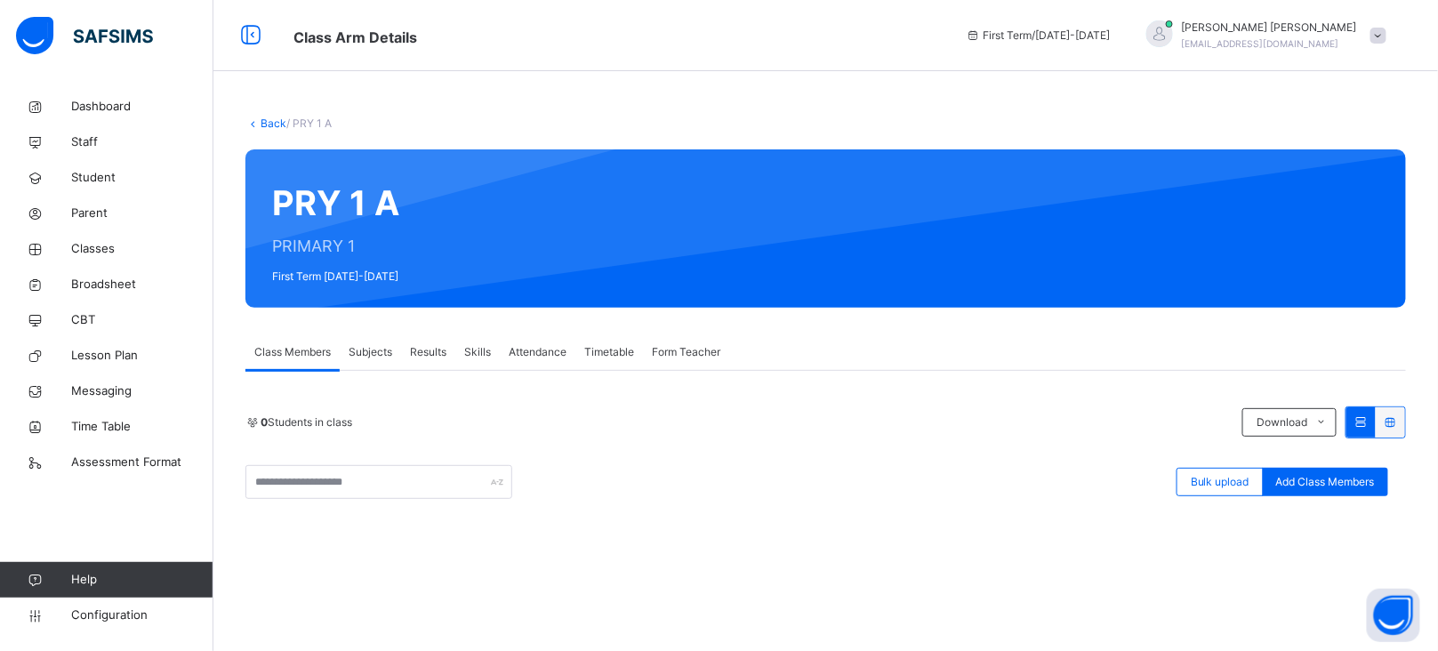
click at [700, 351] on span "Form Teacher" at bounding box center [686, 352] width 68 height 16
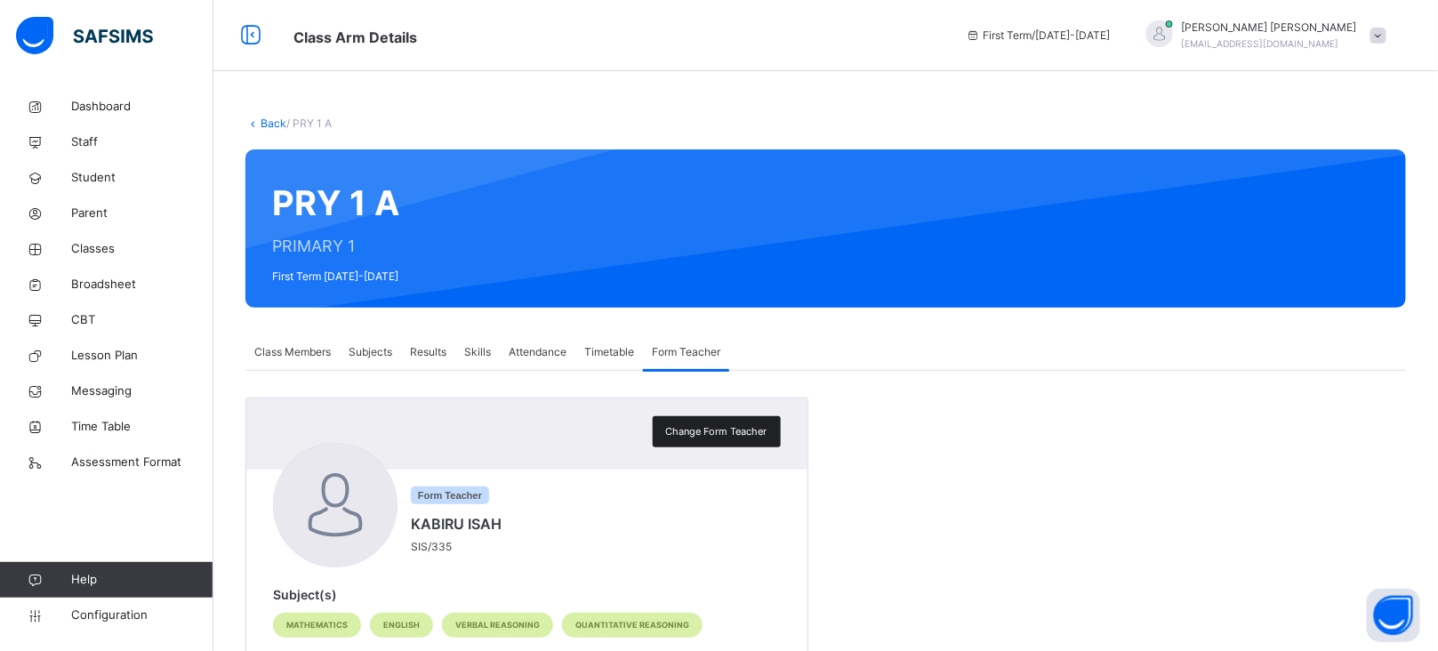
click at [740, 433] on span "Change Form Teacher" at bounding box center [716, 431] width 101 height 15
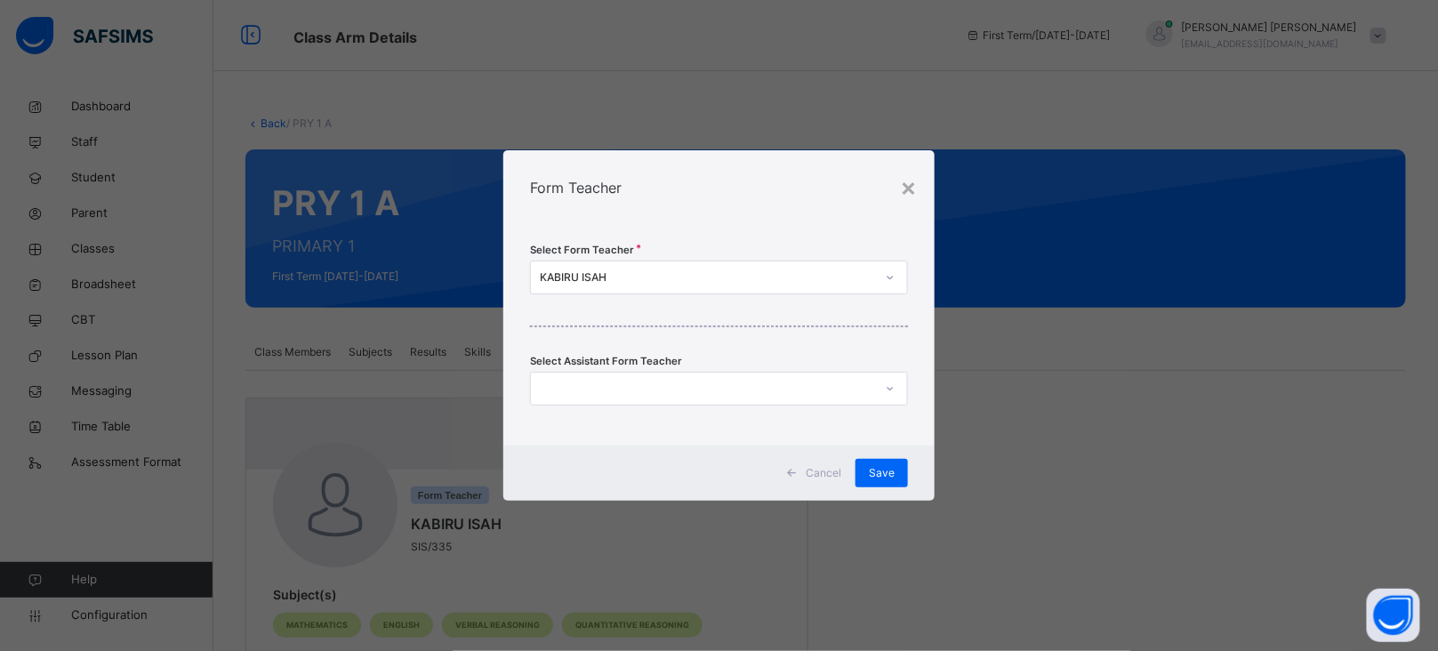
click at [600, 278] on div "KABIRU ISAH" at bounding box center [707, 277] width 335 height 16
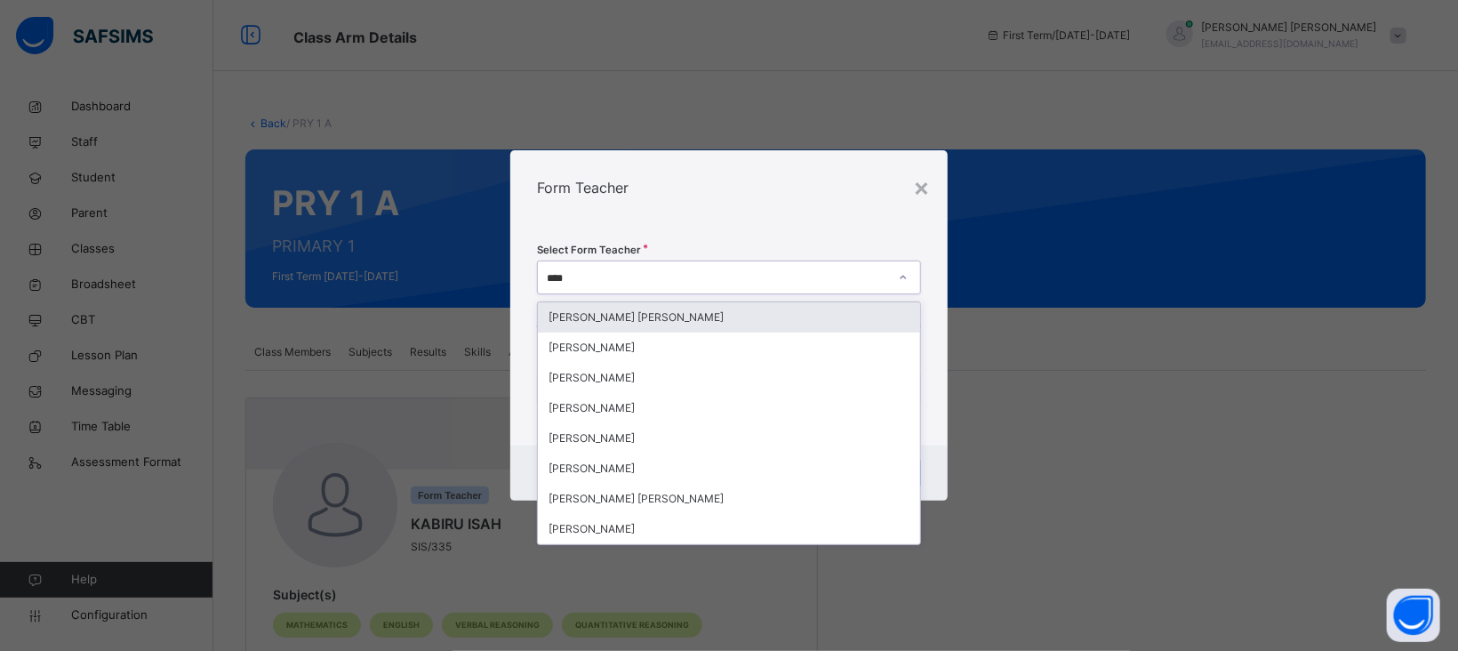
type input "*****"
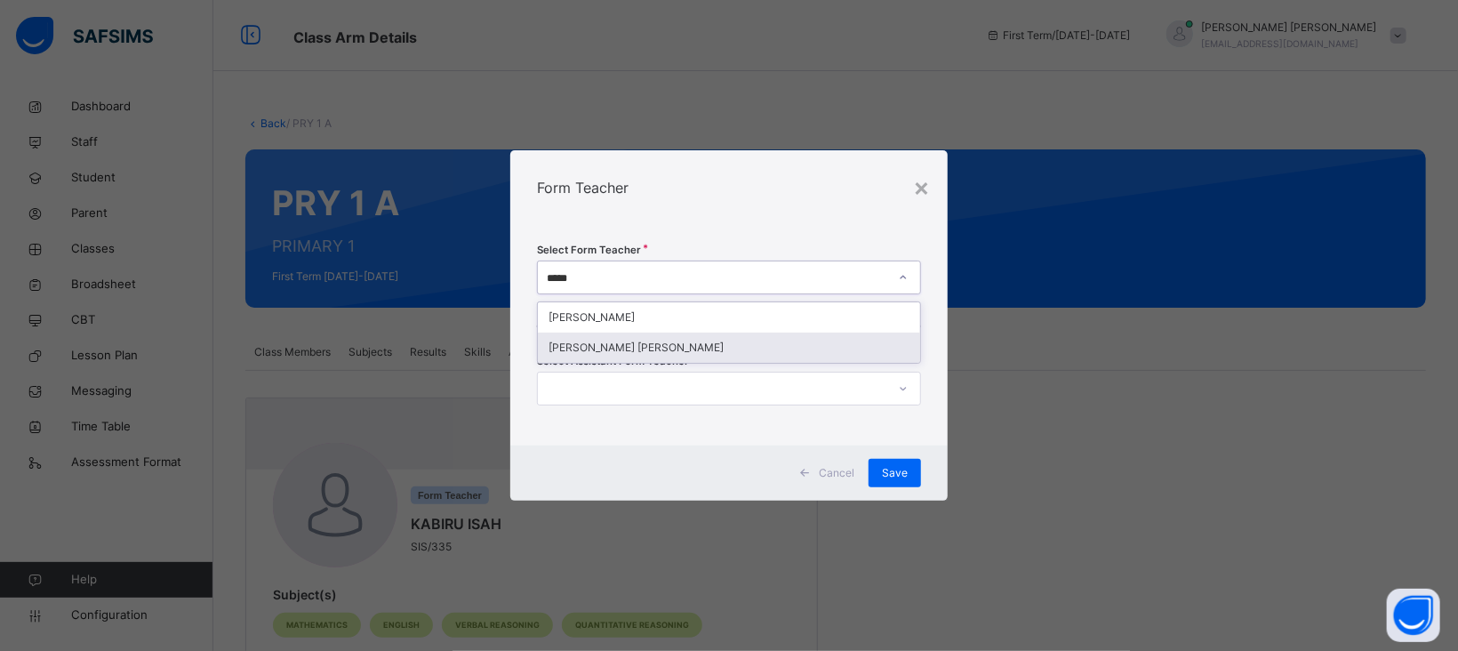
click at [653, 349] on div "[PERSON_NAME] [PERSON_NAME]" at bounding box center [729, 348] width 382 height 30
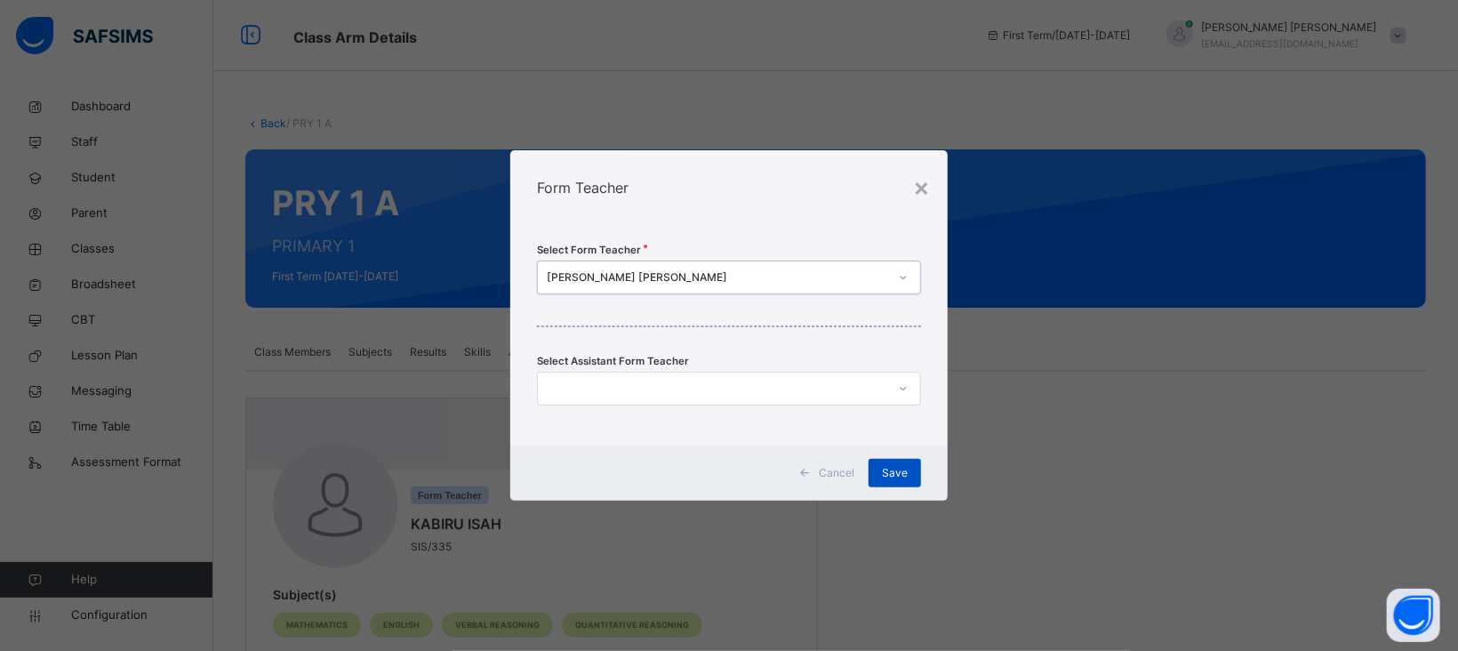
click at [910, 464] on div "Save" at bounding box center [895, 473] width 52 height 28
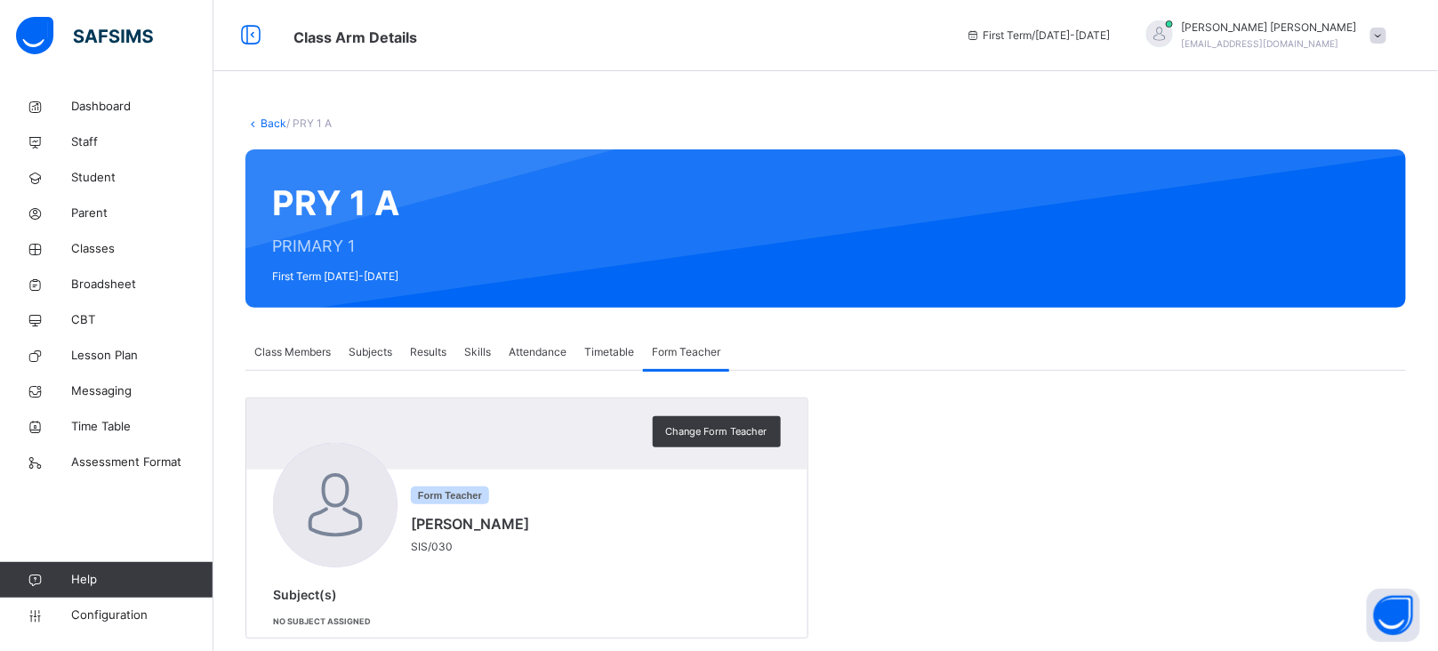
click at [269, 124] on link "Back" at bounding box center [274, 122] width 26 height 13
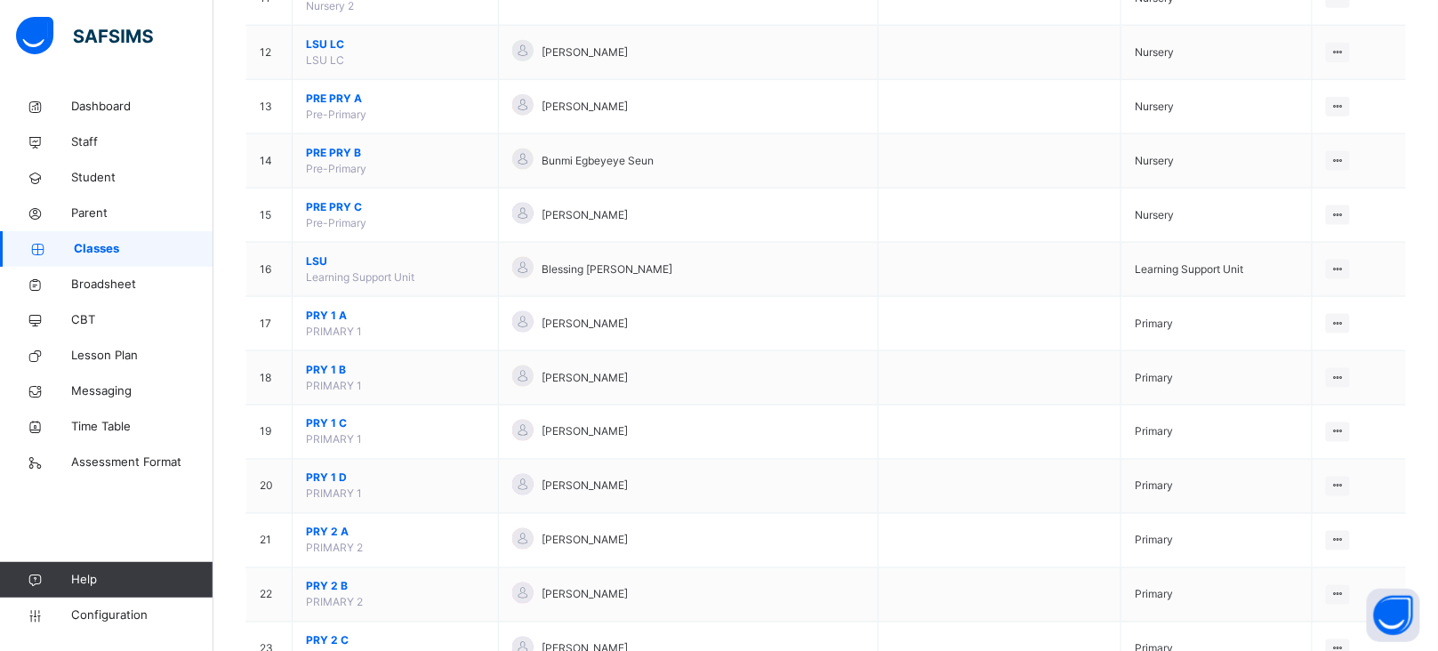
scroll to position [788, 0]
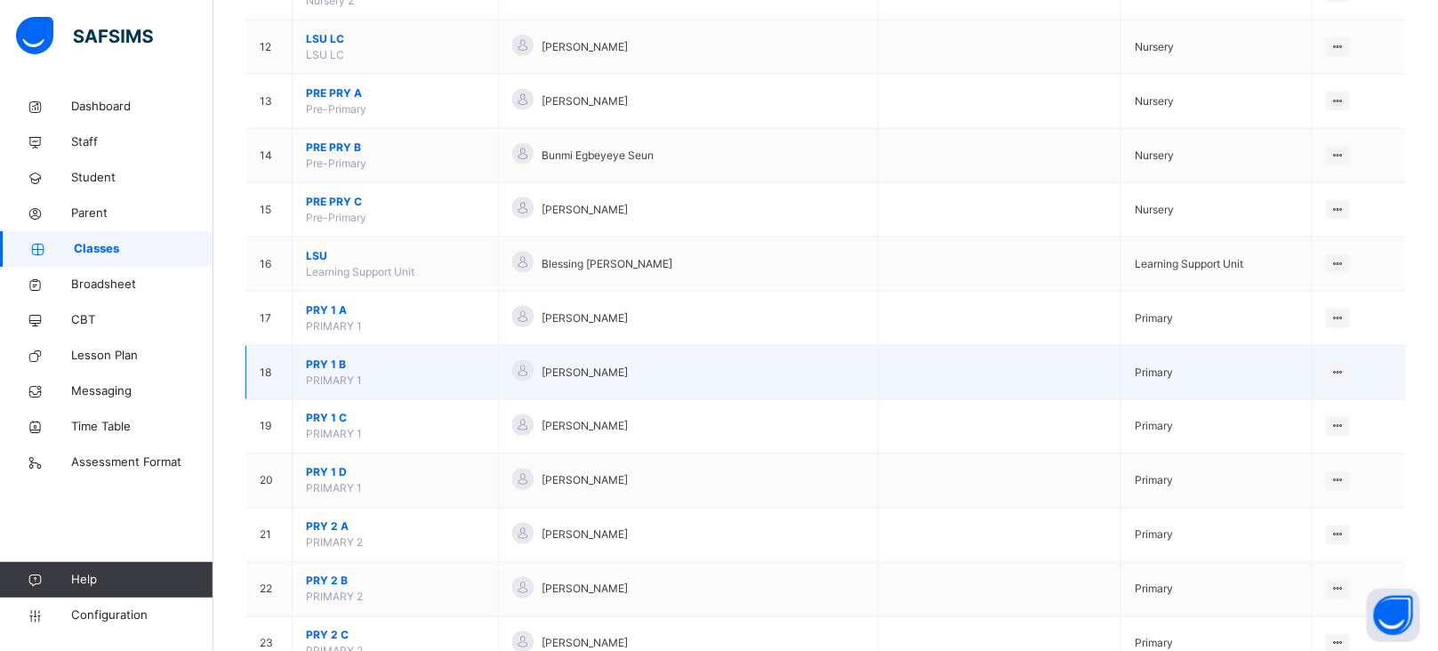
click at [329, 365] on span "PRY 1 B" at bounding box center [395, 365] width 179 height 16
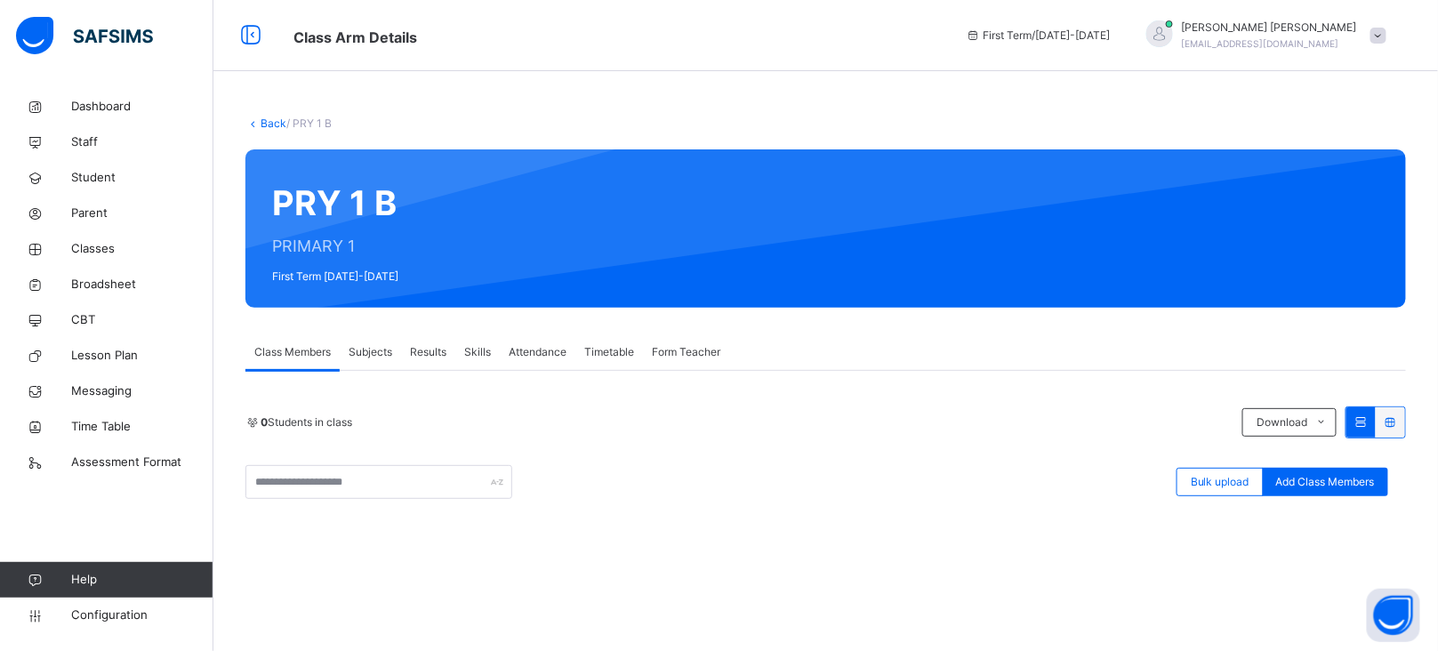
click at [675, 349] on span "Form Teacher" at bounding box center [686, 352] width 68 height 16
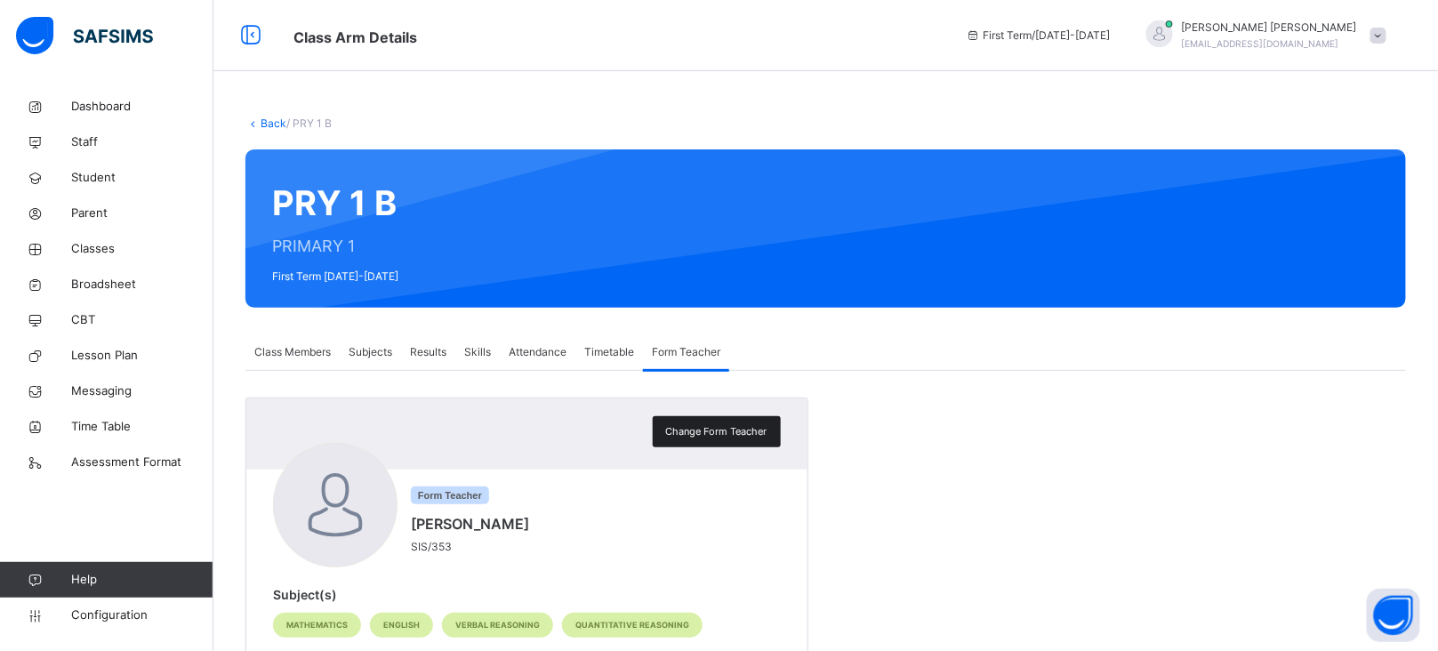
click at [716, 433] on span "Change Form Teacher" at bounding box center [716, 431] width 101 height 15
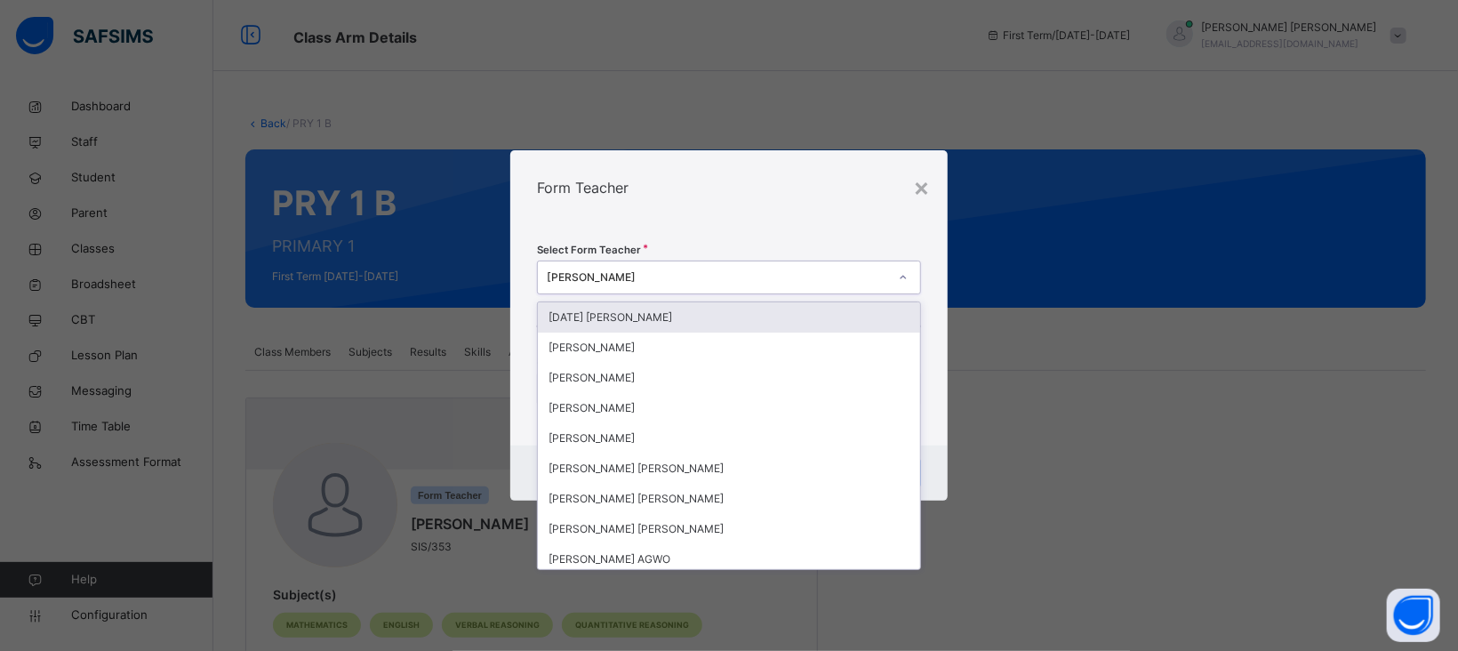
click at [637, 279] on div "[PERSON_NAME]" at bounding box center [717, 277] width 341 height 16
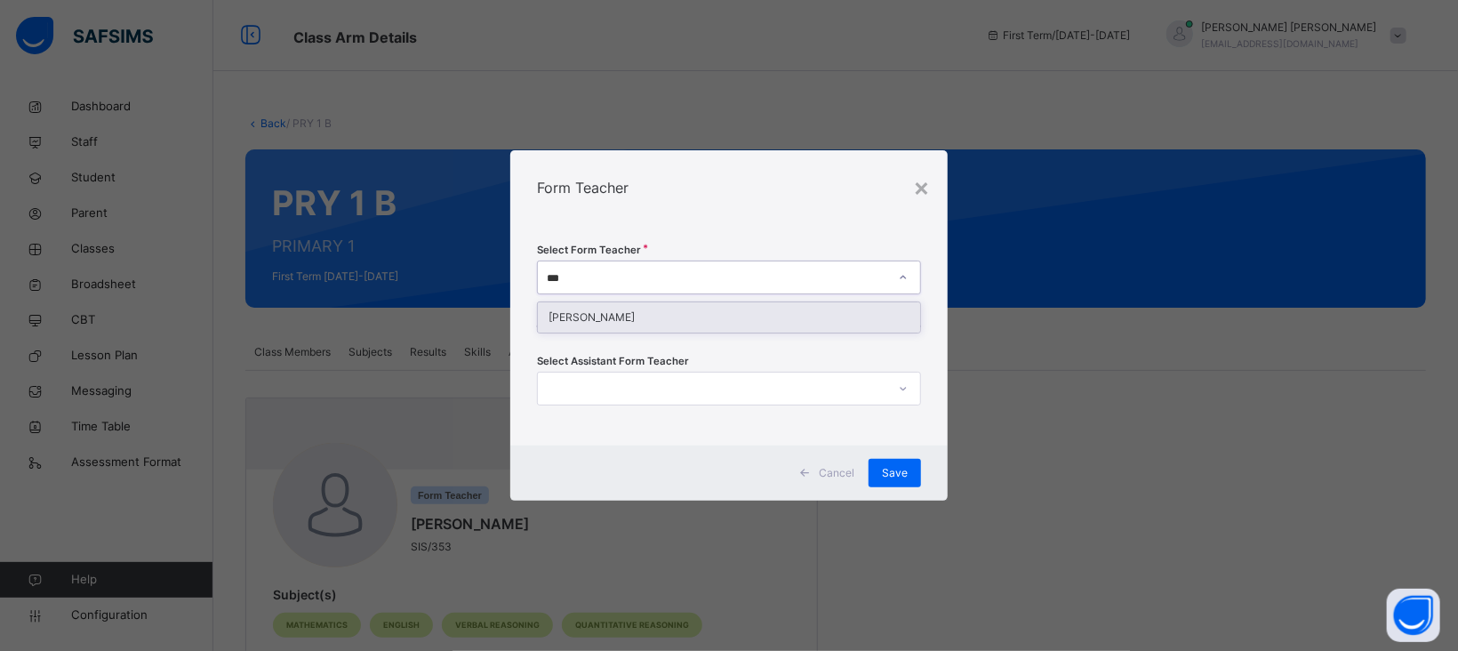
type input "****"
click at [634, 322] on div "[PERSON_NAME]" at bounding box center [729, 317] width 382 height 30
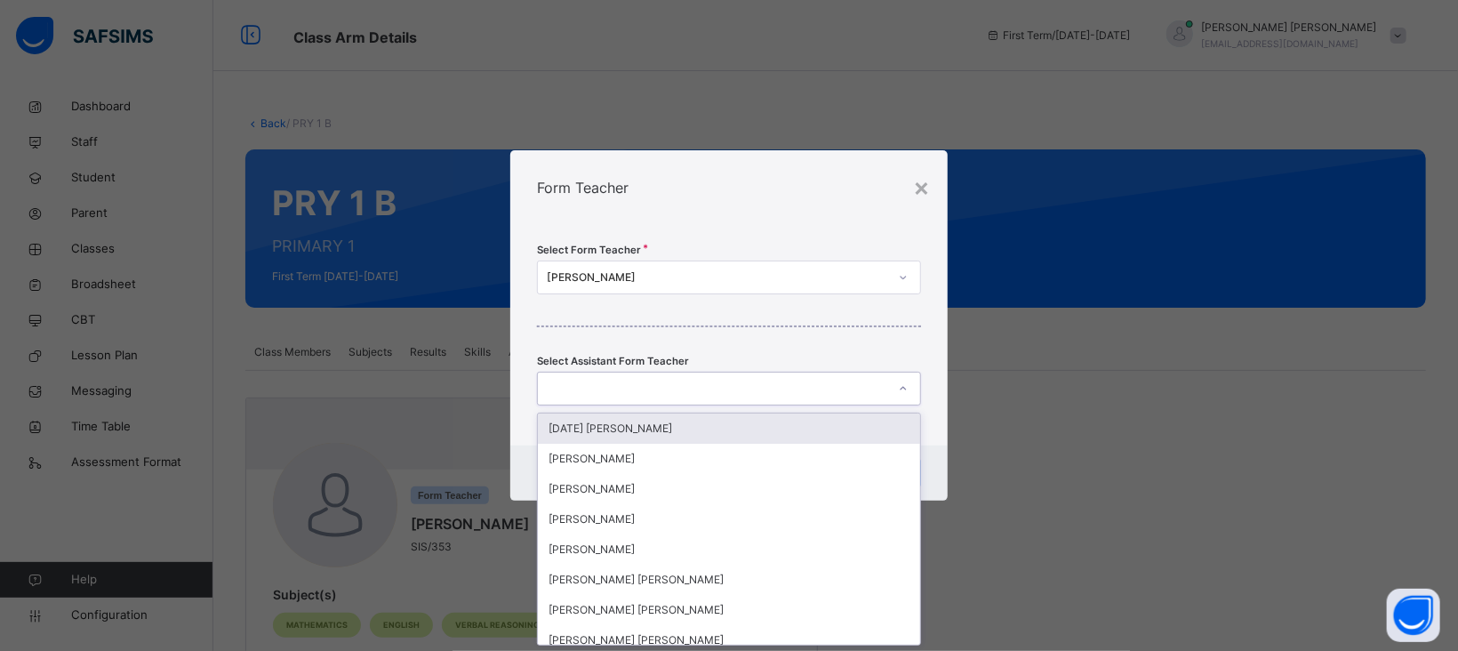
click at [798, 396] on div at bounding box center [712, 389] width 349 height 28
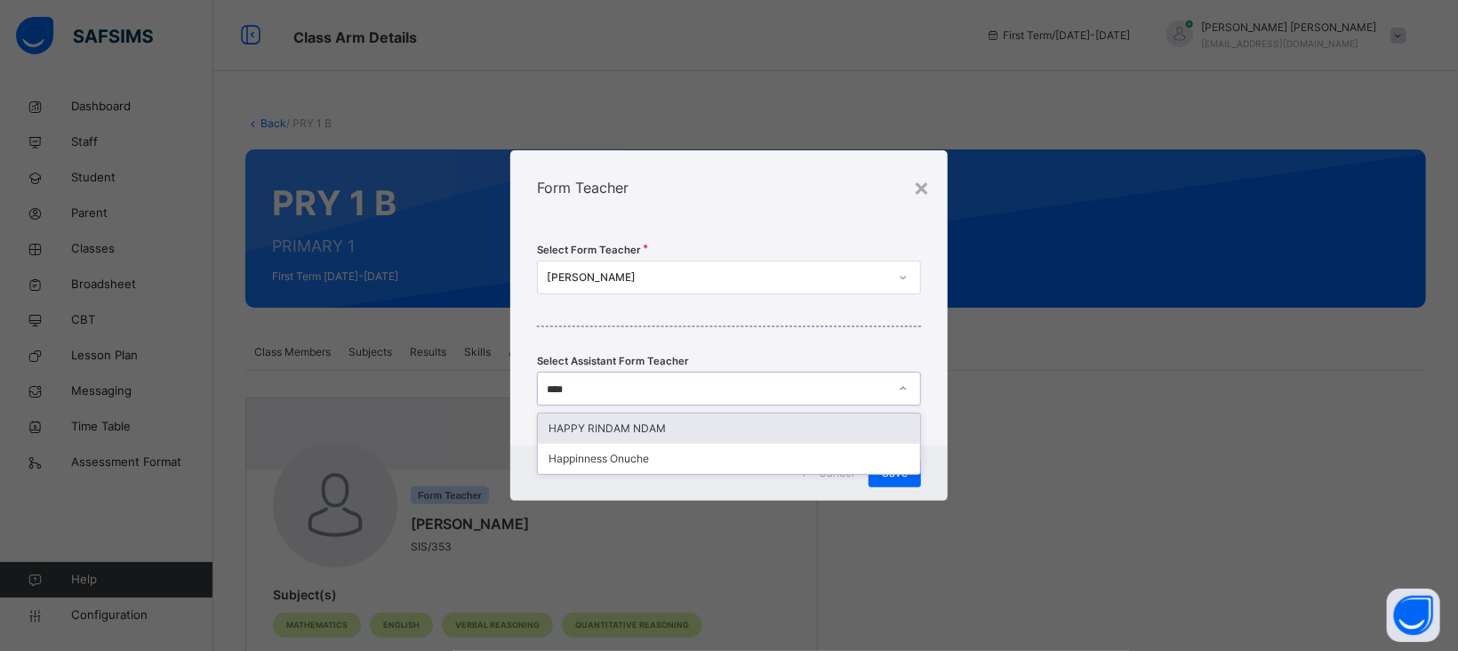
type input "*****"
click at [633, 424] on div "Happinness Onuche" at bounding box center [729, 428] width 382 height 30
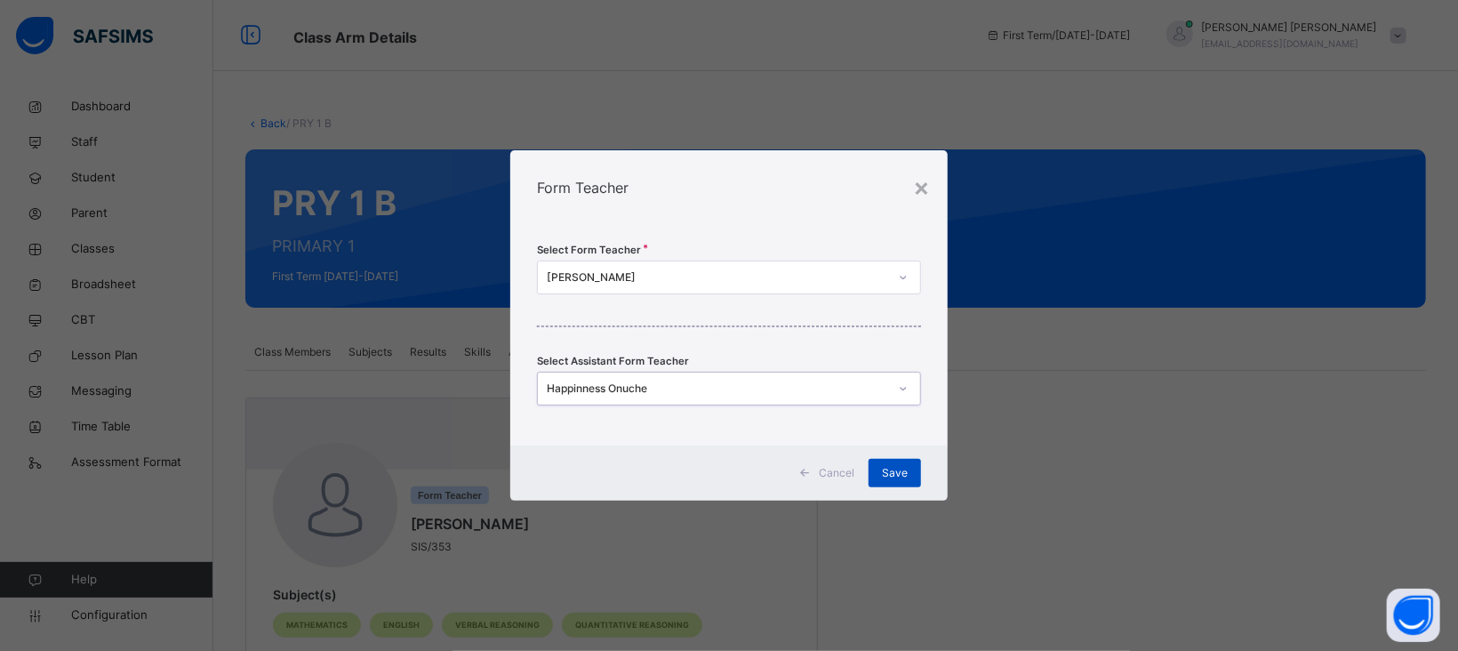
click at [894, 476] on span "Save" at bounding box center [895, 473] width 26 height 16
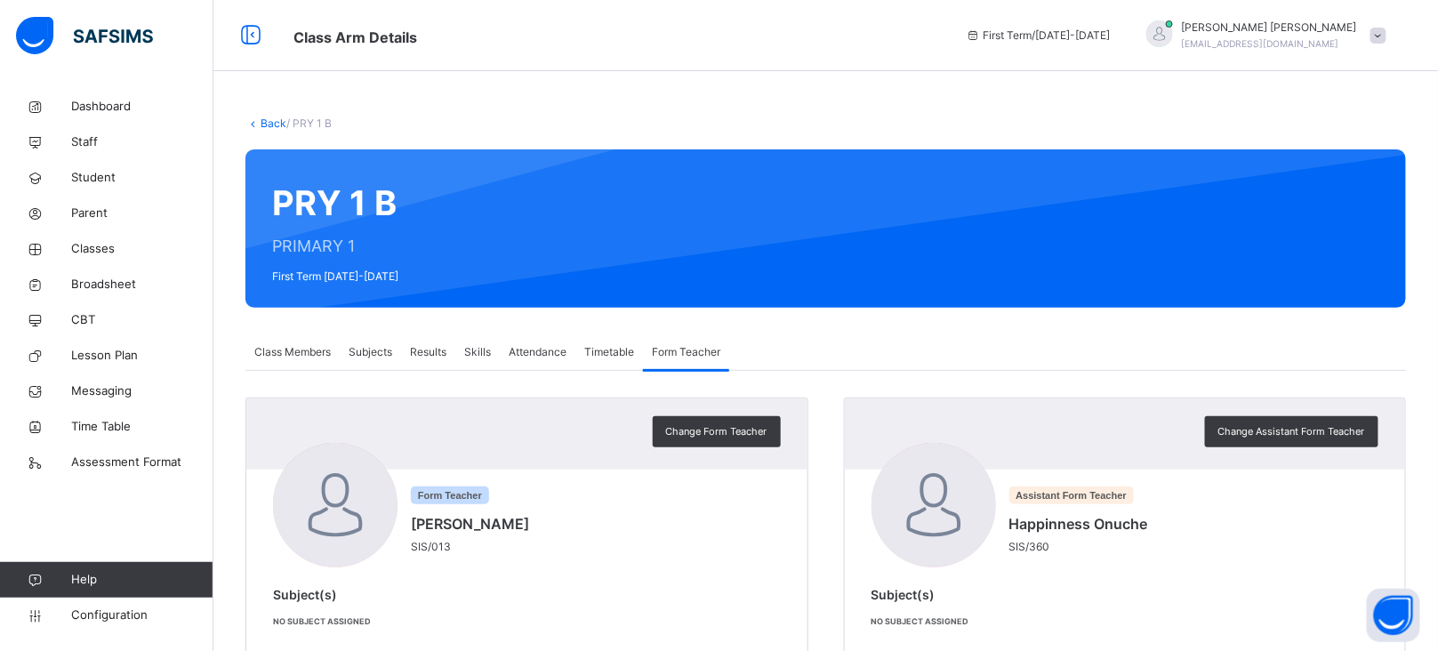
click at [269, 118] on link "Back" at bounding box center [274, 122] width 26 height 13
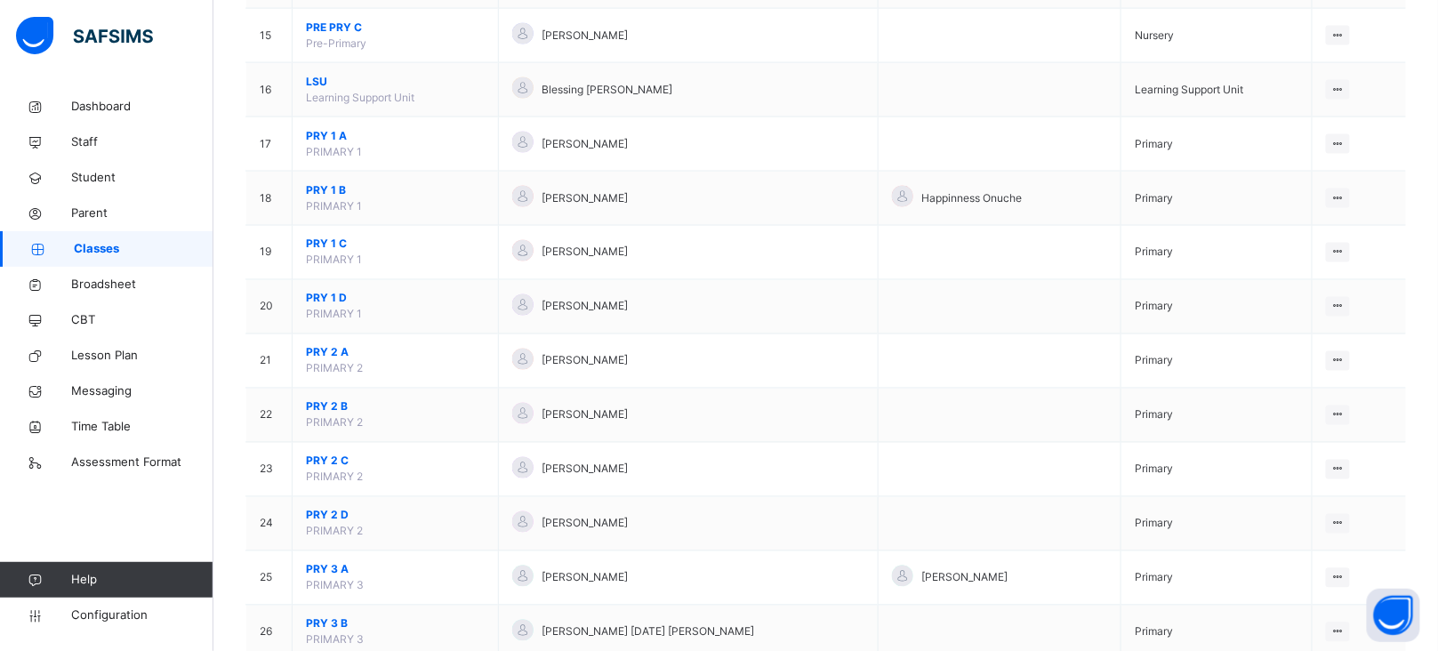
scroll to position [957, 0]
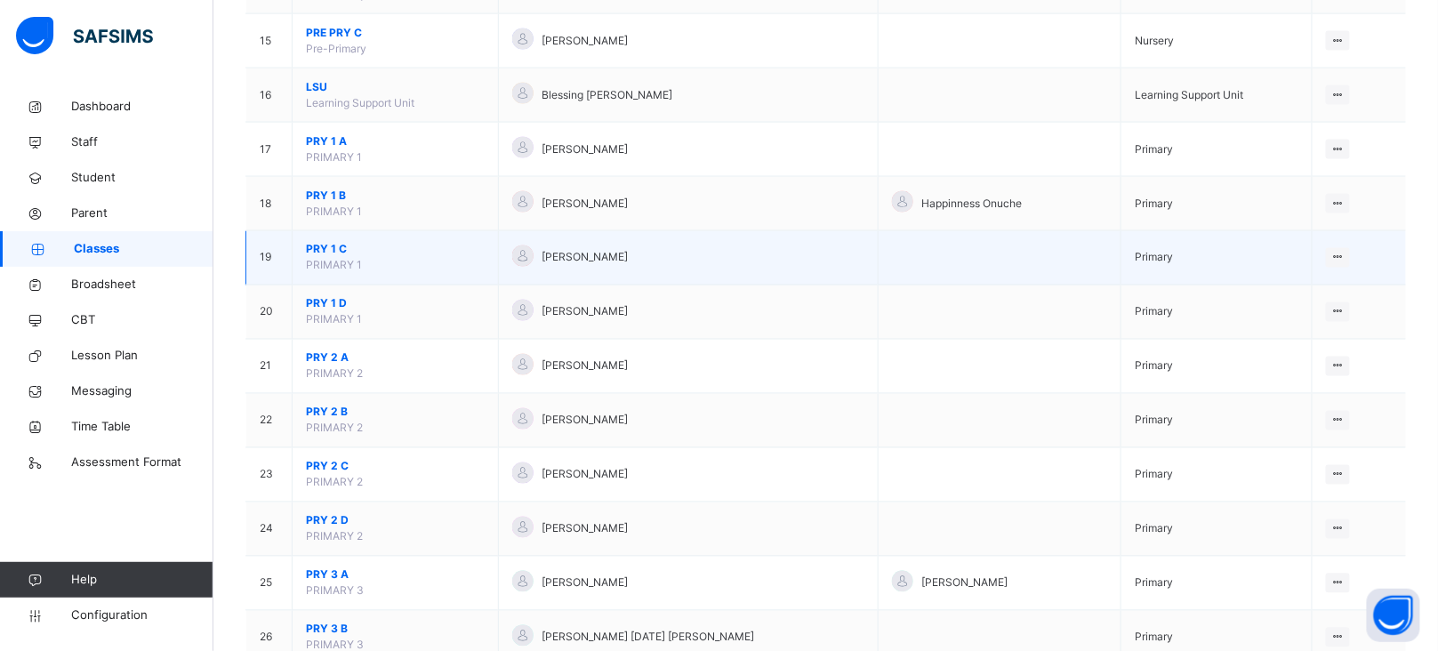
click at [326, 245] on span "PRY 1 C" at bounding box center [395, 250] width 179 height 16
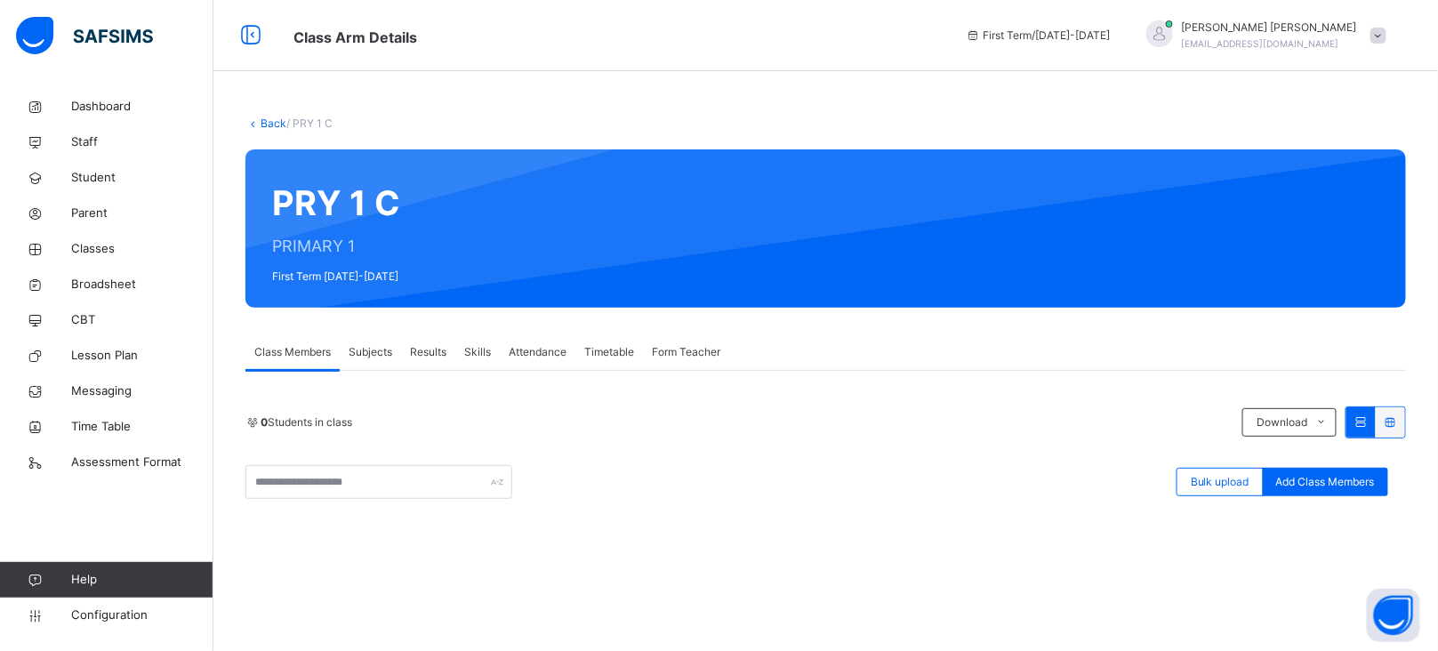
click at [694, 348] on span "Form Teacher" at bounding box center [686, 352] width 68 height 16
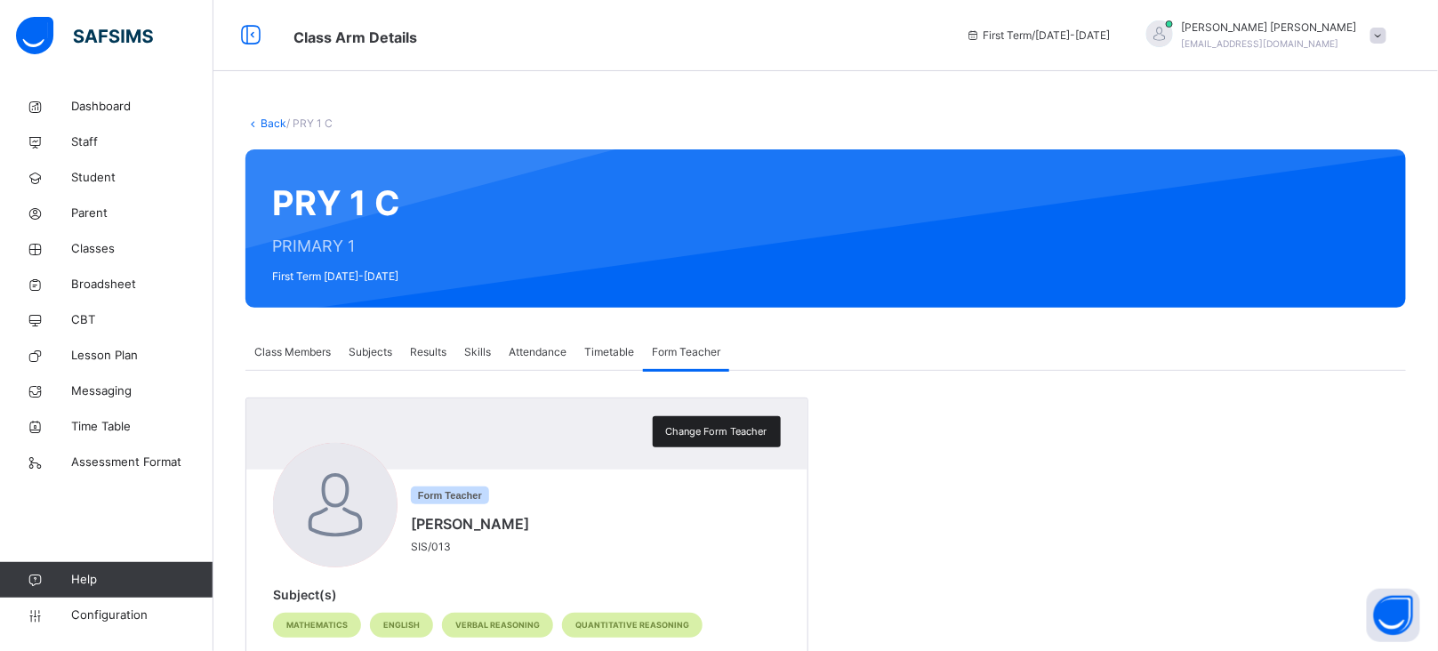
click at [730, 433] on span "Change Form Teacher" at bounding box center [716, 431] width 101 height 15
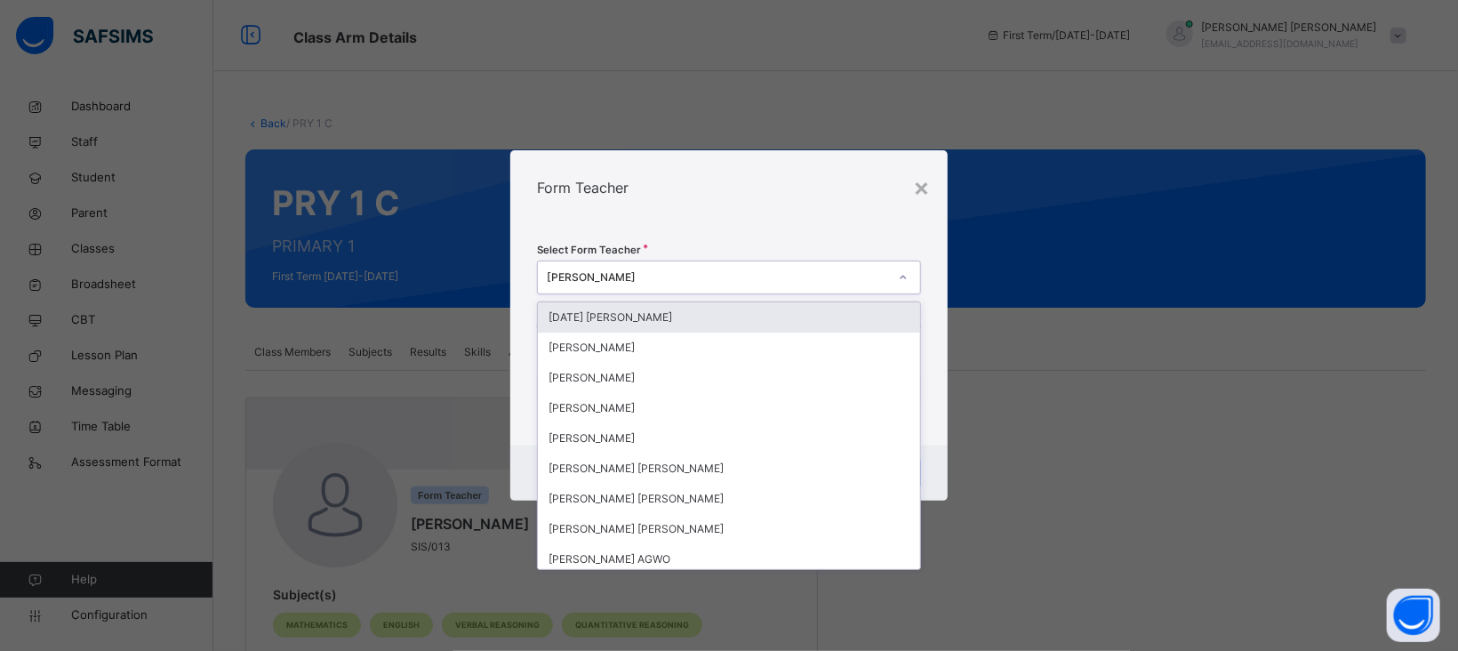
click at [646, 285] on div "[PERSON_NAME]" at bounding box center [717, 277] width 341 height 16
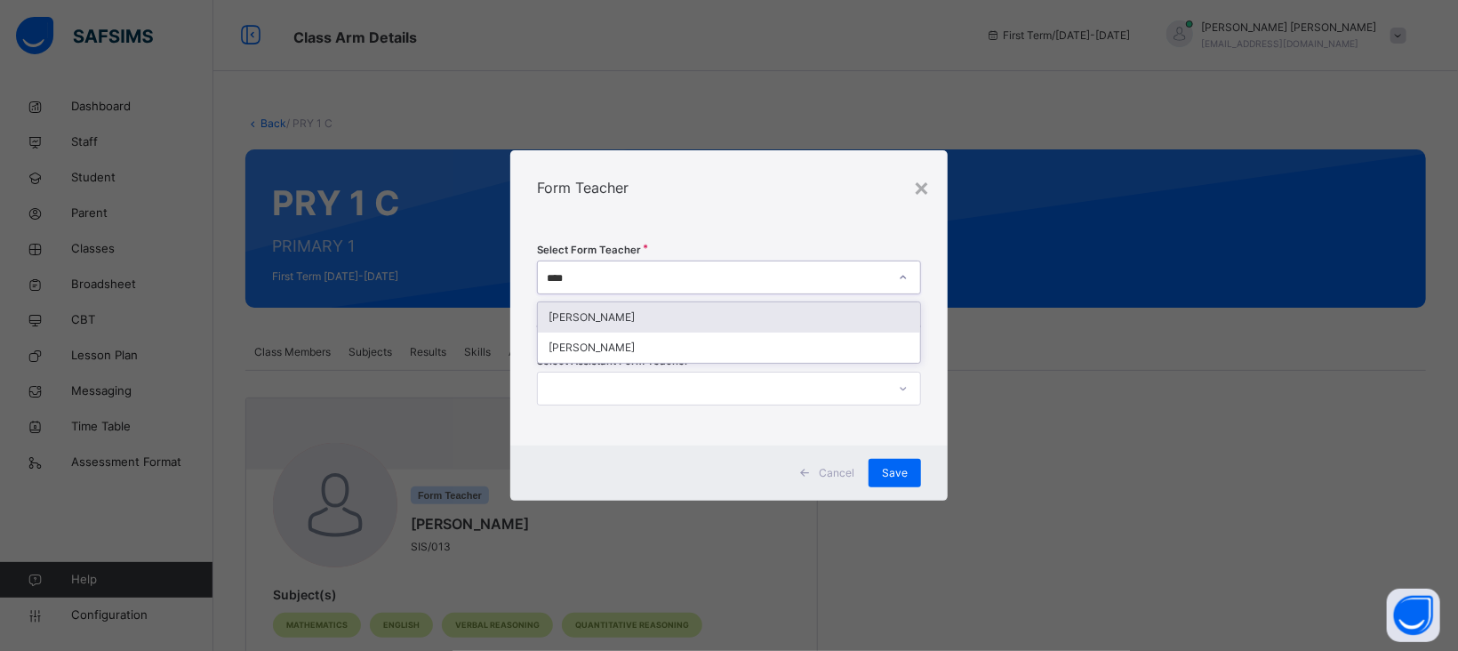
type input "*****"
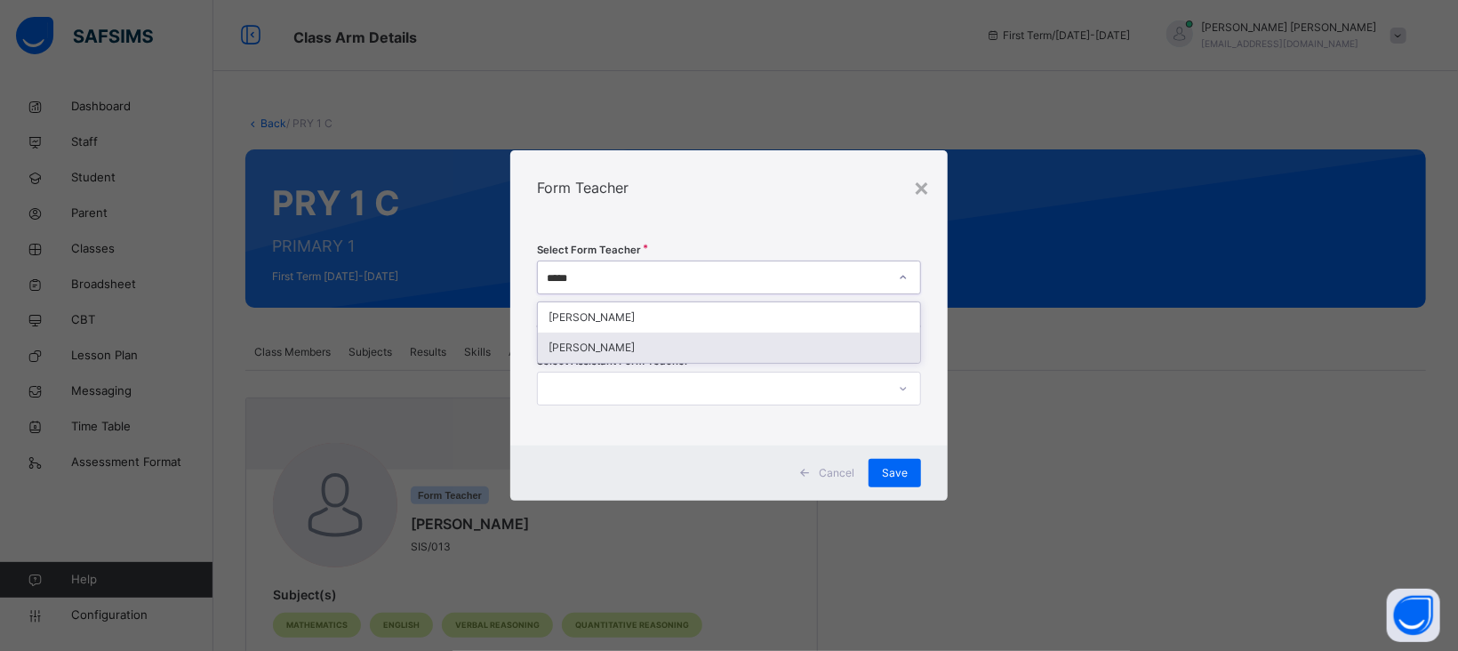
click at [647, 348] on div "[PERSON_NAME]" at bounding box center [729, 348] width 382 height 30
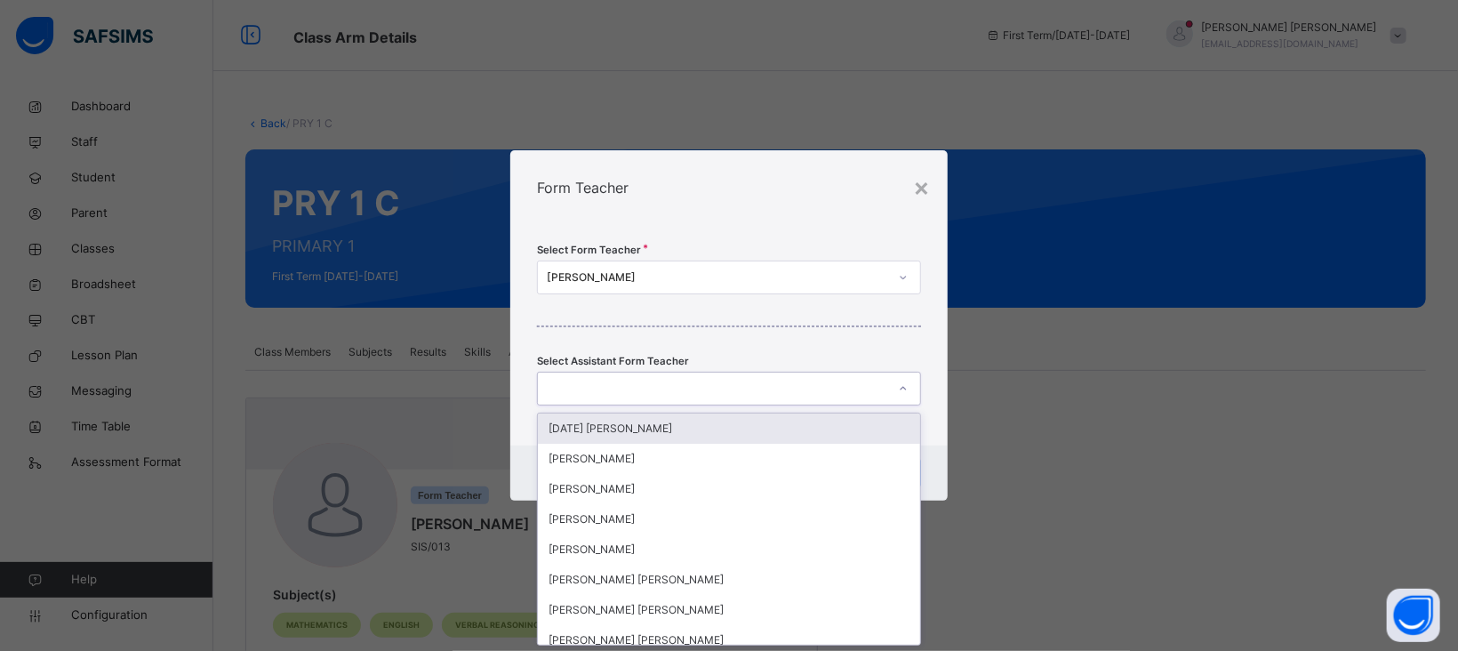
click at [684, 381] on div at bounding box center [712, 389] width 349 height 28
type input "*"
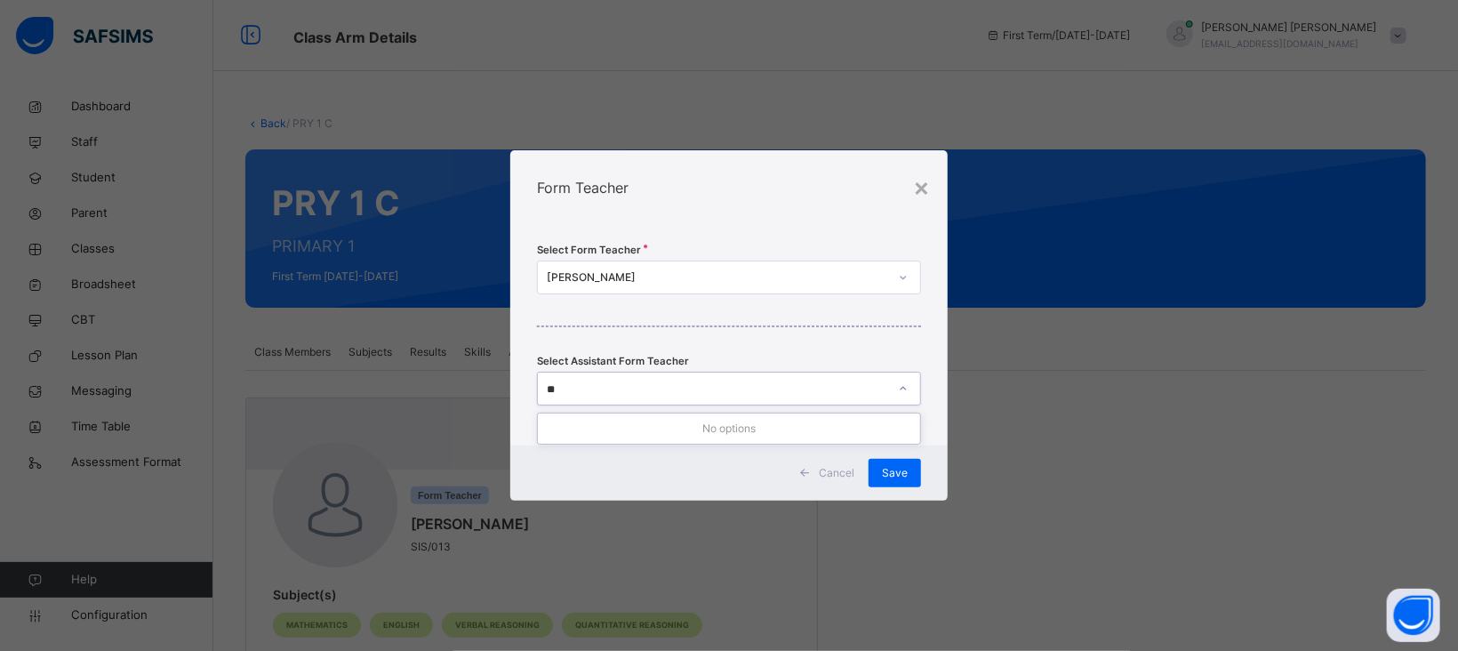
type input "*"
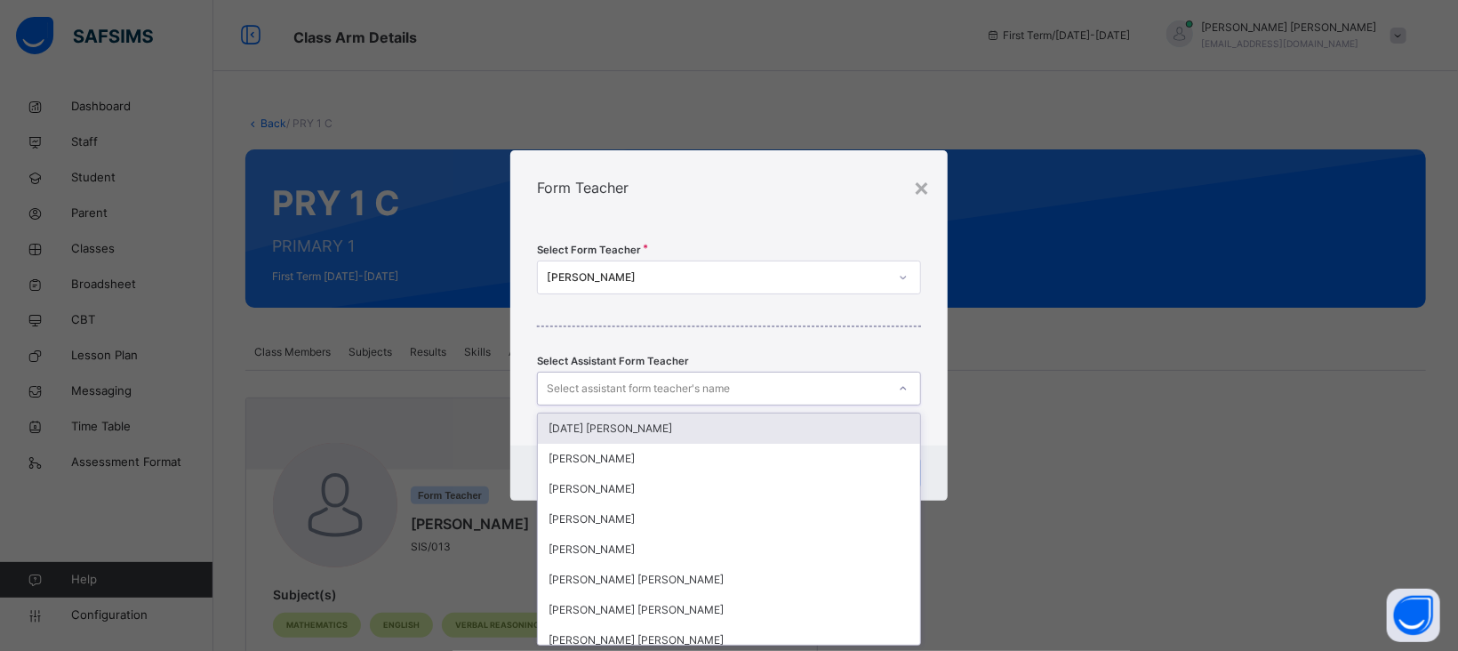
click at [835, 346] on div "Select Form Teacher NABILAH ADAHAMA UMAR Select Assistant Form Teacher option S…" at bounding box center [728, 335] width 437 height 221
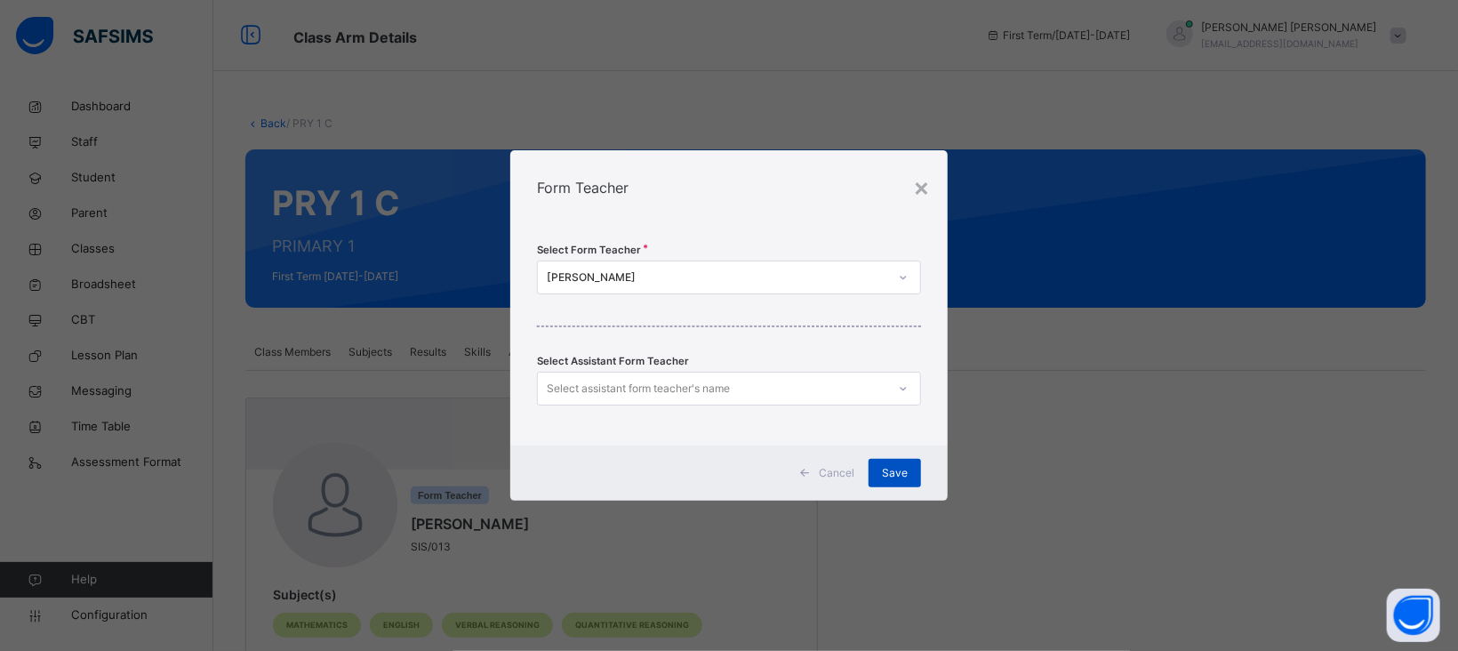
click at [905, 475] on span "Save" at bounding box center [895, 473] width 26 height 16
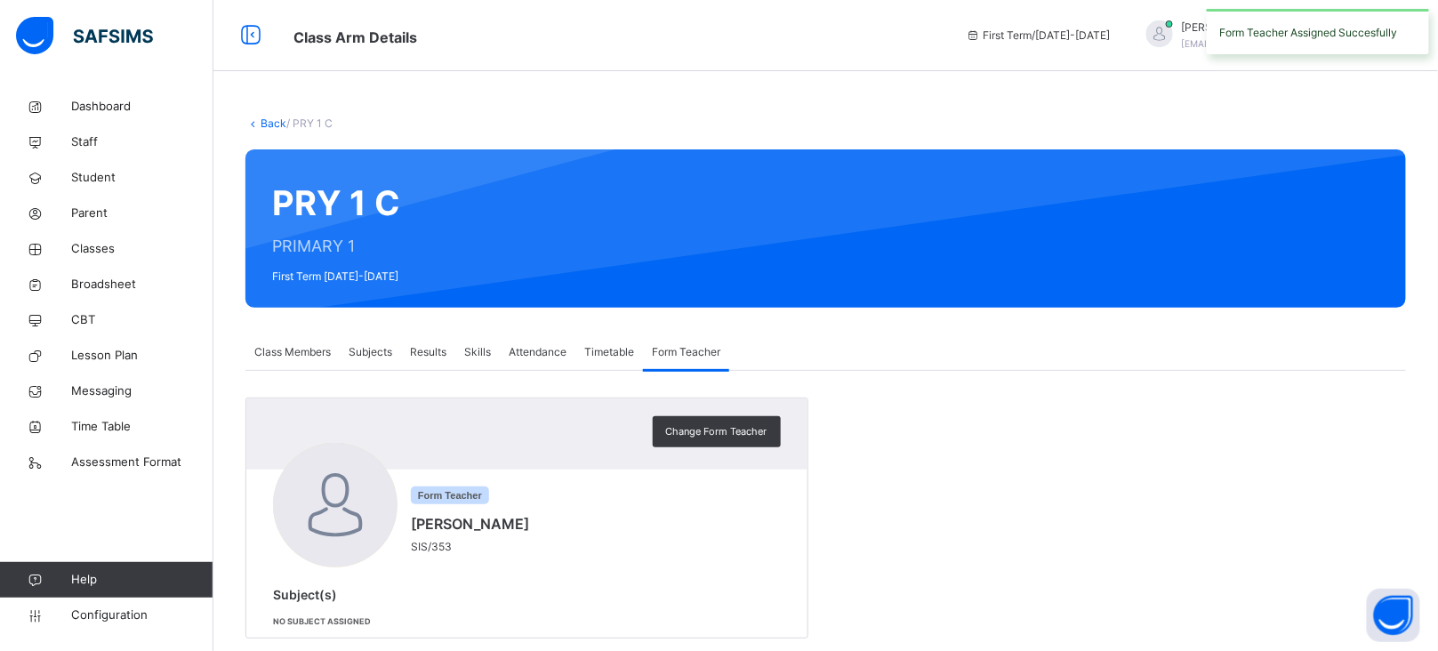
click at [275, 124] on link "Back" at bounding box center [274, 122] width 26 height 13
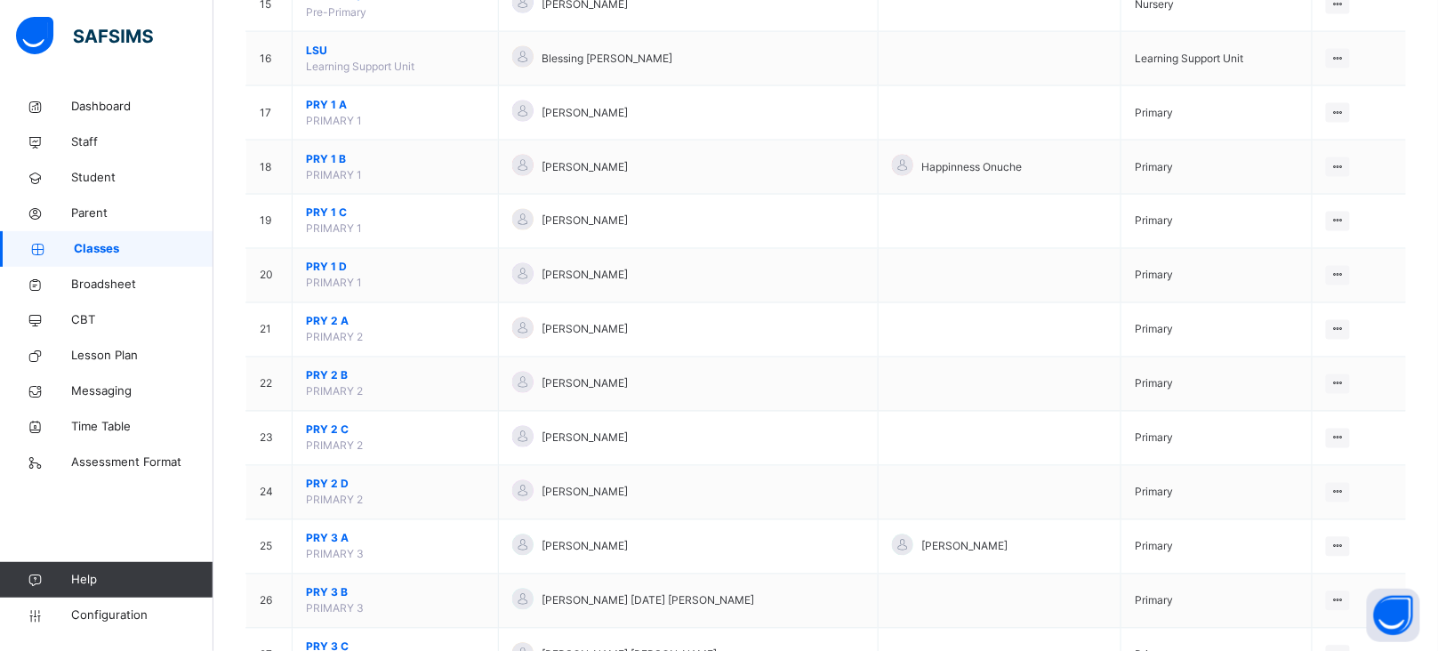
scroll to position [1027, 0]
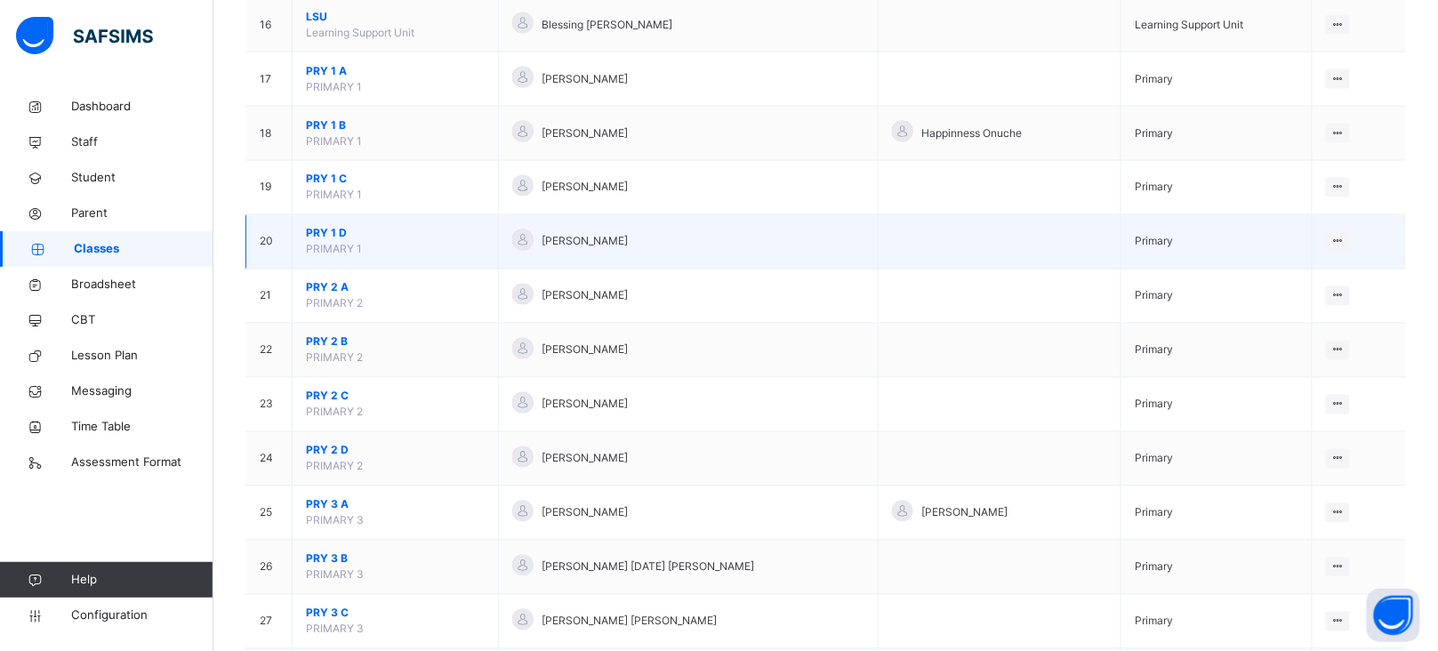
click at [328, 232] on span "PRY 1 D" at bounding box center [395, 234] width 179 height 16
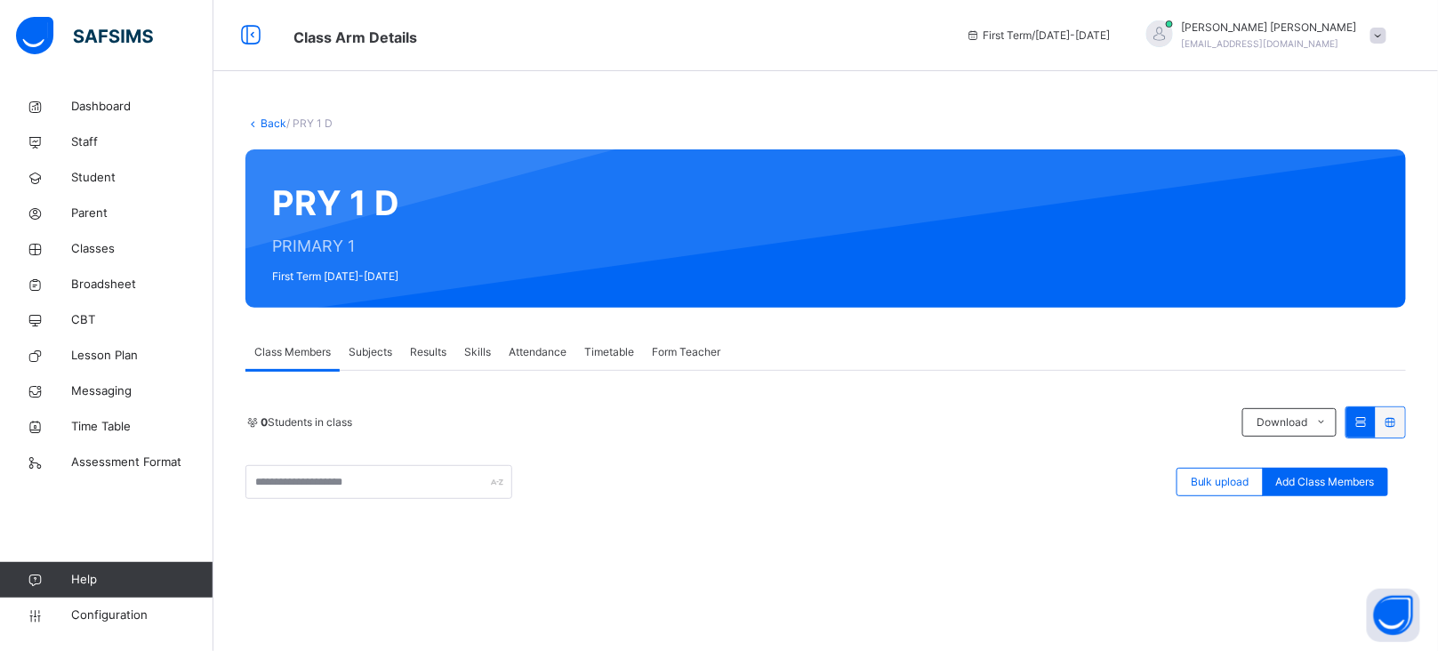
click at [677, 358] on span "Form Teacher" at bounding box center [686, 352] width 68 height 16
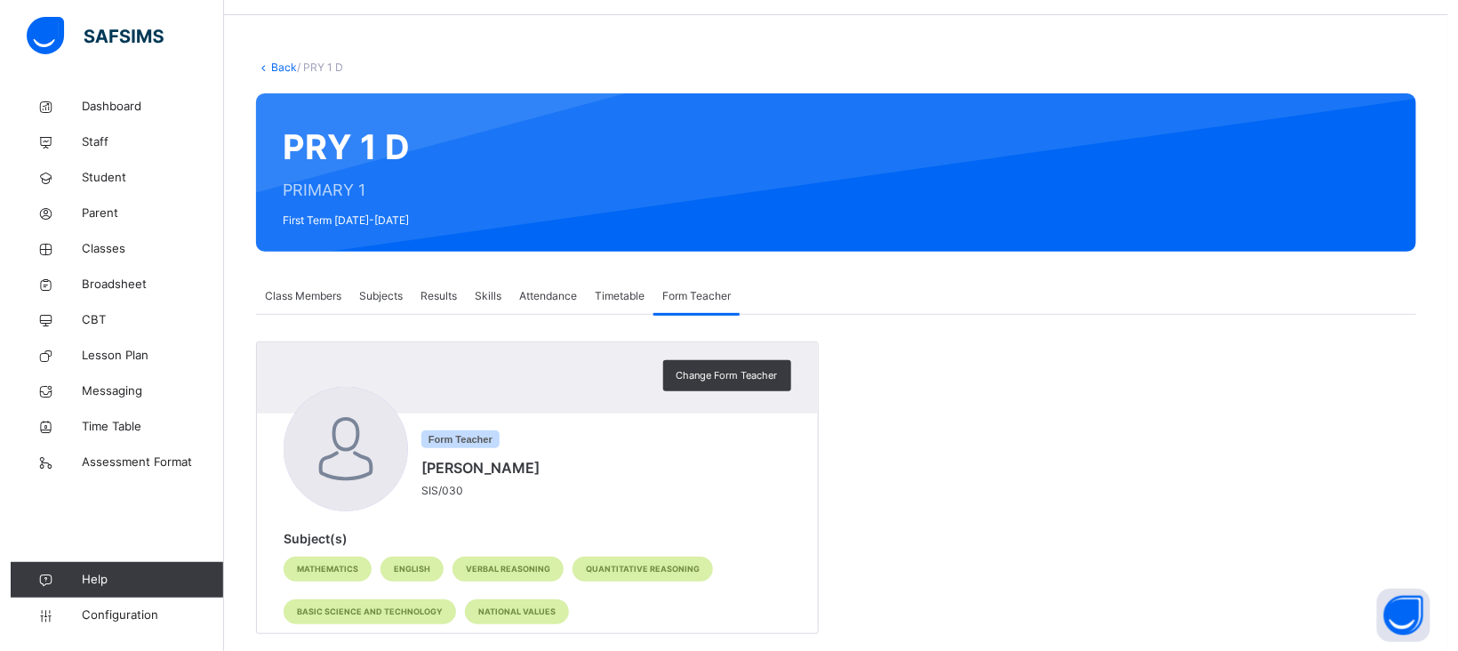
scroll to position [84, 0]
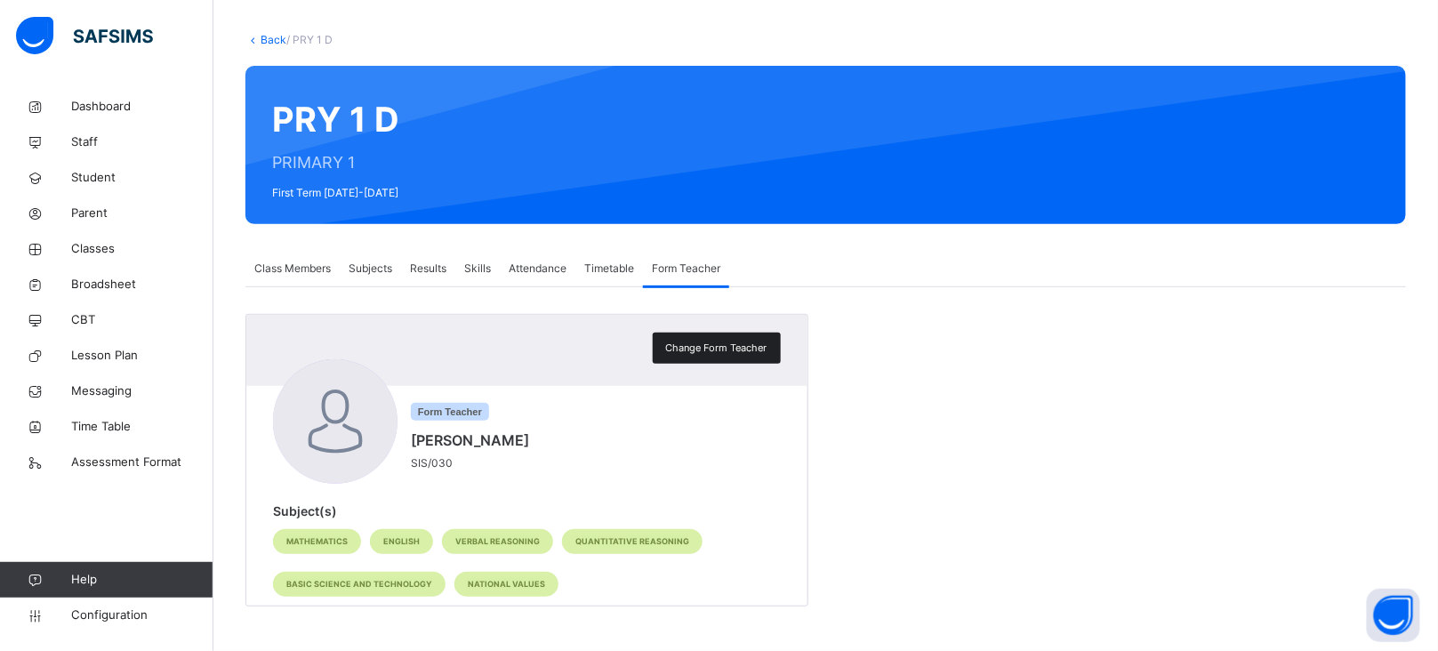
click at [717, 357] on div "Change Form Teacher" at bounding box center [717, 348] width 128 height 31
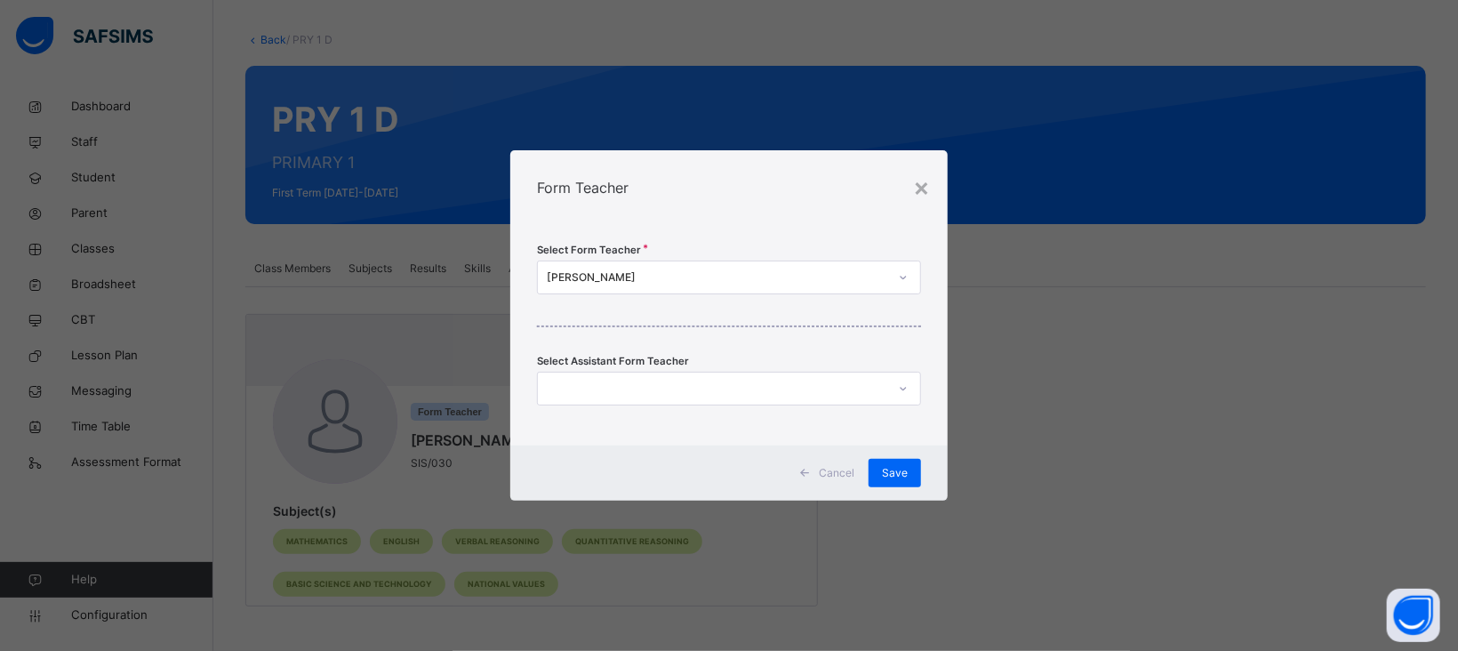
click at [639, 264] on div "[PERSON_NAME]" at bounding box center [712, 278] width 349 height 28
type input "*****"
click at [659, 317] on div "[PERSON_NAME] [PERSON_NAME]" at bounding box center [729, 317] width 382 height 30
click at [673, 385] on div at bounding box center [712, 389] width 349 height 28
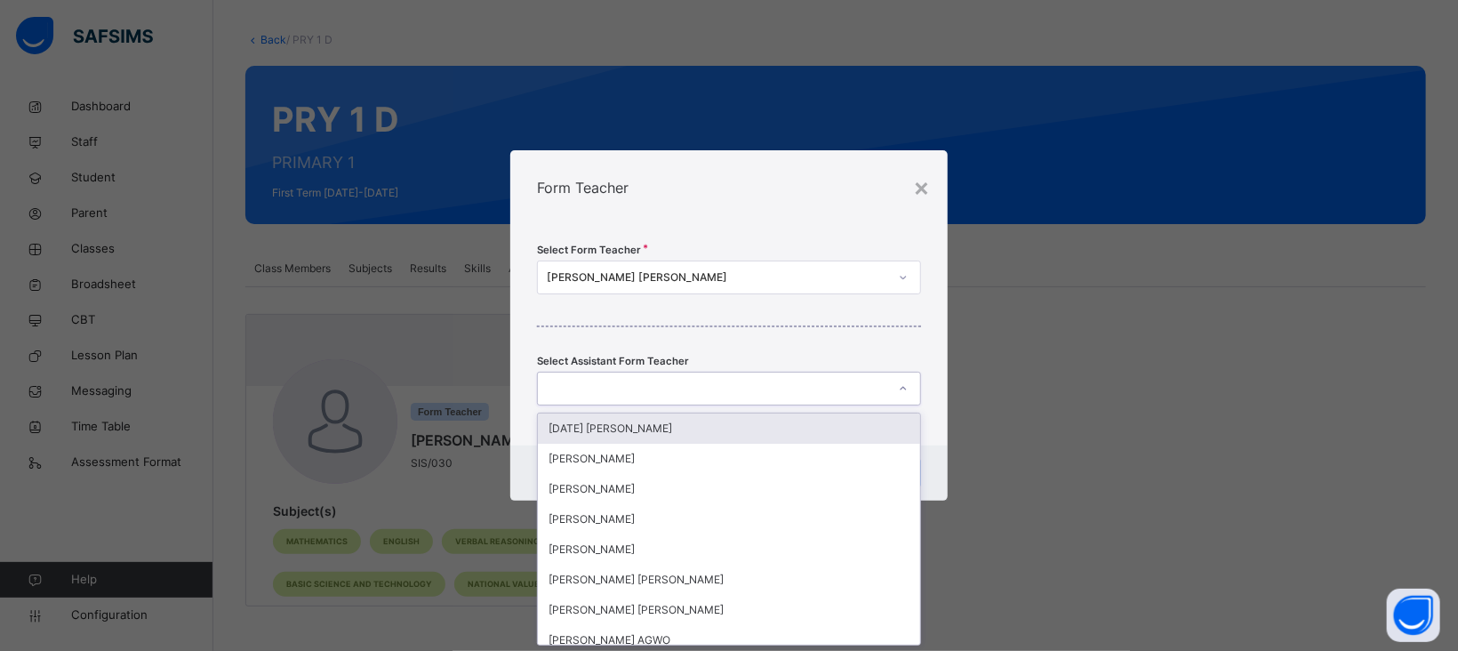
scroll to position [0, 0]
type input "*"
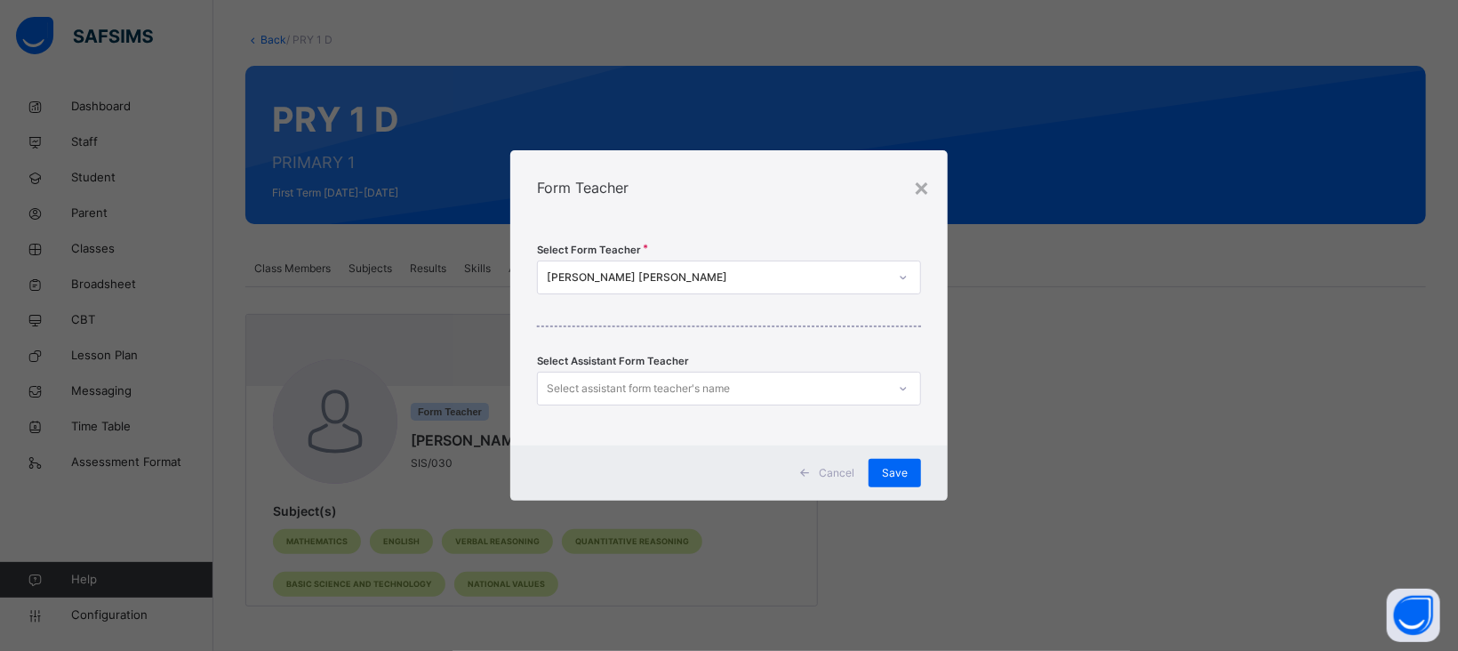
click at [790, 344] on div "Select Form Teacher RUTH OLUCHI OKORIE Select Assistant Form Teacher Select ass…" at bounding box center [728, 335] width 437 height 221
click at [904, 476] on span "Save" at bounding box center [895, 473] width 26 height 16
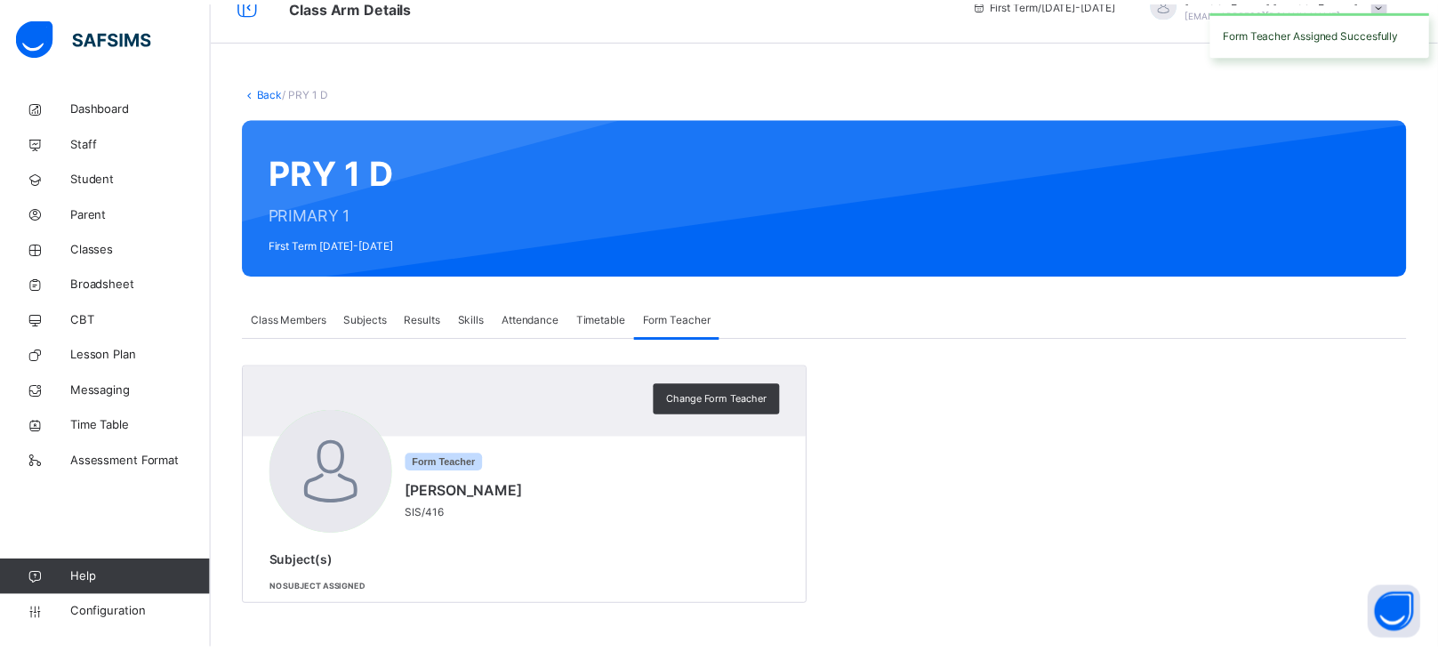
scroll to position [32, 0]
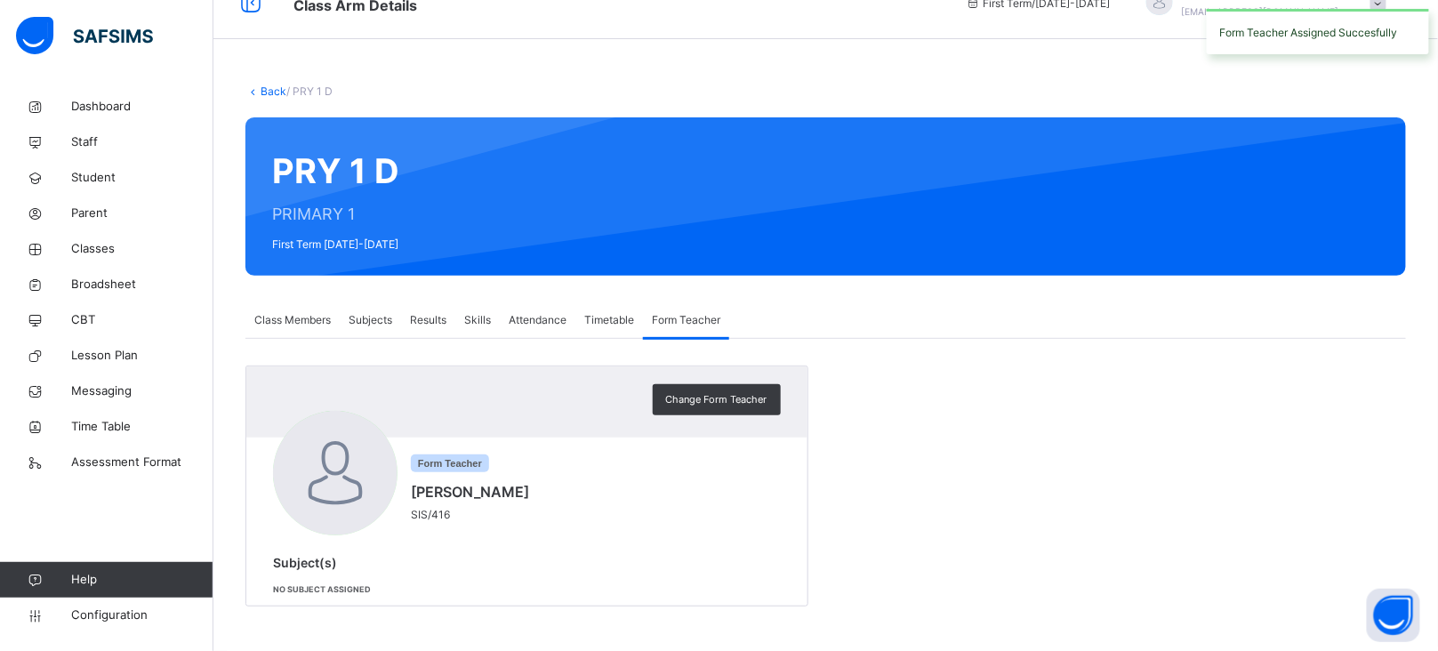
click at [275, 90] on link "Back" at bounding box center [274, 90] width 26 height 13
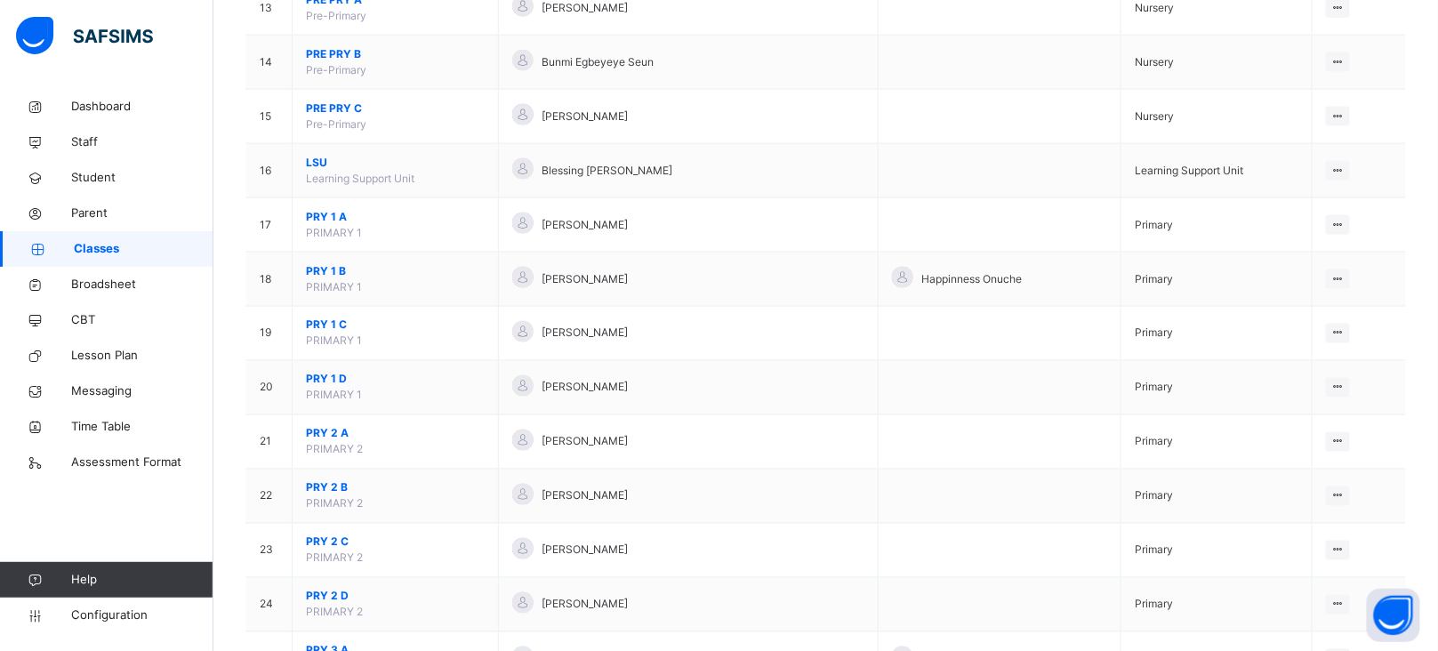
scroll to position [953, 0]
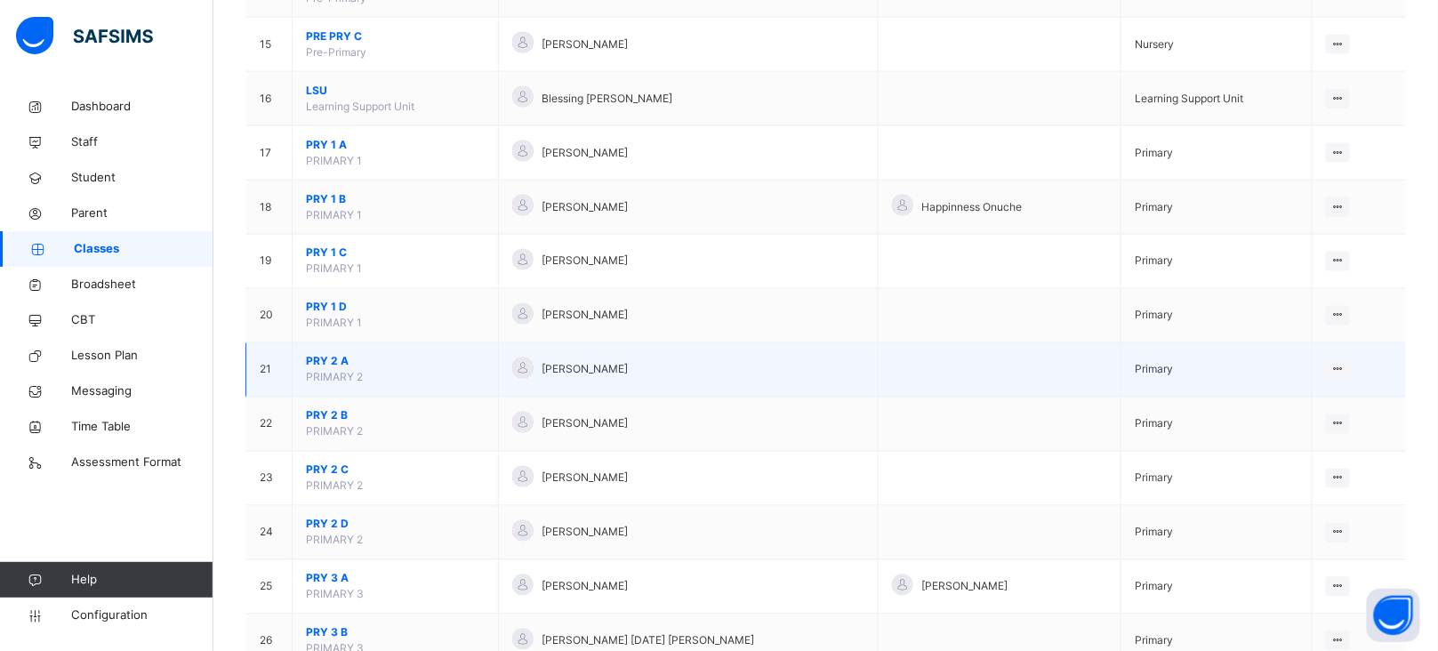
click at [323, 364] on span "PRY 2 A" at bounding box center [395, 362] width 179 height 16
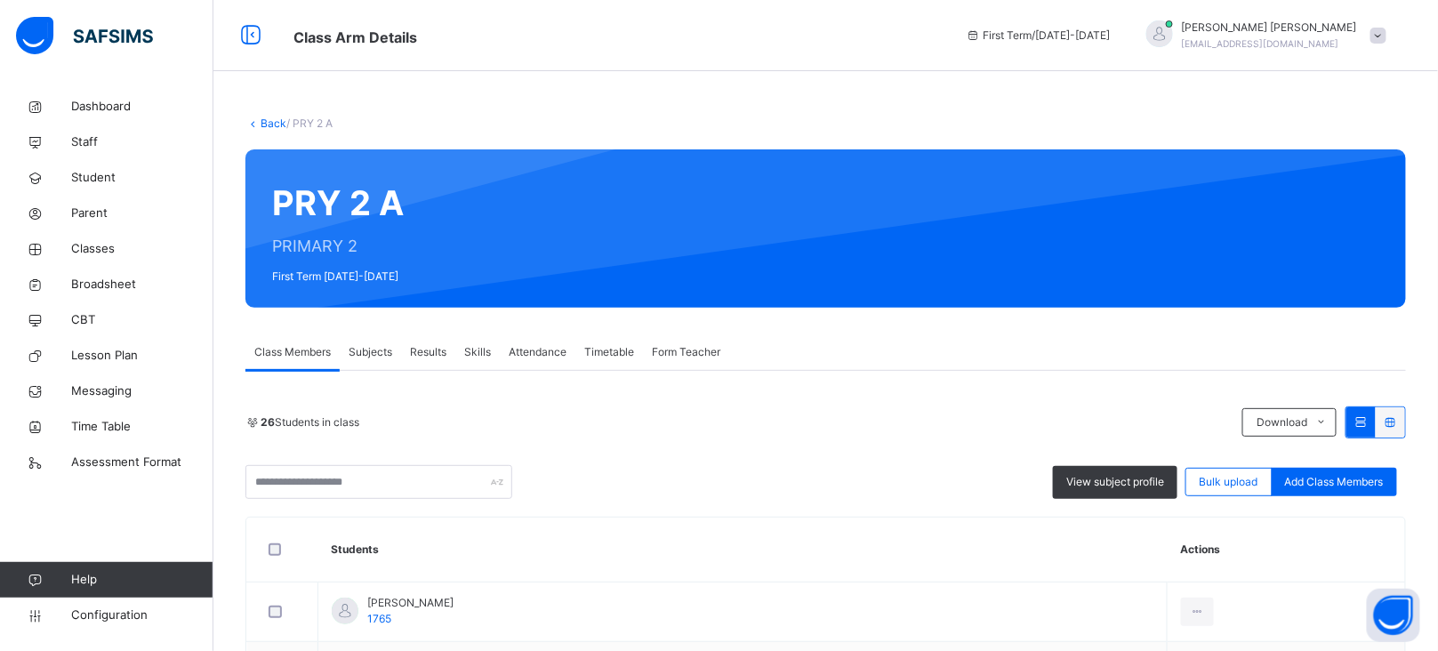
scroll to position [685, 0]
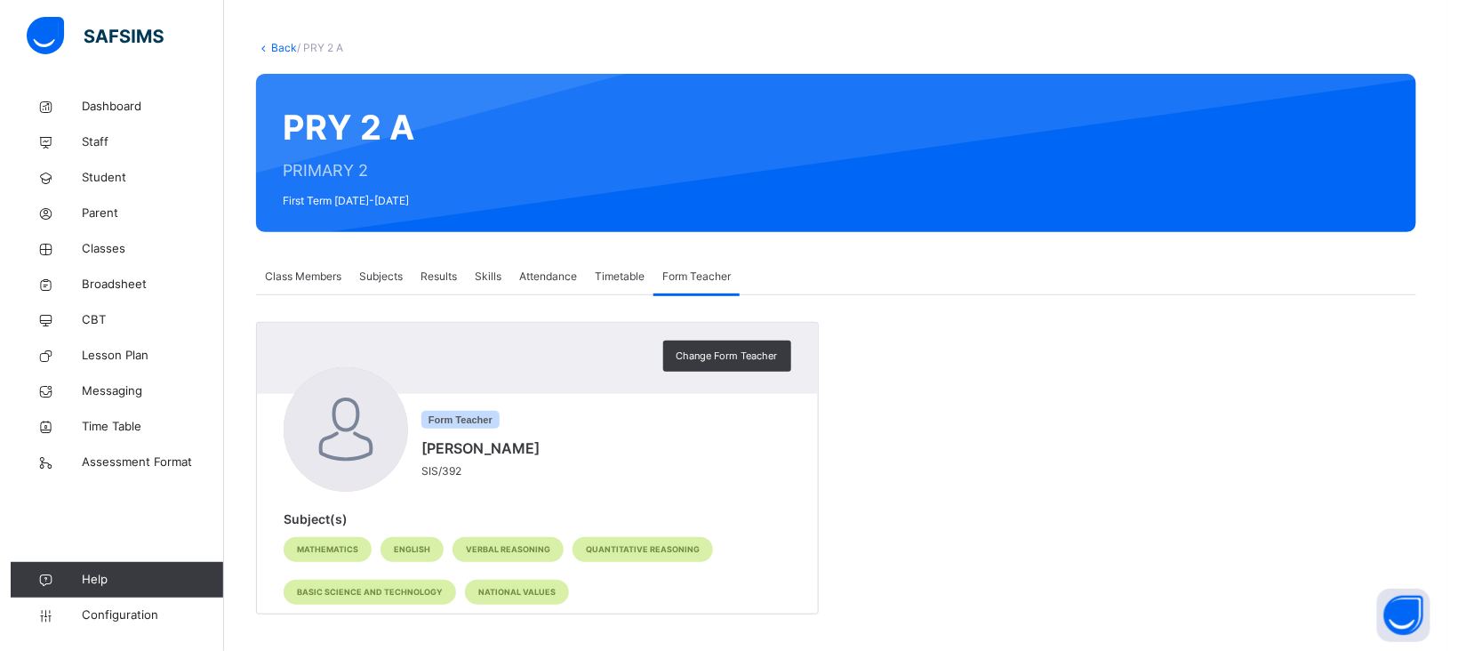
scroll to position [73, 0]
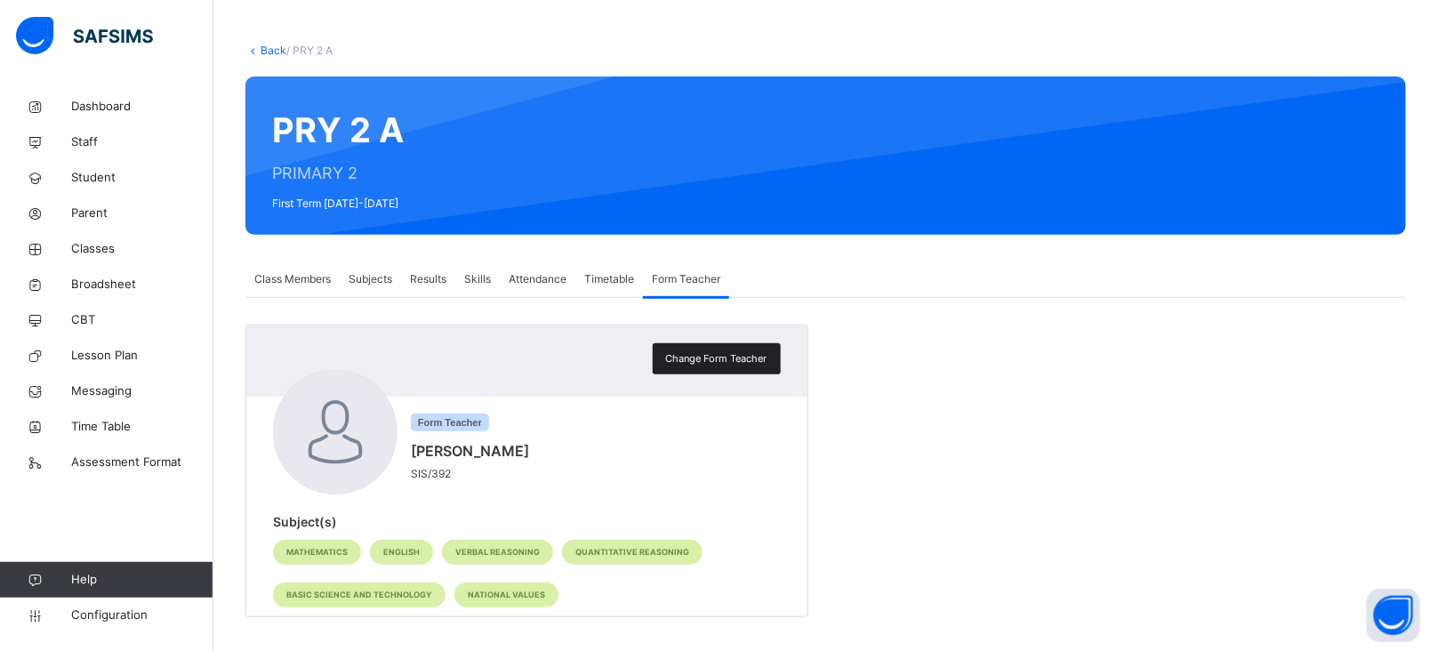
click at [737, 351] on span "Change Form Teacher" at bounding box center [716, 358] width 101 height 15
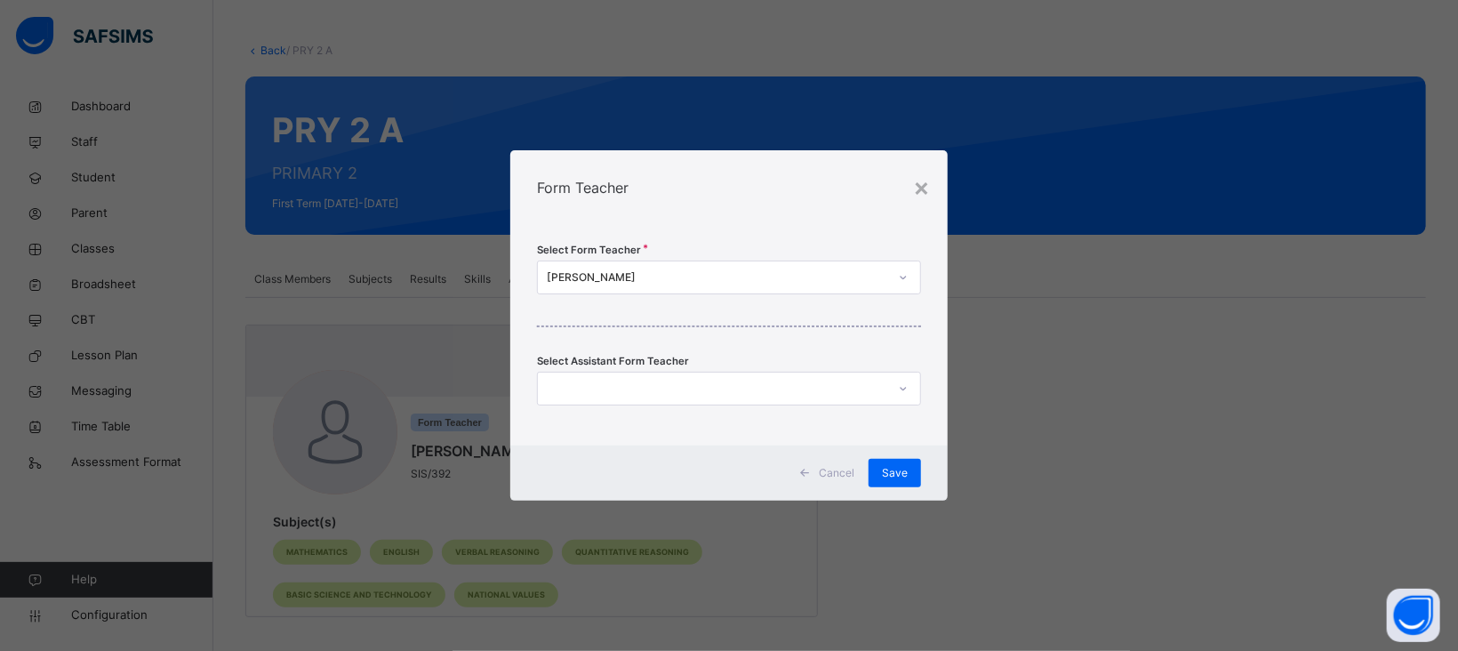
click at [609, 274] on div "[PERSON_NAME]" at bounding box center [717, 277] width 341 height 16
type input "****"
click at [629, 320] on div "[PERSON_NAME]" at bounding box center [729, 317] width 382 height 30
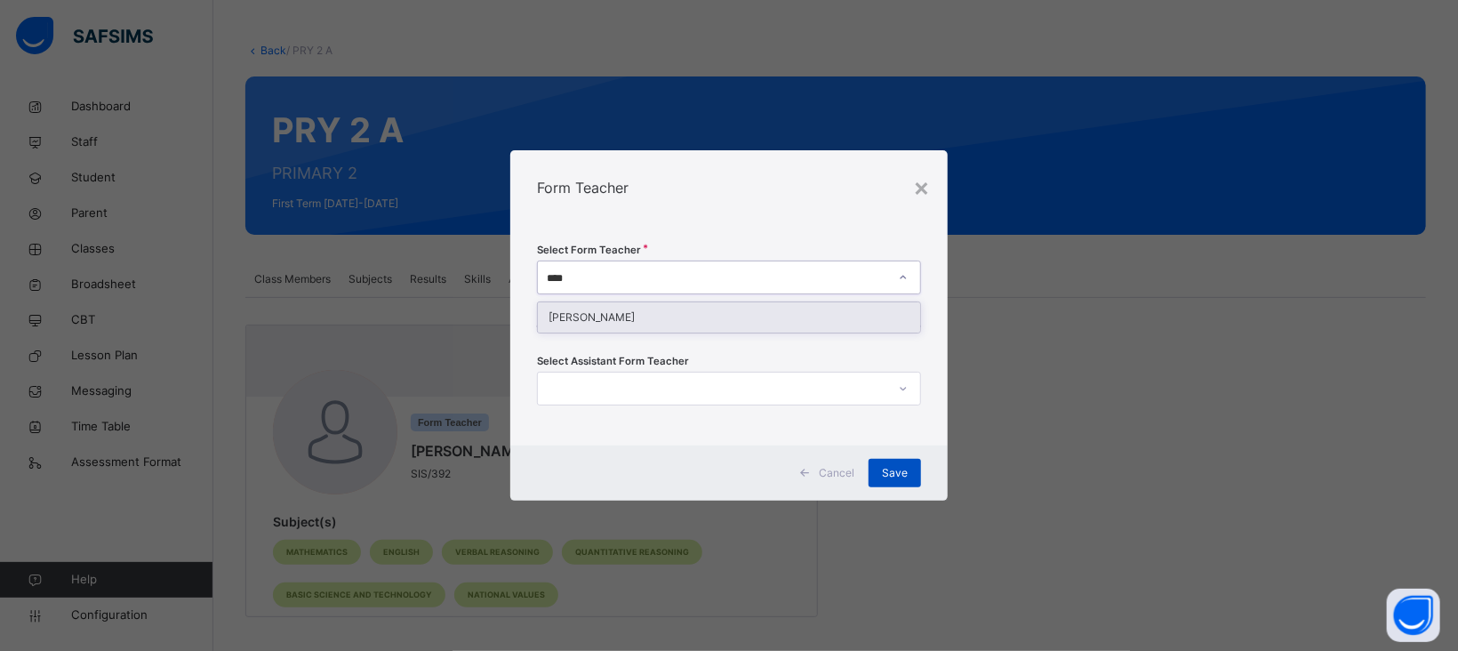
click at [901, 476] on span "Save" at bounding box center [895, 473] width 26 height 16
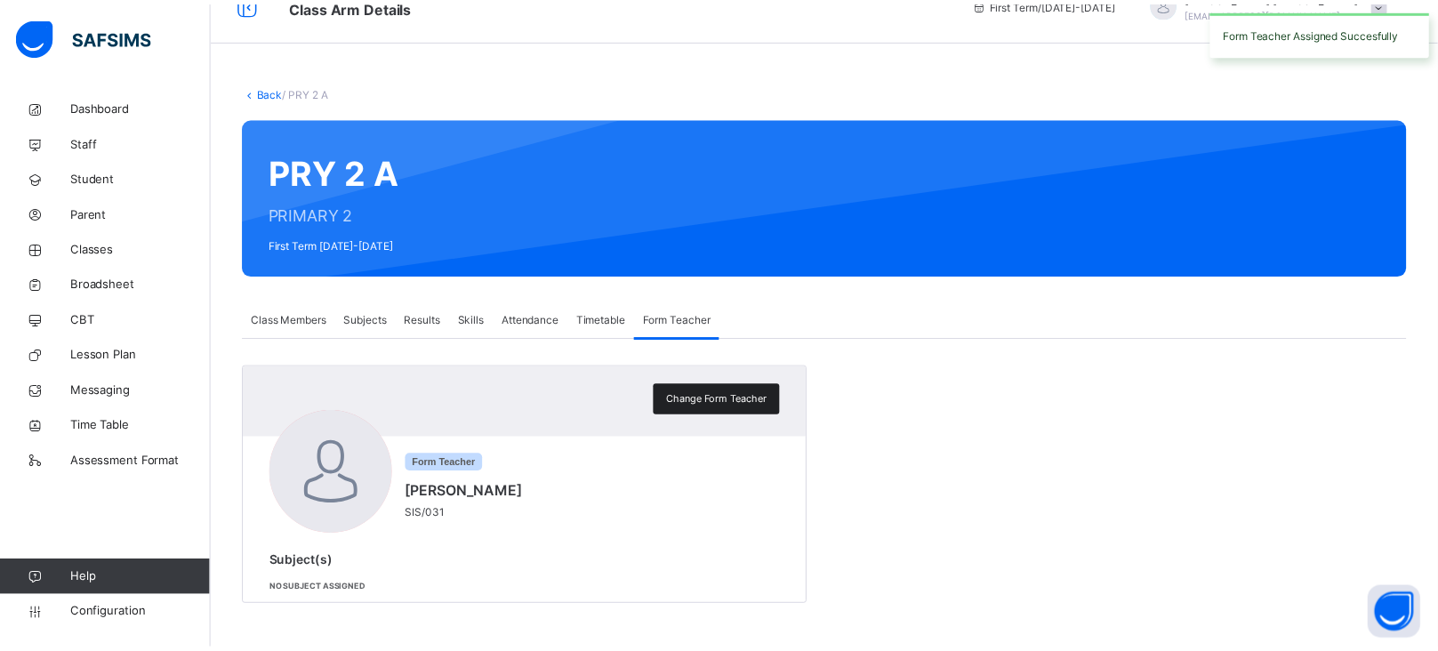
scroll to position [32, 0]
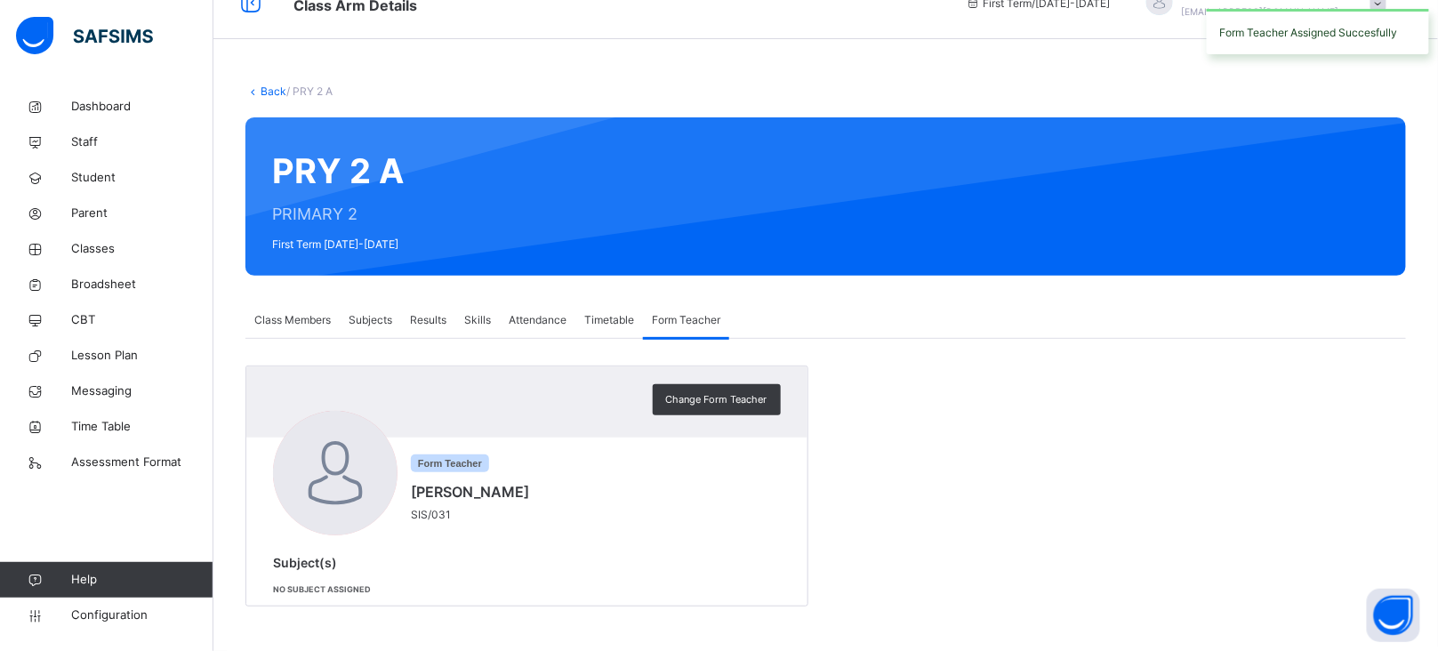
click at [273, 87] on link "Back" at bounding box center [274, 90] width 26 height 13
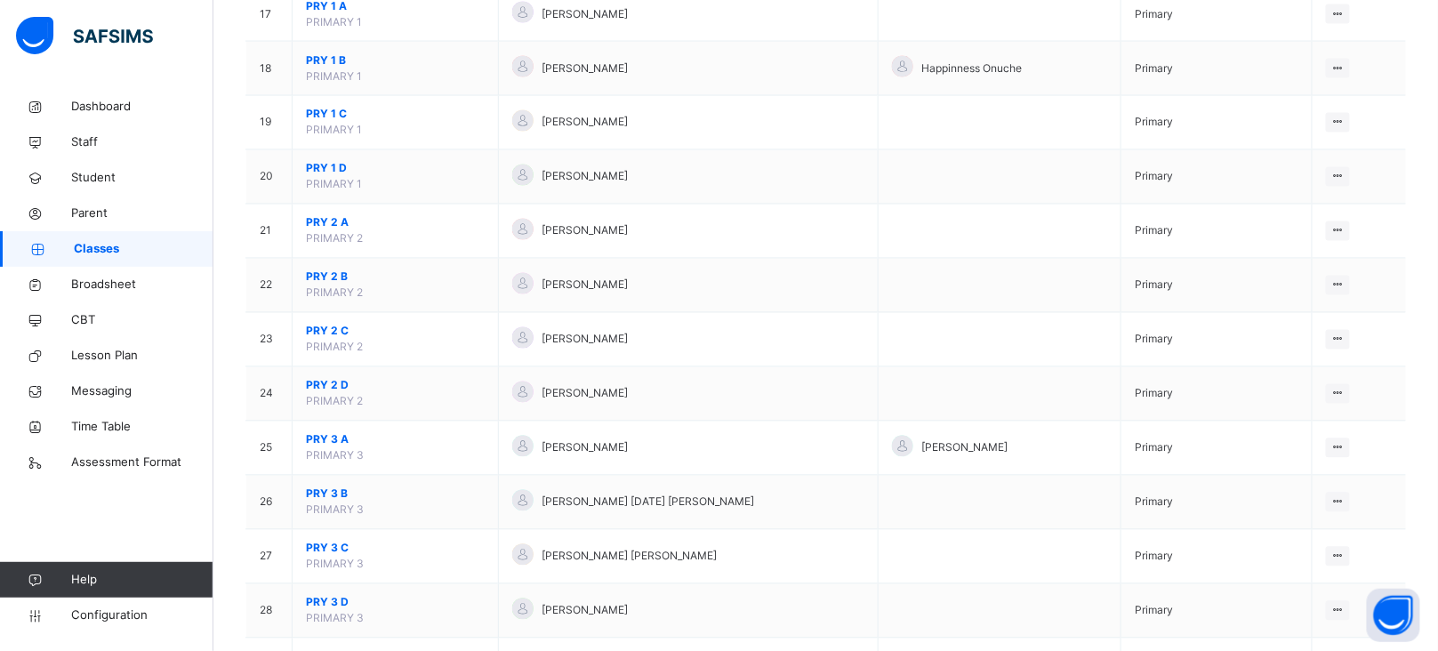
scroll to position [1047, 0]
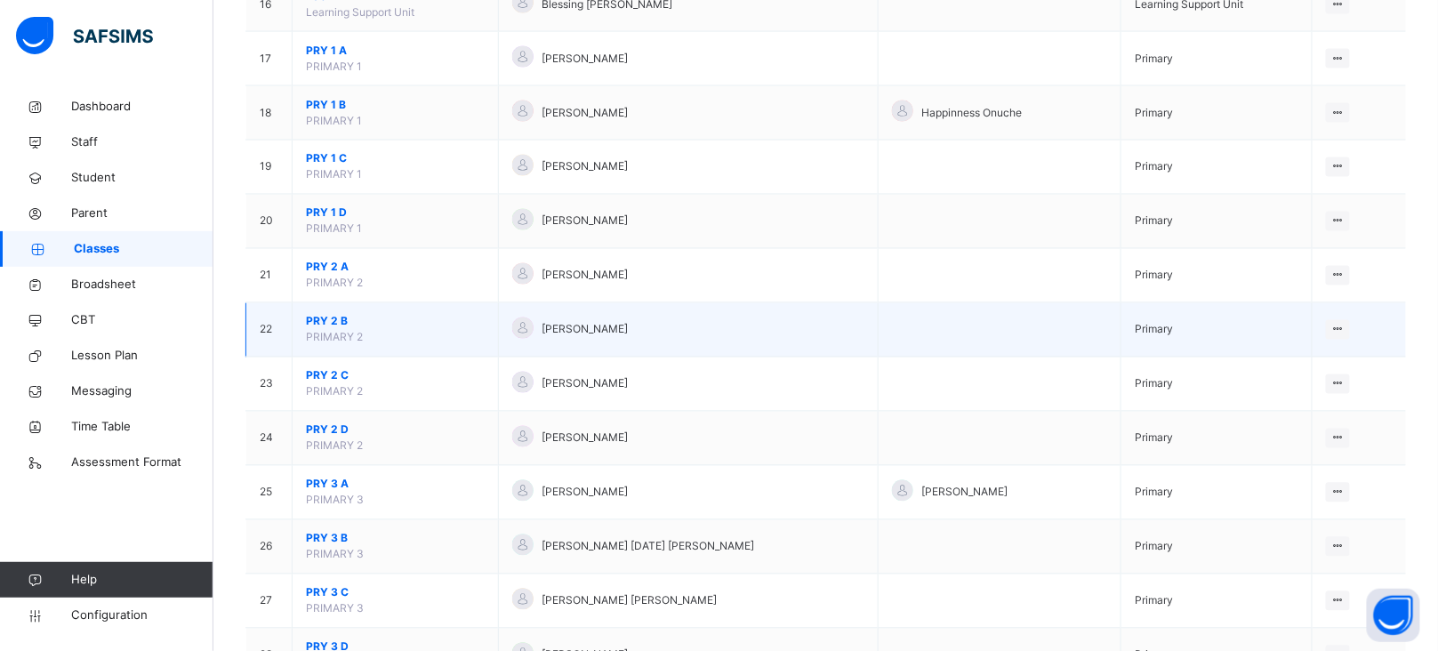
click at [324, 323] on span "PRY 2 B" at bounding box center [395, 322] width 179 height 16
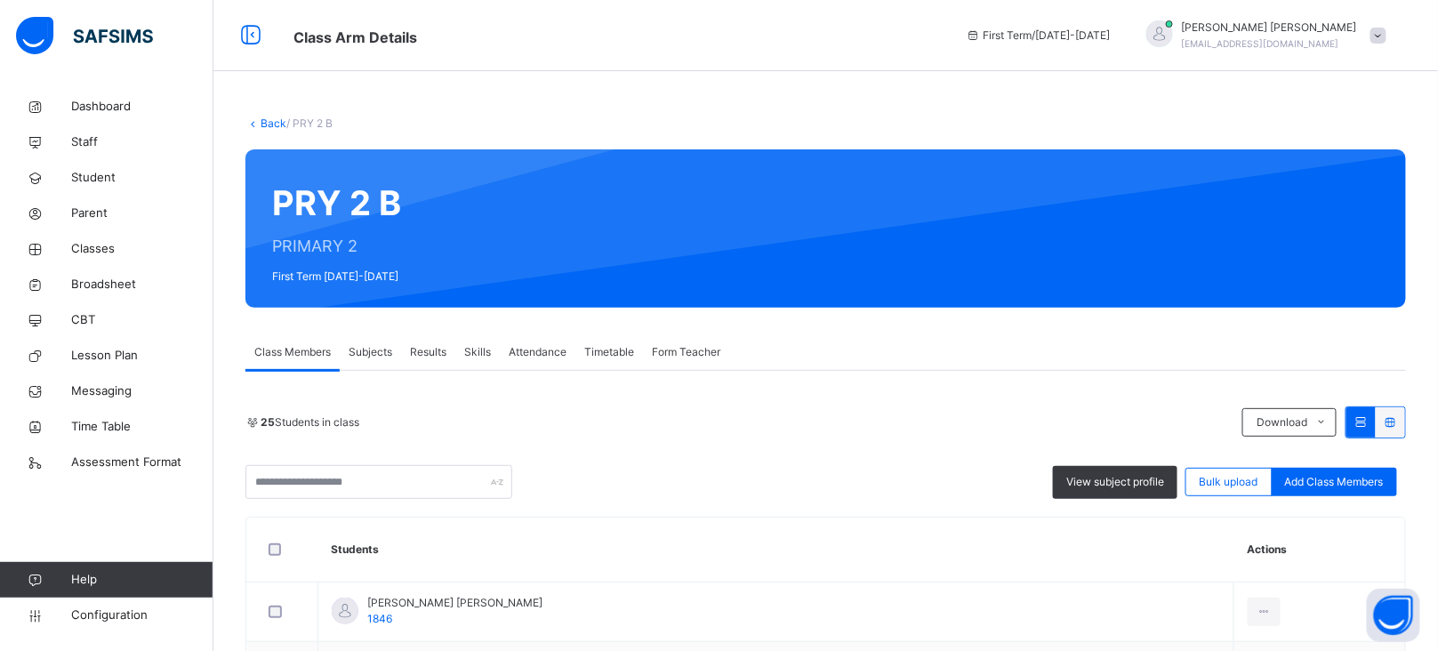
click at [675, 357] on span "Form Teacher" at bounding box center [686, 352] width 68 height 16
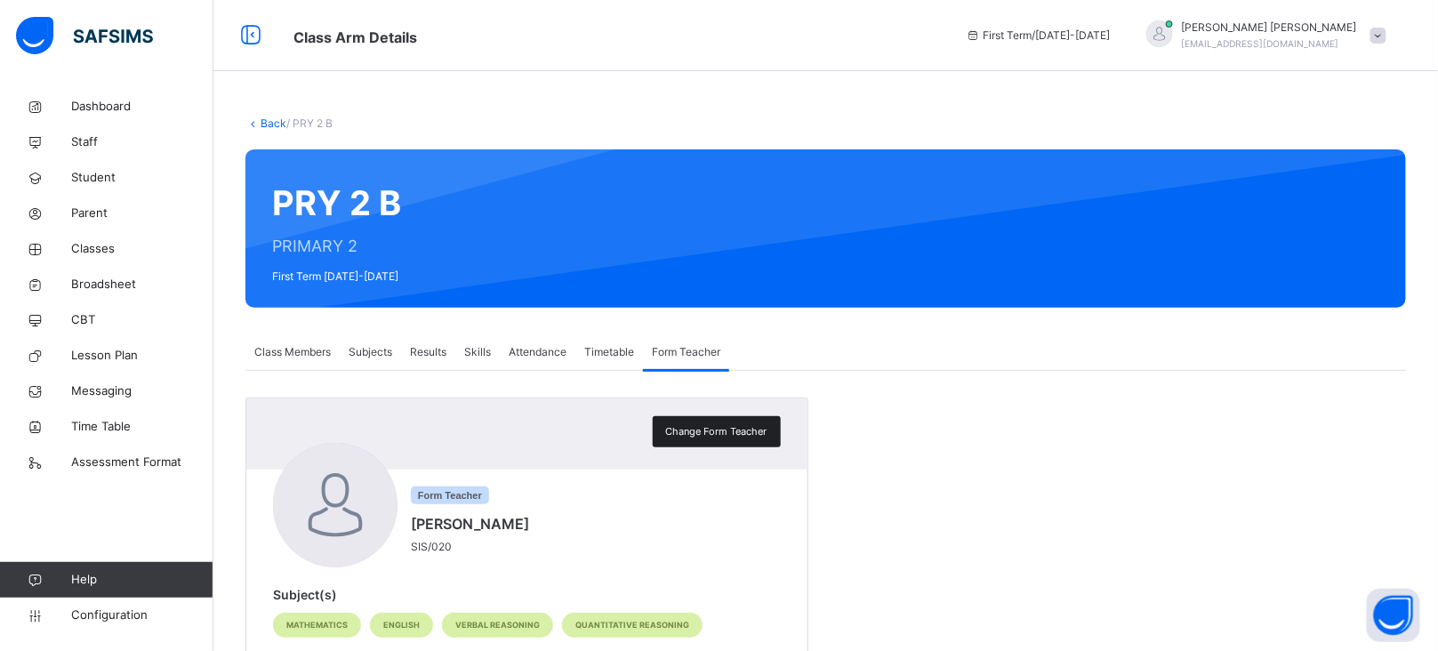
click at [710, 429] on span "Change Form Teacher" at bounding box center [716, 431] width 101 height 15
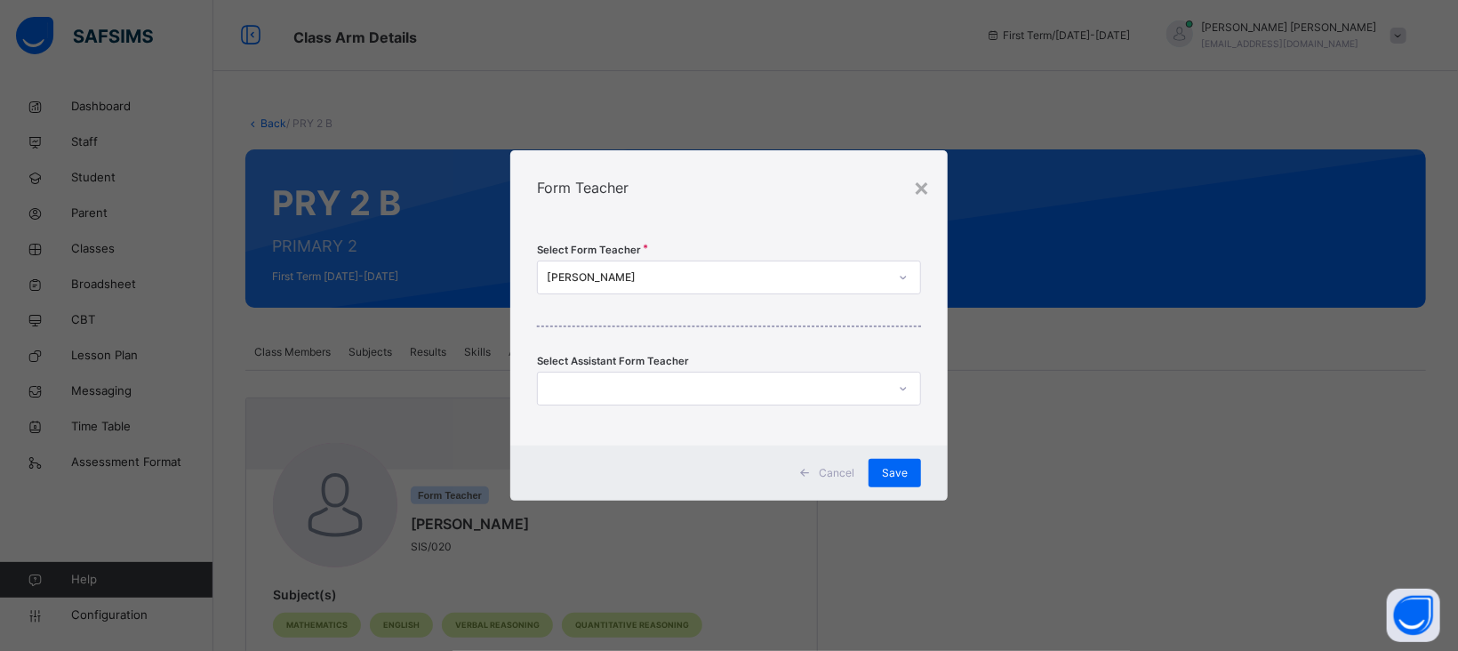
click at [654, 269] on div "[PERSON_NAME]" at bounding box center [717, 277] width 341 height 16
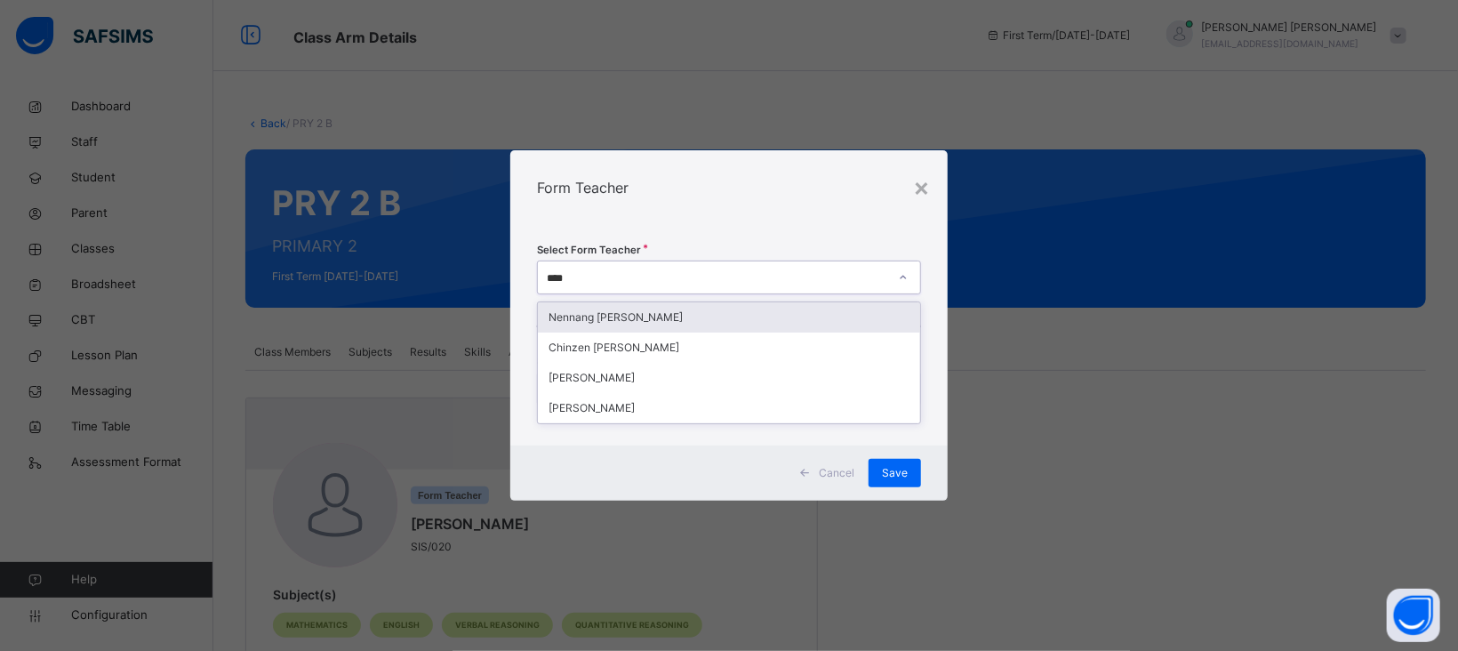
type input "*****"
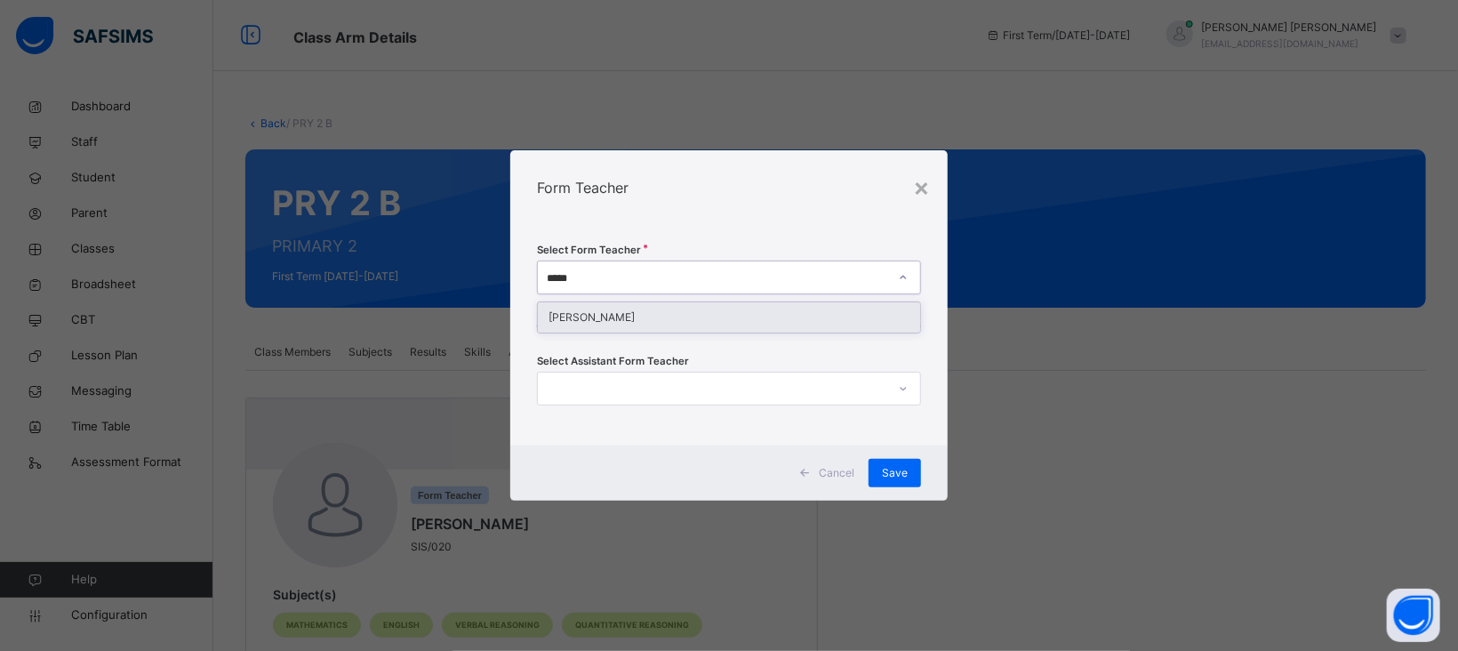
click at [646, 309] on div "[PERSON_NAME]" at bounding box center [729, 317] width 382 height 30
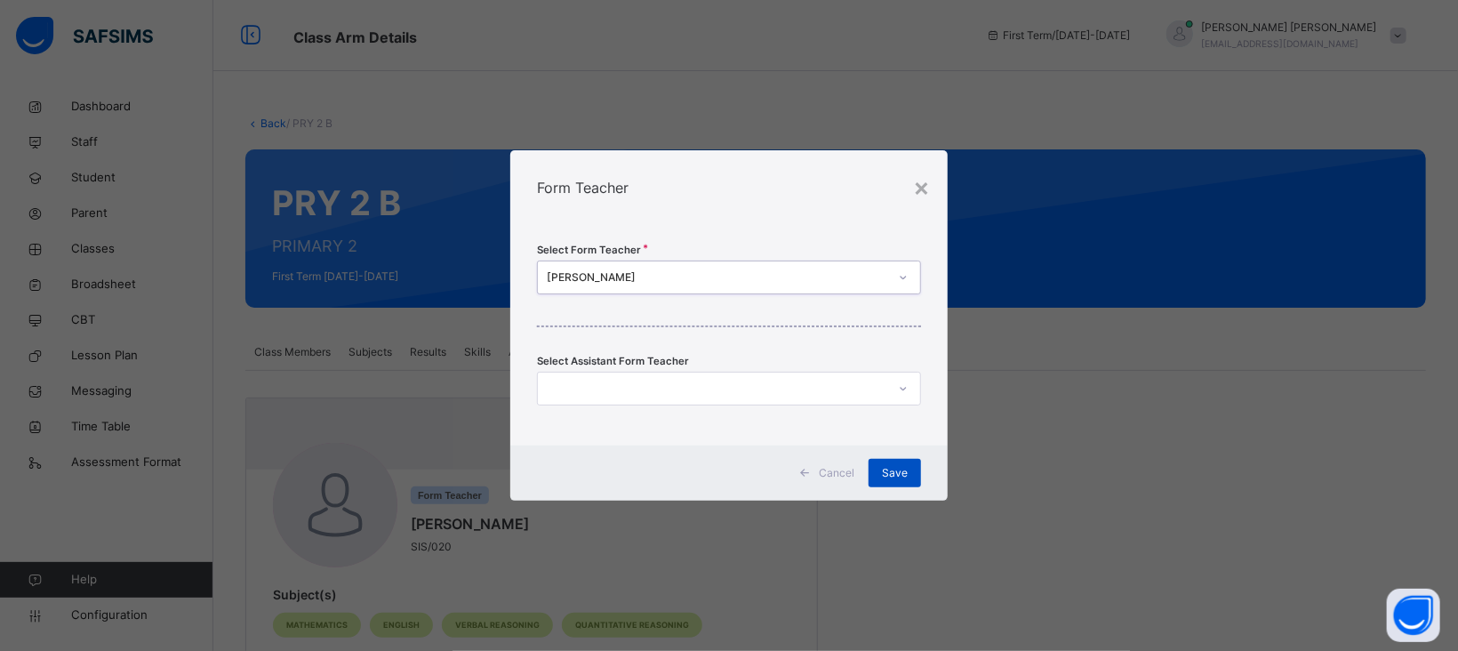
click at [898, 469] on span "Save" at bounding box center [895, 473] width 26 height 16
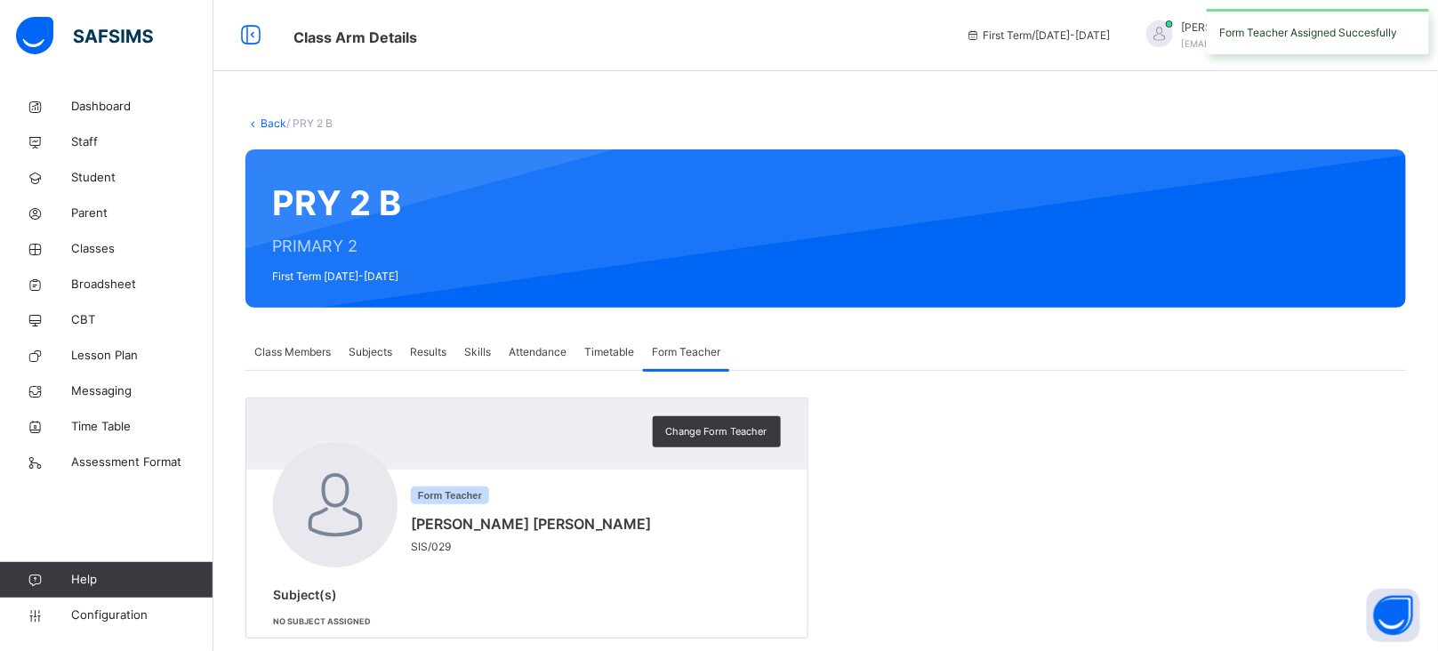
click at [273, 127] on link "Back" at bounding box center [274, 122] width 26 height 13
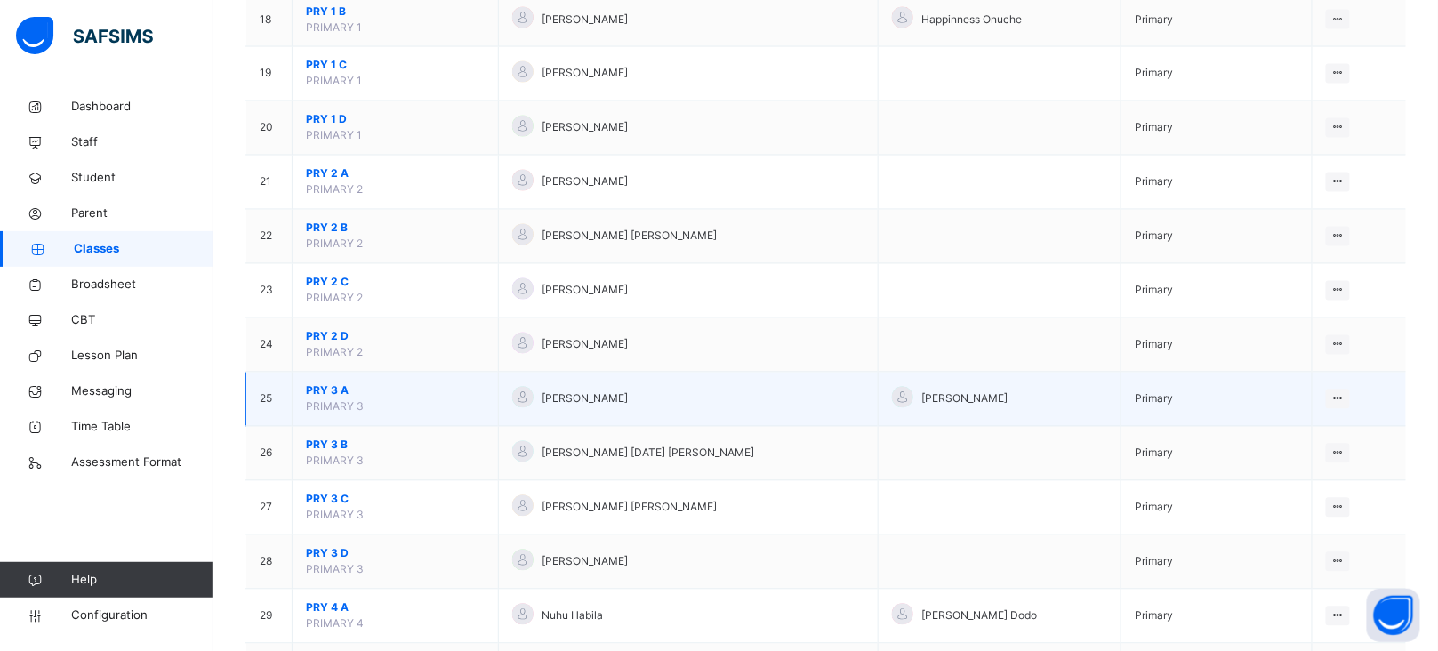
scroll to position [1140, 0]
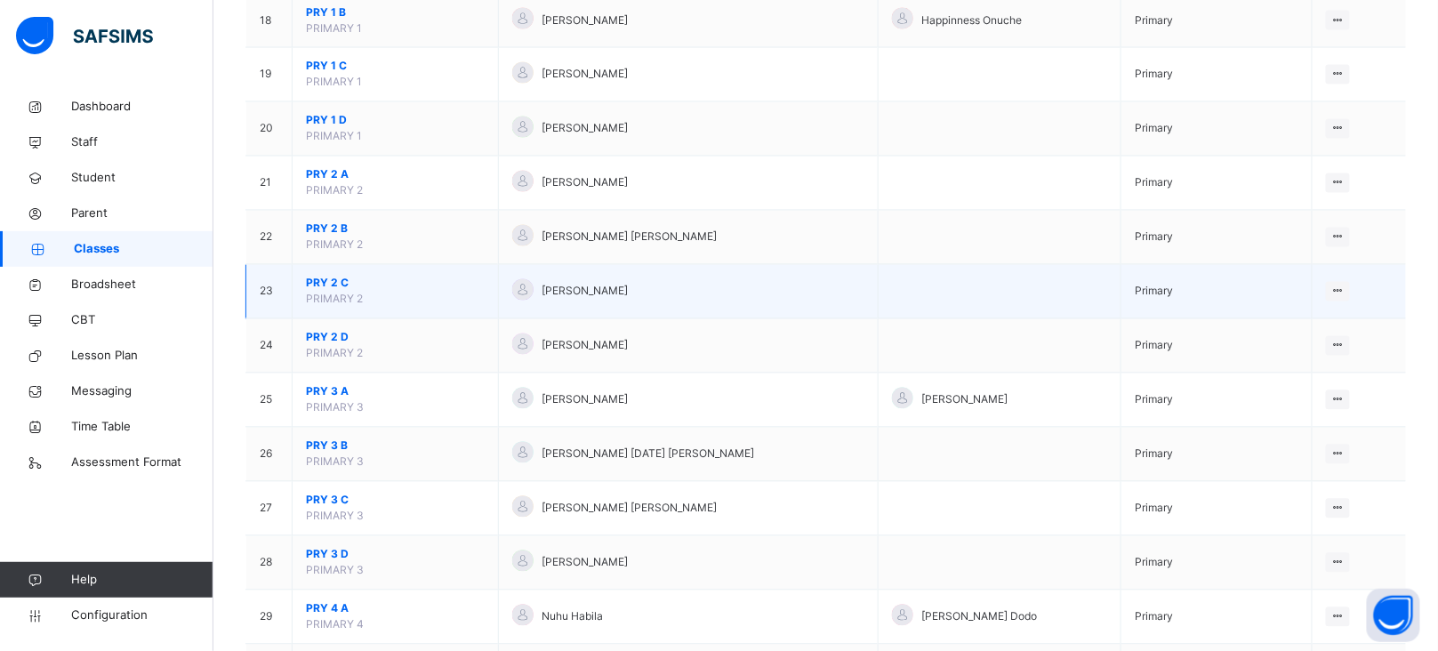
click at [332, 285] on span "PRY 2 C" at bounding box center [395, 284] width 179 height 16
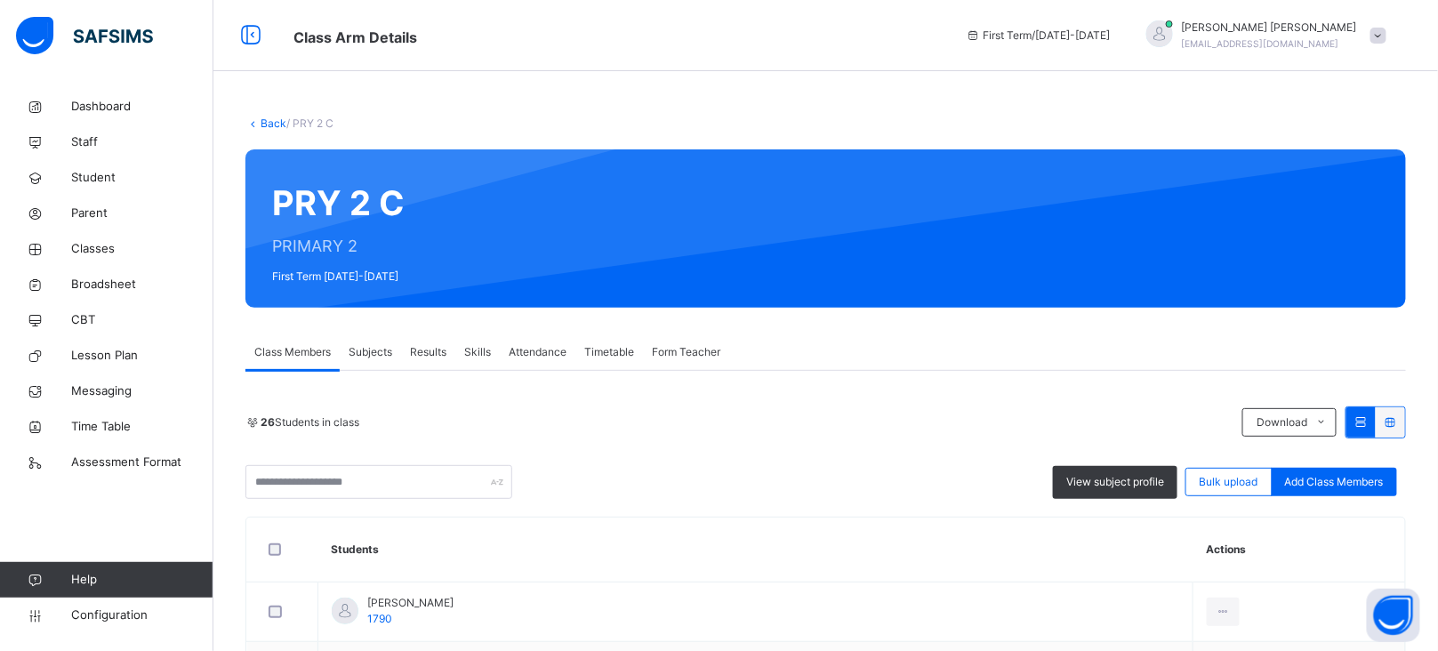
click at [686, 357] on span "Form Teacher" at bounding box center [686, 352] width 68 height 16
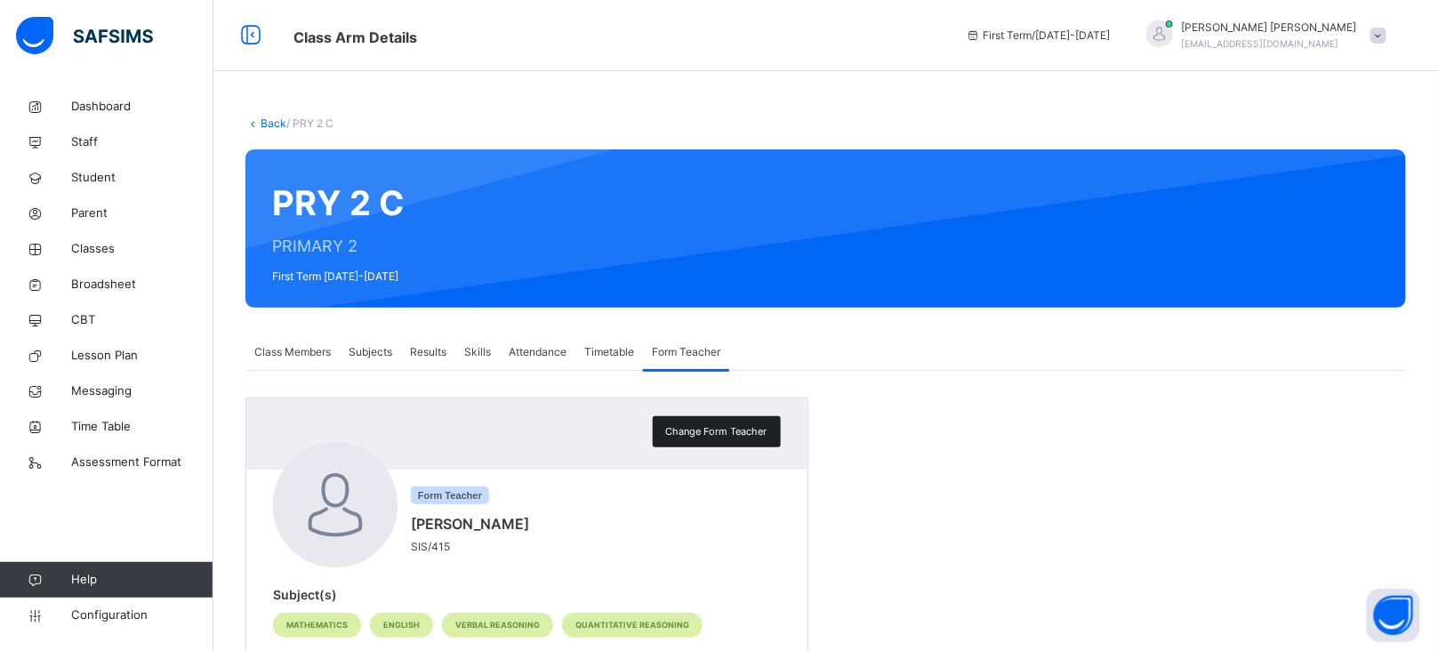
click at [717, 427] on span "Change Form Teacher" at bounding box center [716, 431] width 101 height 15
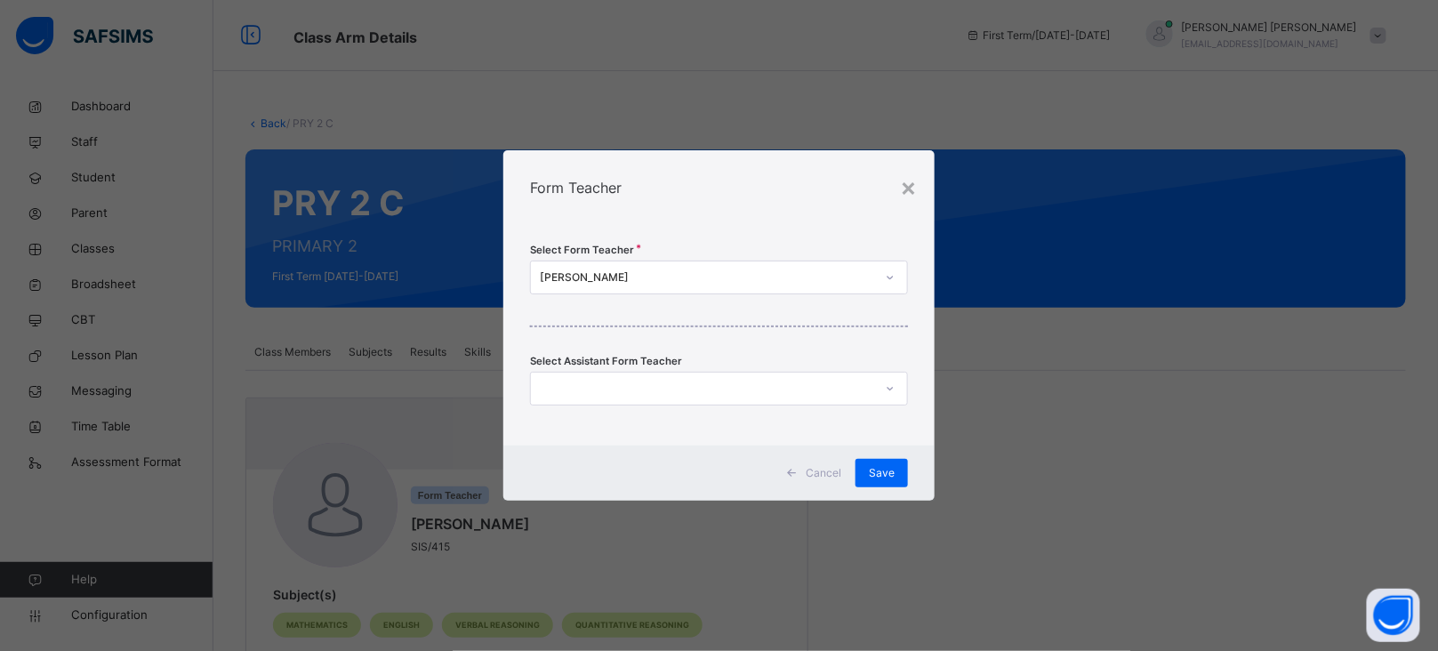
click at [630, 274] on div "[PERSON_NAME]" at bounding box center [707, 277] width 335 height 16
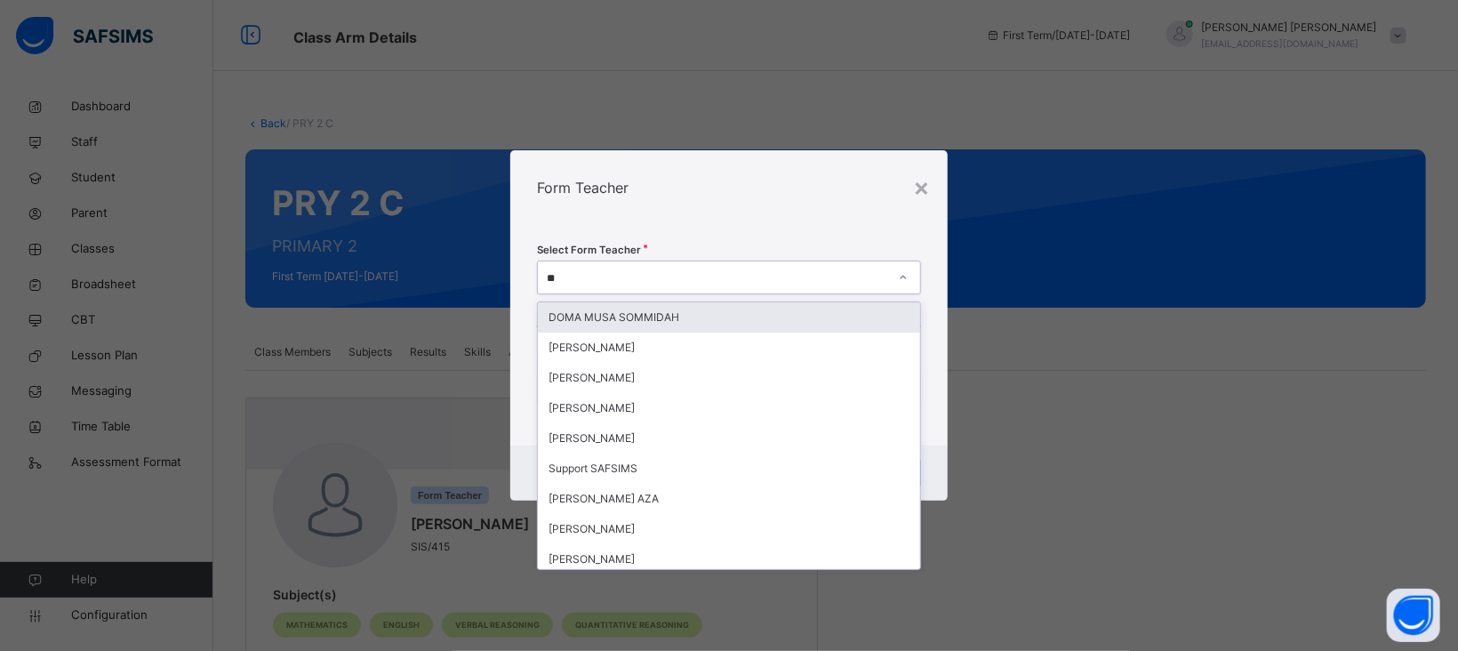
type input "*"
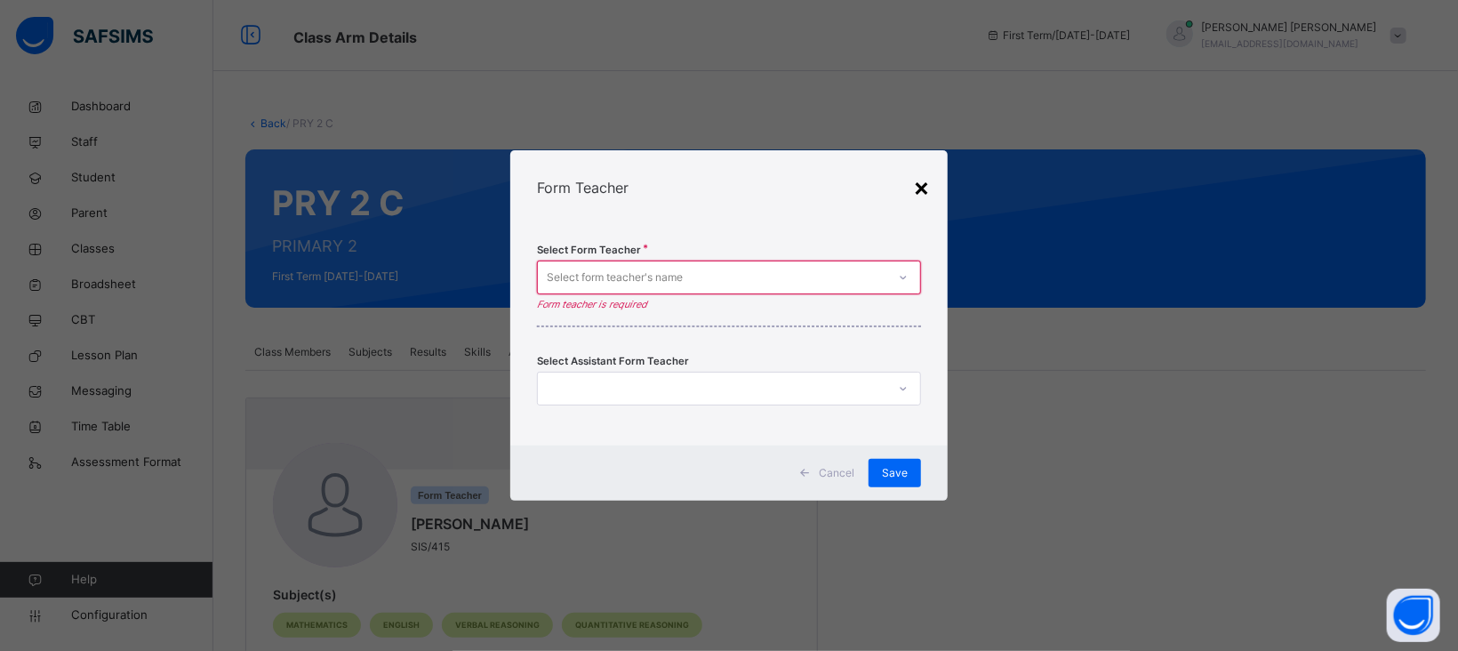
click at [929, 194] on div "×" at bounding box center [921, 186] width 17 height 37
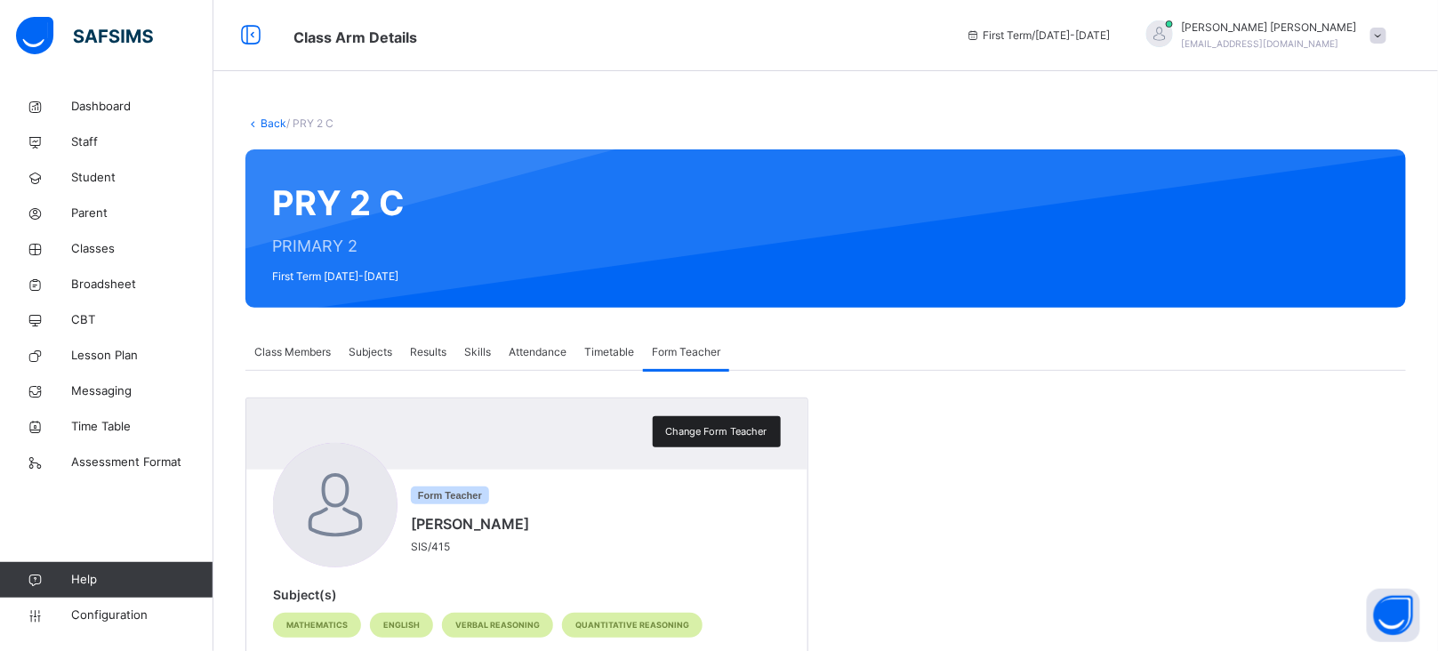
click at [754, 432] on span "Change Form Teacher" at bounding box center [716, 431] width 101 height 15
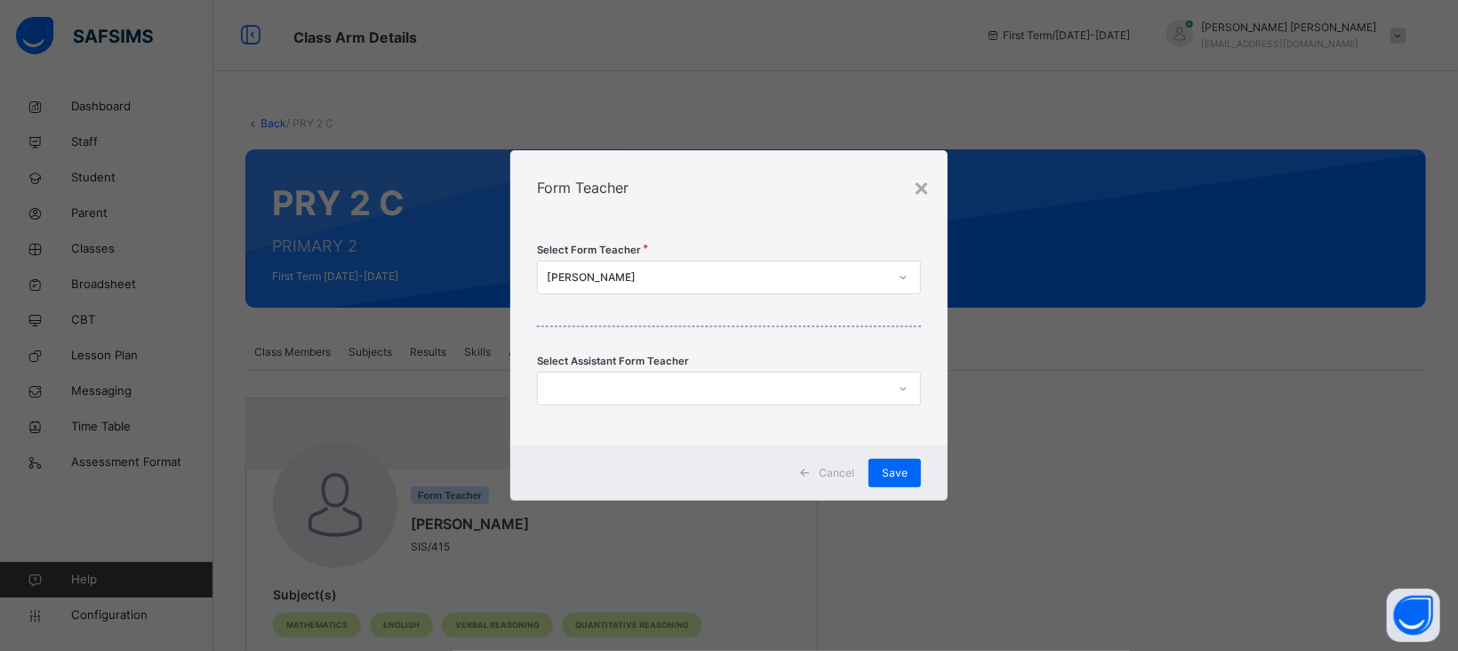
click at [661, 278] on div "[PERSON_NAME]" at bounding box center [717, 277] width 341 height 16
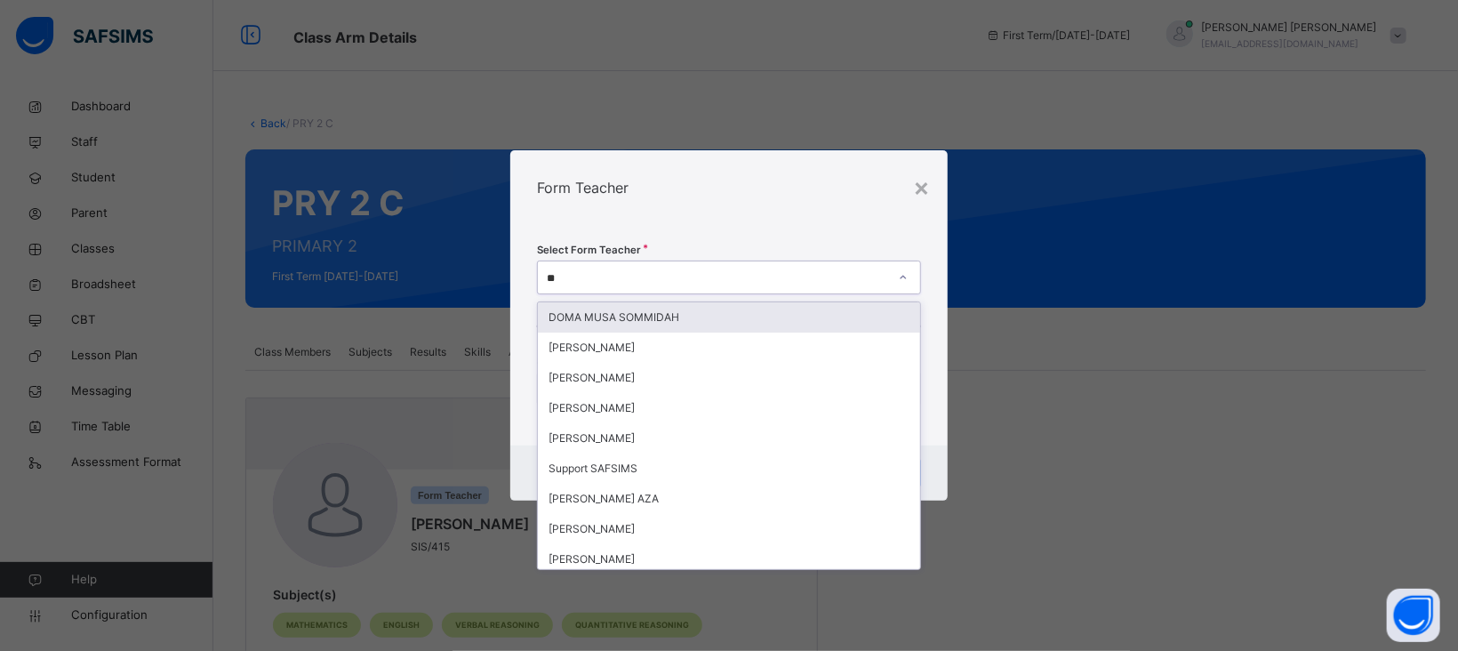
type input "*"
click at [751, 200] on div "Form Teacher" at bounding box center [728, 187] width 437 height 75
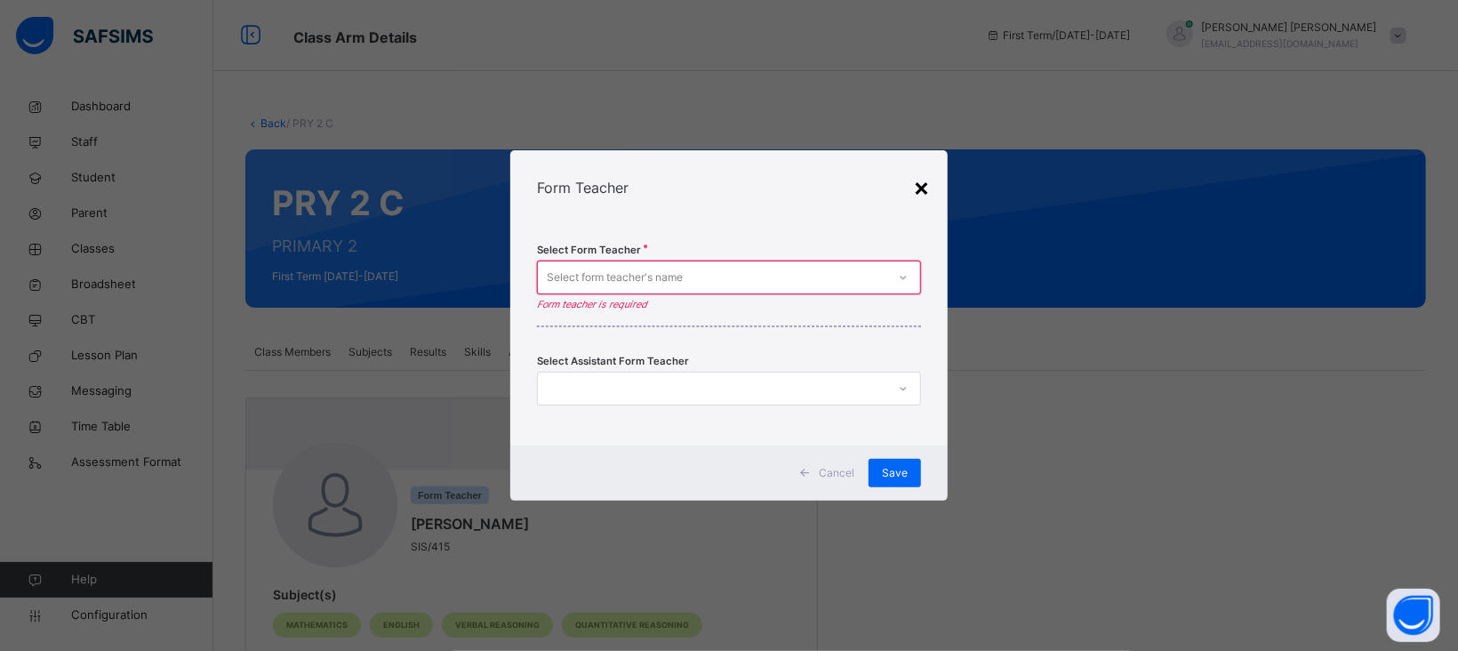
click at [921, 175] on div "×" at bounding box center [921, 186] width 17 height 37
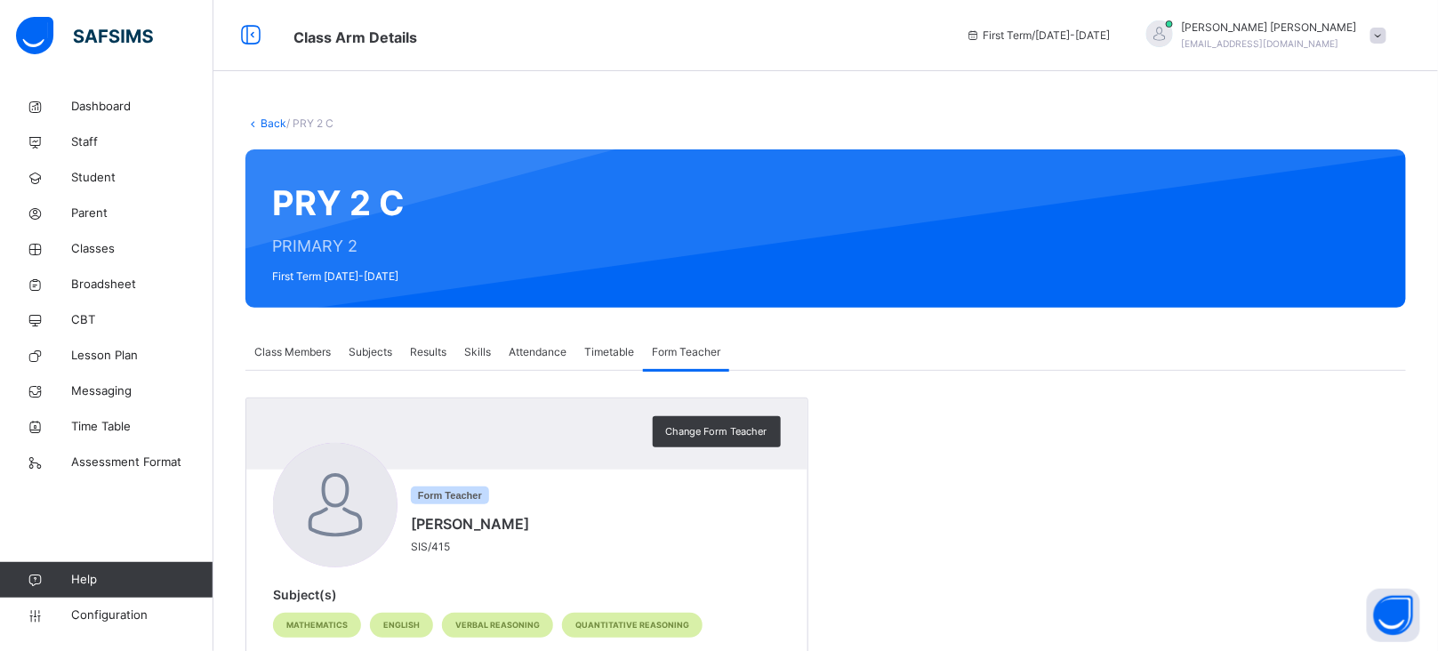
click at [274, 124] on link "Back" at bounding box center [274, 122] width 26 height 13
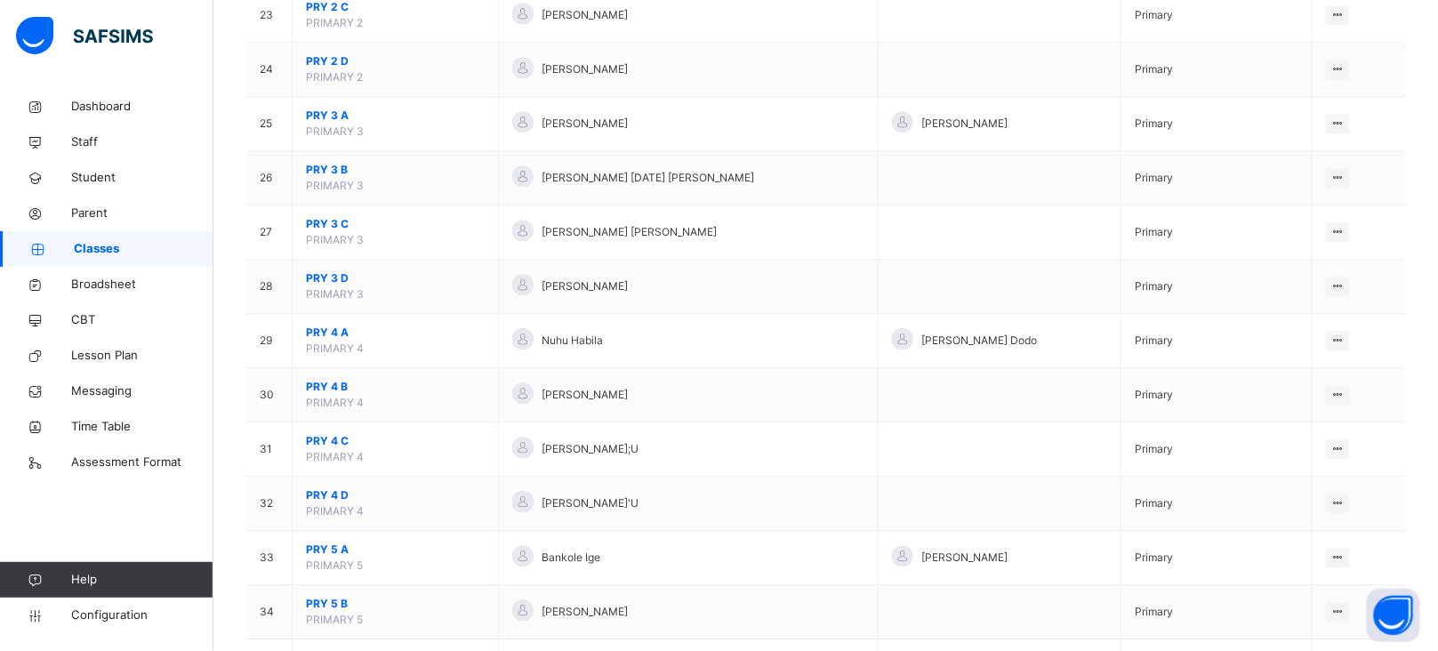
scroll to position [1255, 0]
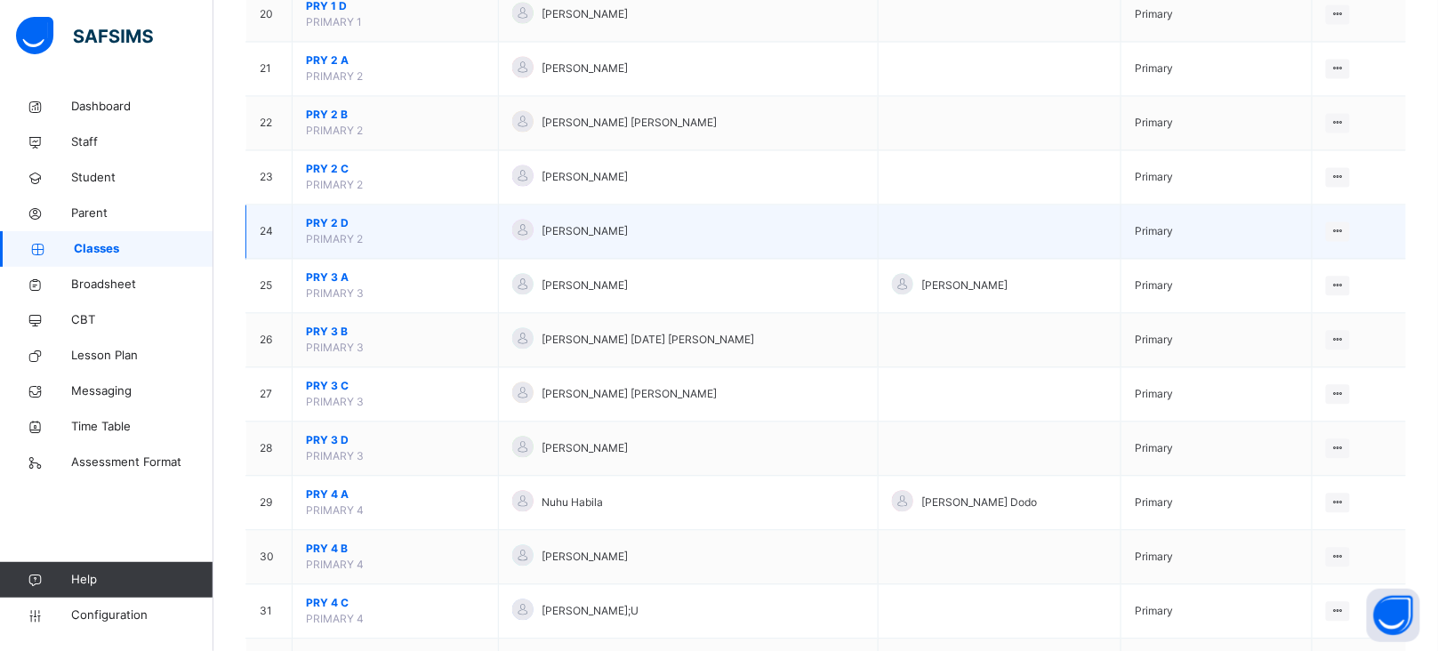
click at [333, 231] on span "PRY 2 D" at bounding box center [395, 223] width 179 height 16
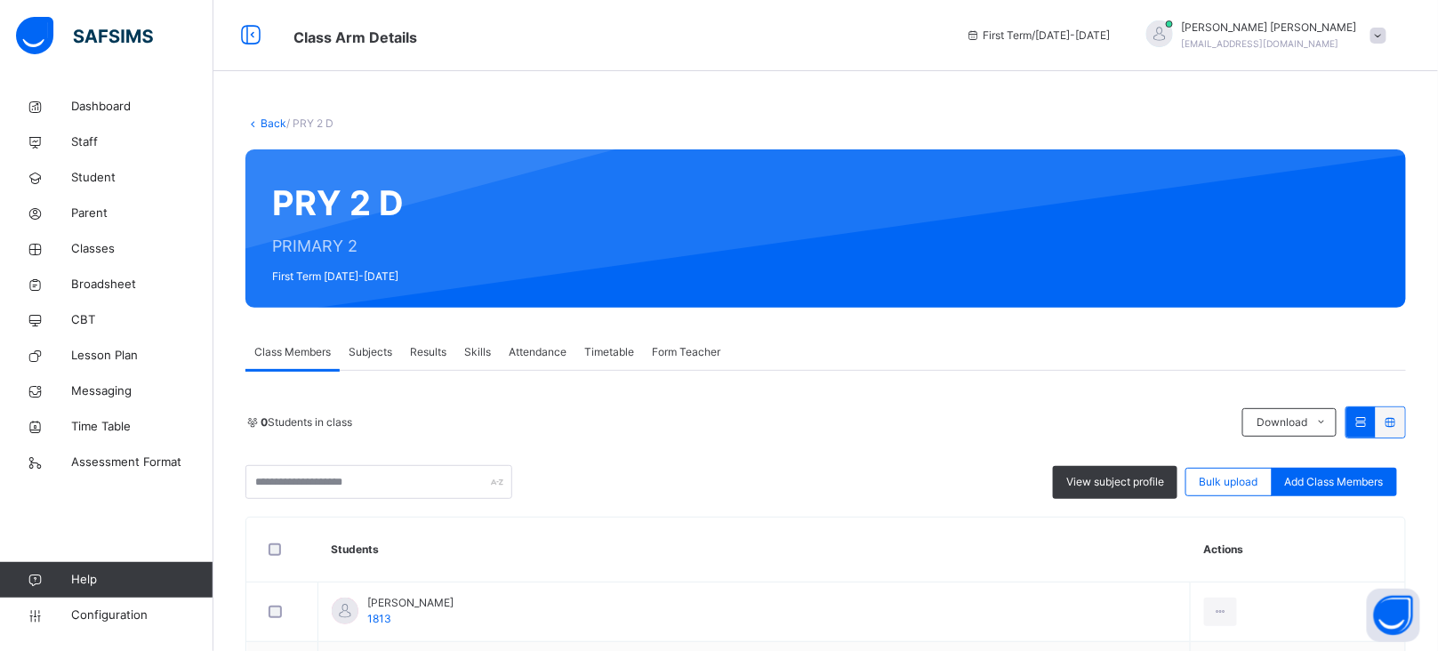
click at [706, 353] on span "Form Teacher" at bounding box center [686, 352] width 68 height 16
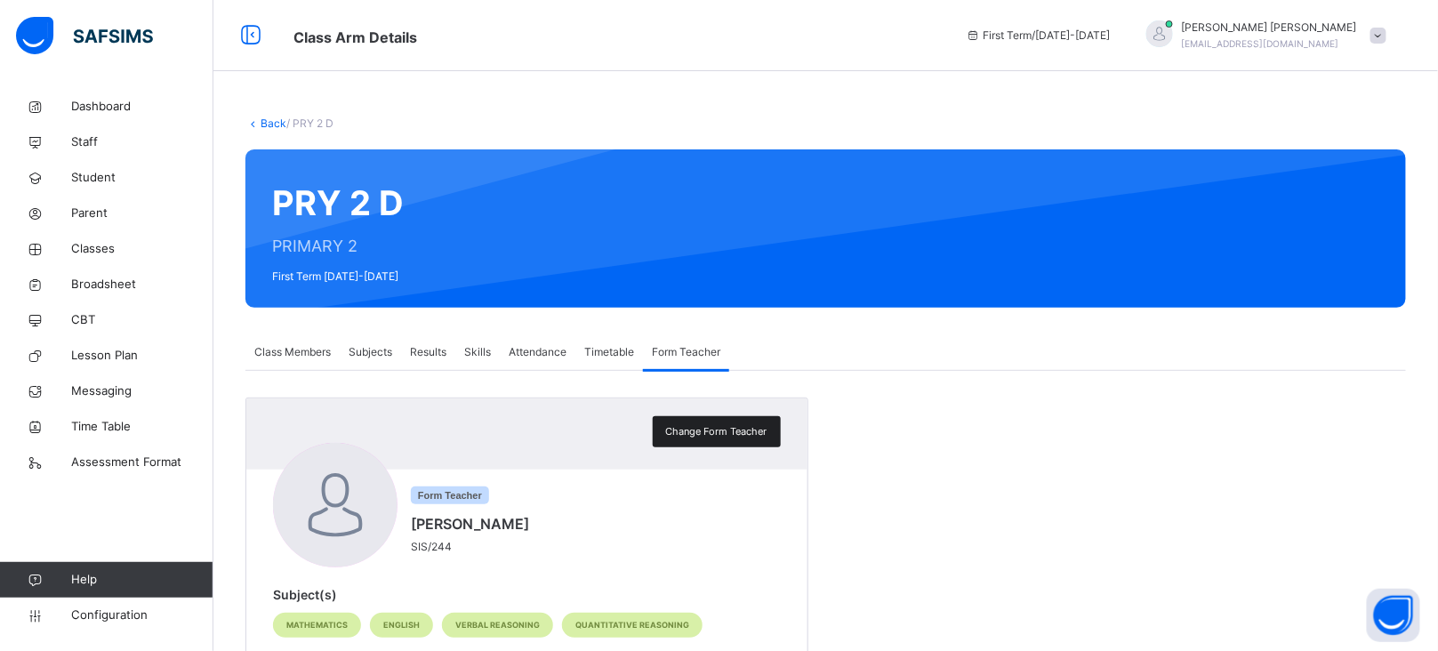
click at [718, 431] on span "Change Form Teacher" at bounding box center [716, 431] width 101 height 15
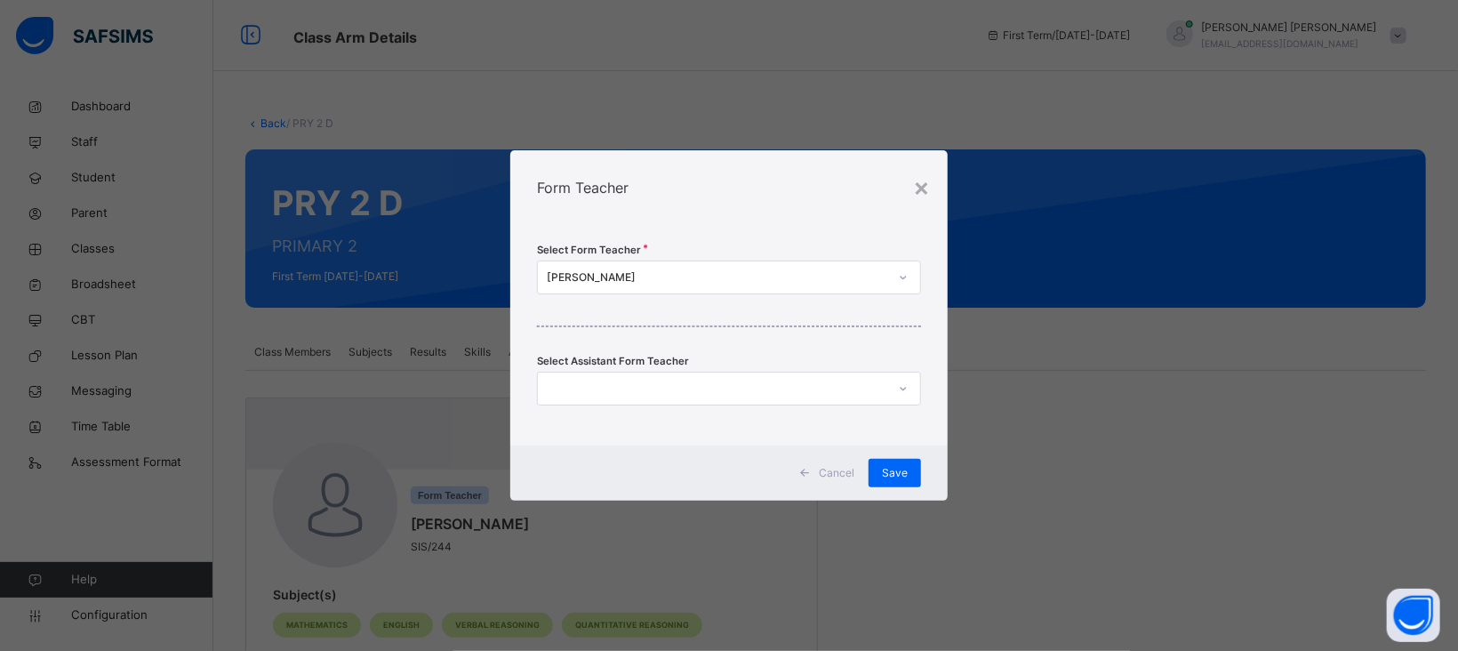
click at [631, 272] on div "[PERSON_NAME]" at bounding box center [717, 277] width 341 height 16
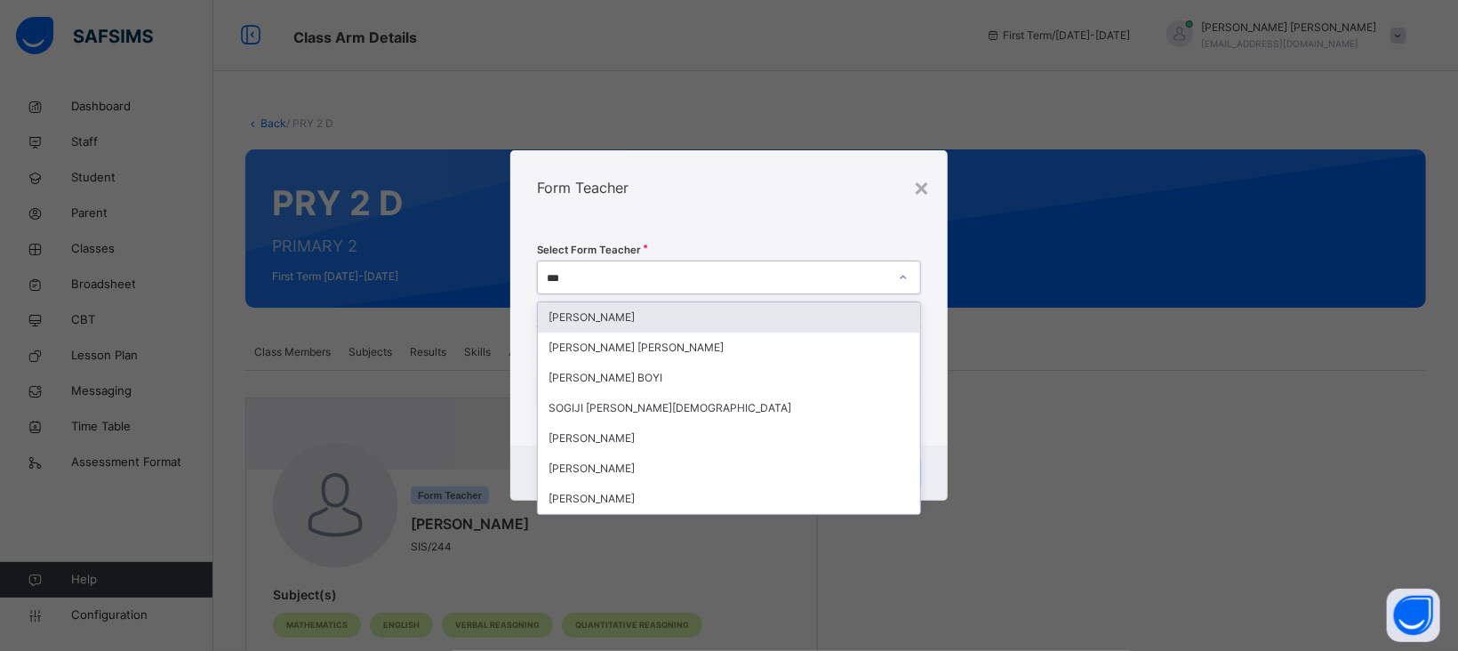
type input "****"
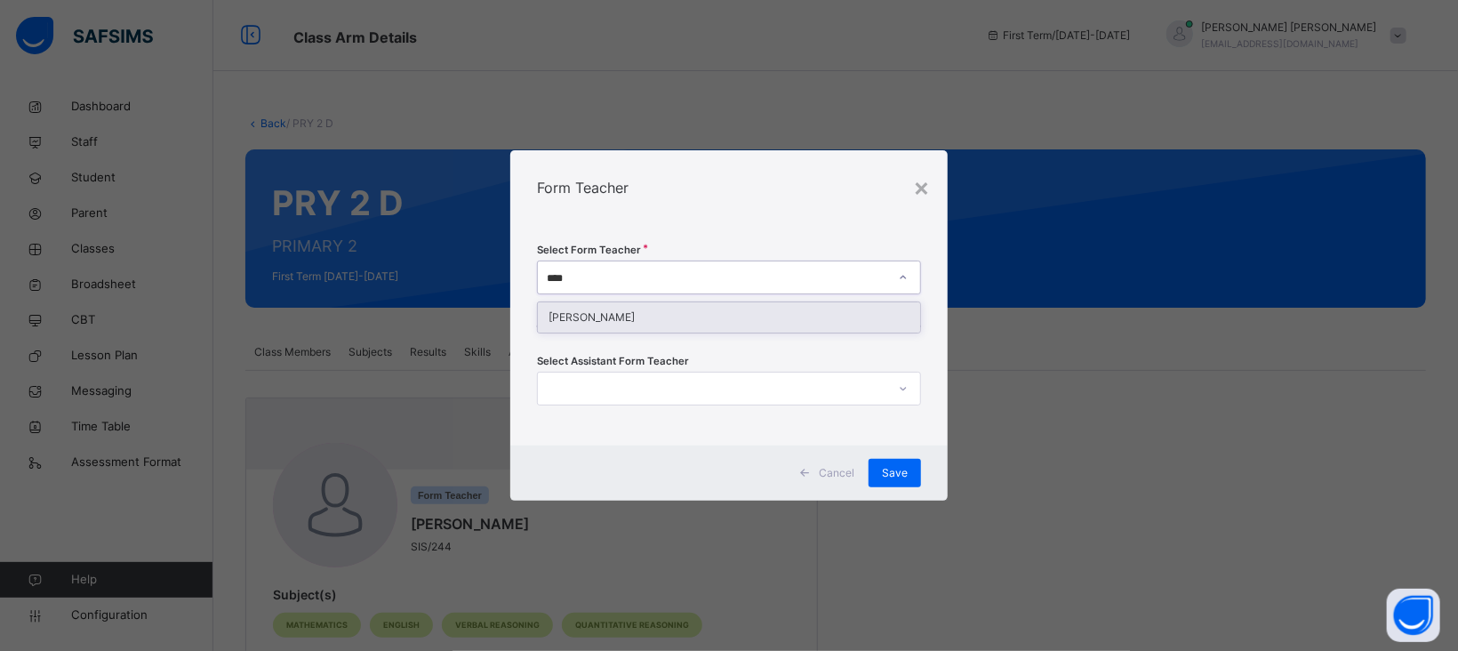
click at [621, 321] on div "[PERSON_NAME]" at bounding box center [729, 317] width 382 height 30
click at [749, 243] on div "Select Form Teacher option Madalla Yakubu, selected. 0 results available. Selec…" at bounding box center [728, 335] width 437 height 221
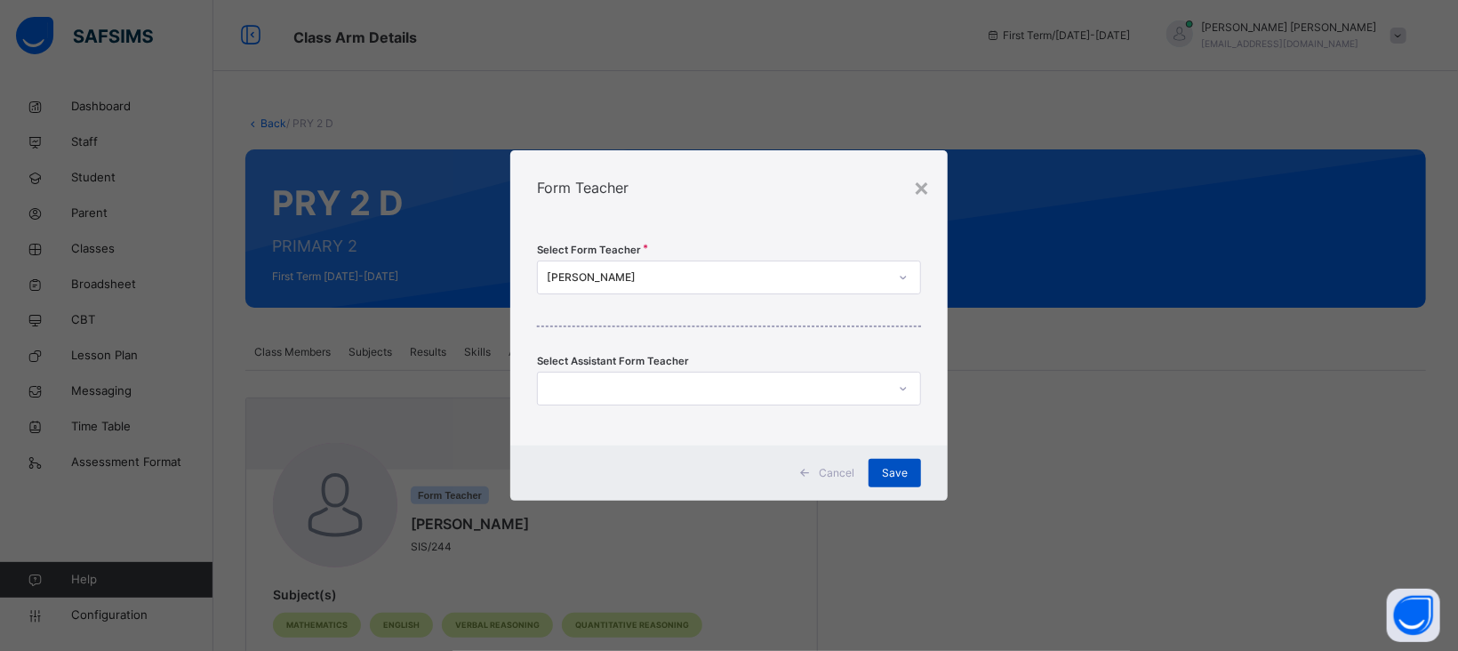
click at [902, 471] on span "Save" at bounding box center [895, 473] width 26 height 16
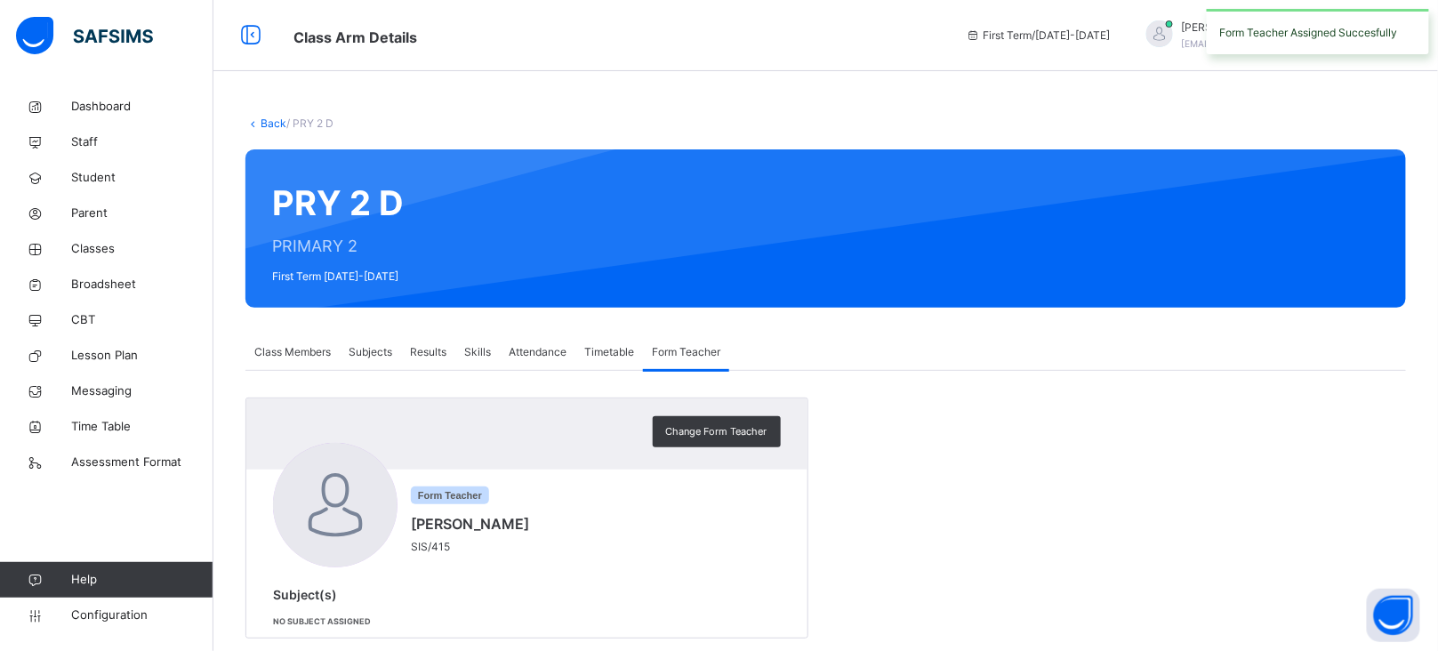
click at [274, 127] on link "Back" at bounding box center [274, 122] width 26 height 13
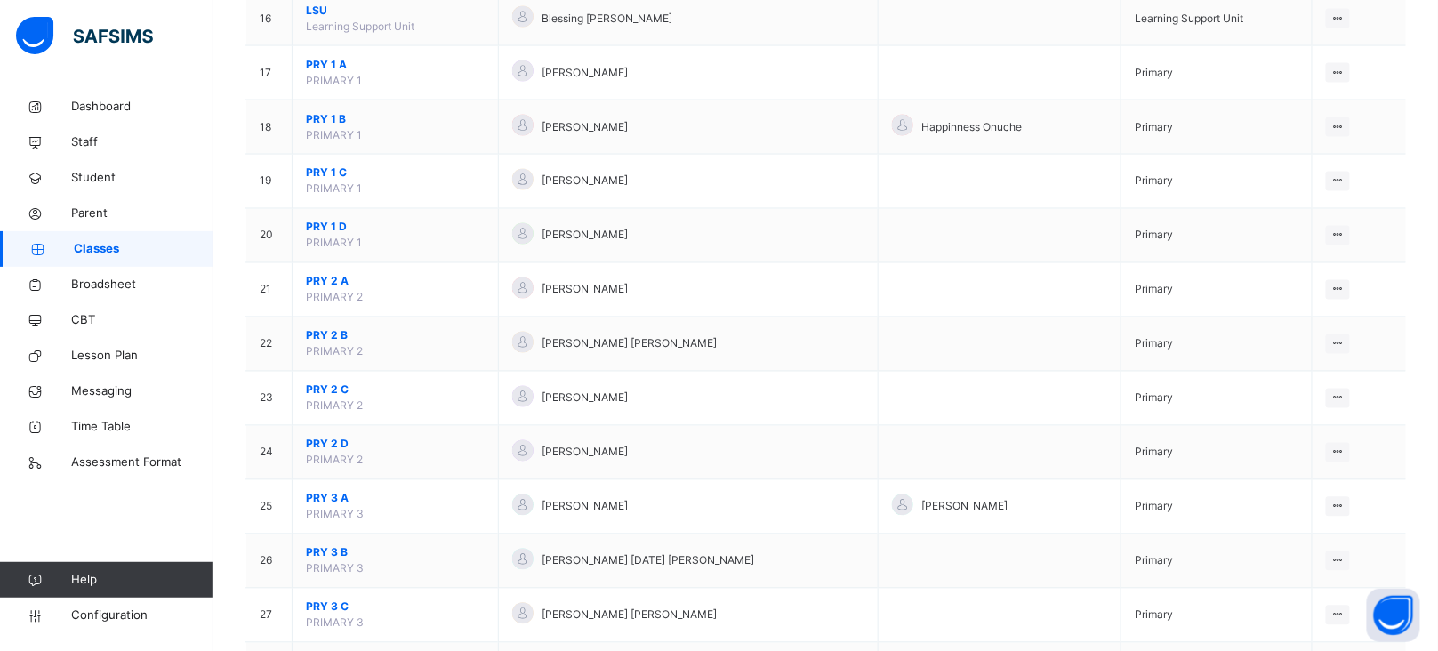
scroll to position [1110, 0]
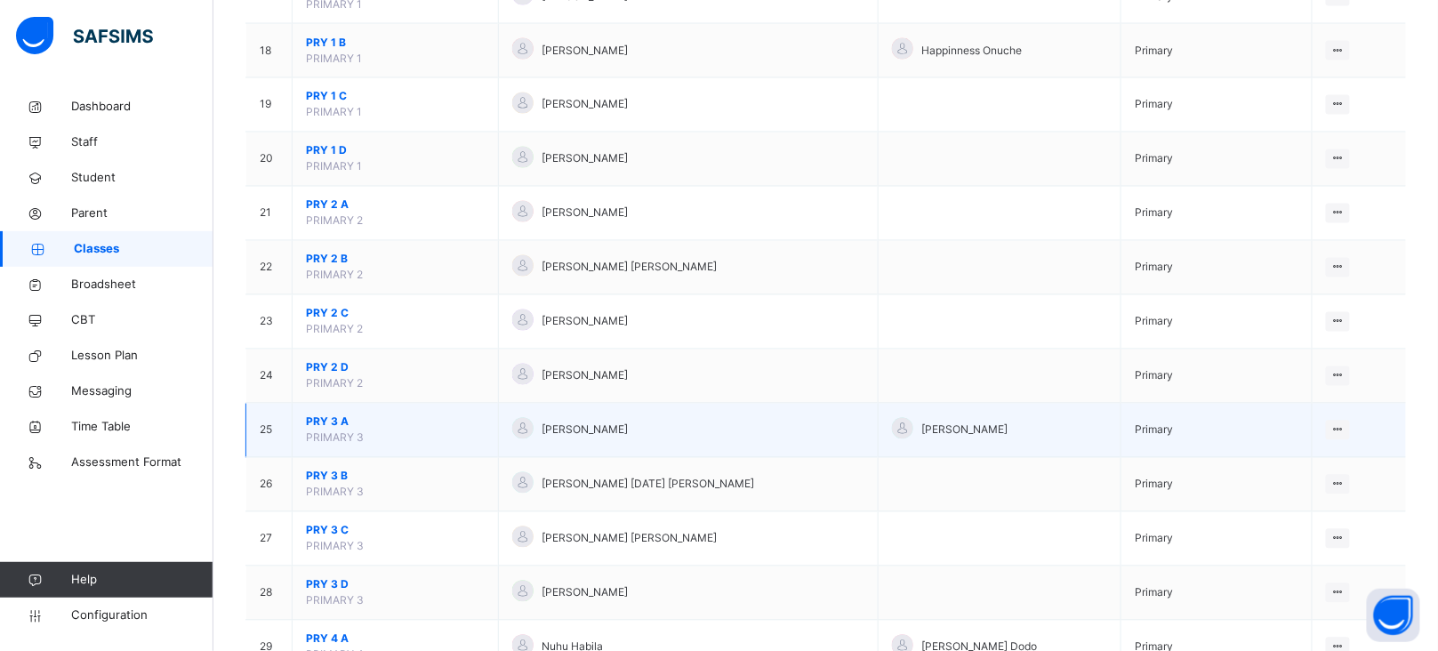
click at [319, 429] on span "PRY 3 A" at bounding box center [395, 422] width 179 height 16
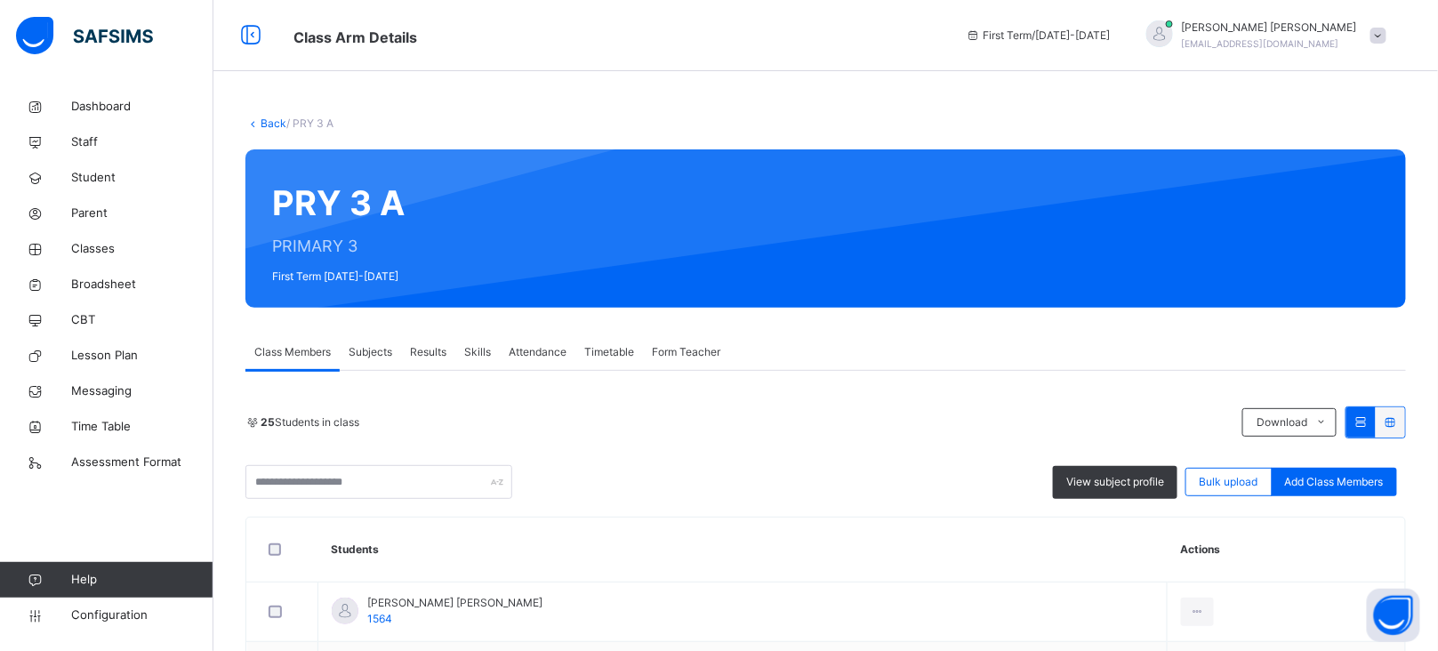
click at [702, 354] on span "Form Teacher" at bounding box center [686, 352] width 68 height 16
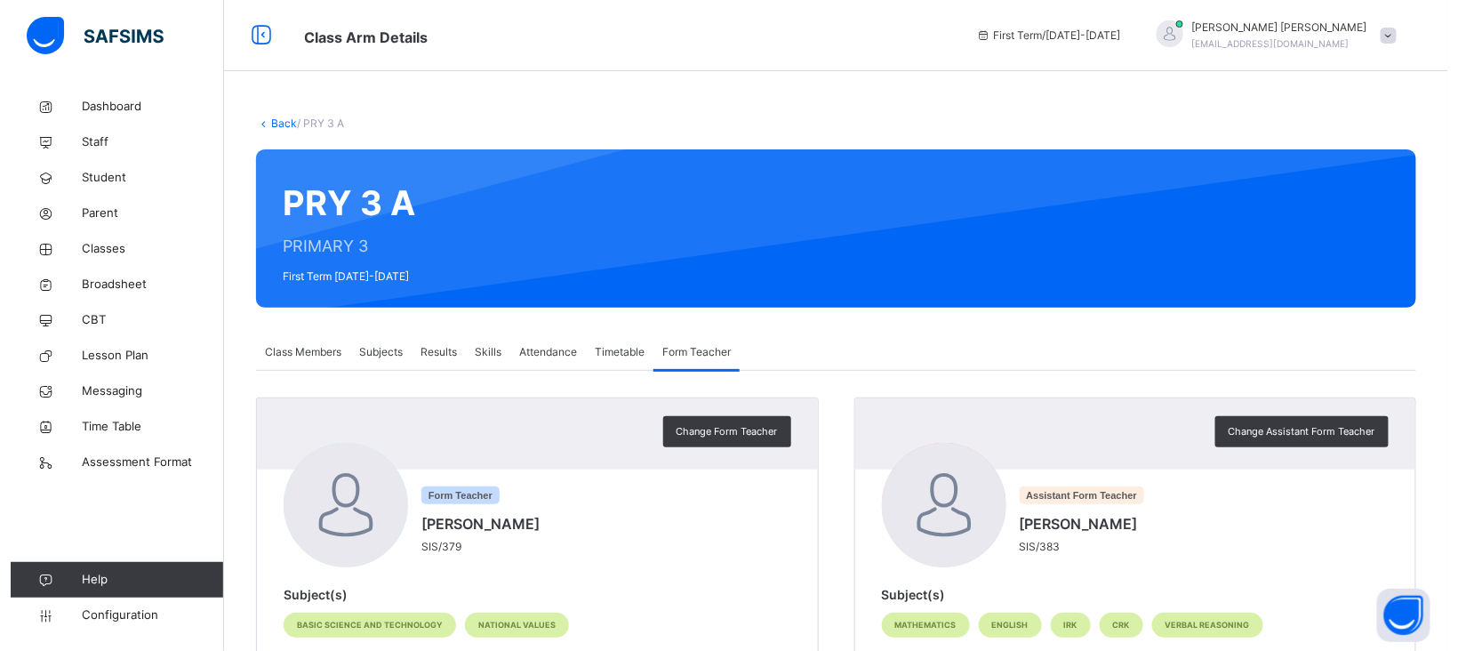
scroll to position [143, 0]
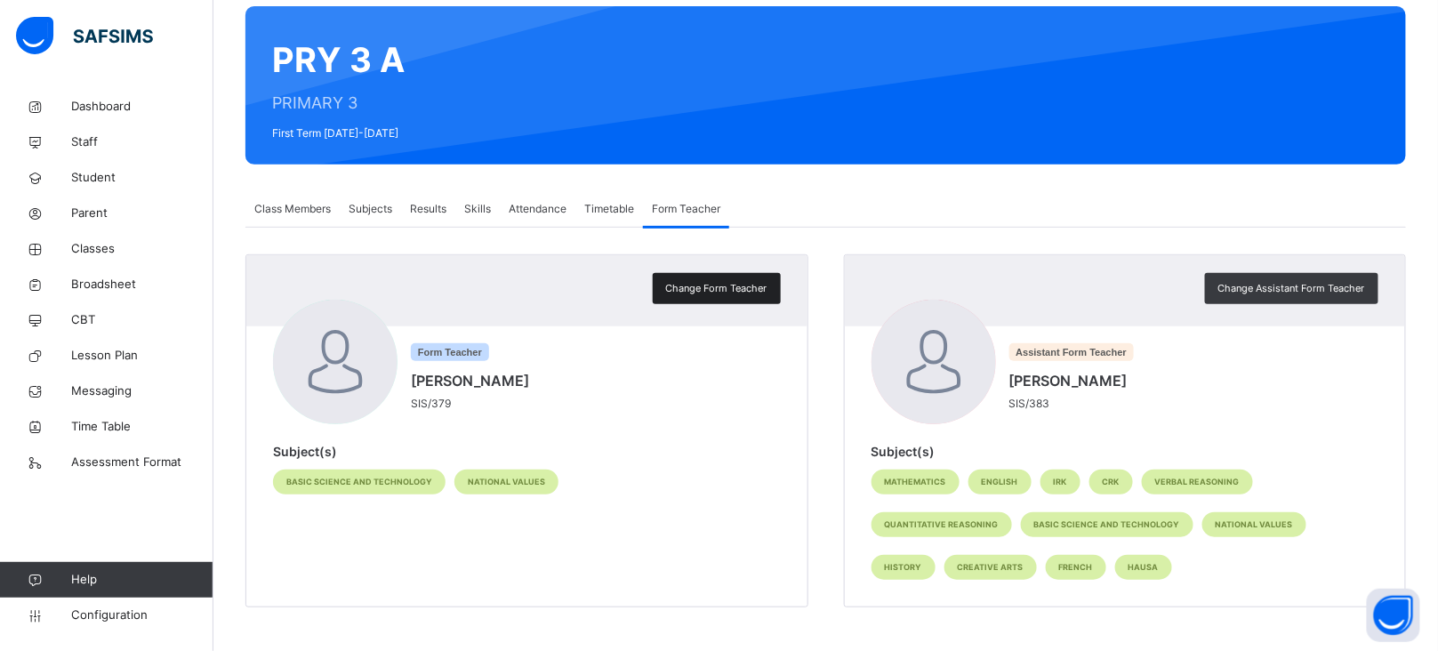
click at [706, 290] on span "Change Form Teacher" at bounding box center [716, 288] width 101 height 15
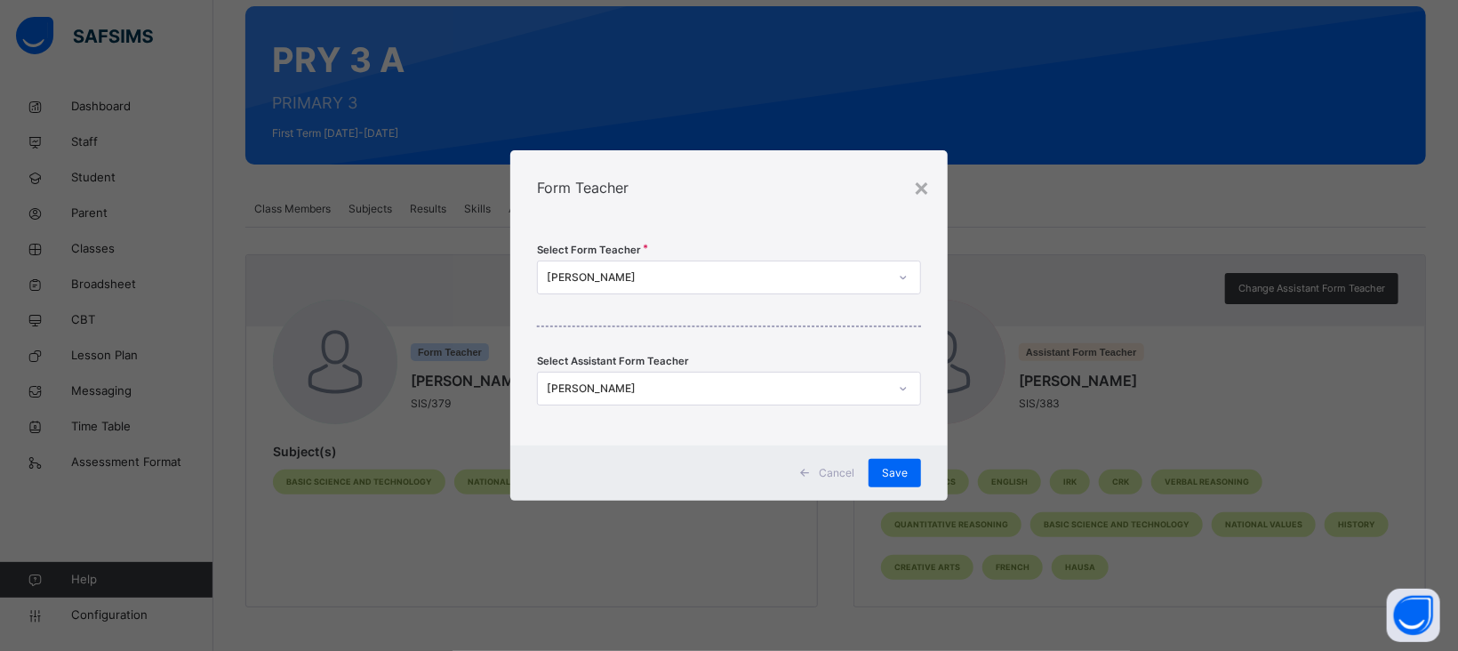
click at [679, 278] on div "[PERSON_NAME]" at bounding box center [717, 277] width 341 height 16
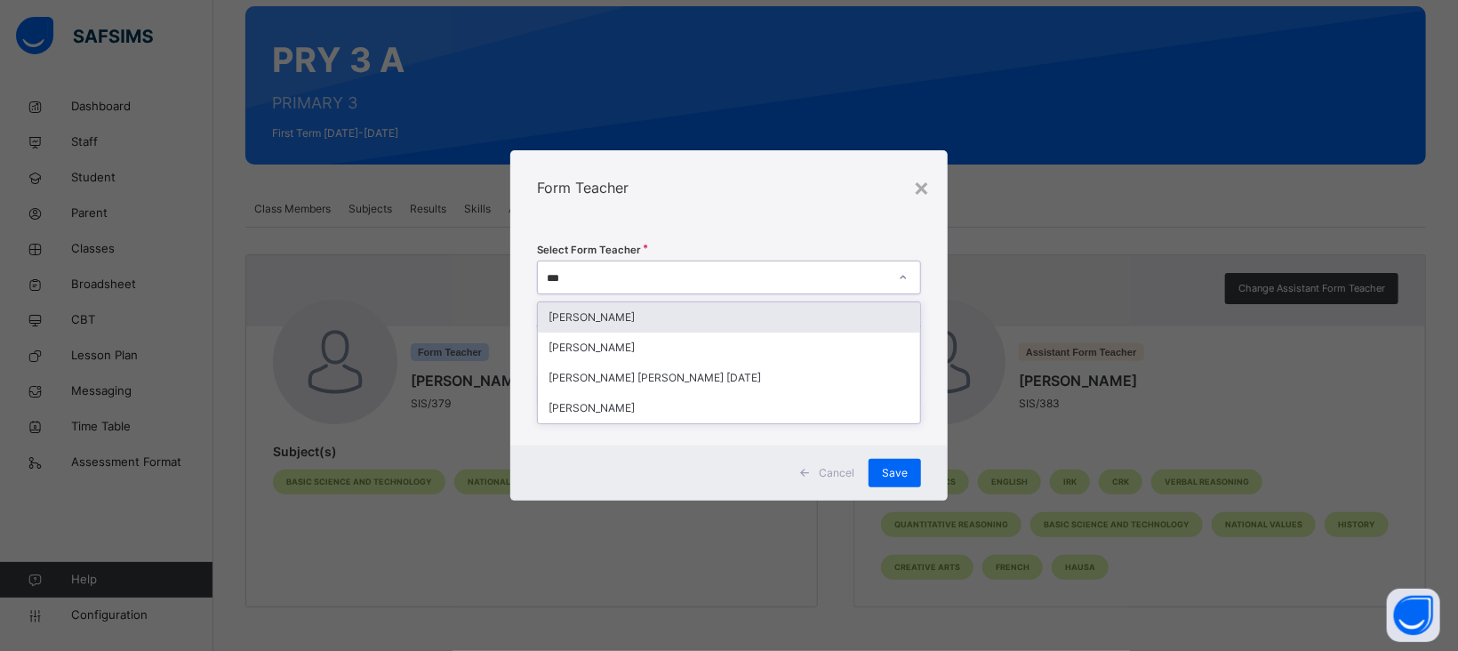
type input "****"
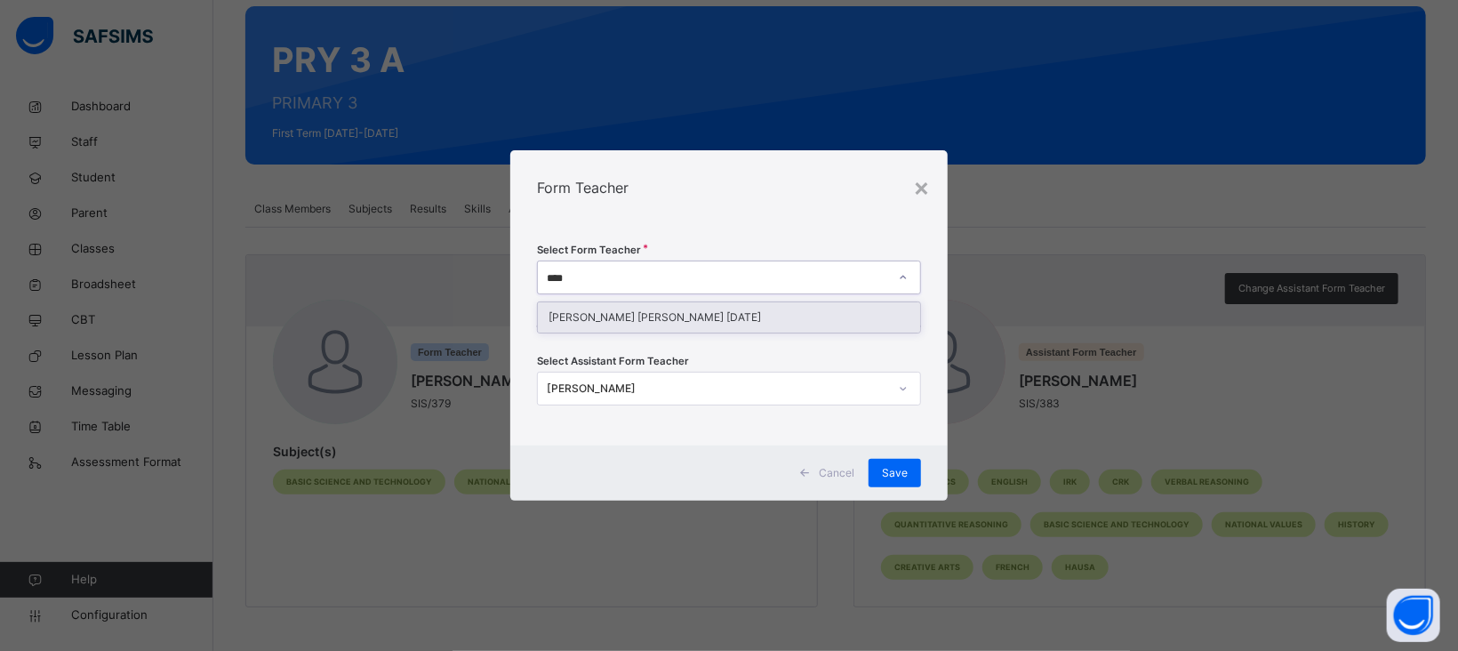
click at [663, 320] on div "[PERSON_NAME] [PERSON_NAME] [DATE]" at bounding box center [729, 317] width 382 height 30
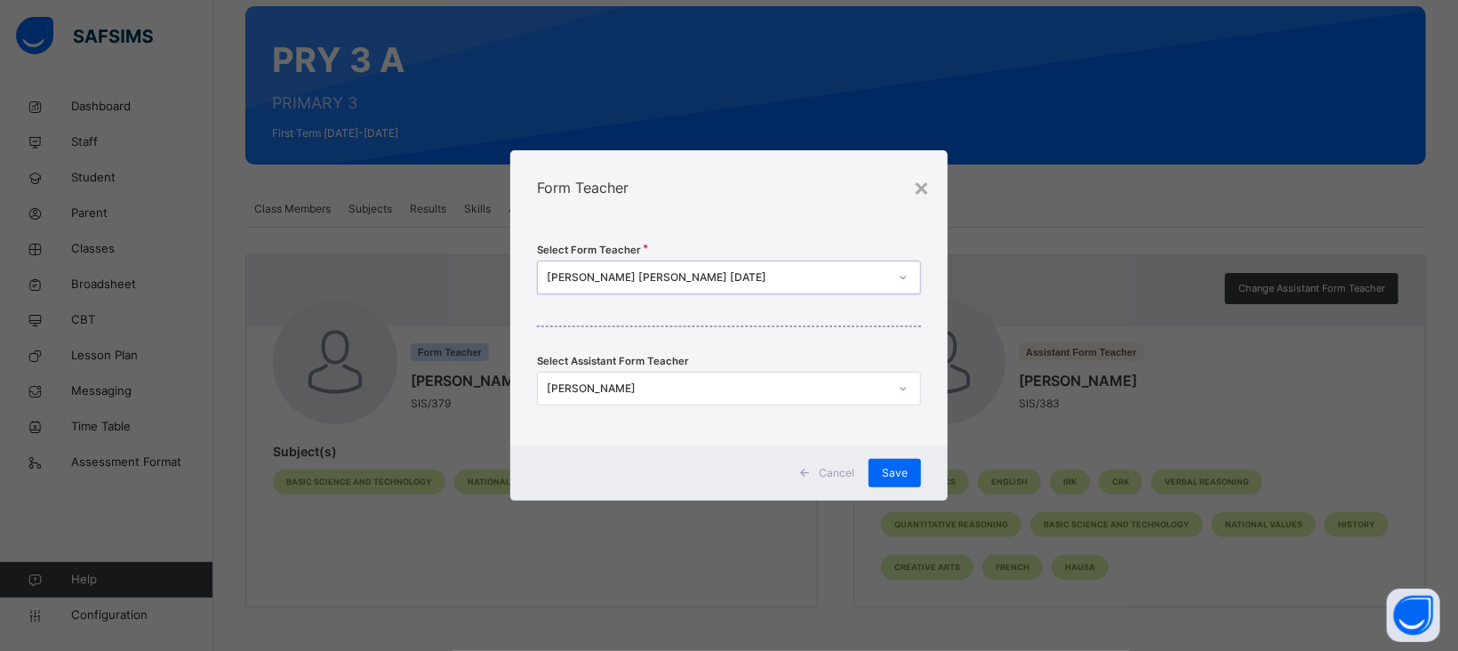
click at [910, 392] on div at bounding box center [903, 388] width 30 height 28
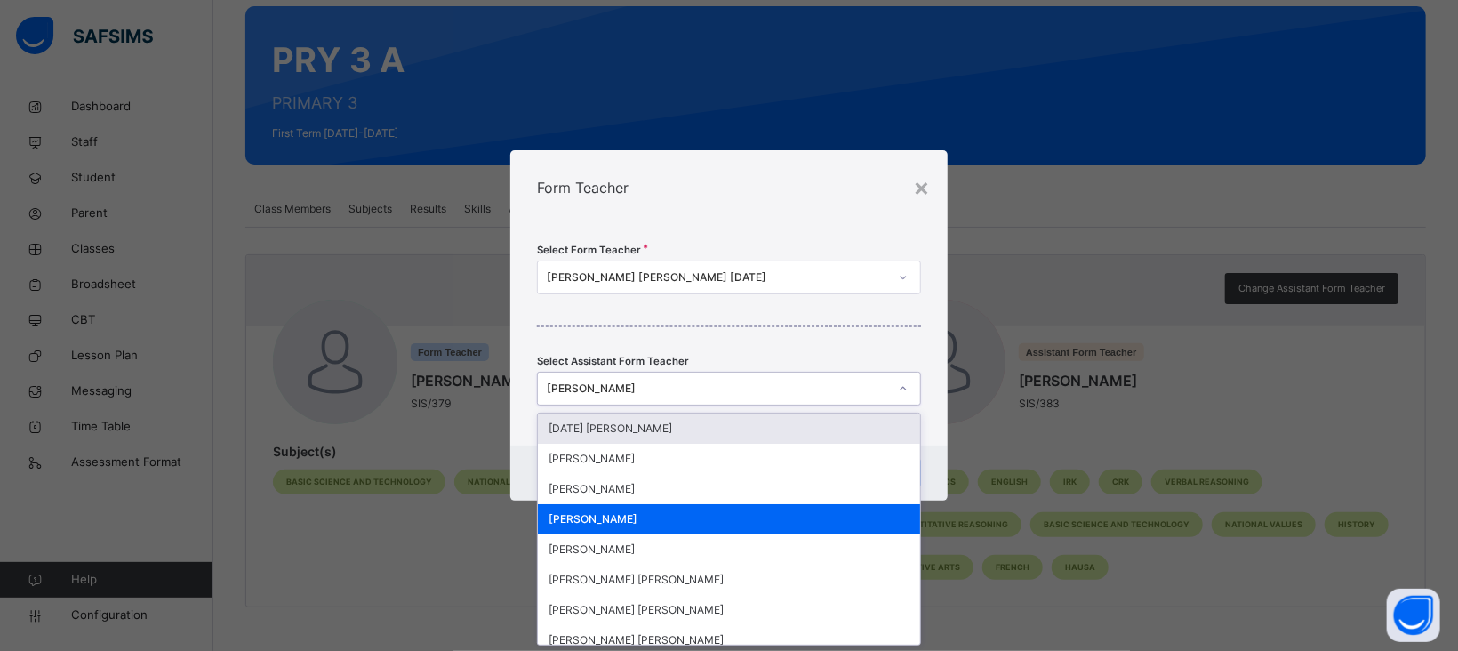
scroll to position [0, 0]
click at [910, 392] on div at bounding box center [903, 388] width 30 height 28
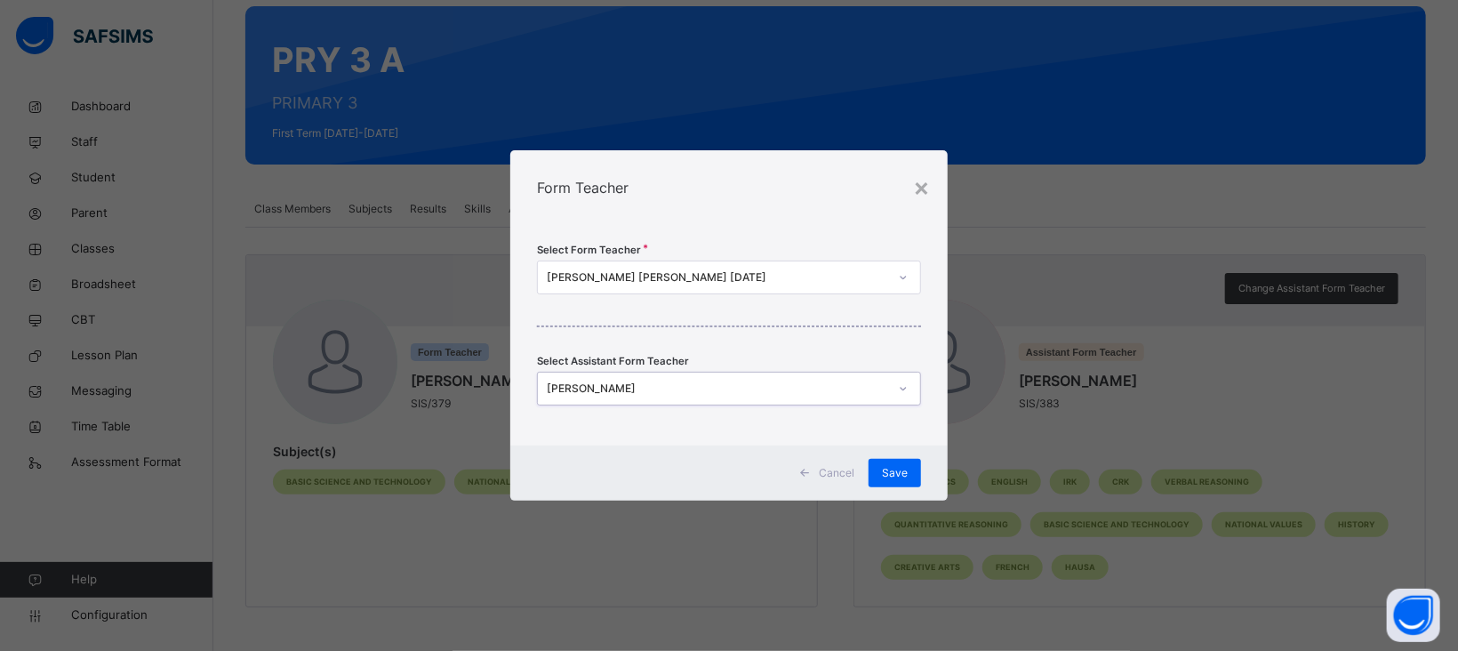
click at [901, 387] on icon at bounding box center [903, 389] width 11 height 18
click at [841, 216] on div "Form Teacher" at bounding box center [728, 187] width 437 height 75
click at [898, 475] on span "Save" at bounding box center [895, 473] width 26 height 16
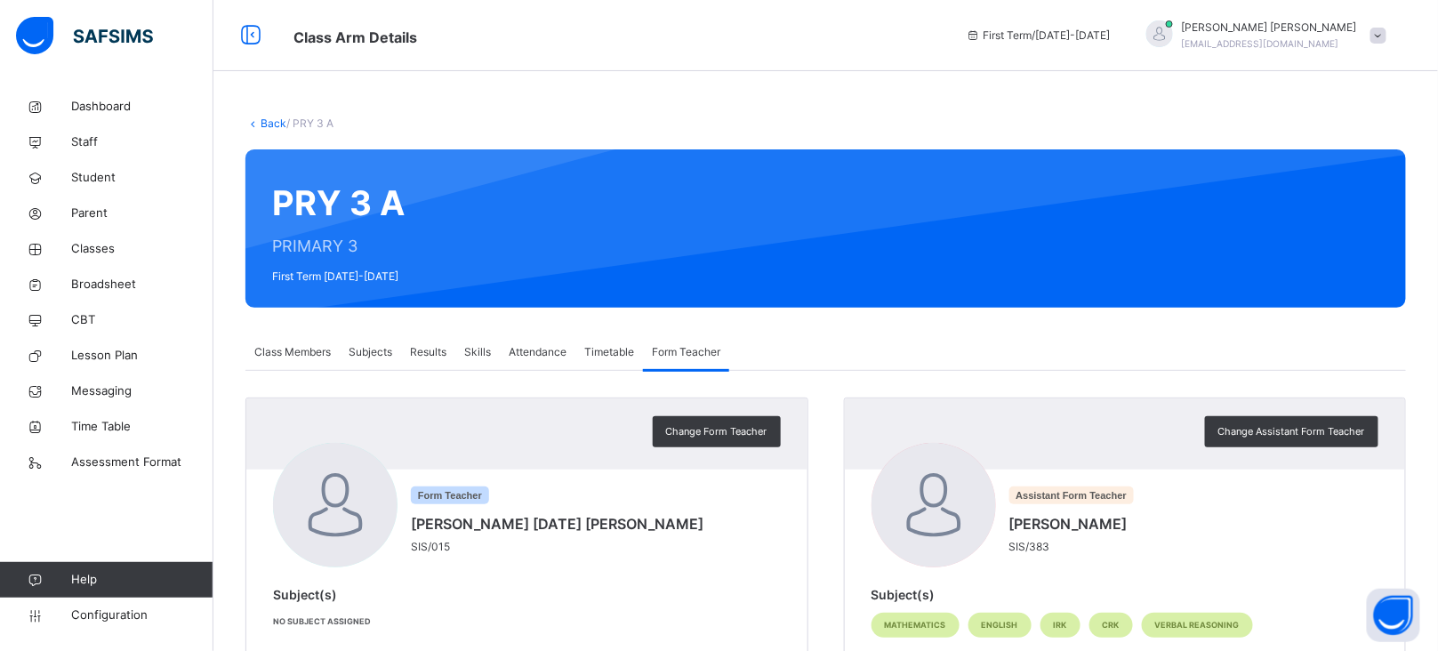
click at [269, 122] on link "Back" at bounding box center [274, 122] width 26 height 13
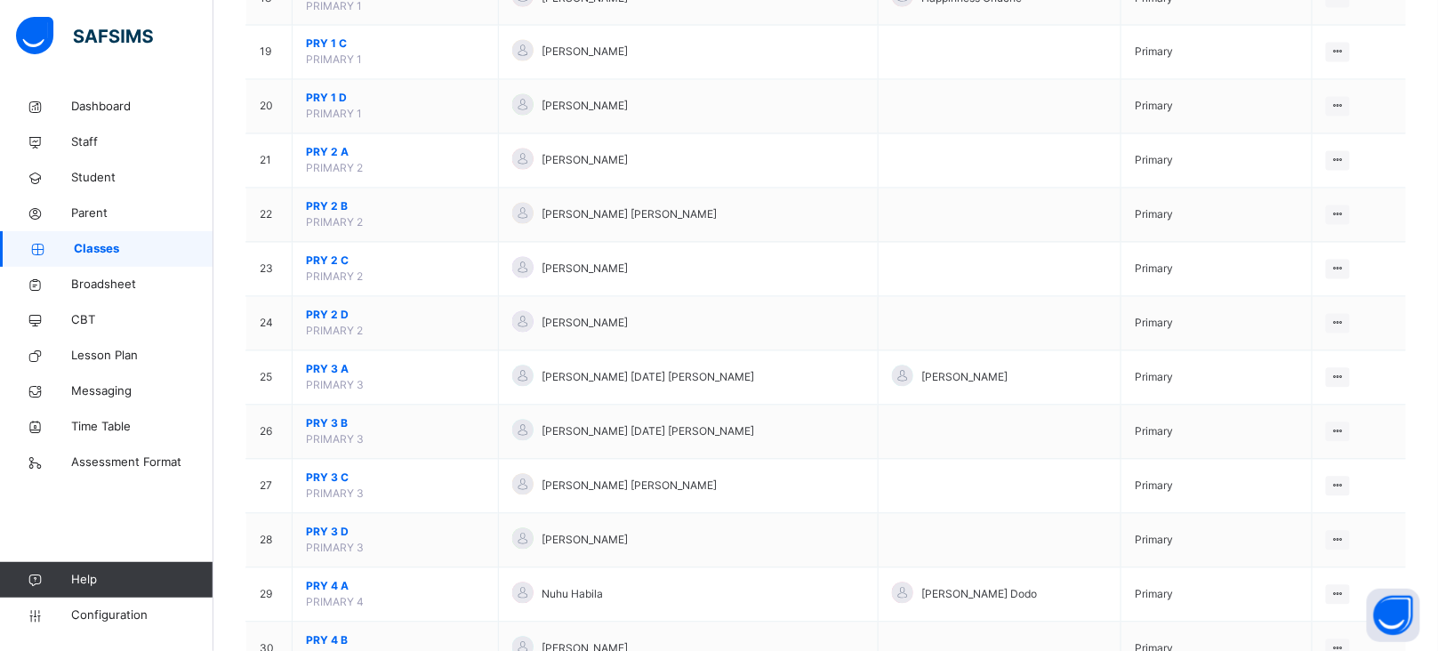
scroll to position [1172, 0]
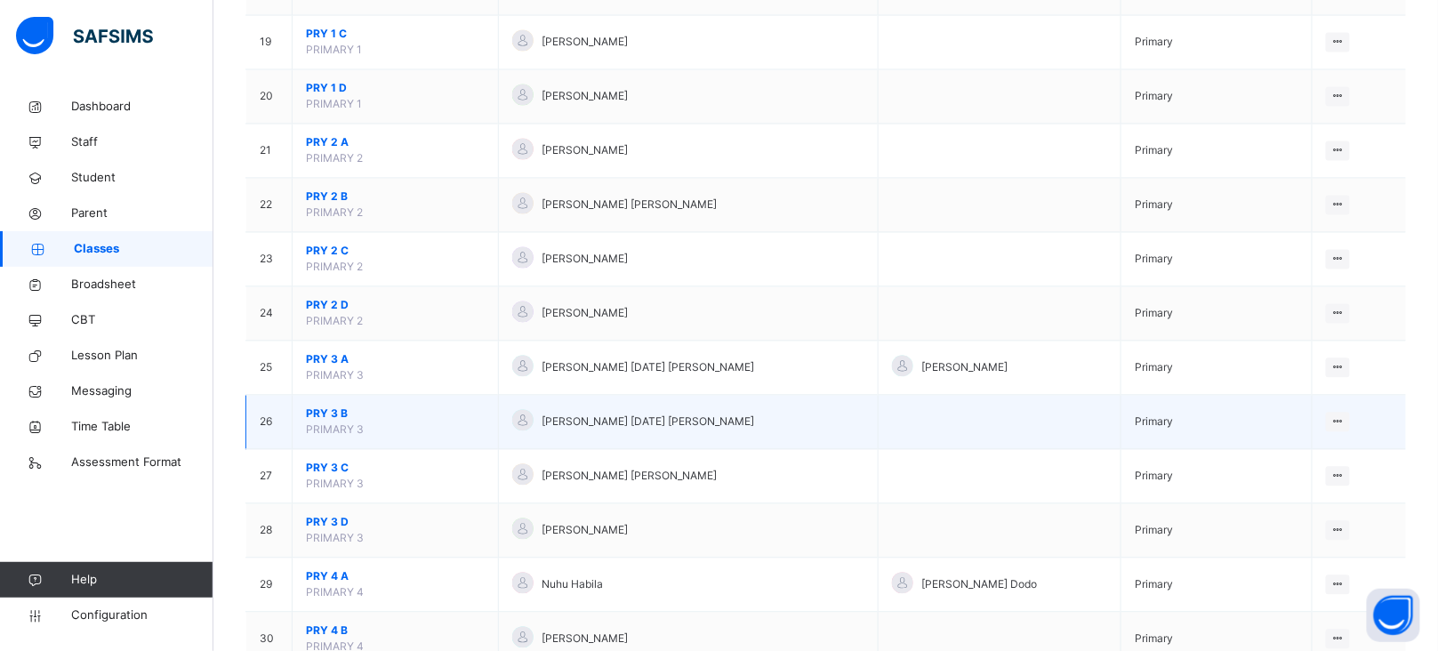
click at [329, 416] on span "PRY 3 B" at bounding box center [395, 414] width 179 height 16
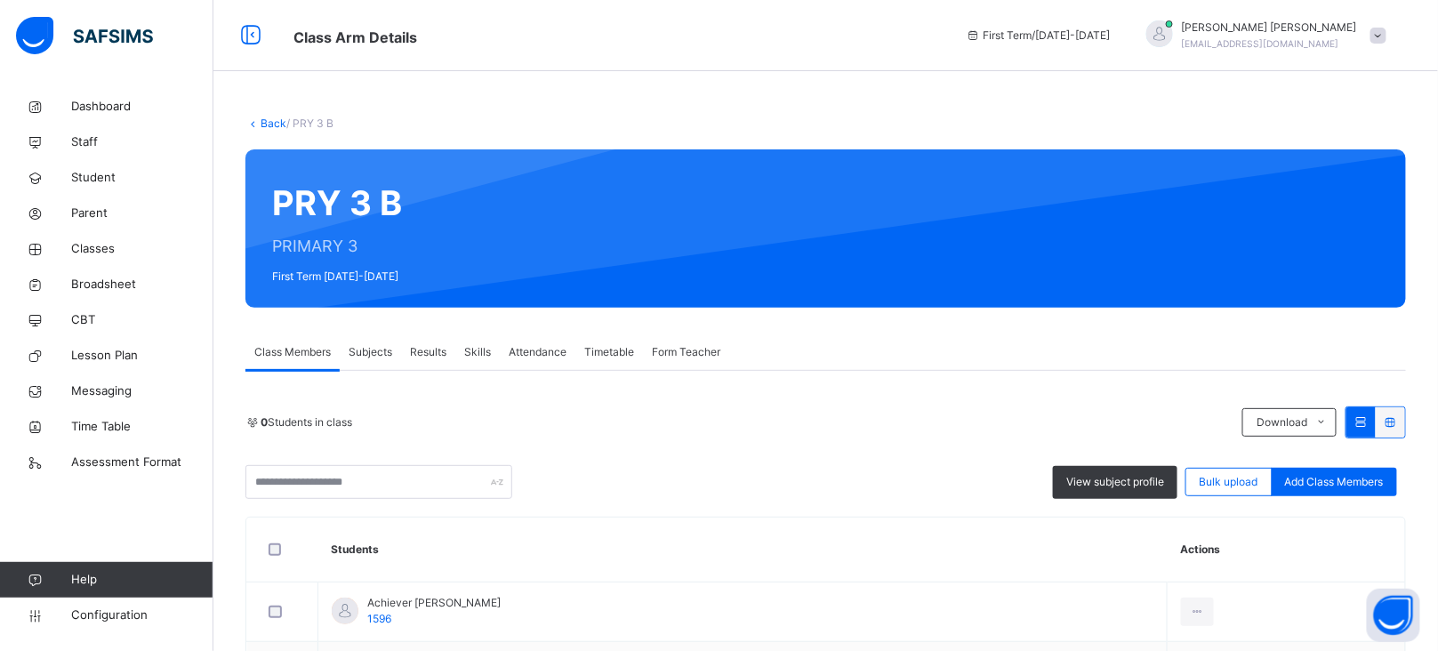
click at [691, 353] on span "Form Teacher" at bounding box center [686, 352] width 68 height 16
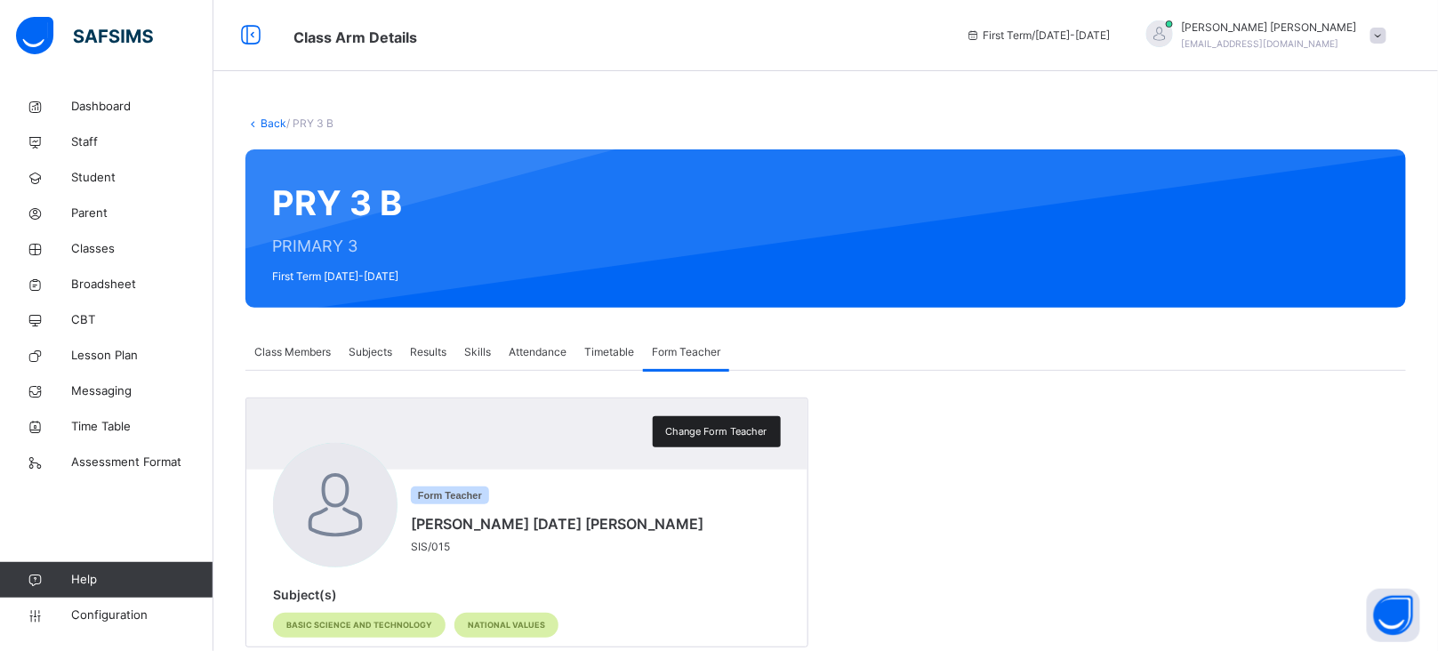
click at [711, 426] on span "Change Form Teacher" at bounding box center [716, 431] width 101 height 15
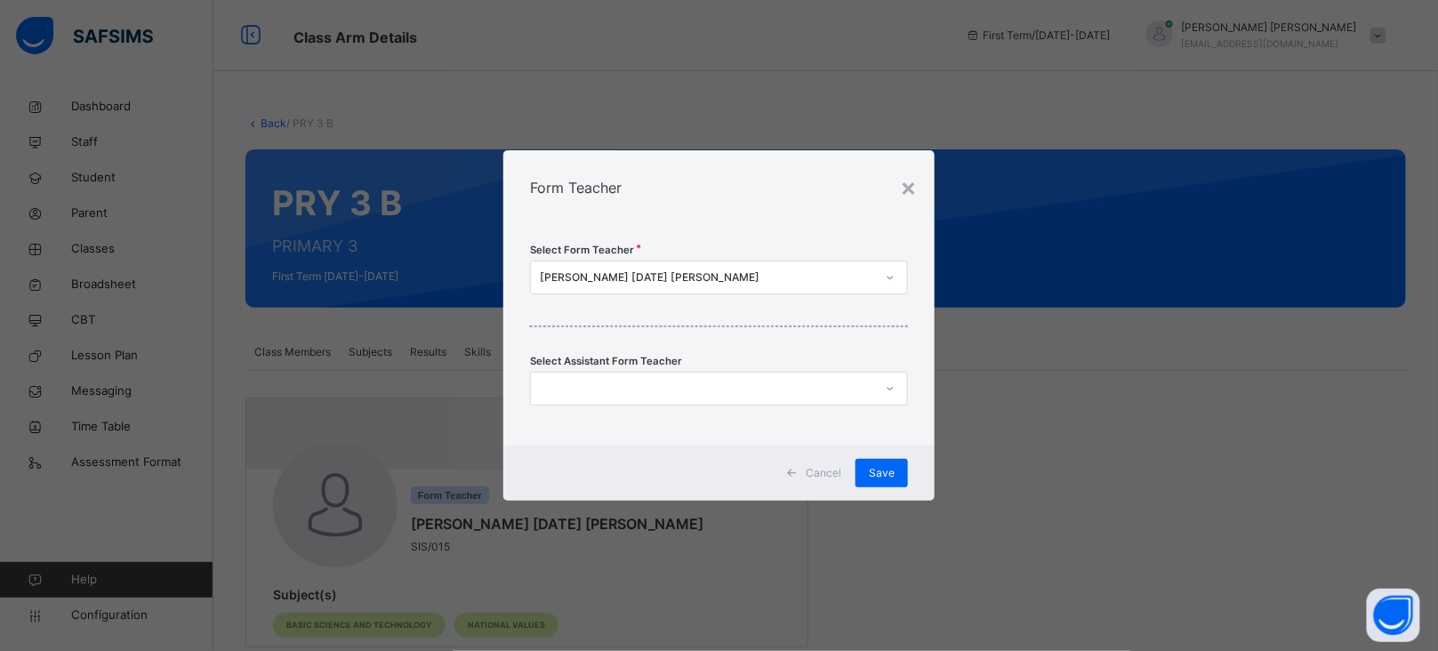
click at [645, 273] on div "[PERSON_NAME] [DATE] [PERSON_NAME]" at bounding box center [707, 277] width 335 height 16
type input "*"
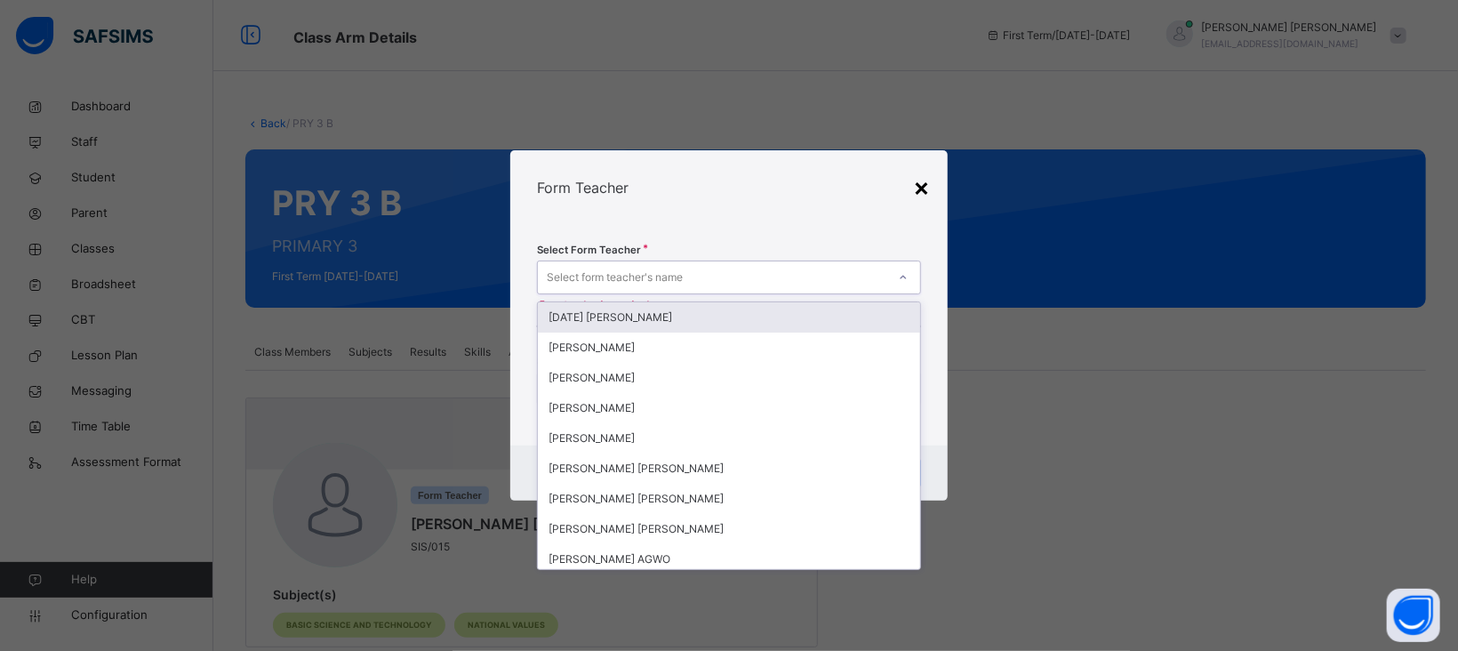
click at [925, 182] on div "×" at bounding box center [921, 186] width 17 height 37
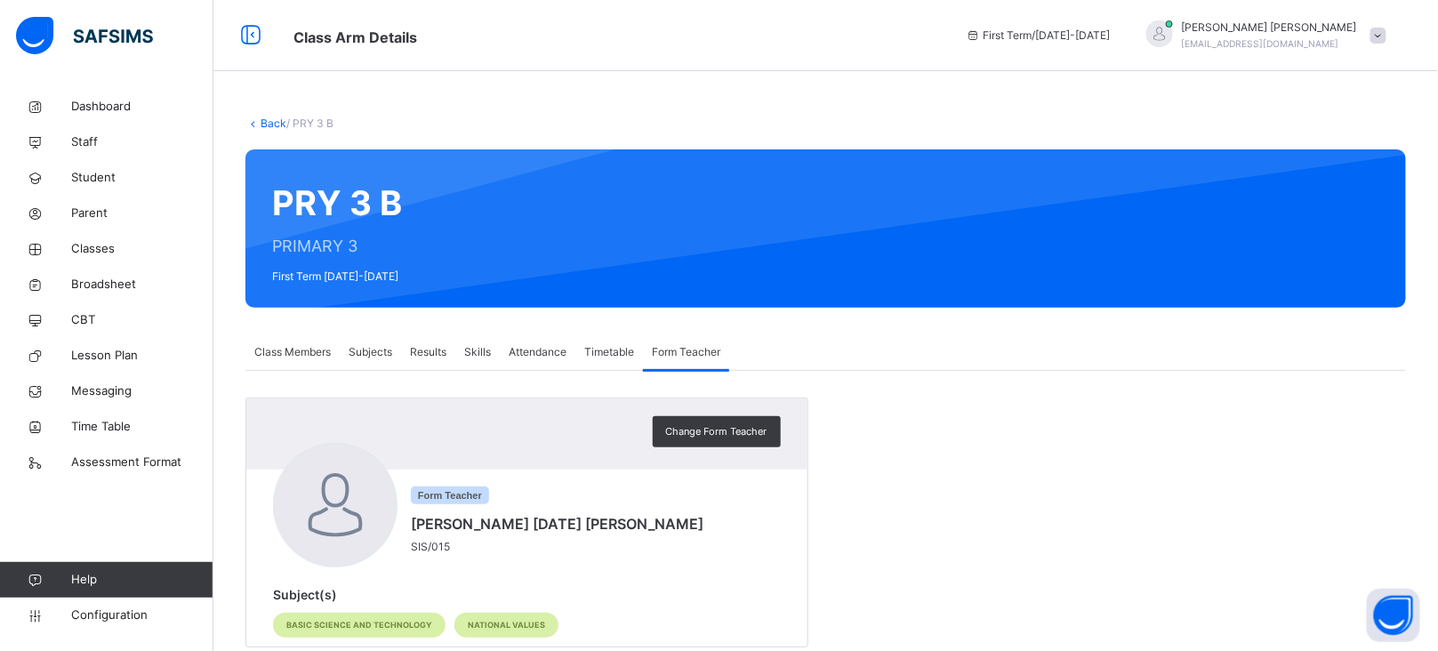
click at [278, 124] on link "Back" at bounding box center [274, 122] width 26 height 13
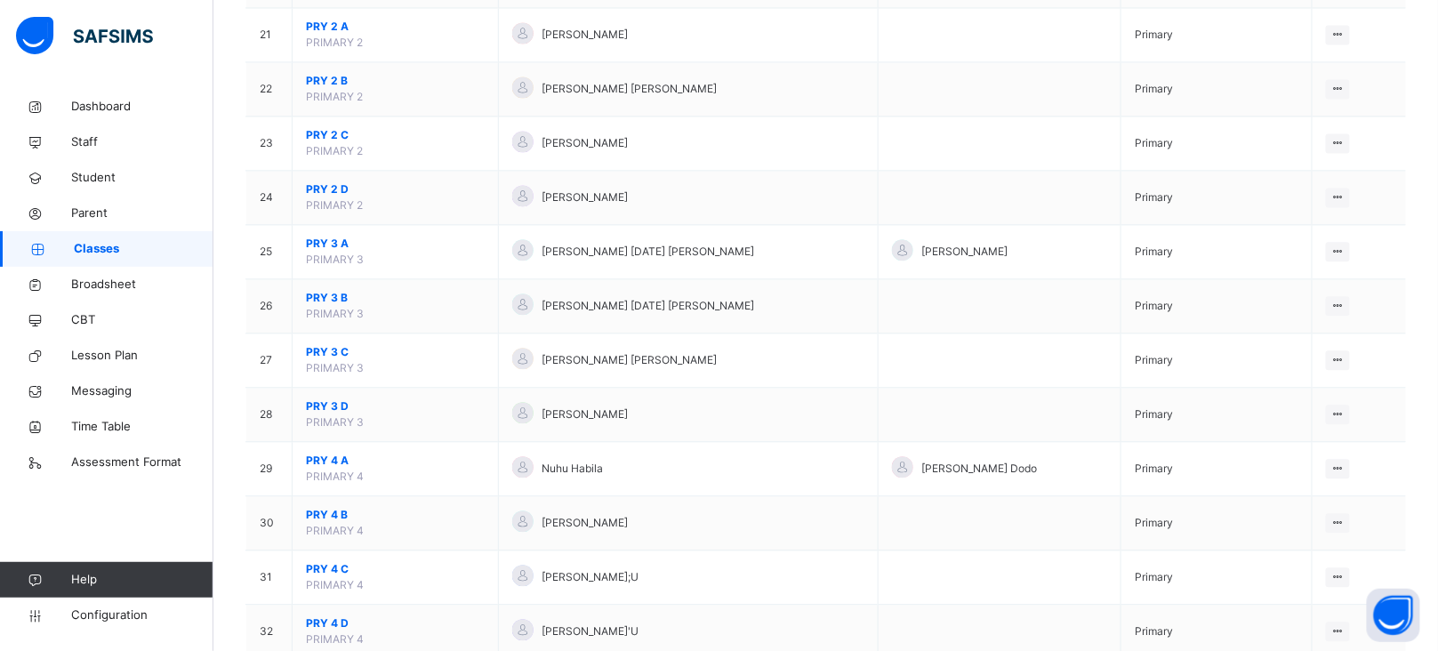
scroll to position [1295, 0]
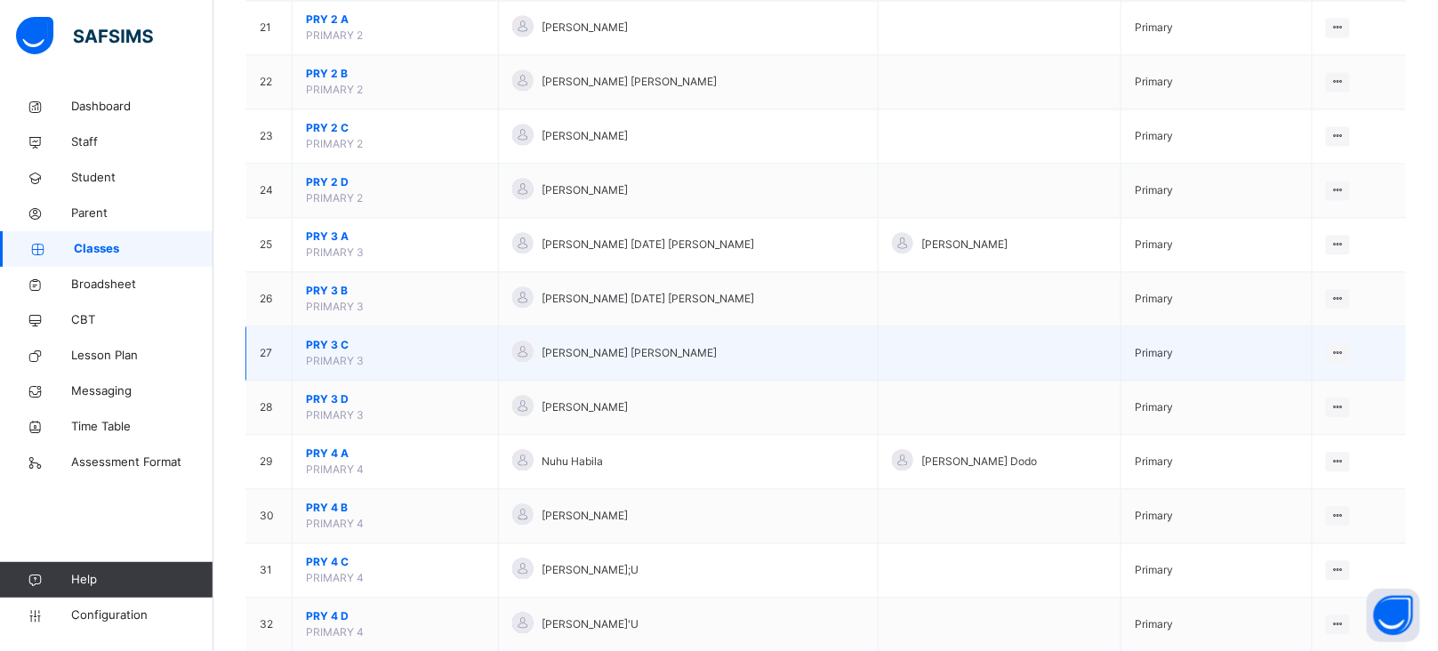
click at [324, 352] on span "PRY 3 C" at bounding box center [395, 345] width 179 height 16
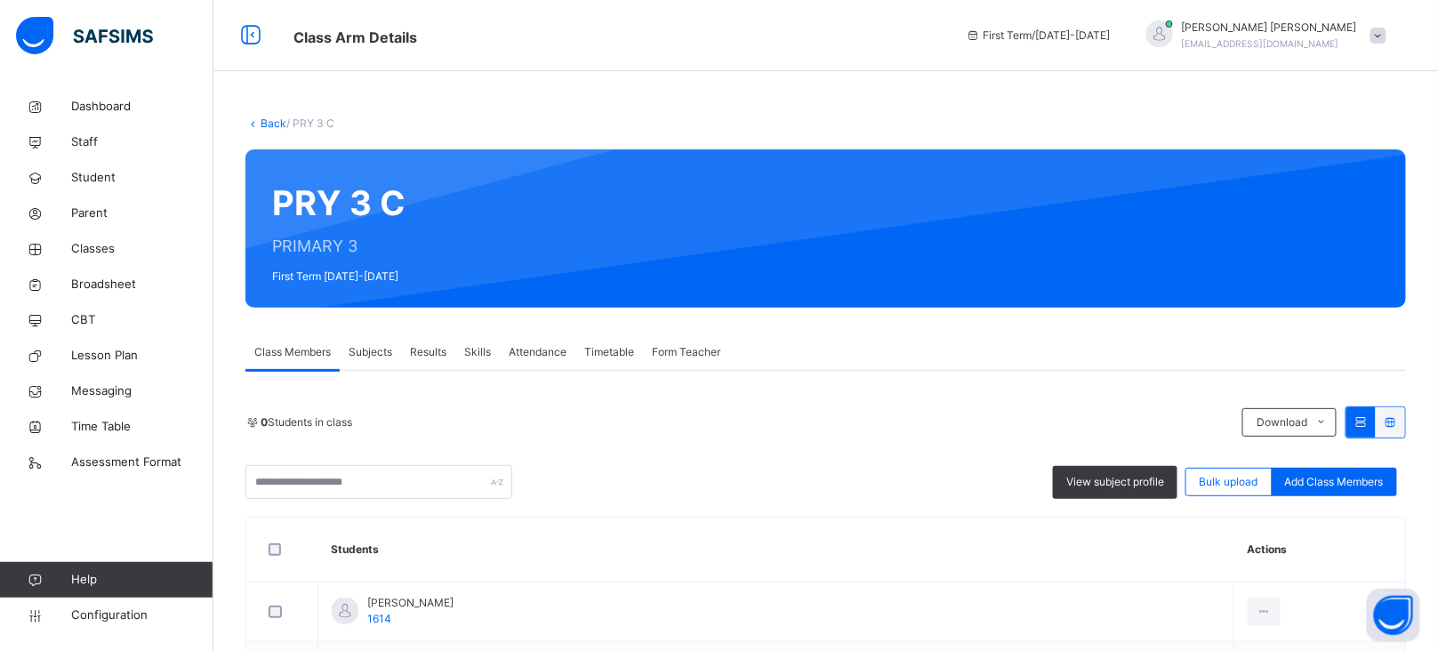
click at [684, 357] on span "Form Teacher" at bounding box center [686, 352] width 68 height 16
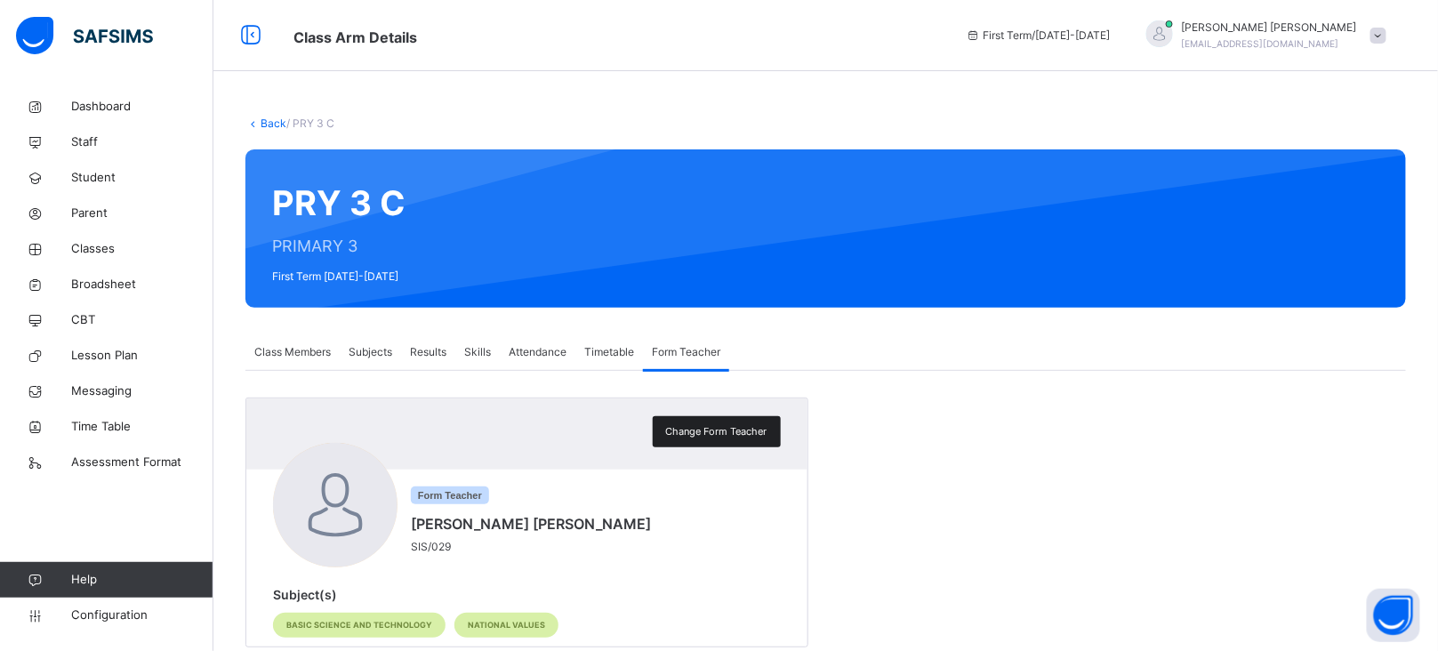
click at [750, 432] on span "Change Form Teacher" at bounding box center [716, 431] width 101 height 15
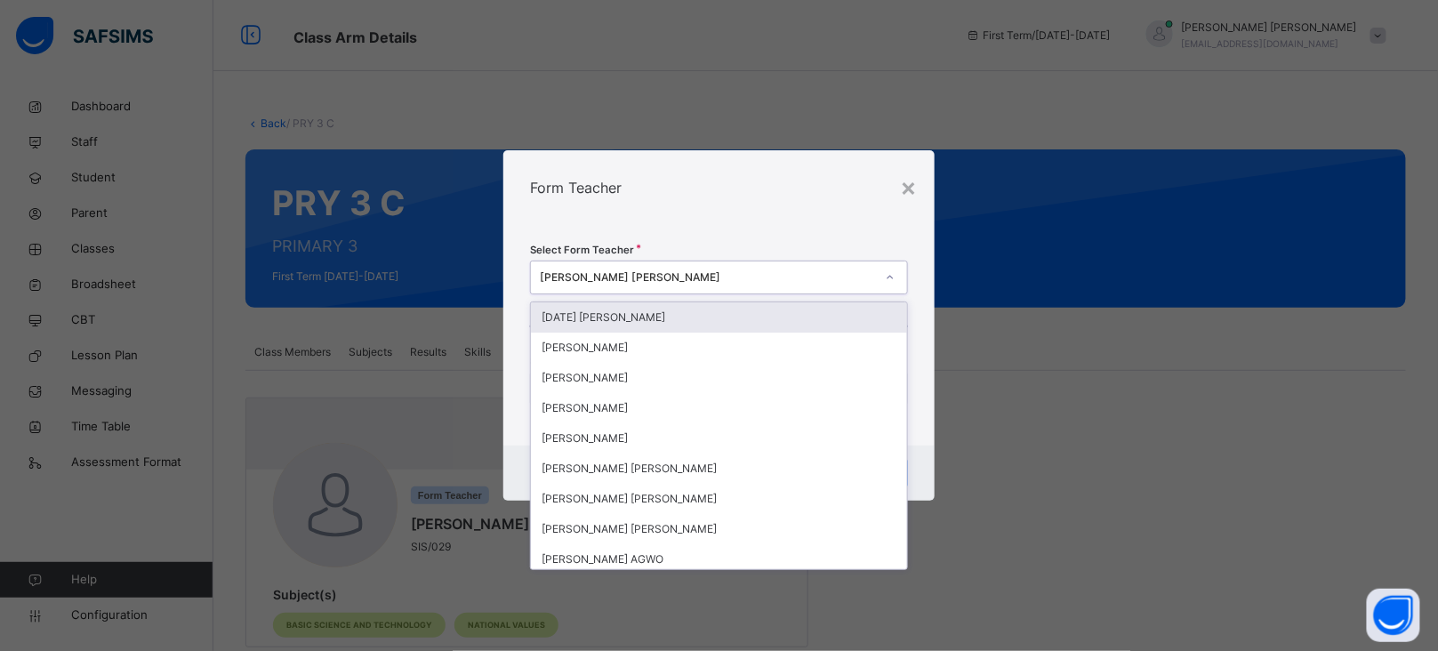
click at [609, 279] on div "[PERSON_NAME] [PERSON_NAME]" at bounding box center [707, 277] width 335 height 16
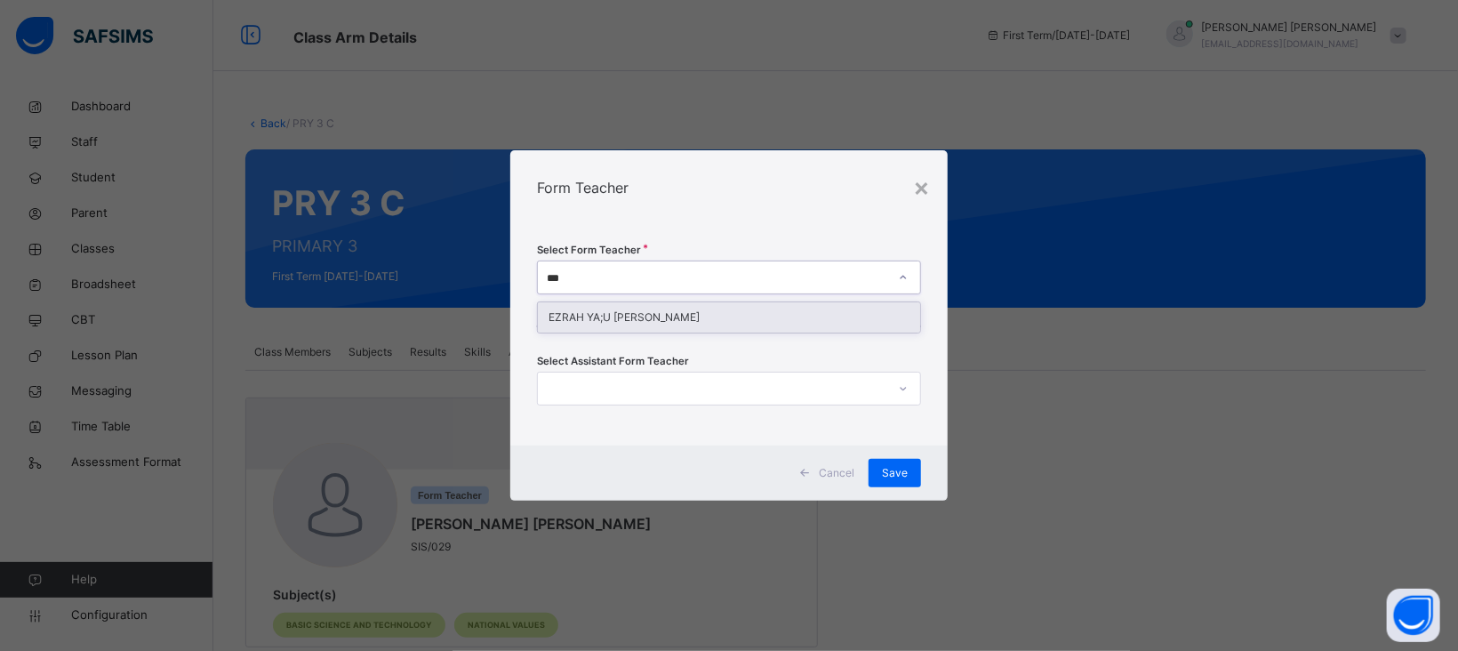
type input "****"
click at [646, 320] on div "EZRAH YA;U [PERSON_NAME]" at bounding box center [729, 317] width 382 height 30
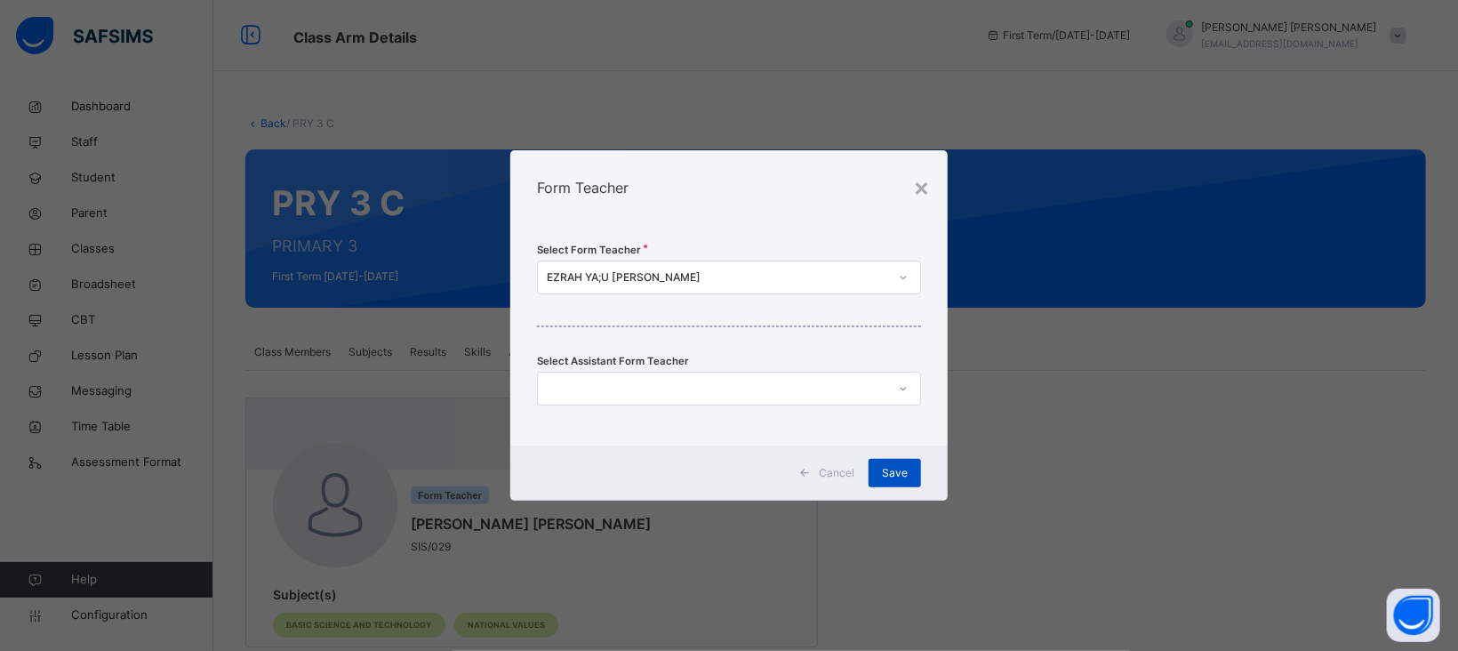
click at [894, 475] on span "Save" at bounding box center [895, 473] width 26 height 16
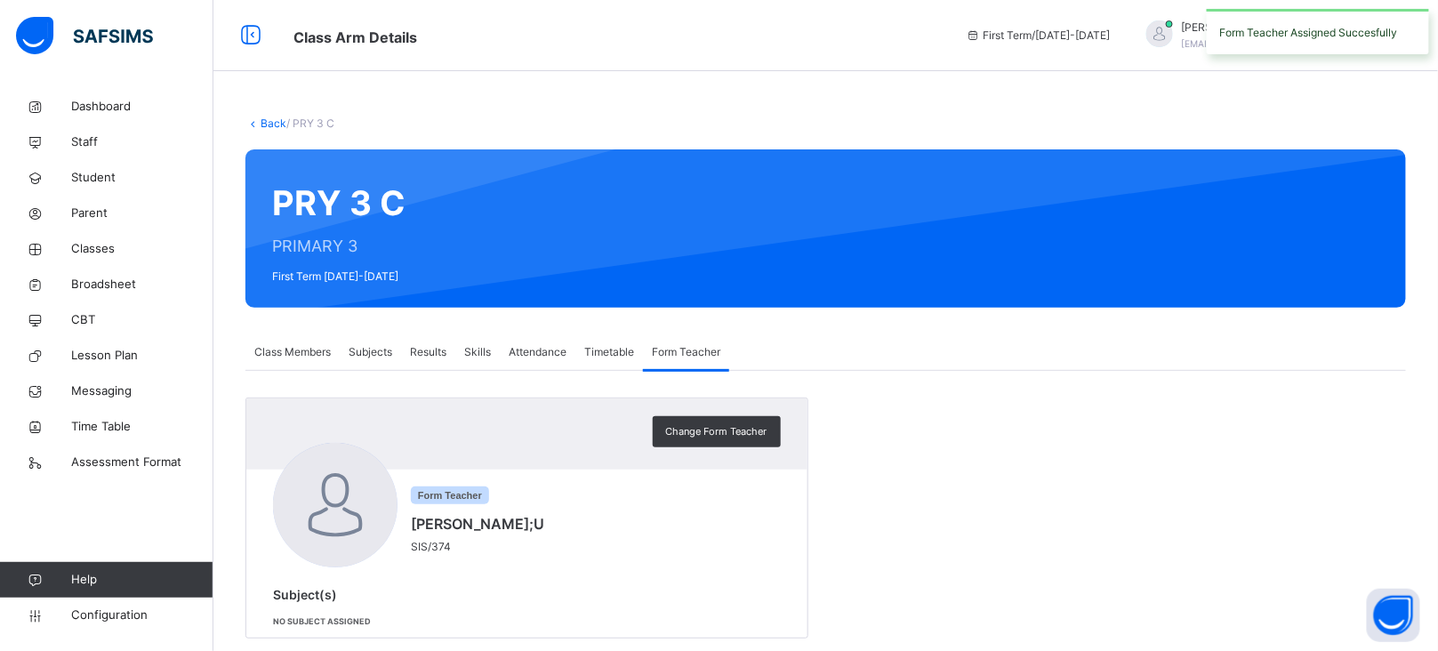
click at [263, 116] on link "Back" at bounding box center [274, 122] width 26 height 13
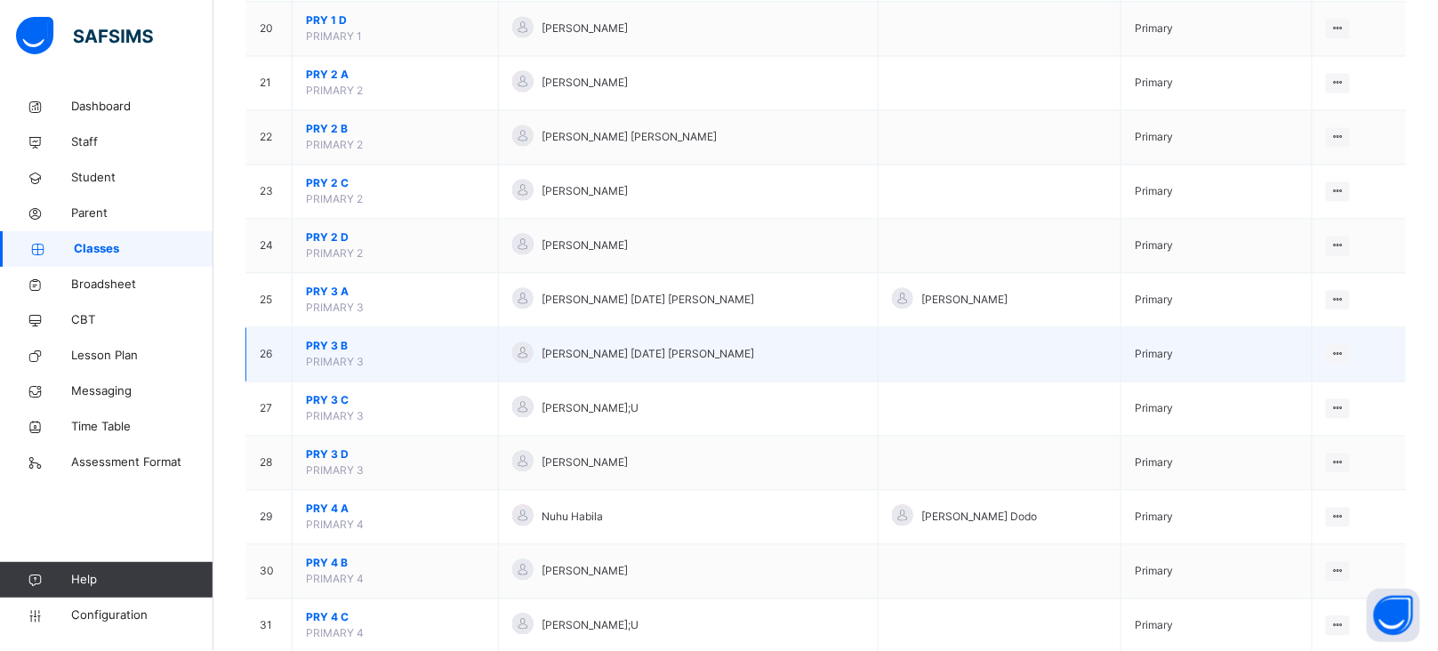
scroll to position [1245, 0]
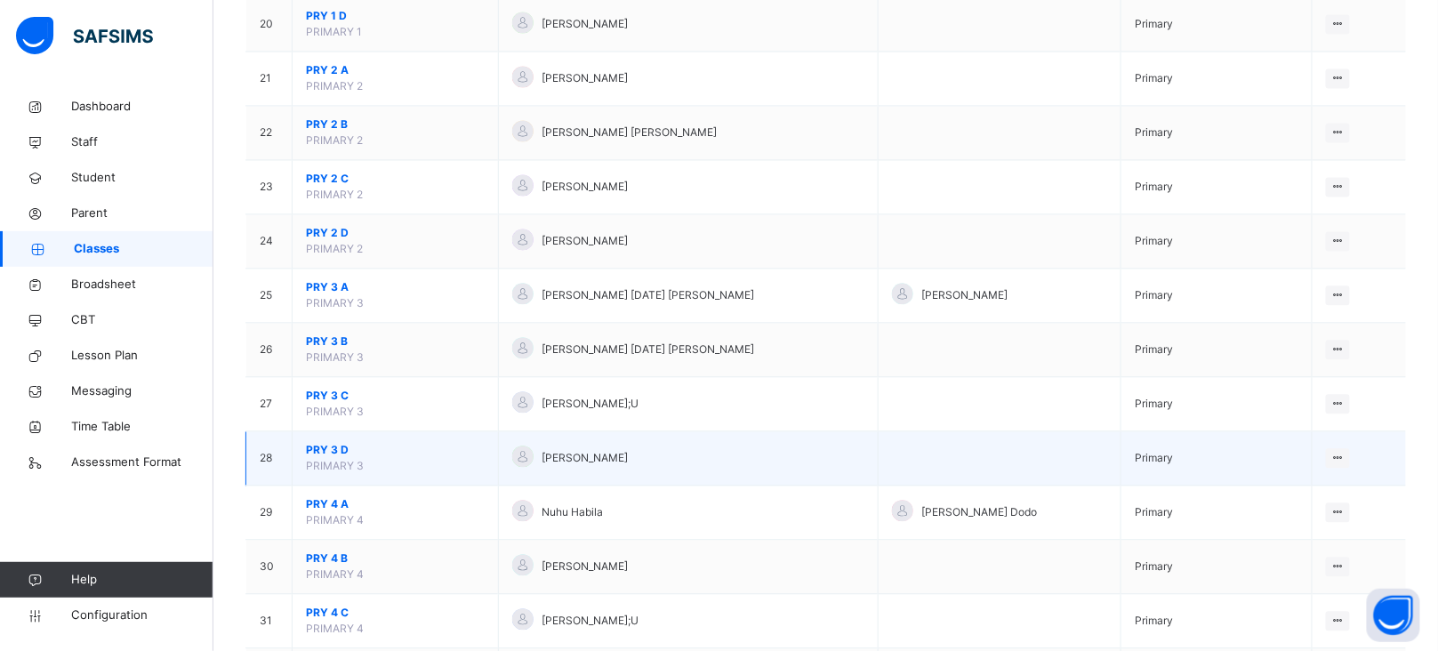
click at [326, 451] on span "PRY 3 D" at bounding box center [395, 450] width 179 height 16
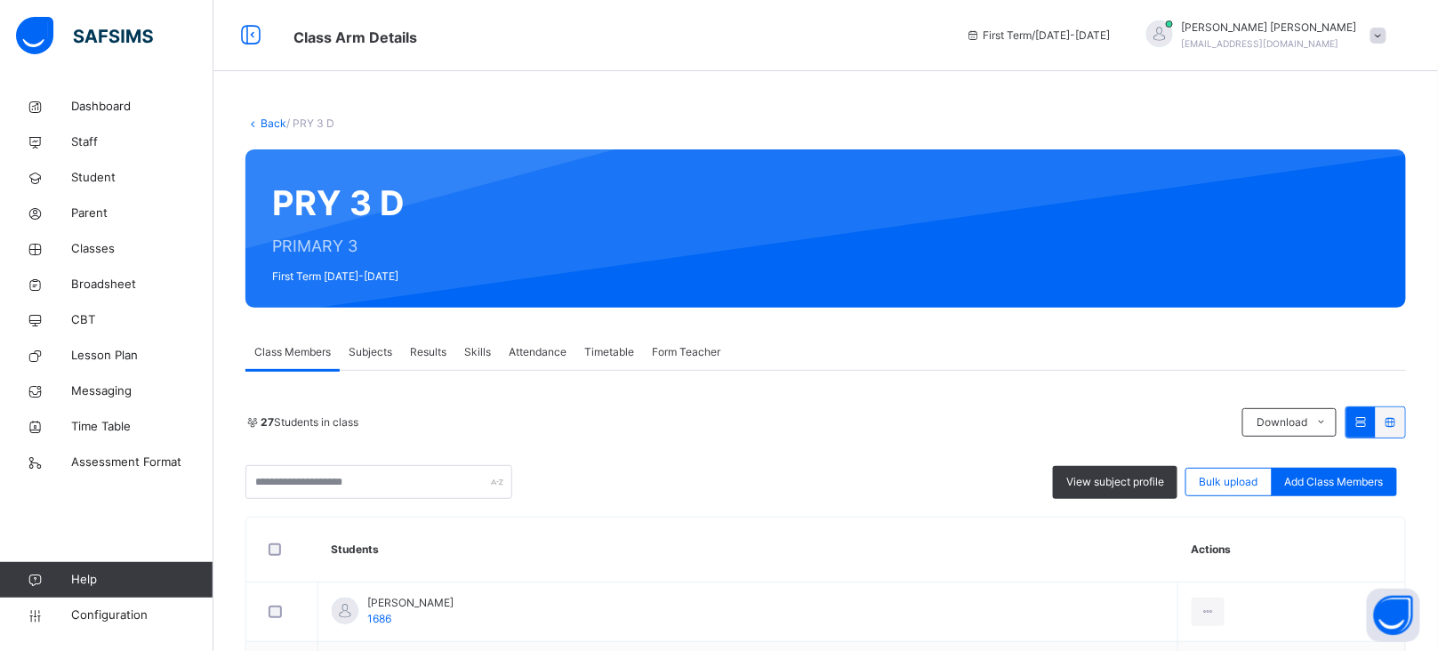
click at [705, 346] on span "Form Teacher" at bounding box center [686, 352] width 68 height 16
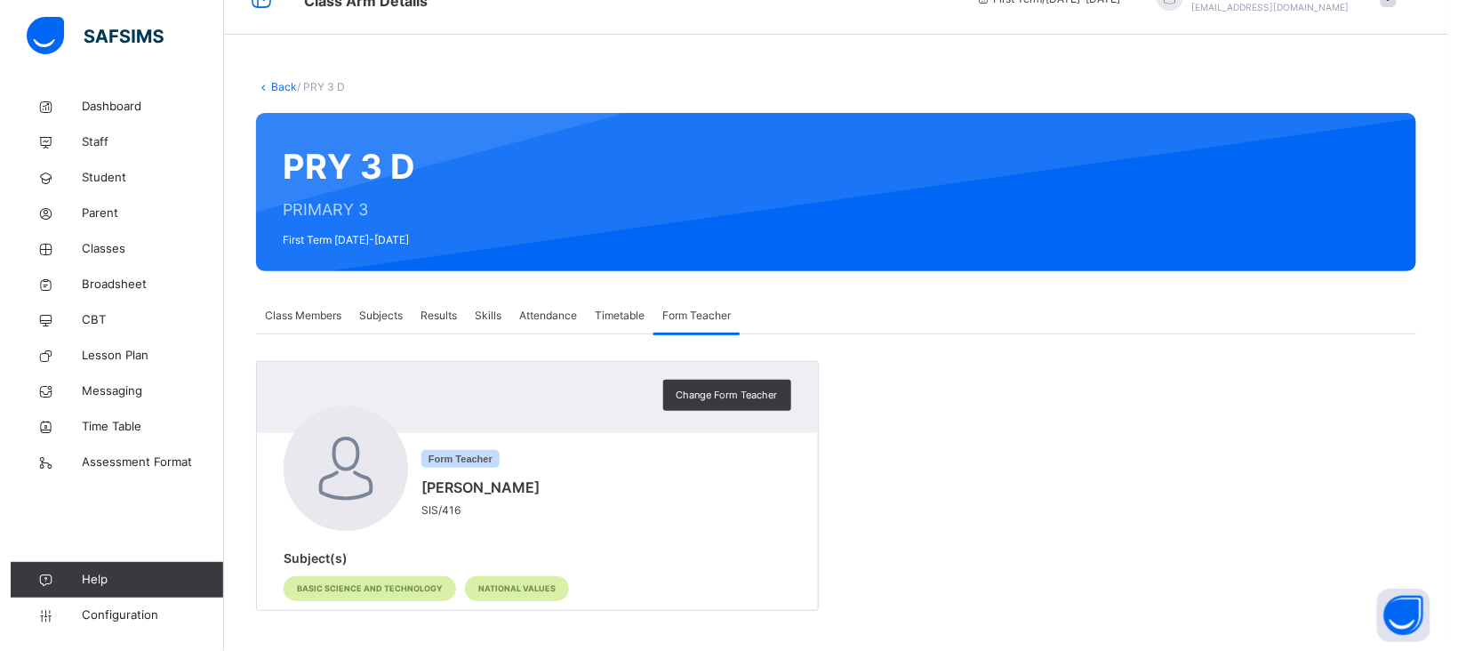
scroll to position [41, 0]
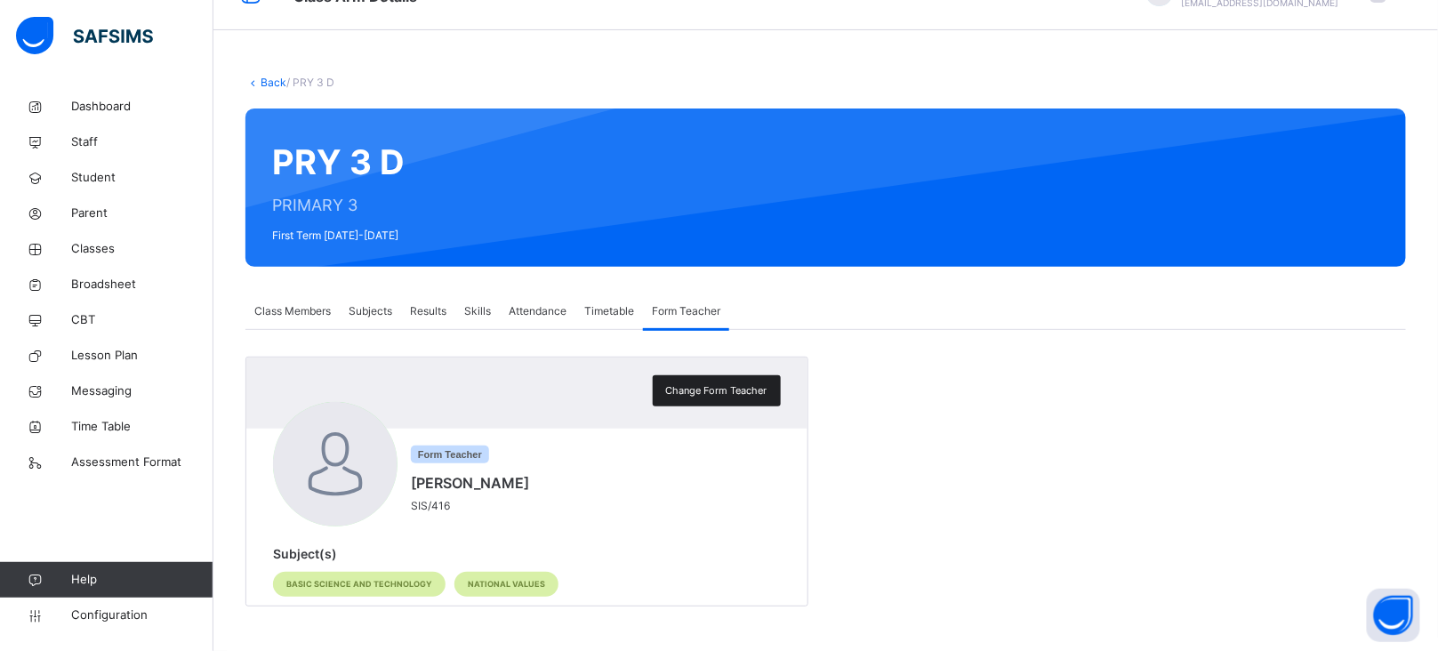
click at [732, 385] on span "Change Form Teacher" at bounding box center [716, 390] width 101 height 15
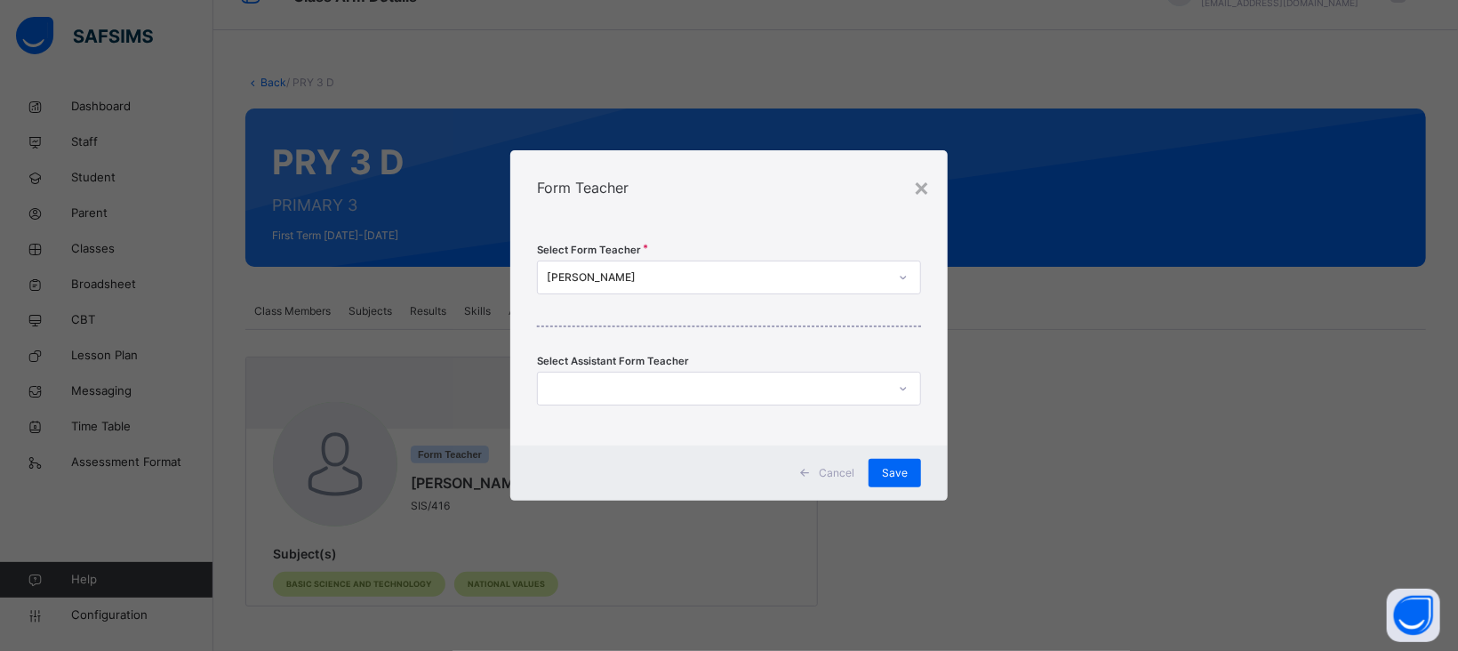
click at [652, 274] on div "[PERSON_NAME]" at bounding box center [717, 277] width 341 height 16
type input "****"
click at [660, 317] on div "[PERSON_NAME][DEMOGRAPHIC_DATA]" at bounding box center [729, 317] width 382 height 30
click at [898, 475] on span "Save" at bounding box center [895, 473] width 26 height 16
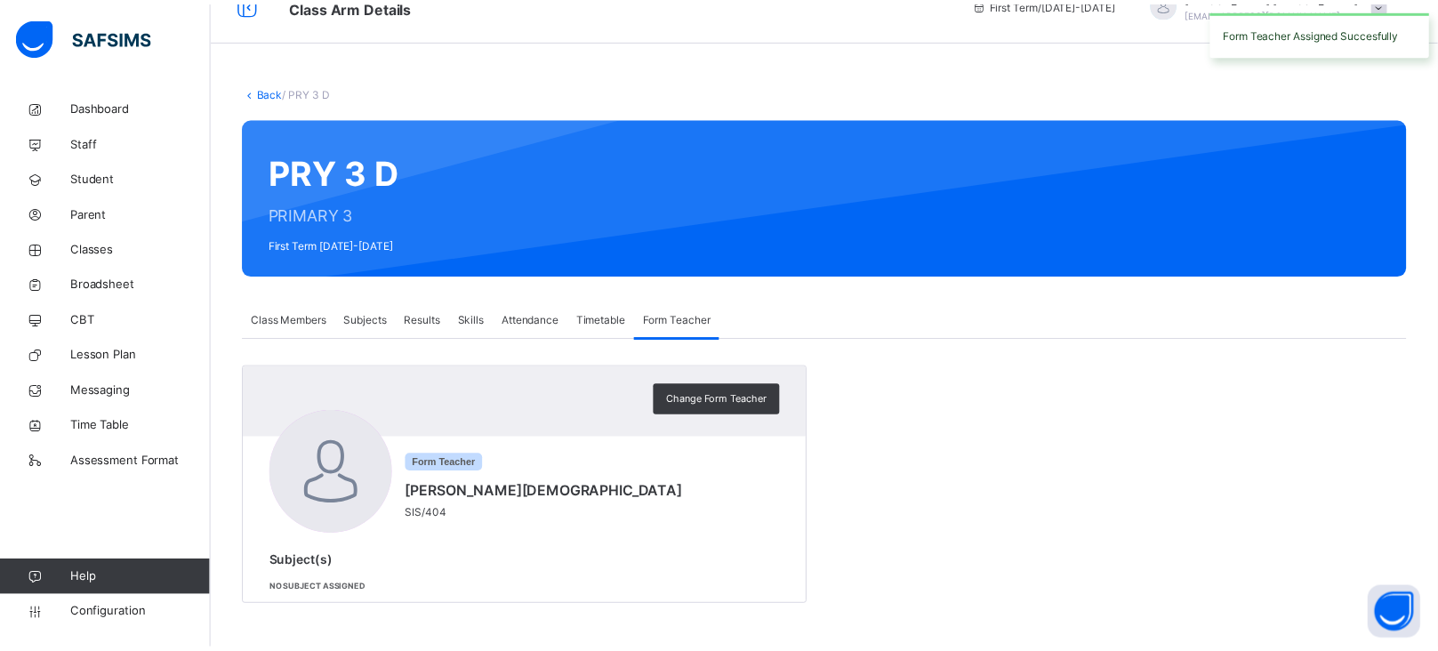
scroll to position [32, 0]
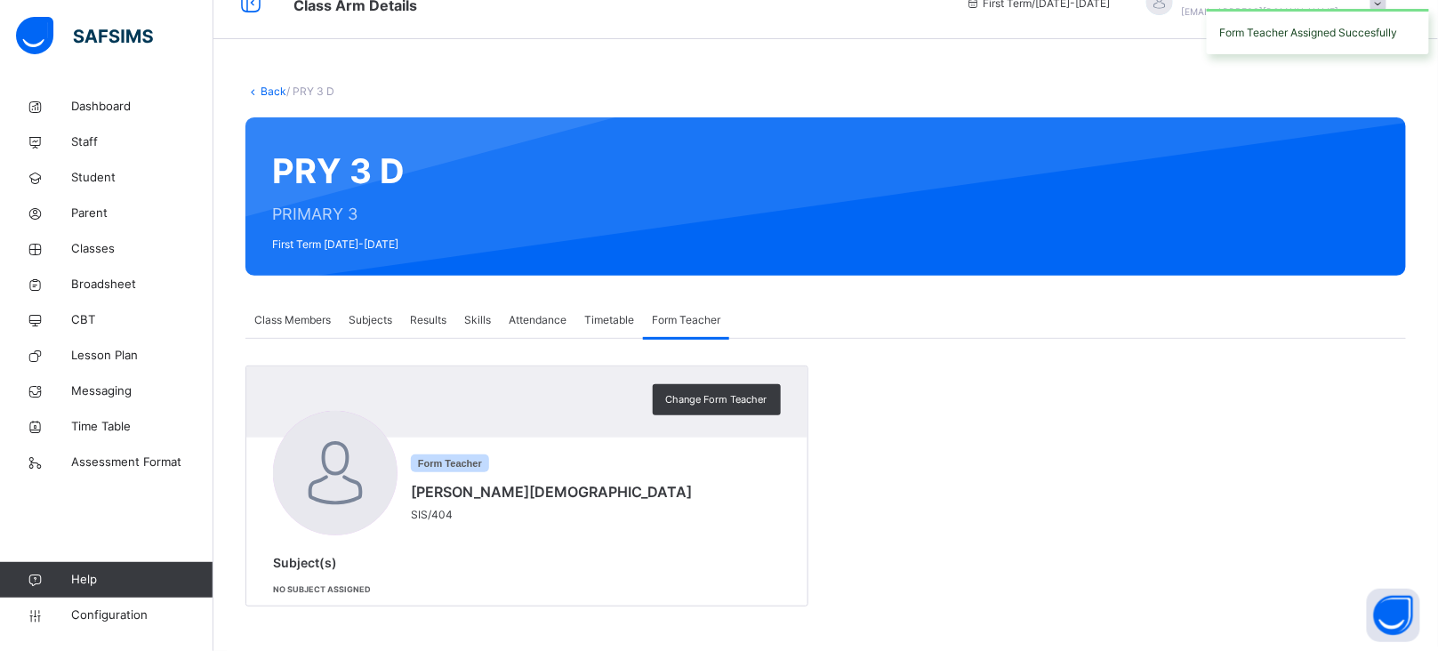
click at [266, 86] on link "Back" at bounding box center [274, 90] width 26 height 13
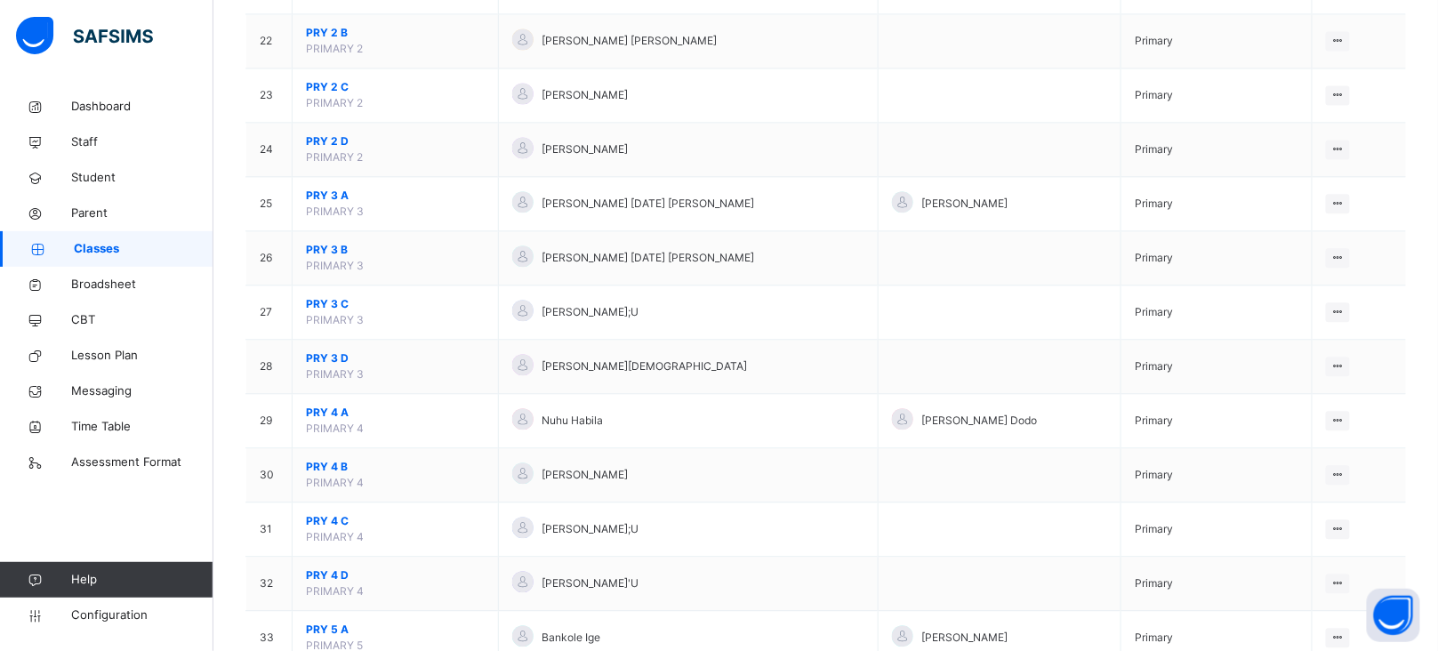
scroll to position [1348, 0]
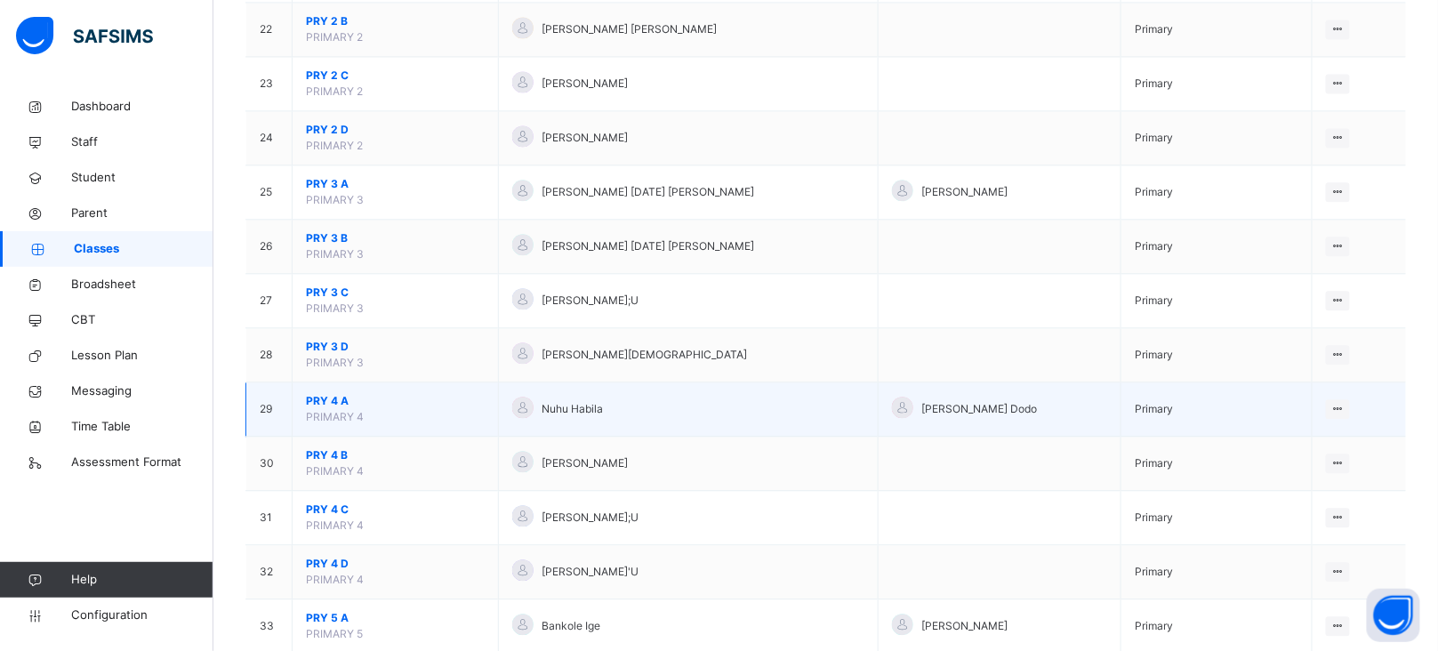
click at [333, 405] on span "PRY 4 A" at bounding box center [395, 401] width 179 height 16
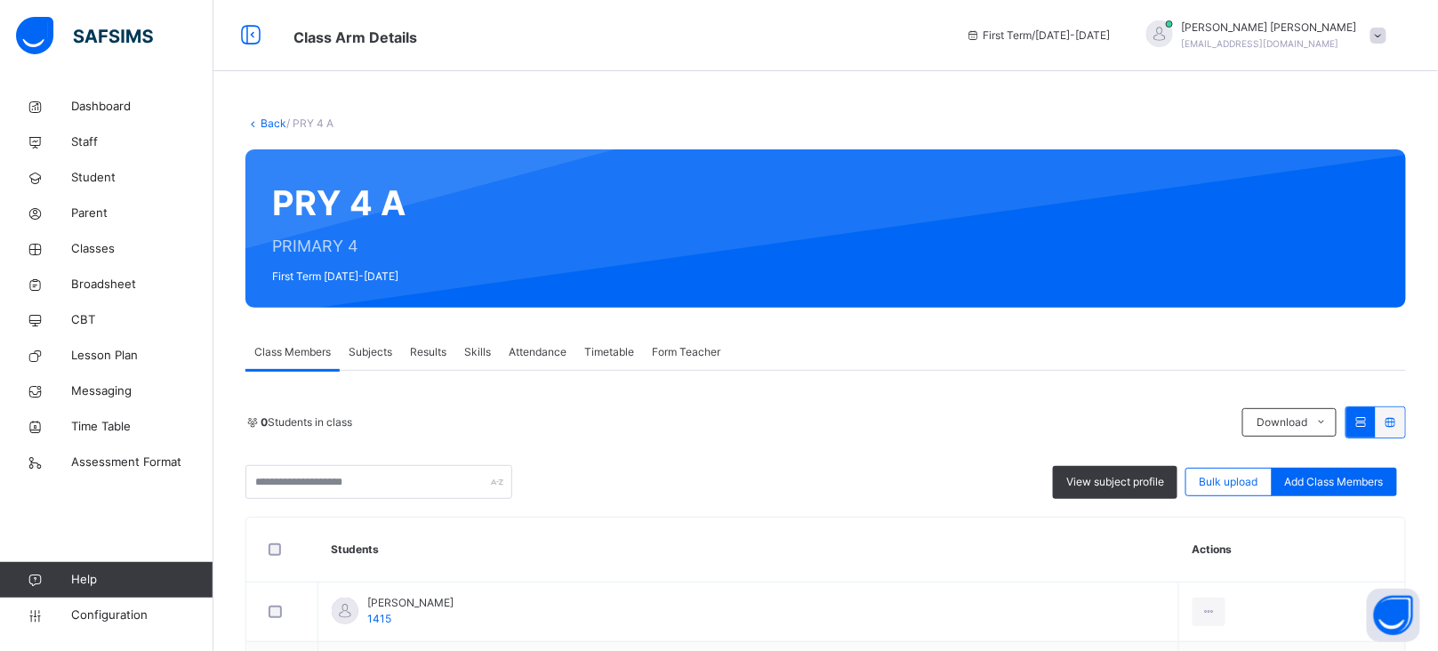
click at [676, 338] on div "Form Teacher" at bounding box center [686, 352] width 86 height 36
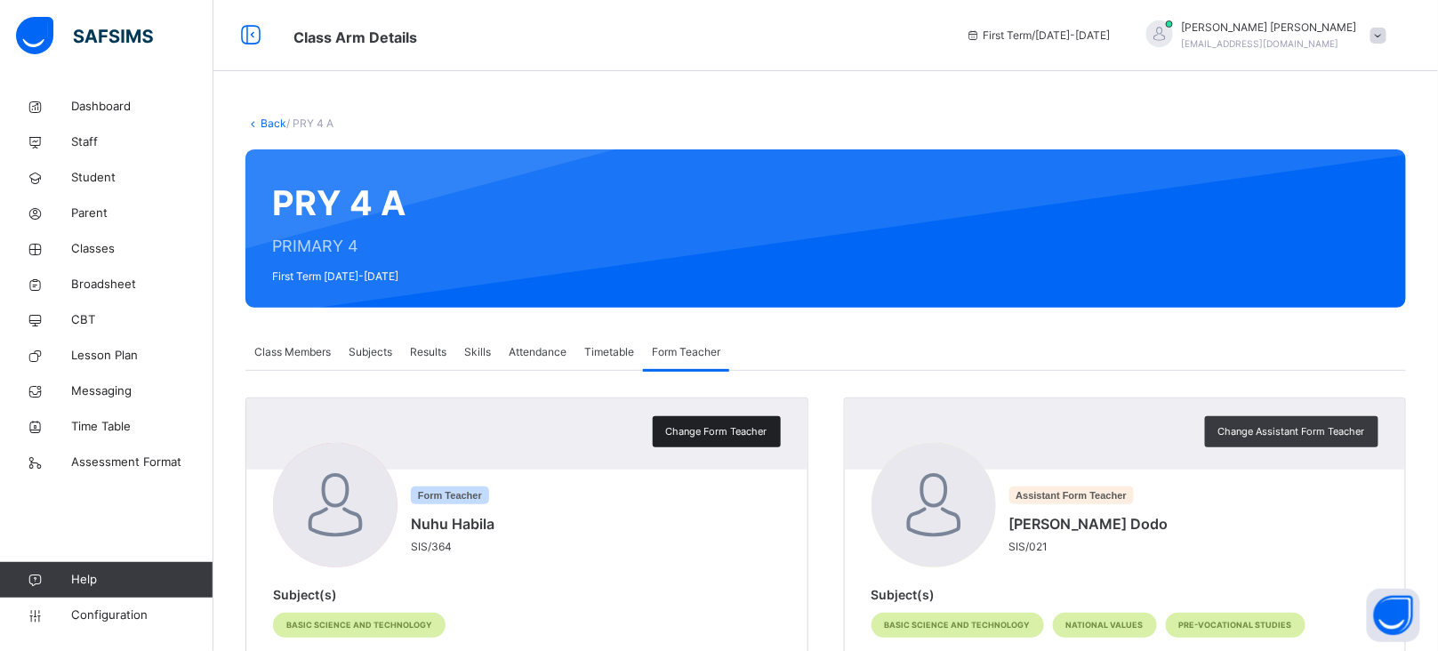
click at [744, 429] on span "Change Form Teacher" at bounding box center [716, 431] width 101 height 15
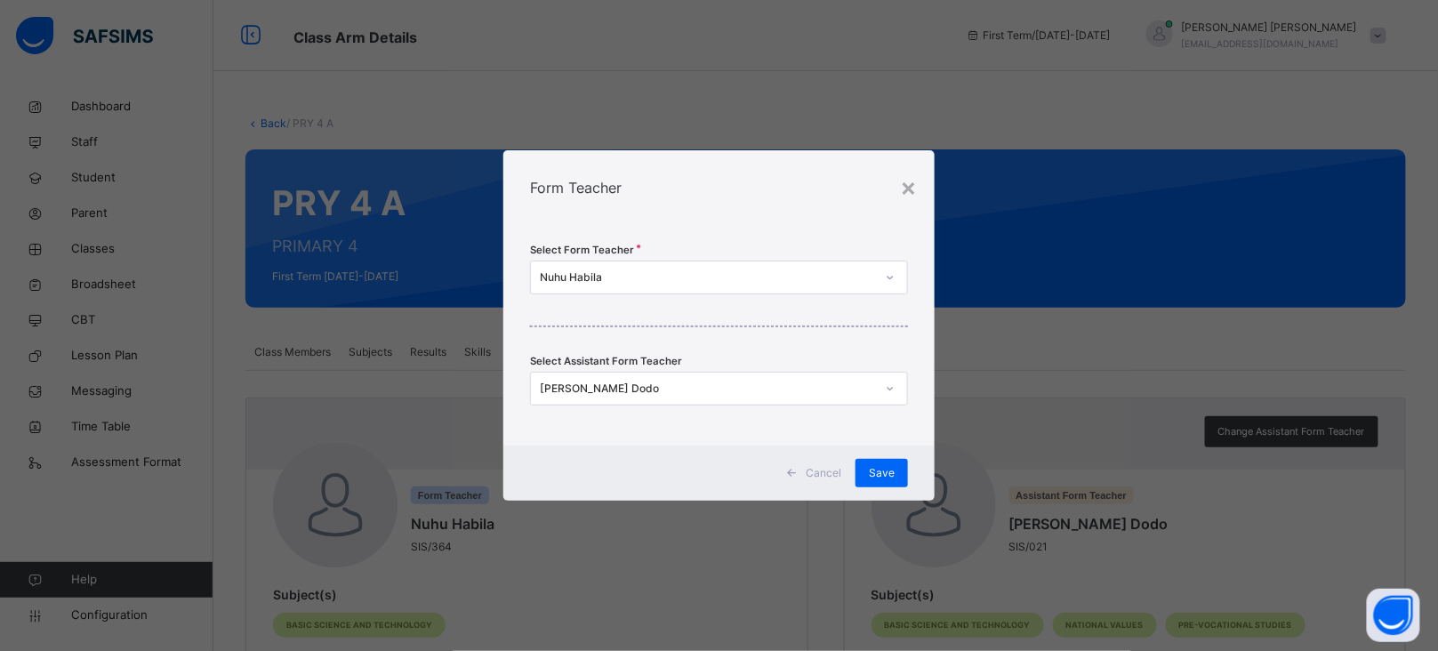
click at [638, 274] on div "Nuhu Habila" at bounding box center [707, 277] width 335 height 16
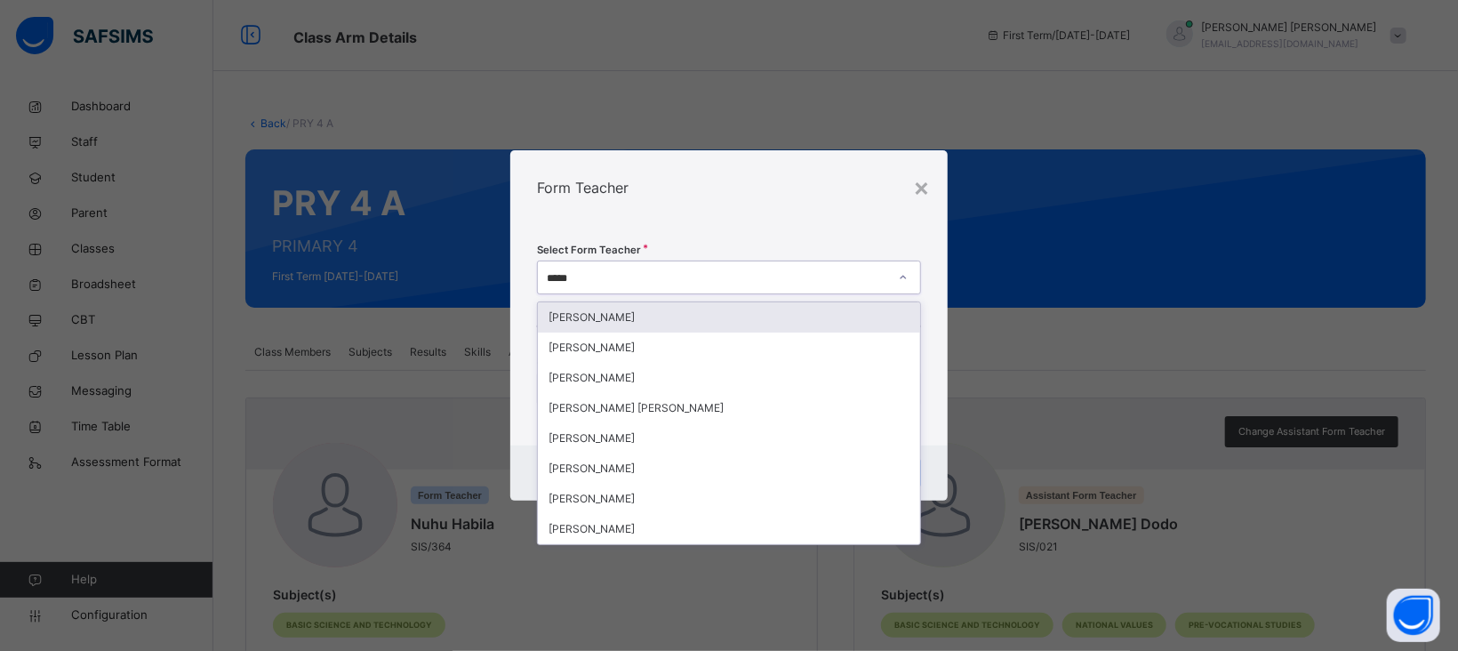
type input "*****"
click at [728, 210] on div "Form Teacher" at bounding box center [728, 187] width 437 height 75
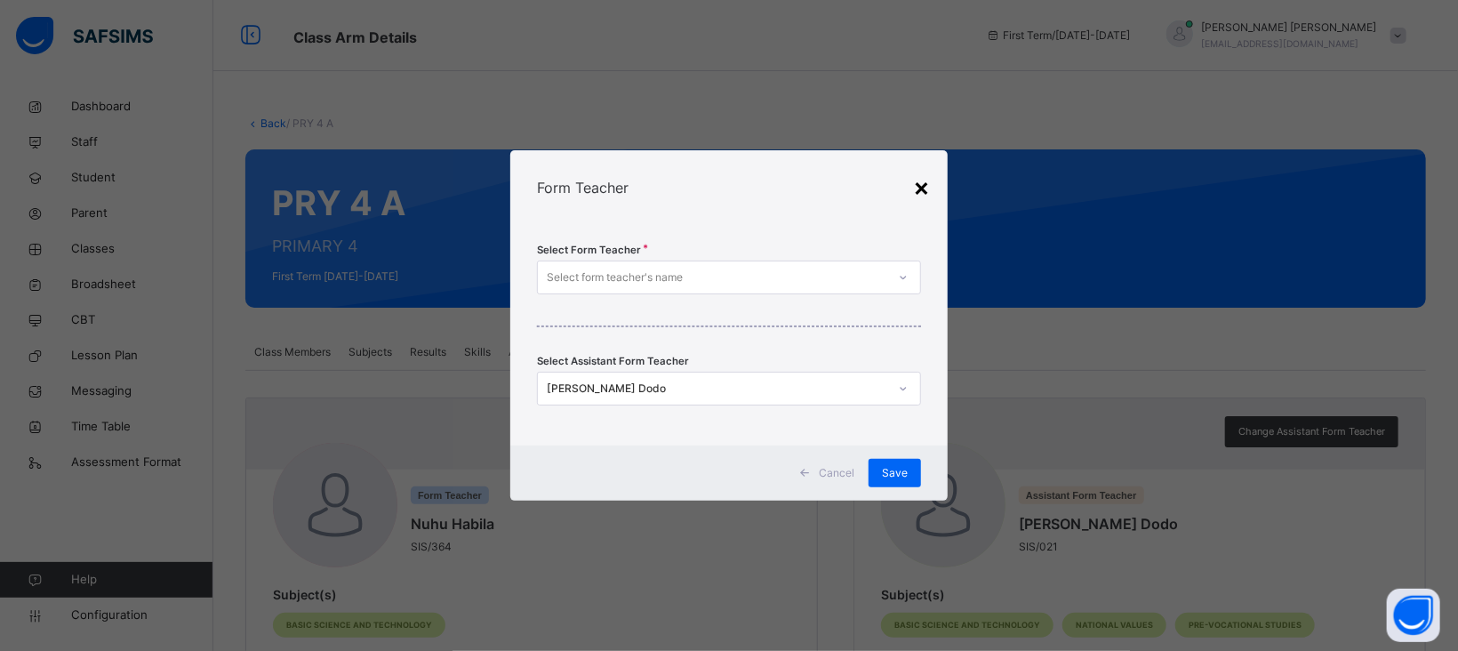
click at [924, 187] on div "×" at bounding box center [921, 186] width 17 height 37
